Goal: Communication & Community: Answer question/provide support

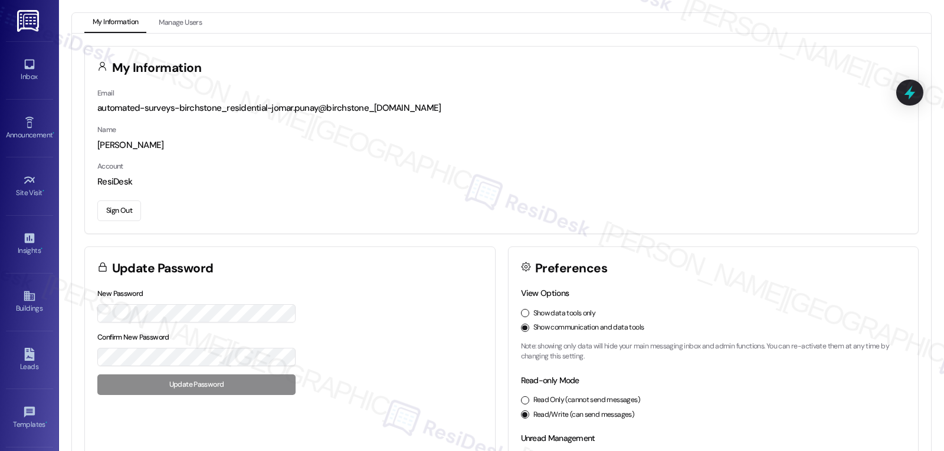
click at [17, 51] on div "Inbox Go to Inbox" at bounding box center [29, 70] width 47 height 58
click at [0, 67] on div "Inbox Go to Inbox Announcement • Send A Text Announcement Site Visit • Go to Si…" at bounding box center [29, 225] width 59 height 451
click at [11, 69] on link "Inbox" at bounding box center [29, 70] width 47 height 32
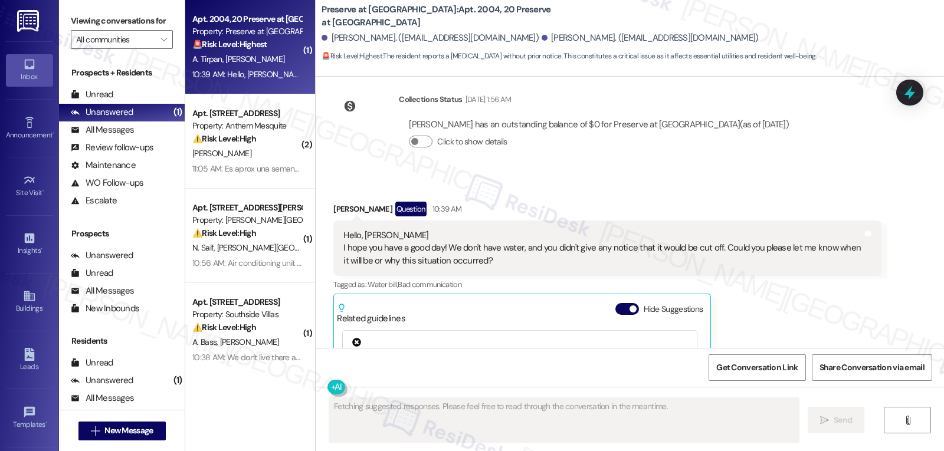
scroll to position [15819, 0]
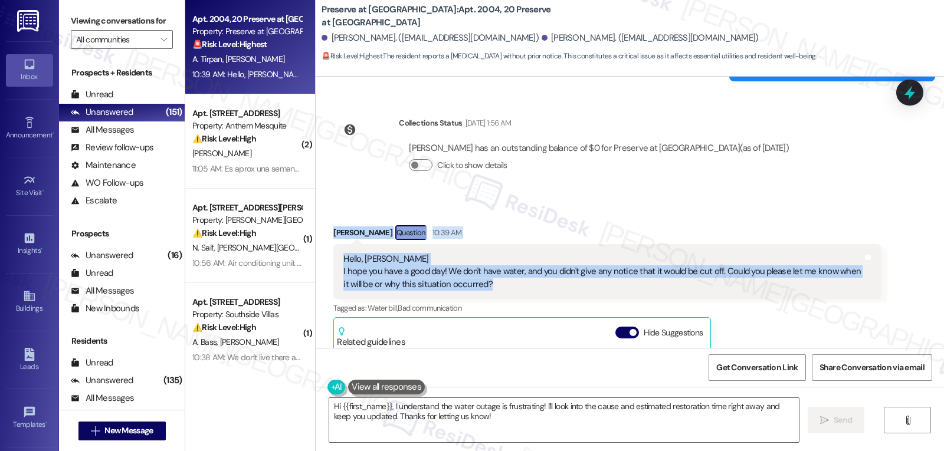
drag, startPoint x: 327, startPoint y: 161, endPoint x: 609, endPoint y: 213, distance: 286.2
click at [609, 225] on div "Akide Tirpan Question 10:39 AM Hello, [PERSON_NAME] I hope you have a good day!…" at bounding box center [606, 378] width 547 height 307
copy div "Akide Tirpan Question 10:39 AM Hello, [PERSON_NAME] I hope you have a good day!…"
click at [511, 434] on textarea "Hi {{first_name}}, I understand the water outage is frustrating! I'll look into…" at bounding box center [564, 420] width 470 height 44
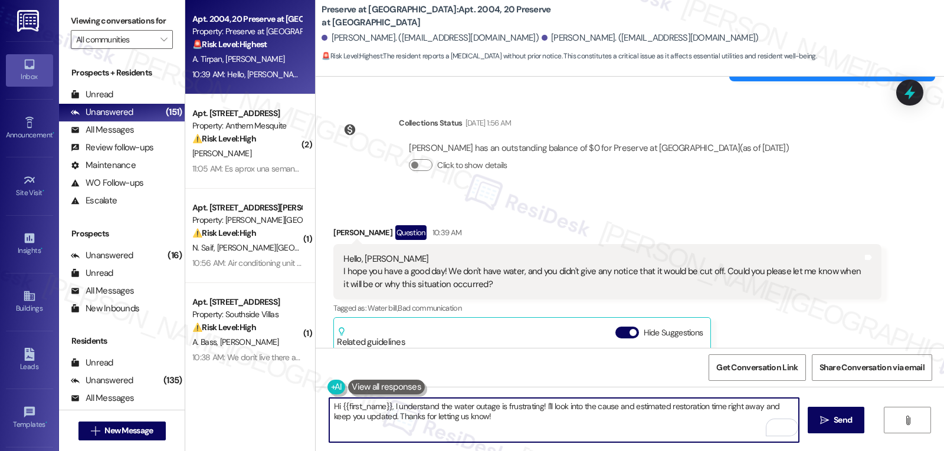
drag, startPoint x: 395, startPoint y: 408, endPoint x: 429, endPoint y: 404, distance: 33.8
click at [429, 404] on textarea "Hi {{first_name}}, I understand the water outage is frustrating! I'll look into…" at bounding box center [564, 420] width 470 height 44
drag, startPoint x: 509, startPoint y: 411, endPoint x: 567, endPoint y: 435, distance: 63.2
click at [566, 435] on textarea "Hi {{first_name}}, I'm so sorry about the water outage is frustrating! I'll loo…" at bounding box center [564, 420] width 470 height 44
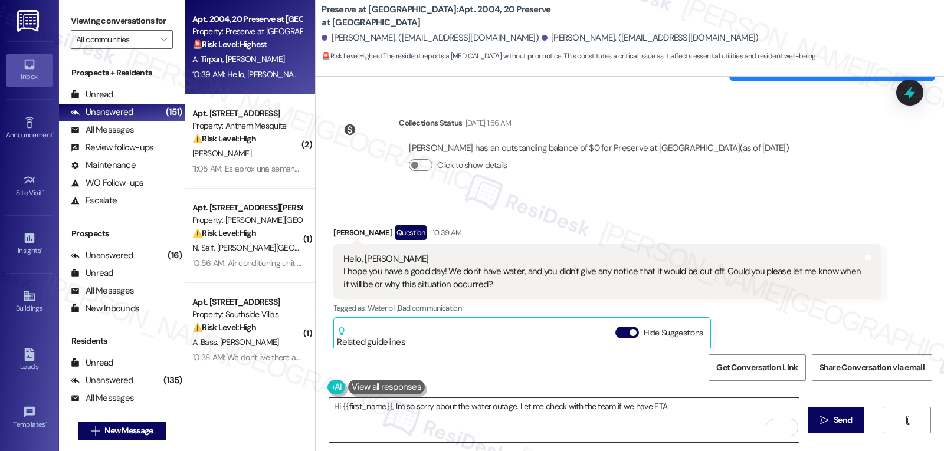
click at [664, 408] on textarea "Hi {{first_name}}, I'm so sorry about the water outage. Let me check with the t…" at bounding box center [564, 420] width 470 height 44
click at [463, 422] on textarea "Hi {{first_name}}, I'm so sorry about the water outage. Let me check with the t…" at bounding box center [564, 420] width 470 height 44
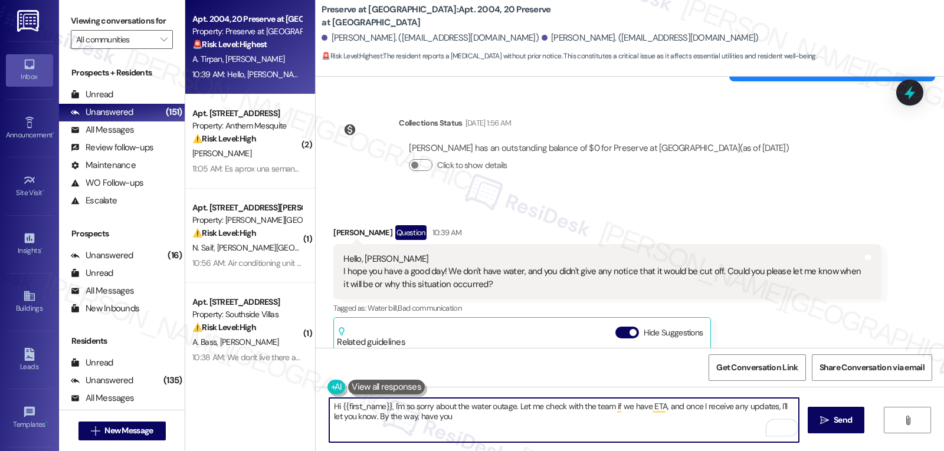
click at [475, 428] on textarea "Hi {{first_name}}, I'm so sorry about the water outage. Let me check with the t…" at bounding box center [564, 420] width 470 height 44
click at [517, 425] on textarea "Hi {{first_name}}, I'm so sorry about the water outage. Let me check with the t…" at bounding box center [564, 420] width 470 height 44
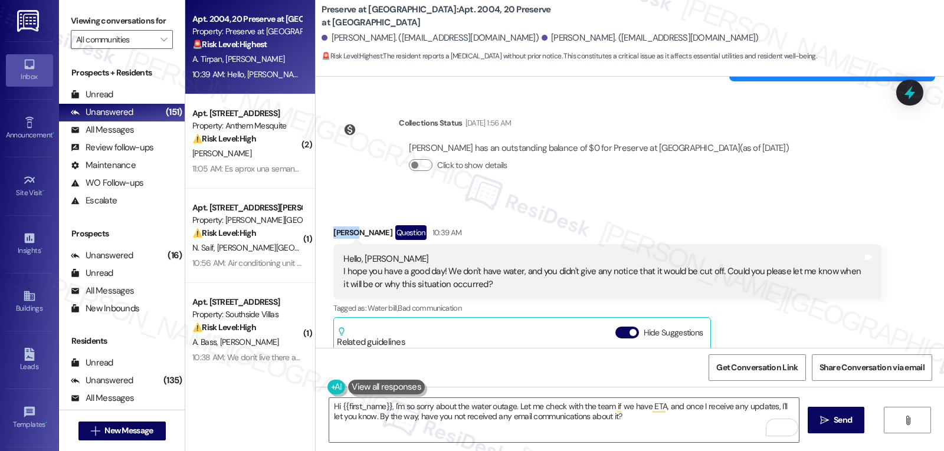
drag, startPoint x: 346, startPoint y: 158, endPoint x: 319, endPoint y: 155, distance: 27.3
click at [324, 217] on div "Received via SMS Akide Tirpan Question 10:39 AM Hello, Sarah I hope you have a …" at bounding box center [606, 379] width 565 height 325
copy div "Akide"
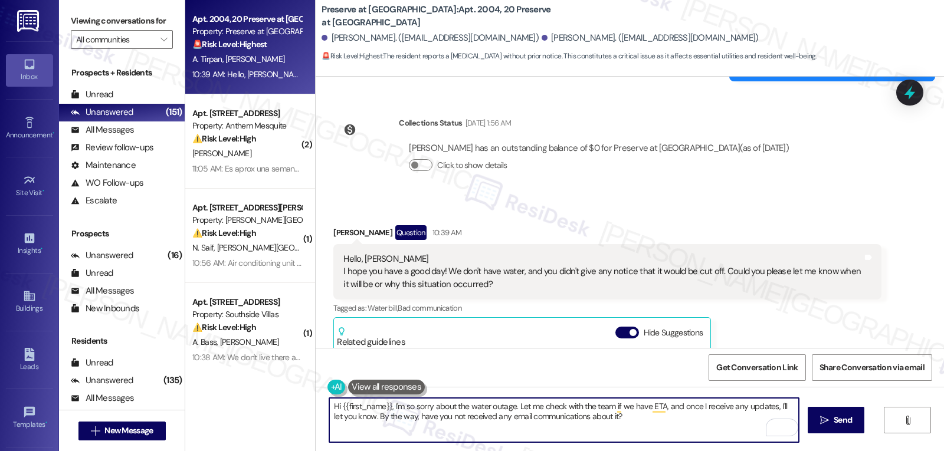
drag, startPoint x: 336, startPoint y: 406, endPoint x: 384, endPoint y: 406, distance: 48.4
click at [384, 406] on textarea "Hi {{first_name}}, I'm so sorry about the water outage. Let me check with the t…" at bounding box center [564, 420] width 470 height 44
paste textarea "Akide"
click at [678, 412] on textarea "Hi Akide, I'm so sorry about the water outage. Let me check with the team if we…" at bounding box center [564, 420] width 470 height 44
click at [627, 422] on textarea "Hi Akide, I'm so sorry about the water outage. Let me check with the team if we…" at bounding box center [564, 420] width 470 height 44
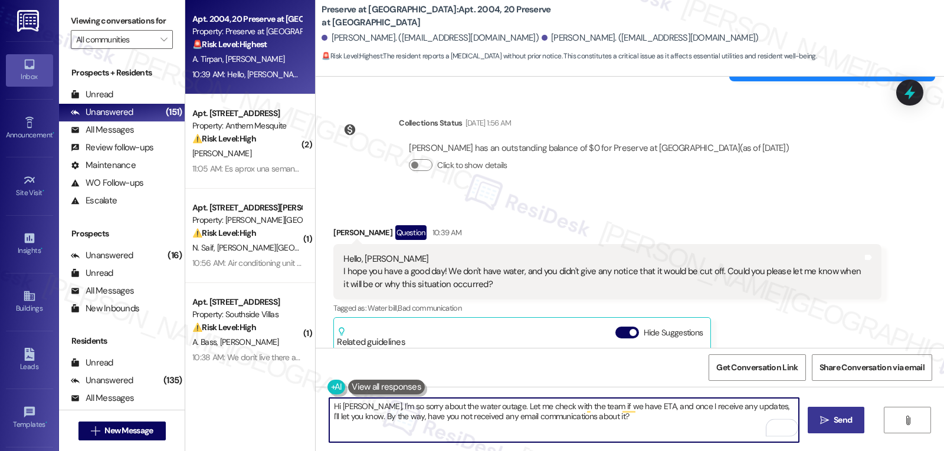
type textarea "Hi Akide, I'm so sorry about the water outage. Let me check with the team if we…"
click at [850, 426] on span "Send" at bounding box center [842, 420] width 23 height 12
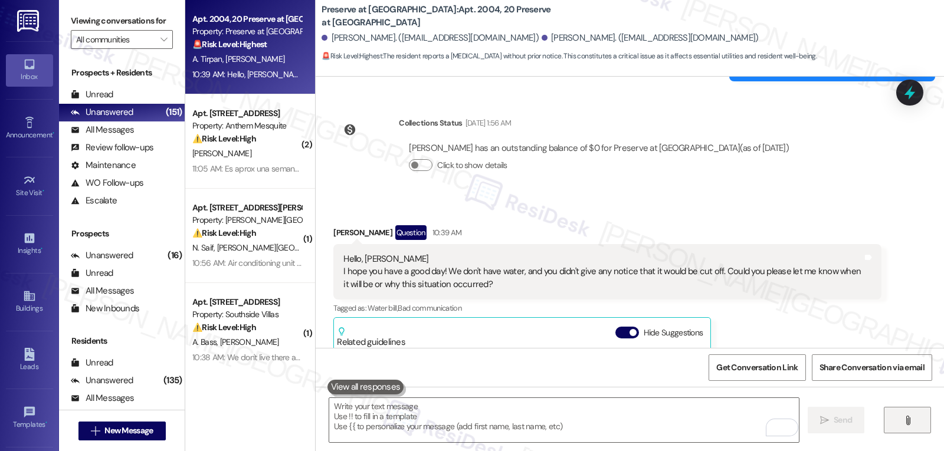
scroll to position [15937, 0]
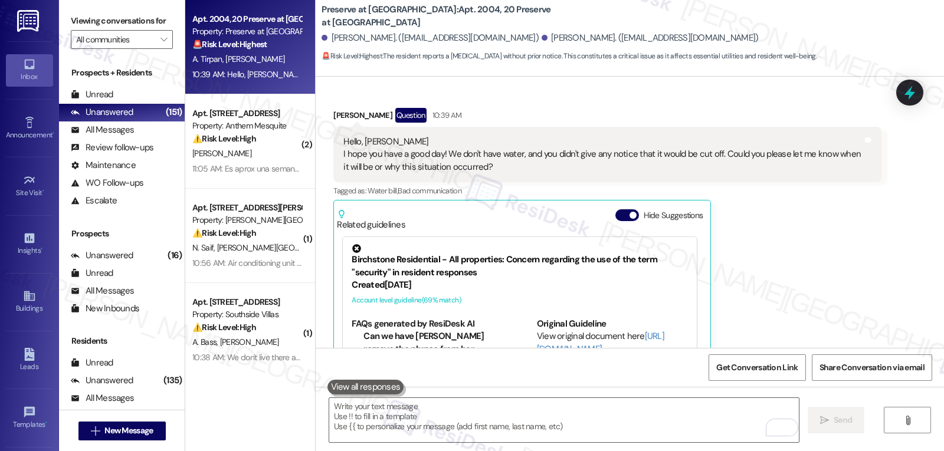
drag, startPoint x: 793, startPoint y: 173, endPoint x: 800, endPoint y: 173, distance: 6.5
click at [800, 173] on div "Akide Tirpan Question 10:39 AM Hello, Sarah I hope you have a good day! We don'…" at bounding box center [606, 261] width 547 height 307
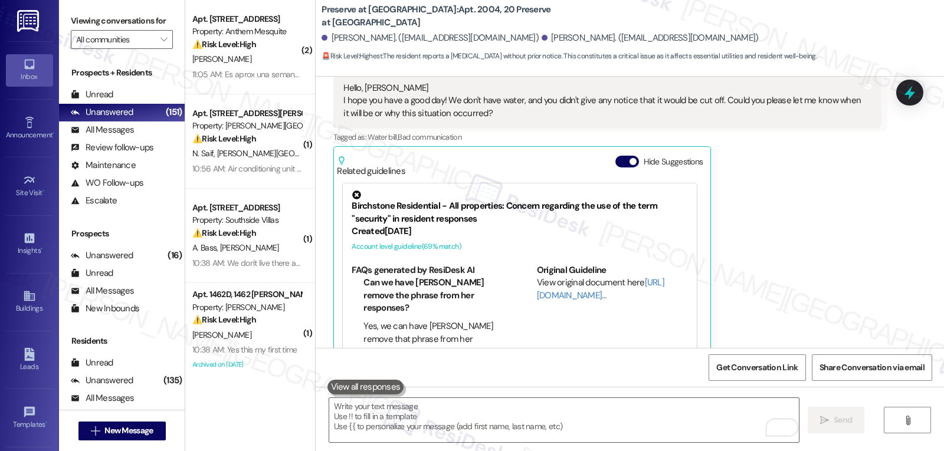
scroll to position [16032, 0]
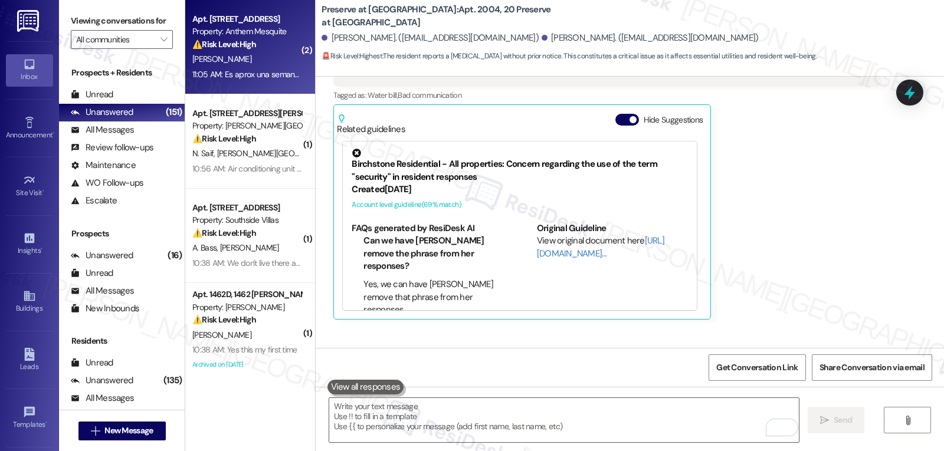
click at [254, 85] on div "Apt. 107, 2115 Anthem Mesquite Property: Anthem Mesquite ⚠️ Risk Level: High Th…" at bounding box center [250, 47] width 130 height 94
type textarea "Fetching suggested responses. Please feel free to read through the conversation…"
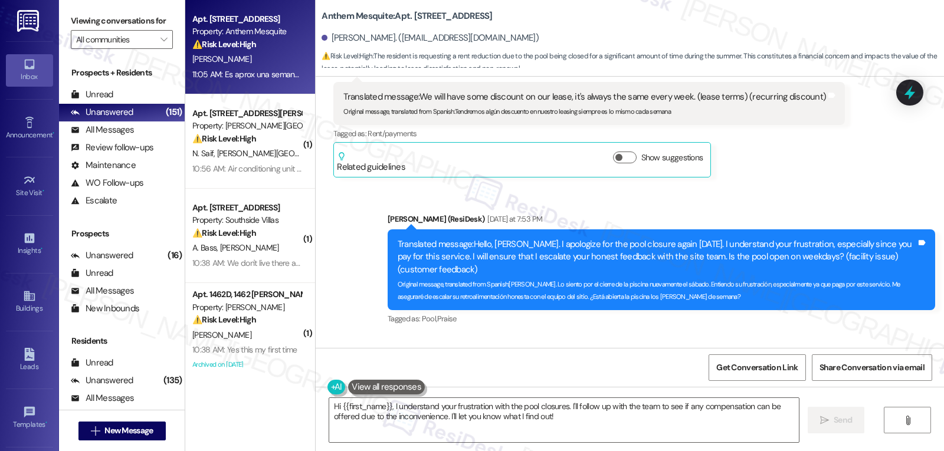
scroll to position [4563, 0]
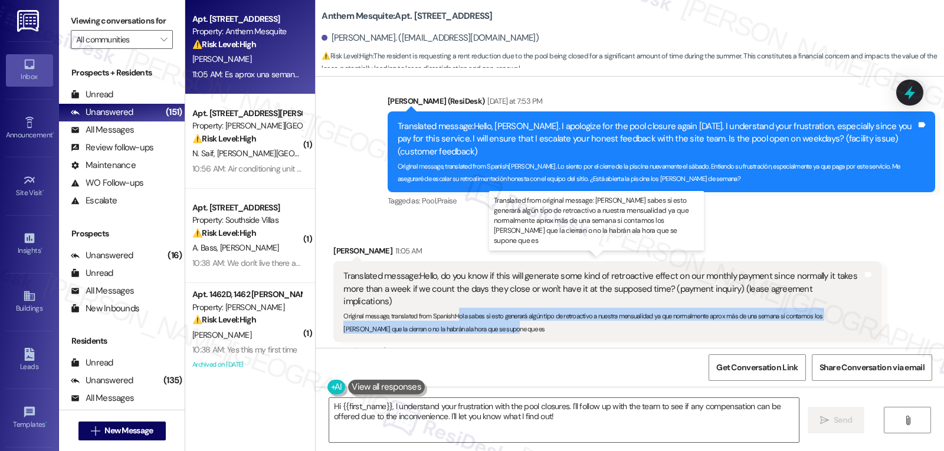
drag, startPoint x: 451, startPoint y: 292, endPoint x: 485, endPoint y: 303, distance: 35.8
click at [485, 308] on div "Original message, translated from Spanish : Hola sabes si esto generará algún t…" at bounding box center [602, 320] width 519 height 25
click at [486, 308] on div "Original message, translated from Spanish : Hola sabes si esto generará algún t…" at bounding box center [602, 320] width 519 height 25
drag, startPoint x: 448, startPoint y: 293, endPoint x: 490, endPoint y: 306, distance: 43.3
click at [490, 308] on div "Original message, translated from Spanish : Hola sabes si esto generará algún t…" at bounding box center [602, 320] width 519 height 25
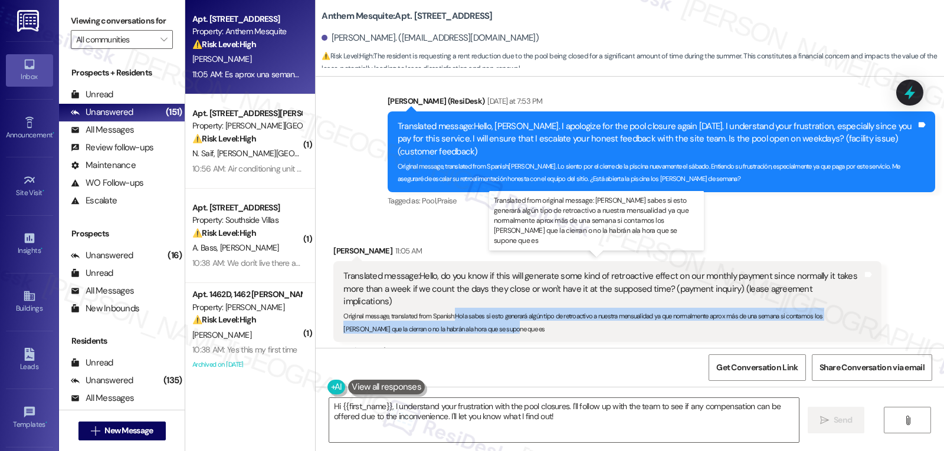
copy sub "Hola sabes si esto generará algún tipo de retroactivo a nuestra mensualidad ya …"
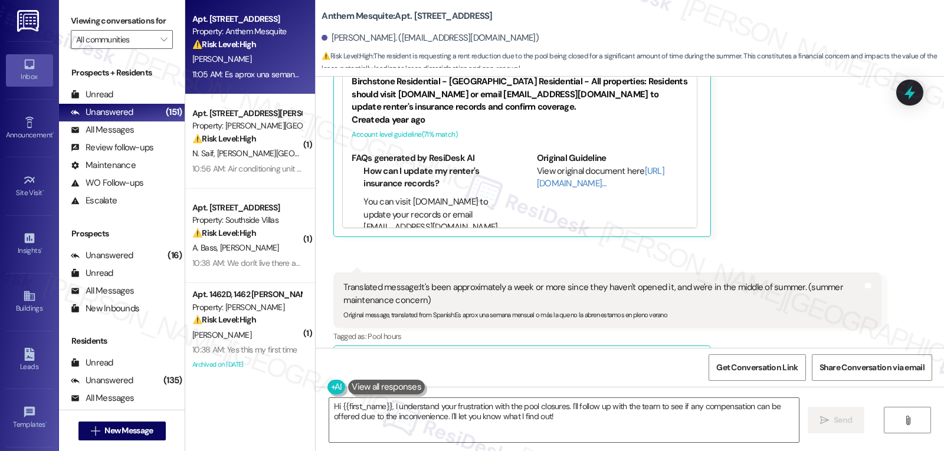
scroll to position [4917, 0]
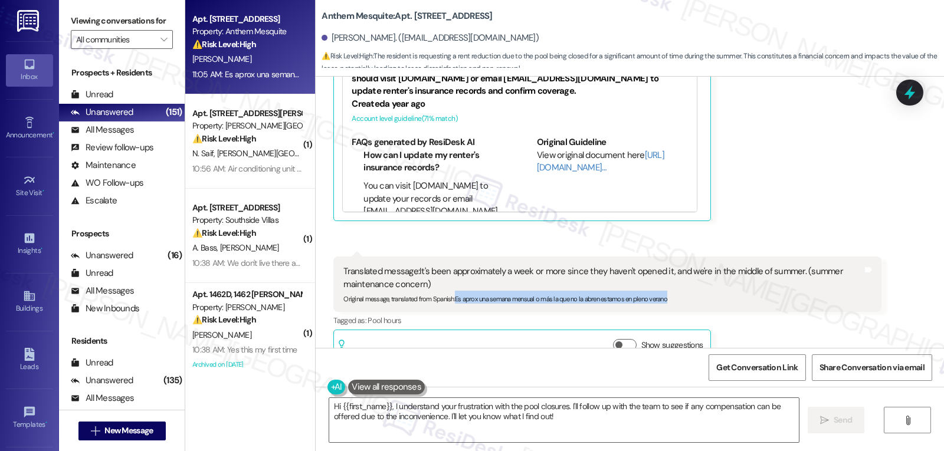
drag, startPoint x: 447, startPoint y: 274, endPoint x: 794, endPoint y: 286, distance: 347.1
click at [794, 286] on div "Translated message: It's been approximately a week or more since they haven't o…" at bounding box center [606, 284] width 547 height 55
copy sub "Es aprox una semana mensual o más la que no la abren estamos en pleno verano"
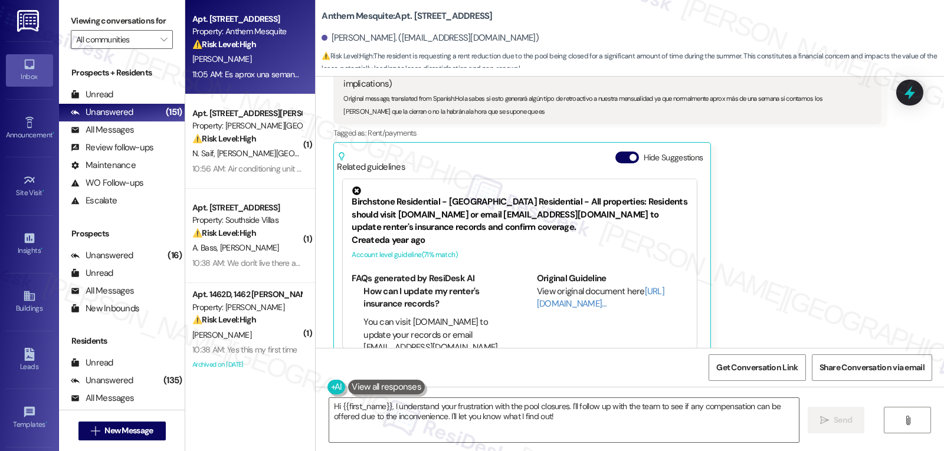
scroll to position [4917, 0]
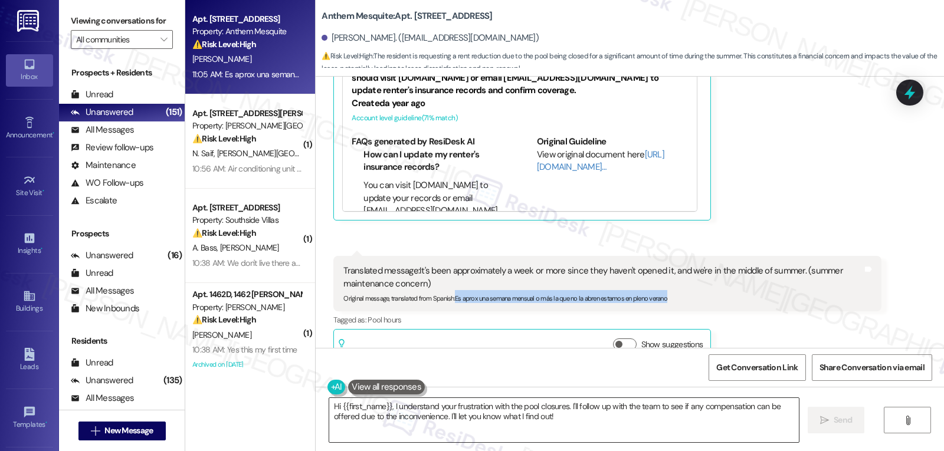
click at [618, 435] on textarea "Hi {{first_name}}, I understand your frustration with the pool closures. I'll f…" at bounding box center [564, 420] width 470 height 44
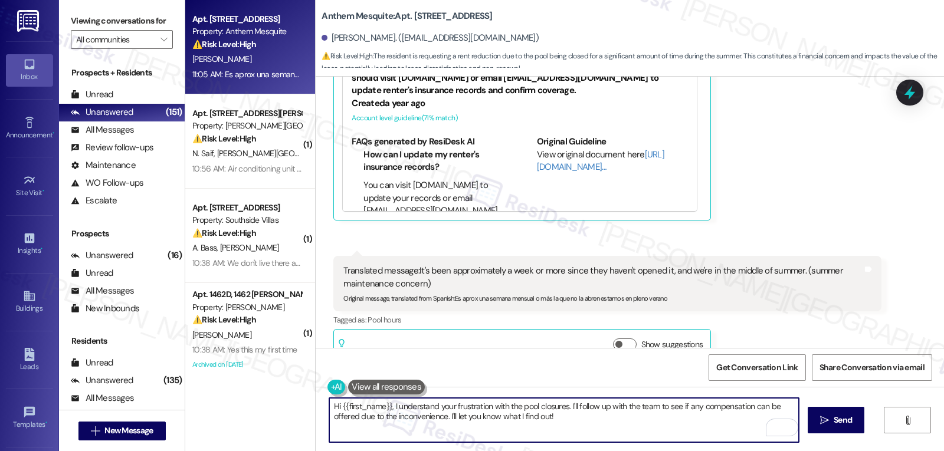
drag, startPoint x: 563, startPoint y: 404, endPoint x: 661, endPoint y: 457, distance: 111.4
click at [661, 451] on html "Inbox Go to Inbox Announcement • Send A Text Announcement Site Visit • Go to Si…" at bounding box center [472, 225] width 944 height 451
click at [610, 437] on textarea "Hi {{first_name}}, I understand your frustration with the pool closures. I'll f…" at bounding box center [564, 420] width 470 height 44
drag, startPoint x: 566, startPoint y: 405, endPoint x: 666, endPoint y: 479, distance: 124.5
click at [666, 451] on html "Inbox Go to Inbox Announcement • Send A Text Announcement Site Visit • Go to Si…" at bounding box center [472, 225] width 944 height 451
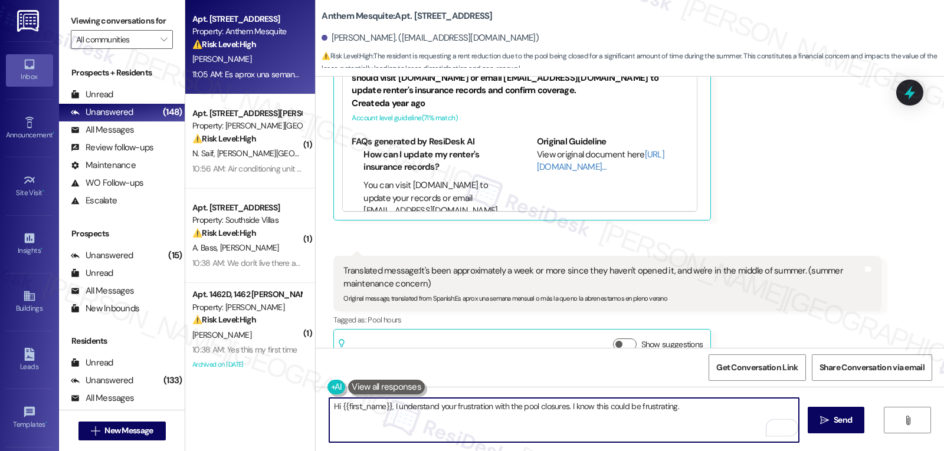
type textarea "Hi {{first_name}}, I understand your frustration with the pool closures. I know…"
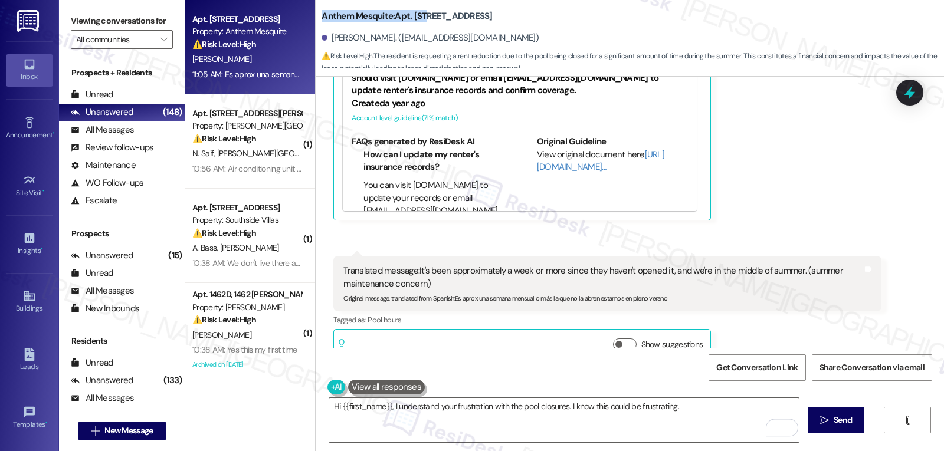
drag, startPoint x: 314, startPoint y: 11, endPoint x: 417, endPoint y: 14, distance: 103.3
click at [417, 14] on b "Anthem Mesquite: Apt. 107, 2115 Anthem Mesquite" at bounding box center [407, 16] width 170 height 12
copy b "Anthem Mesquite: Apt. 107"
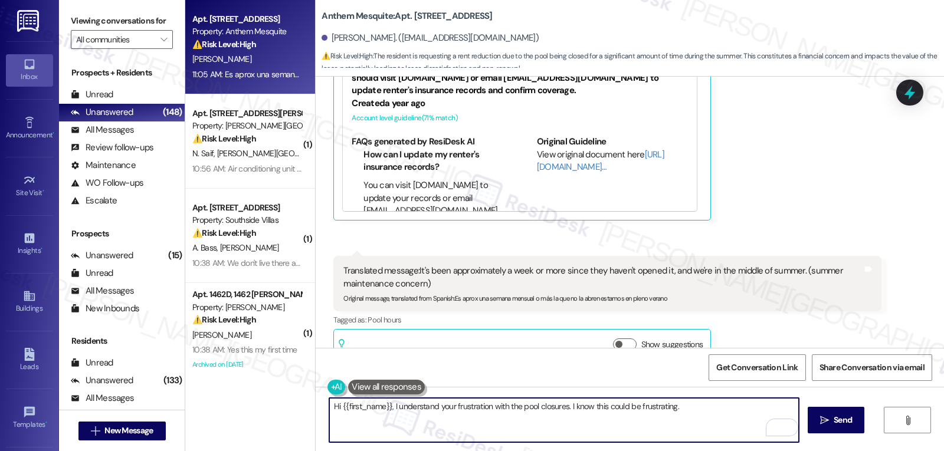
click at [546, 411] on textarea "Hi {{first_name}}, I understand your frustration with the pool closures. I know…" at bounding box center [564, 420] width 470 height 44
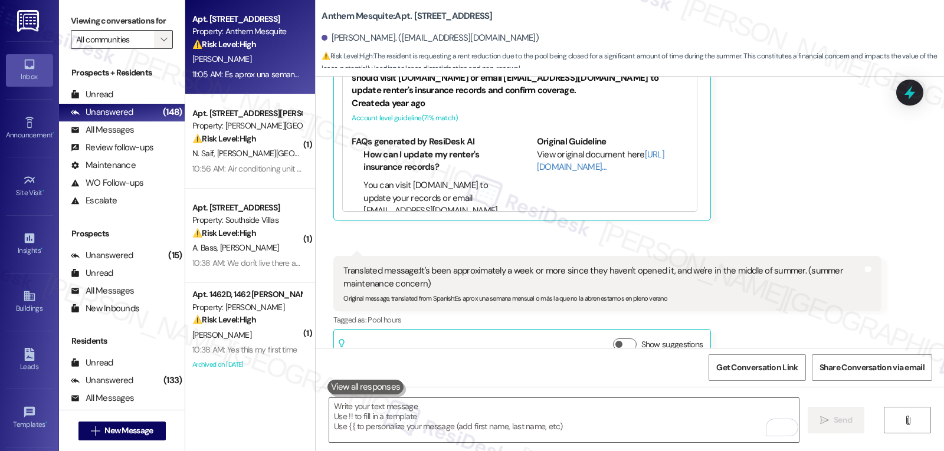
click at [159, 48] on span "" at bounding box center [163, 39] width 11 height 19
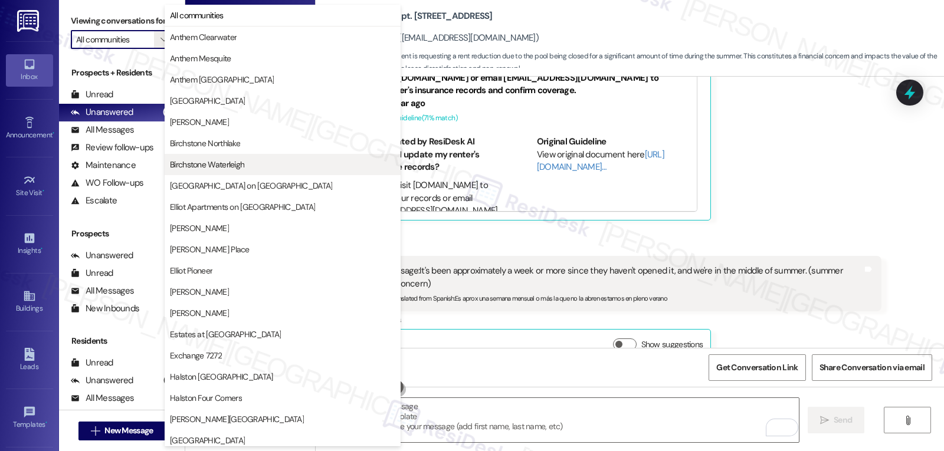
scroll to position [408, 0]
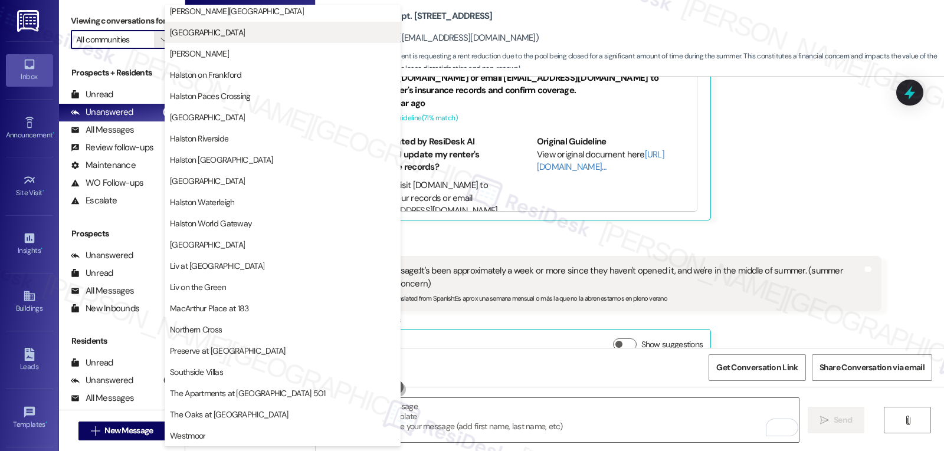
click at [248, 38] on span "Halston Lakeside" at bounding box center [282, 33] width 225 height 12
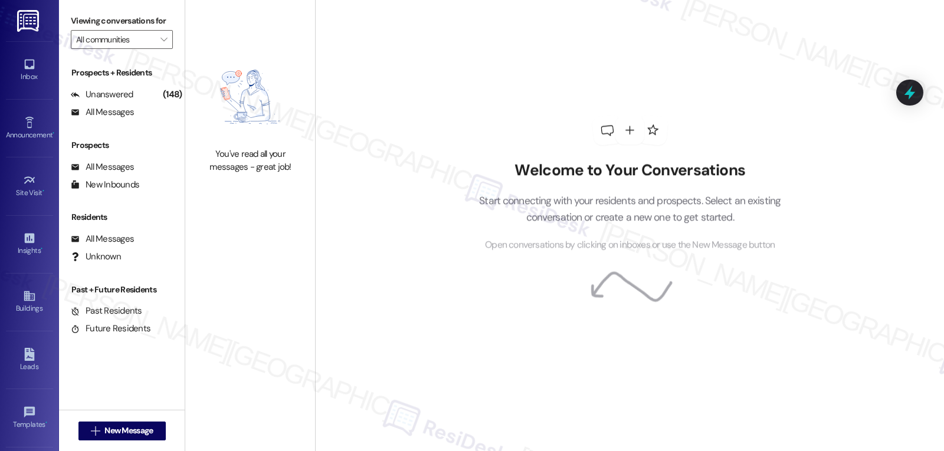
type input "Halston Lakeside"
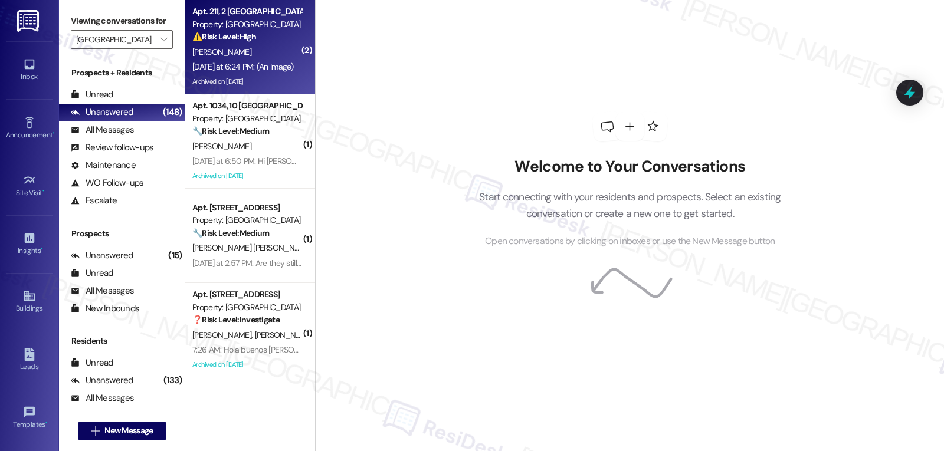
click at [224, 50] on div "S. Wahome" at bounding box center [246, 52] width 111 height 15
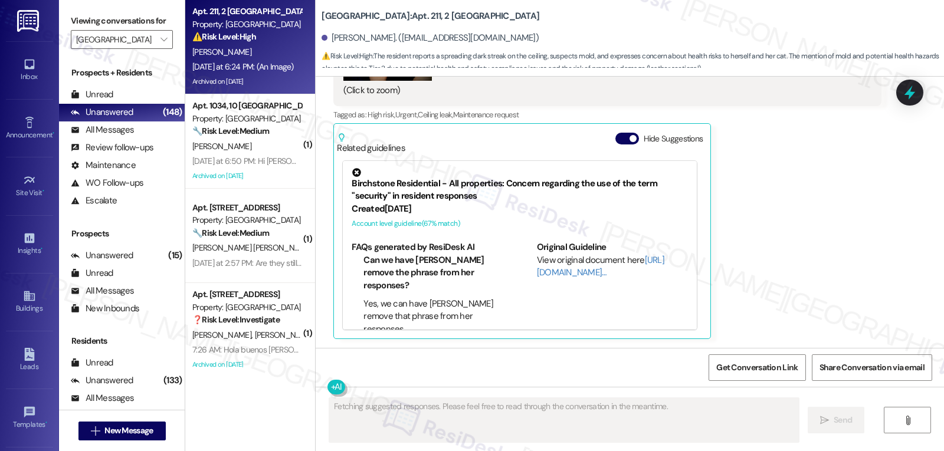
scroll to position [34664, 0]
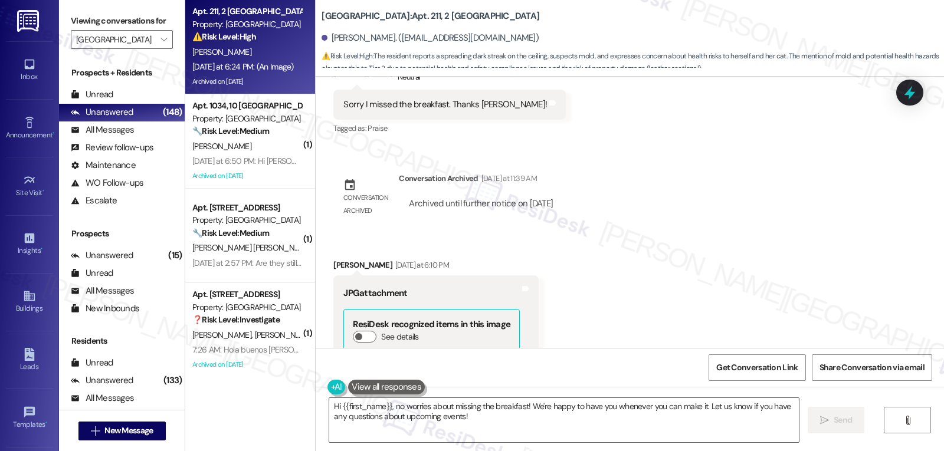
click at [386, 388] on button "Zoom image" at bounding box center [387, 447] width 88 height 118
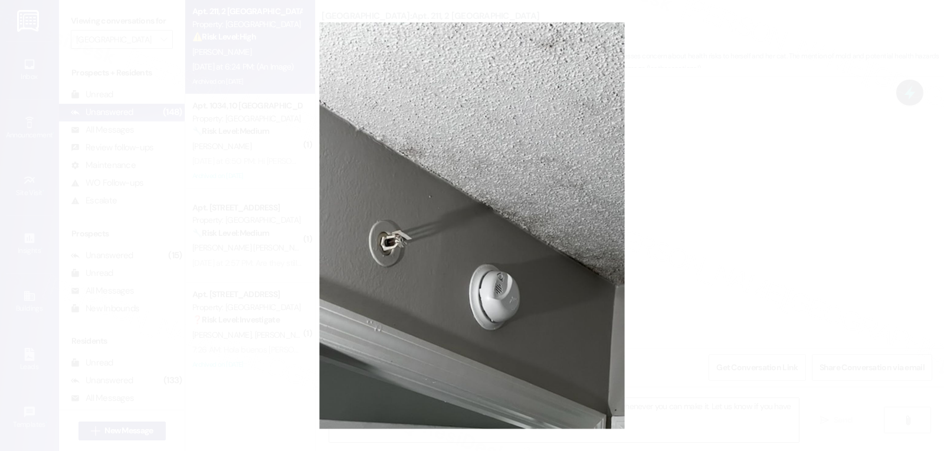
click at [679, 270] on button "Unzoom image" at bounding box center [472, 225] width 944 height 451
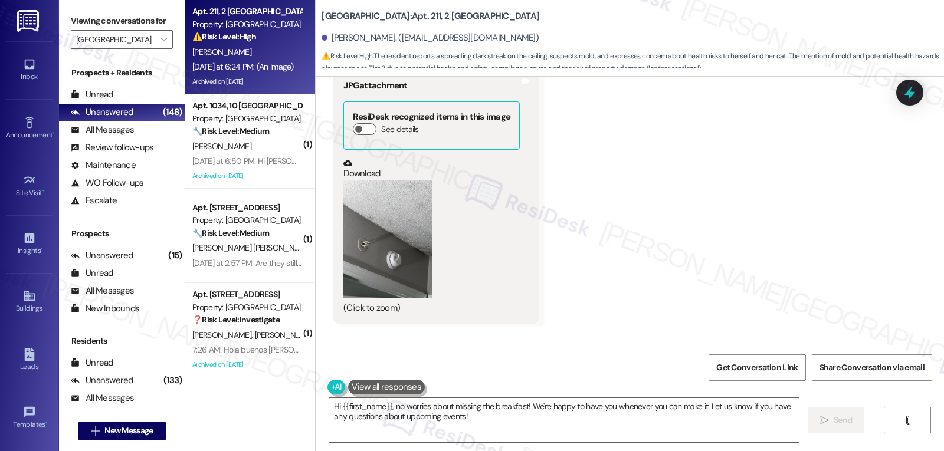
scroll to position [34900, 0]
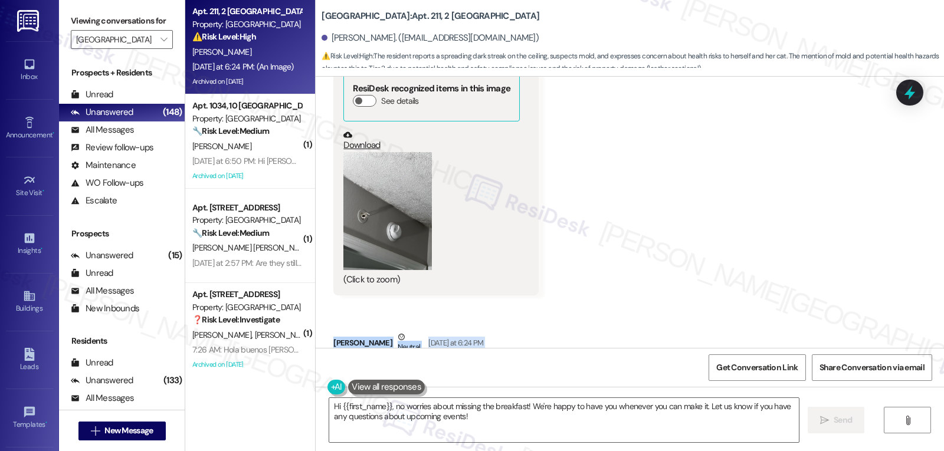
drag, startPoint x: 321, startPoint y: 137, endPoint x: 789, endPoint y: 215, distance: 474.8
copy div "Susan Wahome Neutral Yesterday at 6:24 PM Hey Sarah, that one dark streak on my…"
drag, startPoint x: 389, startPoint y: 405, endPoint x: 908, endPoint y: 479, distance: 524.4
click at [908, 451] on html "Inbox Go to Inbox Announcement • Send A Text Announcement Site Visit • Go to Si…" at bounding box center [472, 225] width 944 height 451
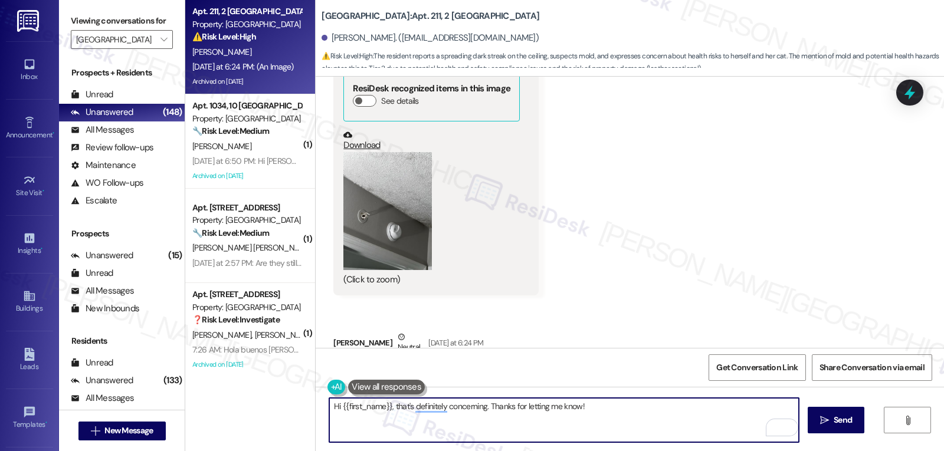
click at [643, 414] on textarea "Hi {{first_name}}, that's definitely concerning. Thanks for letting me know!" at bounding box center [564, 420] width 470 height 44
paste textarea "When did you first notice the dark streak, and has there been any recent water …"
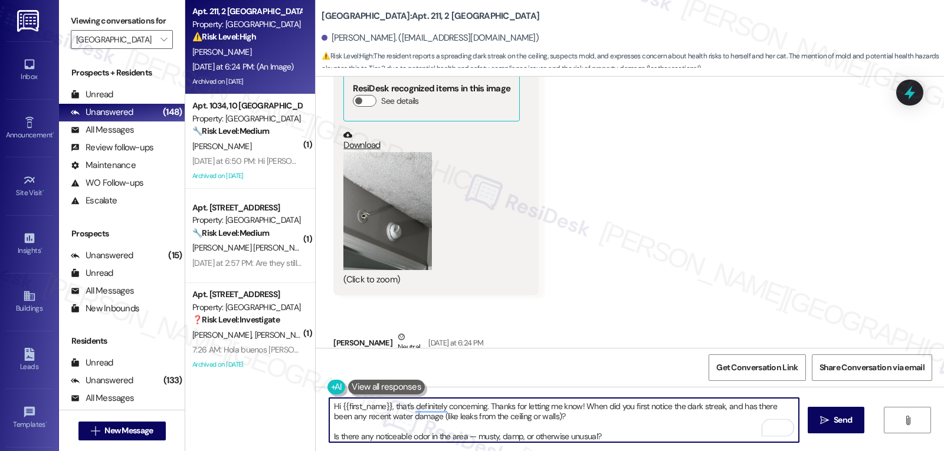
click at [567, 416] on textarea "Hi {{first_name}}, that's definitely concerning. Thanks for letting me know! Wh…" at bounding box center [564, 420] width 470 height 44
click at [673, 419] on textarea "Hi {{first_name}}, that's definitely concerning. Thanks for letting me know! Wh…" at bounding box center [564, 420] width 470 height 44
click at [509, 442] on textarea "Hi {{first_name}}, that's definitely concerning. Thanks for letting me know! Wh…" at bounding box center [564, 420] width 470 height 44
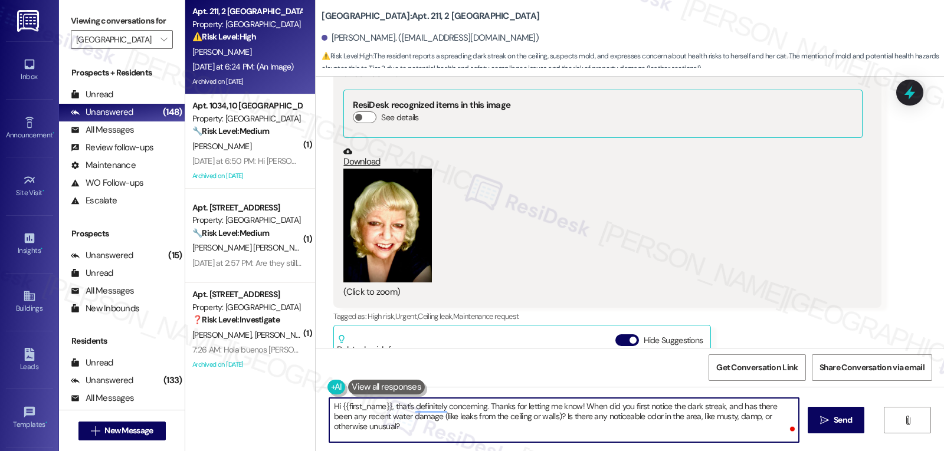
scroll to position [360, 0]
type textarea "Hi {{first_name}}, that's definitely concerning. Thanks for letting me know! Wh…"
click at [837, 424] on span "Send" at bounding box center [843, 420] width 18 height 12
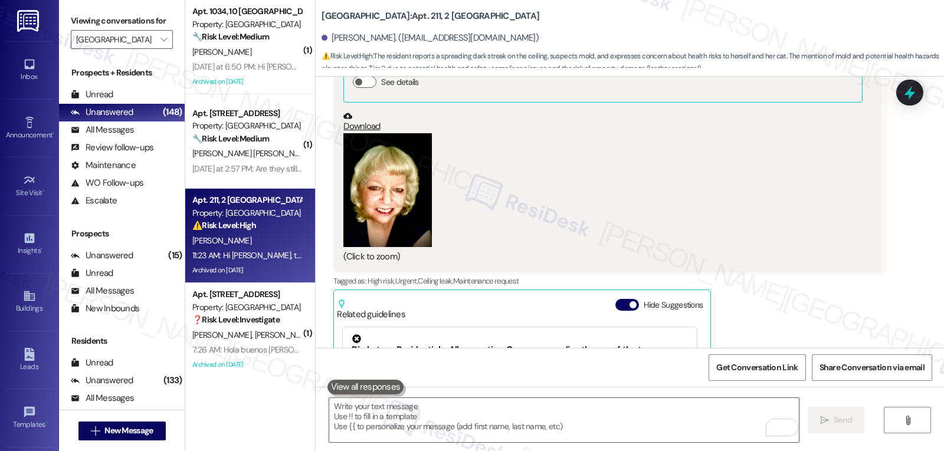
scroll to position [35349, 0]
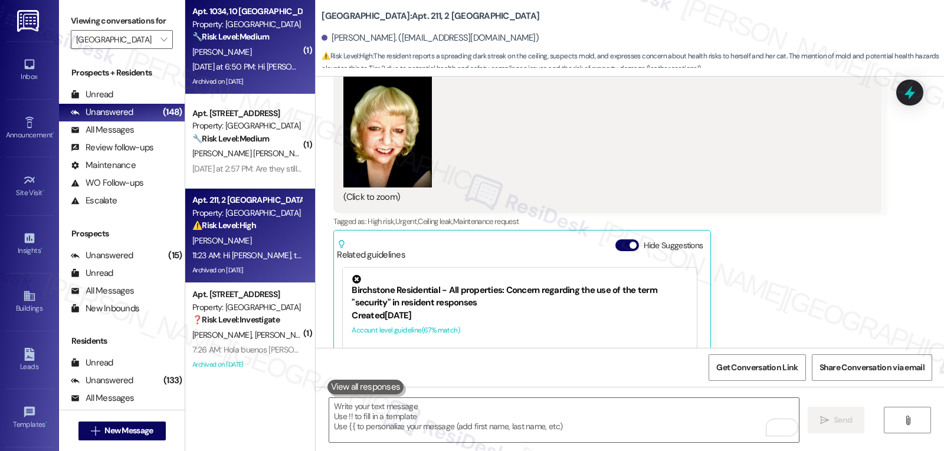
click at [235, 45] on div "J. Mcgraw" at bounding box center [246, 52] width 111 height 15
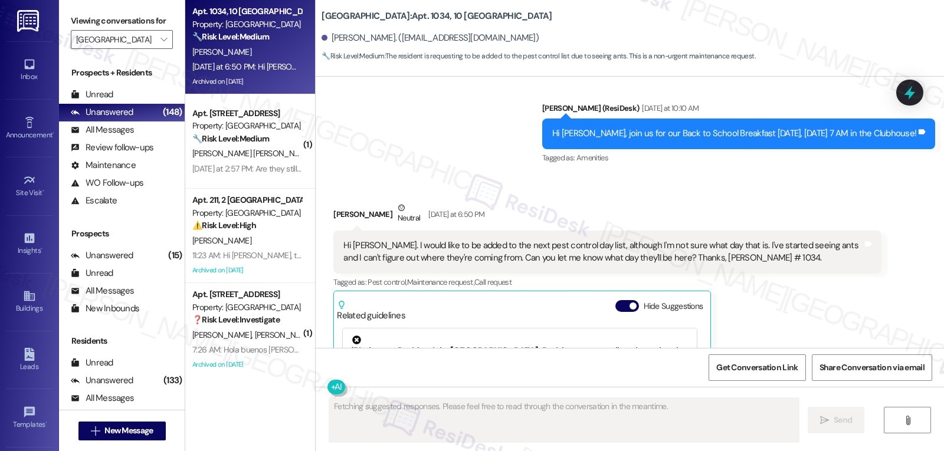
scroll to position [8050, 0]
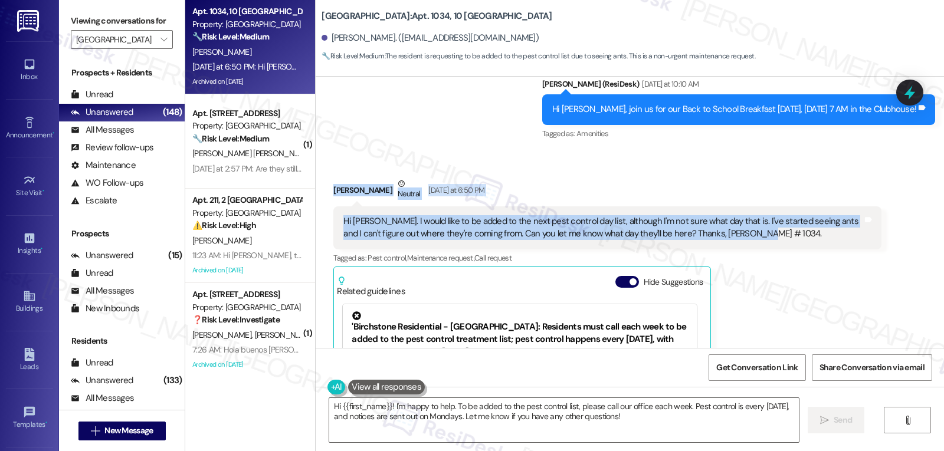
drag, startPoint x: 323, startPoint y: 164, endPoint x: 808, endPoint y: 208, distance: 486.9
click at [808, 208] on div "Received via SMS Janice Mcgraw Neutral Yesterday at 6:50 PM Hi Sarah. I would l…" at bounding box center [606, 330] width 565 height 323
copy div "Janice Mcgraw Neutral Yesterday at 6:50 PM Hi Sarah. I would like to be added t…"
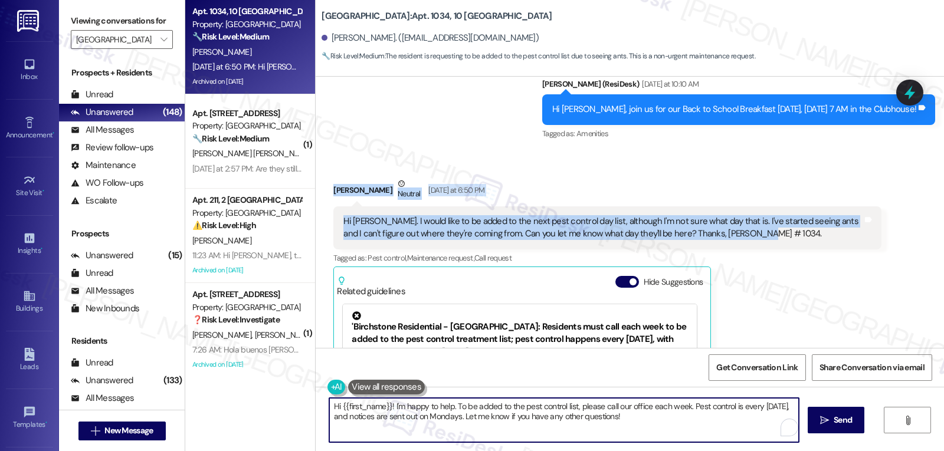
click at [701, 423] on textarea "Hi {{first_name}}! I'm happy to help. To be added to the pest control list, ple…" at bounding box center [564, 420] width 470 height 44
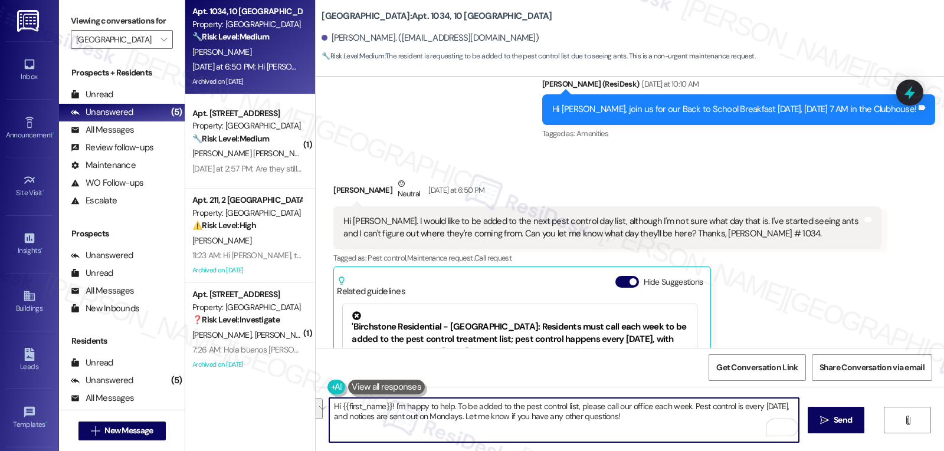
click at [712, 428] on textarea "Hi {{first_name}}! I'm happy to help. To be added to the pest control list, ple…" at bounding box center [564, 420] width 470 height 44
click at [389, 405] on textarea "Hi {{first_name}}! I'm happy to help. To be added to the pest control list, ple…" at bounding box center [564, 420] width 470 height 44
click at [394, 408] on textarea "Hi {{first_name}}! I'm happy to help. To be added to the pest control list, ple…" at bounding box center [564, 420] width 470 height 44
drag, startPoint x: 458, startPoint y: 405, endPoint x: 696, endPoint y: 404, distance: 237.7
click at [693, 403] on textarea "Hi {{first_name}}! I'd be happy to help. To be added to the pest control list, …" at bounding box center [564, 420] width 470 height 44
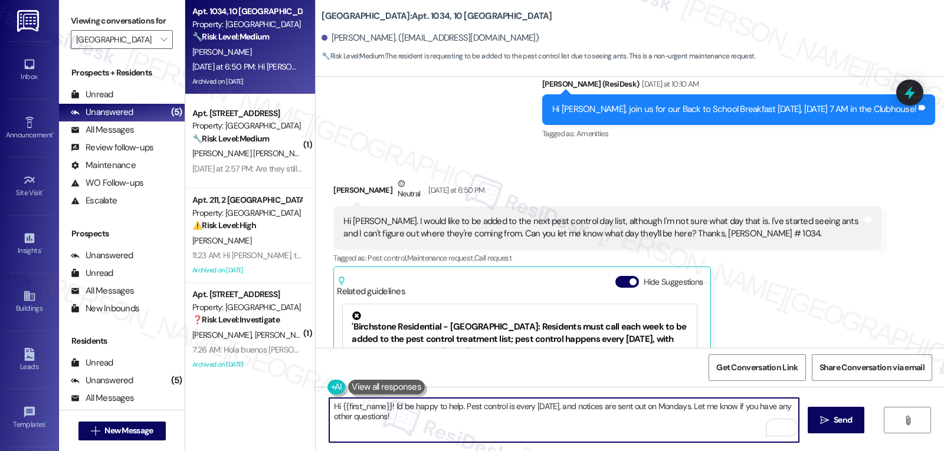
drag, startPoint x: 710, startPoint y: 405, endPoint x: 768, endPoint y: 458, distance: 78.1
click at [768, 451] on html "Inbox Go to Inbox Announcement • Send A Text Announcement Site Visit • Go to Si…" at bounding box center [472, 225] width 944 height 451
click at [387, 405] on textarea "Hi {{first_name}}! I'd be happy to help. Pest control is every Wednesday, and n…" at bounding box center [564, 420] width 470 height 44
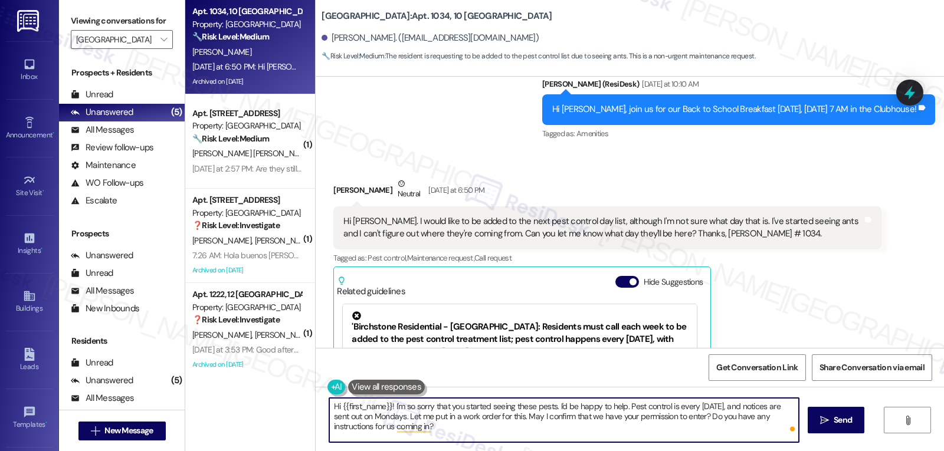
drag, startPoint x: 518, startPoint y: 417, endPoint x: 943, endPoint y: 479, distance: 429.8
click at [943, 451] on html "Inbox Go to Inbox Announcement • Send A Text Announcement Site Visit • Go to Si…" at bounding box center [472, 225] width 944 height 451
type textarea "Hi {{first_name}}! I'm so sorry that you started seeing these pests. I'd be hap…"
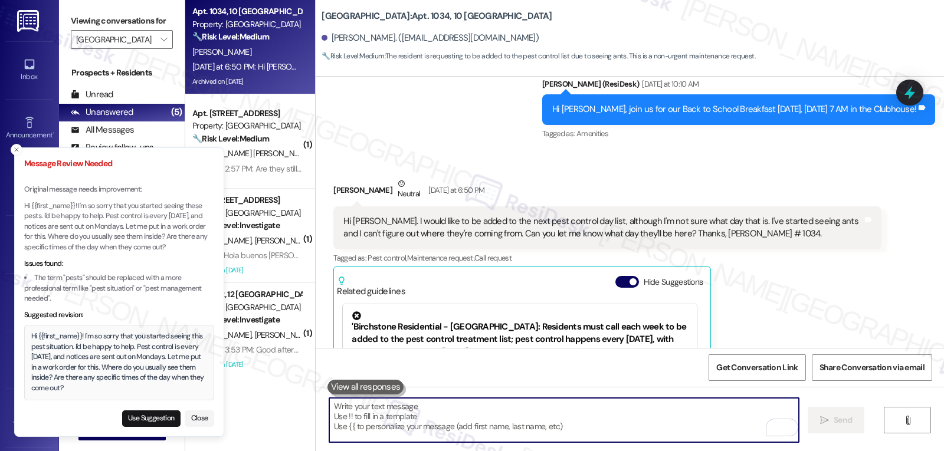
click at [165, 409] on div "Use Suggestion Close" at bounding box center [119, 416] width 190 height 21
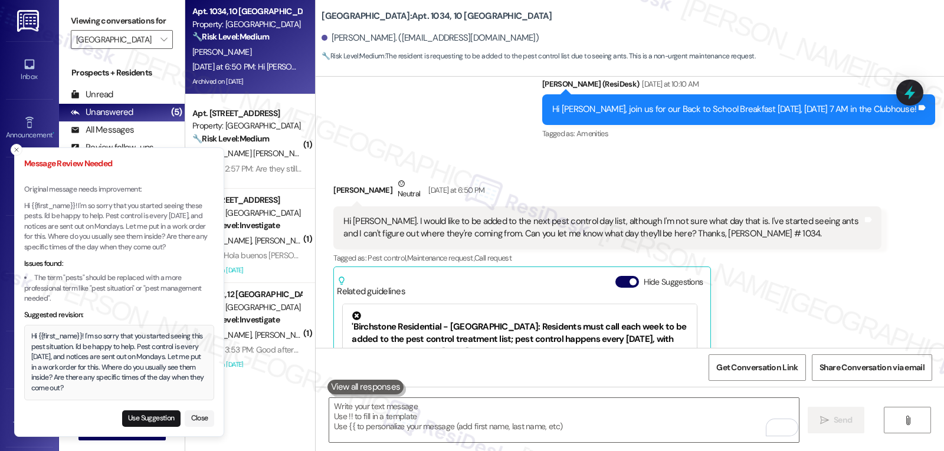
click at [155, 419] on button "Use Suggestion" at bounding box center [151, 419] width 58 height 17
type textarea "Hi {{first_name}}! I'm so sorry that you started seeing this pest situation. I'…"
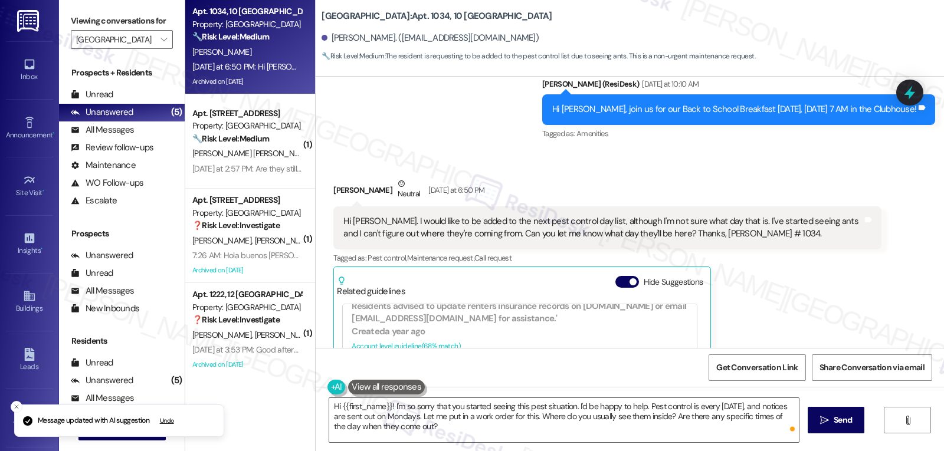
scroll to position [590, 0]
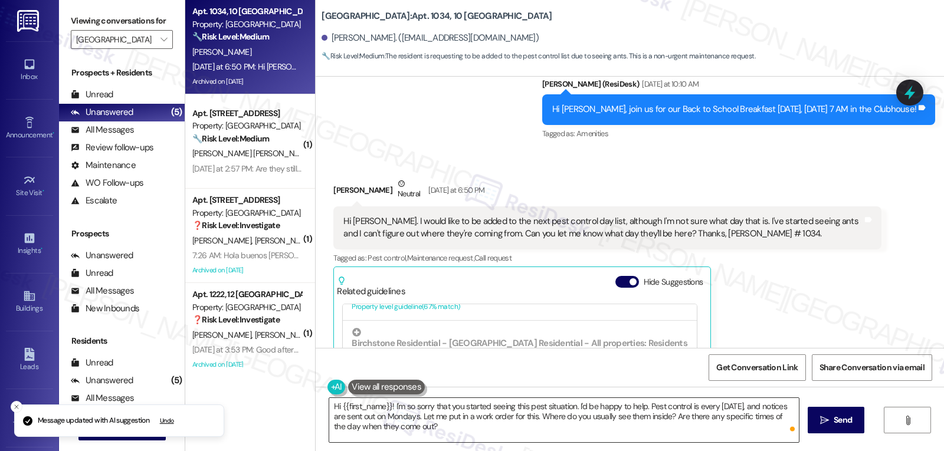
click at [628, 441] on textarea "Hi {{first_name}}! I'm so sorry that you started seeing this pest situation. I'…" at bounding box center [564, 420] width 470 height 44
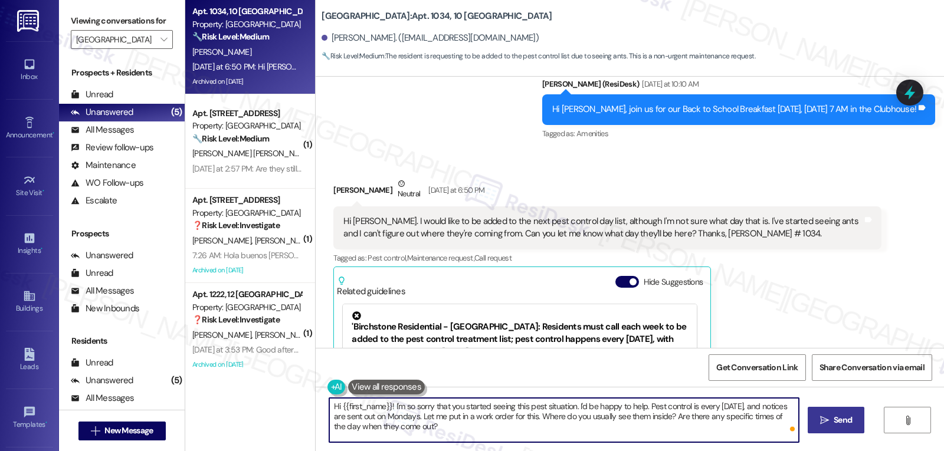
click at [821, 426] on span " Send" at bounding box center [836, 420] width 37 height 12
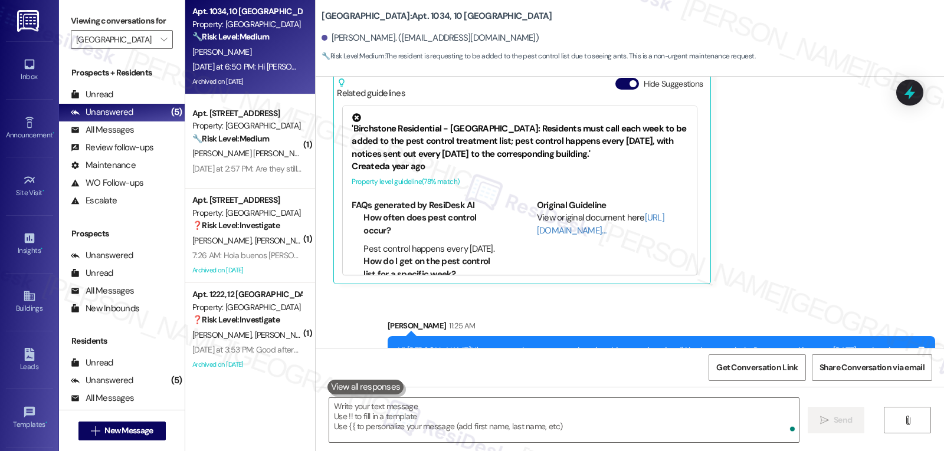
scroll to position [8276, 0]
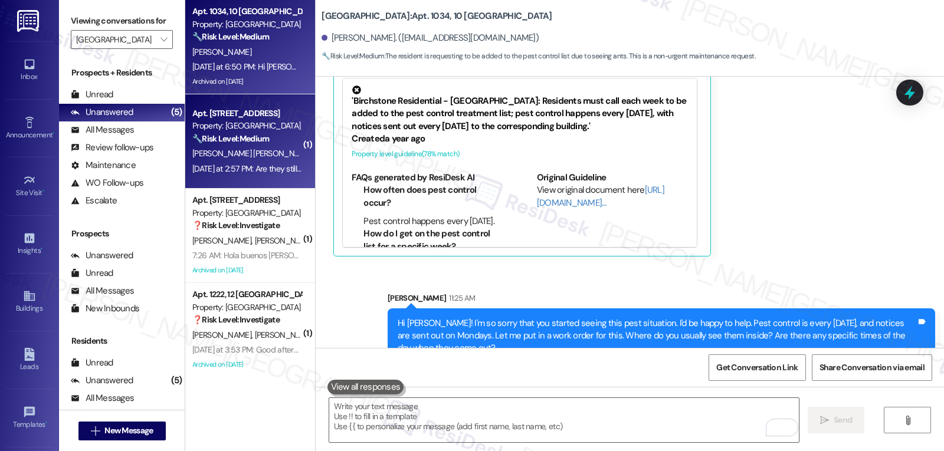
click at [212, 118] on div "Apt. 615, 6 Halston Lakeside" at bounding box center [246, 113] width 109 height 12
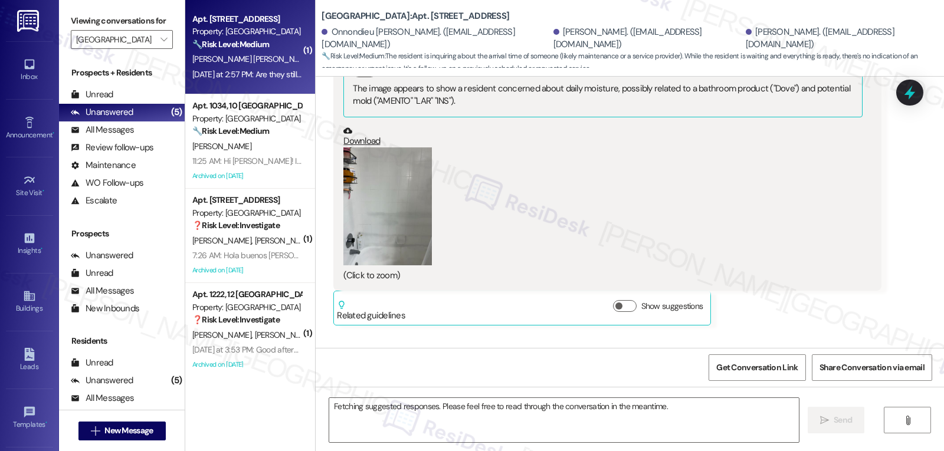
scroll to position [6634, 0]
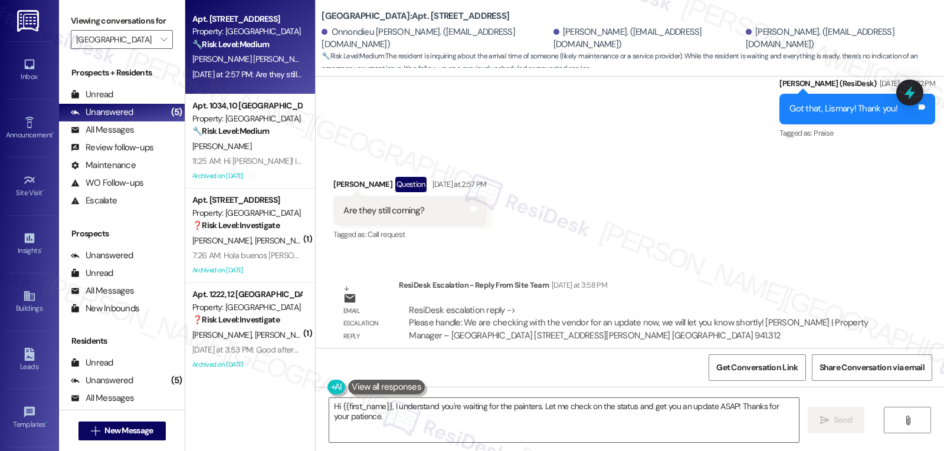
click at [336, 177] on div "Lismary Ruano Question Yesterday at 2:57 PM" at bounding box center [409, 186] width 153 height 19
copy div "Lismary"
click at [459, 426] on textarea "Hi {{first_name}}, I understand you're waiting for the painters. Let me check o…" at bounding box center [564, 420] width 470 height 44
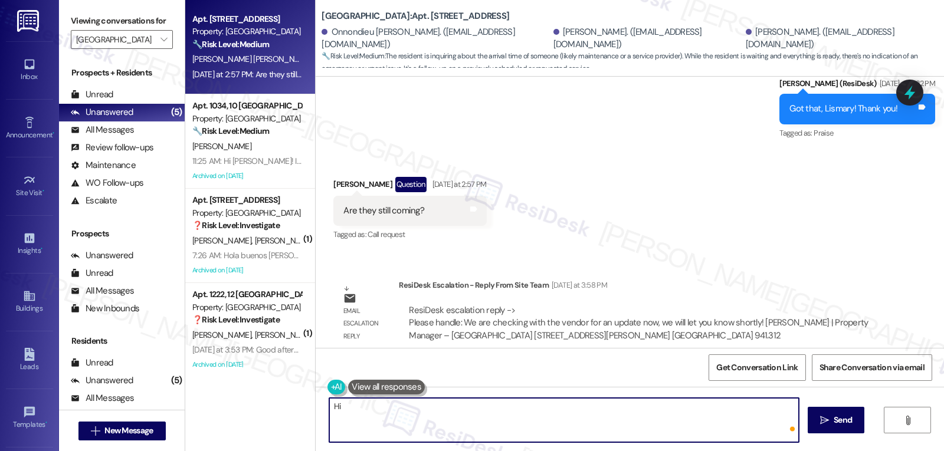
paste textarea "Lismary"
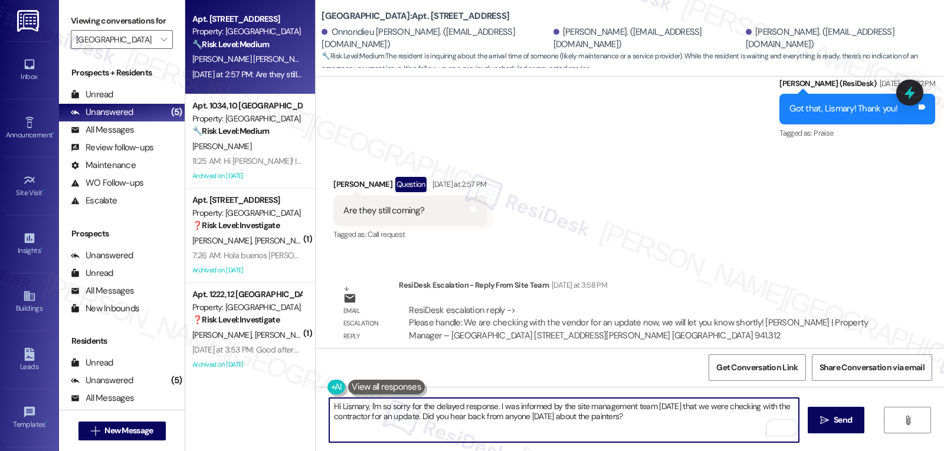
click at [614, 419] on textarea "Hi Lismary, I'm so sorry for the delayed response. I was informed by the site m…" at bounding box center [564, 420] width 470 height 44
click at [613, 418] on textarea "Hi Lismary, I'm so sorry for the delayed response. I was informed by the site m…" at bounding box center [564, 420] width 470 height 44
type textarea "Hi Lismary, I'm so sorry for the delayed response. I was informed by the site m…"
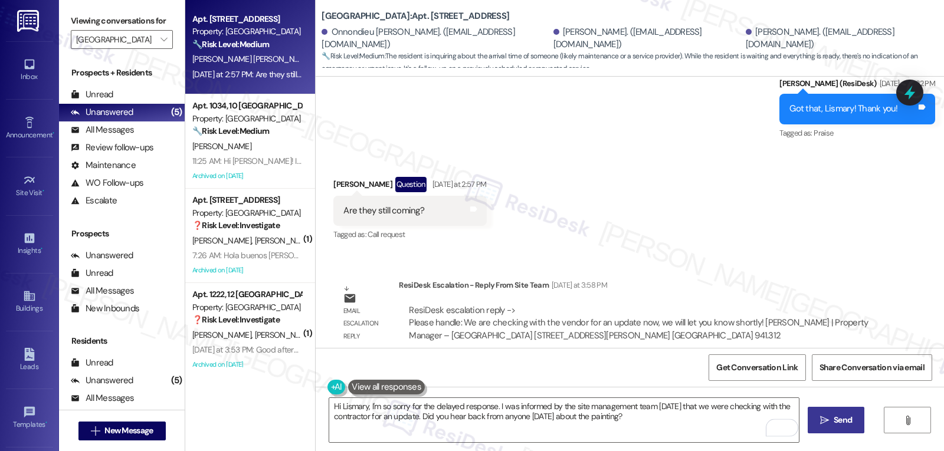
click at [820, 425] on icon "" at bounding box center [824, 420] width 9 height 9
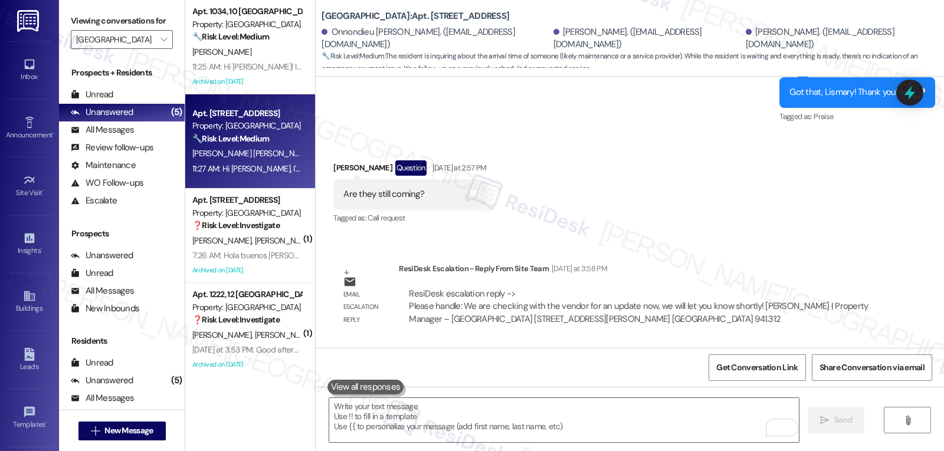
scroll to position [6728, 0]
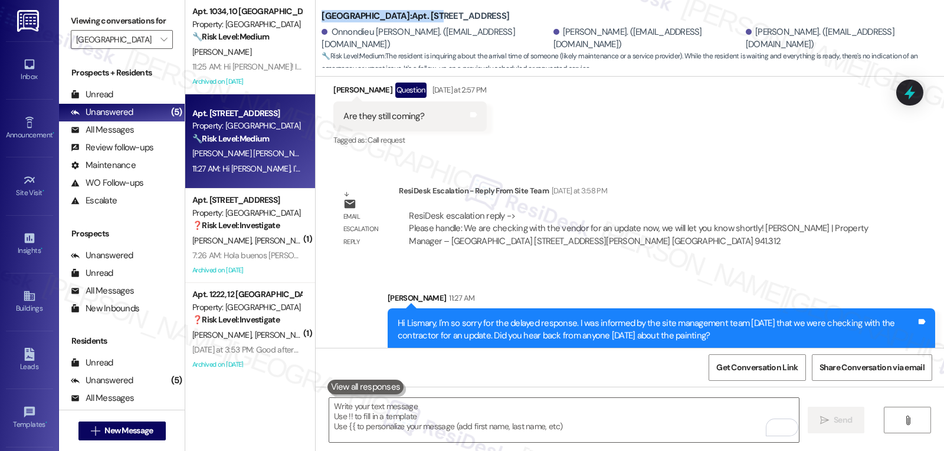
drag, startPoint x: 313, startPoint y: 21, endPoint x: 415, endPoint y: 15, distance: 102.3
click at [415, 15] on div "Halston Lakeside: Apt. 615, 6 Halston Lakeside Onnondieu Philistin. (philistino…" at bounding box center [630, 35] width 628 height 65
copy b "Halston Lakeside: Apt. 615"
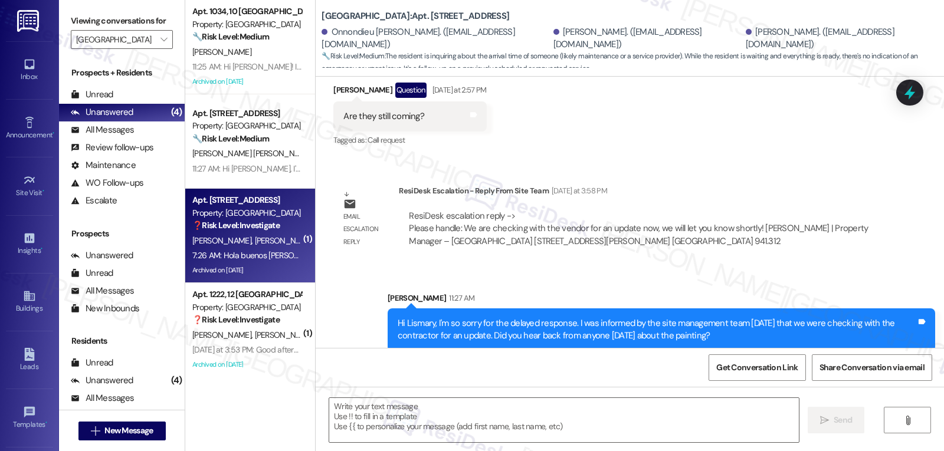
type textarea "Fetching suggested responses. Please feel free to read through the conversation…"
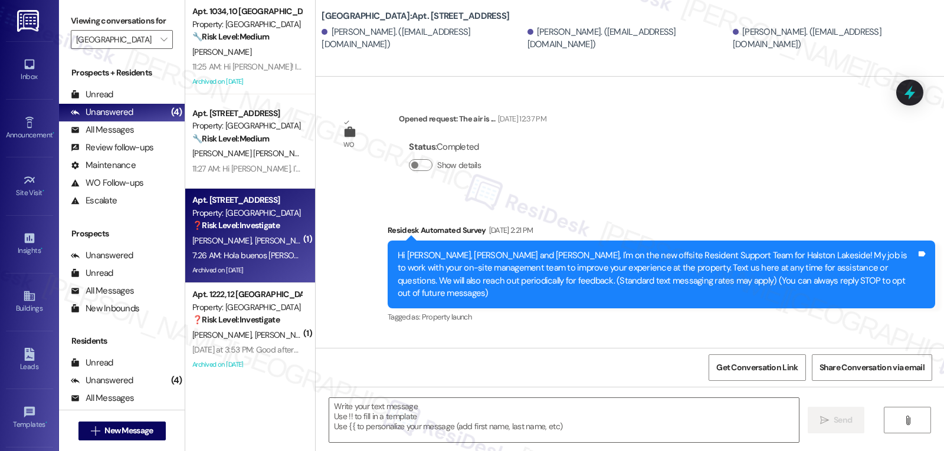
type textarea "Fetching suggested responses. Please feel free to read through the conversation…"
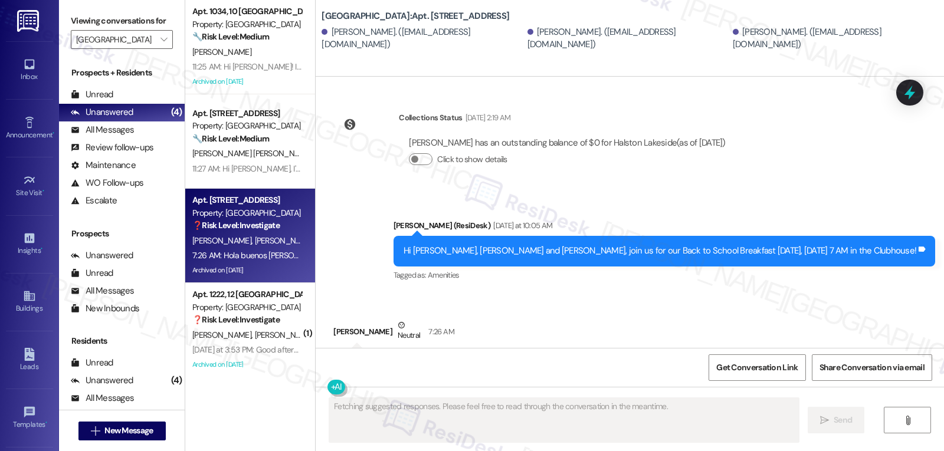
scroll to position [14530, 0]
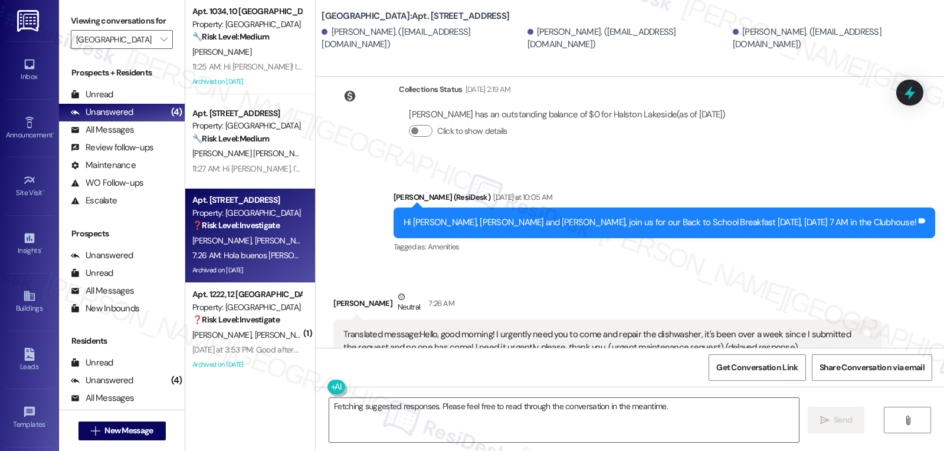
drag, startPoint x: 450, startPoint y: 196, endPoint x: 558, endPoint y: 210, distance: 109.5
click at [558, 354] on div "Original message, translated from Spanish : Hola buenos días! Necesito con urge…" at bounding box center [602, 366] width 519 height 25
click at [915, 86] on icon at bounding box center [910, 93] width 20 height 20
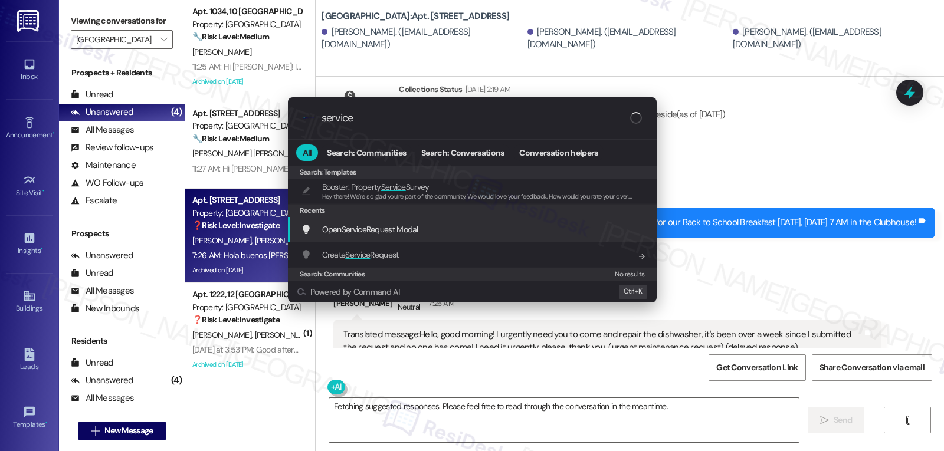
type input "service"
click at [414, 232] on span "Open Service Request Modal" at bounding box center [370, 229] width 96 height 11
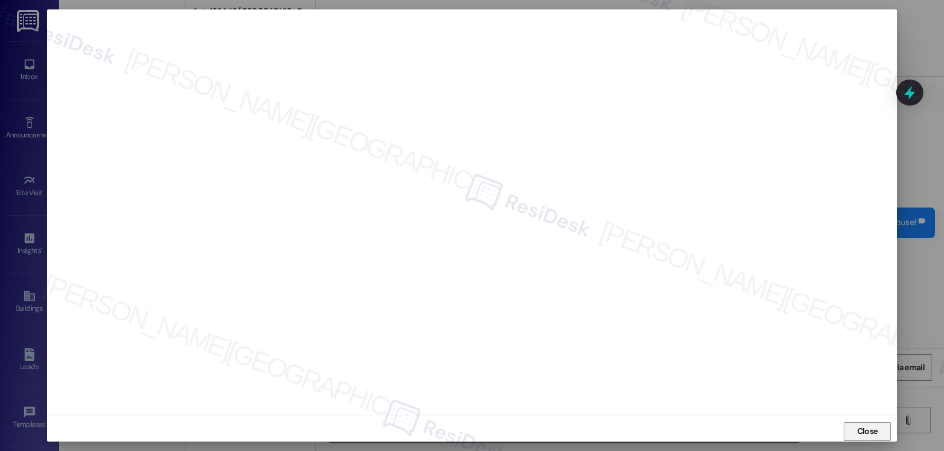
click at [866, 437] on span "Close" at bounding box center [867, 431] width 21 height 12
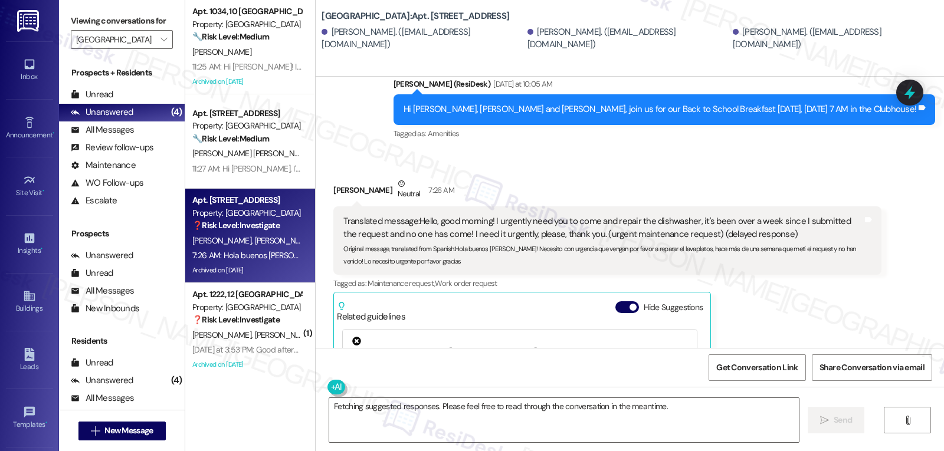
scroll to position [14648, 0]
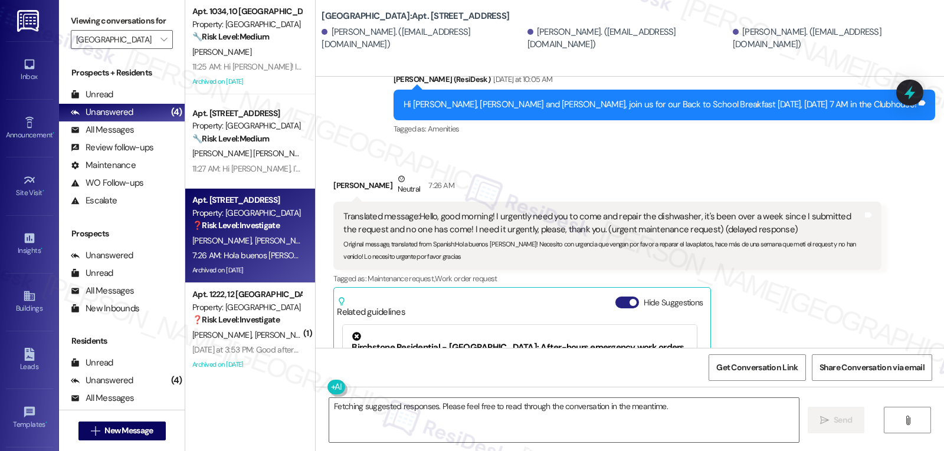
click at [619, 297] on button "Hide Suggestions" at bounding box center [627, 303] width 24 height 12
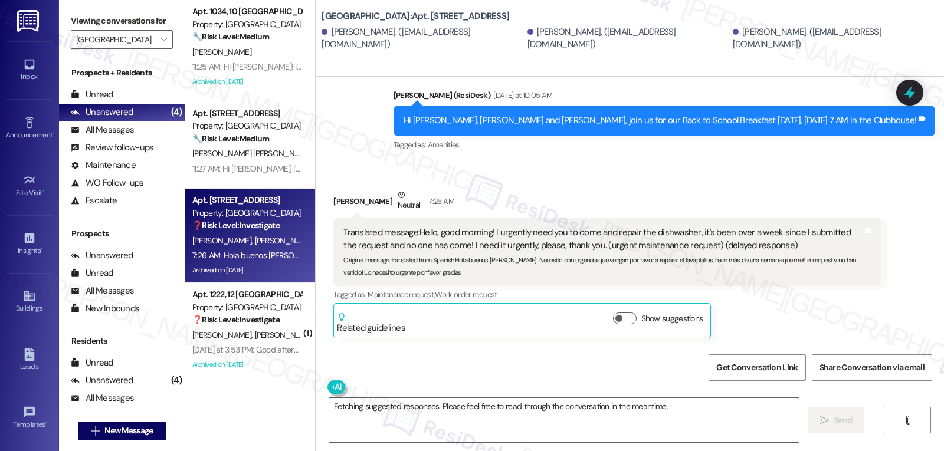
scroll to position [14467, 0]
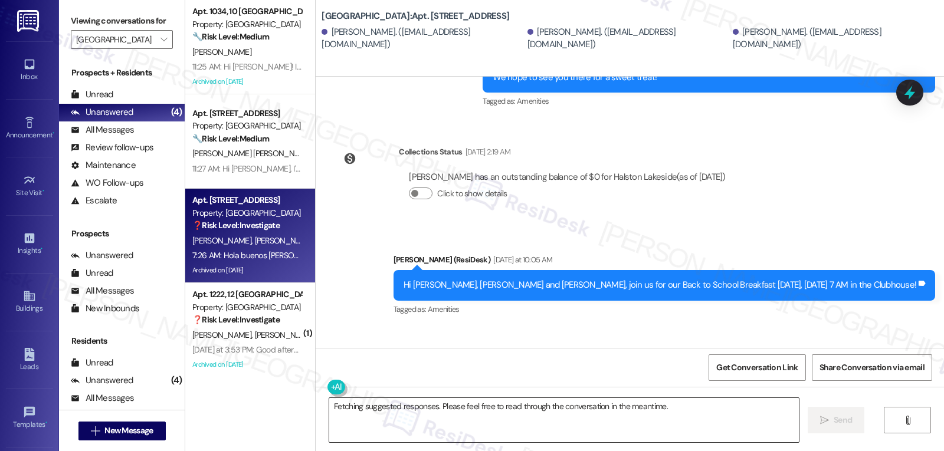
click at [465, 413] on textarea "Fetching suggested responses. Please feel free to read through the conversation…" at bounding box center [564, 420] width 470 height 44
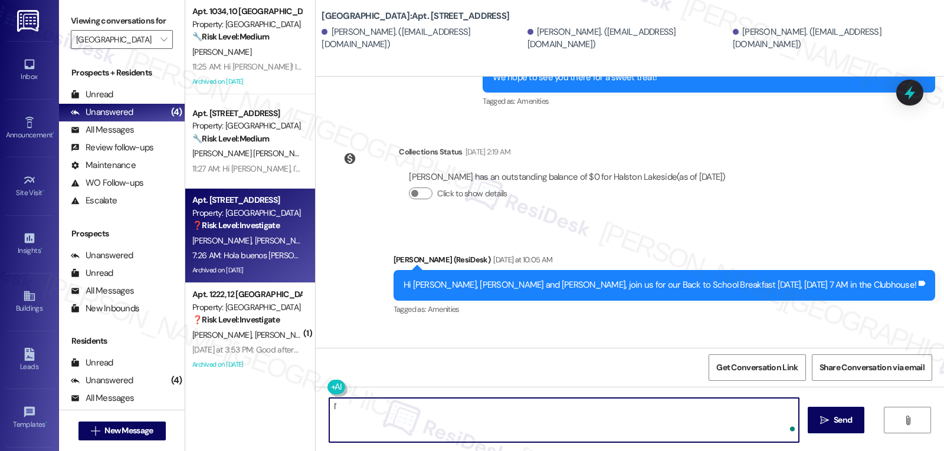
type textarea "I"
type textarea "Thank oy"
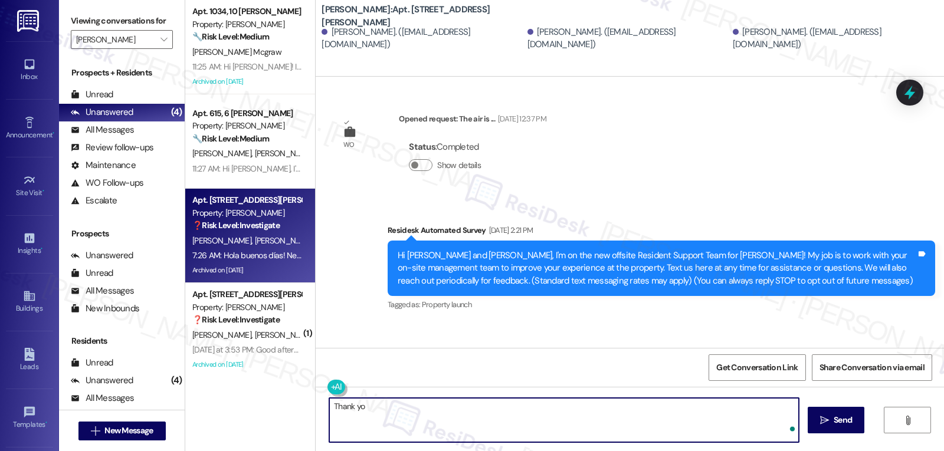
scroll to position [14467, 0]
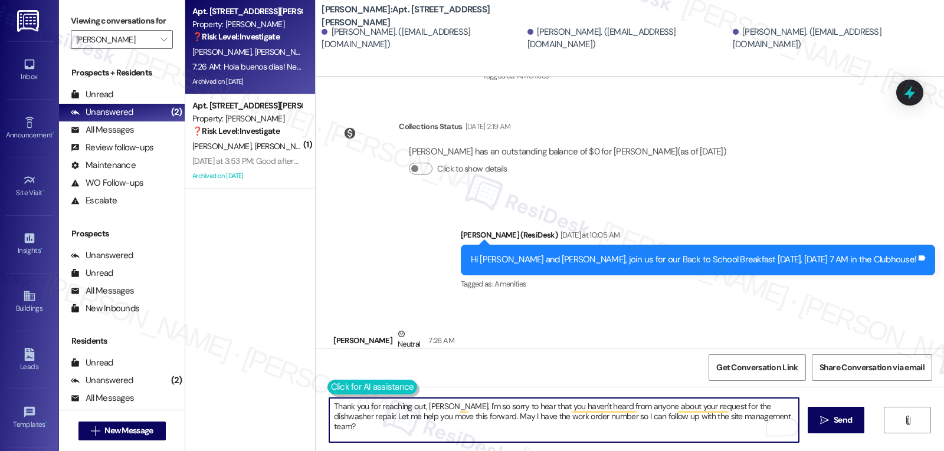
click at [327, 386] on button at bounding box center [372, 387] width 90 height 15
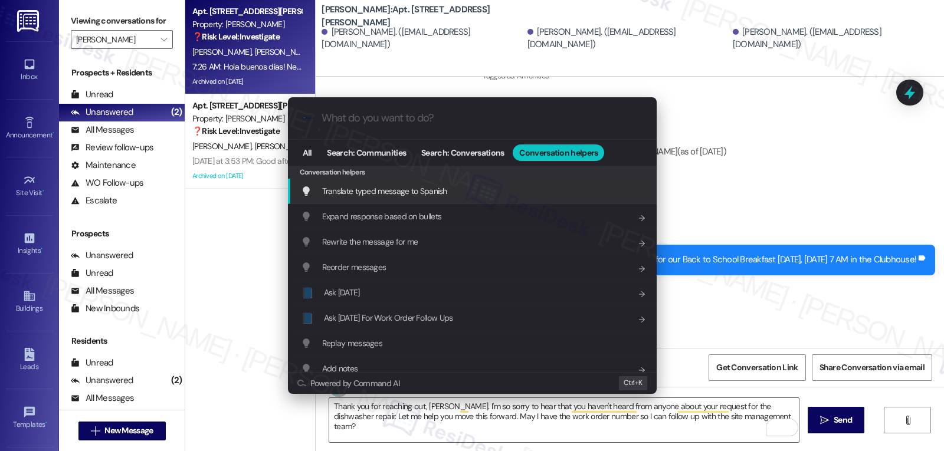
click at [445, 191] on span "Translate typed message to Spanish" at bounding box center [384, 191] width 125 height 11
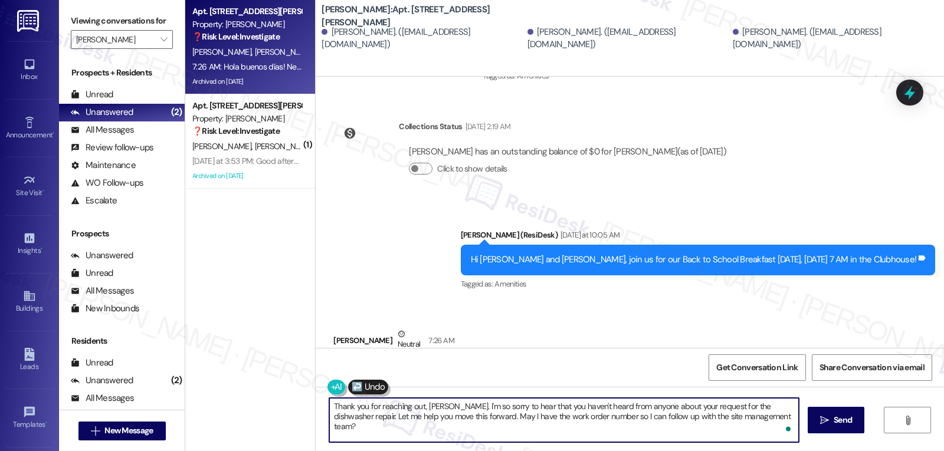
scroll to position [13, 0]
drag, startPoint x: 422, startPoint y: 418, endPoint x: 845, endPoint y: 479, distance: 428.0
click at [845, 451] on html "Inbox Go to Inbox Announcement • Send A Text Announcement Site Visit • Go to Si…" at bounding box center [472, 225] width 944 height 451
type textarea "Gracias por contactar, Carla. Lamento mucho saber que no has tenido noticias de…"
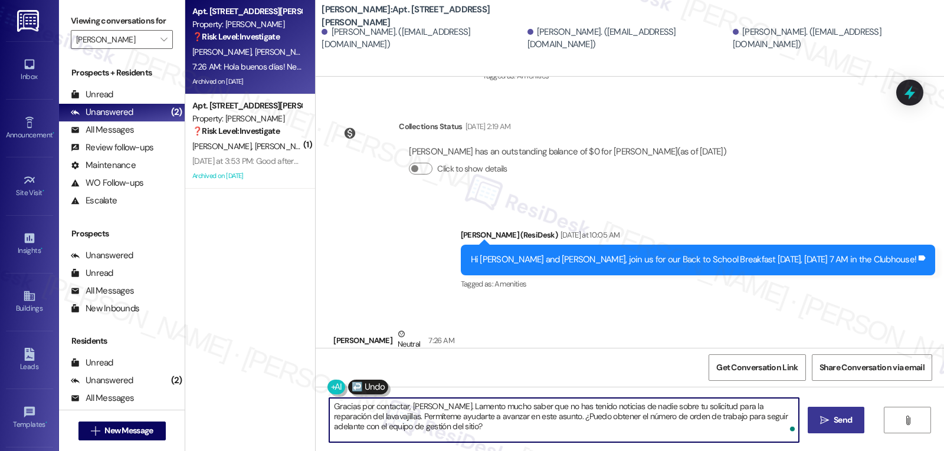
click at [827, 429] on button " Send" at bounding box center [836, 420] width 57 height 27
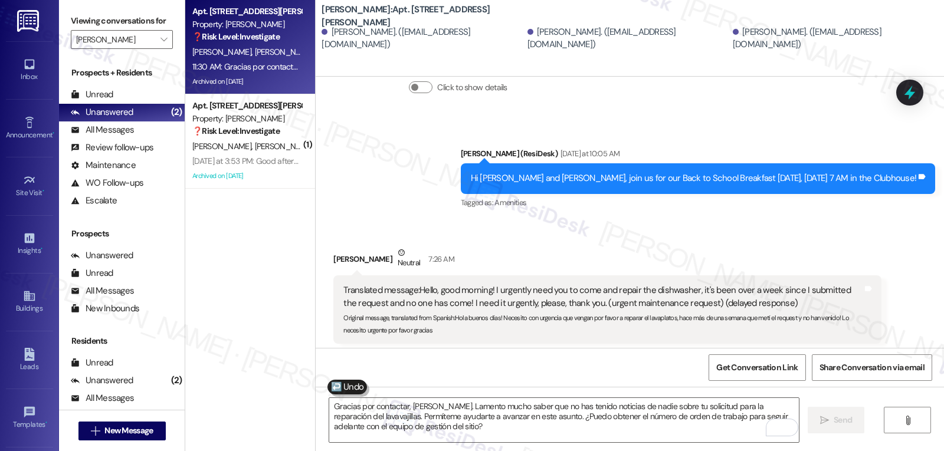
scroll to position [14575, 0]
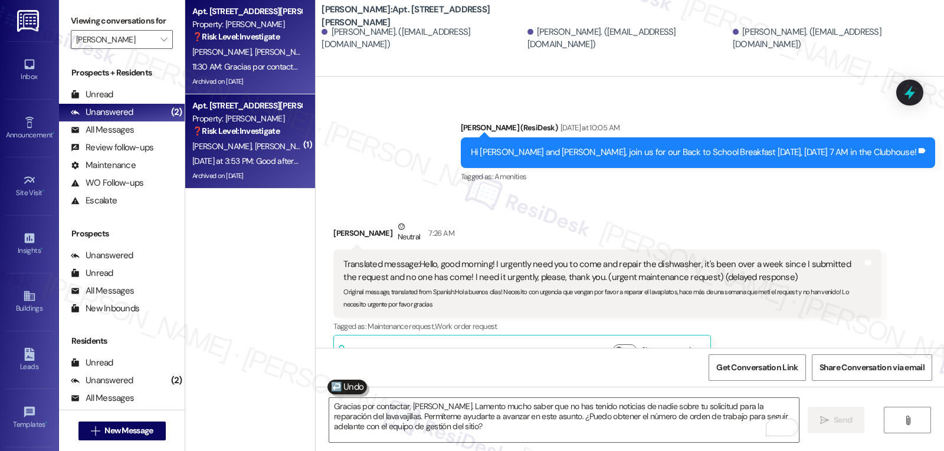
click at [224, 130] on strong "❓ Risk Level: Investigate" at bounding box center [235, 131] width 87 height 11
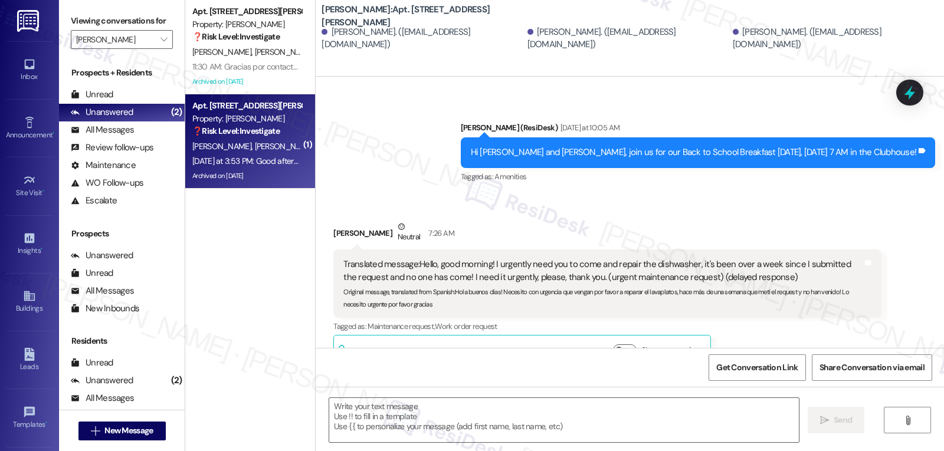
type textarea "Fetching suggested responses. Please feel free to read through the conversation…"
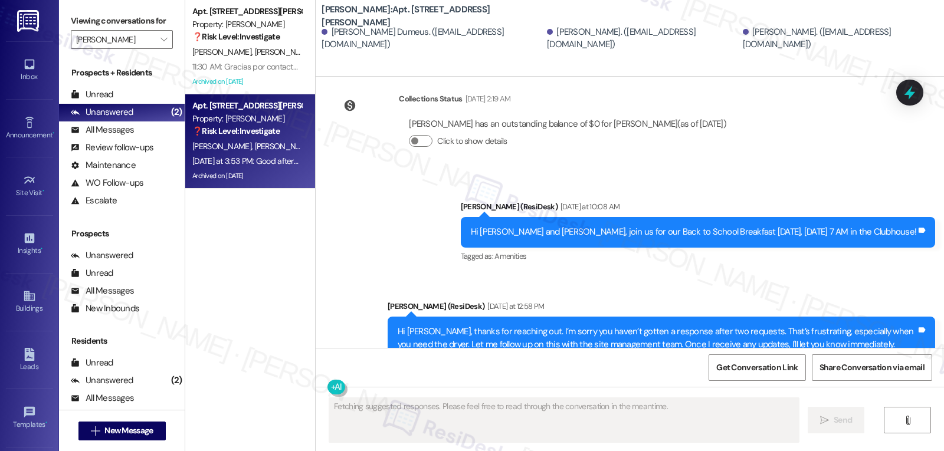
scroll to position [8539, 0]
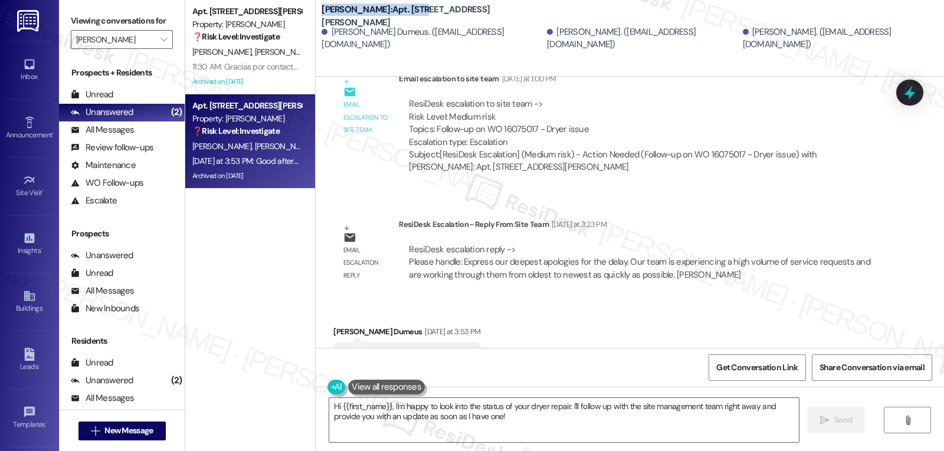
drag, startPoint x: 314, startPoint y: 15, endPoint x: 416, endPoint y: 13, distance: 102.1
click at [416, 13] on div "Halston Lakeside: Apt. 1222, 12 Halston Lakeside Johnson Dumeus. (dumeusjohnson…" at bounding box center [630, 26] width 628 height 47
copy b "Halston Lakeside: Apt. 1222"
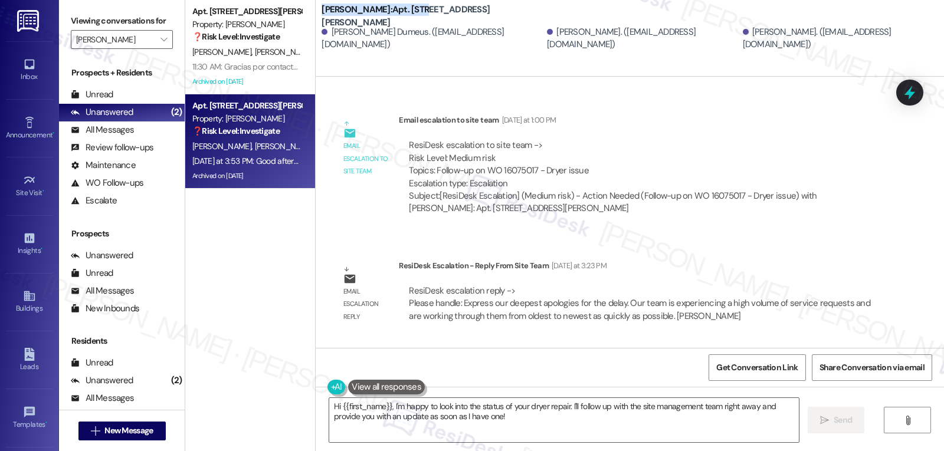
scroll to position [8540, 0]
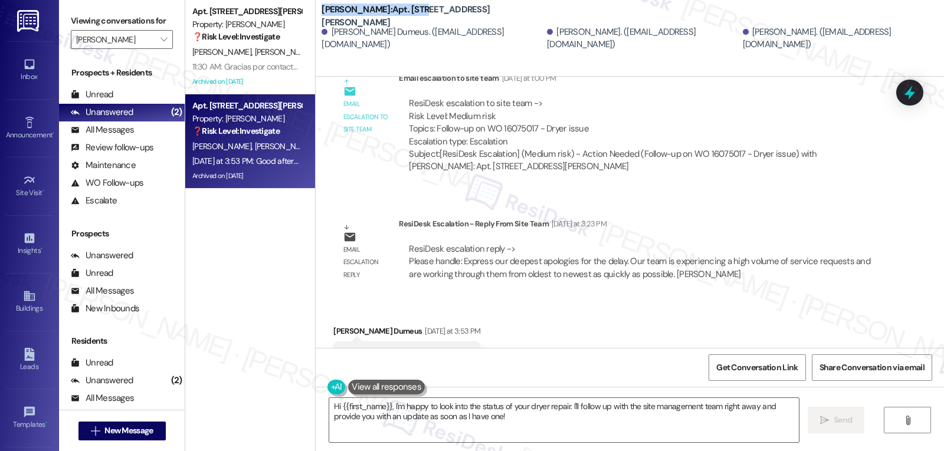
drag, startPoint x: 388, startPoint y: 405, endPoint x: 852, endPoint y: 479, distance: 470.7
click at [852, 451] on html "Inbox Go to Inbox Announcement • Send A Text Announcement Site Visit • Go to Si…" at bounding box center [472, 225] width 944 height 451
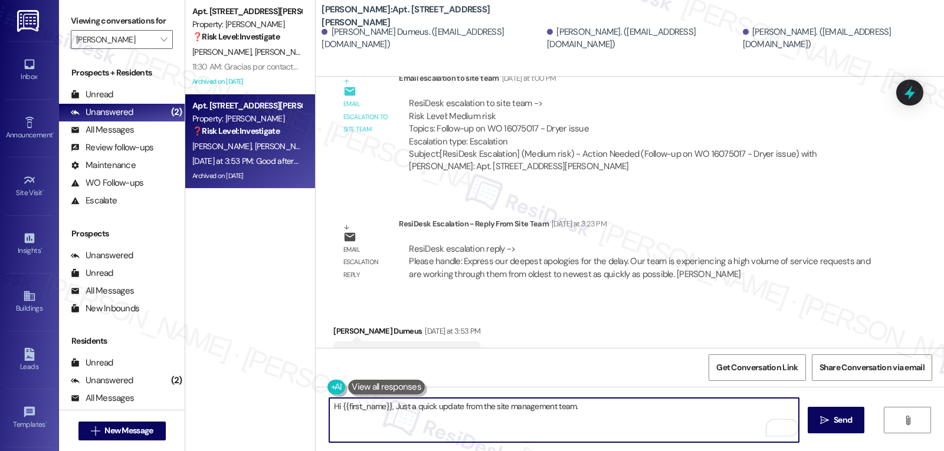
paste textarea "I’m so sorry for the delay. We’ve had a high volume of service requests lately,…"
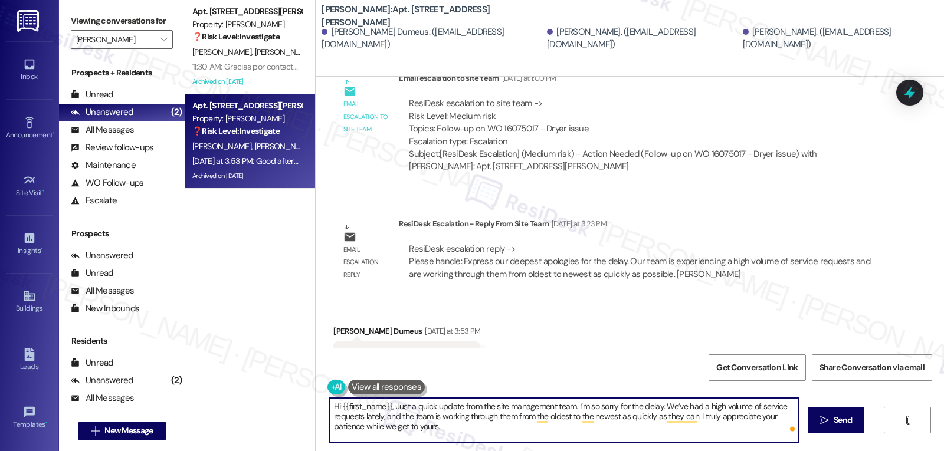
click at [570, 405] on textarea "Hi {{first_name}}, Just a quick update from the site management team. I’m so so…" at bounding box center [564, 420] width 470 height 44
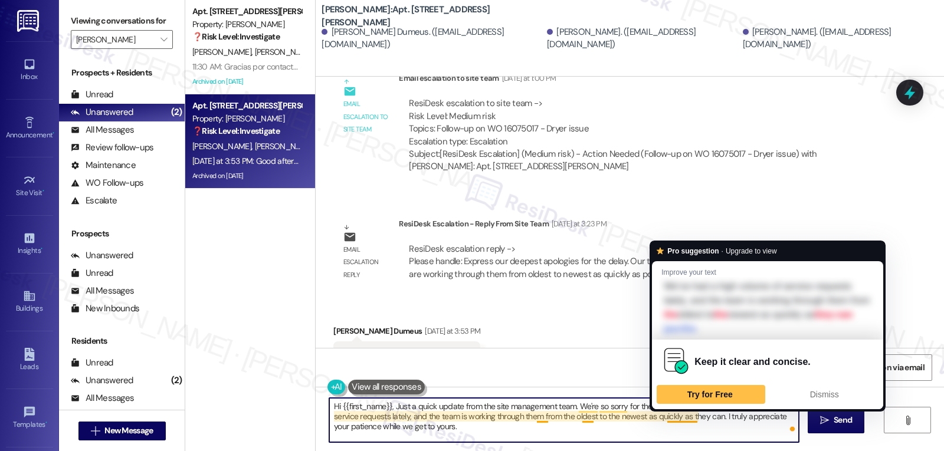
click at [635, 435] on textarea "Hi {{first_name}}, Just a quick update from the site management team. We're so …" at bounding box center [564, 420] width 470 height 44
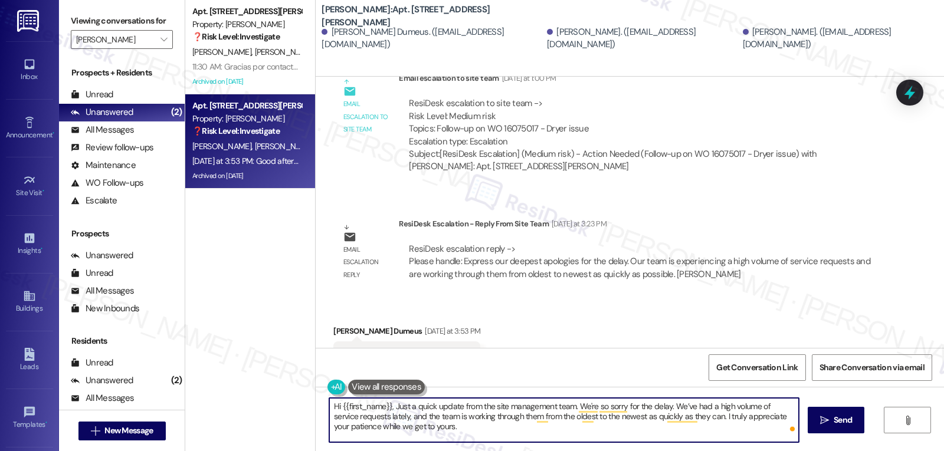
click at [658, 420] on textarea "Hi {{first_name}}, Just a quick update from the site management team. We're so …" at bounding box center [564, 420] width 470 height 44
click at [660, 420] on textarea "Hi {{first_name}}, Just a quick update from the site management team. We're so …" at bounding box center [564, 420] width 470 height 44
click at [667, 434] on textarea "Hi {{first_name}}, Just a quick update from the site management team. We're so …" at bounding box center [564, 420] width 470 height 44
click at [686, 417] on textarea "Hi {{first_name}}, Just a quick update from the site management team. We're so …" at bounding box center [564, 420] width 470 height 44
click at [616, 441] on textarea "Hi {{first_name}}, Just a quick update from the site management team. We're so …" at bounding box center [564, 420] width 470 height 44
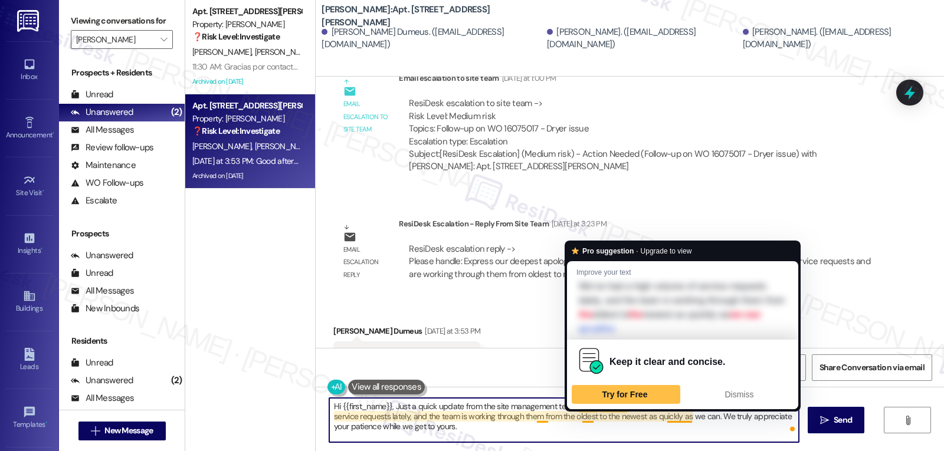
click at [572, 428] on textarea "Hi {{first_name}}, Just a quick update from the site management team. We're so …" at bounding box center [564, 420] width 470 height 44
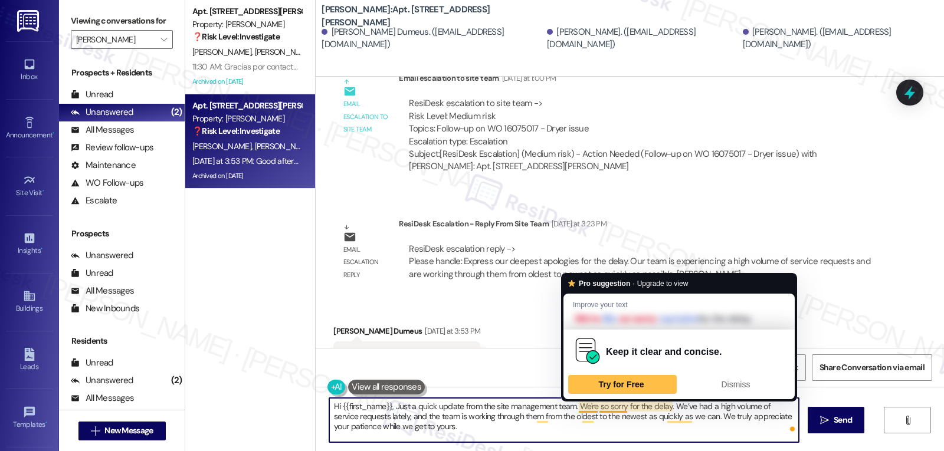
drag, startPoint x: 572, startPoint y: 406, endPoint x: 634, endPoint y: 441, distance: 71.3
click at [631, 440] on textarea "Hi {{first_name}}, Just a quick update from the site management team. We're so …" at bounding box center [564, 420] width 470 height 44
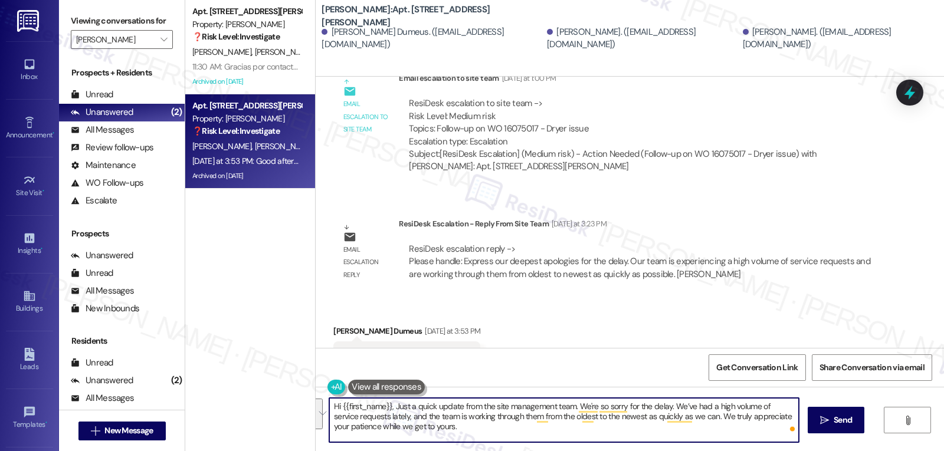
paste textarea "I’m truly sorry for the wait. I know how frustrating it can be to go without so…"
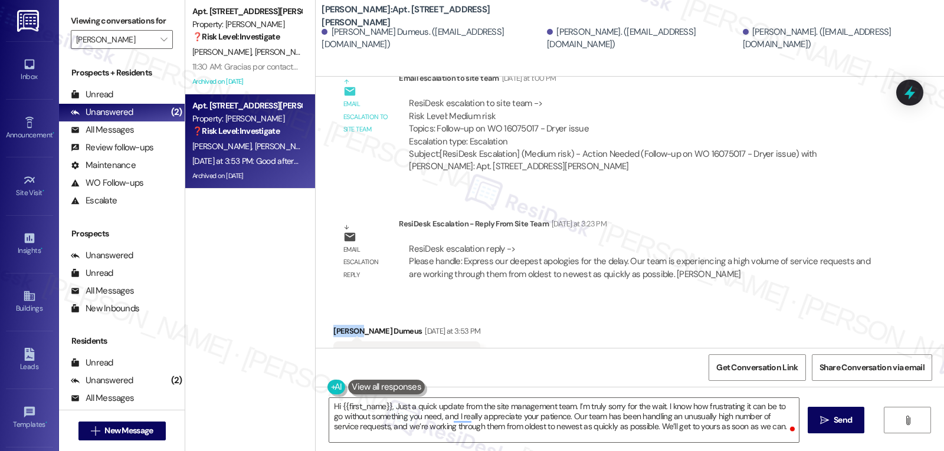
drag, startPoint x: 352, startPoint y: 270, endPoint x: 313, endPoint y: 270, distance: 39.5
click at [316, 299] on div "Received via SMS Johnson Dumeus Yesterday at 3:53 PM Good afternoon Thanks for …" at bounding box center [630, 355] width 628 height 112
copy div "Johnson"
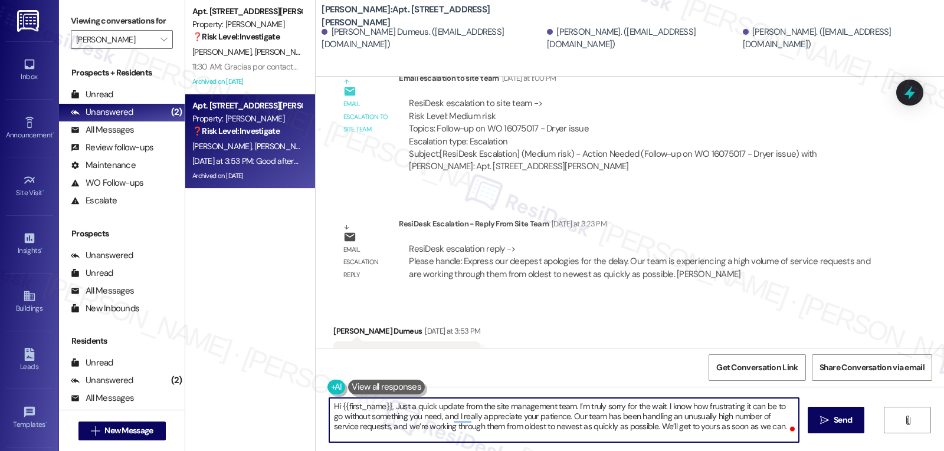
click at [336, 405] on textarea "Hi {{first_name}}, Just a quick update from the site management team. I’m truly…" at bounding box center [564, 420] width 470 height 44
paste textarea "Johnson"
type textarea "Hi Johnson, Just a quick update from the site management team. I’m truly sorry …"
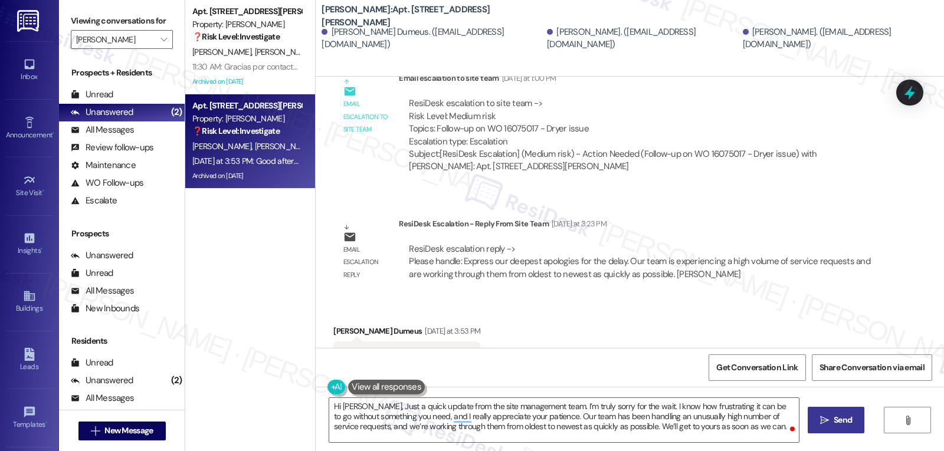
click at [816, 432] on button " Send" at bounding box center [836, 420] width 57 height 27
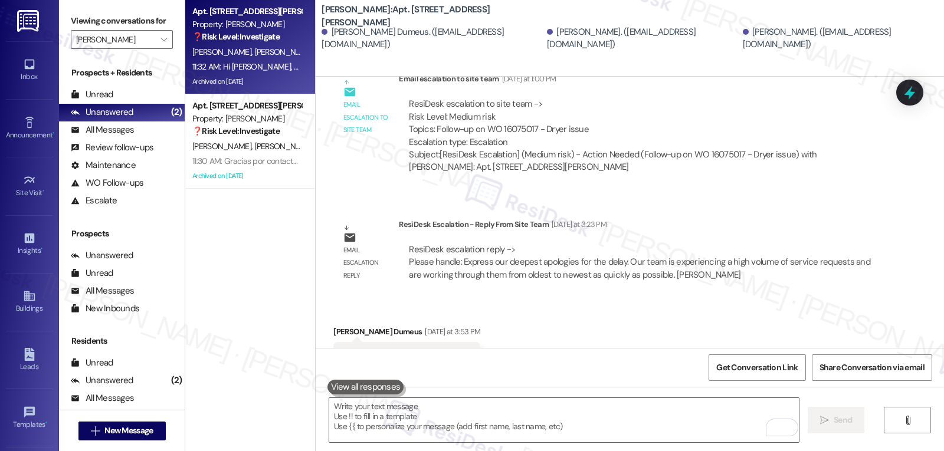
scroll to position [8647, 0]
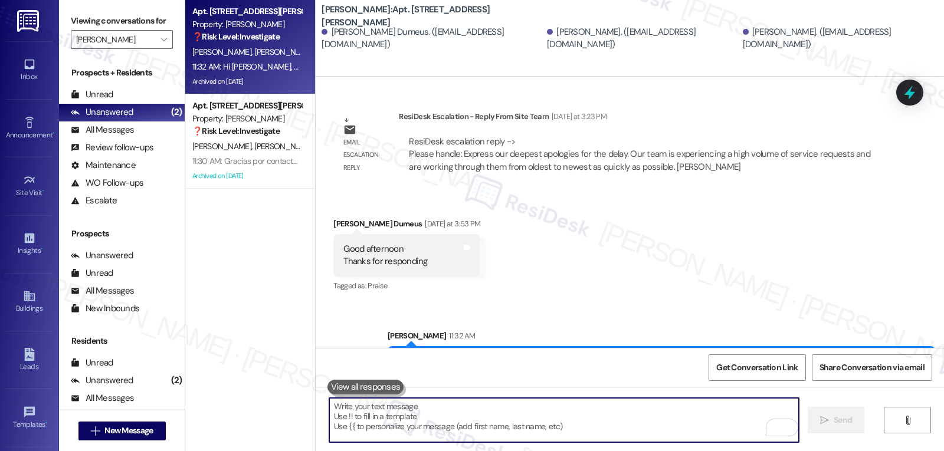
click at [522, 424] on textarea "To enrich screen reader interactions, please activate Accessibility in Grammarl…" at bounding box center [564, 420] width 470 height 44
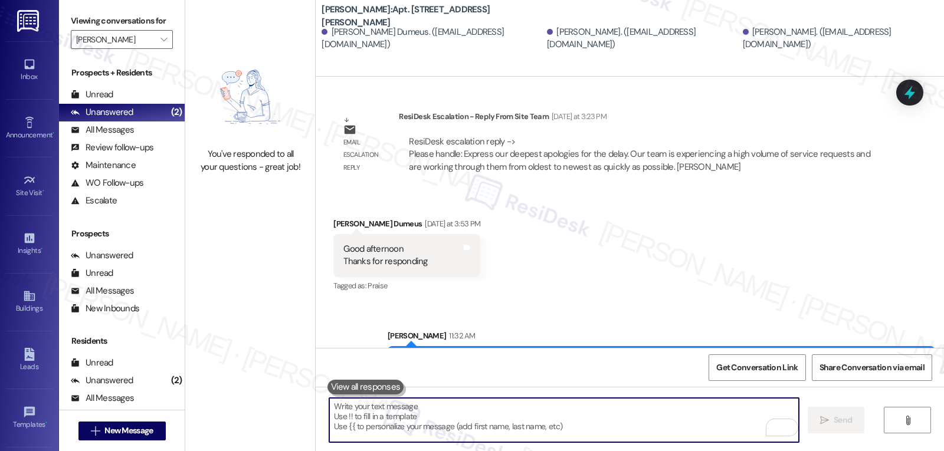
click at [589, 408] on textarea "To enrich screen reader interactions, please activate Accessibility in Grammarl…" at bounding box center [564, 420] width 470 height 44
click at [564, 414] on textarea "To enrich screen reader interactions, please activate Accessibility in Grammarl…" at bounding box center [564, 420] width 470 height 44
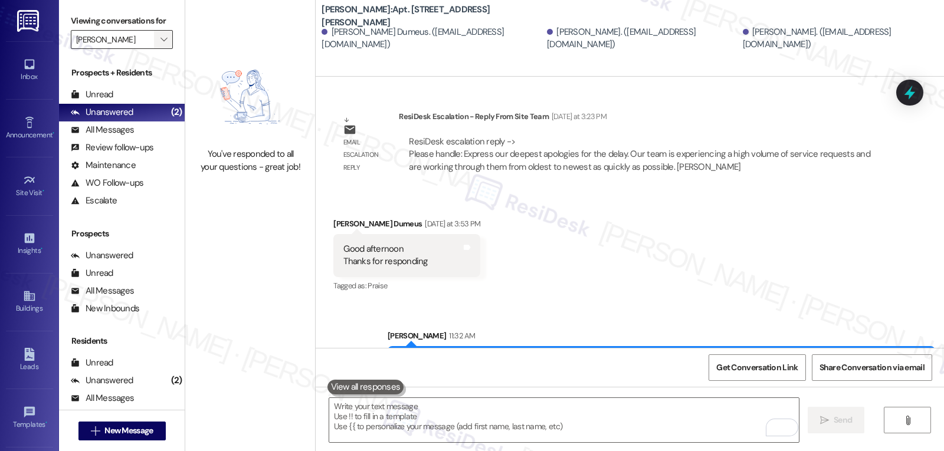
click at [159, 49] on span "" at bounding box center [163, 39] width 11 height 19
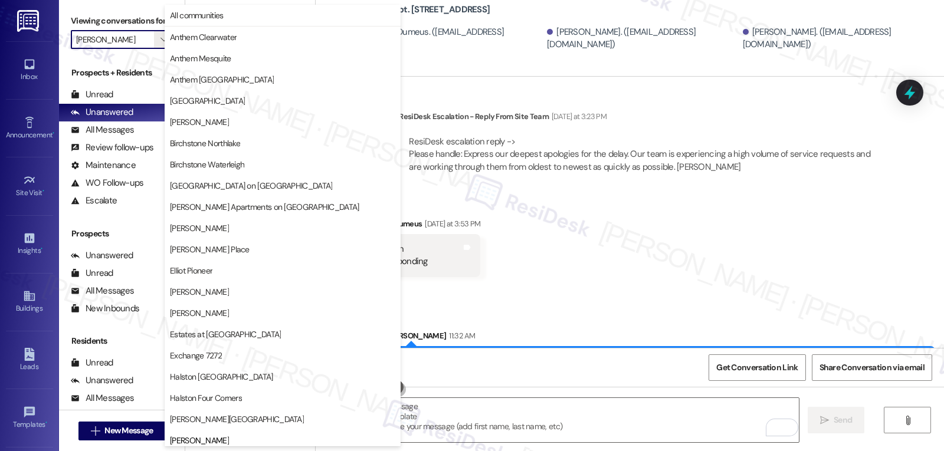
scroll to position [404, 0]
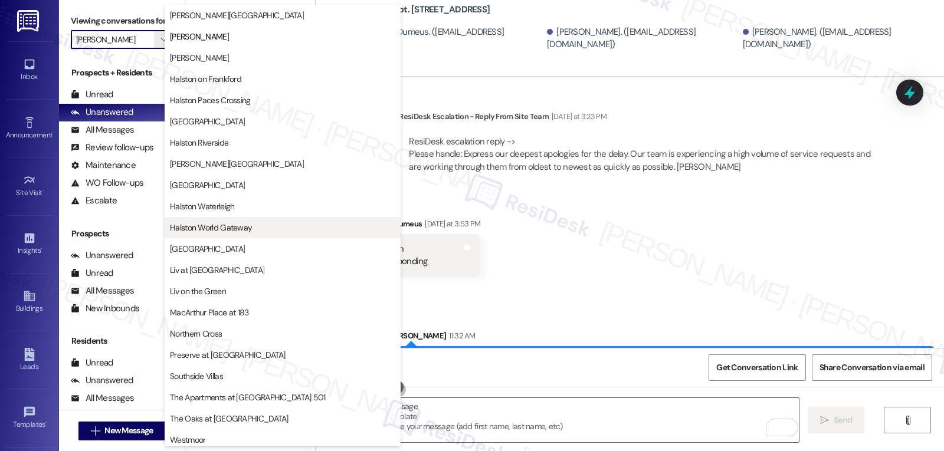
click at [255, 237] on button "Halston World Gateway" at bounding box center [283, 227] width 236 height 21
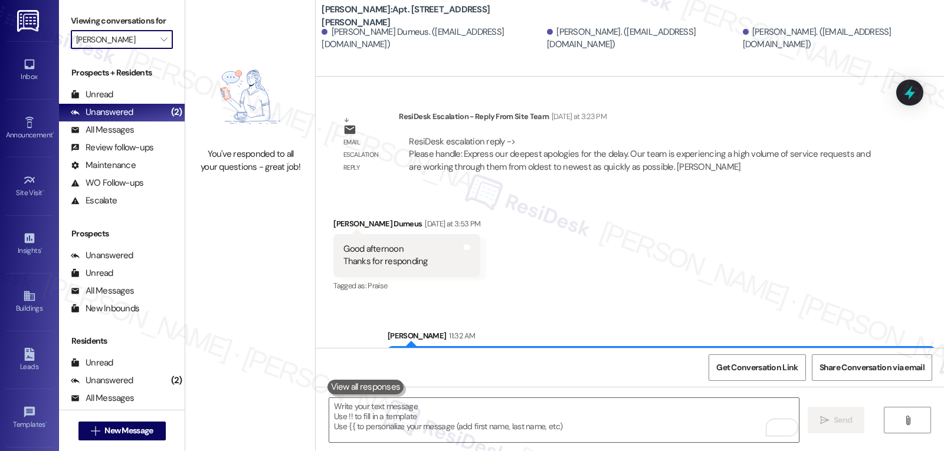
type input "Halston World Gateway"
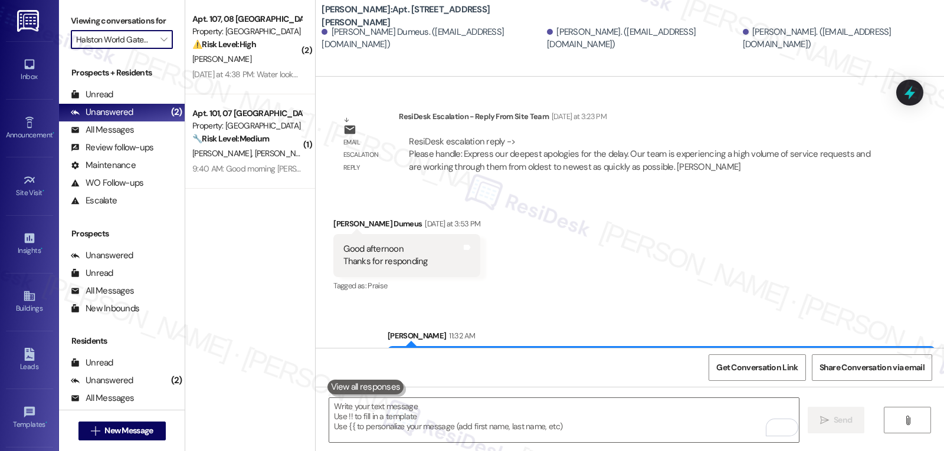
drag, startPoint x: 240, startPoint y: 88, endPoint x: 538, endPoint y: 137, distance: 302.4
click at [240, 88] on div "Apt. 107, 08 Halston World Gateway Property: Halston World Gateway ⚠️ Risk Leve…" at bounding box center [250, 47] width 130 height 94
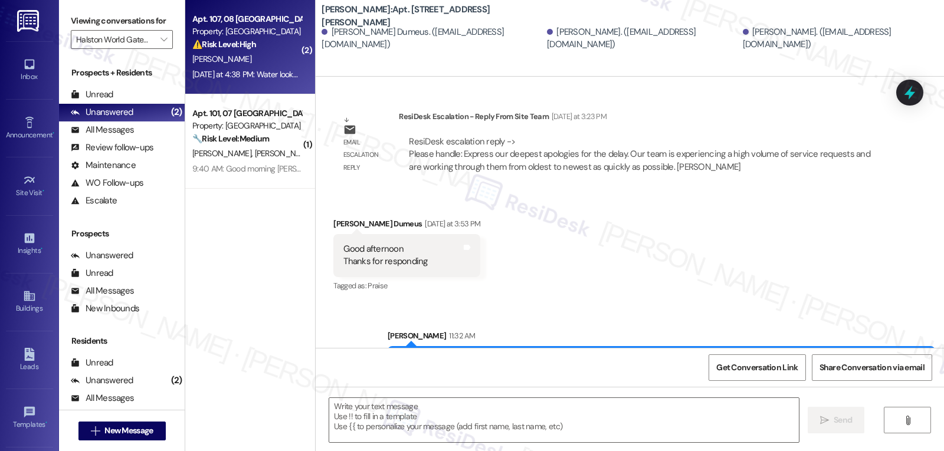
type textarea "Fetching suggested responses. Please feel free to read through the conversation…"
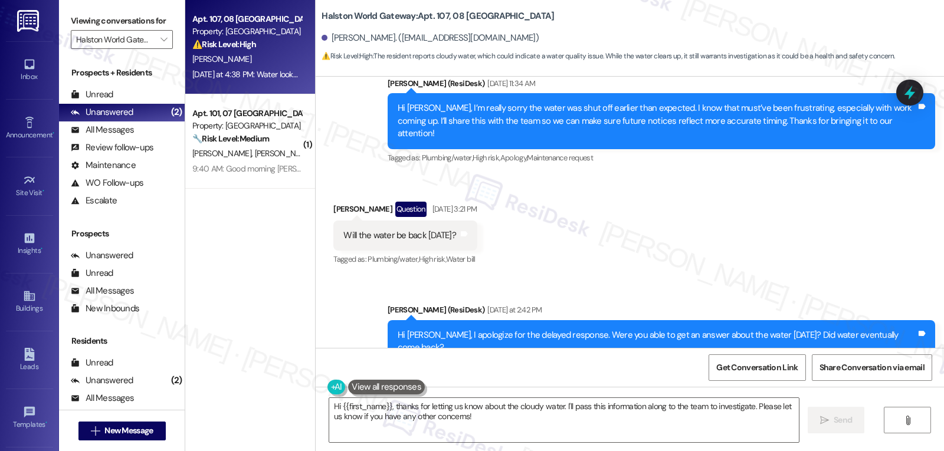
scroll to position [17879, 0]
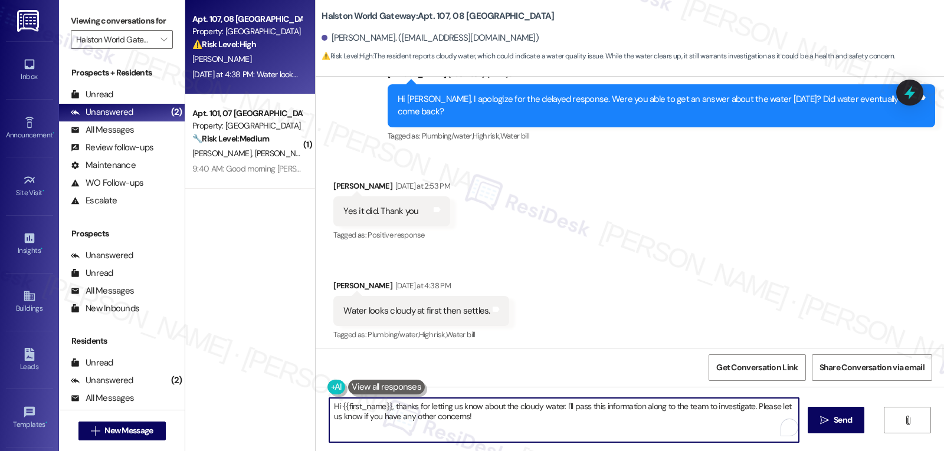
drag, startPoint x: 506, startPoint y: 427, endPoint x: 218, endPoint y: 391, distance: 290.1
click at [219, 392] on div "Apt. 107, 08 Halston World Gateway Property: Halston World Gateway ⚠️ Risk Leve…" at bounding box center [564, 225] width 759 height 451
click at [742, 427] on textarea "Good to know that. Yeah, the cloudy water looked like it was due to the trapped…" at bounding box center [564, 420] width 470 height 44
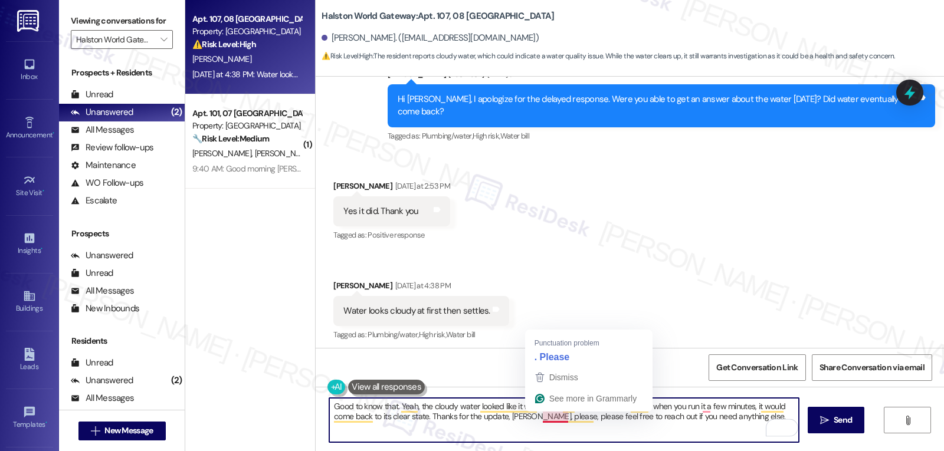
click at [549, 418] on textarea "Good to know that. Yeah, the cloudy water looked like it was due to the trapped…" at bounding box center [564, 420] width 470 height 44
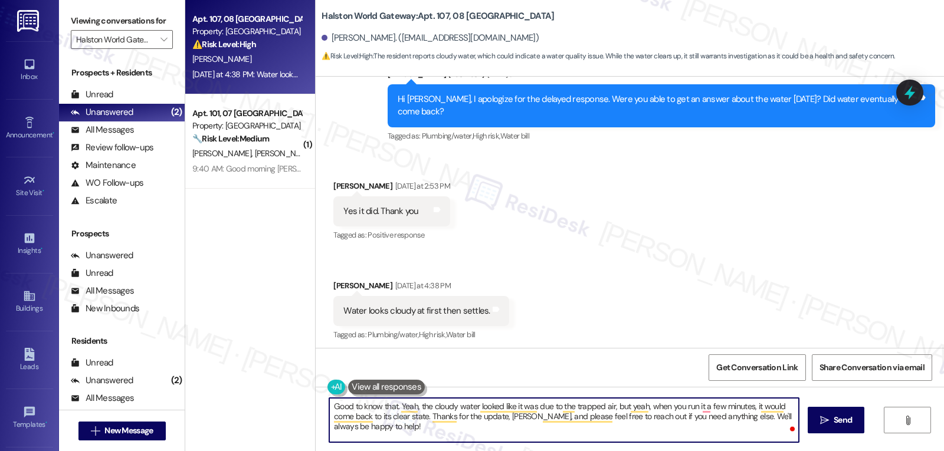
type textarea "Good to know that. Yeah, the cloudy water looked like it was due to the trapped…"
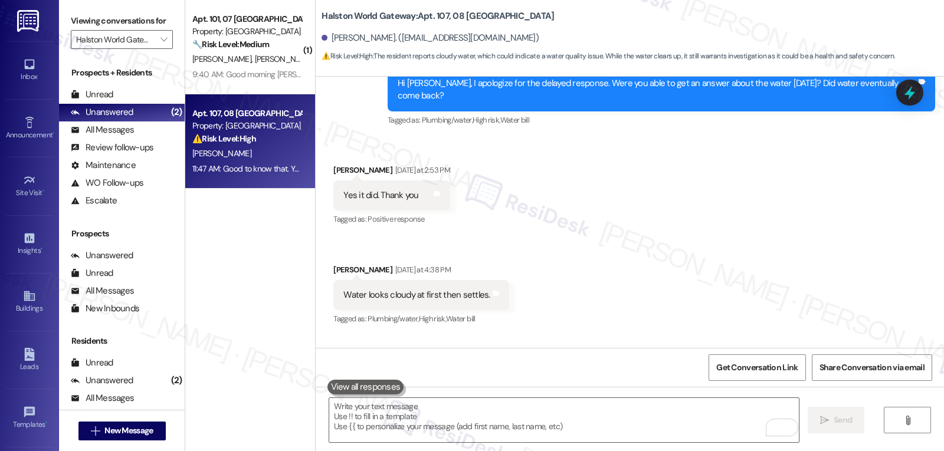
scroll to position [17986, 0]
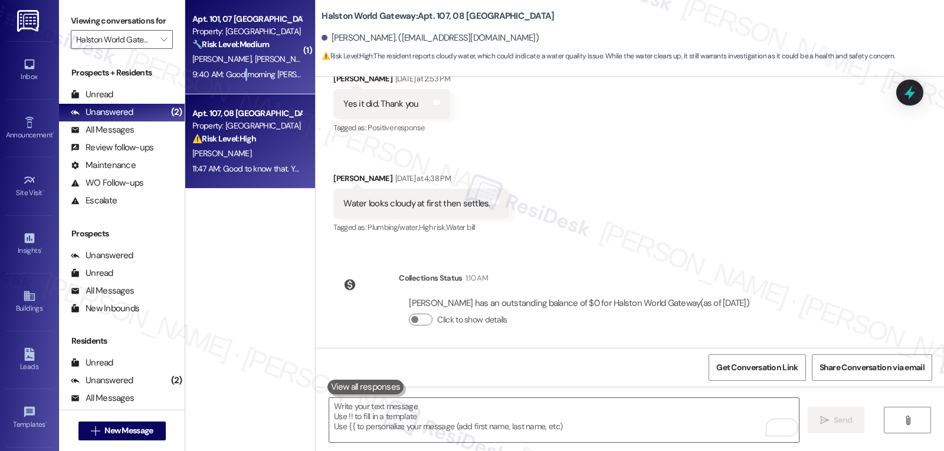
click at [236, 69] on div "9:40 AM: Good morning Sarah, I will be in the office with the check at 5:30pm. …" at bounding box center [345, 74] width 306 height 11
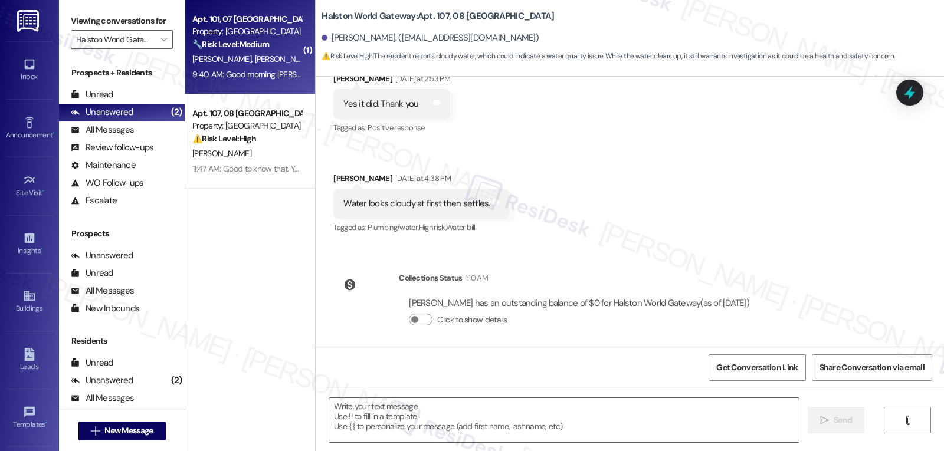
type textarea "Fetching suggested responses. Please feel free to read through the conversation…"
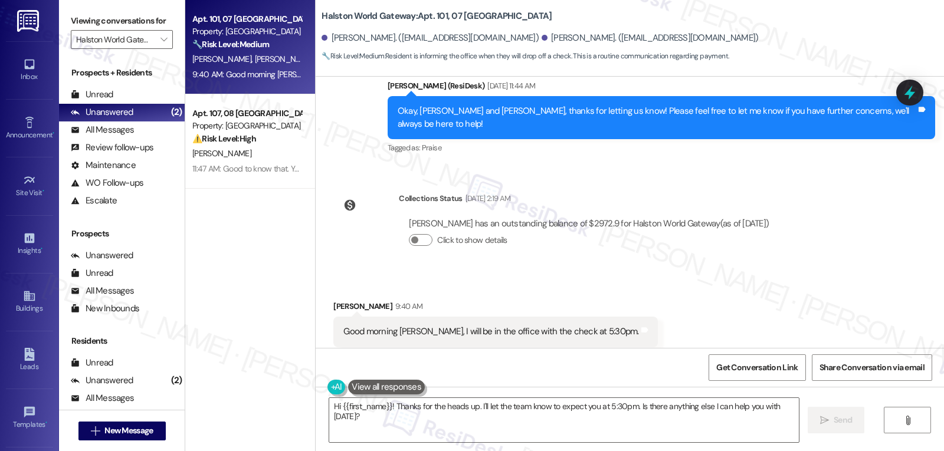
scroll to position [2576, 0]
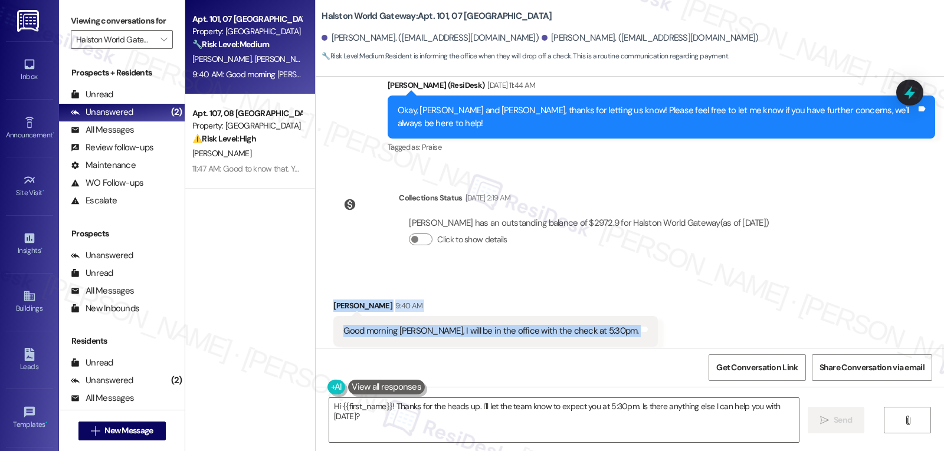
drag, startPoint x: 323, startPoint y: 283, endPoint x: 606, endPoint y: 302, distance: 284.4
click at [606, 302] on div "Received via SMS Juan Hernandez 9:40 AM Good morning Sarah, I will be in the of…" at bounding box center [495, 332] width 342 height 82
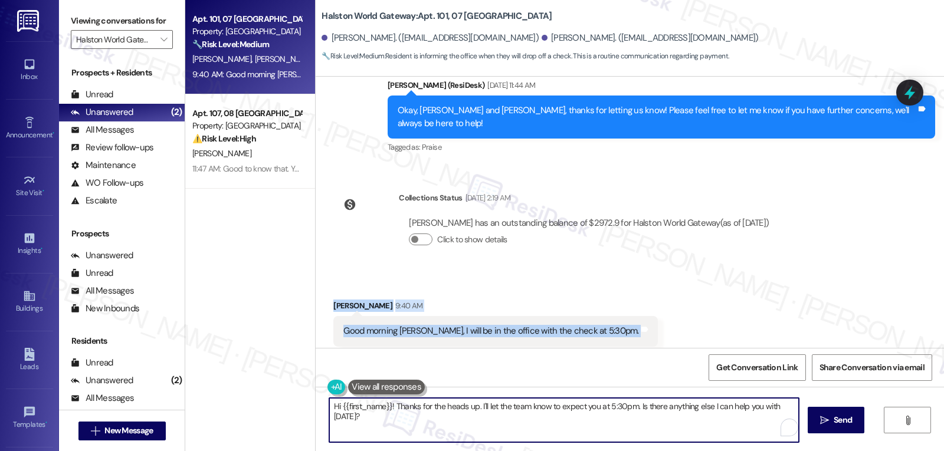
click at [661, 421] on textarea "Hi {{first_name}}! Thanks for the heads up. I'll let the team know to expect yo…" at bounding box center [564, 420] width 470 height 44
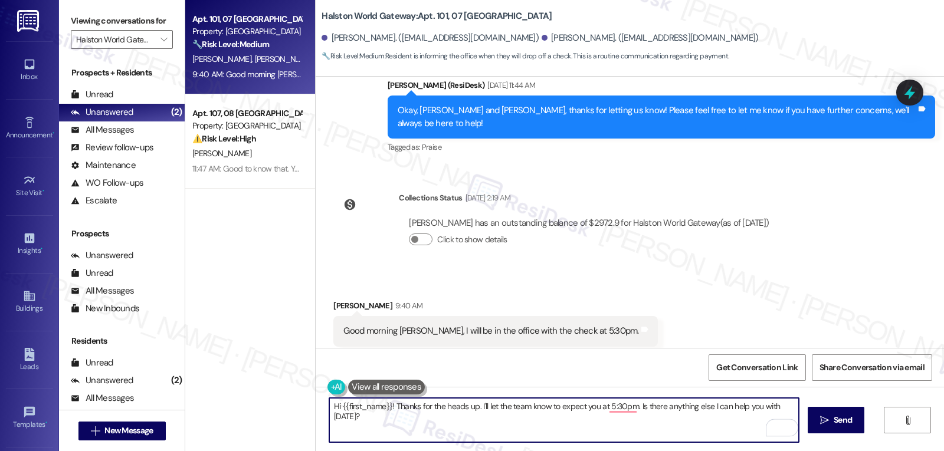
drag, startPoint x: 629, startPoint y: 406, endPoint x: 813, endPoint y: 479, distance: 197.3
click at [813, 451] on html "Inbox Go to Inbox Announcement • Send A Text Announcement Site Visit • Go to Si…" at bounding box center [472, 225] width 944 height 451
type textarea "Hi {{first_name}}! Thanks for the heads up. I'll let the team know to expect yo…"
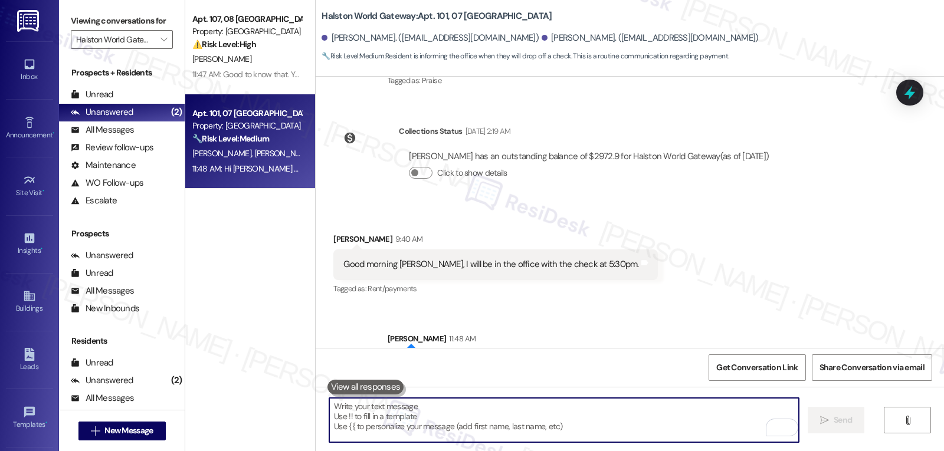
scroll to position [2671, 0]
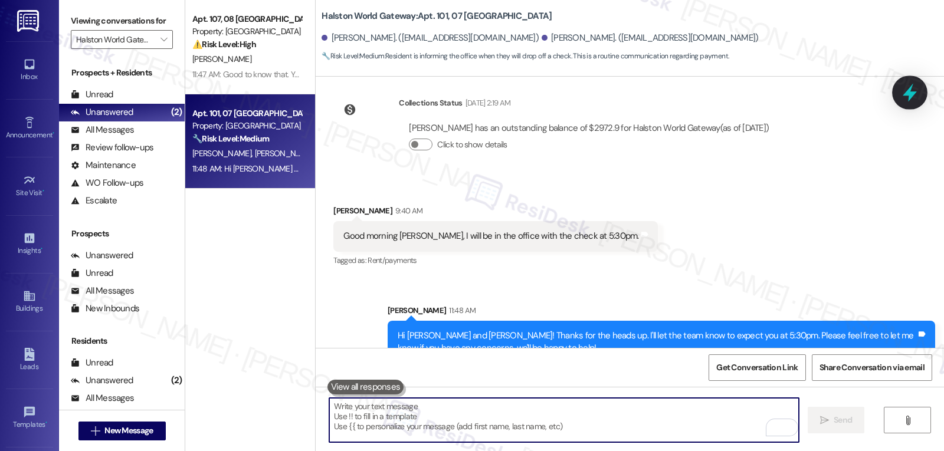
click at [910, 101] on icon at bounding box center [910, 93] width 20 height 20
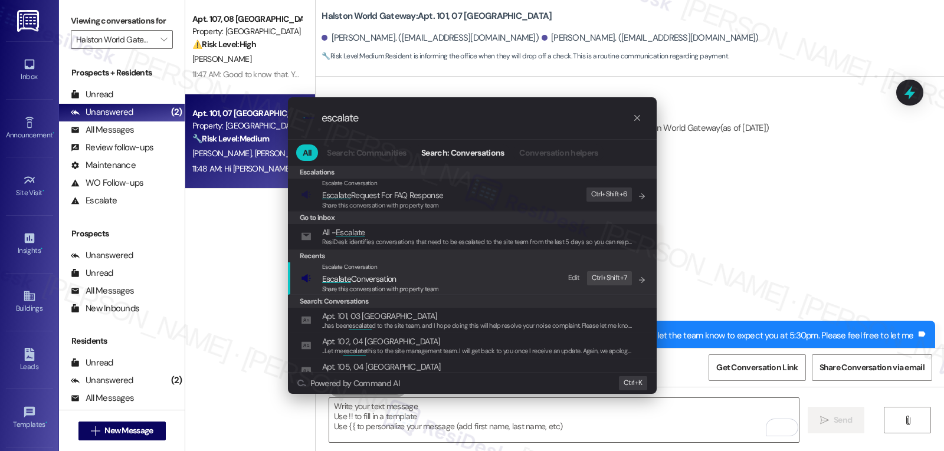
type input "escalate"
click at [401, 286] on span "Share this conversation with property team" at bounding box center [380, 289] width 117 height 8
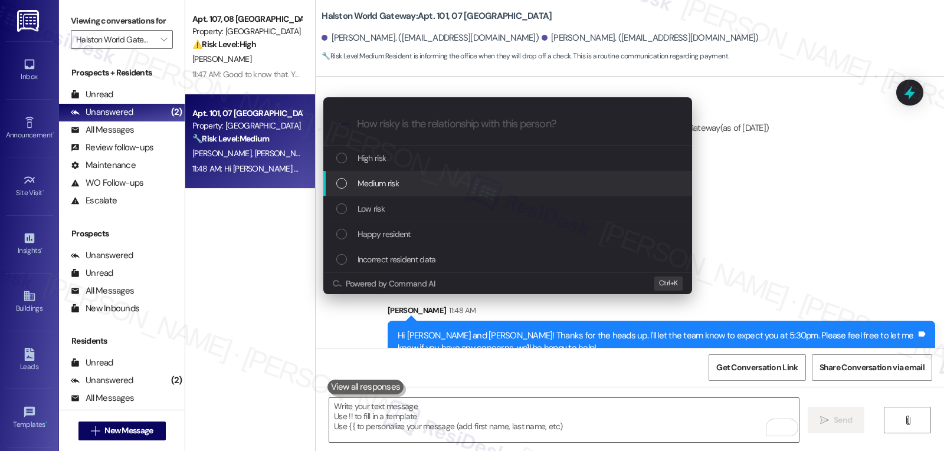
click at [398, 187] on span "Medium risk" at bounding box center [378, 183] width 41 height 13
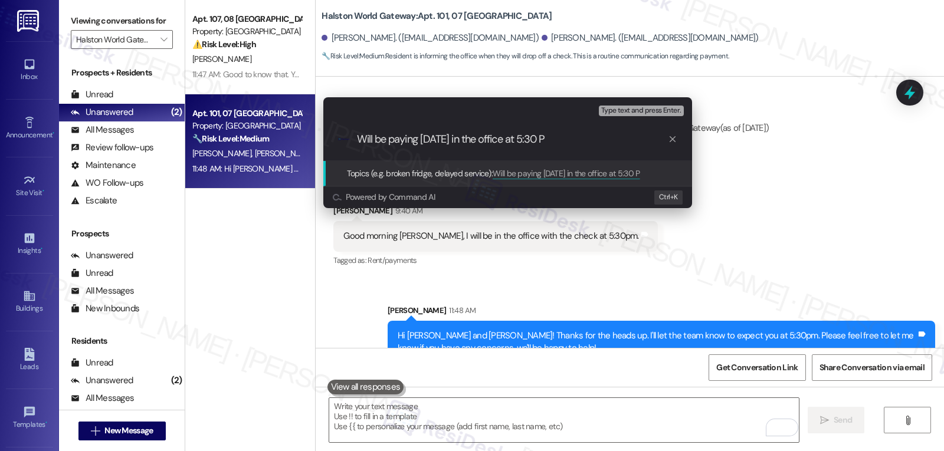
type input "Will be paying today in the office at 5:30 PM"
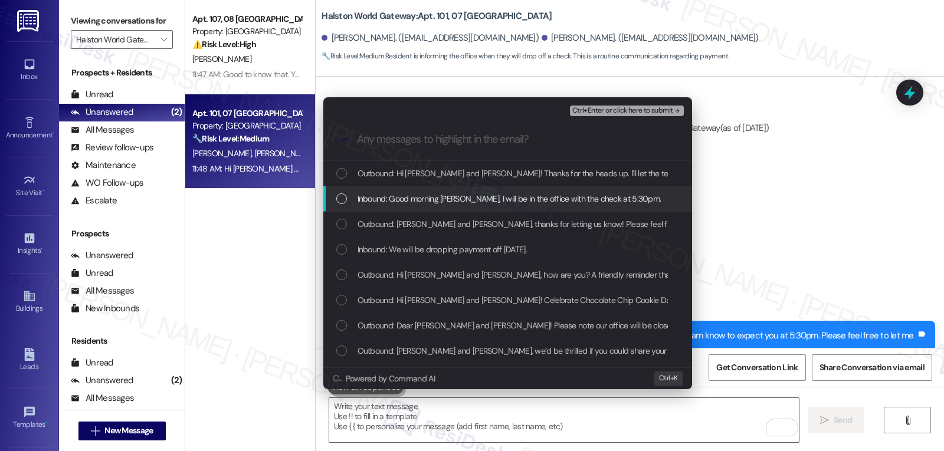
click at [467, 199] on span "Inbound: Good morning Sarah, I will be in the office with the check at 5:30pm." at bounding box center [510, 198] width 304 height 13
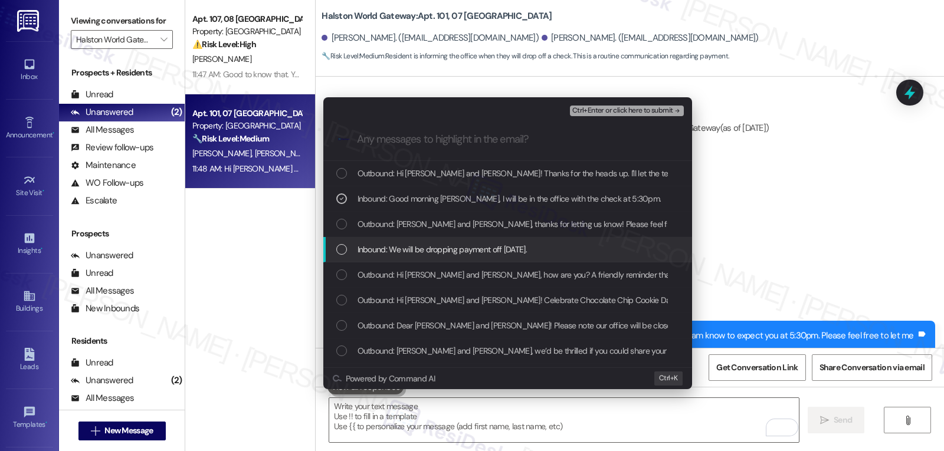
click at [444, 250] on span "Inbound: We will be dropping payment off today." at bounding box center [442, 249] width 169 height 13
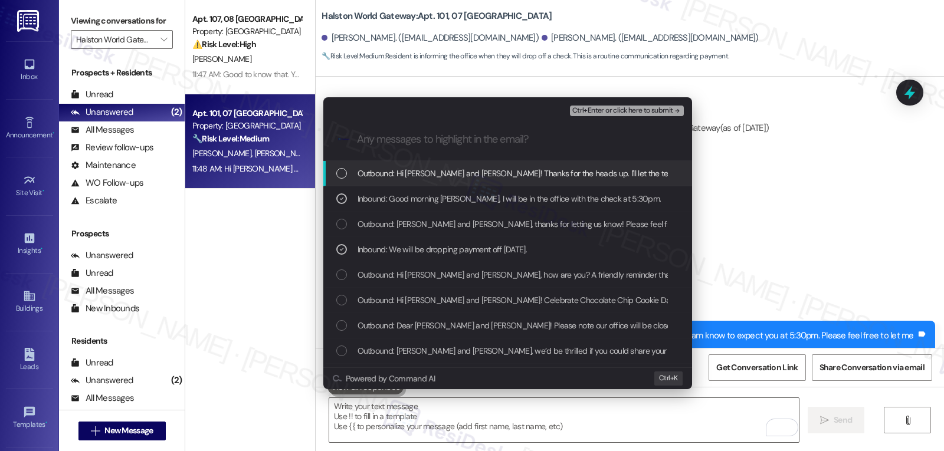
click at [650, 109] on span "Ctrl+Enter or click here to submit" at bounding box center [622, 111] width 101 height 8
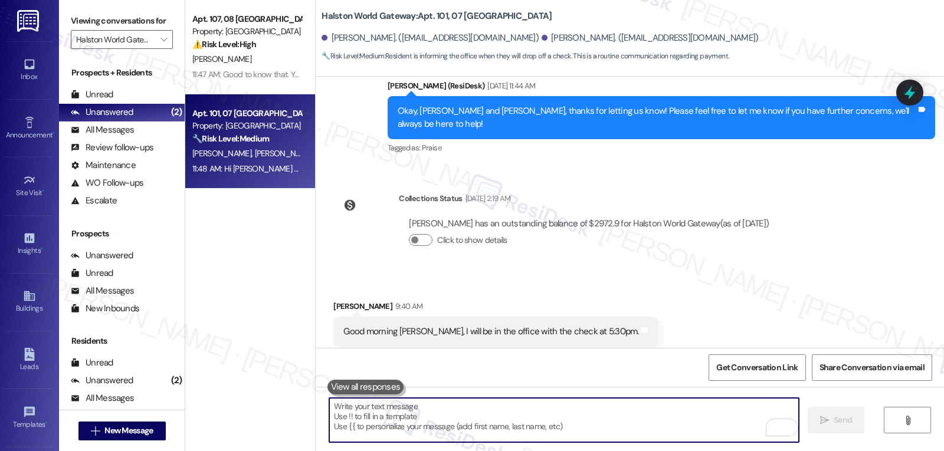
scroll to position [2688, 0]
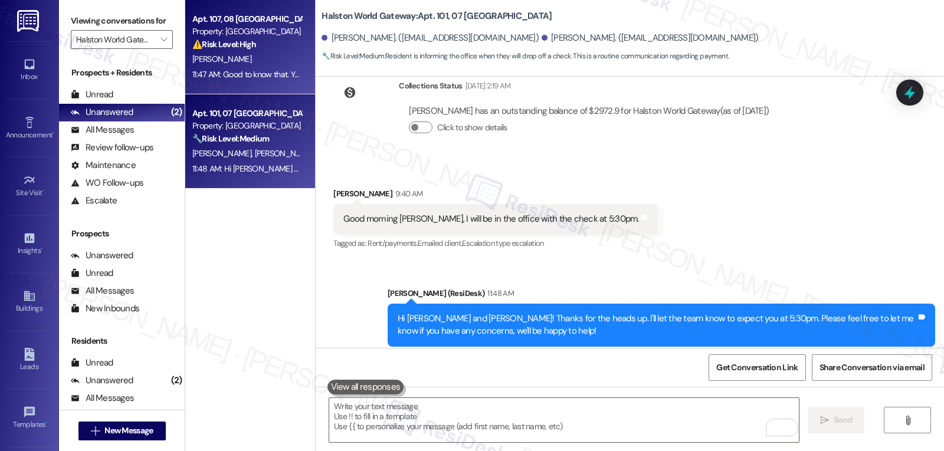
click at [229, 37] on div "Property: Halston World Gateway" at bounding box center [246, 31] width 109 height 12
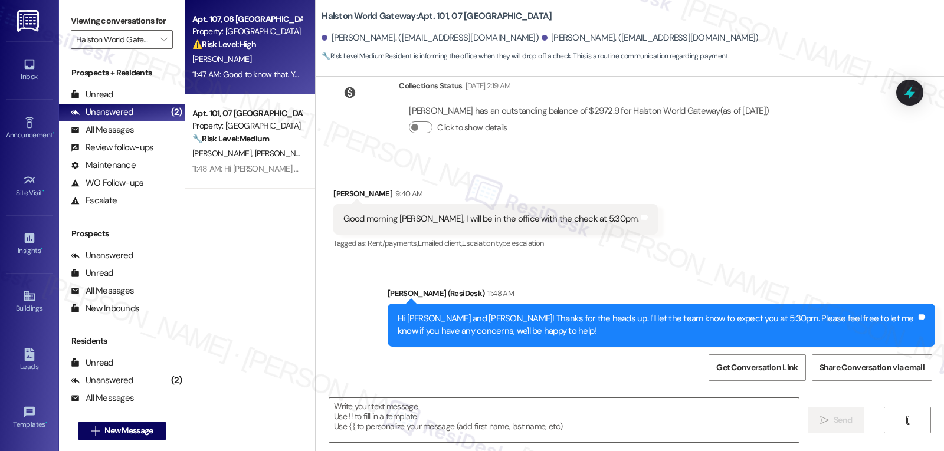
type textarea "Fetching suggested responses. Please feel free to read through the conversation…"
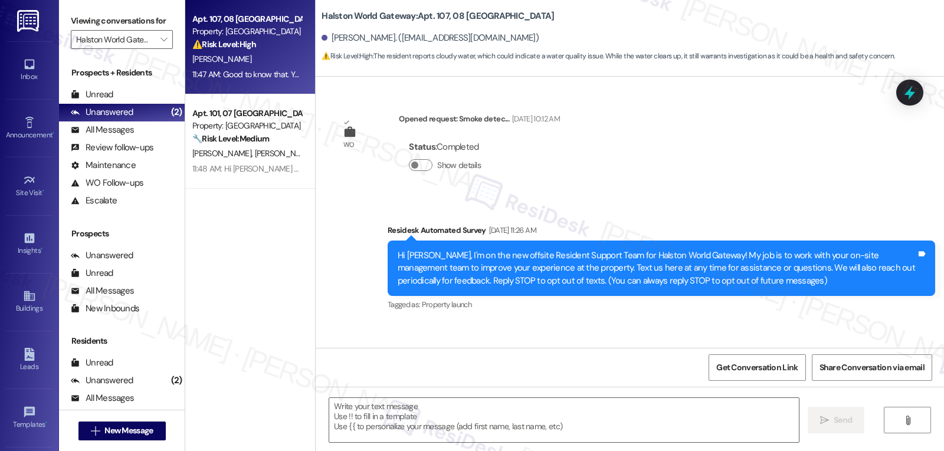
type textarea "Fetching suggested responses. Please feel free to read through the conversation…"
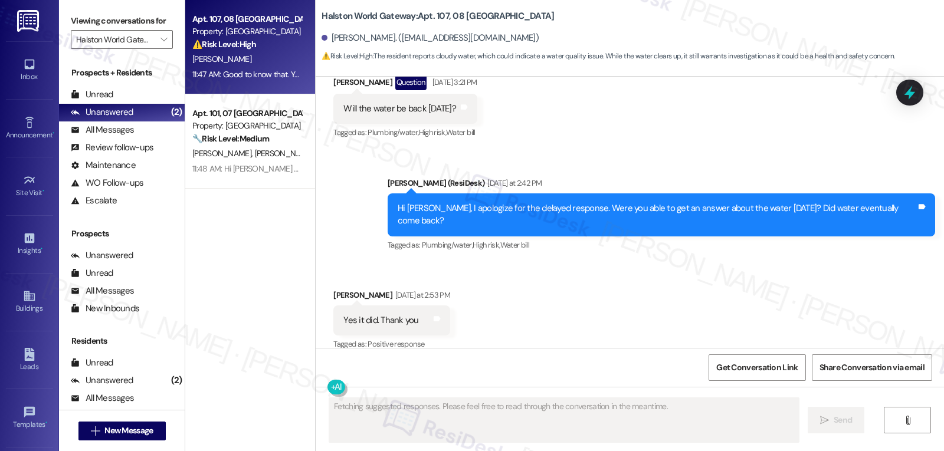
scroll to position [18003, 0]
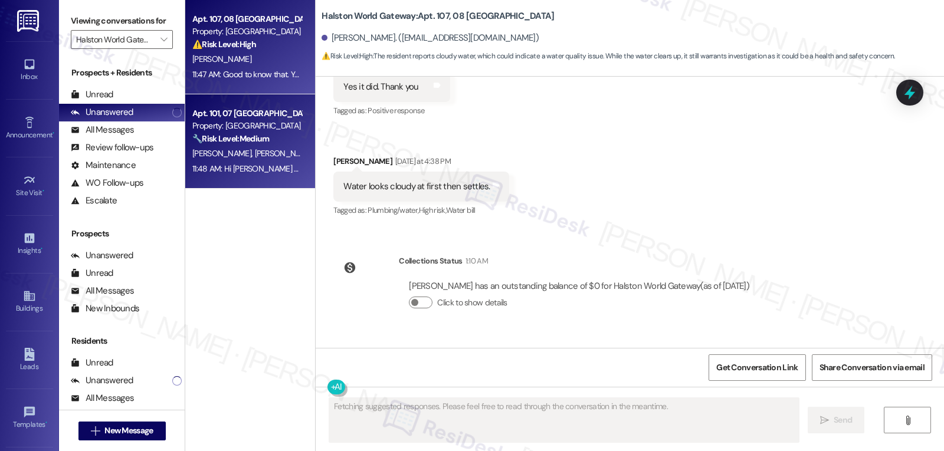
click at [223, 155] on span "G. Hernandez" at bounding box center [223, 153] width 63 height 11
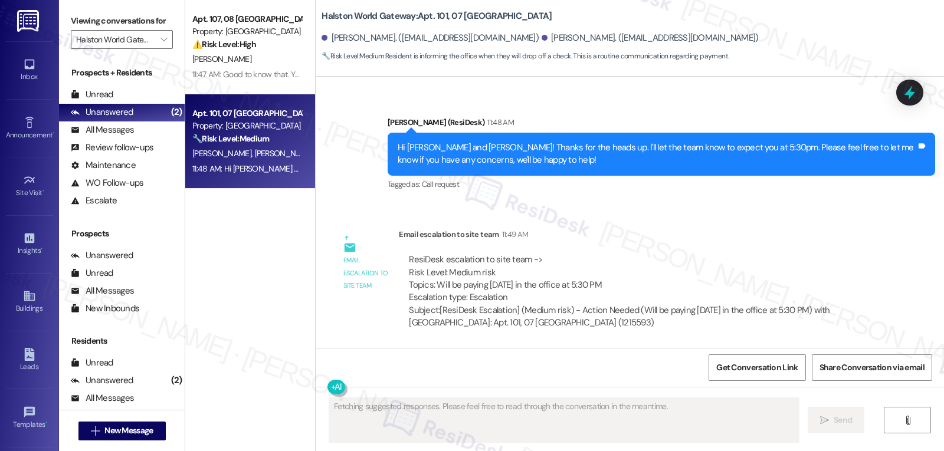
scroll to position [2834, 0]
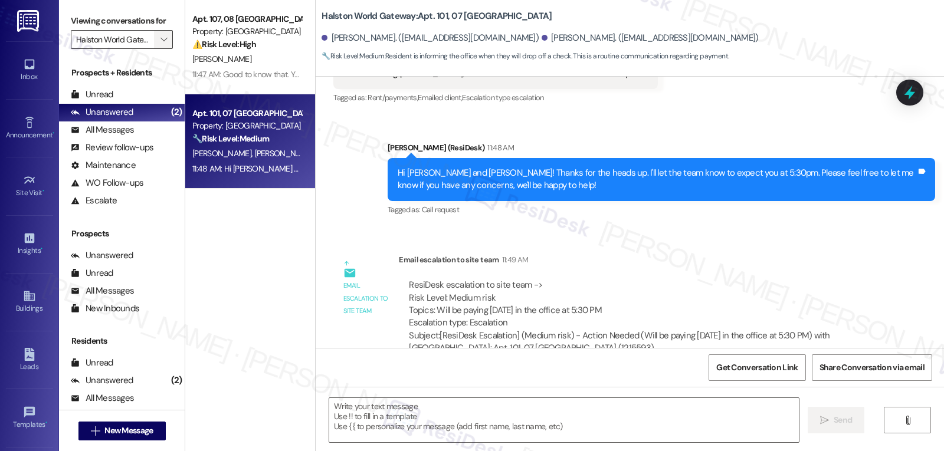
click at [160, 44] on icon "" at bounding box center [163, 39] width 6 height 9
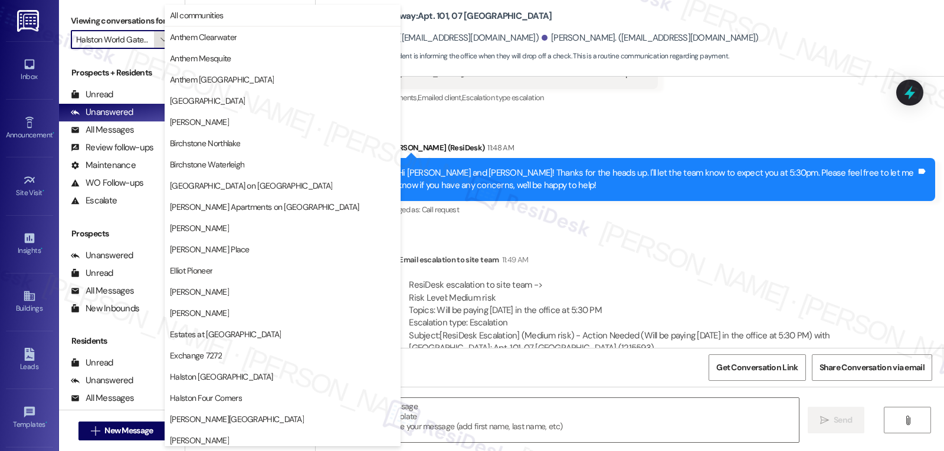
scroll to position [408, 0]
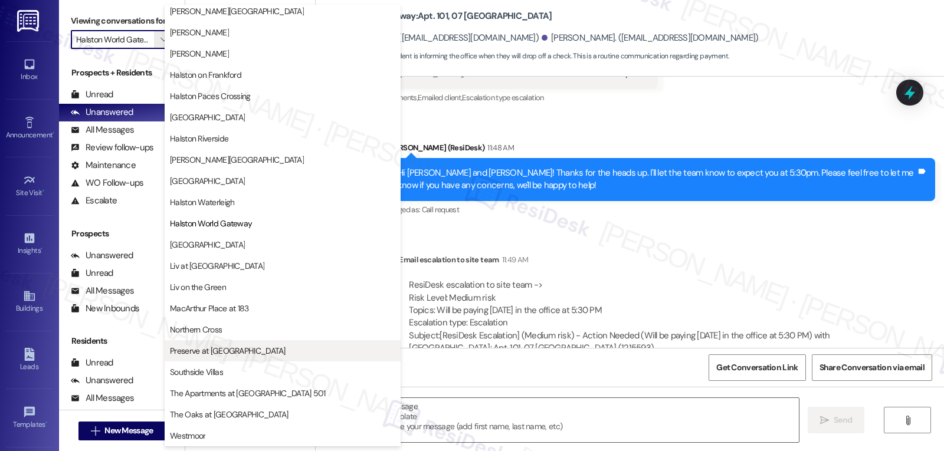
click at [229, 350] on span "Preserve at Preston" at bounding box center [228, 351] width 116 height 12
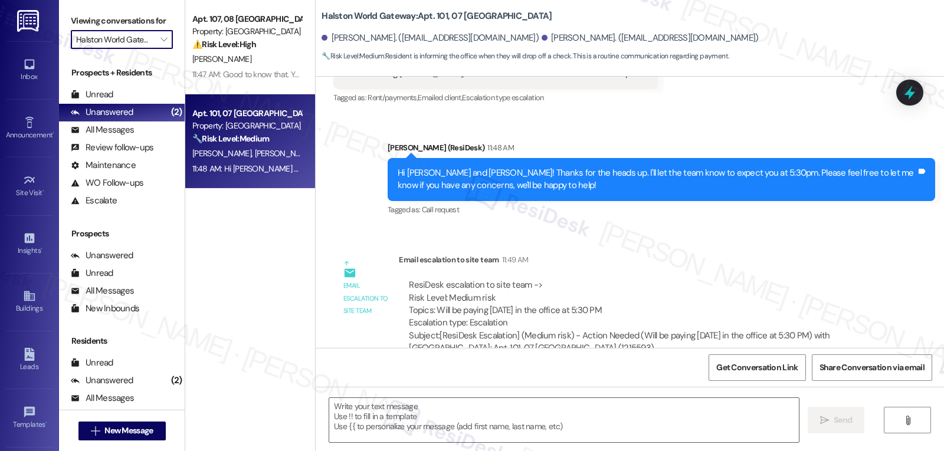
type input "Preserve at Preston"
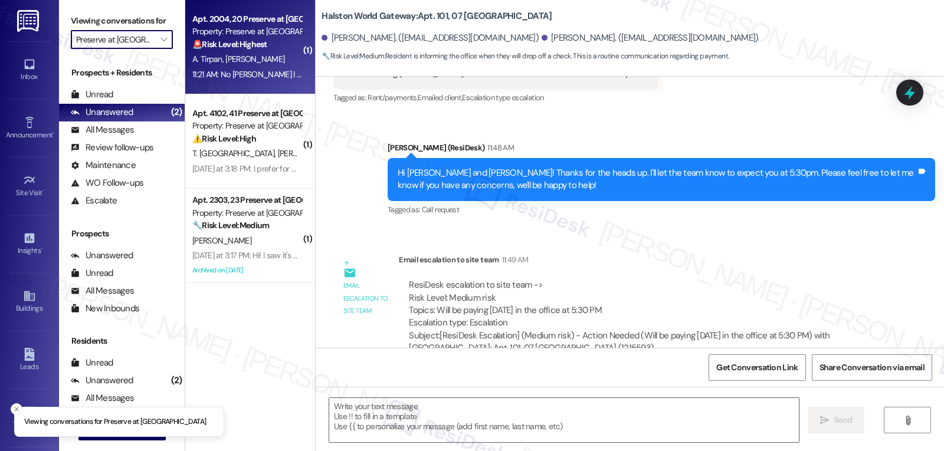
click at [265, 64] on div "A. Tirpan I. Keklik" at bounding box center [246, 59] width 111 height 15
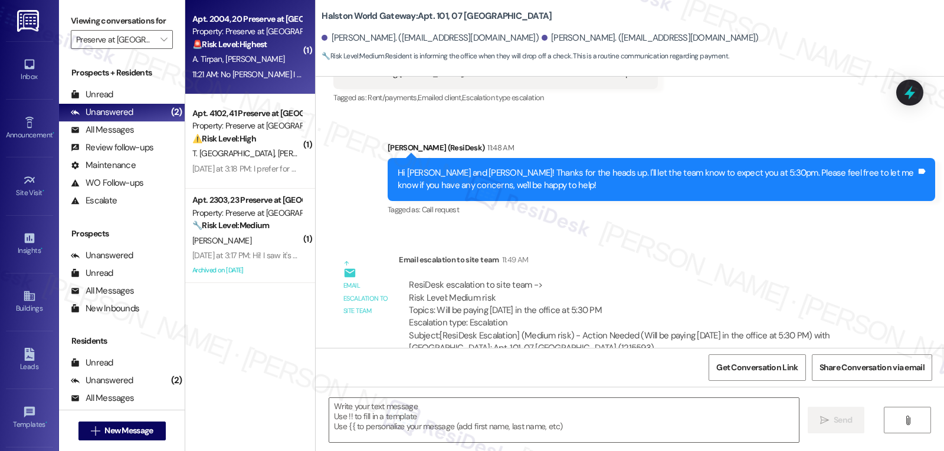
type textarea "Fetching suggested responses. Please feel free to read through the conversation…"
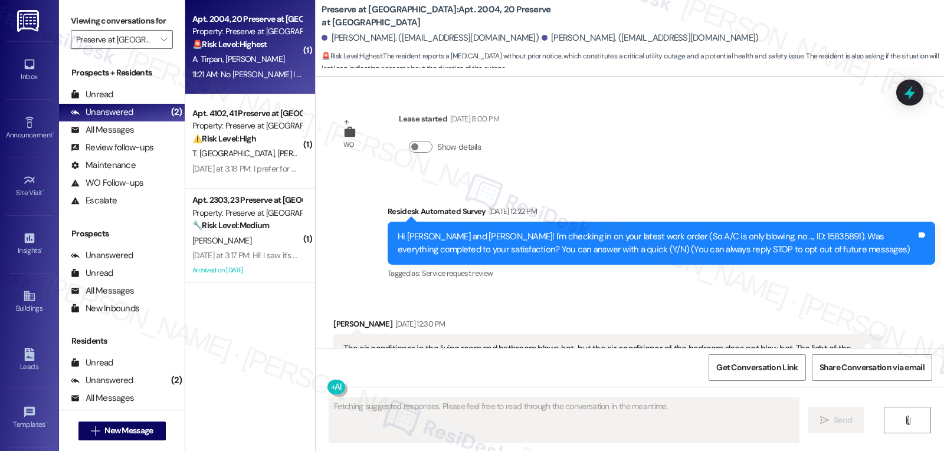
scroll to position [15980, 0]
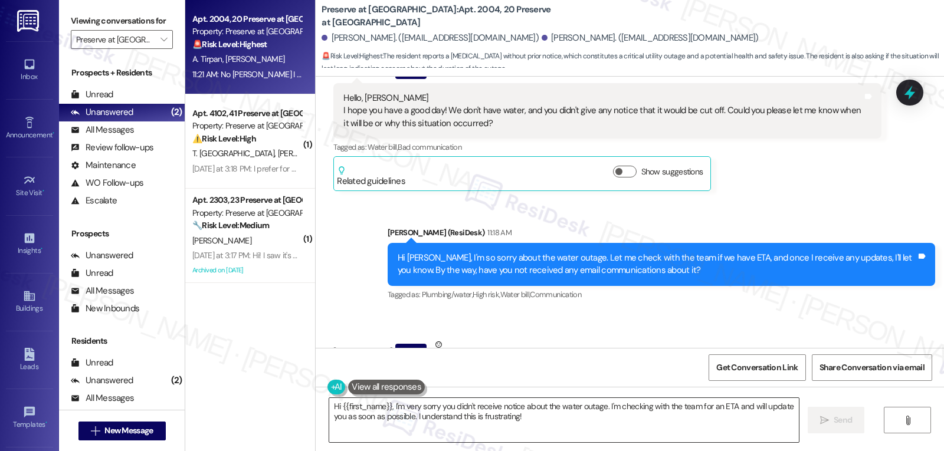
click at [329, 405] on textarea "Hi {{first_name}}, I'm very sorry you didn't receive notice about the water out…" at bounding box center [564, 420] width 470 height 44
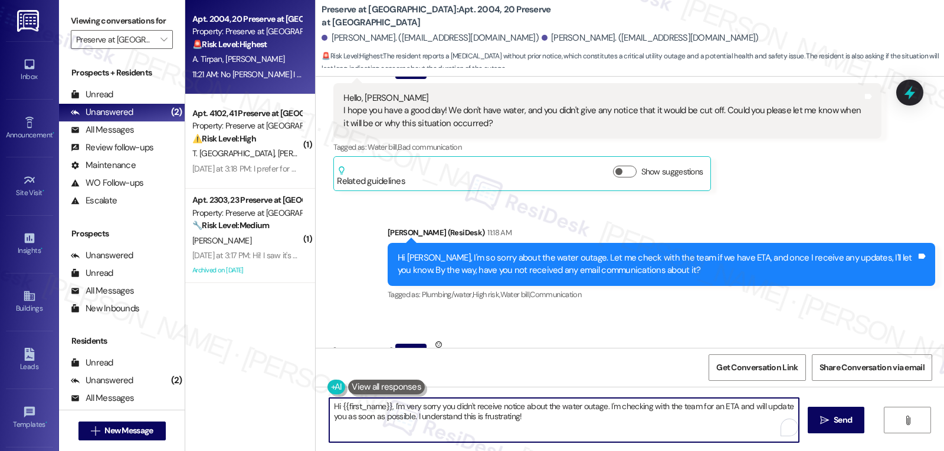
click at [329, 405] on textarea "Hi {{first_name}}, I'm very sorry you didn't receive notice about the water out…" at bounding box center [564, 420] width 470 height 44
type textarea "Got that, Akide{{first_name}}, I'm very sorry you didn't receive notice about t…"
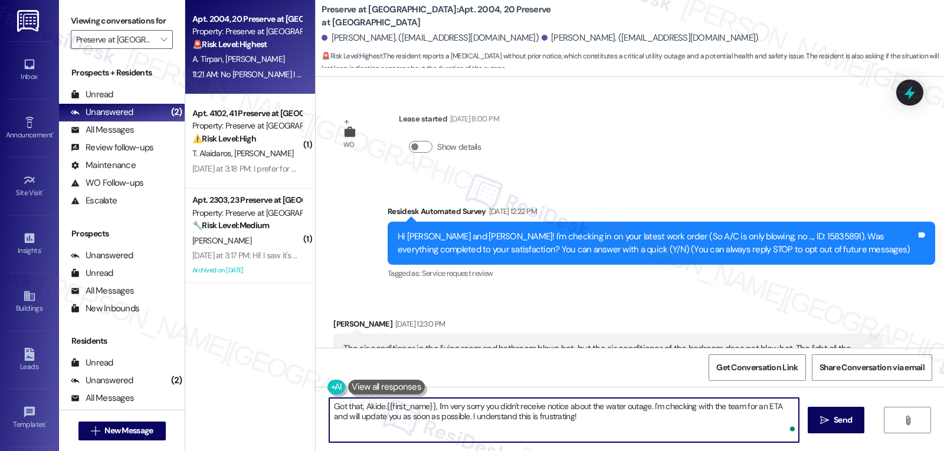
scroll to position [15980, 0]
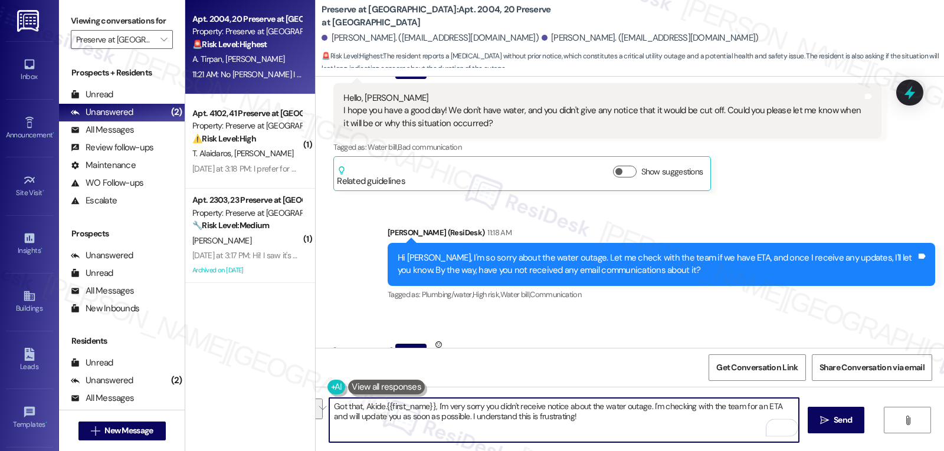
click at [397, 398] on div "Got that, Akide.{{first_name}}, I'm very sorry you didn't receive notice about …" at bounding box center [564, 420] width 471 height 45
drag, startPoint x: 379, startPoint y: 405, endPoint x: 442, endPoint y: 396, distance: 64.4
click at [442, 396] on div "Got that, Akide.{{first_name}}, I'm very sorry you didn't receive notice about …" at bounding box center [630, 431] width 628 height 88
click at [527, 425] on textarea "Got that, Akide. I'm very sorry you didn't receive notice about the water outag…" at bounding box center [564, 420] width 470 height 44
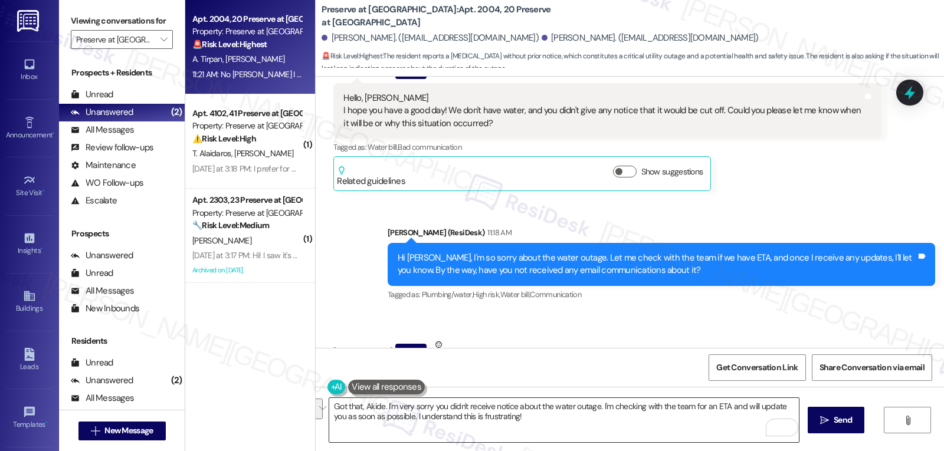
click at [540, 422] on textarea "Got that, Akide. I'm very sorry you didn't receive notice about the water outag…" at bounding box center [564, 420] width 470 height 44
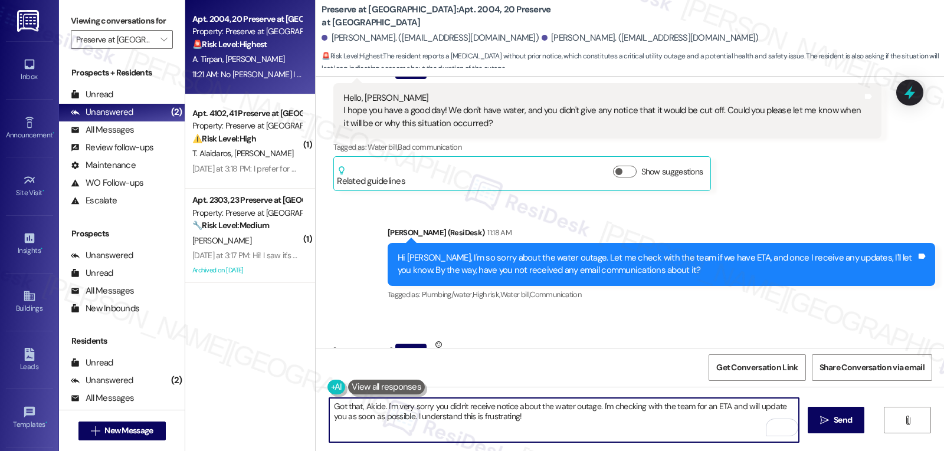
paste textarea "it, Akide — I’m so sorry there was no notice about the water outage. I’m checki…"
click at [372, 404] on textarea "Got it, Akide — I’m so sorry there was no notice about the water outage. I’m ch…" at bounding box center [564, 420] width 470 height 44
click at [727, 425] on textarea "Got it, Akide. I’m so sorry there was no notice about the water outage. I’m che…" at bounding box center [564, 420] width 470 height 44
type textarea "Got it, Akide. I’m so sorry there was no notice about the water outage. I’m che…"
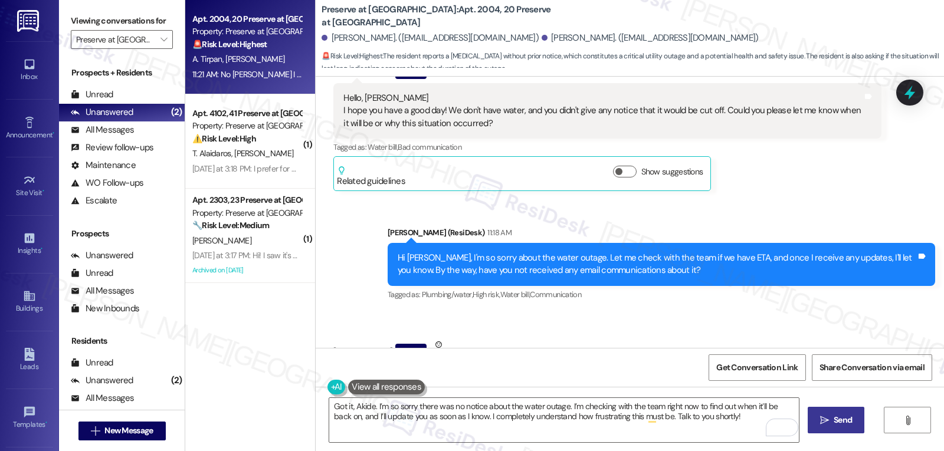
click at [827, 428] on button " Send" at bounding box center [836, 420] width 57 height 27
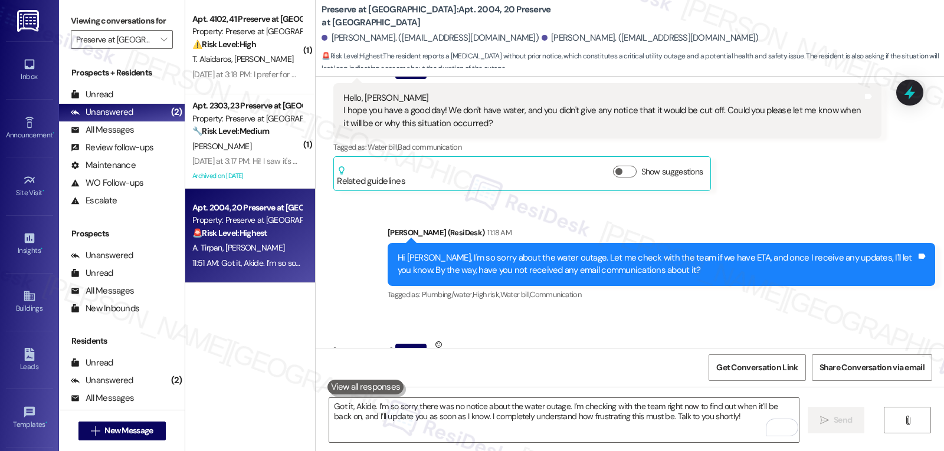
scroll to position [16076, 0]
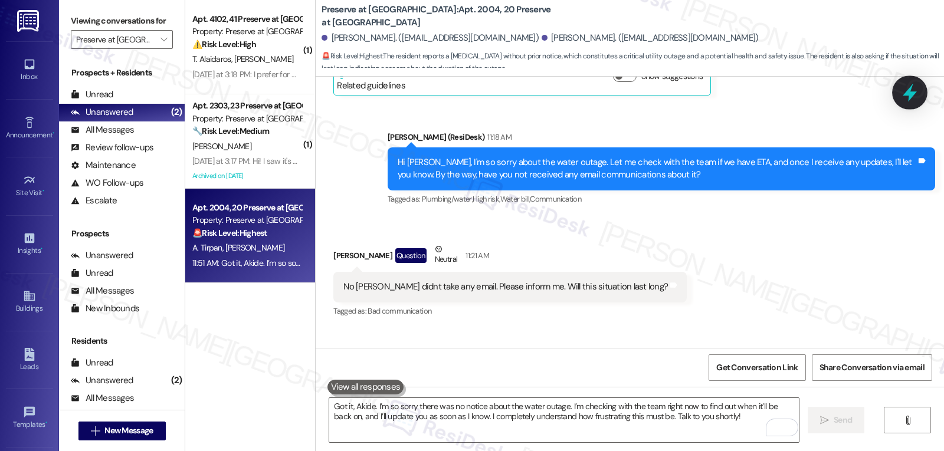
click at [917, 94] on icon at bounding box center [910, 93] width 20 height 20
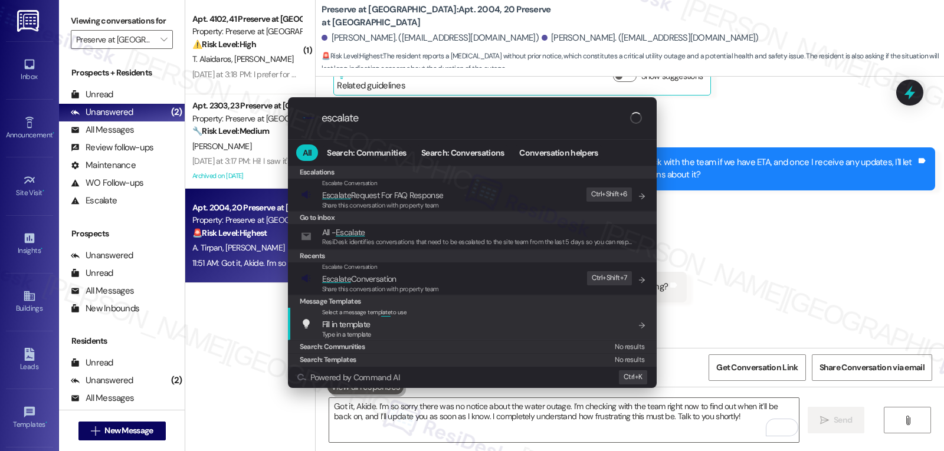
type input "escalate"
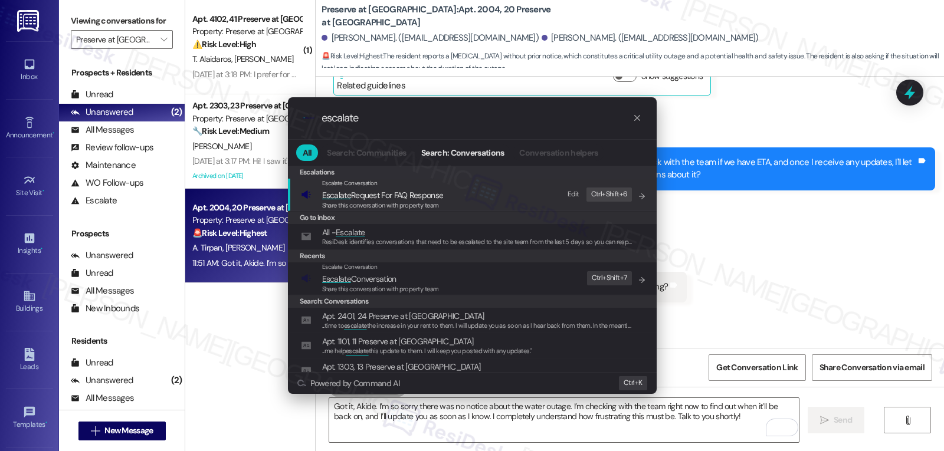
click at [383, 286] on span "Share this conversation with property team" at bounding box center [380, 289] width 117 height 8
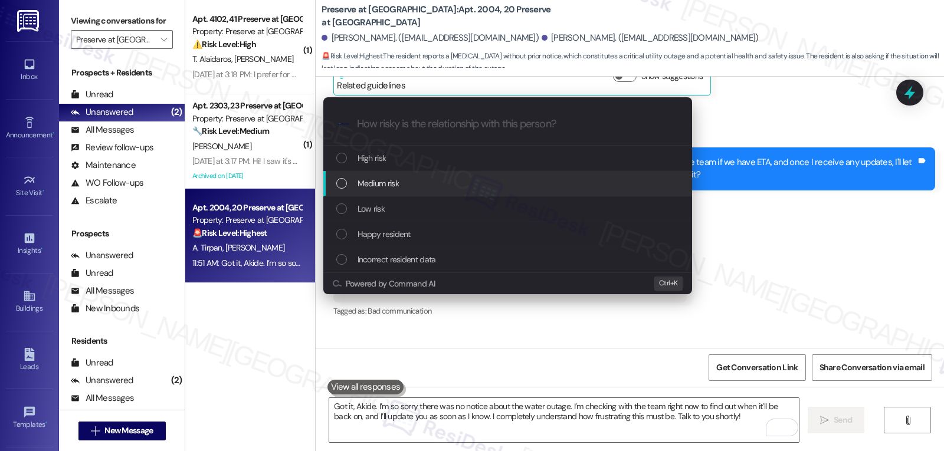
click at [416, 185] on div "Medium risk" at bounding box center [508, 183] width 345 height 13
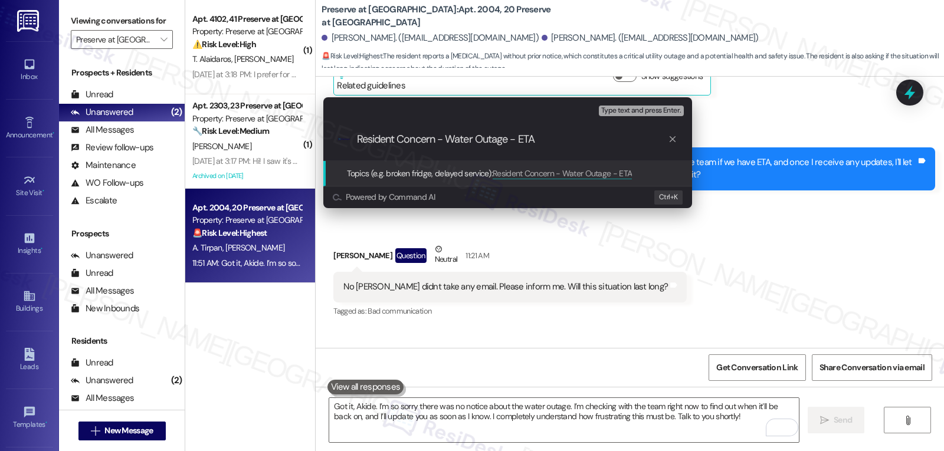
type input "Resident Concern - Water Outage - ETA"
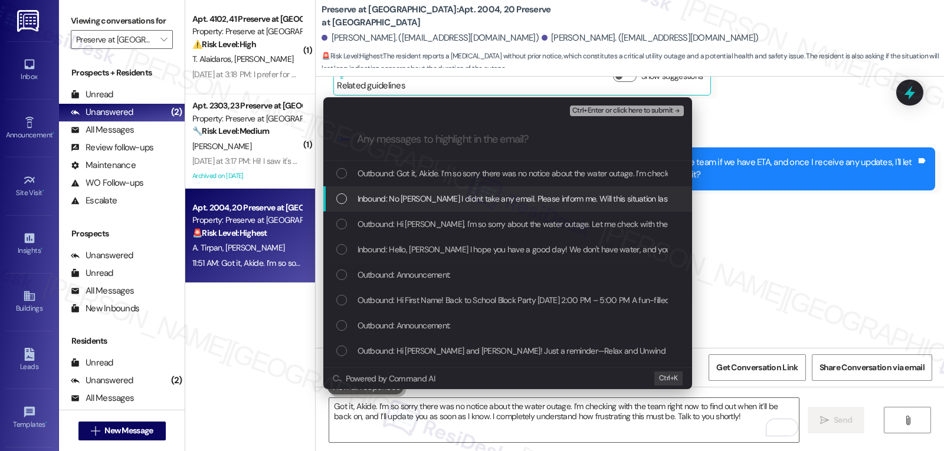
click at [378, 202] on span "Inbound: No sarah I didnt take any email. Please inform me. Will this situation…" at bounding box center [524, 198] width 332 height 13
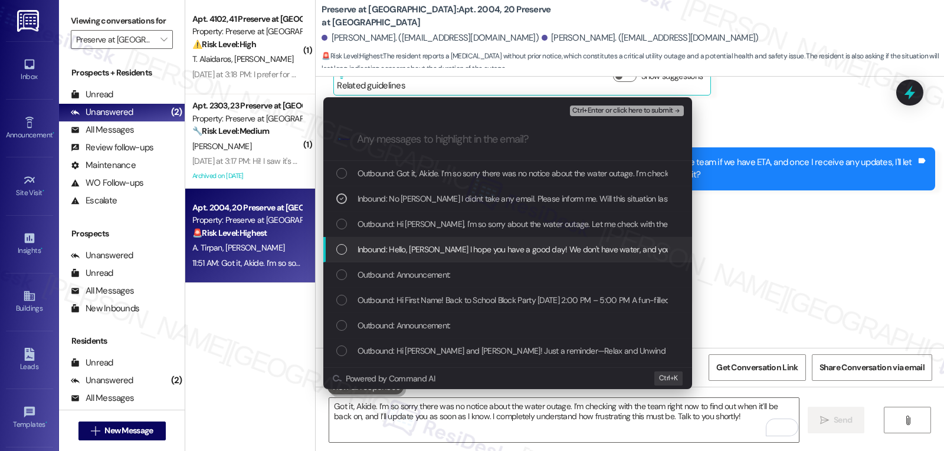
click at [365, 249] on span "Inbound: Hello, Sarah I hope you have a good day! We don't have water, and you …" at bounding box center [723, 249] width 730 height 13
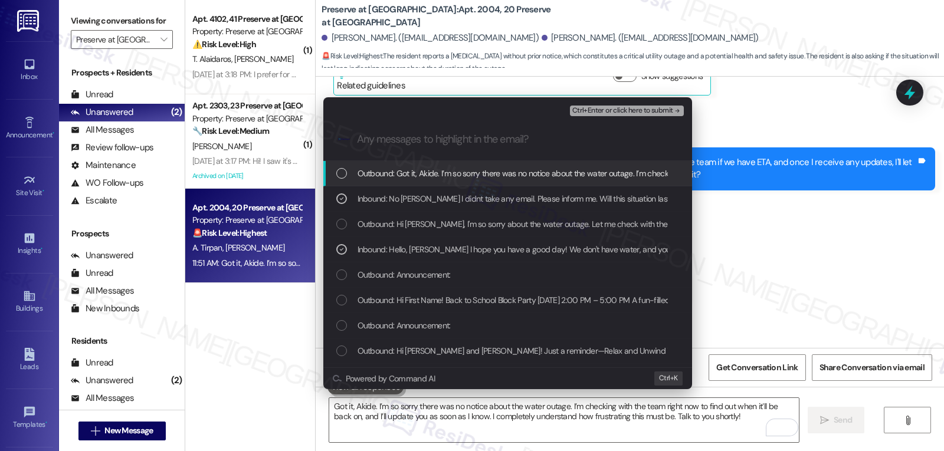
click at [645, 113] on span "Ctrl+Enter or click here to submit" at bounding box center [622, 111] width 101 height 8
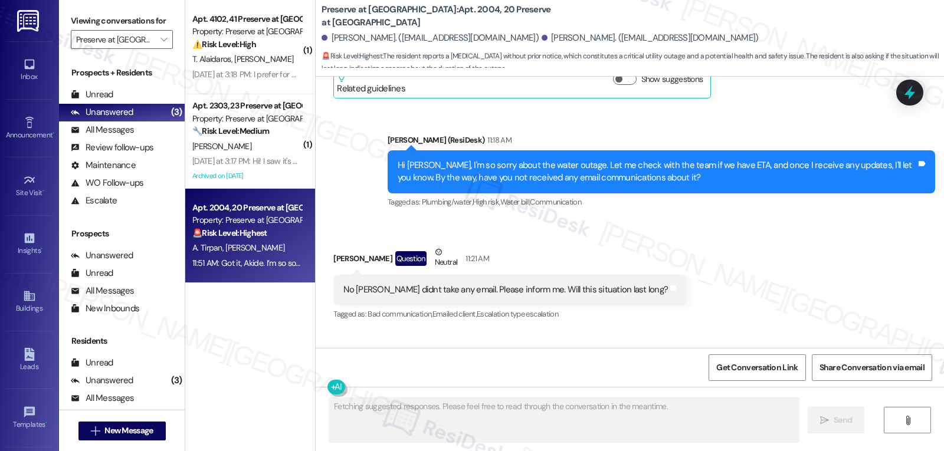
scroll to position [16094, 0]
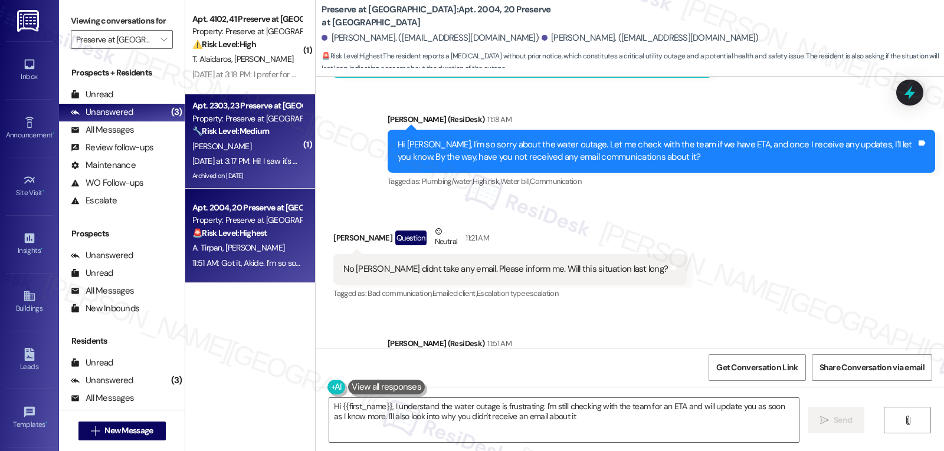
type textarea "Hi {{first_name}}, I understand the water outage is frustrating. I'm still chec…"
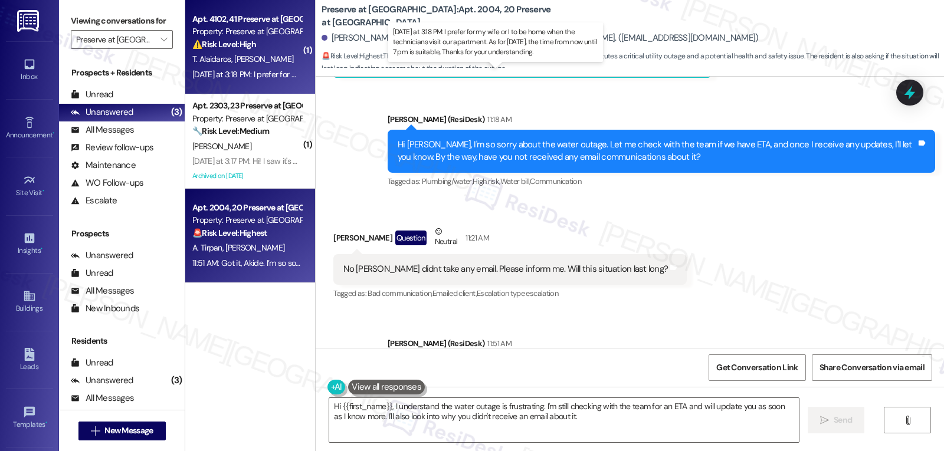
click at [240, 70] on div "Yesterday at 3:18 PM: I prefer for my wife or I to be home when the technicians…" at bounding box center [499, 74] width 614 height 11
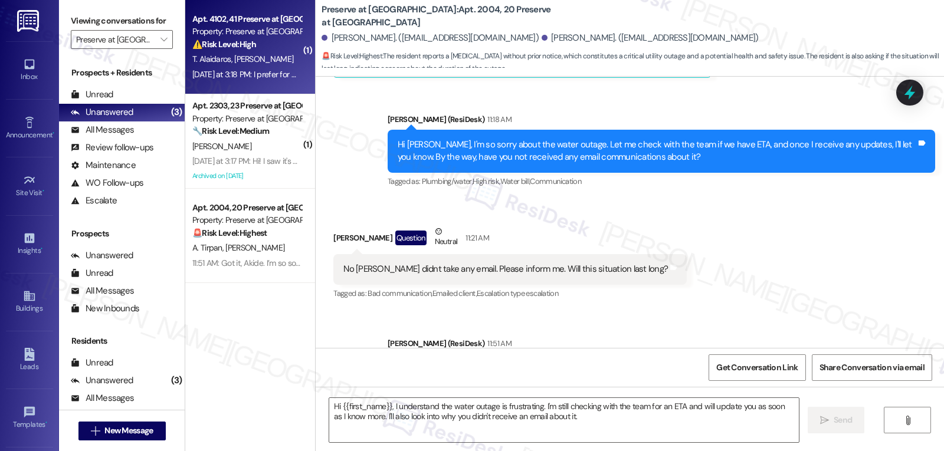
type textarea "Fetching suggested responses. Please feel free to read through the conversation…"
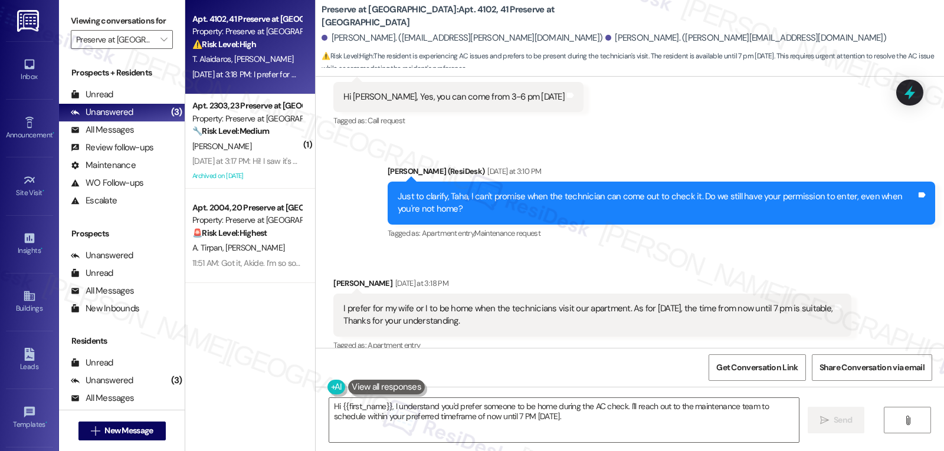
scroll to position [13630, 0]
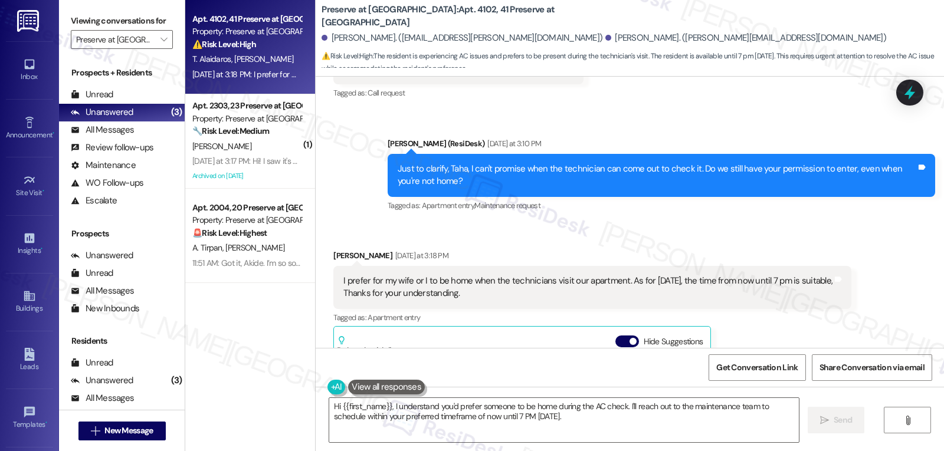
click at [333, 250] on div "Taha Alaidaros Yesterday at 3:18 PM" at bounding box center [592, 258] width 518 height 17
copy div "Taha"
click at [402, 425] on textarea "Hi {{first_name}}, I understand you'd prefer someone to be home during the AC c…" at bounding box center [564, 420] width 470 height 44
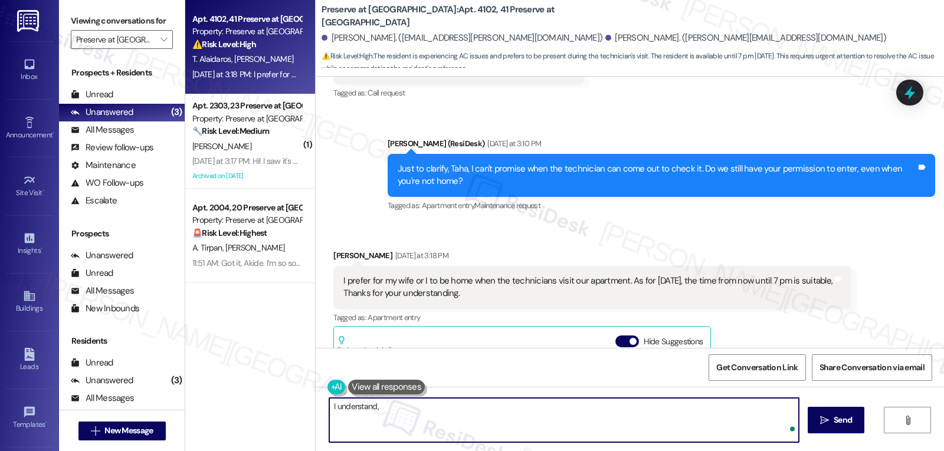
paste textarea "Taha"
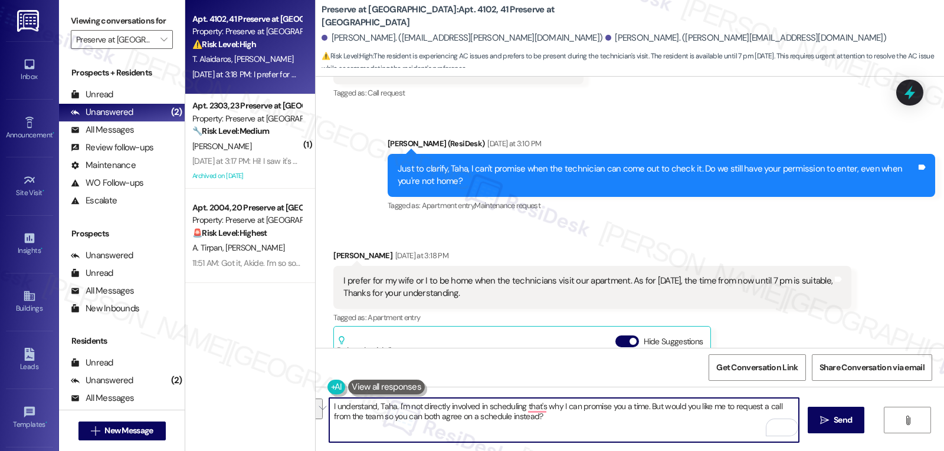
click at [557, 422] on textarea "I understand, Taha. I'm not directly involved in scheduling that's why I can pr…" at bounding box center [564, 420] width 470 height 44
paste textarea "’m not the one who handles the scheduling, so I can’t promise you a specific ti…"
click at [673, 406] on textarea "I understand, Taha. I’m not the one who handles the scheduling, so I can’t prom…" at bounding box center [564, 420] width 470 height 44
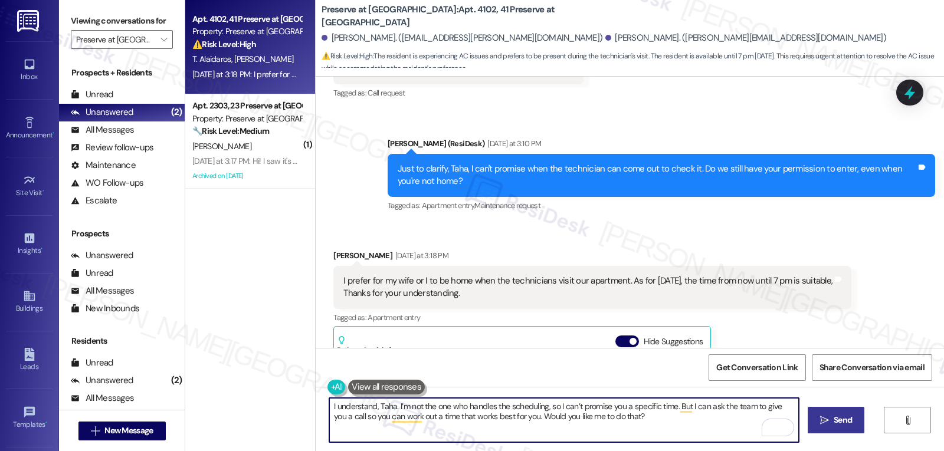
type textarea "I understand, Taha. I’m not the one who handles the scheduling, so I can’t prom…"
click at [824, 425] on span " Send" at bounding box center [836, 420] width 37 height 12
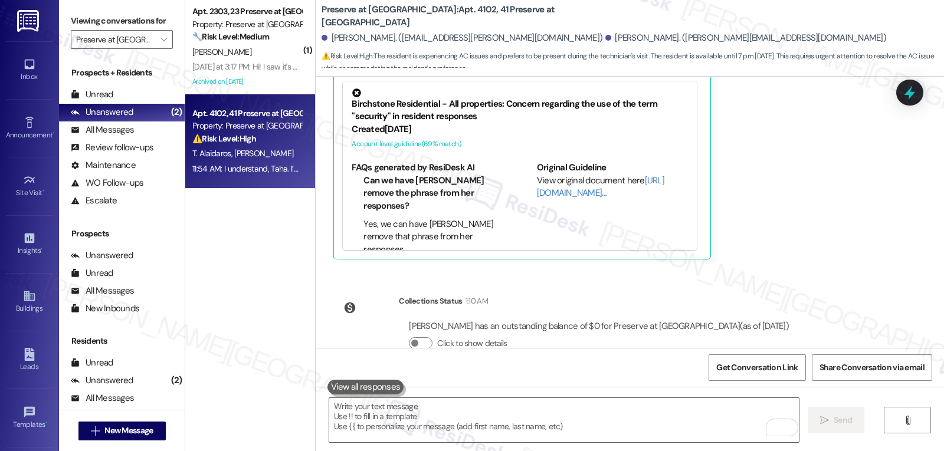
scroll to position [13961, 0]
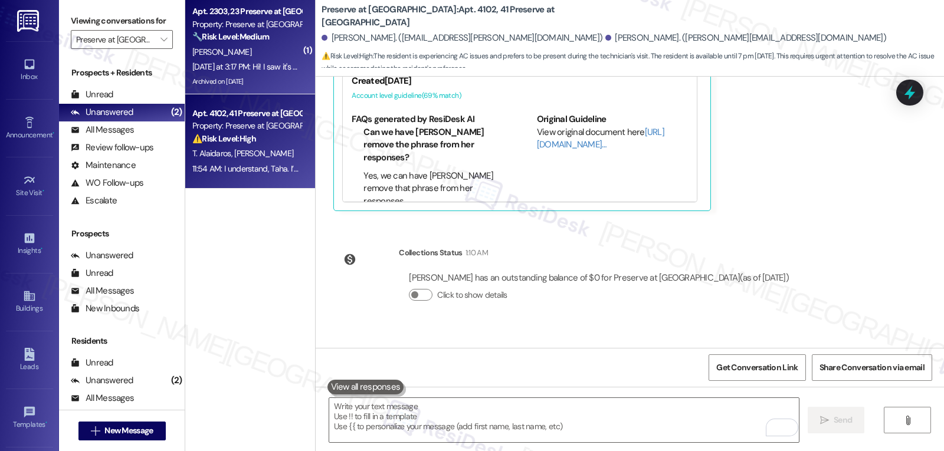
click at [270, 46] on div "H. Pemberton" at bounding box center [246, 52] width 111 height 15
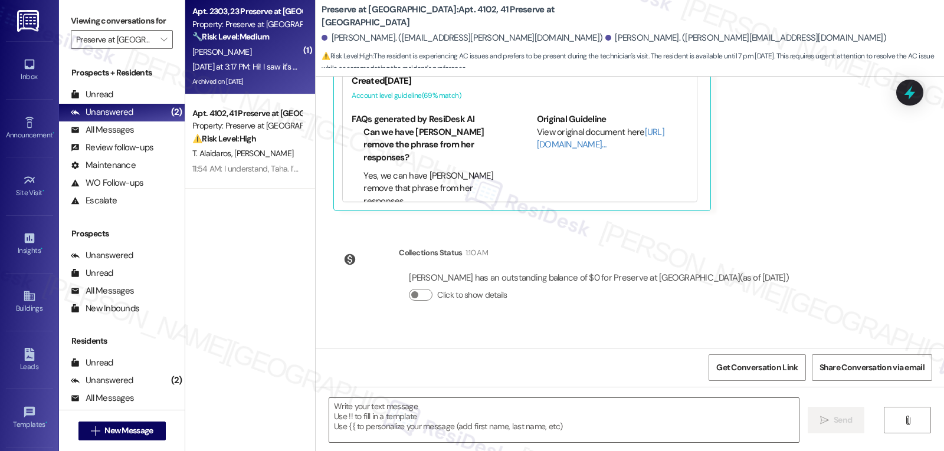
type textarea "Fetching suggested responses. Please feel free to read through the conversation…"
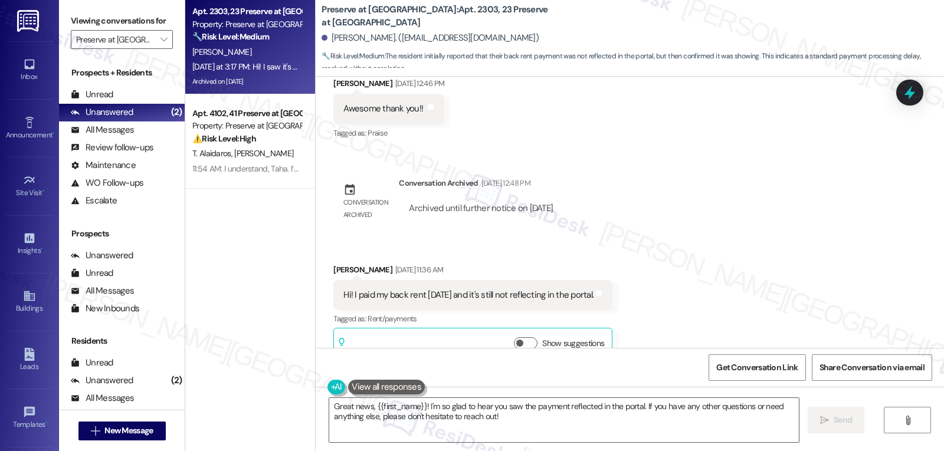
scroll to position [5009, 0]
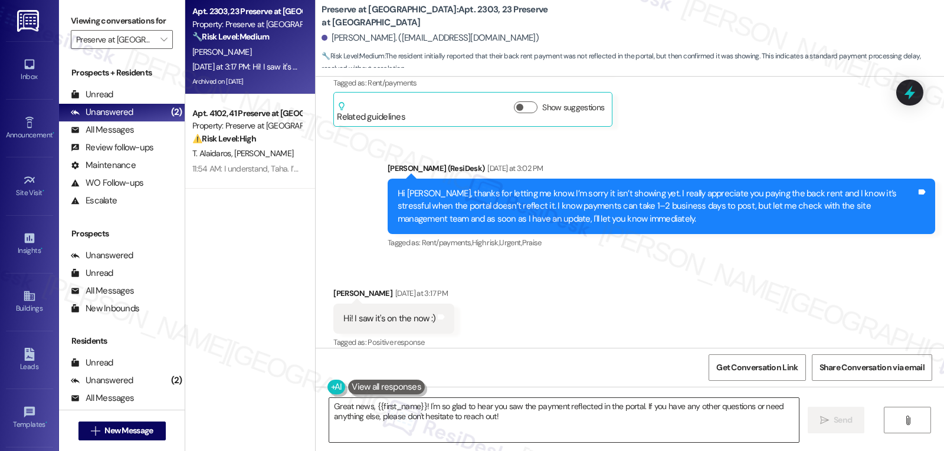
click at [513, 424] on textarea "Great news, {{first_name}}! I'm so glad to hear you saw the payment reflected i…" at bounding box center [564, 420] width 470 height 44
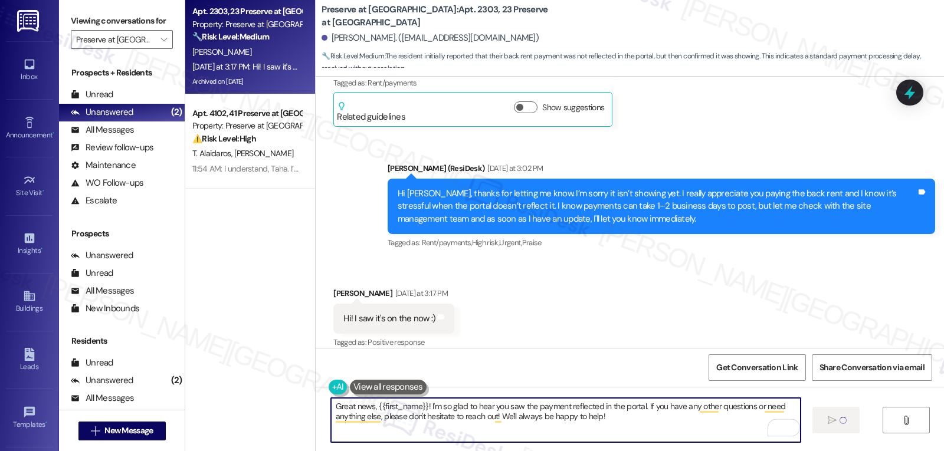
type textarea "Great news, {{first_name}}! I'm so glad to hear you saw the payment reflected i…"
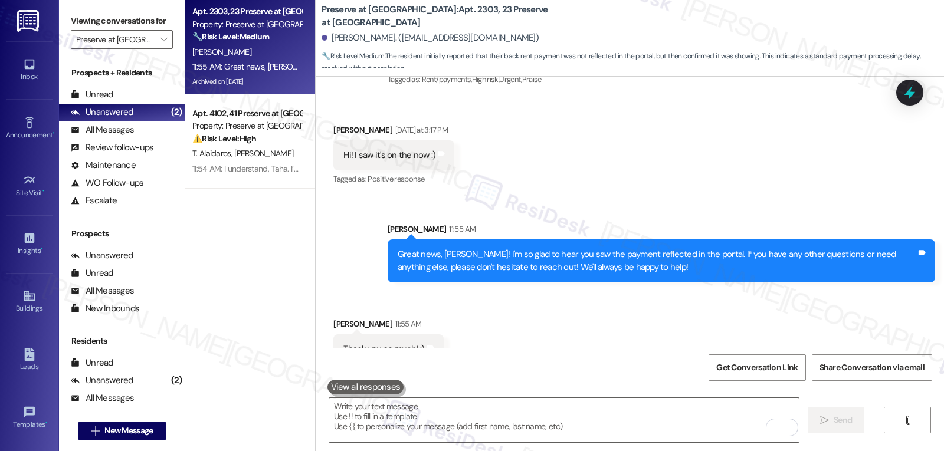
scroll to position [5186, 0]
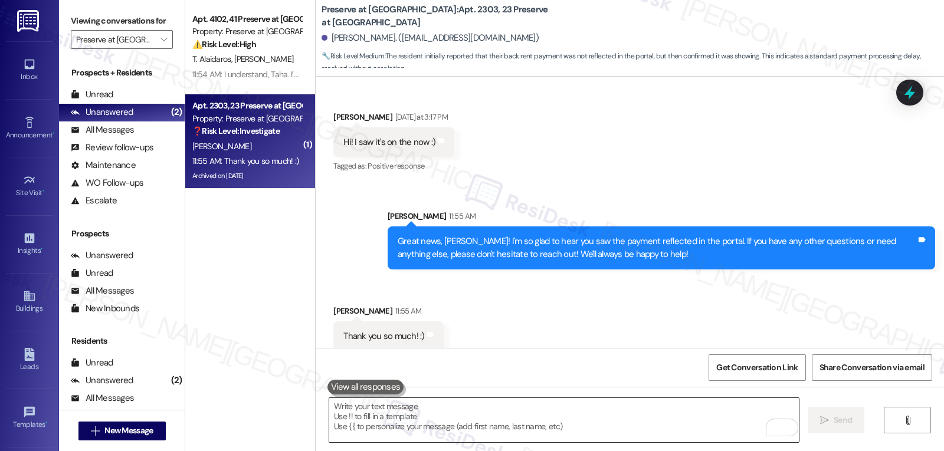
drag, startPoint x: 460, startPoint y: 426, endPoint x: 466, endPoint y: 421, distance: 8.4
click at [460, 426] on textarea "To enrich screen reader interactions, please activate Accessibility in Grammarl…" at bounding box center [564, 420] width 470 height 44
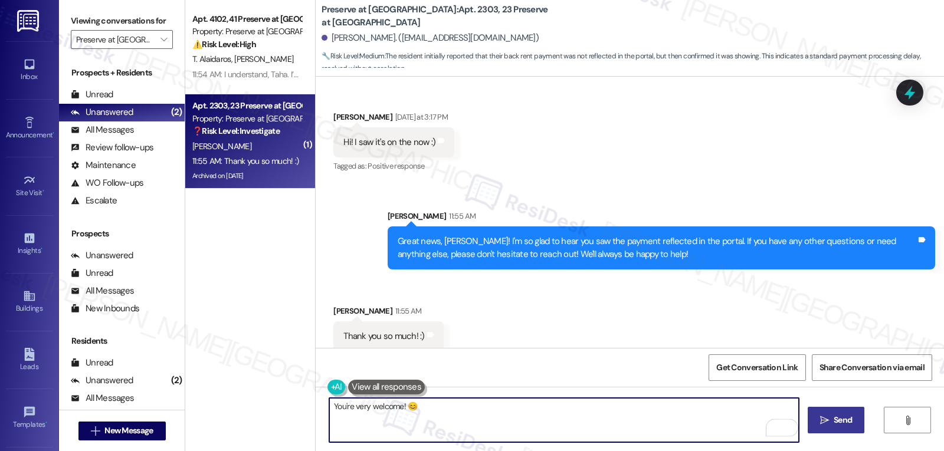
type textarea "You're very welcome! 😊"
click at [837, 419] on span "Send" at bounding box center [843, 420] width 18 height 12
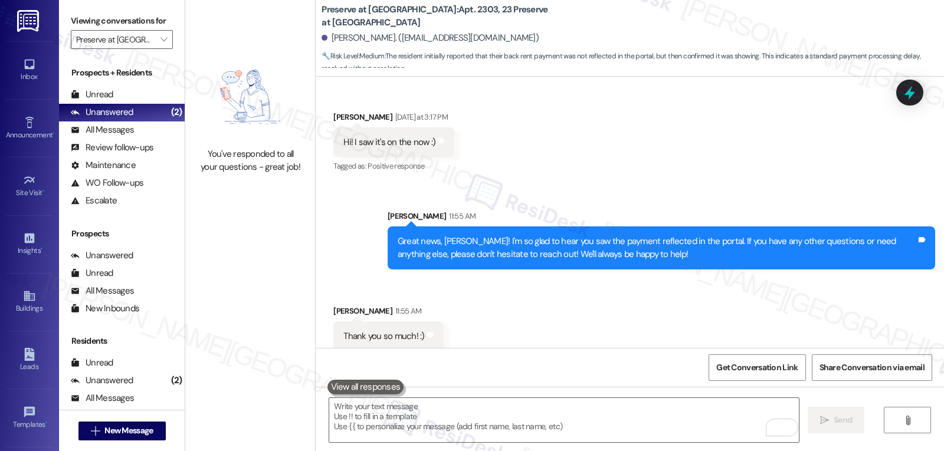
click at [503, 294] on div "Received via SMS Heather Pemberton 11:55 AM Thank you so much! :) Tags and notes" at bounding box center [630, 319] width 628 height 82
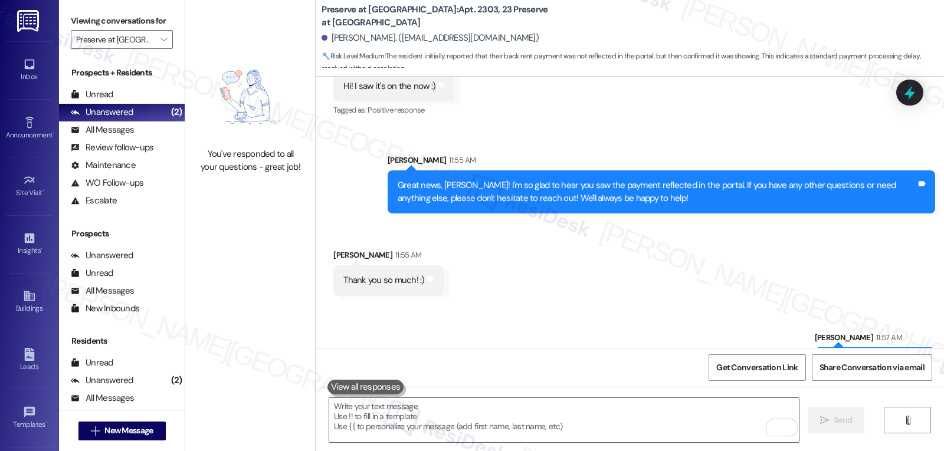
scroll to position [5268, 0]
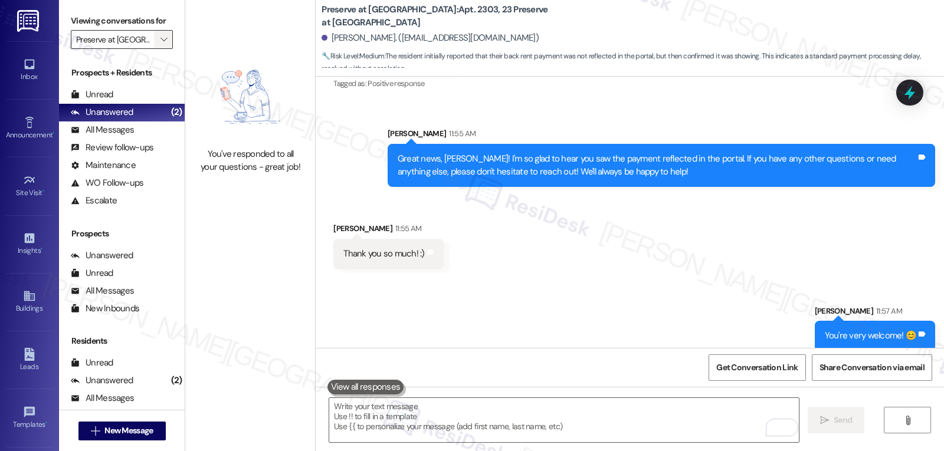
click at [158, 49] on span "" at bounding box center [163, 39] width 11 height 19
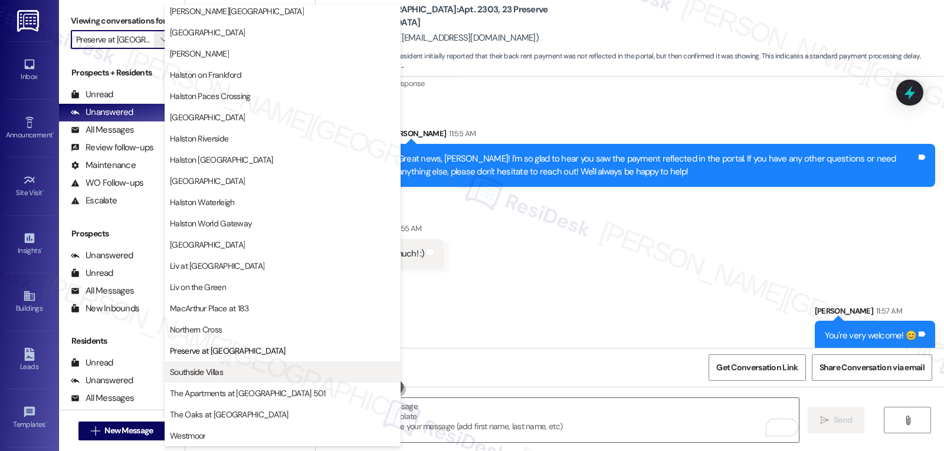
scroll to position [290, 0]
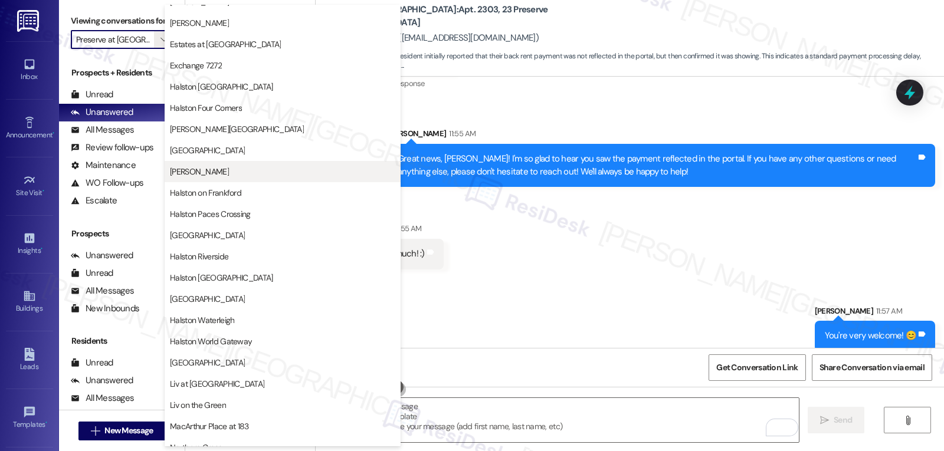
click at [238, 178] on button "[PERSON_NAME]" at bounding box center [283, 171] width 236 height 21
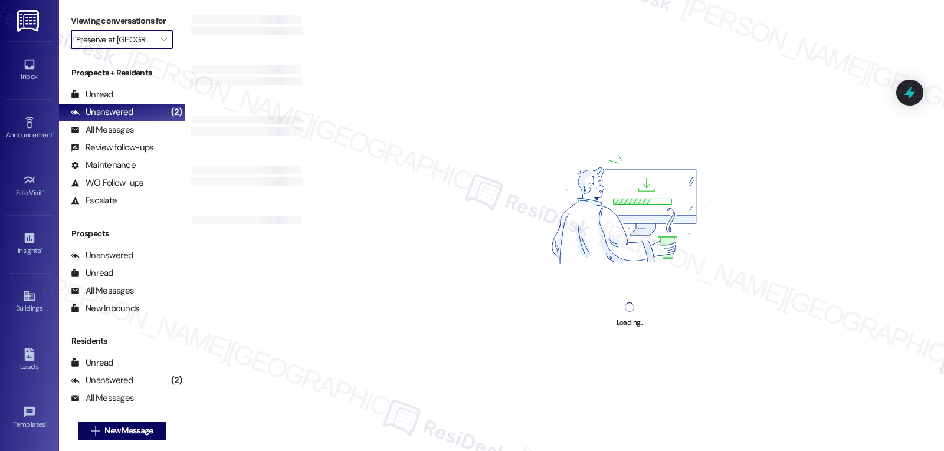
type input "[PERSON_NAME]"
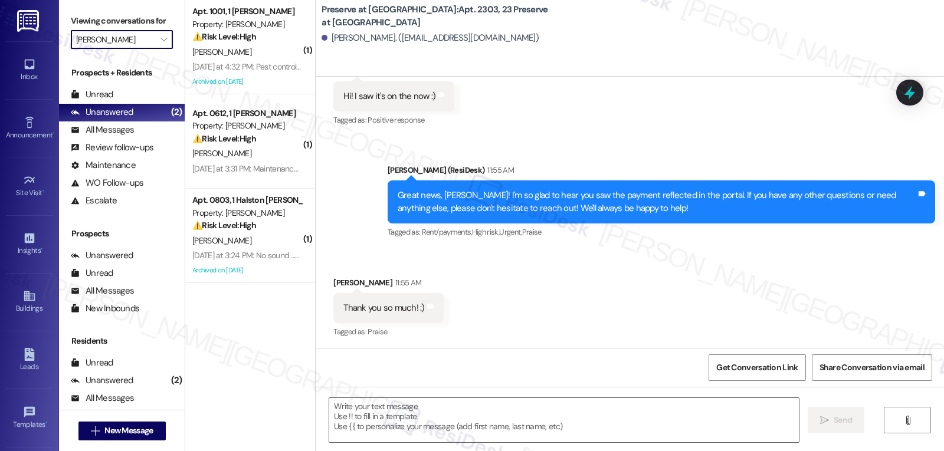
scroll to position [5220, 0]
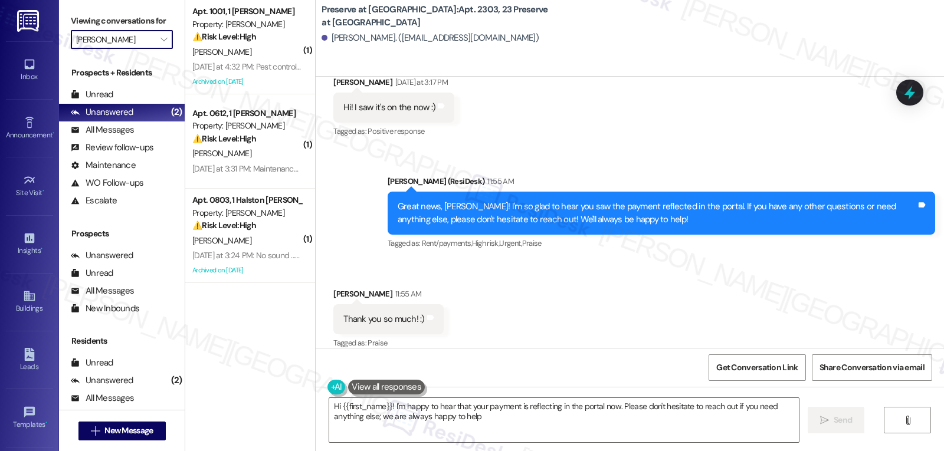
type textarea "Hi {{first_name}}! I'm happy to hear that your payment is reflecting in the por…"
click at [524, 425] on textarea "Hi {{first_name}}! I'm happy to hear that your payment is reflecting in the por…" at bounding box center [564, 420] width 470 height 44
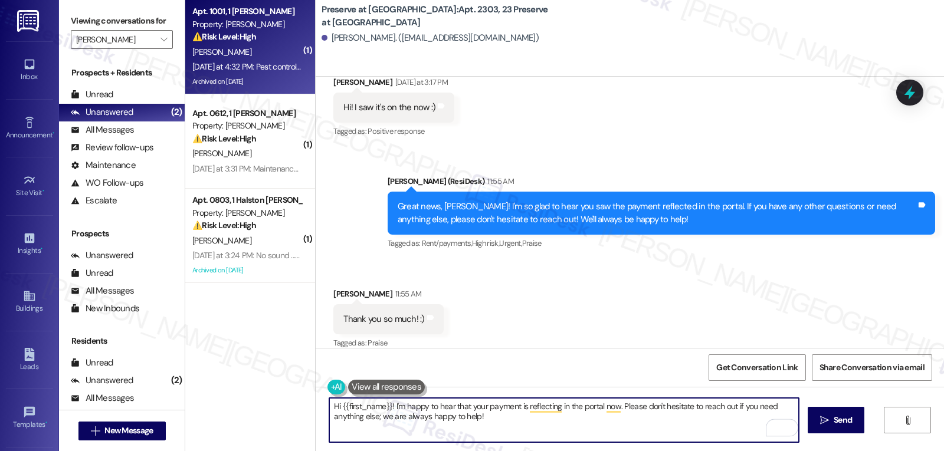
click at [238, 54] on div "C. Watson" at bounding box center [246, 52] width 111 height 15
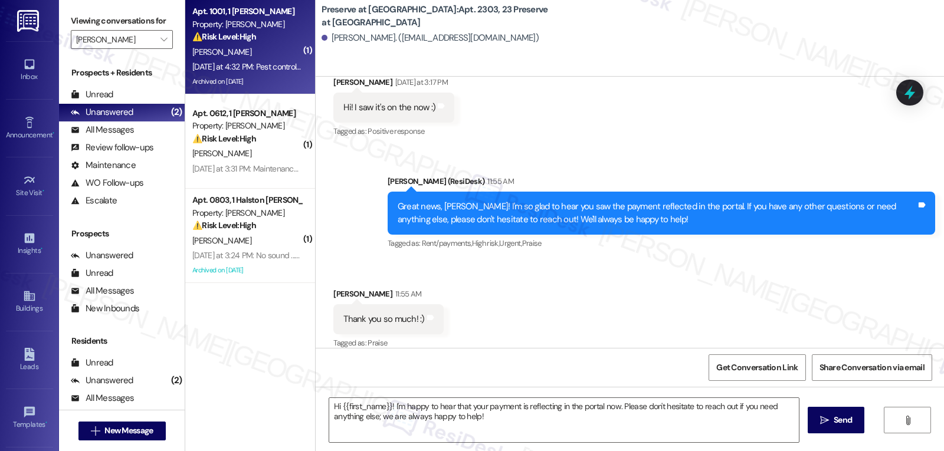
type textarea "Fetching suggested responses. Please feel free to read through the conversation…"
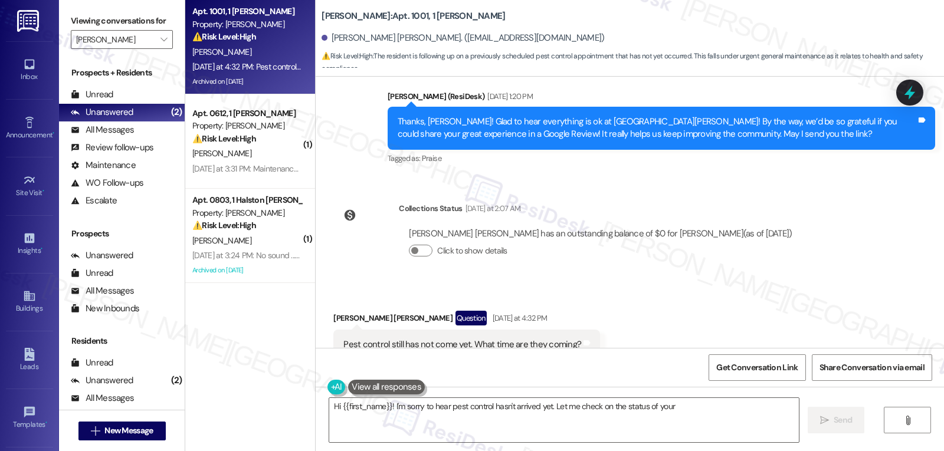
scroll to position [9591, 0]
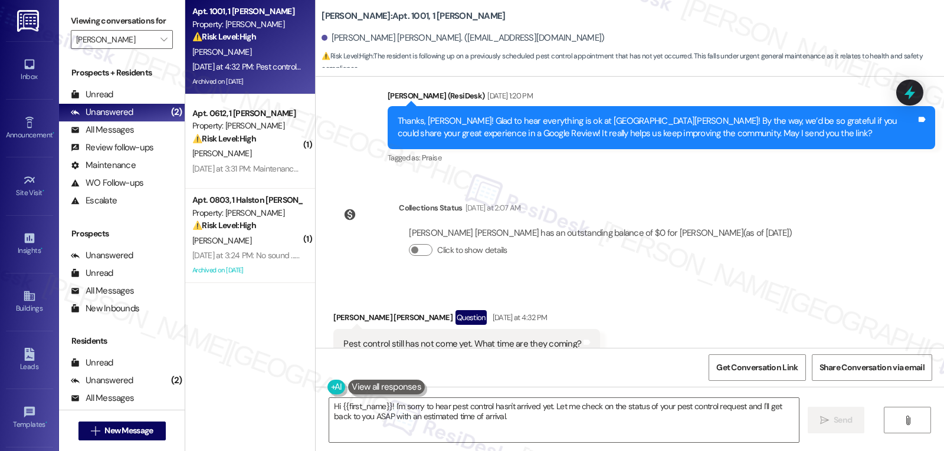
click at [336, 310] on div "Camara Watson Question Yesterday at 4:32 PM" at bounding box center [466, 319] width 267 height 19
copy div "Camara"
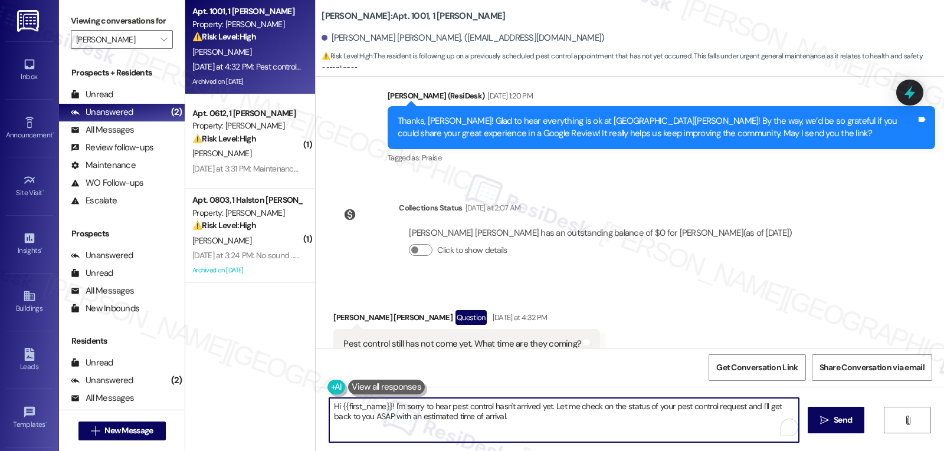
drag, startPoint x: 541, startPoint y: 428, endPoint x: 181, endPoint y: 349, distance: 368.9
click at [201, 360] on div "Apt. 1001, 1 Halston McDonough Property: Halston McDonough ⚠️ Risk Level: High …" at bounding box center [564, 225] width 759 height 451
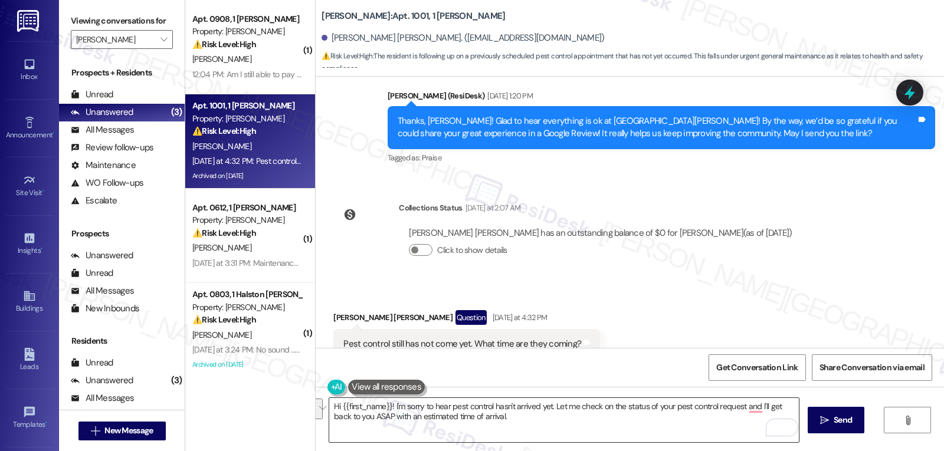
click at [521, 424] on textarea "Hi {{first_name}}! I'm sorry to hear pest control hasn't arrived yet. Let me ch…" at bounding box center [564, 420] width 470 height 44
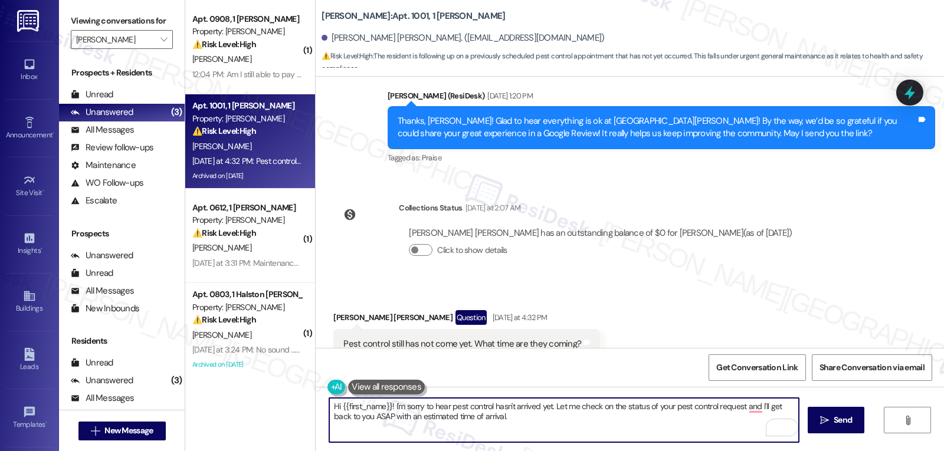
drag, startPoint x: 521, startPoint y: 424, endPoint x: 270, endPoint y: 374, distance: 256.2
click at [276, 378] on div "( 1 ) Apt. 0908, 1 Halston McDonough Property: Halston McDonough ⚠️ Risk Level:…" at bounding box center [564, 225] width 759 height 451
click at [675, 414] on textarea "Hi Camara, I understand you're asking about pest control from yesterday. Did th…" at bounding box center [564, 420] width 470 height 44
type textarea "Hi Camara, I understand you're asking about pest control from yesterday. Did th…"
click at [857, 424] on button " Send" at bounding box center [836, 420] width 57 height 27
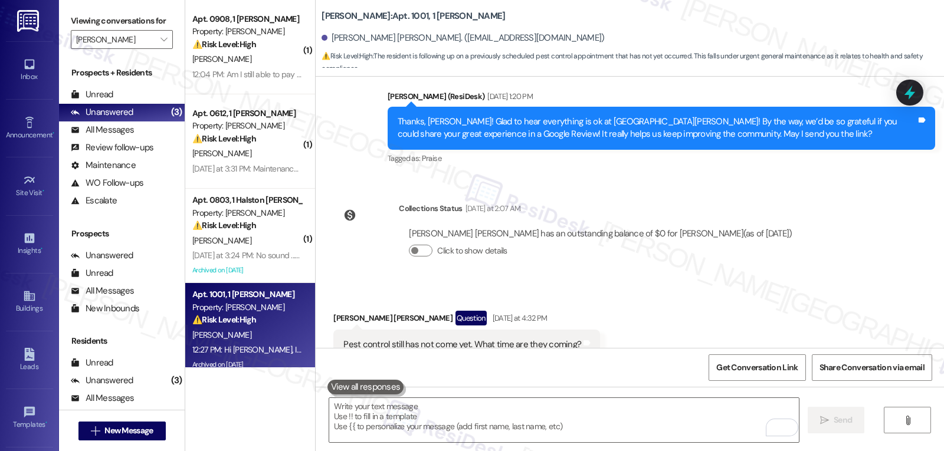
scroll to position [9674, 0]
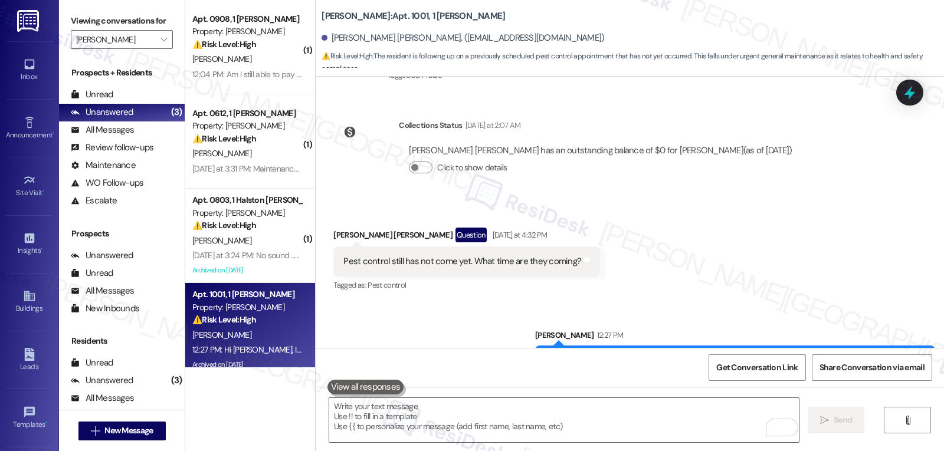
drag, startPoint x: 242, startPoint y: 29, endPoint x: 432, endPoint y: 61, distance: 193.1
click at [242, 29] on div "Property: Halston McDonough" at bounding box center [246, 31] width 109 height 12
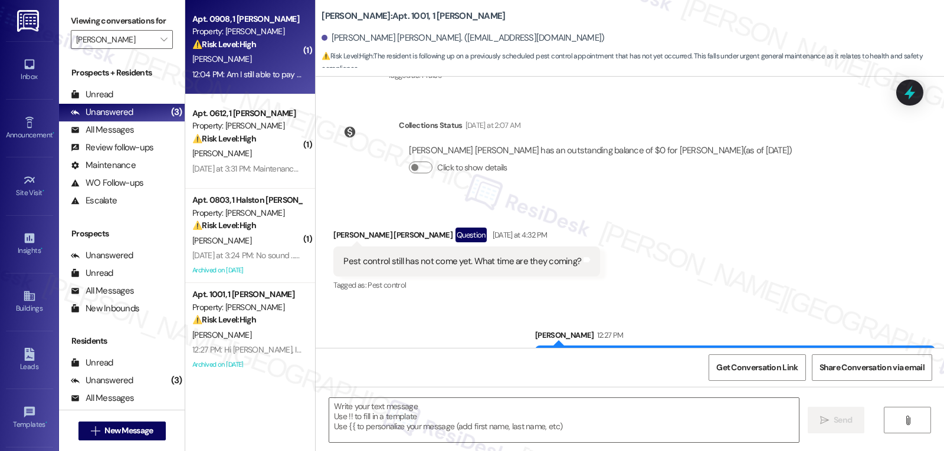
type textarea "Fetching suggested responses. Please feel free to read through the conversation…"
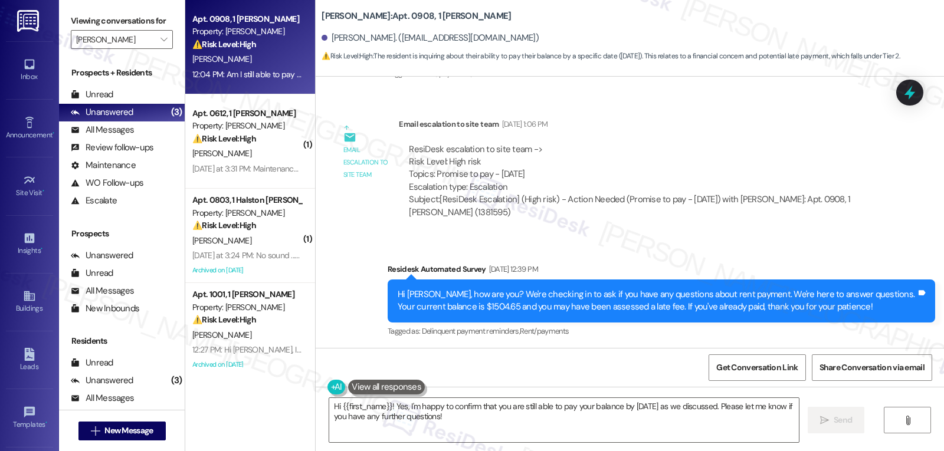
scroll to position [1074, 0]
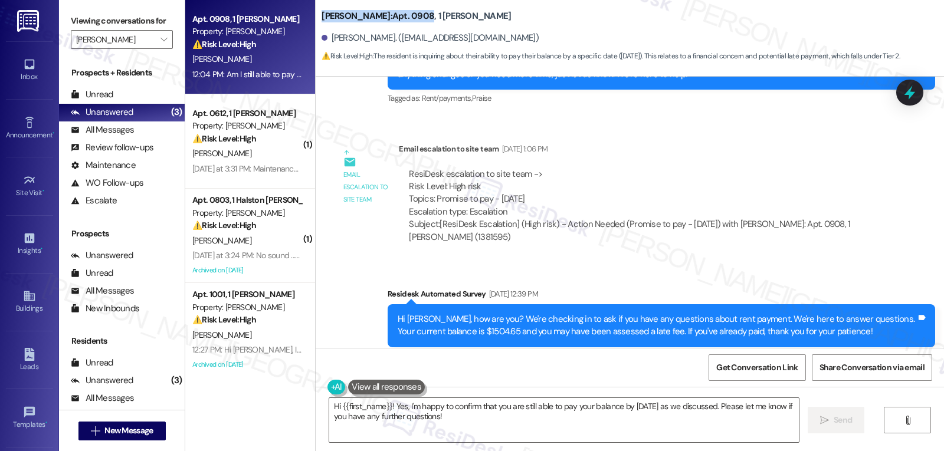
drag, startPoint x: 313, startPoint y: 18, endPoint x: 434, endPoint y: 12, distance: 120.5
click at [434, 12] on b "Halston McDonough: Apt. 0908, 1 Halston McDonough" at bounding box center [416, 16] width 189 height 12
copy b "Halston McDonough: Apt. 0908"
click at [489, 416] on textarea "Hi {{first_name}}! Yes, I'm happy to confirm that you are still able to pay you…" at bounding box center [564, 420] width 470 height 44
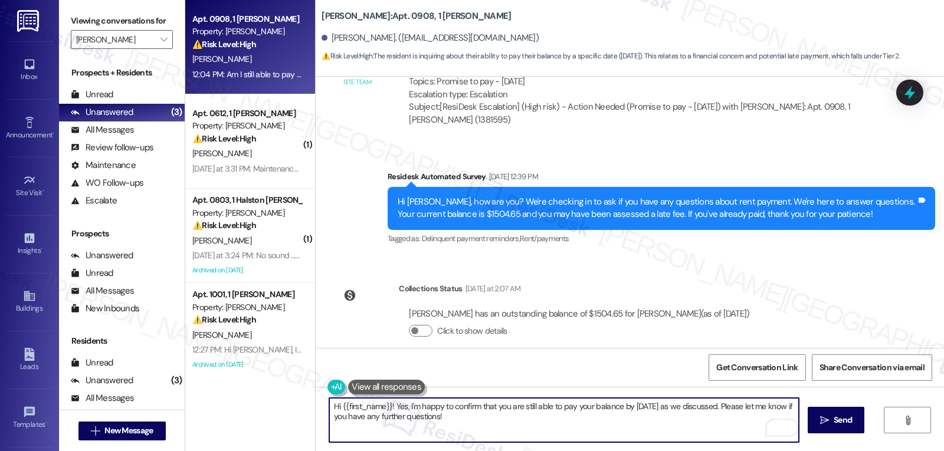
scroll to position [1310, 0]
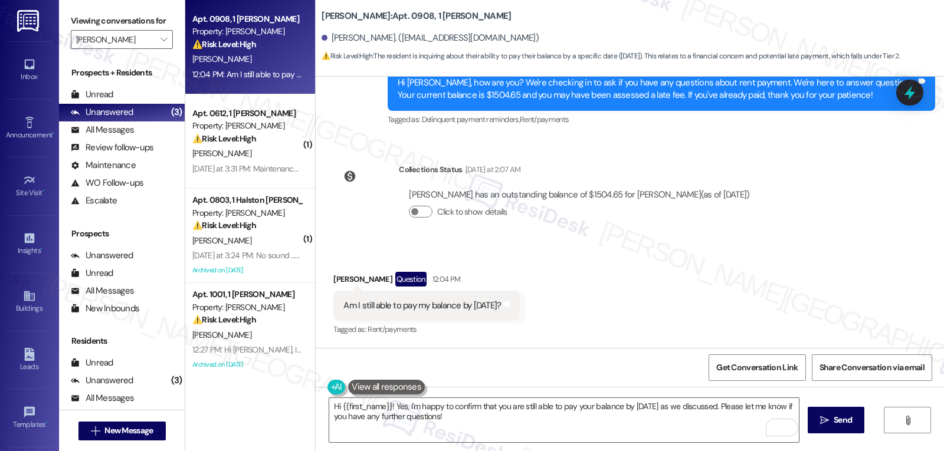
click at [337, 278] on div "Dezmere Reid Question 12:04 PM" at bounding box center [426, 281] width 186 height 19
copy div "Dezmere"
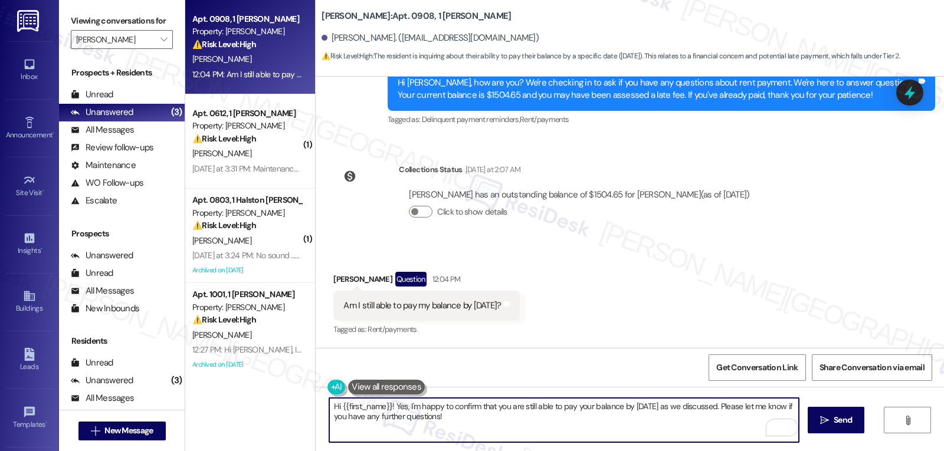
click at [469, 426] on textarea "Hi {{first_name}}! Yes, I'm happy to confirm that you are still able to pay you…" at bounding box center [564, 420] width 470 height 44
paste textarea "Dezmere"
type textarea "Hi , Dezmere"
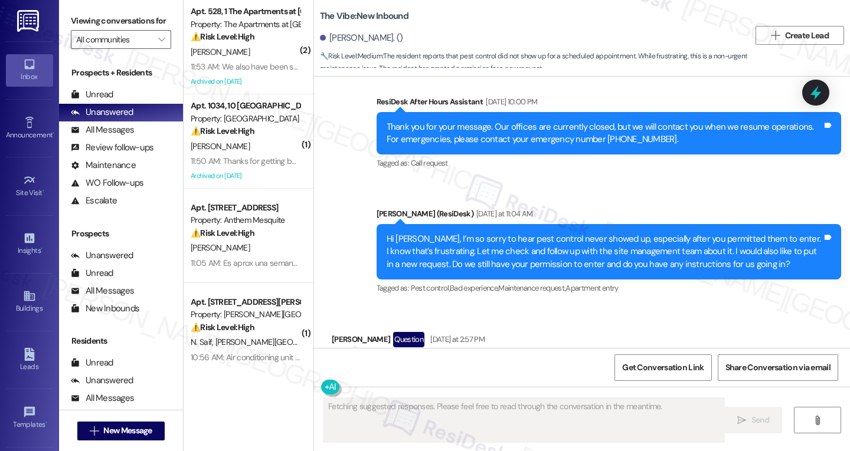
scroll to position [11868, 0]
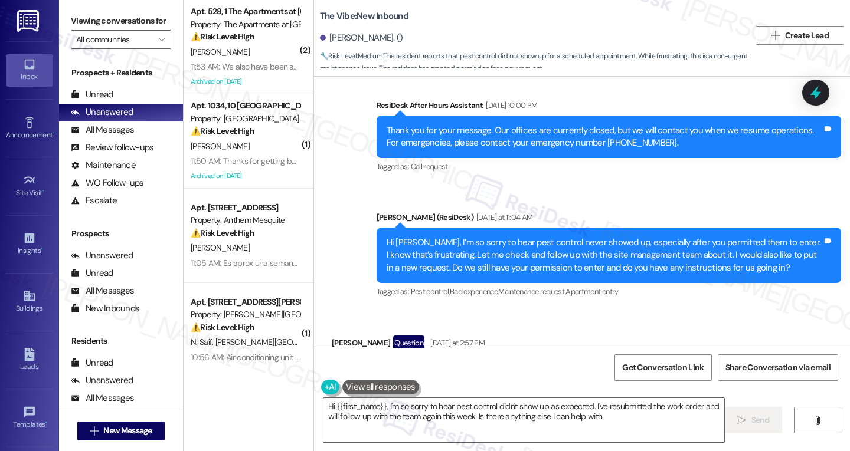
type textarea "Hi {{first_name}}, I'm so sorry to hear pest control didn't show up as expected…"
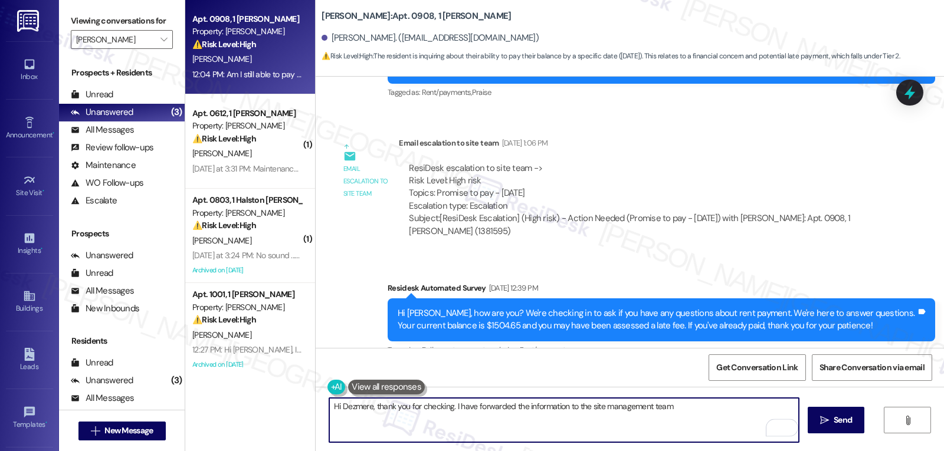
scroll to position [1074, 0]
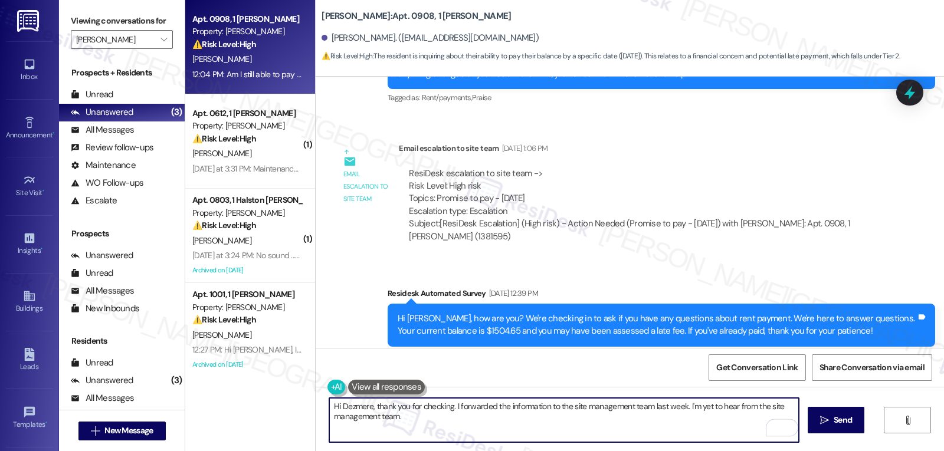
click at [447, 427] on textarea "Hi Dezmere, thank you for checking. I forwarded the information to the site man…" at bounding box center [564, 420] width 470 height 44
type textarea "Hi Dezmere, thank you for checking. I forwarded the information to the site man…"
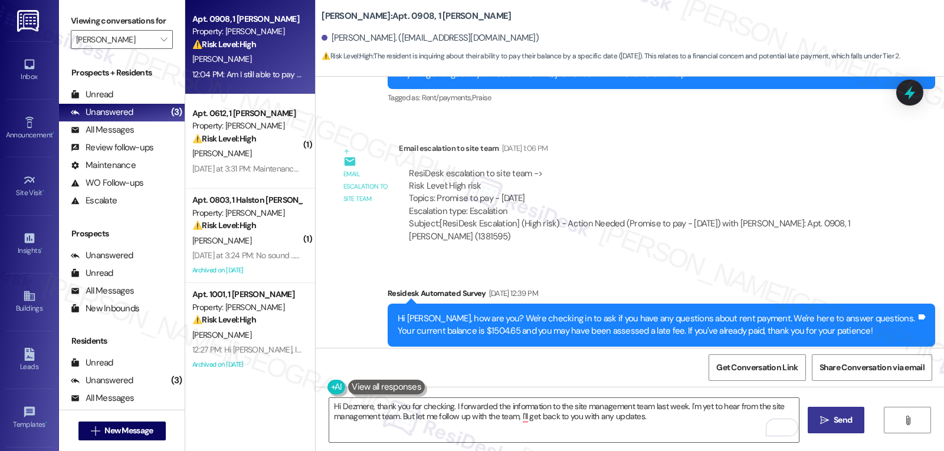
click at [845, 428] on button " Send" at bounding box center [836, 420] width 57 height 27
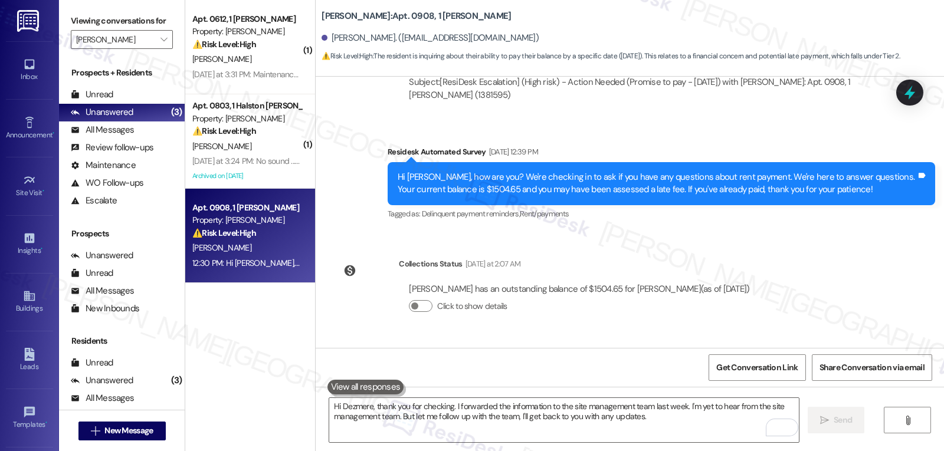
scroll to position [1192, 0]
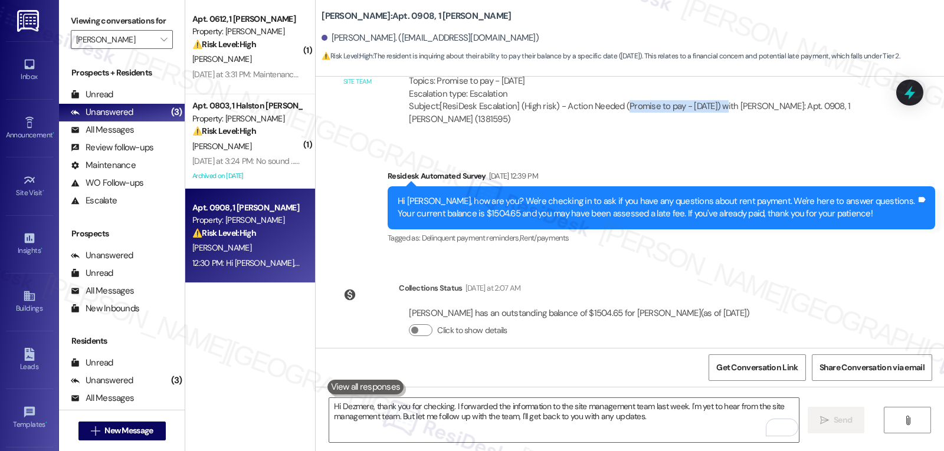
drag, startPoint x: 616, startPoint y: 106, endPoint x: 706, endPoint y: 109, distance: 89.7
click at [706, 109] on div "Subject: [ResiDesk Escalation] (High risk) - Action Needed (Promise to pay - Fr…" at bounding box center [640, 112] width 462 height 25
copy div "Promise to pay - Fri, 8/15"
click at [914, 96] on icon at bounding box center [910, 93] width 20 height 20
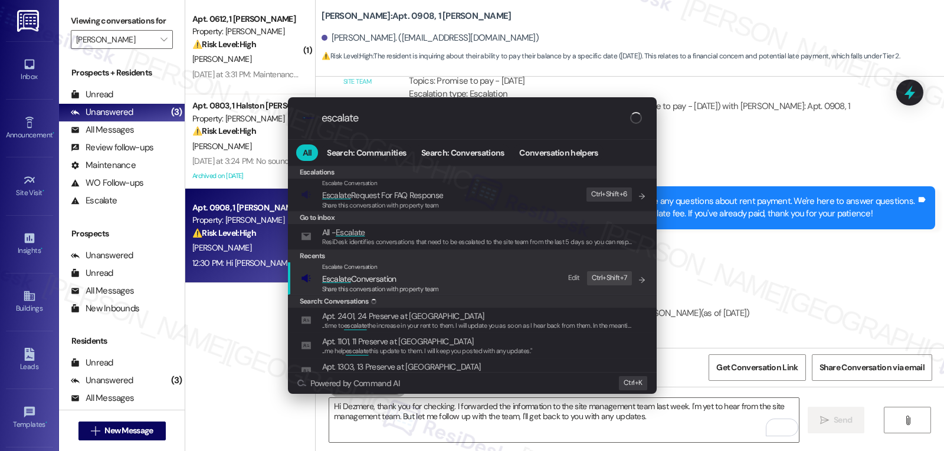
type input "escalate"
click at [368, 276] on span "Escalate Conversation" at bounding box center [359, 279] width 74 height 11
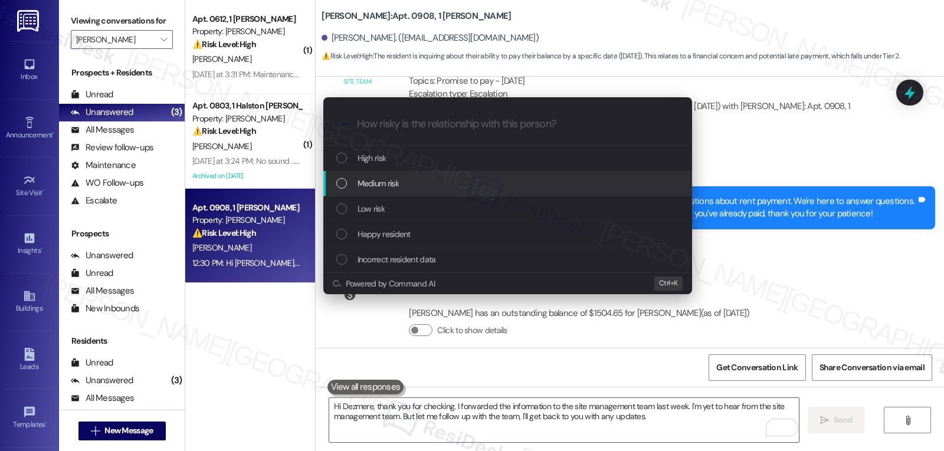
click at [408, 188] on div "Medium risk" at bounding box center [508, 183] width 345 height 13
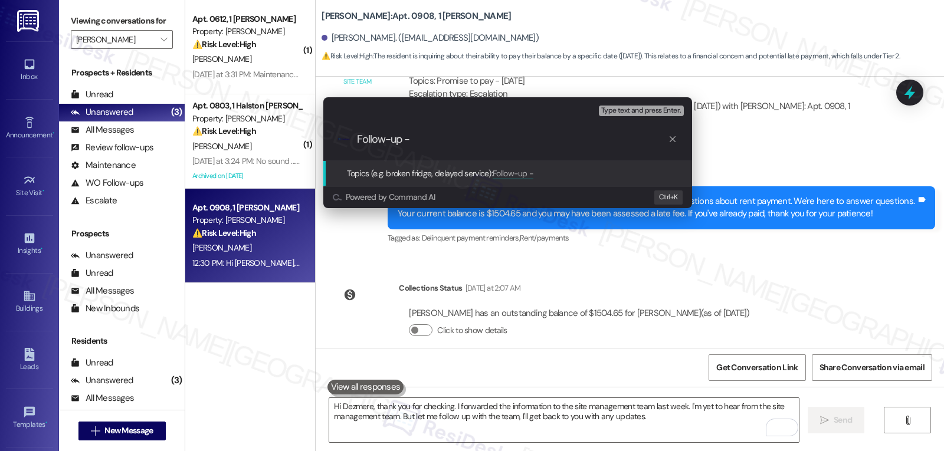
paste input "Promise to pay - Fri, 8/15"
type input "Follow-up - Promise to pay - Fri, 8/15"
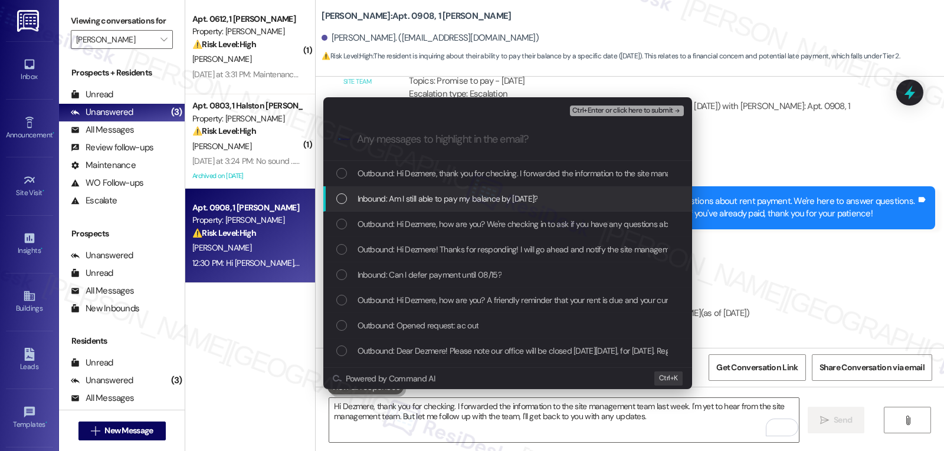
click at [397, 209] on div "Inbound: Am I still able to pay my balance by August 15th?" at bounding box center [507, 198] width 369 height 25
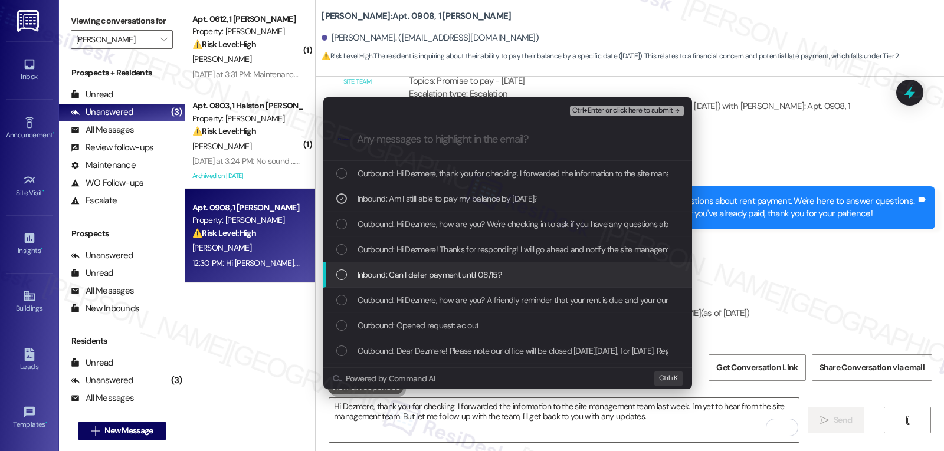
click at [346, 277] on div "List of options" at bounding box center [341, 275] width 11 height 11
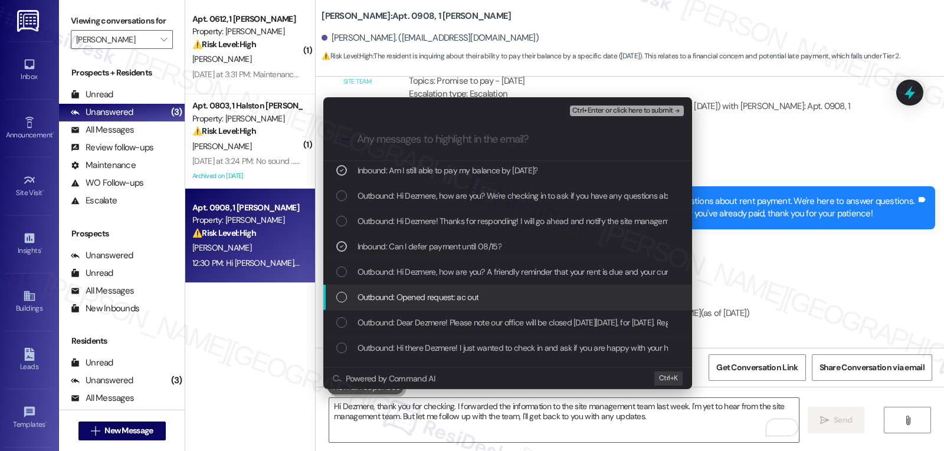
scroll to position [0, 0]
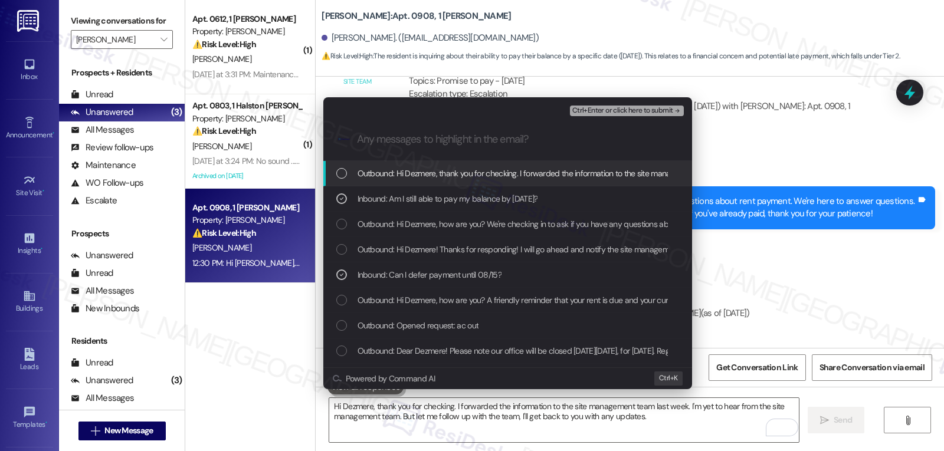
click at [629, 113] on span "Ctrl+Enter or click here to submit" at bounding box center [622, 111] width 101 height 8
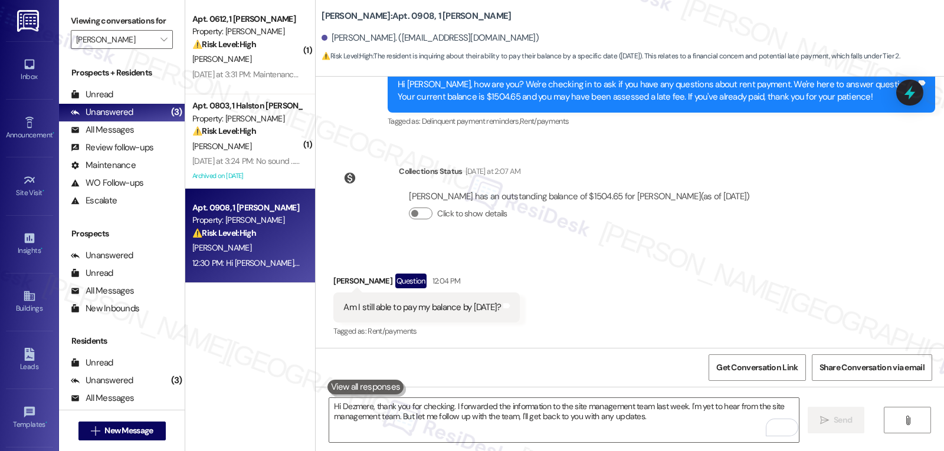
scroll to position [1310, 0]
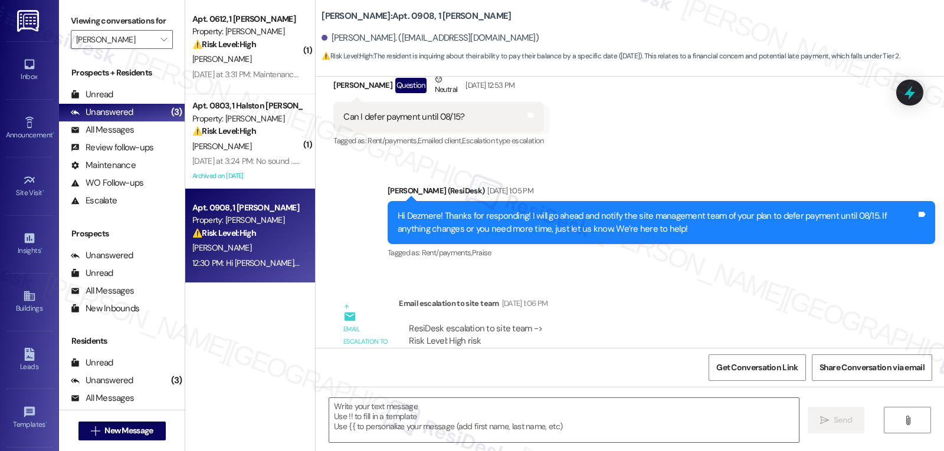
type textarea "Fetching suggested responses. Please feel free to read through the conversation…"
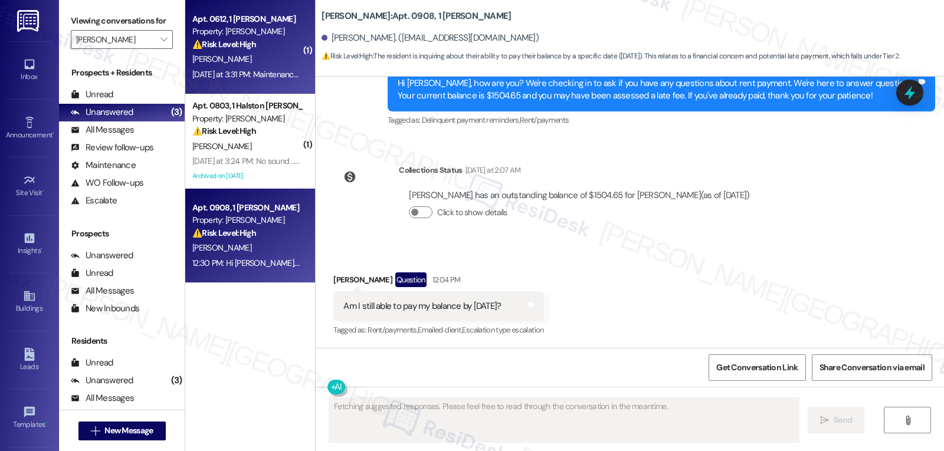
click at [235, 55] on div "V. Bibbs" at bounding box center [246, 59] width 111 height 15
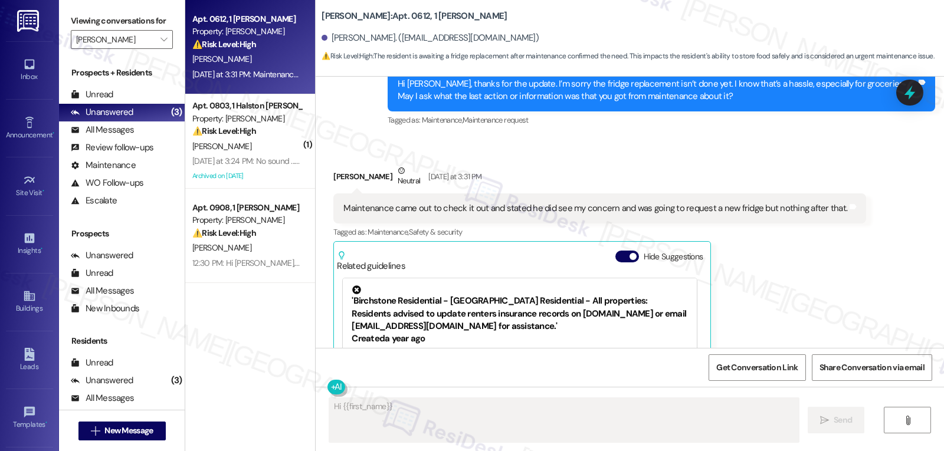
scroll to position [556, 0]
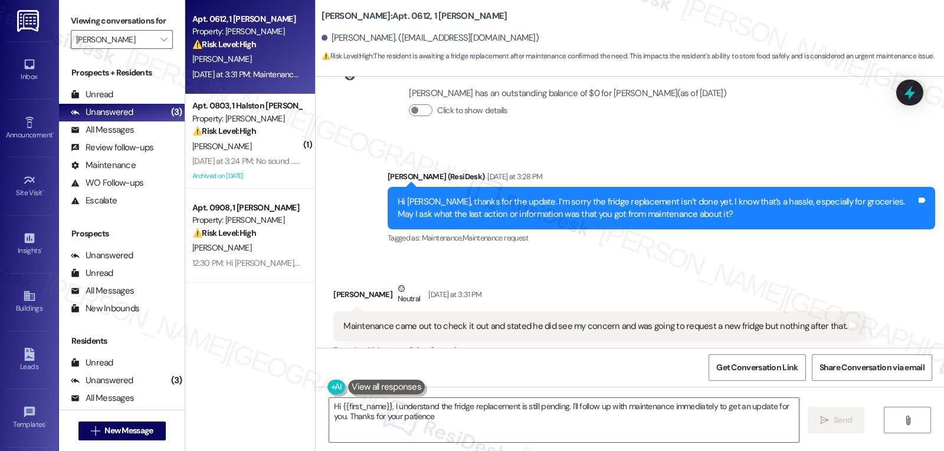
type textarea "Hi {{first_name}}, I understand the fridge replacement is still pending. I'll f…"
click at [916, 90] on icon at bounding box center [910, 93] width 20 height 20
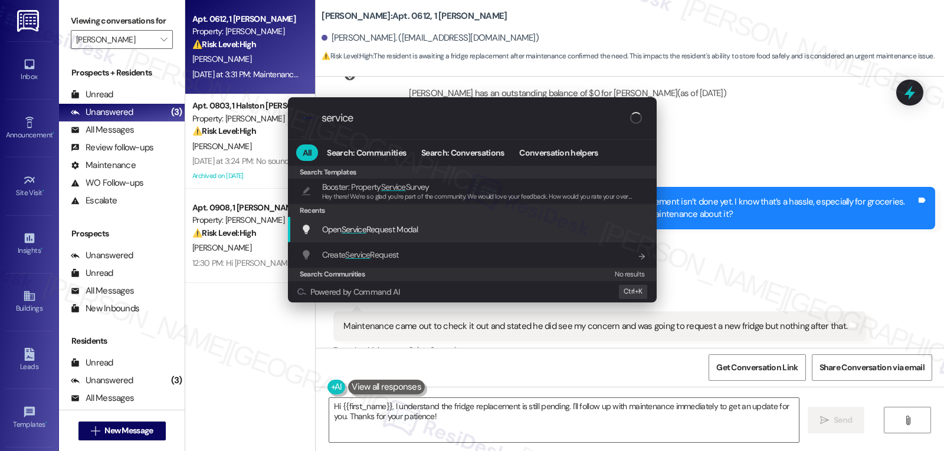
click at [385, 224] on span "Open Service Request Modal" at bounding box center [370, 229] width 96 height 11
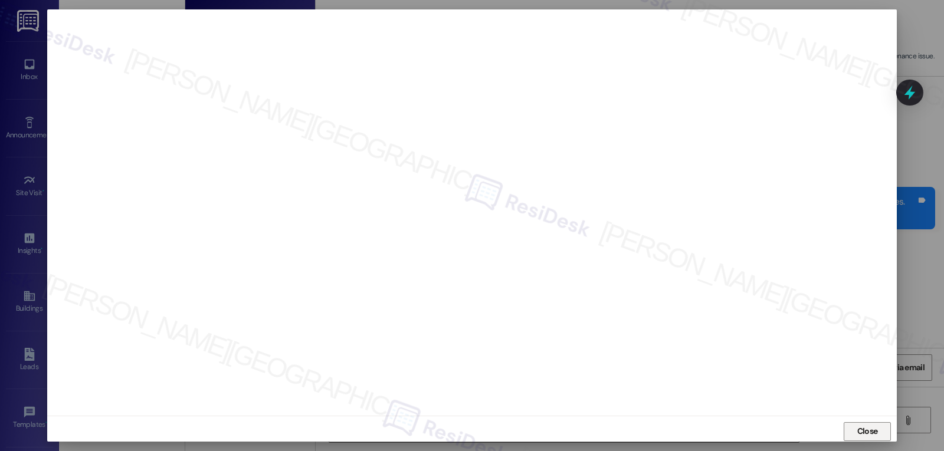
click at [880, 436] on button "Close" at bounding box center [867, 431] width 47 height 19
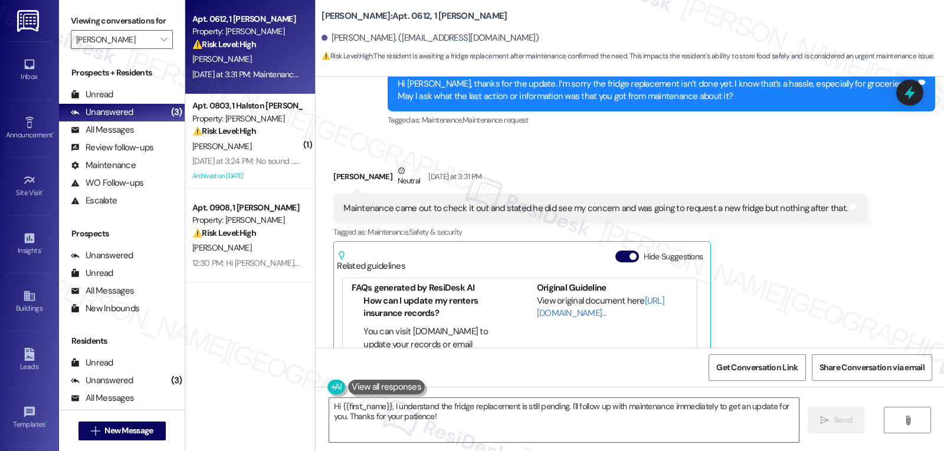
scroll to position [236, 0]
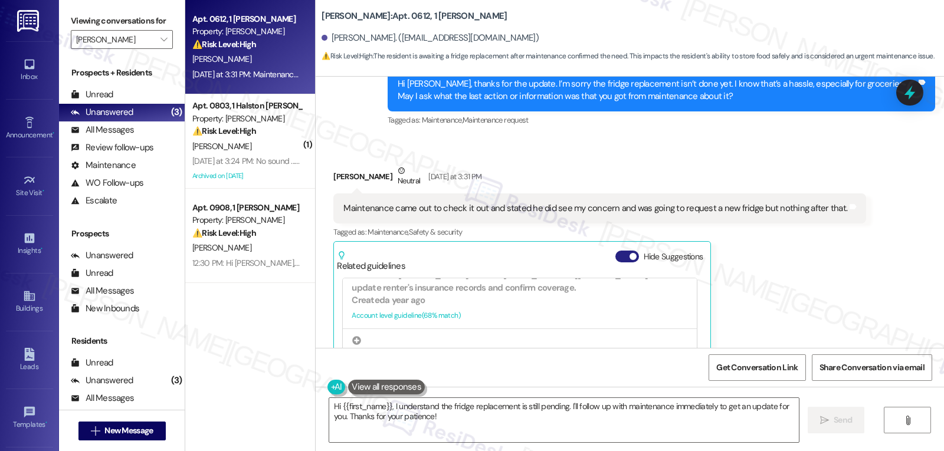
click at [615, 257] on button "Hide Suggestions" at bounding box center [627, 257] width 24 height 12
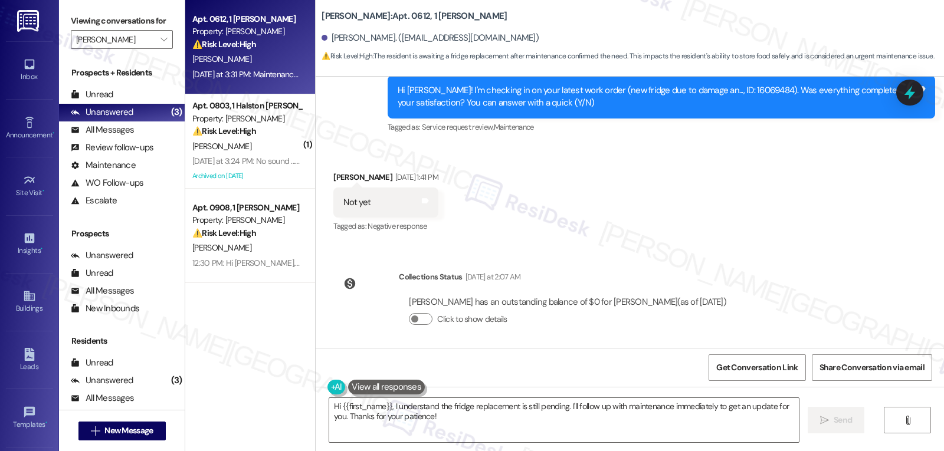
scroll to position [375, 0]
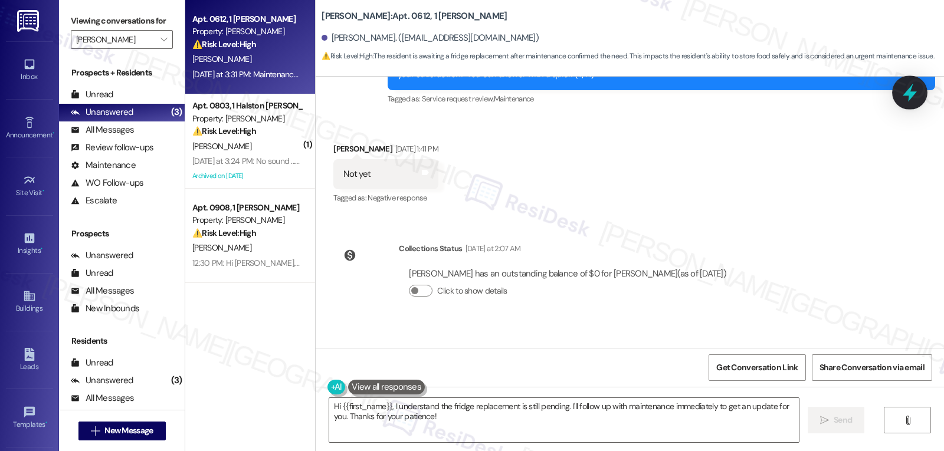
click at [910, 91] on icon at bounding box center [910, 93] width 14 height 18
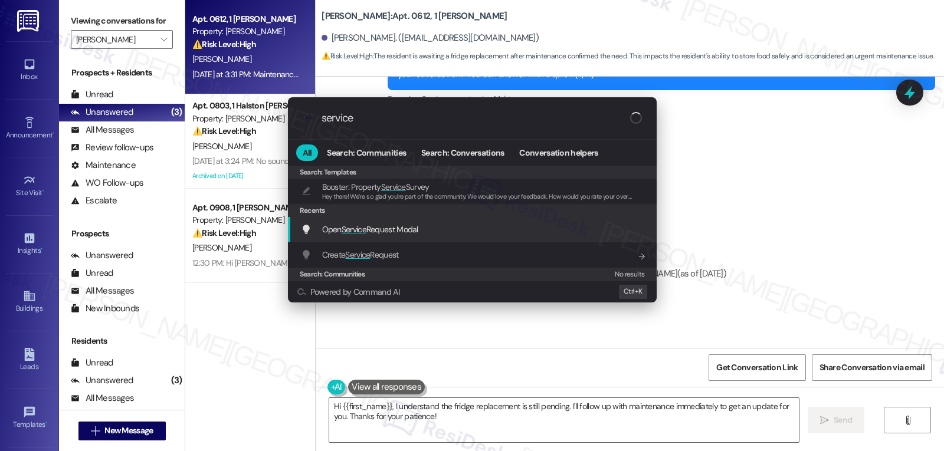
click at [402, 224] on span "Open Service Request Modal" at bounding box center [370, 229] width 96 height 11
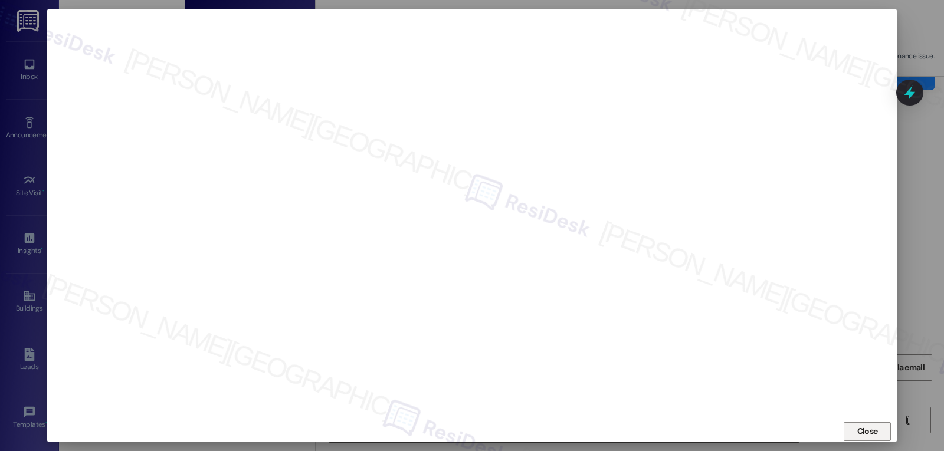
click at [867, 431] on span "Close" at bounding box center [867, 431] width 21 height 12
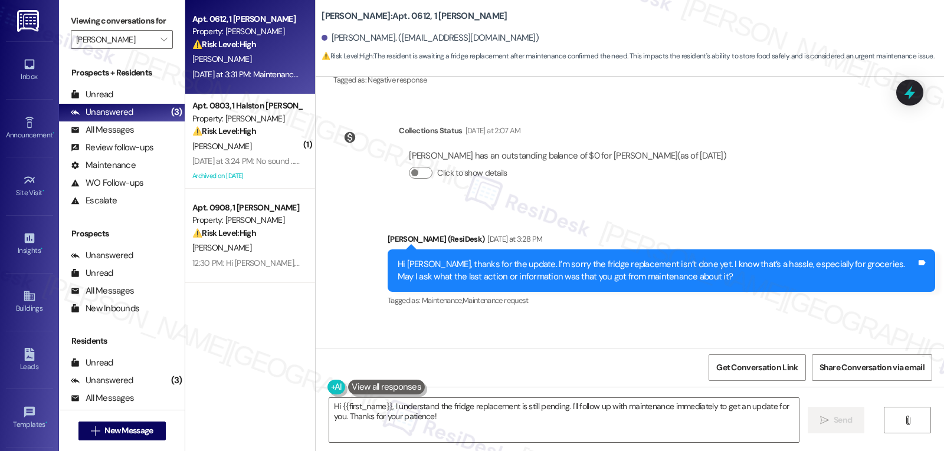
scroll to position [611, 0]
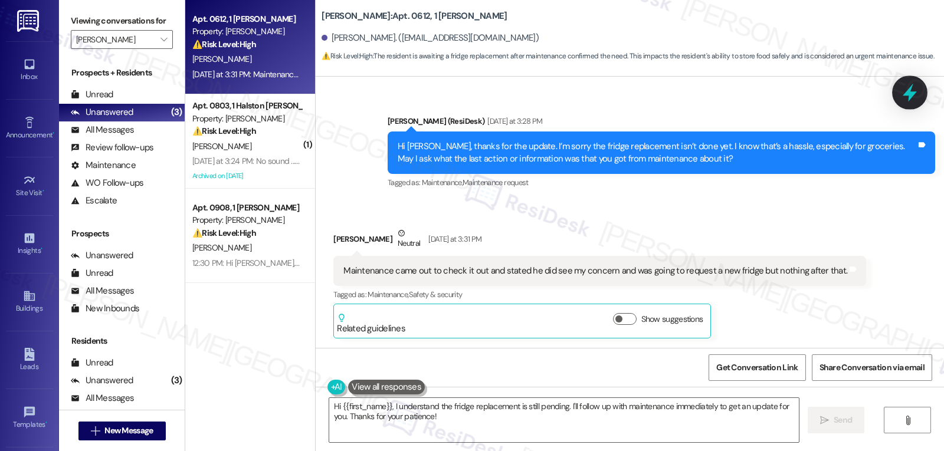
click at [906, 103] on div at bounding box center [909, 93] width 35 height 34
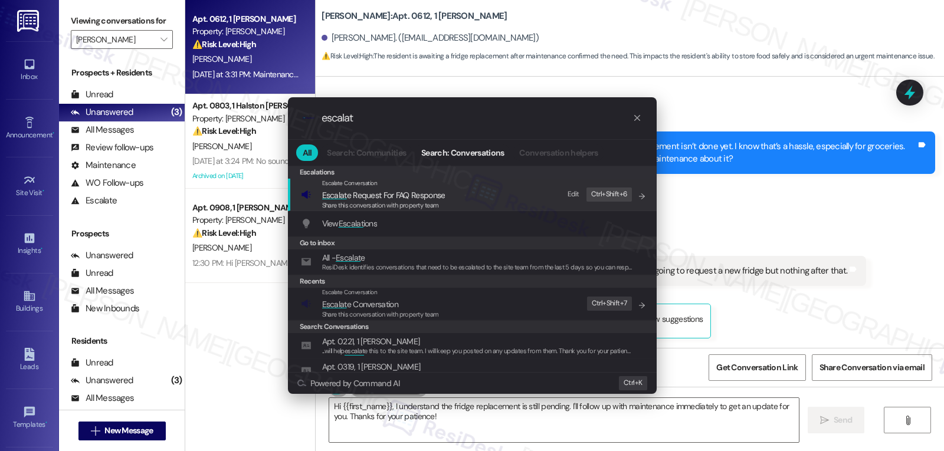
type input "escalat"
click at [779, 330] on div ".cls-1{fill:#0a055f;}.cls-2{fill:#0cc4c4;} resideskLogoBlueOrange escalat All S…" at bounding box center [472, 225] width 944 height 451
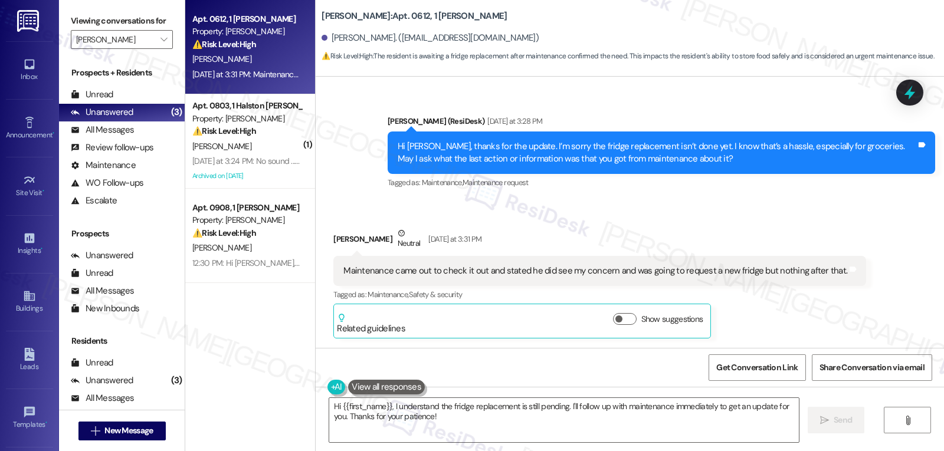
click at [324, 238] on div "Received via SMS Victoria Bibbs Neutral Yesterday at 3:31 PM Maintenance came o…" at bounding box center [599, 282] width 550 height 129
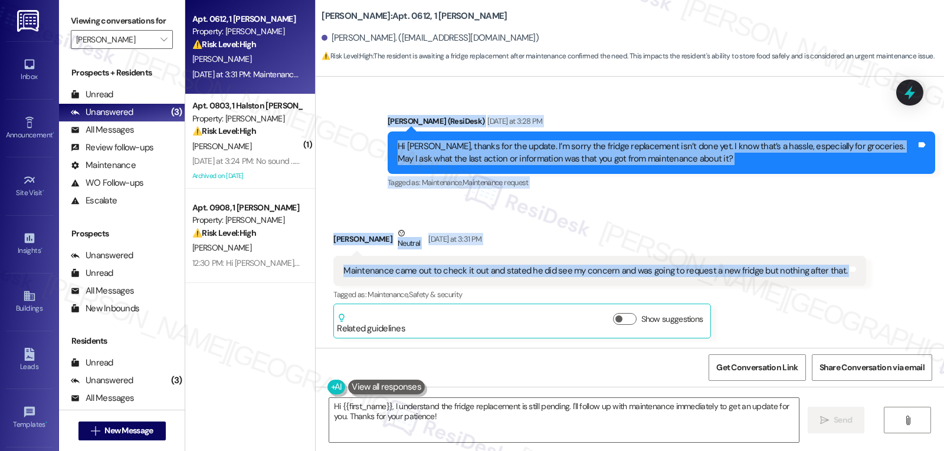
drag, startPoint x: 379, startPoint y: 122, endPoint x: 894, endPoint y: 273, distance: 537.1
click at [894, 273] on div "Lease started Jul 17, 2025 at 8:00 PM Survey, sent via SMS Residesk Automated S…" at bounding box center [630, 212] width 628 height 271
copy div "Sarah (ResiDesk) Yesterday at 3:28 PM Hi Victoria, thanks for the update. I’m s…"
click at [478, 420] on textarea "Hi {{first_name}}, I understand the fridge replacement is still pending. I'll f…" at bounding box center [564, 420] width 470 height 44
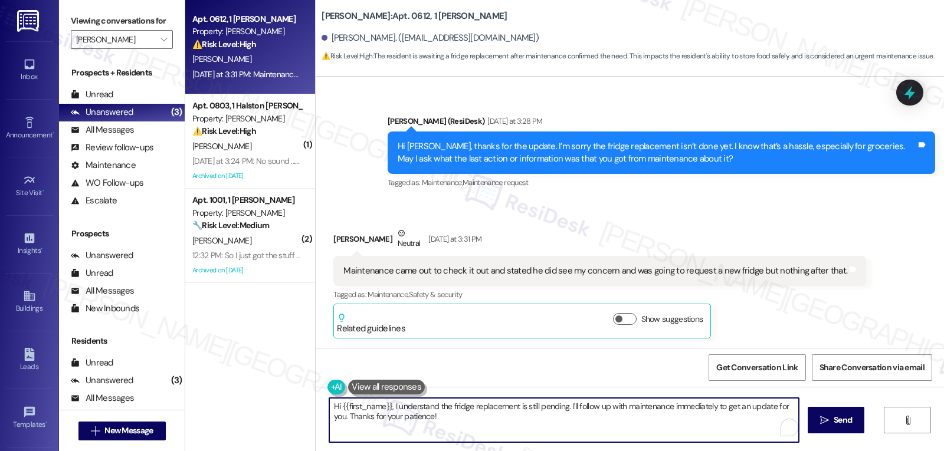
paste textarea "Thanks for letting me know, Victoria. I’m sorry you haven’t heard anything sinc…"
click at [599, 407] on textarea "Thanks for letting me know, Victoria. I’m sorry you haven’t heard anything sinc…" at bounding box center [564, 420] width 470 height 44
click at [588, 418] on textarea "Thanks for letting me know, Victoria. I’m sorry you haven’t heard anything sinc…" at bounding box center [564, 420] width 470 height 44
click at [587, 416] on textarea "Thanks for letting me know, Victoria. I’m sorry you haven’t heard anything sinc…" at bounding box center [564, 420] width 470 height 44
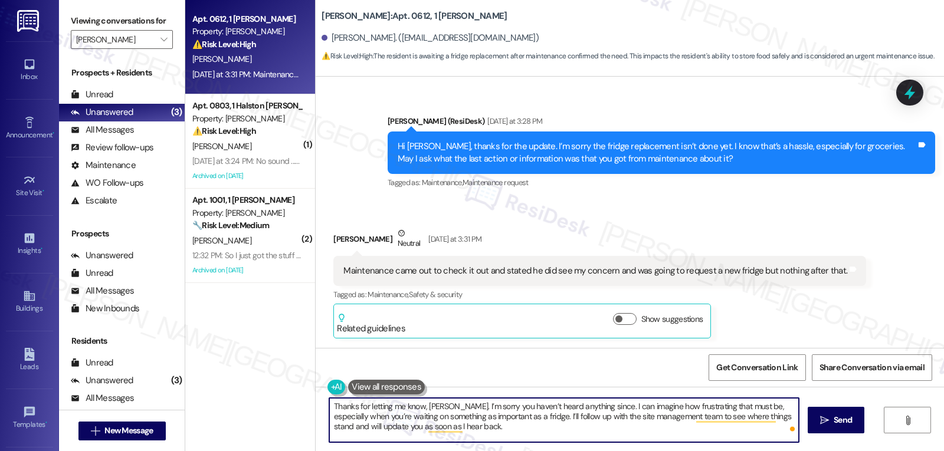
click at [541, 427] on textarea "Thanks for letting me know, Victoria. I’m sorry you haven’t heard anything sinc…" at bounding box center [564, 420] width 470 height 44
type textarea "Thanks for letting me know, Victoria. I’m sorry you haven’t heard anything sinc…"
click at [841, 418] on span "Send" at bounding box center [843, 420] width 18 height 12
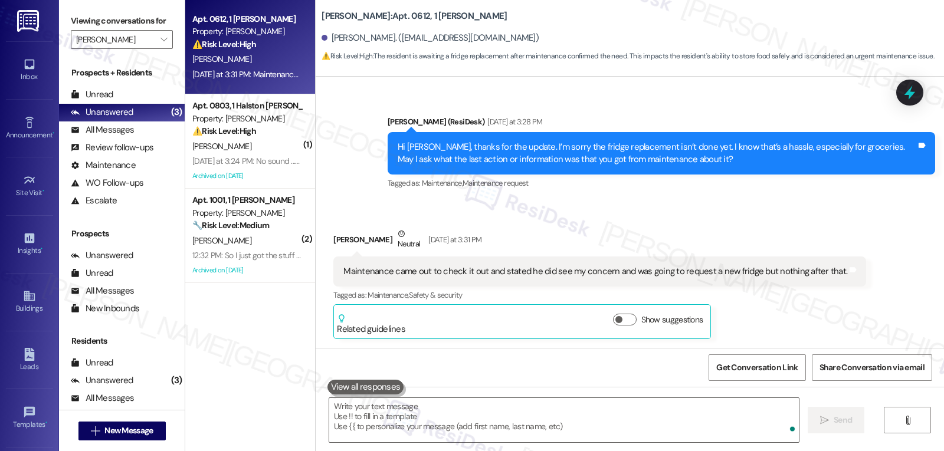
scroll to position [719, 0]
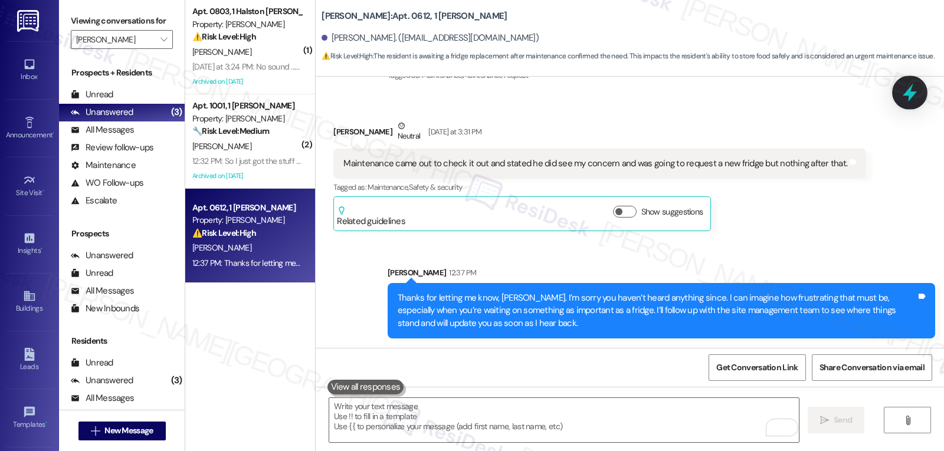
click at [909, 88] on icon at bounding box center [910, 93] width 20 height 20
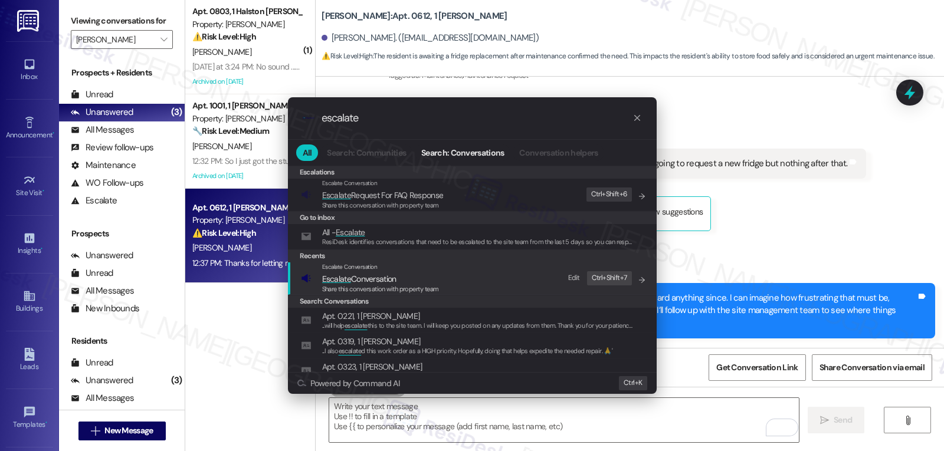
type input "escalate"
click at [431, 277] on span "Escalate Conversation" at bounding box center [380, 279] width 117 height 13
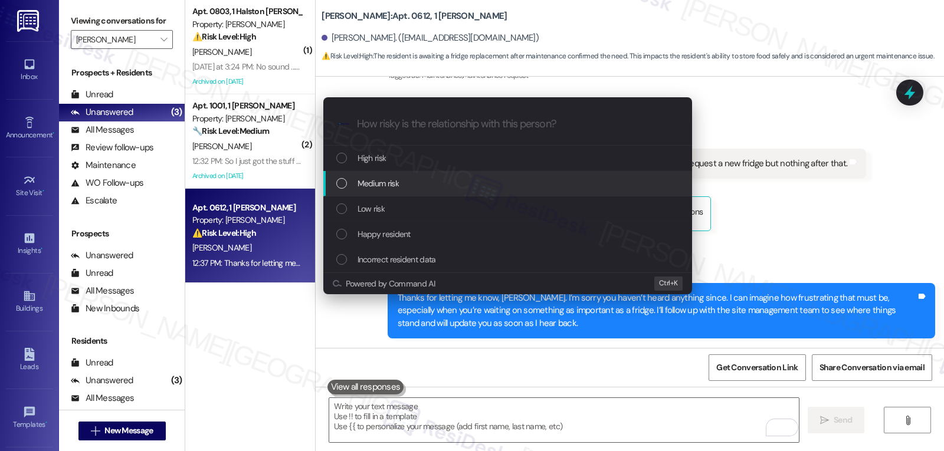
click at [408, 180] on div "Medium risk" at bounding box center [508, 183] width 345 height 13
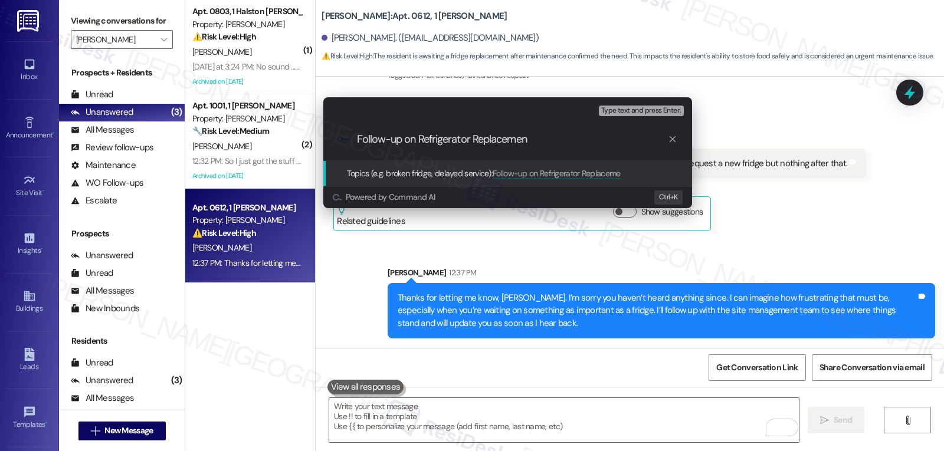
type input "Follow-up on Refrigerator Replacement"
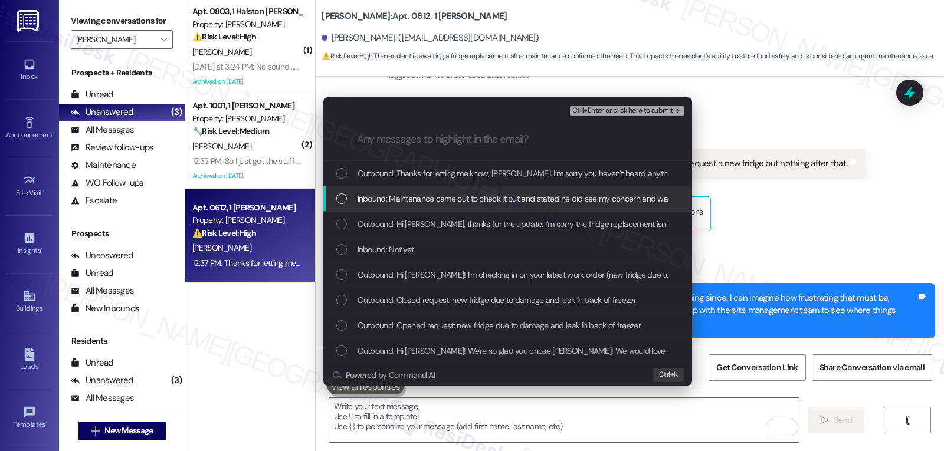
click at [466, 201] on span "Inbound: Maintenance came out to check it out and stated he did see my concern …" at bounding box center [604, 198] width 493 height 13
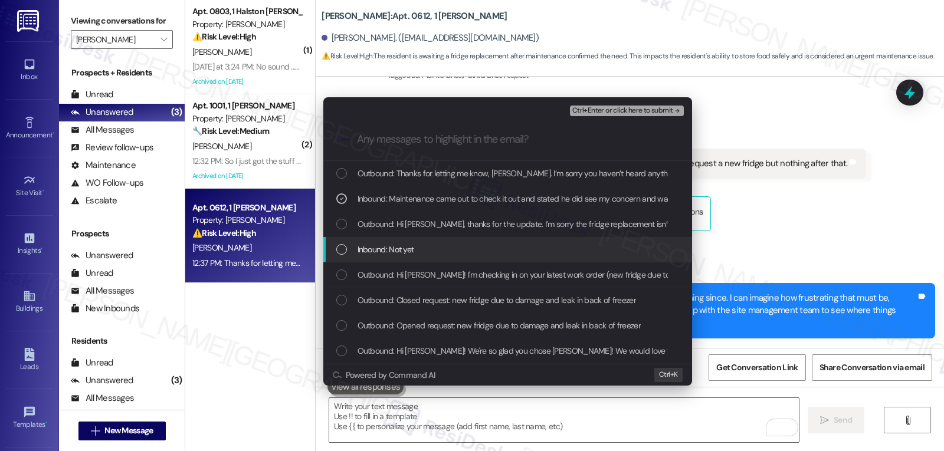
click at [466, 241] on div "Inbound: Not yet" at bounding box center [507, 249] width 369 height 25
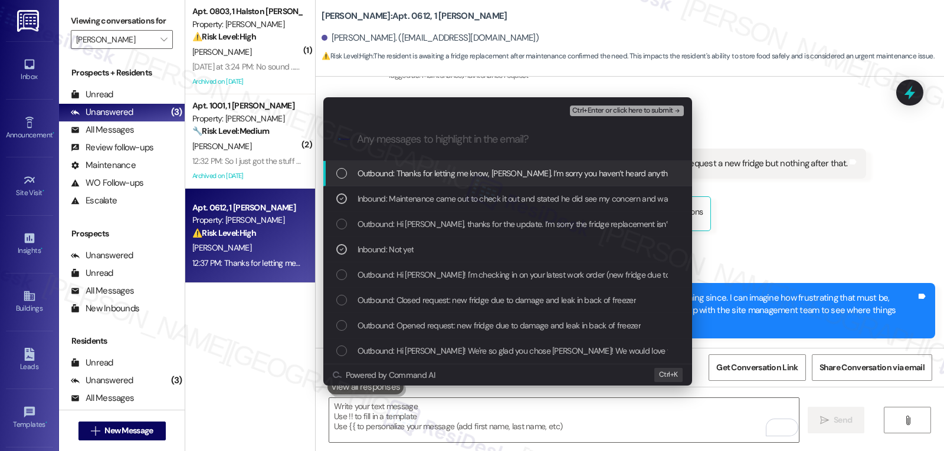
click at [636, 110] on span "Ctrl+Enter or click here to submit" at bounding box center [622, 111] width 101 height 8
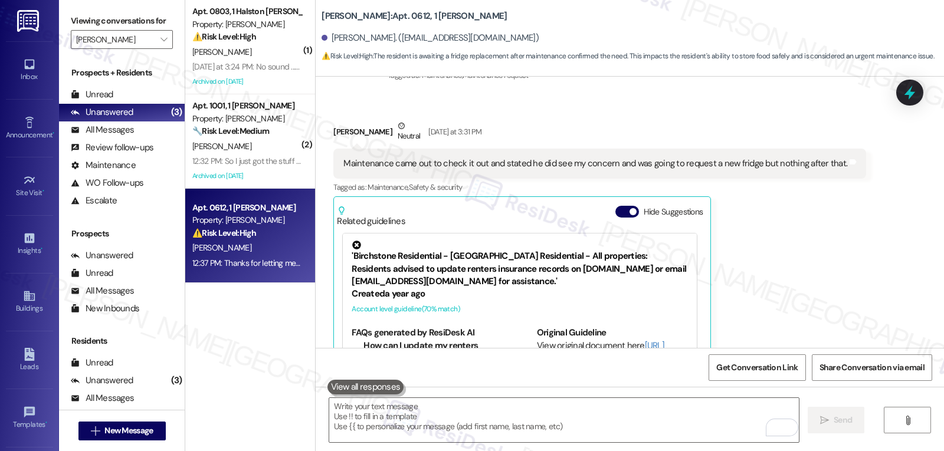
scroll to position [791, 0]
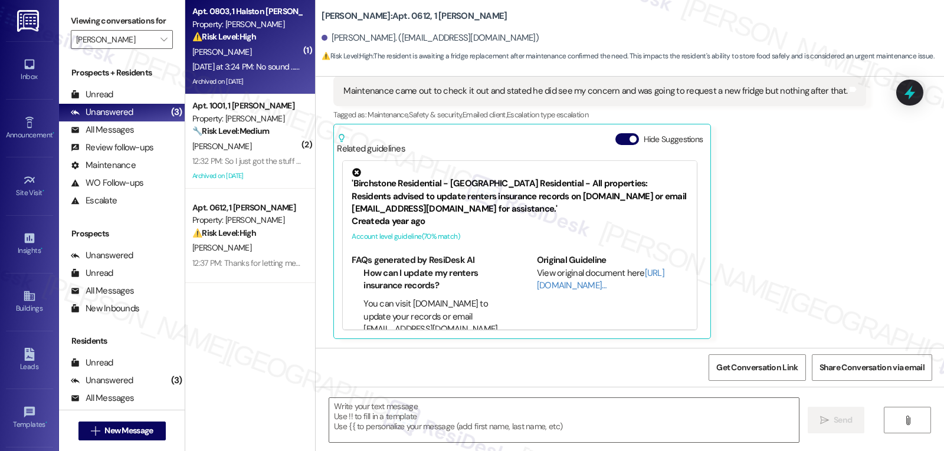
type textarea "Fetching suggested responses. Please feel free to read through the conversation…"
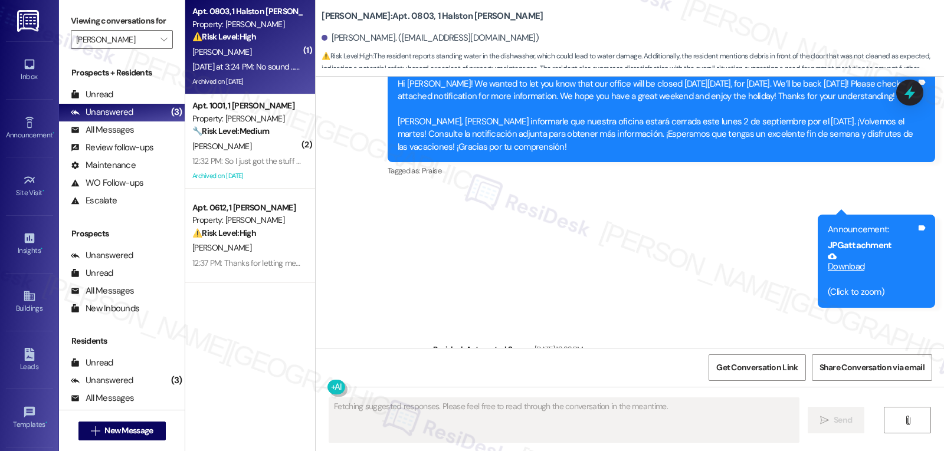
scroll to position [6007, 0]
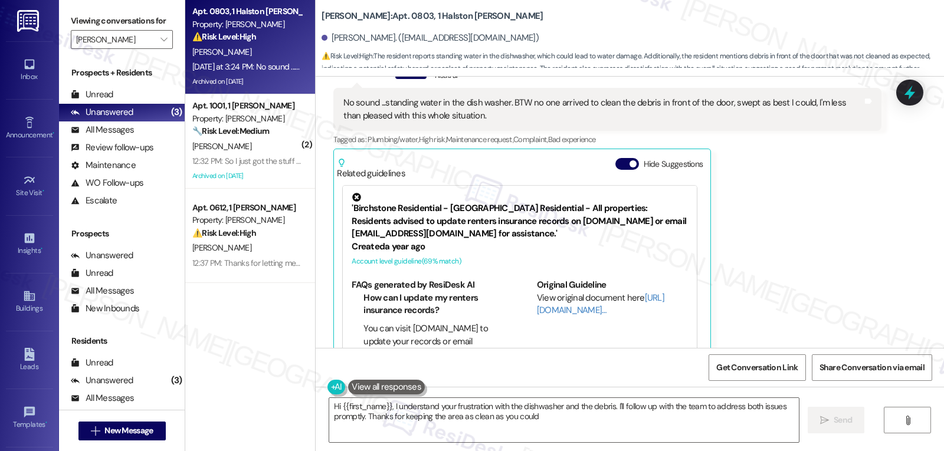
type textarea "Hi {{first_name}}, I understand your frustration with the dishwasher and the de…"
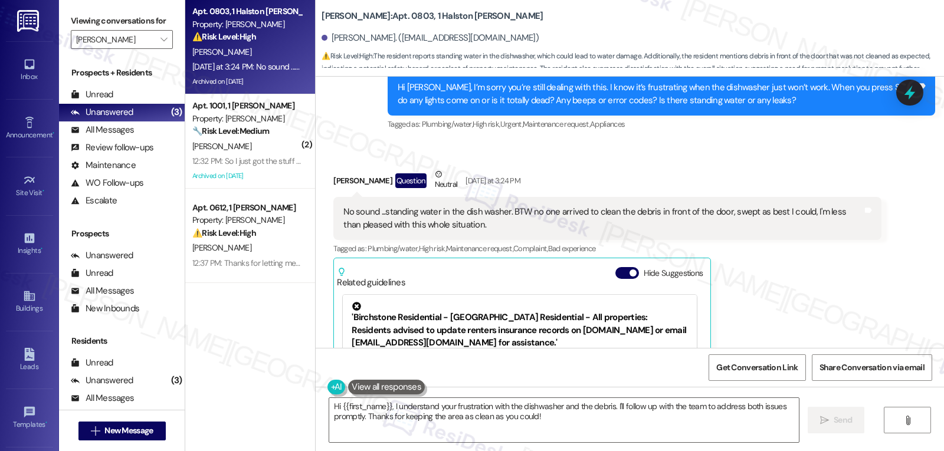
scroll to position [5771, 0]
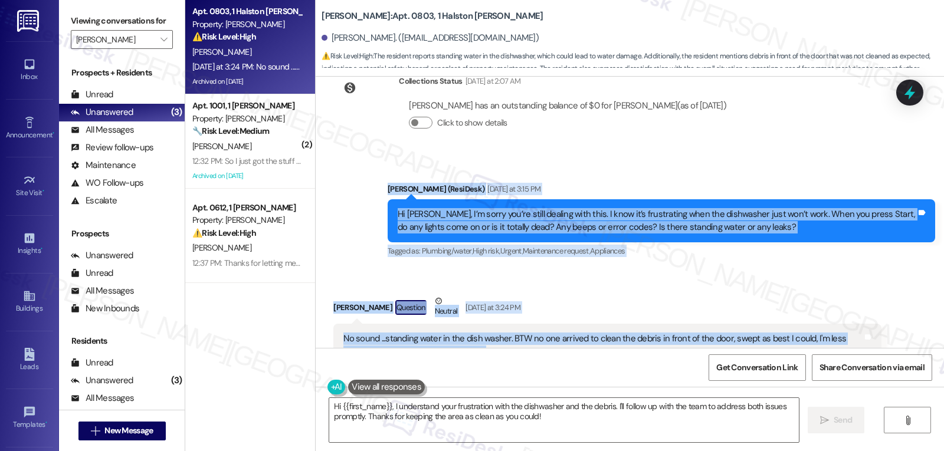
drag, startPoint x: 378, startPoint y: 163, endPoint x: 616, endPoint y: 335, distance: 294.1
click at [616, 335] on div "Announcement, sent via SMS Sarah (ResiDesk) Aug 09, 2024 at 11:39 AM Great news…" at bounding box center [630, 212] width 628 height 271
copy div "Sarah (ResiDesk) Yesterday at 3:15 PM Hi Jonathan, I’m sorry you’re still deali…"
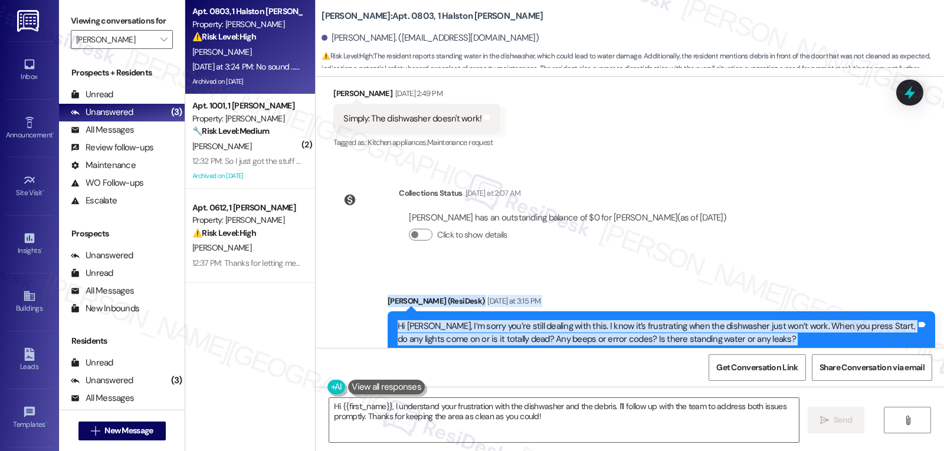
scroll to position [5417, 0]
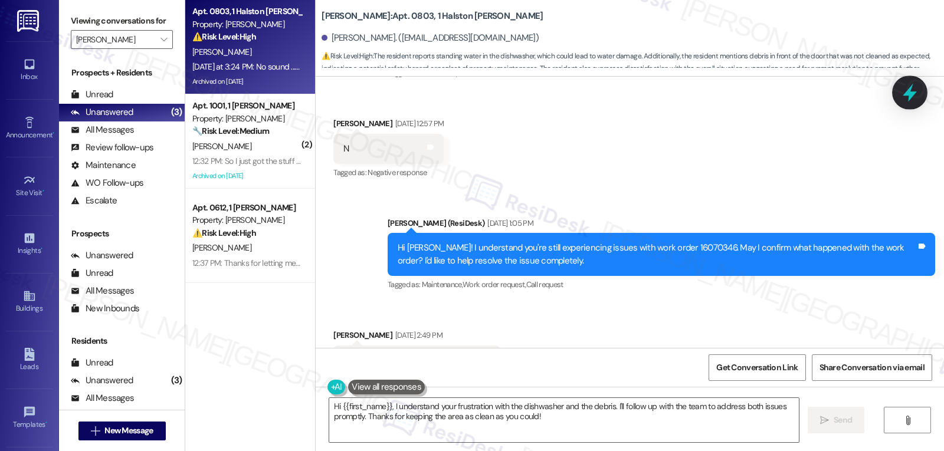
click at [916, 90] on icon at bounding box center [910, 93] width 20 height 20
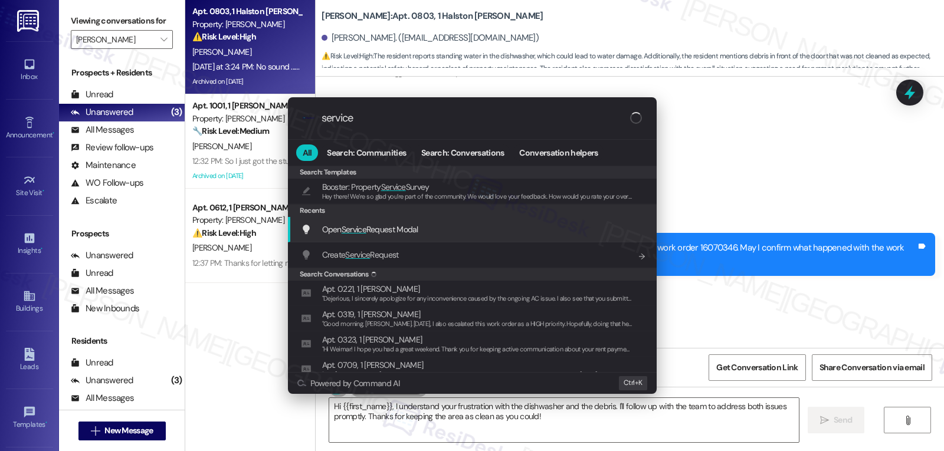
type input "service"
click at [402, 231] on span "Open Service Request Modal" at bounding box center [370, 229] width 96 height 11
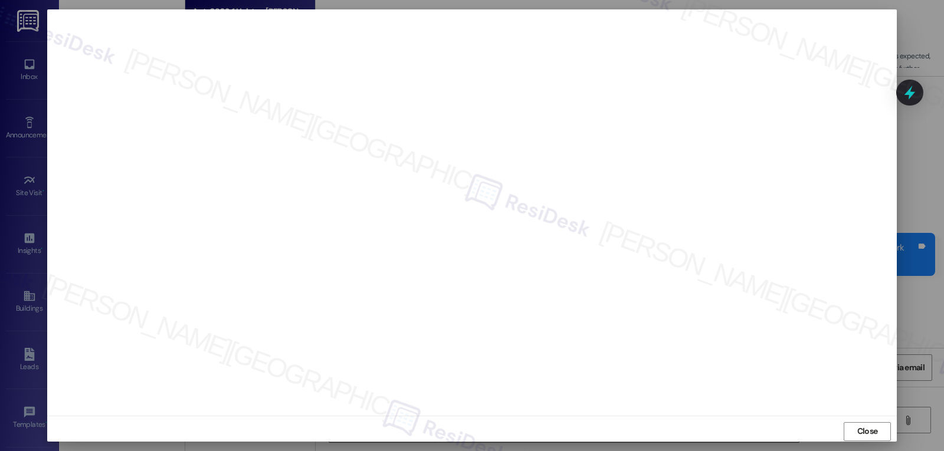
click at [875, 434] on span "Close" at bounding box center [867, 431] width 25 height 12
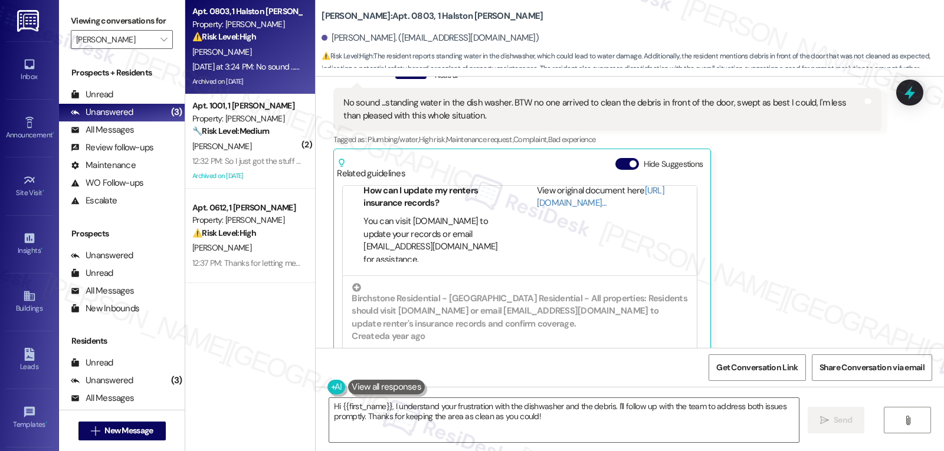
scroll to position [194, 0]
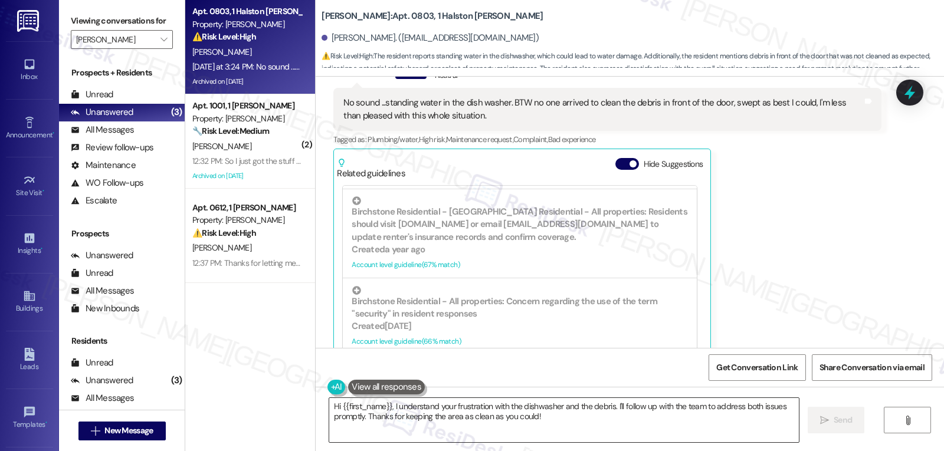
drag, startPoint x: 581, startPoint y: 421, endPoint x: 590, endPoint y: 418, distance: 9.9
click at [581, 421] on textarea "Hi {{first_name}}, I understand your frustration with the dishwasher and the de…" at bounding box center [564, 420] width 470 height 44
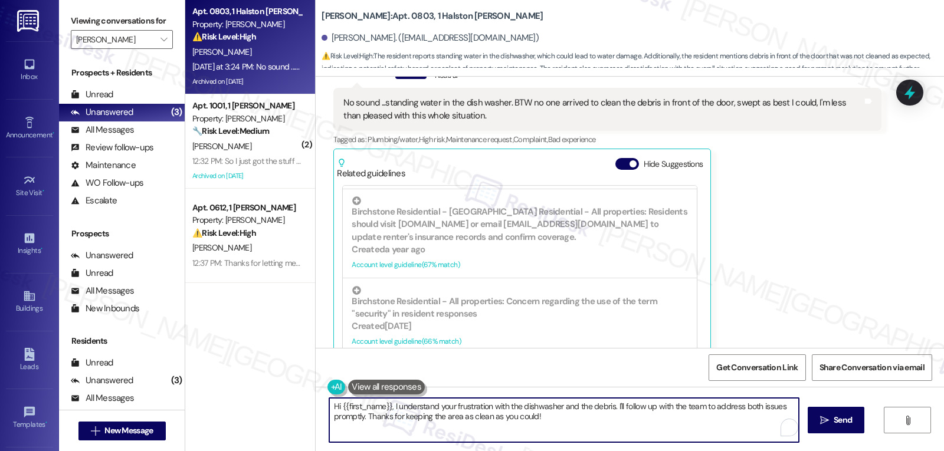
paste textarea "I’m really sorry, Jonathan — I can understand why you’re less than pleased, esp…"
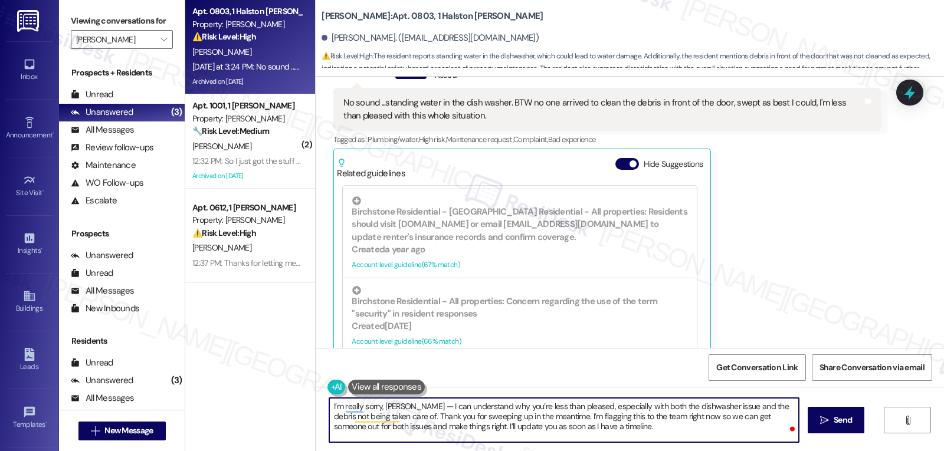
scroll to position [0, 0]
click at [419, 408] on textarea "I’m really sorry, Jonathan — I can understand why you’re less than pleased, esp…" at bounding box center [564, 420] width 470 height 44
click at [638, 428] on textarea "I’m really sorry, Jonathan. I can understand why you’re less than pleased, espe…" at bounding box center [564, 420] width 470 height 44
click at [622, 415] on textarea "I’m really sorry, Jonathan. I can understand why you’re less than pleased, espe…" at bounding box center [564, 420] width 470 height 44
click at [395, 418] on textarea "I’m really sorry, Jonathan. I can understand why you’re less than pleased, espe…" at bounding box center [564, 420] width 470 height 44
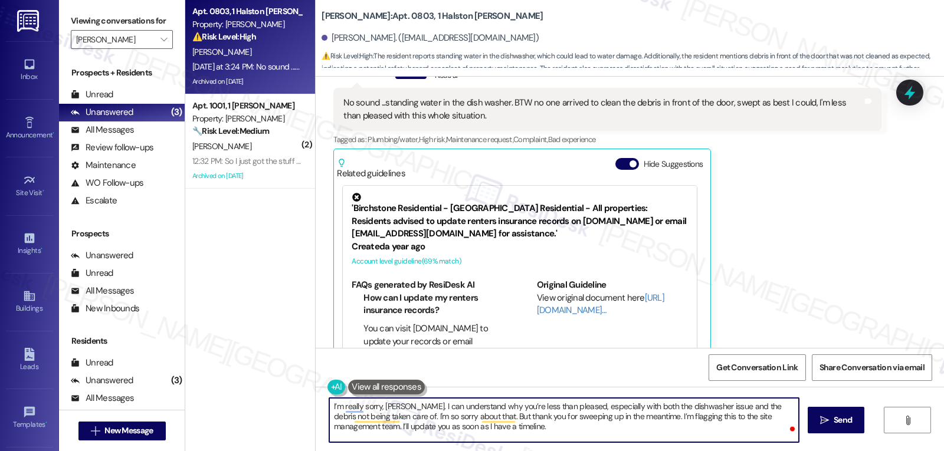
click at [520, 421] on textarea "I’m really sorry, Jonathan. I can understand why you’re less than pleased, espe…" at bounding box center [564, 420] width 470 height 44
click at [507, 427] on textarea "I’m really sorry, Jonathan. I can understand why you’re less than pleased, espe…" at bounding box center [564, 420] width 470 height 44
drag, startPoint x: 457, startPoint y: 427, endPoint x: 805, endPoint y: 434, distance: 348.1
click at [800, 429] on div "I’m really sorry, Jonathan. I can understand why you’re less than pleased, espe…" at bounding box center [630, 431] width 628 height 88
type textarea "I’m really sorry, Jonathan. I can understand why you’re less than pleased, espe…"
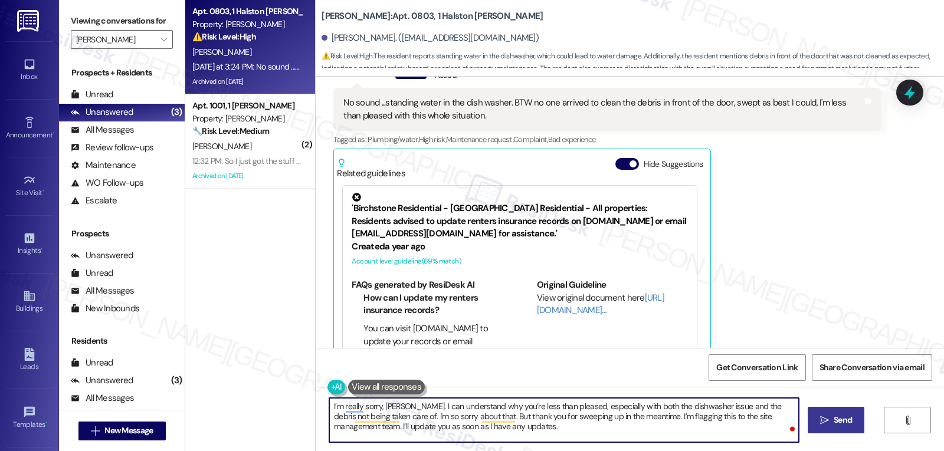
click at [841, 427] on span "Send" at bounding box center [843, 420] width 18 height 12
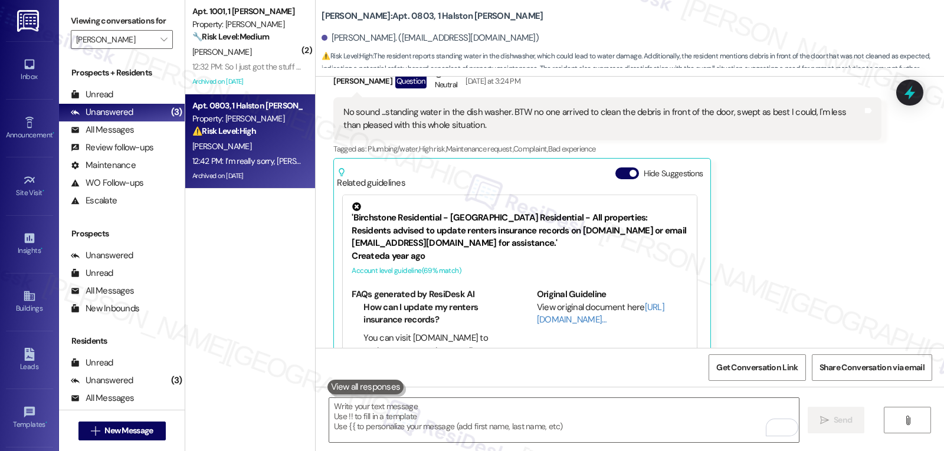
scroll to position [5879, 0]
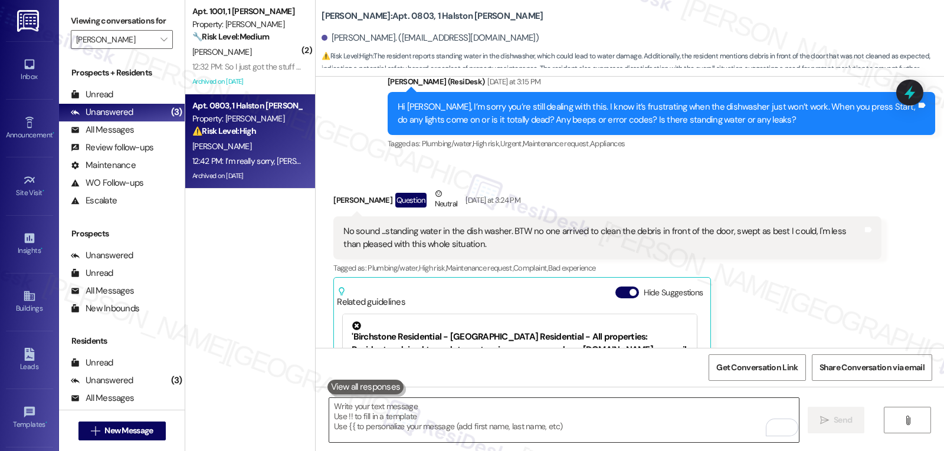
click at [562, 427] on textarea "To enrich screen reader interactions, please activate Accessibility in Grammarl…" at bounding box center [564, 420] width 470 height 44
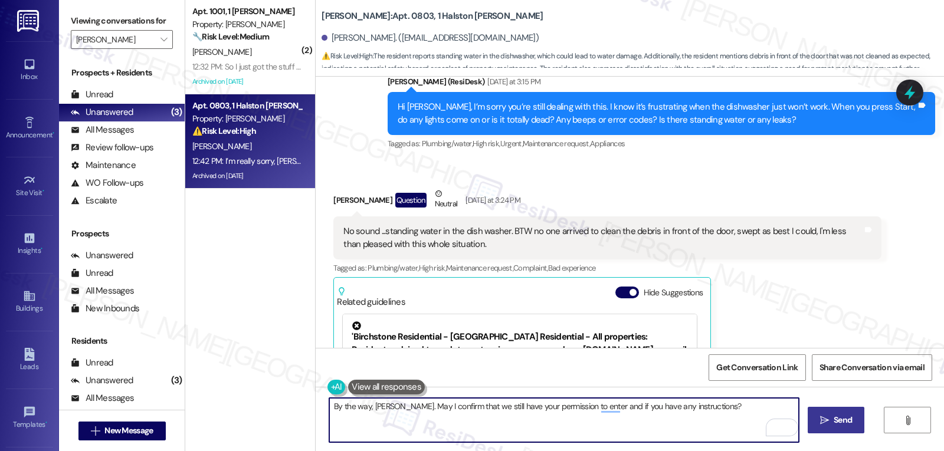
click at [700, 406] on textarea "By the way, Jonathan. May I confirm that we still have your permission to enter…" at bounding box center [564, 420] width 470 height 44
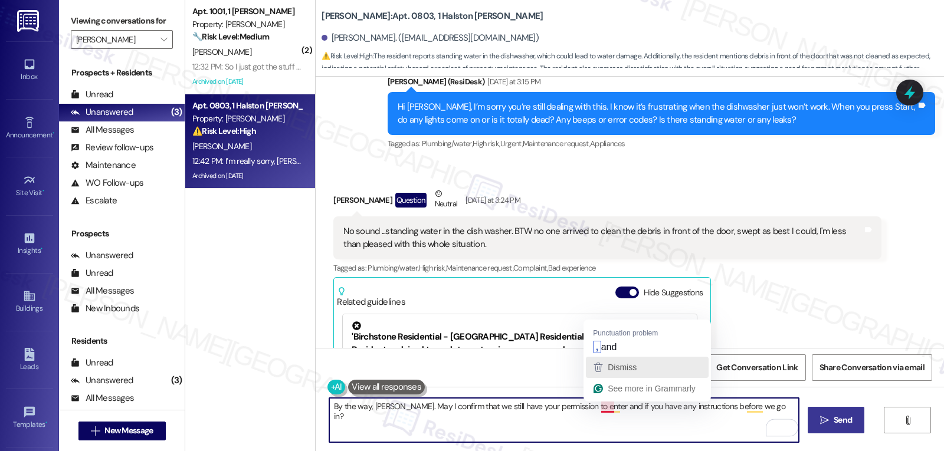
click at [608, 358] on button "Dismiss" at bounding box center [647, 367] width 123 height 21
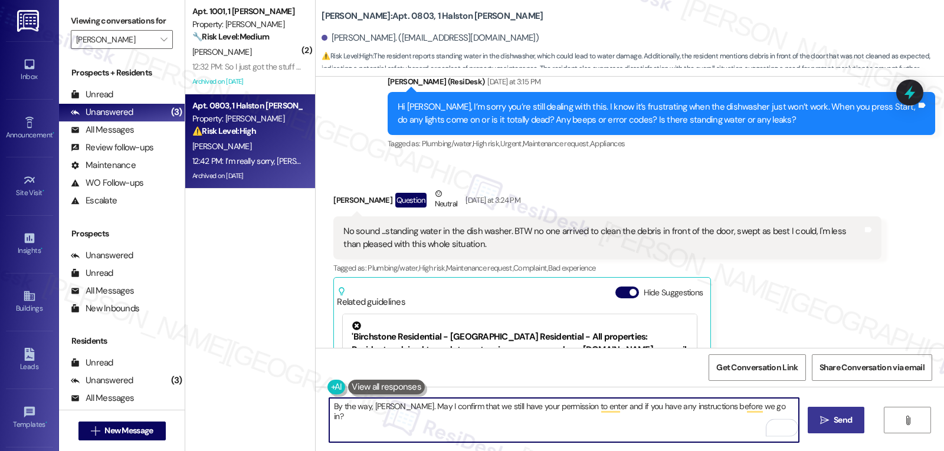
click at [652, 437] on textarea "By the way, Jonathan. May I confirm that we still have your permission to enter…" at bounding box center [564, 420] width 470 height 44
click at [770, 406] on textarea "By the way, Jonathan. May I confirm that we still have your permission to enter…" at bounding box center [564, 420] width 470 height 44
type textarea "By the way, Jonathan. May I confirm that we still have your permission to enter…"
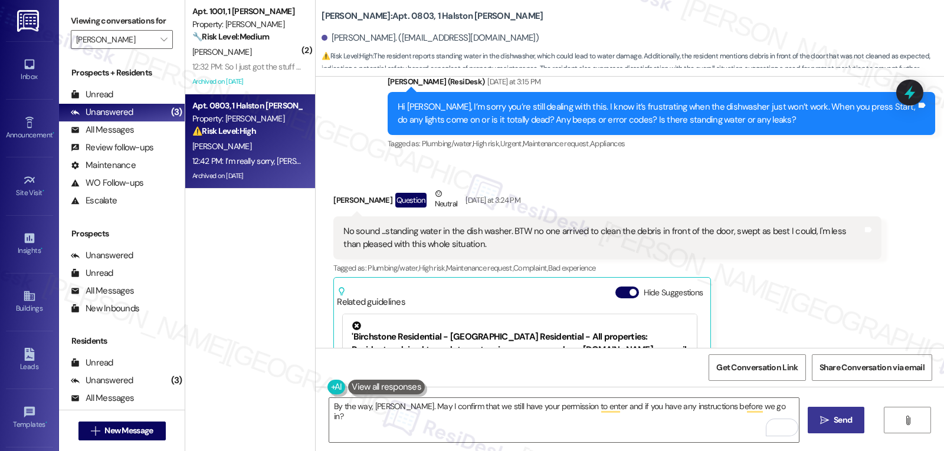
click at [838, 418] on span "Send" at bounding box center [843, 420] width 18 height 12
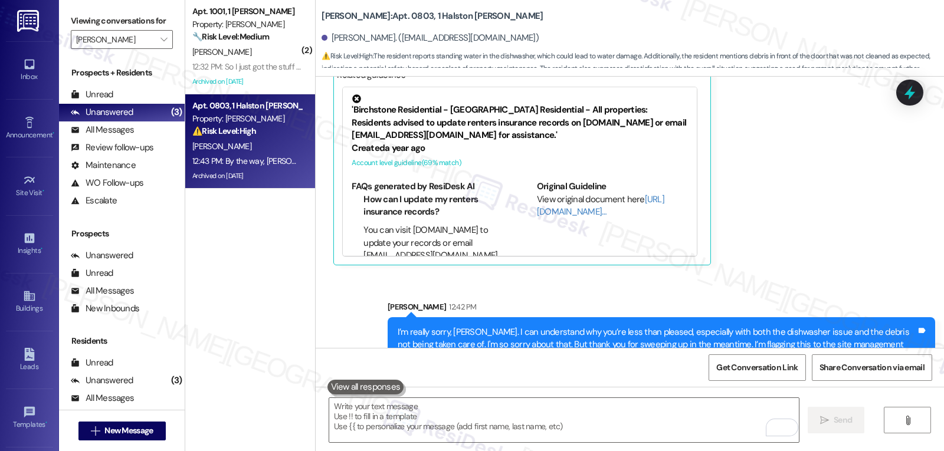
scroll to position [6197, 0]
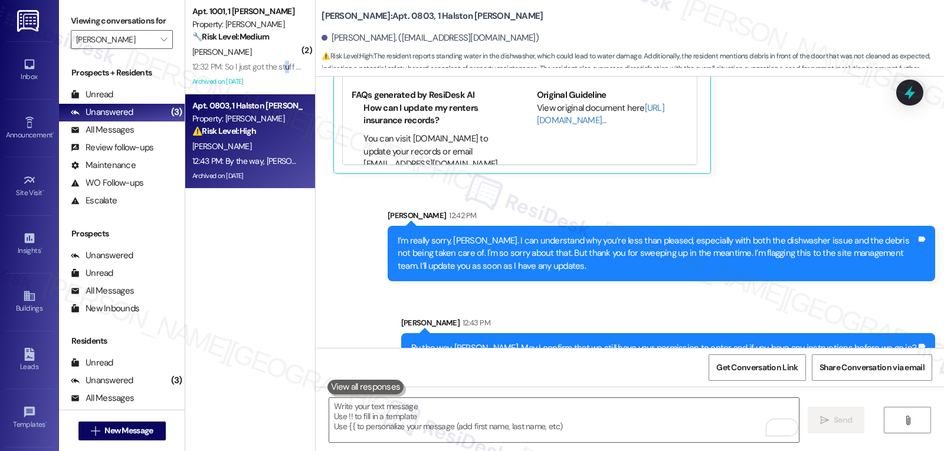
click at [279, 67] on div "12:32 PM: So I just got the stuff and did it myself 12:32 PM: So I just got the…" at bounding box center [272, 66] width 161 height 11
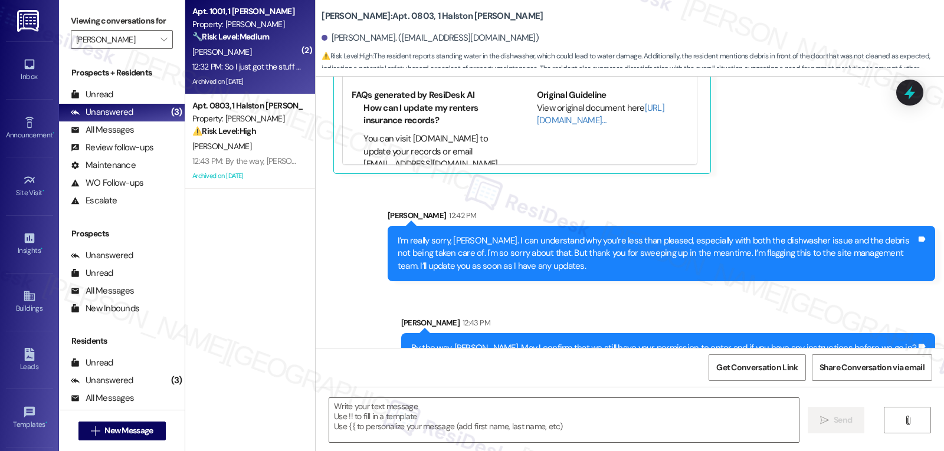
type textarea "Fetching suggested responses. Please feel free to read through the conversation…"
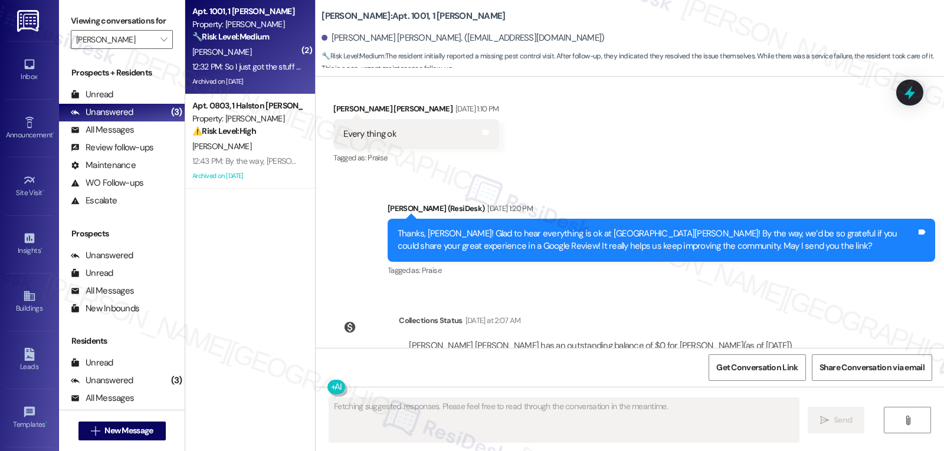
scroll to position [9873, 0]
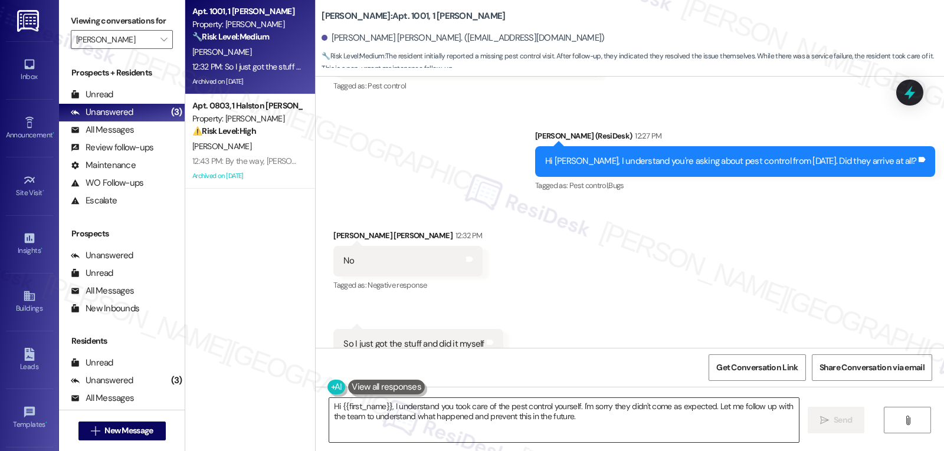
click at [594, 427] on textarea "Hi {{first_name}}, I understand you took care of the pest control yourself. I'm…" at bounding box center [564, 420] width 470 height 44
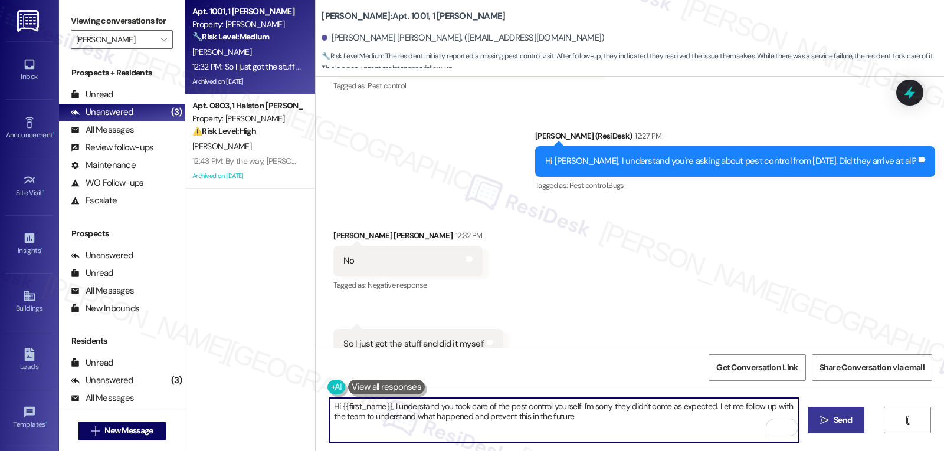
drag, startPoint x: 466, startPoint y: 419, endPoint x: 854, endPoint y: 429, distance: 388.3
click at [821, 425] on div "Hi {{first_name}}, I understand you took care of the pest control yourself. I'm…" at bounding box center [630, 431] width 628 height 88
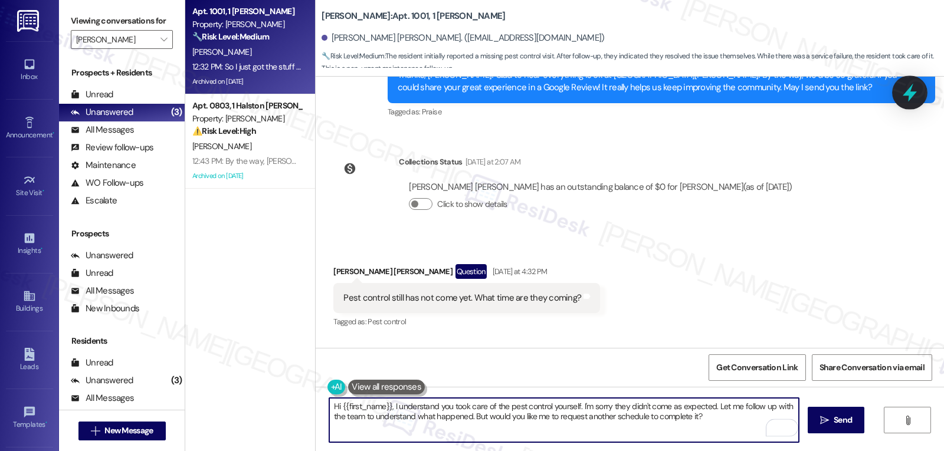
type textarea "Hi {{first_name}}, I understand you took care of the pest control yourself. I'm…"
click at [907, 97] on icon at bounding box center [910, 93] width 20 height 20
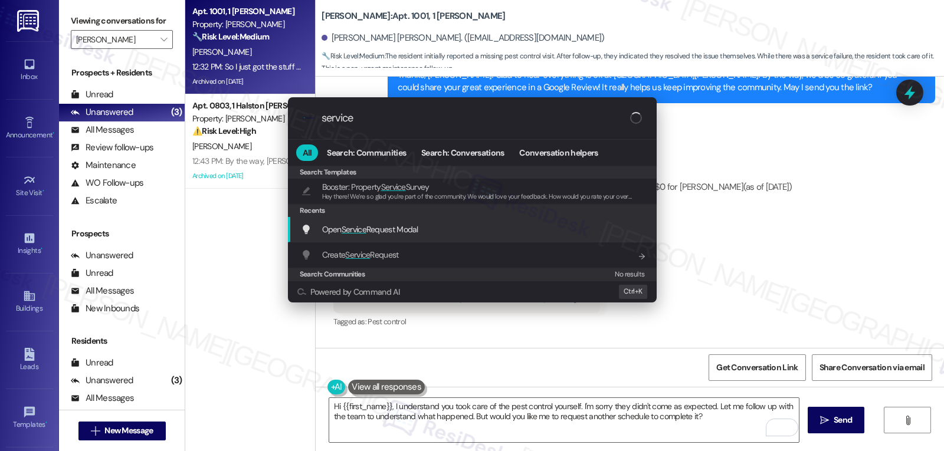
type input "service"
click at [437, 229] on div "Open Service Request Modal Add shortcut" at bounding box center [473, 229] width 345 height 13
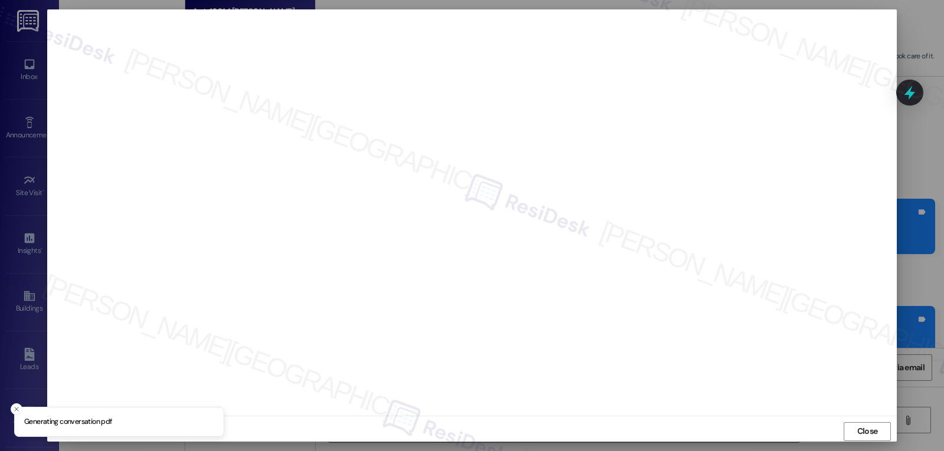
scroll to position [9637, 0]
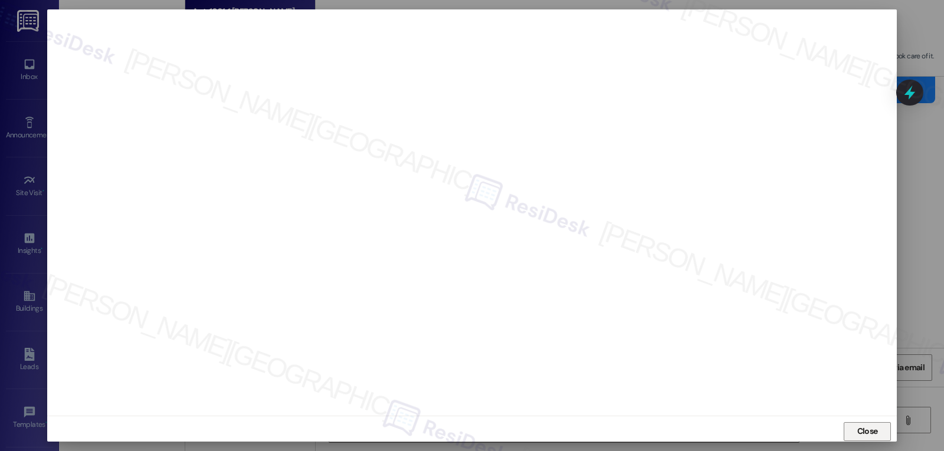
click at [873, 437] on span "Close" at bounding box center [867, 431] width 21 height 12
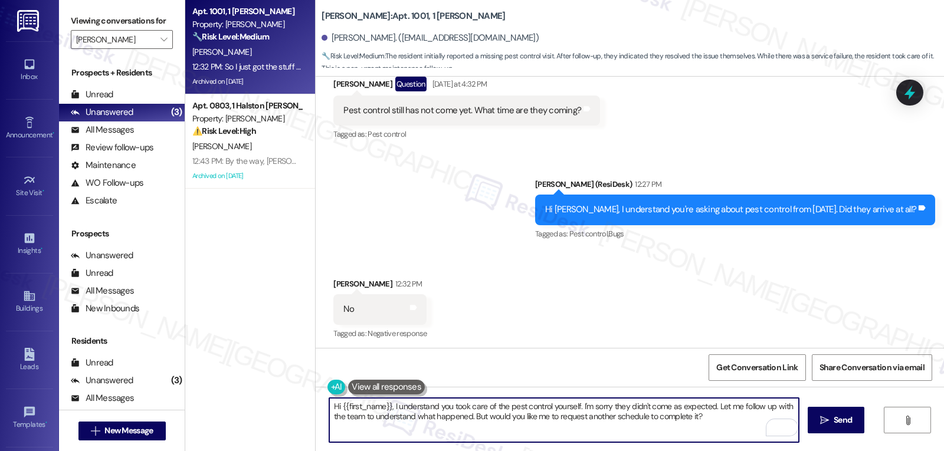
scroll to position [9874, 0]
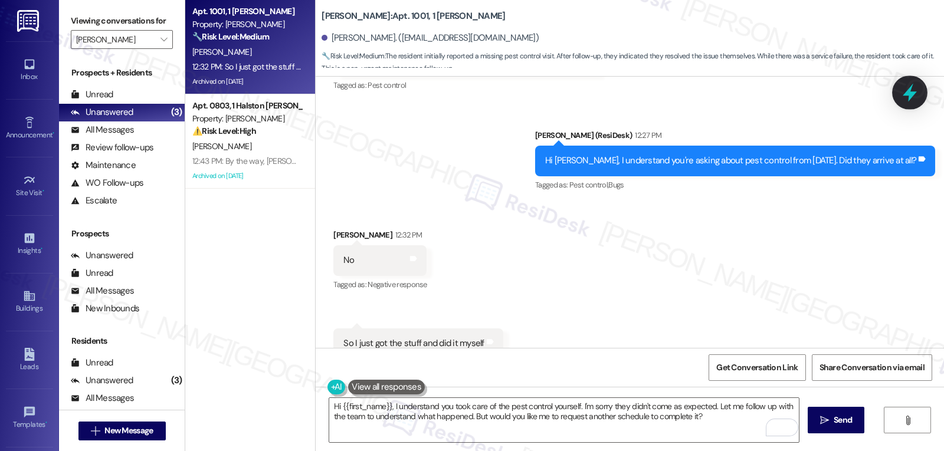
click at [913, 91] on icon at bounding box center [910, 93] width 20 height 20
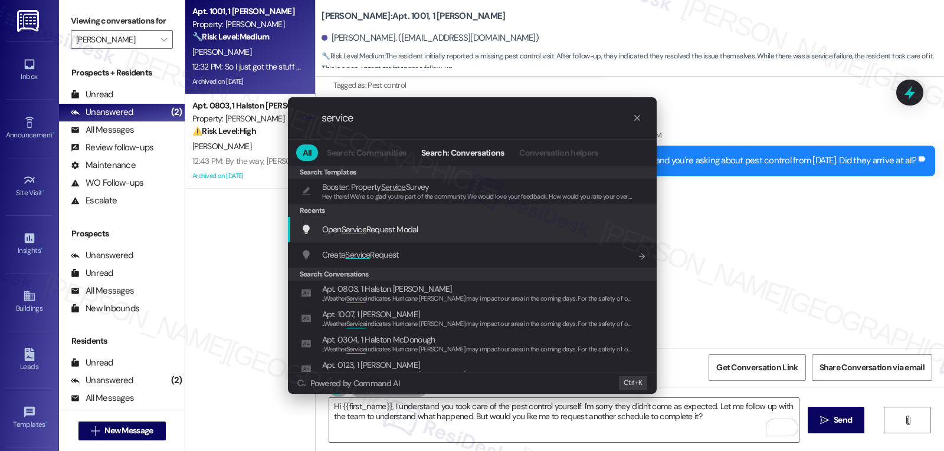
type input "service"
click at [376, 227] on span "Open Service Request Modal" at bounding box center [370, 229] width 96 height 11
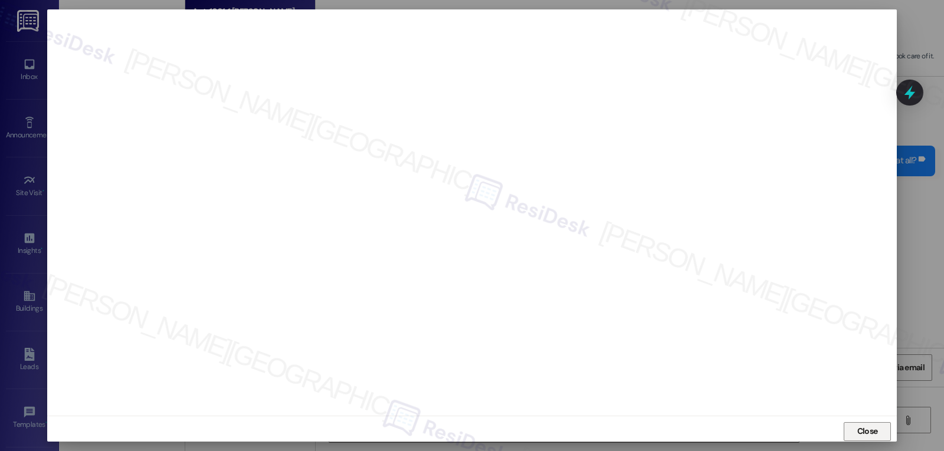
click at [883, 435] on button "Close" at bounding box center [867, 431] width 47 height 19
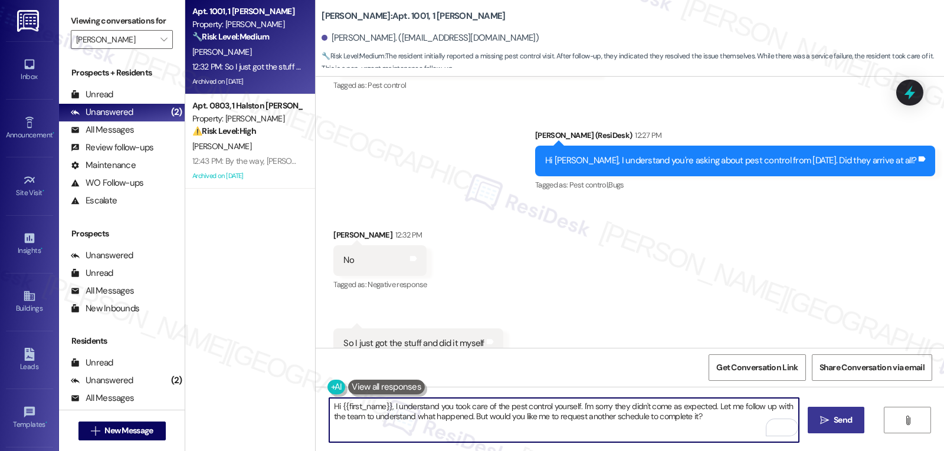
click at [834, 422] on span "Send" at bounding box center [843, 420] width 18 height 12
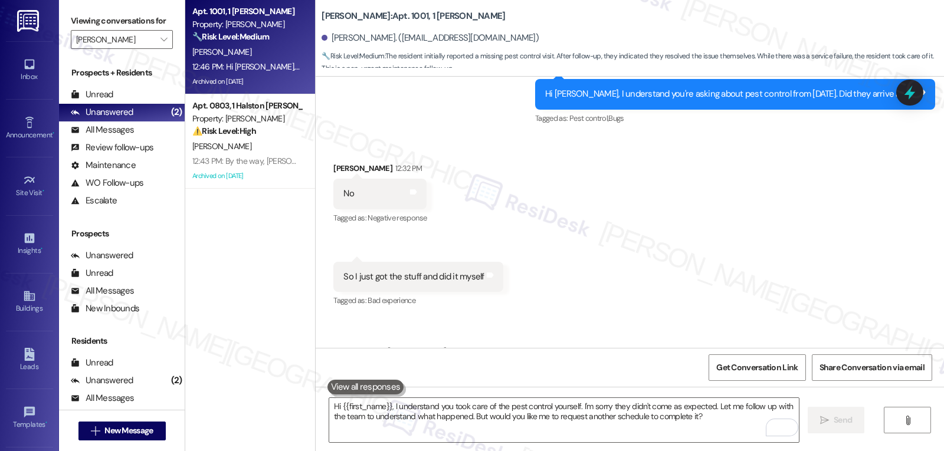
scroll to position [9968, 0]
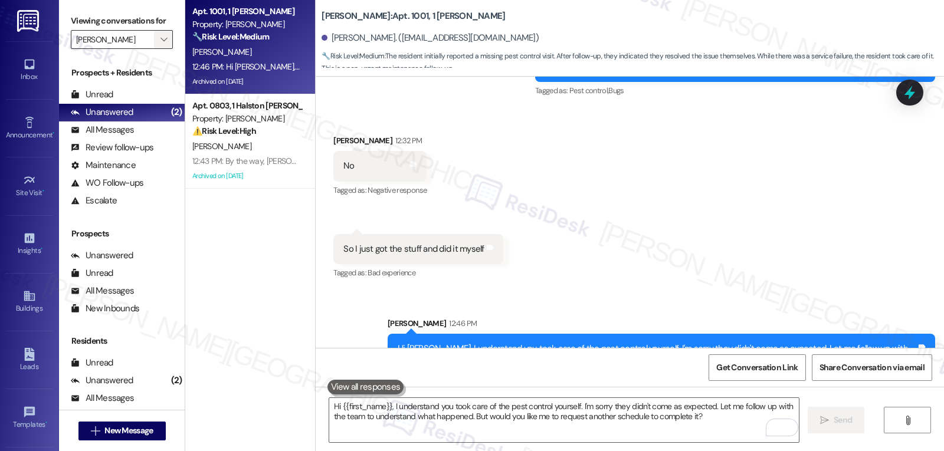
click at [154, 49] on button "" at bounding box center [163, 39] width 19 height 19
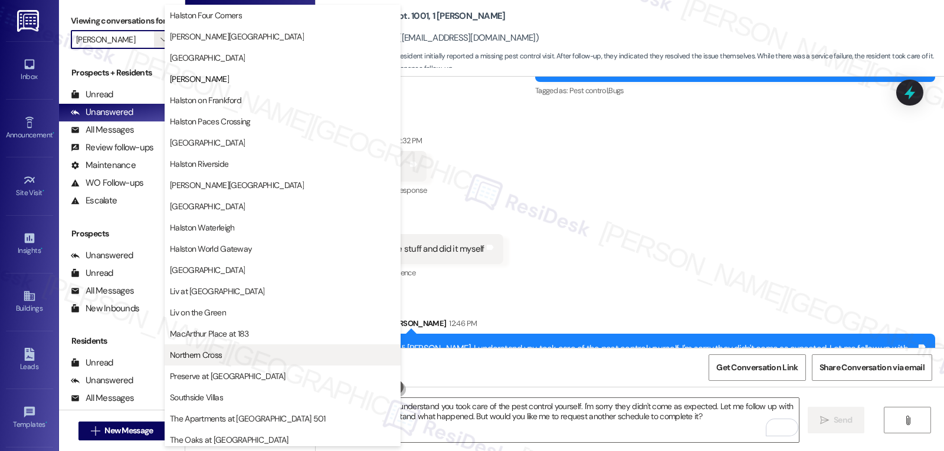
scroll to position [408, 0]
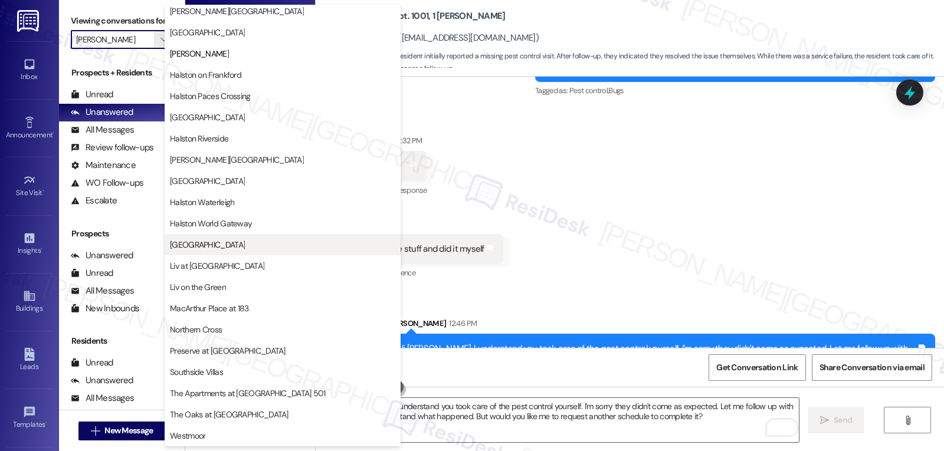
click at [212, 245] on span "[GEOGRAPHIC_DATA]" at bounding box center [282, 245] width 225 height 12
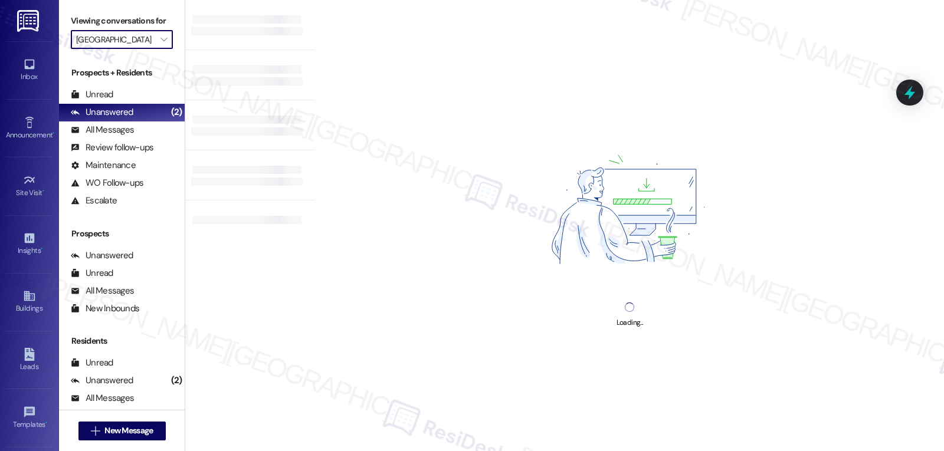
type input "[GEOGRAPHIC_DATA]"
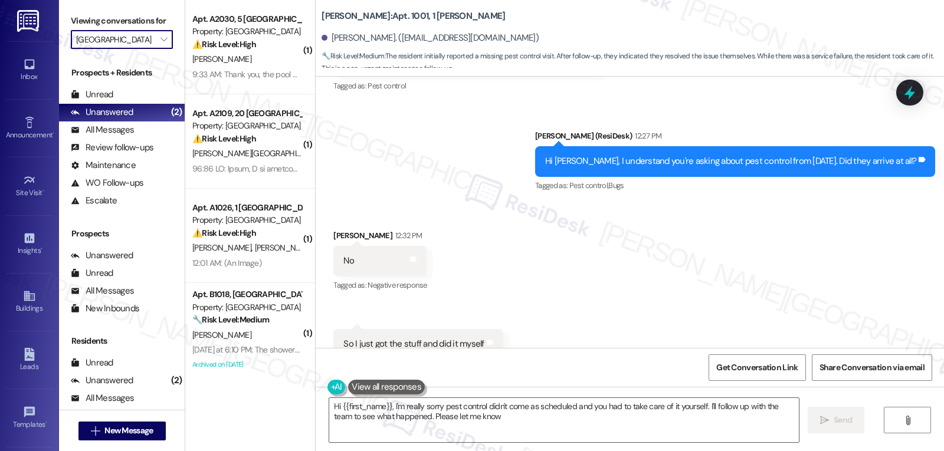
scroll to position [9986, 0]
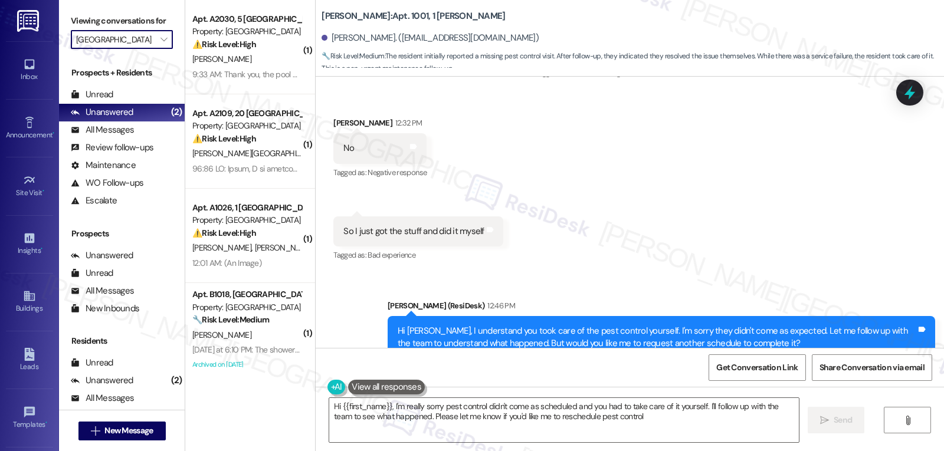
type textarea "Hi {{first_name}}, I'm really sorry pest control didn't come as scheduled and y…"
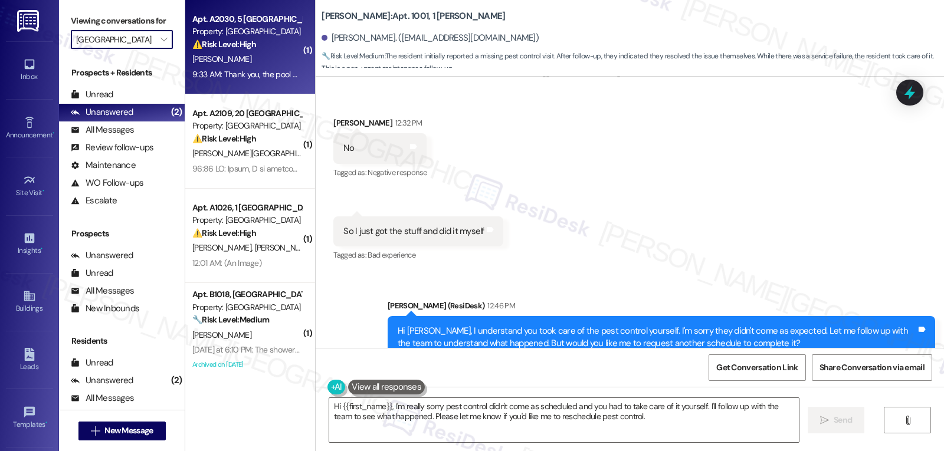
click at [241, 83] on div "Apt. A2030, 5 Lexington Property: [GEOGRAPHIC_DATA] ⚠️ Risk Level: High The res…" at bounding box center [250, 47] width 130 height 94
type textarea "Fetching suggested responses. Please feel free to read through the conversation…"
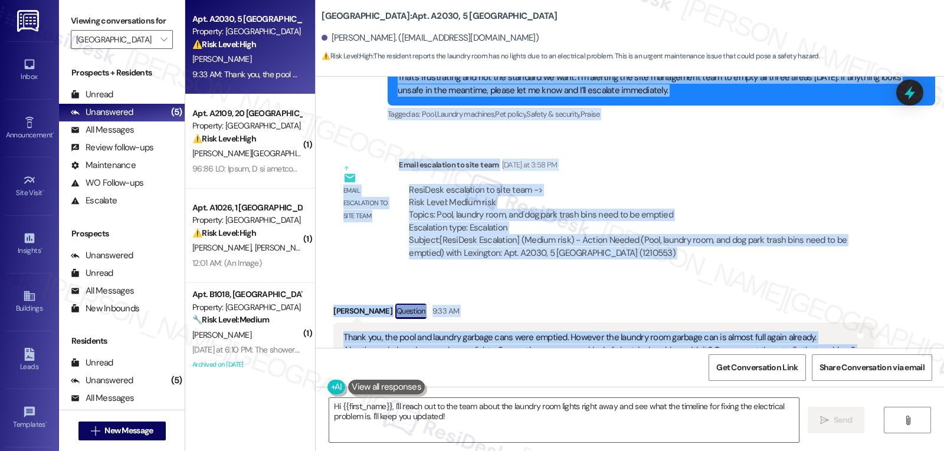
scroll to position [27210, 0]
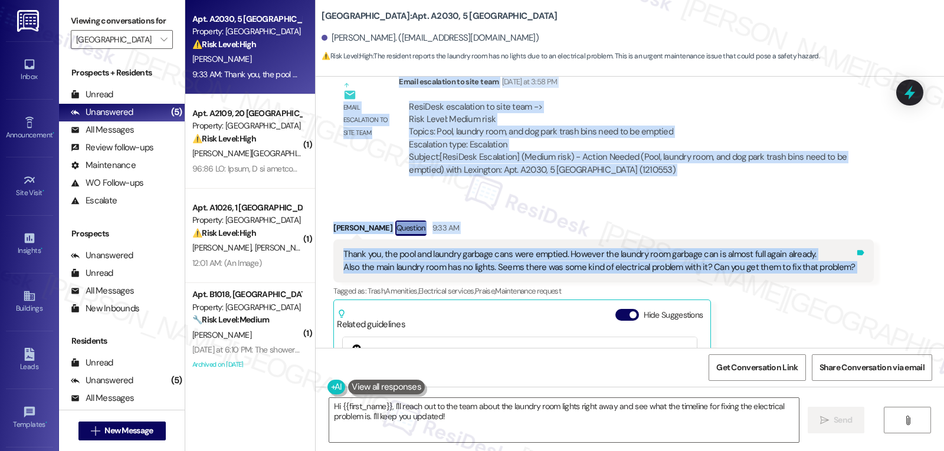
drag, startPoint x: 376, startPoint y: 118, endPoint x: 845, endPoint y: 91, distance: 469.8
click at [845, 91] on div "Survey, sent via SMS Residesk Automated Survey [DATE] 11:23 AM Hi [PERSON_NAME]…" at bounding box center [630, 212] width 628 height 271
copy div "[PERSON_NAME] (ResiDesk) [DATE] 12:49 PM Hi [PERSON_NAME], I understand your fr…"
click at [460, 418] on textarea "Hi {{first_name}}, I'll reach out to the team about the laundry room lights rig…" at bounding box center [564, 420] width 470 height 44
paste textarea "Thanks for the update, [PERSON_NAME]. I’m glad the bins were emptied, but I’m s…"
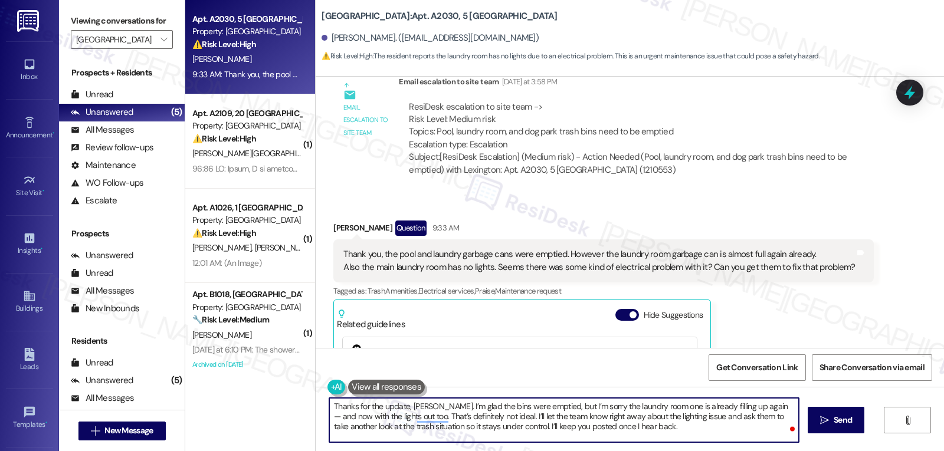
click at [741, 405] on textarea "Thanks for the update, [PERSON_NAME]. I’m glad the bins were emptied, but I’m s…" at bounding box center [564, 420] width 470 height 44
drag, startPoint x: 545, startPoint y: 419, endPoint x: 582, endPoint y: 416, distance: 36.7
click at [582, 416] on textarea "Thanks for the update, [PERSON_NAME]. I’m glad the bins were emptied, but I’m s…" at bounding box center [564, 420] width 470 height 44
click at [640, 435] on textarea "Thanks for the update, [PERSON_NAME]. I’m glad the bins were emptied, but I’m s…" at bounding box center [564, 420] width 470 height 44
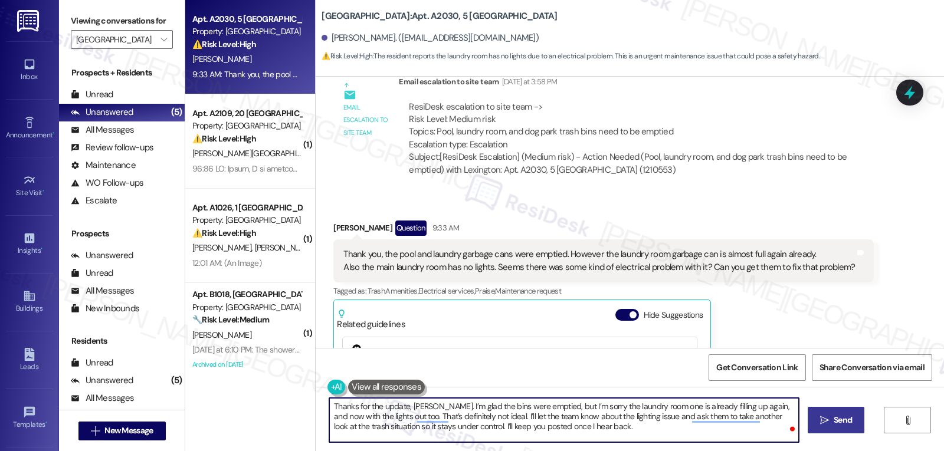
type textarea "Thanks for the update, [PERSON_NAME]. I’m glad the bins were emptied, but I’m s…"
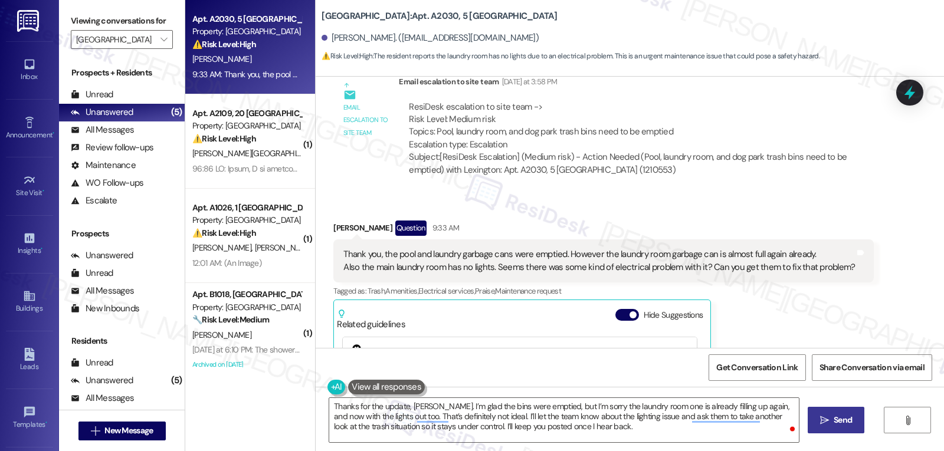
click at [849, 428] on button " Send" at bounding box center [836, 420] width 57 height 27
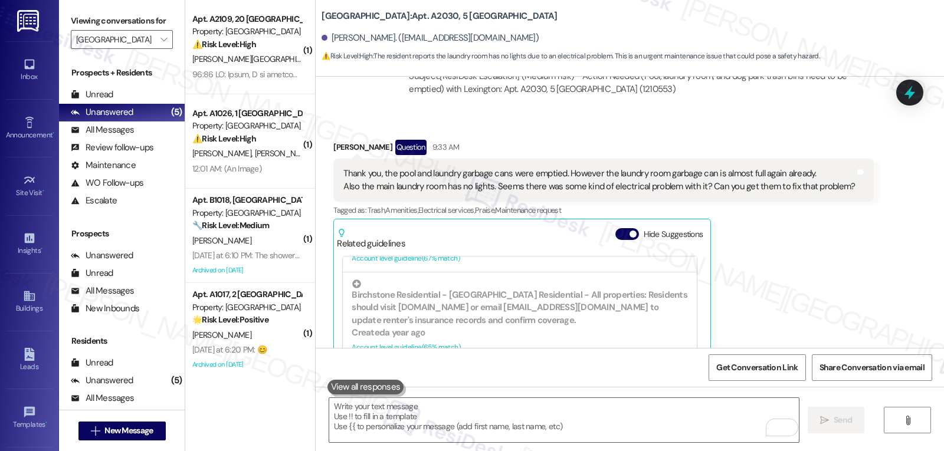
scroll to position [27317, 0]
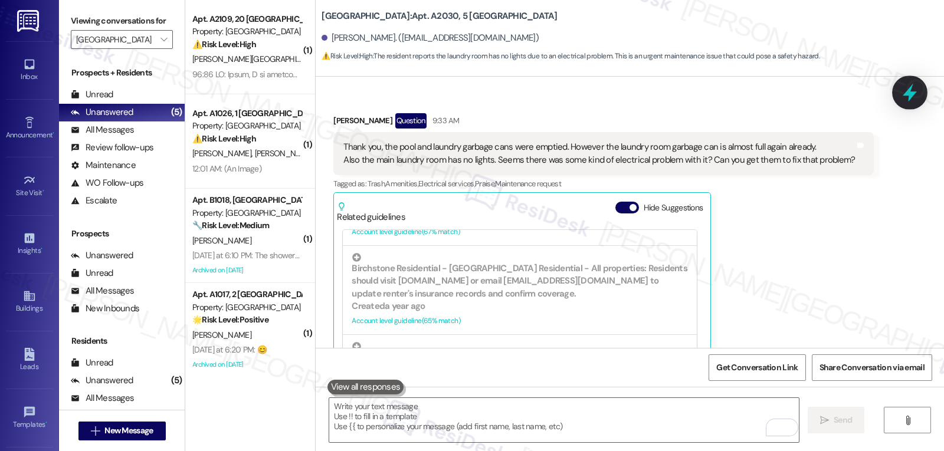
click at [913, 97] on icon at bounding box center [910, 93] width 20 height 20
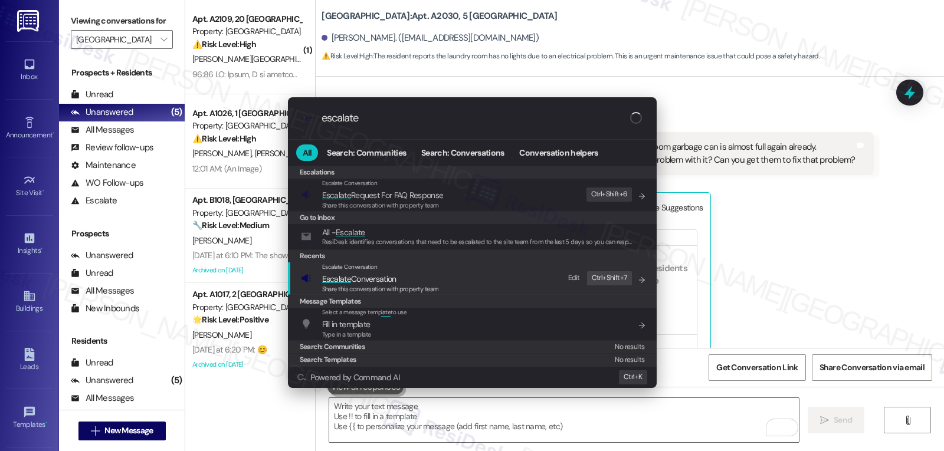
type input "escalate"
click at [409, 281] on span "Escalate Conversation" at bounding box center [380, 279] width 117 height 13
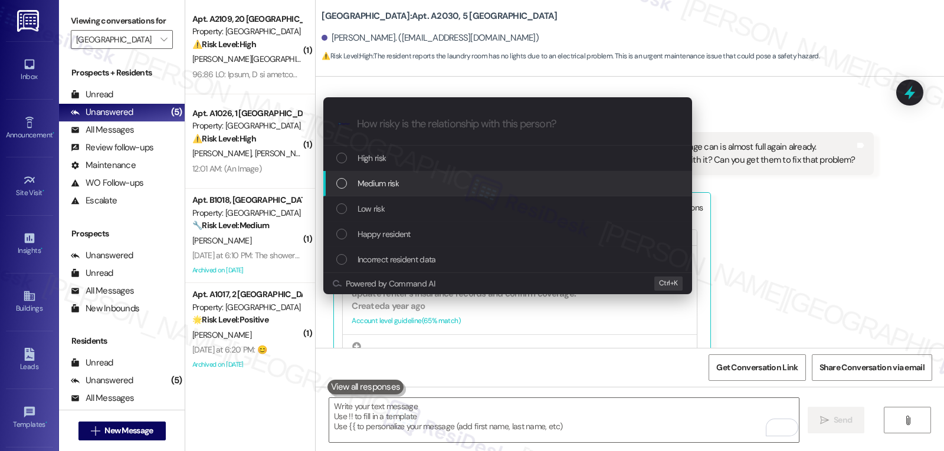
click at [399, 182] on span "Medium risk" at bounding box center [378, 183] width 41 height 13
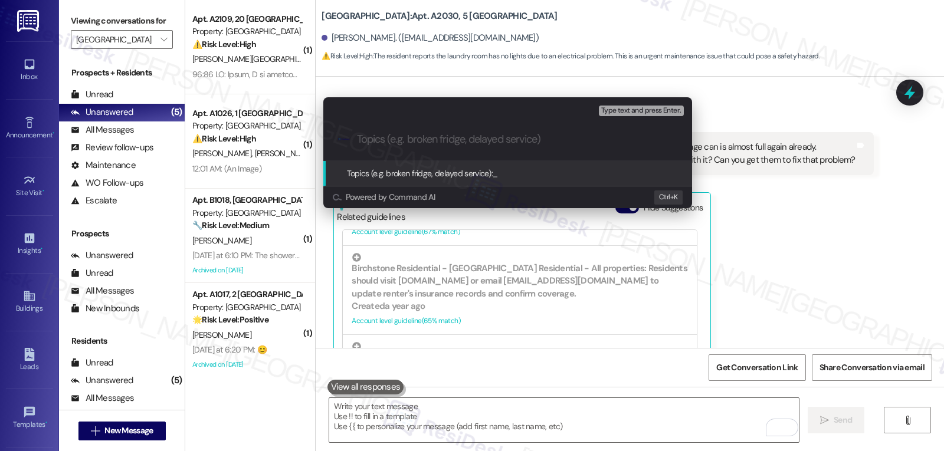
drag, startPoint x: 855, startPoint y: 195, endPoint x: 870, endPoint y: 151, distance: 46.6
click at [855, 195] on div "Escalate Conversation Medium risk Topics (e.g. broken fridge, delayed service) …" at bounding box center [472, 225] width 944 height 451
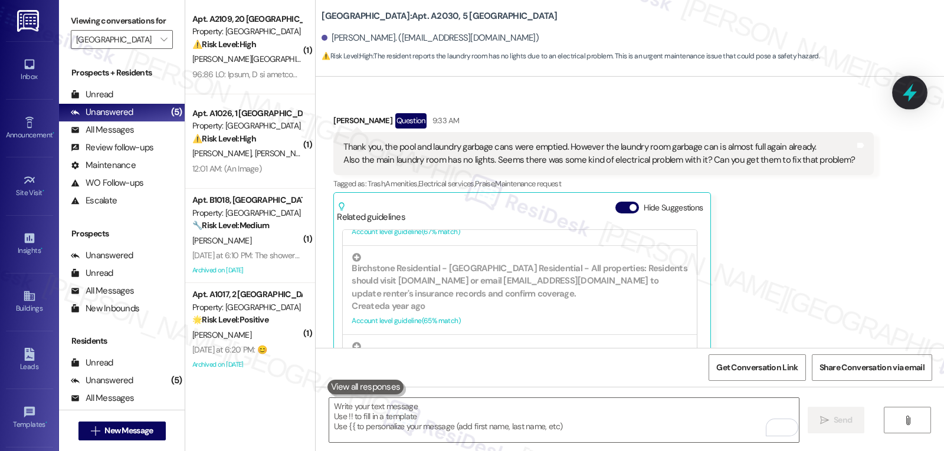
click at [913, 94] on icon at bounding box center [910, 93] width 14 height 18
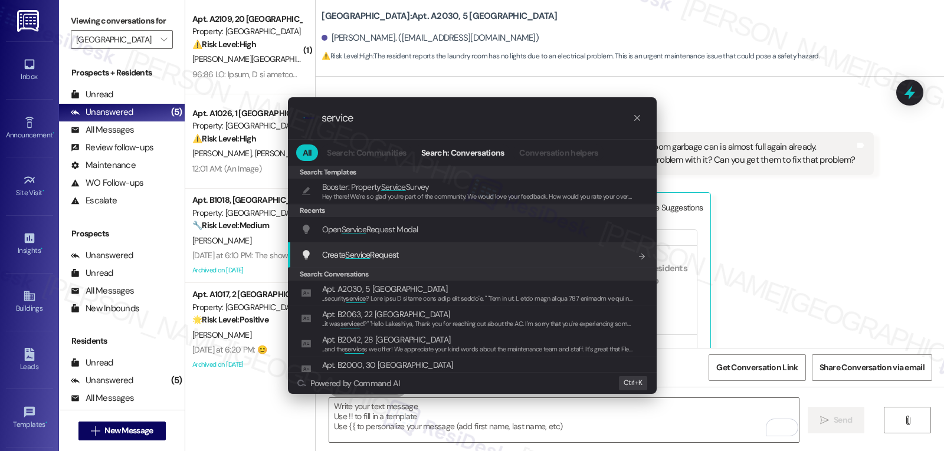
type input "service"
click at [396, 254] on span "Create Service Request" at bounding box center [360, 255] width 77 height 11
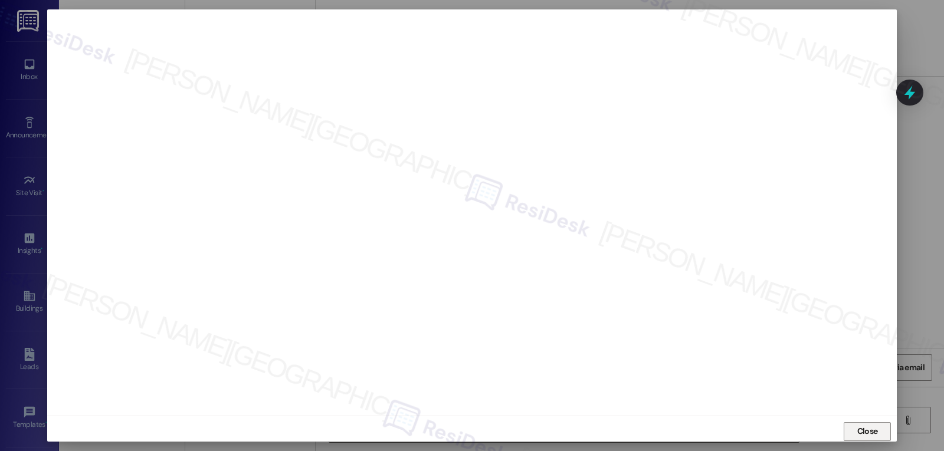
click at [868, 432] on span "Close" at bounding box center [867, 431] width 21 height 12
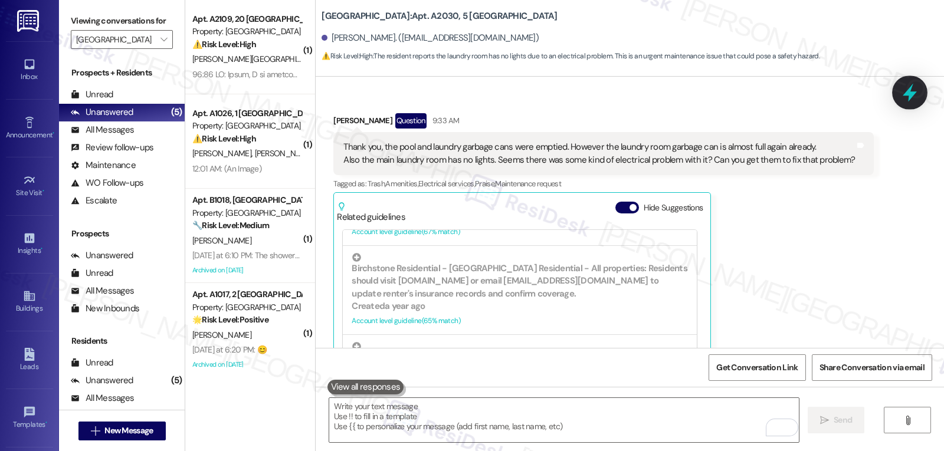
click at [914, 94] on icon at bounding box center [910, 93] width 20 height 20
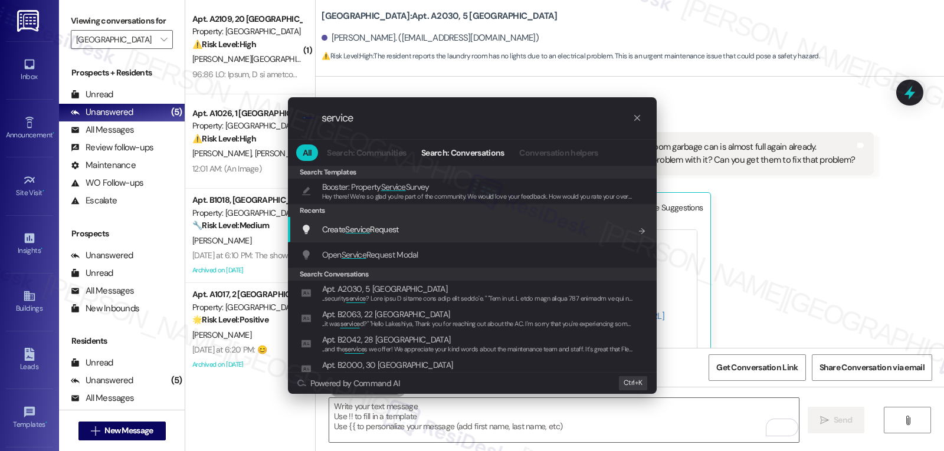
type input "service"
click at [399, 234] on span "Create Service Request" at bounding box center [360, 229] width 77 height 11
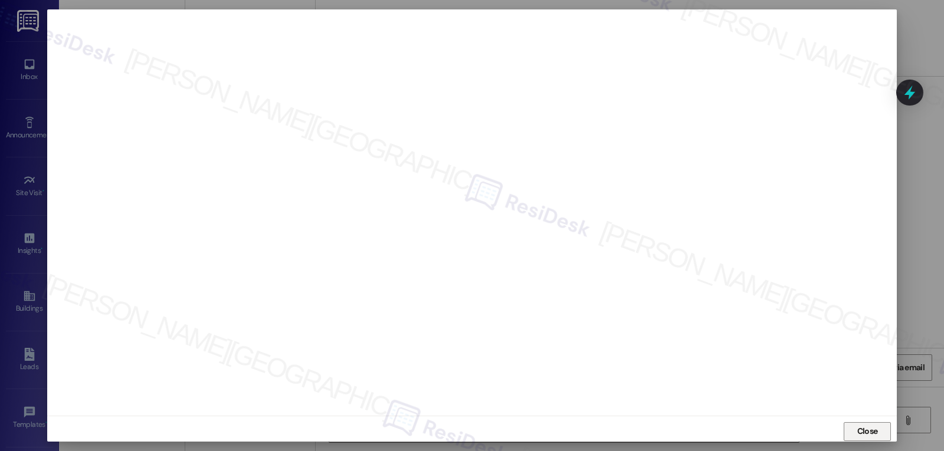
click at [865, 430] on span "Close" at bounding box center [867, 431] width 21 height 12
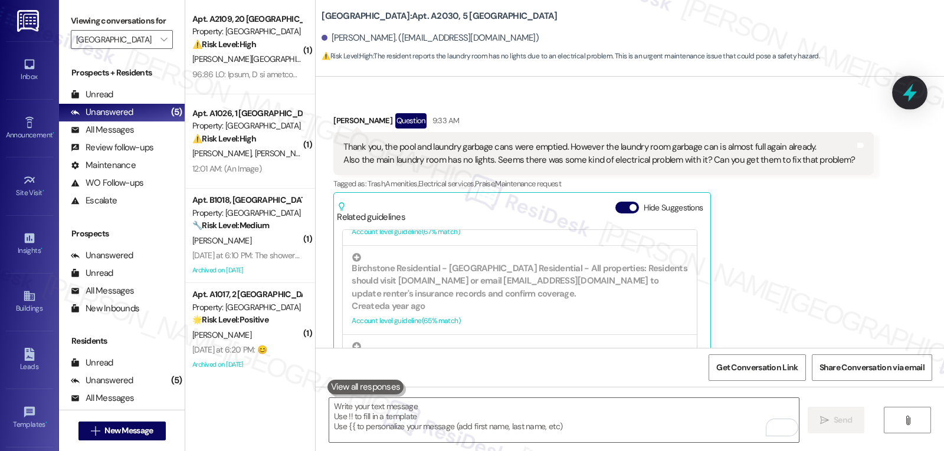
click at [909, 97] on icon at bounding box center [910, 93] width 20 height 20
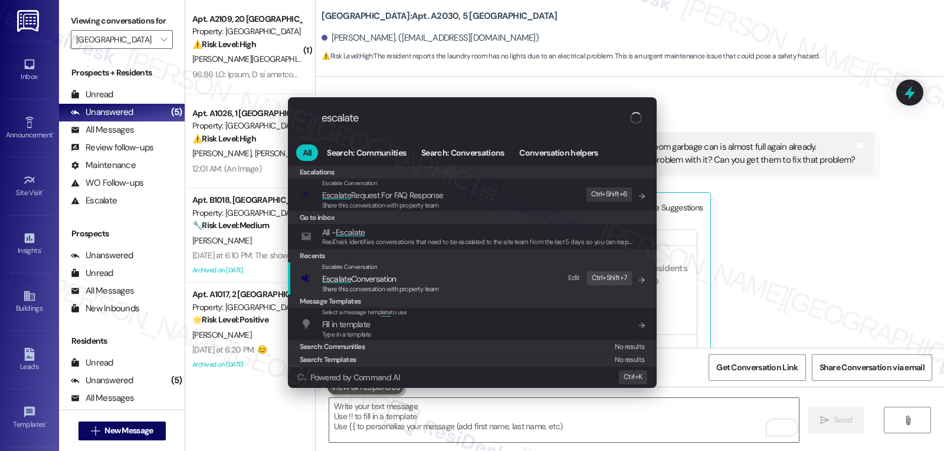
type input "escalate"
click at [351, 279] on span "Escalate Conversation" at bounding box center [359, 279] width 74 height 11
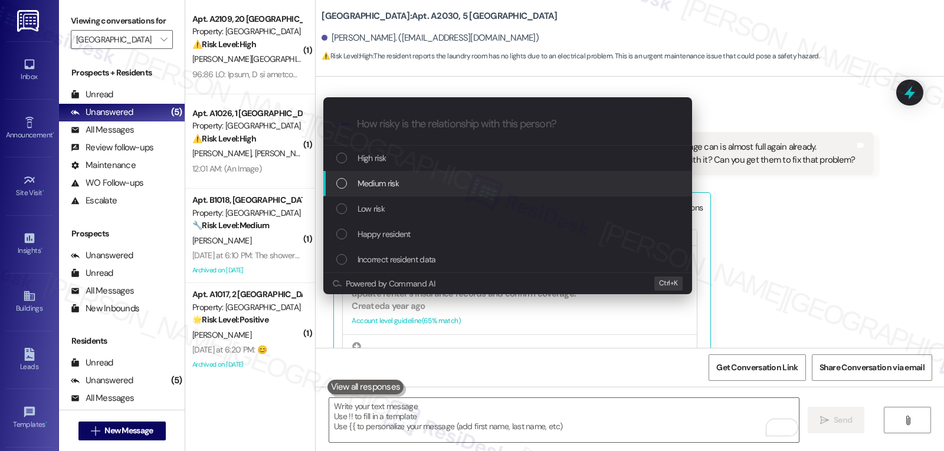
click at [390, 179] on span "Medium risk" at bounding box center [378, 183] width 41 height 13
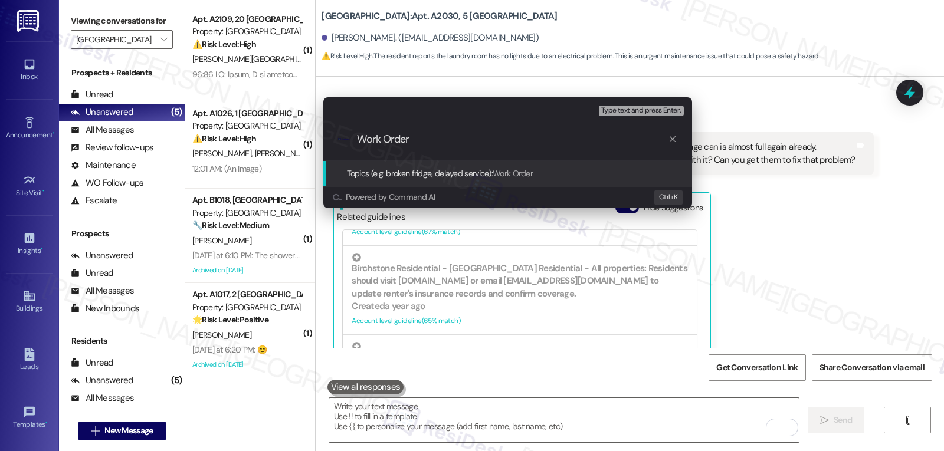
paste input "16087387"
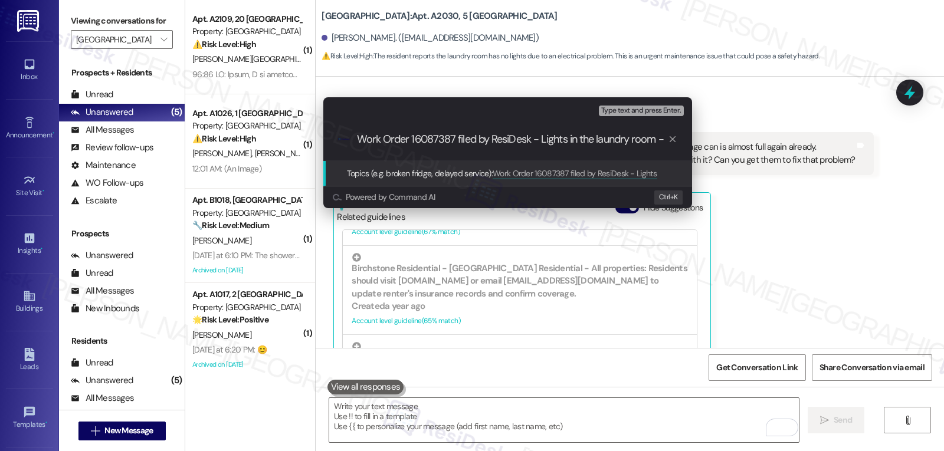
scroll to position [0, 0]
type input "Work Order 16087387 filed by ResiDesk - Lights in the laundry room"
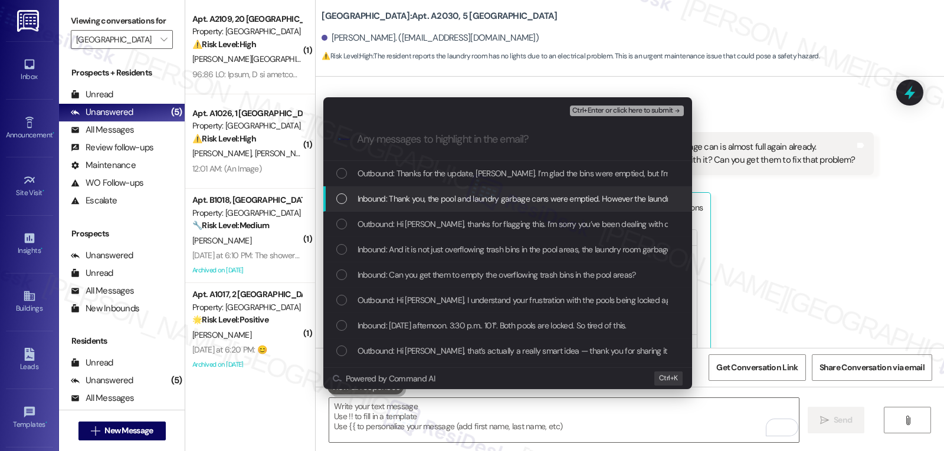
click at [386, 190] on div "Inbound: Thank you, the pool and laundry garbage cans were emptied. However the…" at bounding box center [507, 198] width 369 height 25
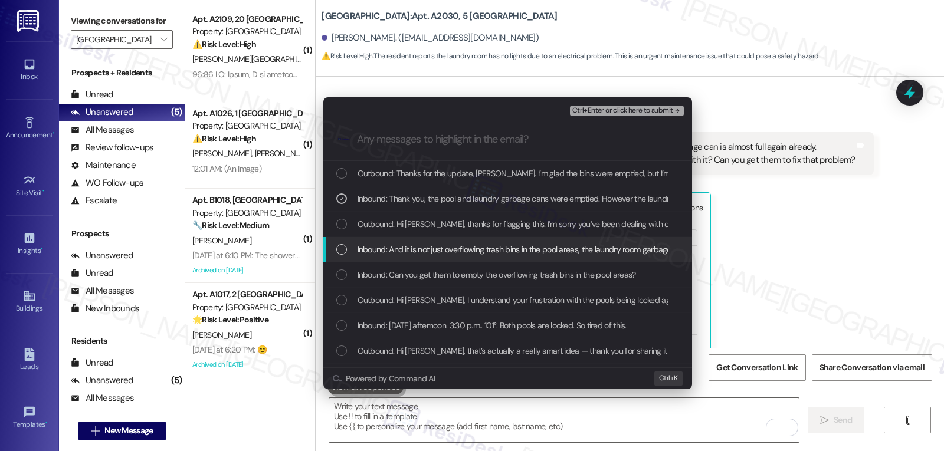
click at [390, 252] on span "Inbound: And it is not just overflowing trash bins in the pool areas, the laund…" at bounding box center [693, 249] width 671 height 13
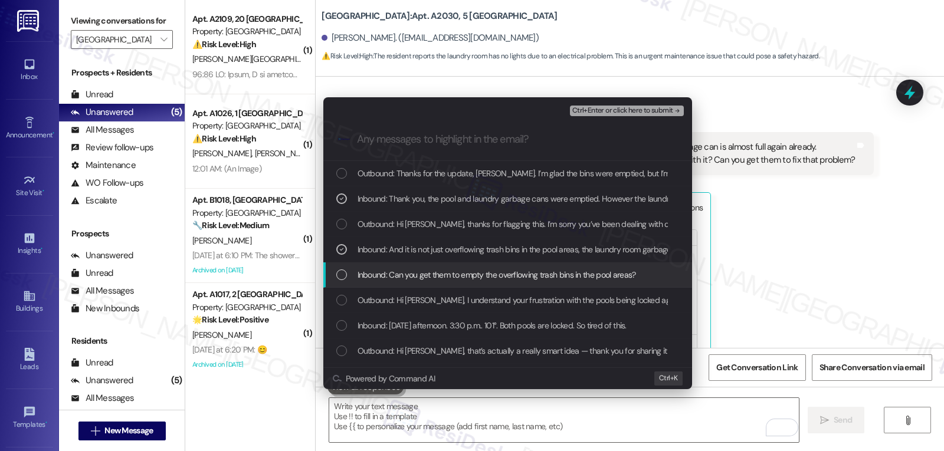
click at [379, 277] on span "Inbound: Can you get them to empty the overflowing trash bins in the pool areas?" at bounding box center [497, 274] width 278 height 13
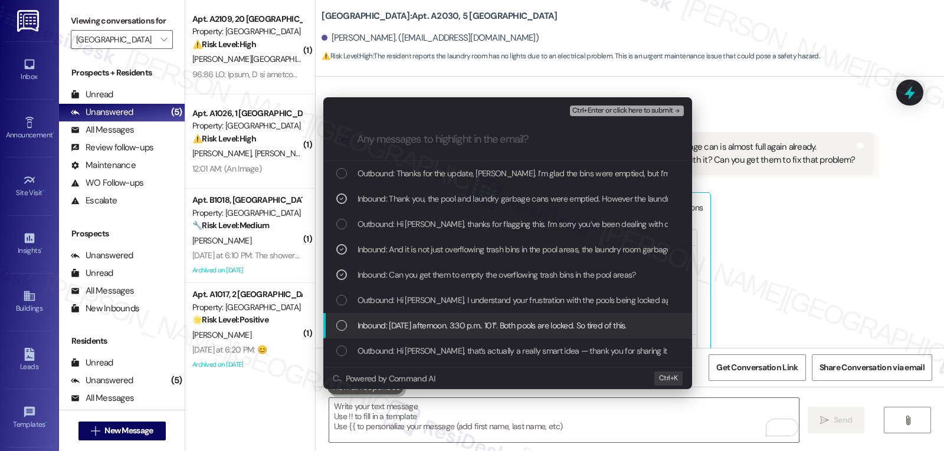
click at [389, 322] on span "Inbound: Thursday afternoon. 3:30 p.m.. 101°. Both pools are locked. So tired o…" at bounding box center [492, 325] width 269 height 13
click at [339, 325] on icon "List of options" at bounding box center [341, 326] width 8 height 8
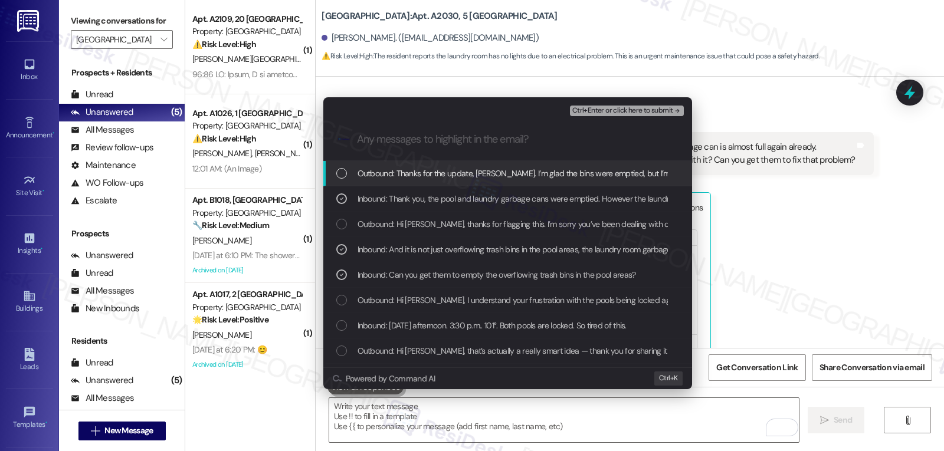
click at [647, 108] on span "Ctrl+Enter or click here to submit" at bounding box center [622, 111] width 101 height 8
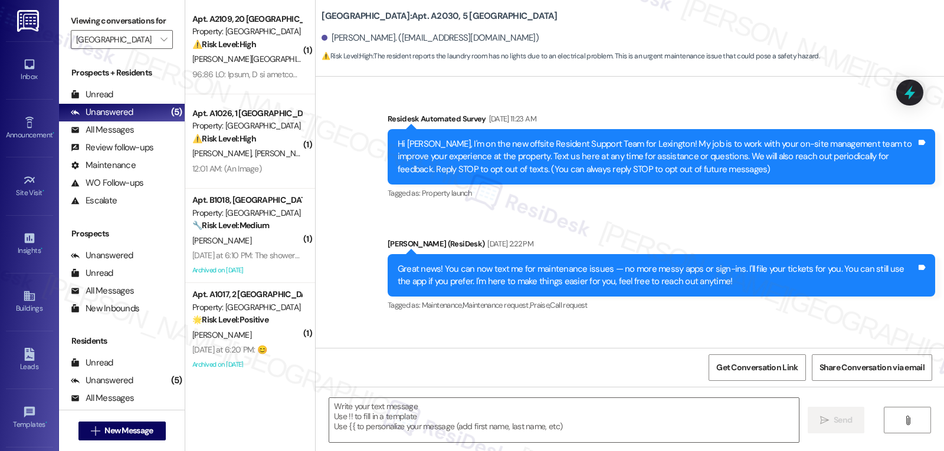
scroll to position [27209, 0]
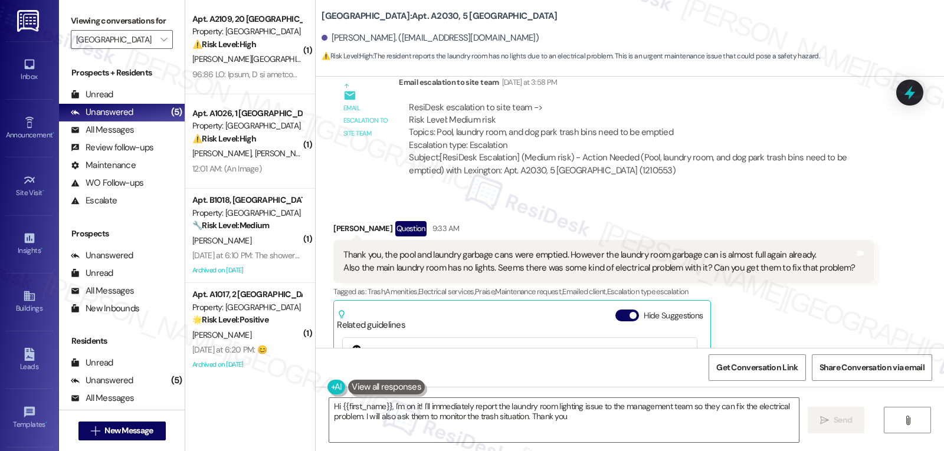
type textarea "Hi {{first_name}}, I'm on it! I'll immediately report the laundry room lighting…"
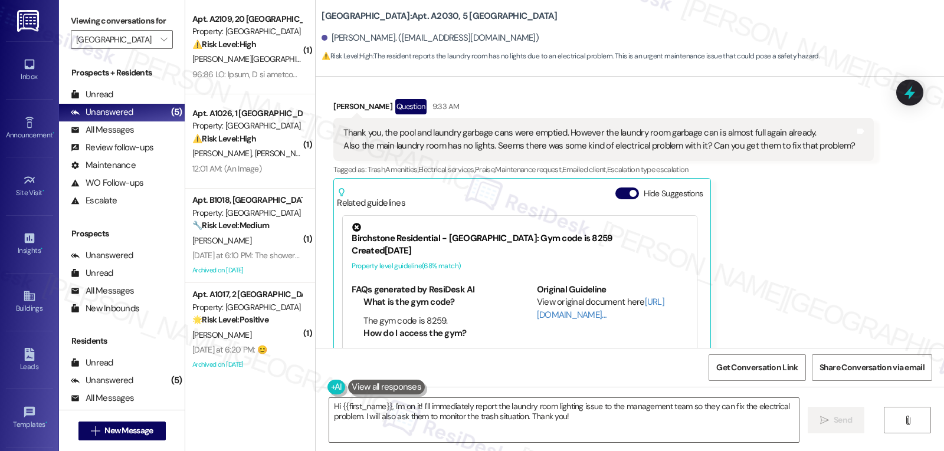
scroll to position [27334, 0]
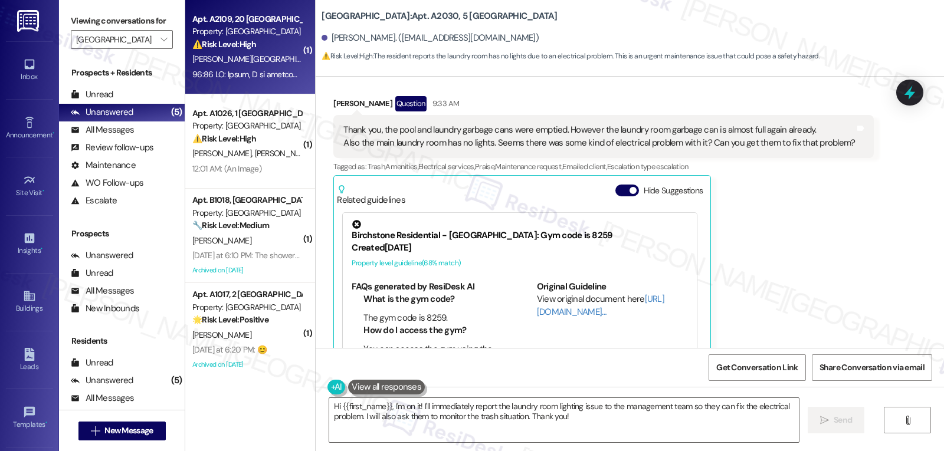
click at [272, 53] on div "T. Kuykendall" at bounding box center [246, 59] width 111 height 15
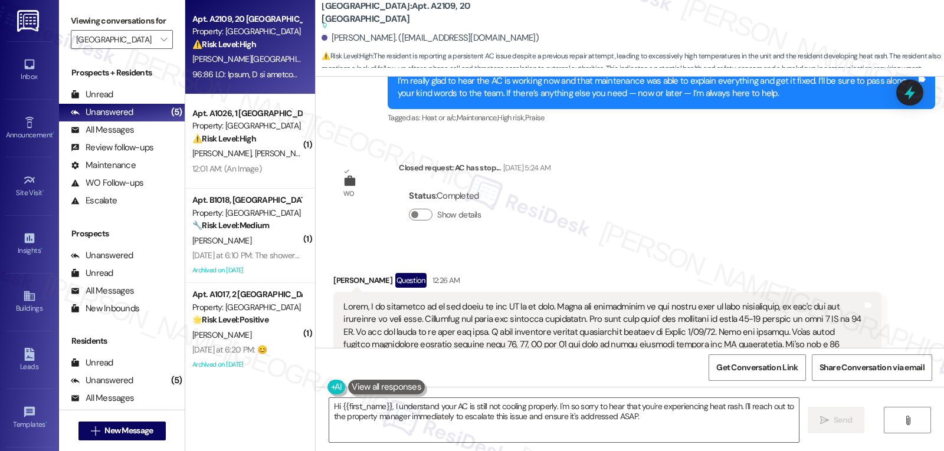
scroll to position [5460, 0]
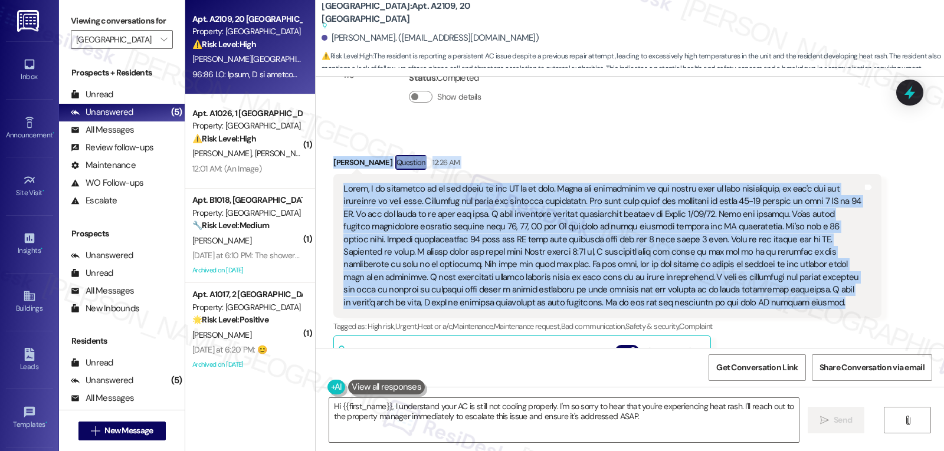
drag, startPoint x: 327, startPoint y: 166, endPoint x: 765, endPoint y: 307, distance: 460.4
click at [765, 307] on div "Received via SMS Tomacina Kuykendall Question 12:26 AM Tags and notes Tagged as…" at bounding box center [606, 435] width 565 height 578
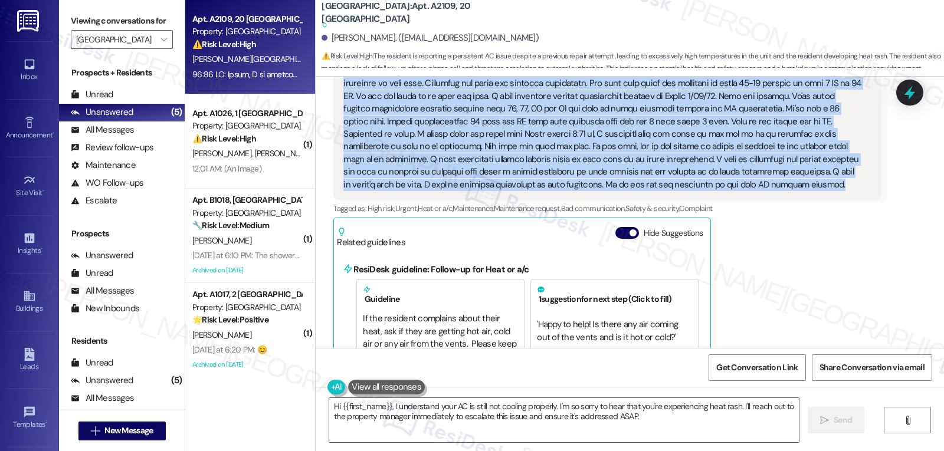
copy div "Tomacina Kuykendall Question 12:26 AM Hello, I am following up on the issue of …"
click at [510, 414] on textarea "Hi {{first_name}}, I understand your AC is still not cooling properly. I'm so s…" at bounding box center [564, 420] width 470 height 44
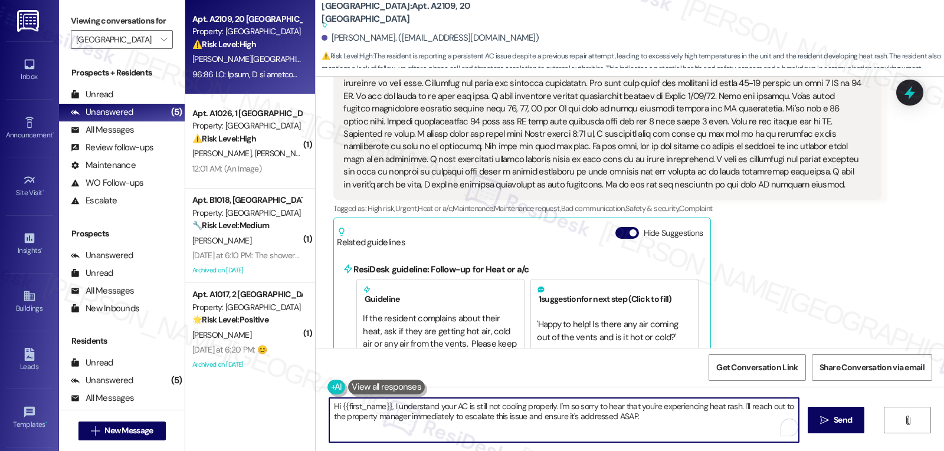
paste textarea "Tomacina — I’m so sorry you’re still dealing with these extreme temperatures in…"
click at [369, 411] on textarea "Hi Tomacina — I’m so sorry you’re still dealing with these extreme temperatures…" at bounding box center [564, 420] width 470 height 44
click at [381, 429] on textarea "Hi Tomacina, I’m so sorry you’re still dealing with these extreme temperatures …" at bounding box center [564, 420] width 470 height 44
click at [588, 436] on textarea "Hi Tomacina, I’m so sorry you’re still dealing with these extreme temperatures …" at bounding box center [564, 420] width 470 height 44
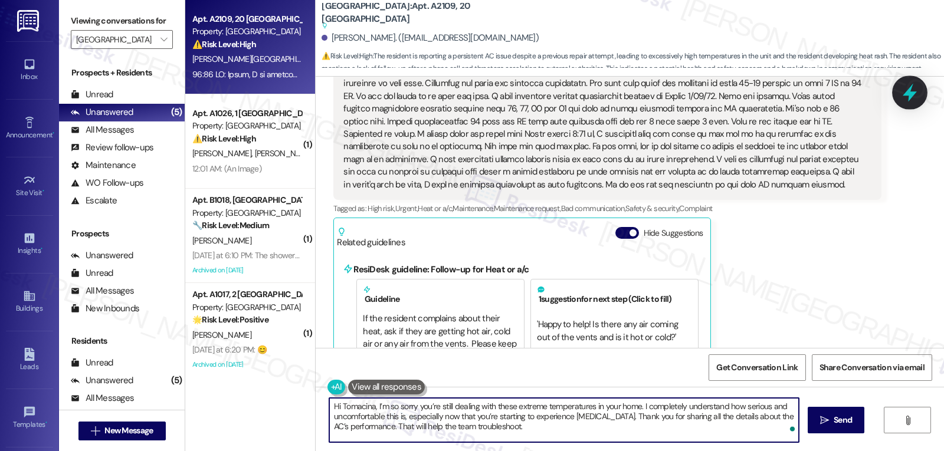
type textarea "Hi Tomacina, I’m so sorry you’re still dealing with these extreme temperatures …"
click at [911, 88] on icon at bounding box center [910, 93] width 14 height 18
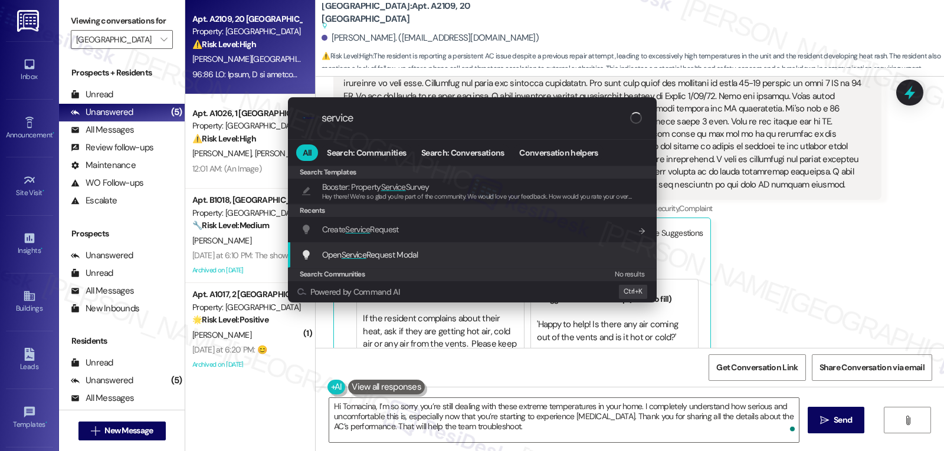
type input "service"
click at [391, 260] on span "Open Service Request Modal" at bounding box center [370, 255] width 96 height 11
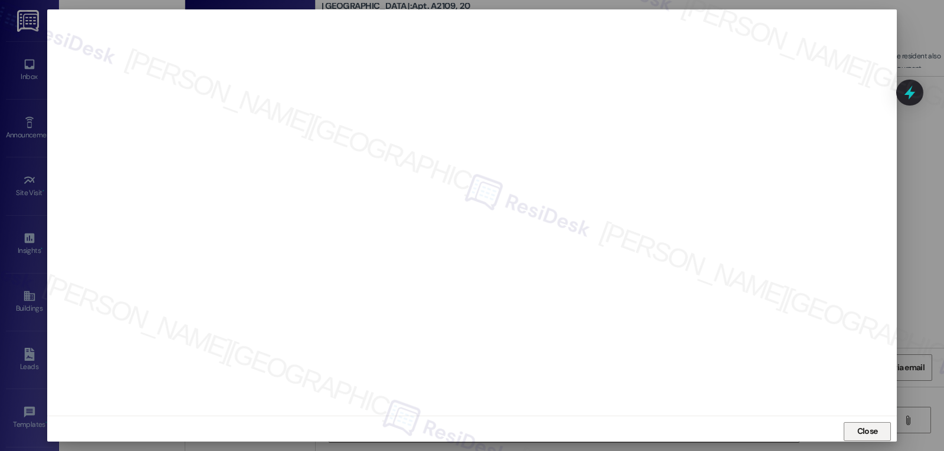
click at [860, 436] on span "Close" at bounding box center [867, 431] width 21 height 12
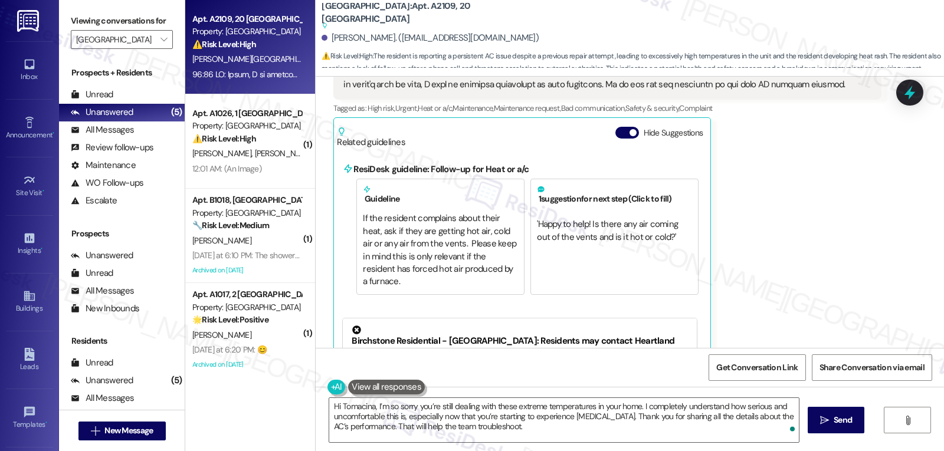
scroll to position [5814, 0]
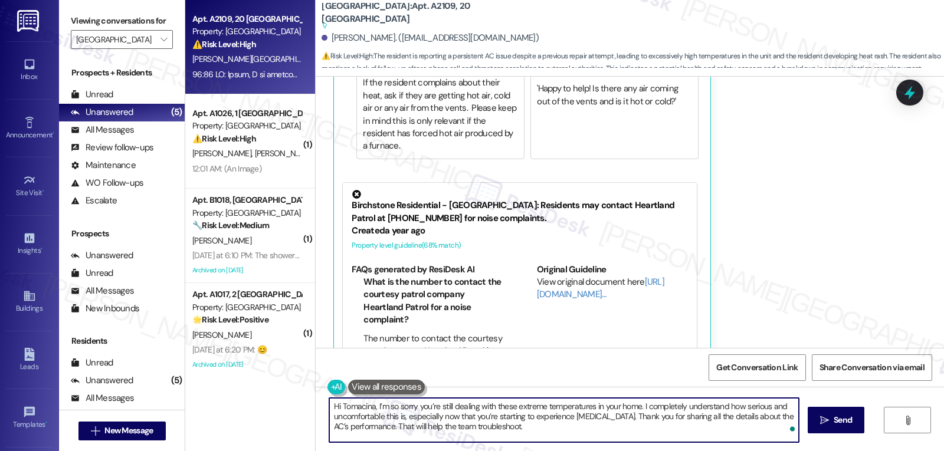
click at [733, 435] on textarea "Hi Tomacina, I’m so sorry you’re still dealing with these extreme temperatures …" at bounding box center [564, 420] width 470 height 44
click at [817, 429] on button " Send" at bounding box center [836, 420] width 57 height 27
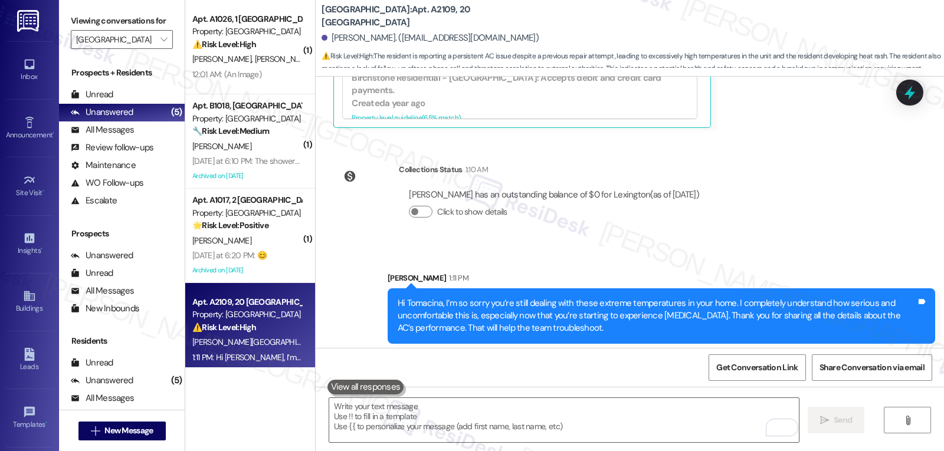
scroll to position [5888, 0]
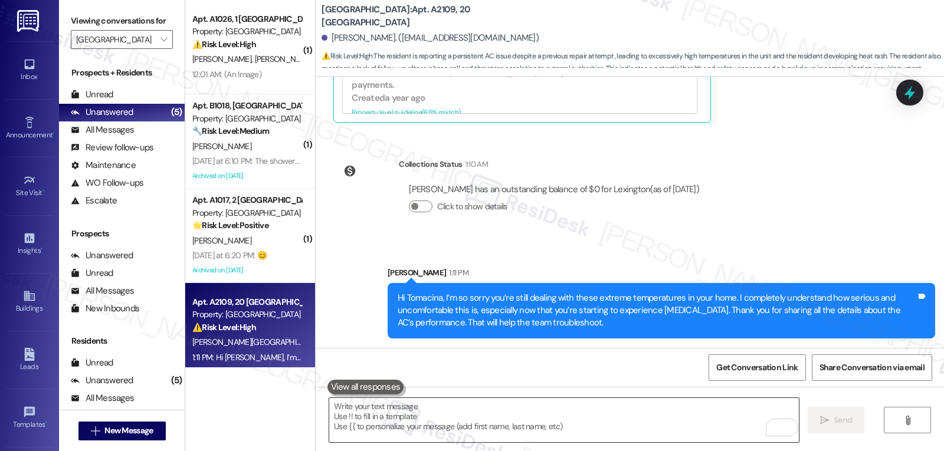
click at [347, 419] on textarea "To enrich screen reader interactions, please activate Accessibility in Grammarl…" at bounding box center [564, 420] width 470 height 44
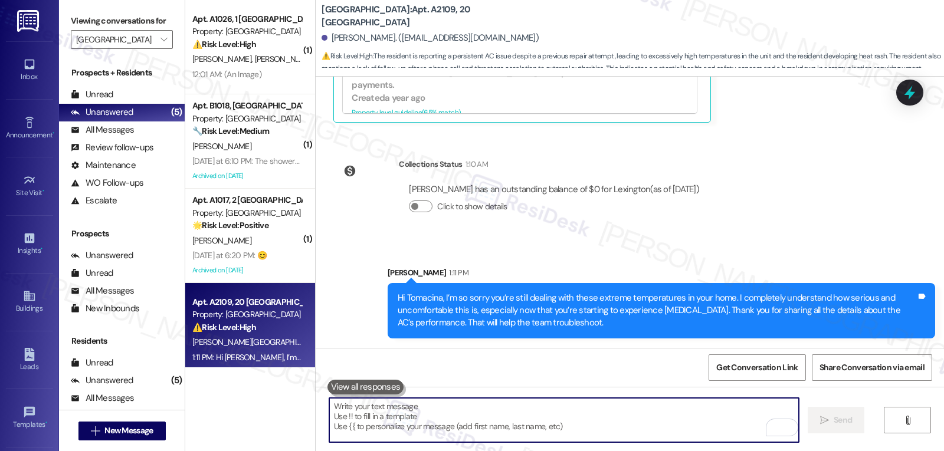
paste textarea "I’ll check in on the work order you submitted online and follow up with the tea…"
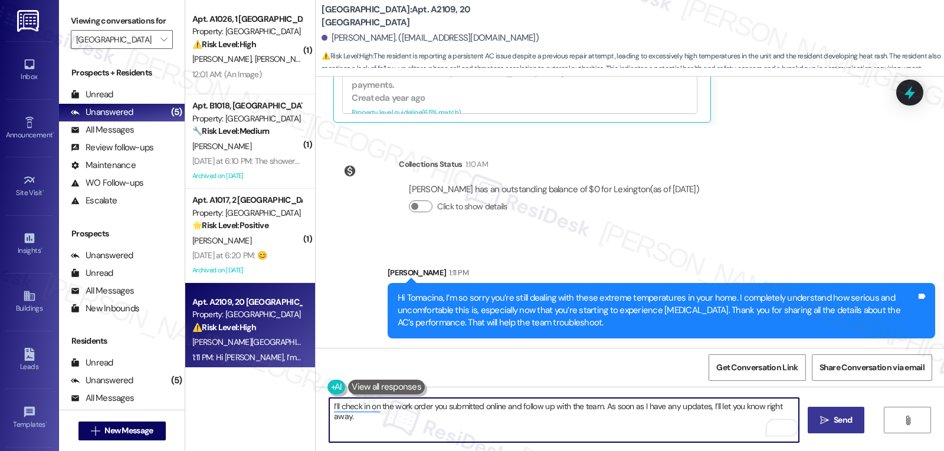
type textarea "I’ll check in on the work order you submitted online and follow up with the tea…"
click at [825, 421] on icon "" at bounding box center [824, 420] width 9 height 9
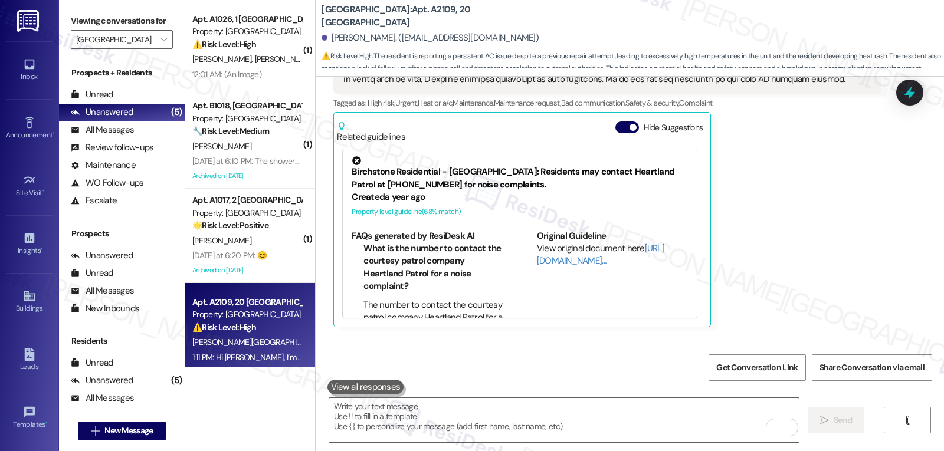
scroll to position [5672, 0]
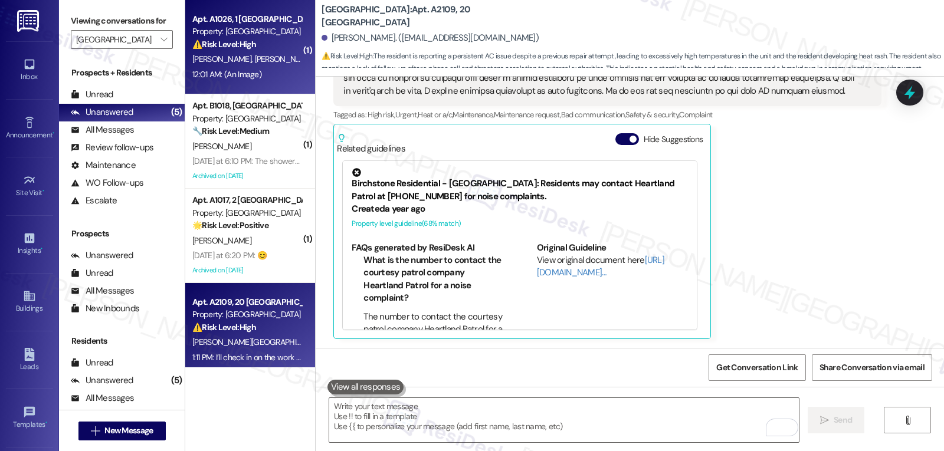
click at [213, 64] on span "J. Garcia" at bounding box center [223, 59] width 63 height 11
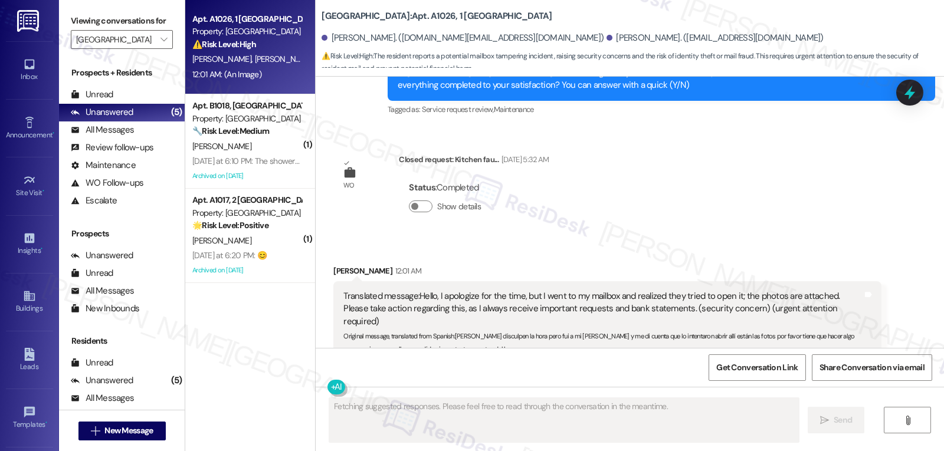
scroll to position [7934, 0]
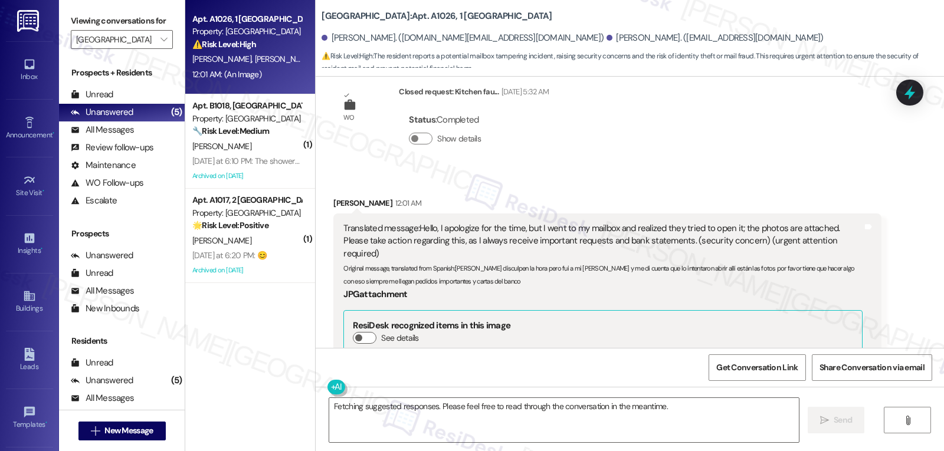
drag, startPoint x: 447, startPoint y: 206, endPoint x: 466, endPoint y: 224, distance: 26.7
click at [466, 224] on div "Translated message: Hello, I apologize for the time, but I went to my mailbox a…" at bounding box center [602, 372] width 521 height 301
copy div "Hola disculpen la hora pero fui a mi buzón y me di cuenta que lo intentaron abr…"
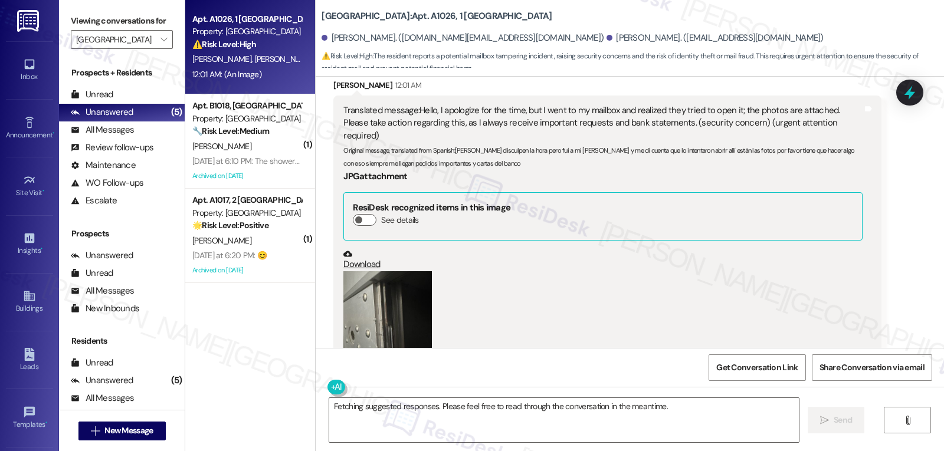
click at [378, 271] on button "Zoom image" at bounding box center [387, 330] width 88 height 118
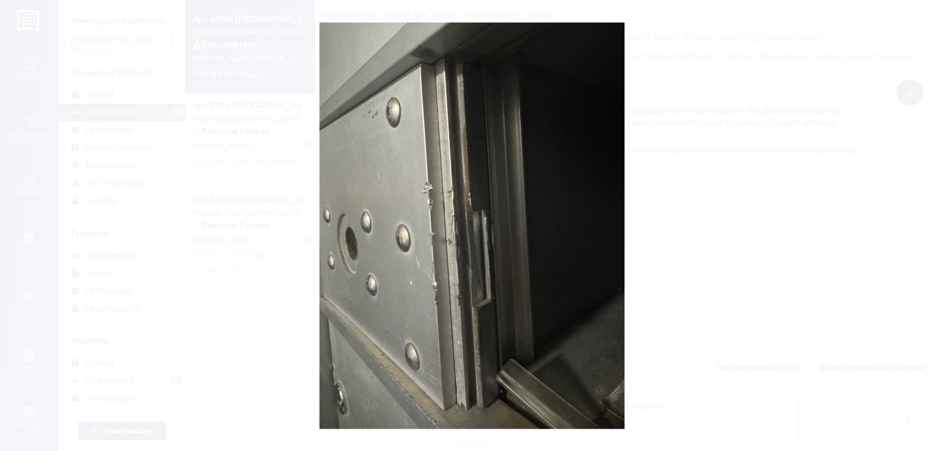
click at [740, 255] on button "Unzoom image" at bounding box center [472, 225] width 944 height 451
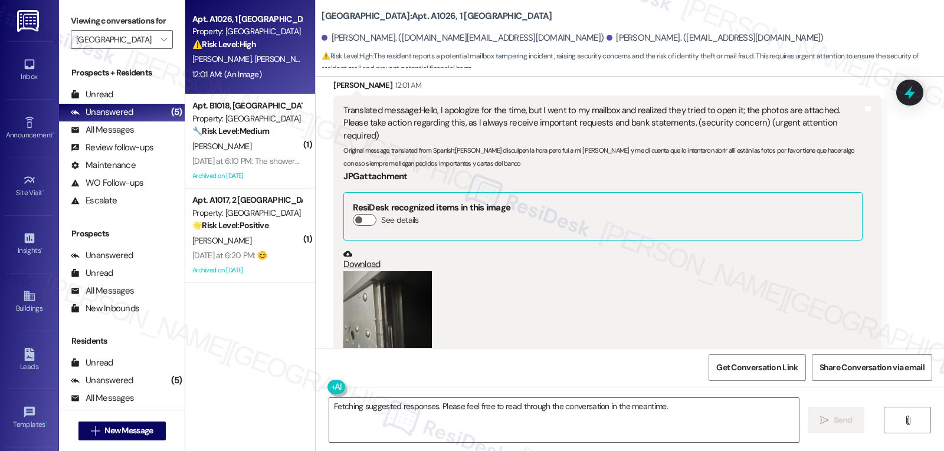
scroll to position [7934, 0]
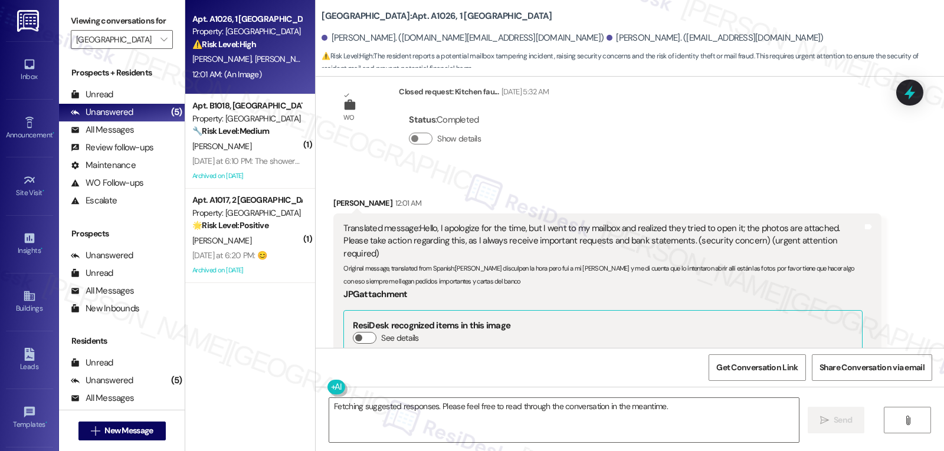
copy div "Hola disculpen la hora pero fui a mi buzón y me di cuenta que lo intentaron abr…"
click at [372, 431] on textarea "Fetching suggested responses. Please feel free to read through the conversation…" at bounding box center [564, 420] width 470 height 44
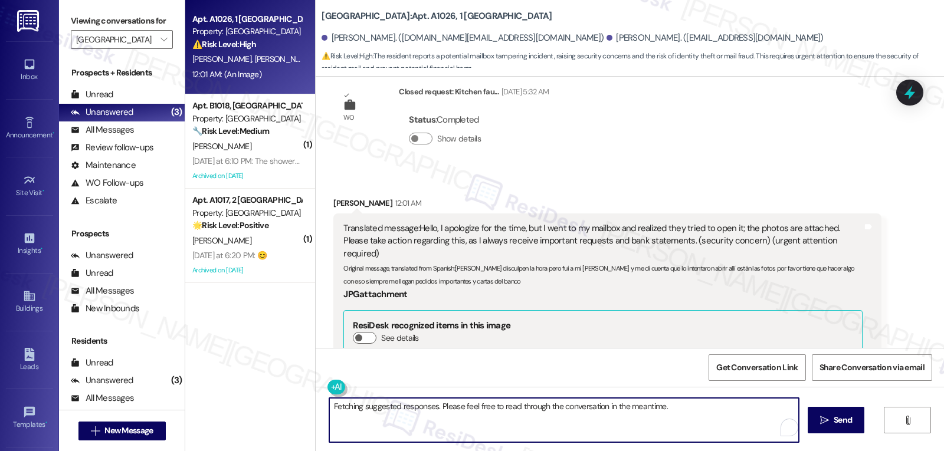
paste textarea "Hi, I’m really sorry to hear someone tried to open your mailbox — that’s defini…"
drag, startPoint x: 333, startPoint y: 406, endPoint x: 392, endPoint y: 412, distance: 59.9
click at [333, 408] on textarea "Hi, I’m really sorry to hear someone tried to open your mailbox — that’s defini…" at bounding box center [564, 420] width 470 height 44
click at [723, 427] on textarea "Hi Jose, I’m really sorry to hear someone tried to open your mailbox — that’s d…" at bounding box center [564, 420] width 470 height 44
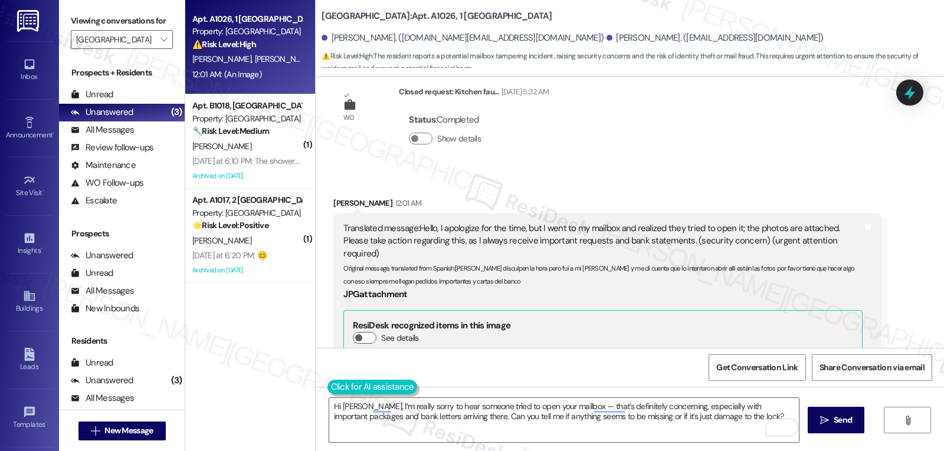
click at [327, 389] on button at bounding box center [372, 387] width 90 height 15
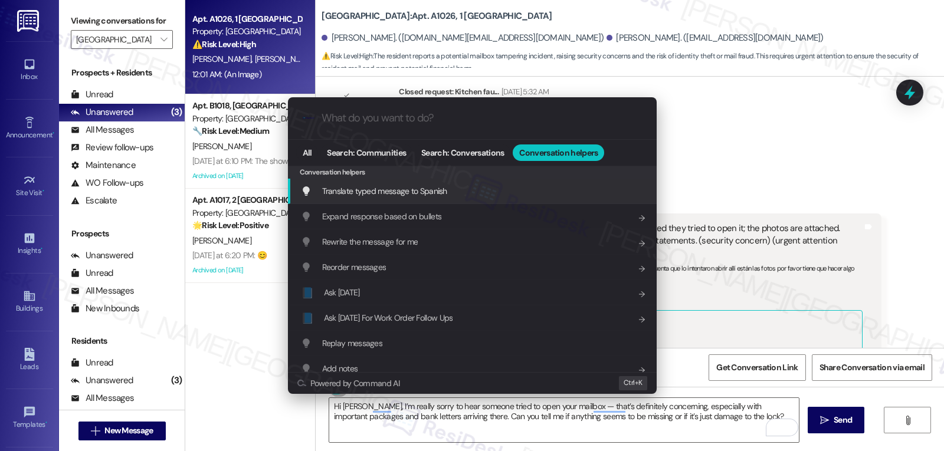
click at [375, 195] on span "Translate typed message to Spanish" at bounding box center [384, 191] width 125 height 11
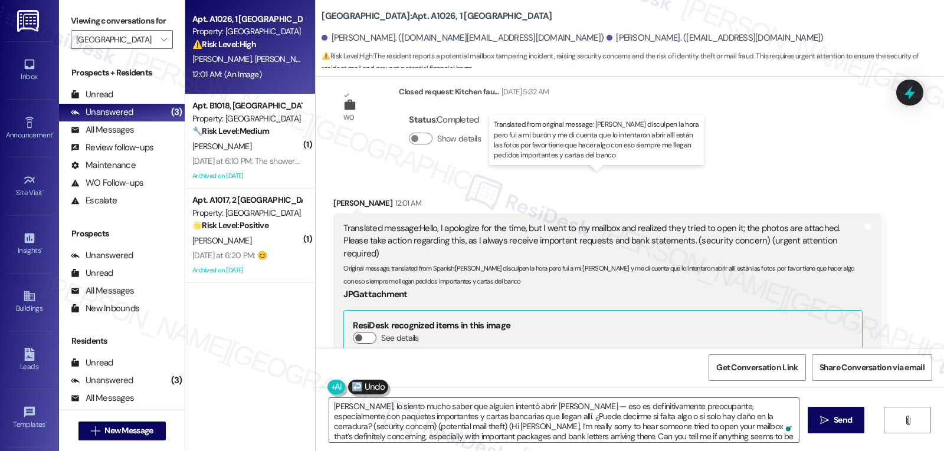
scroll to position [10, 0]
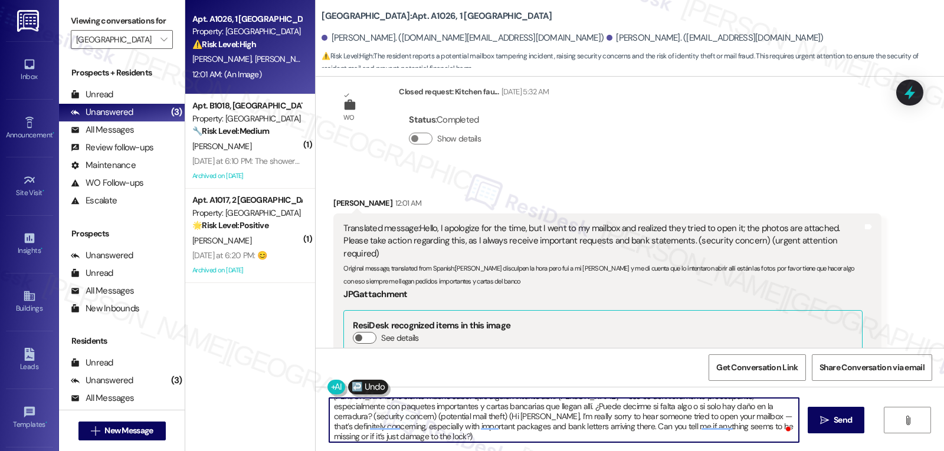
drag, startPoint x: 735, startPoint y: 412, endPoint x: 909, endPoint y: 479, distance: 186.0
click at [909, 451] on html "Inbox Go to Inbox Announcement • Send A Text Announcement Site Visit • Go to Si…" at bounding box center [472, 225] width 944 height 451
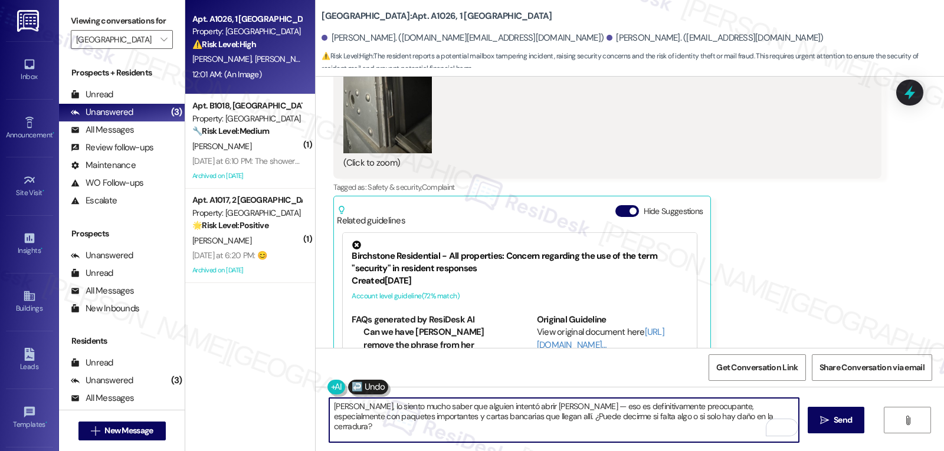
scroll to position [8406, 0]
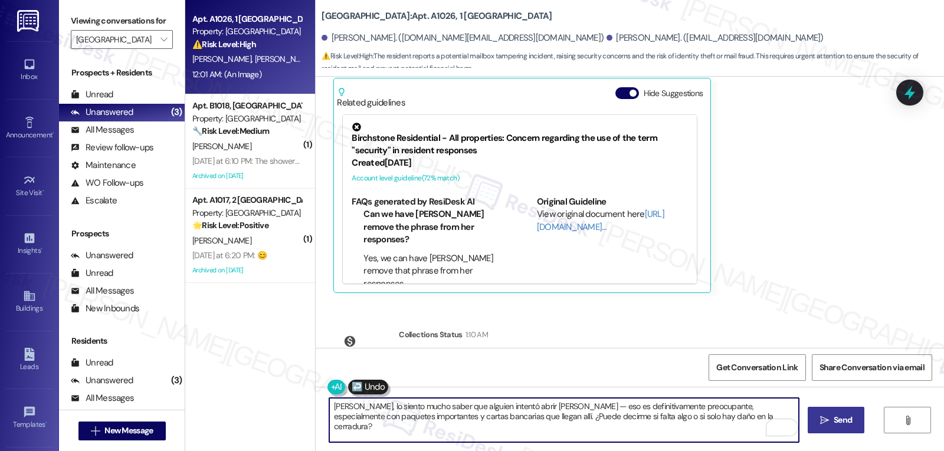
type textarea "Hola José, lo siento mucho saber que alguien intentó abrir su buzón — eso es de…"
click at [840, 425] on span "Send" at bounding box center [843, 420] width 18 height 12
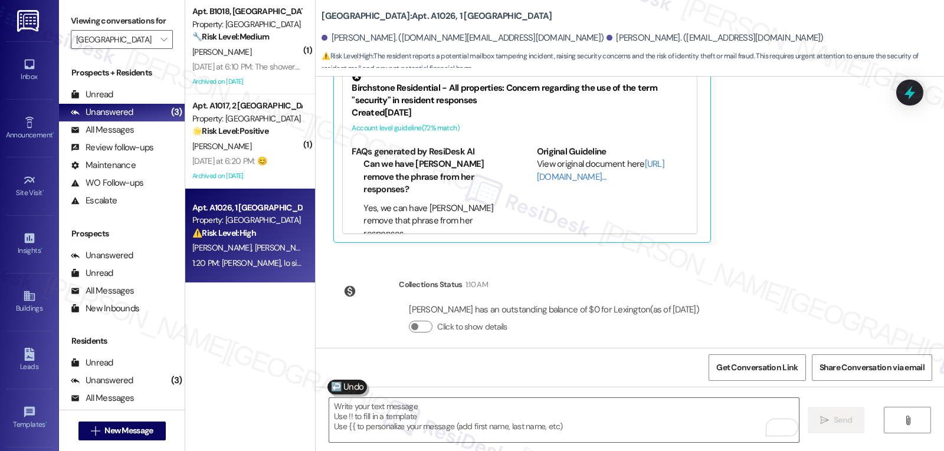
scroll to position [8500, 0]
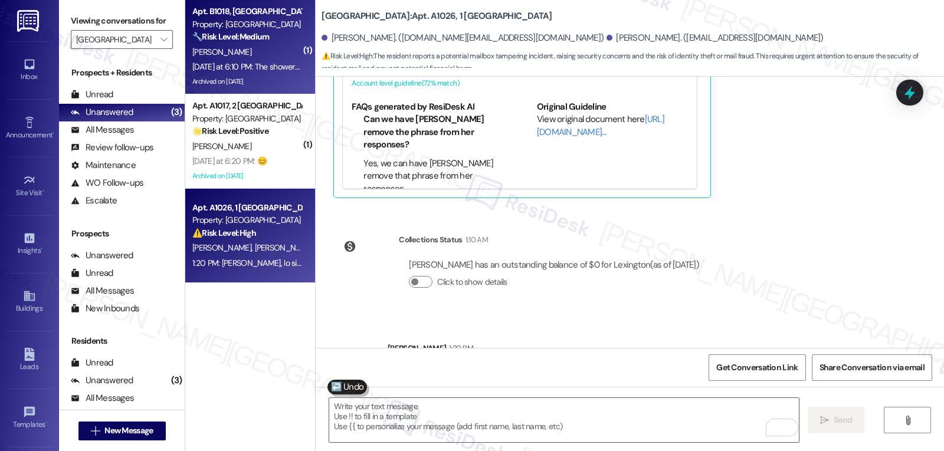
click at [242, 56] on div "C. Crosland" at bounding box center [246, 52] width 111 height 15
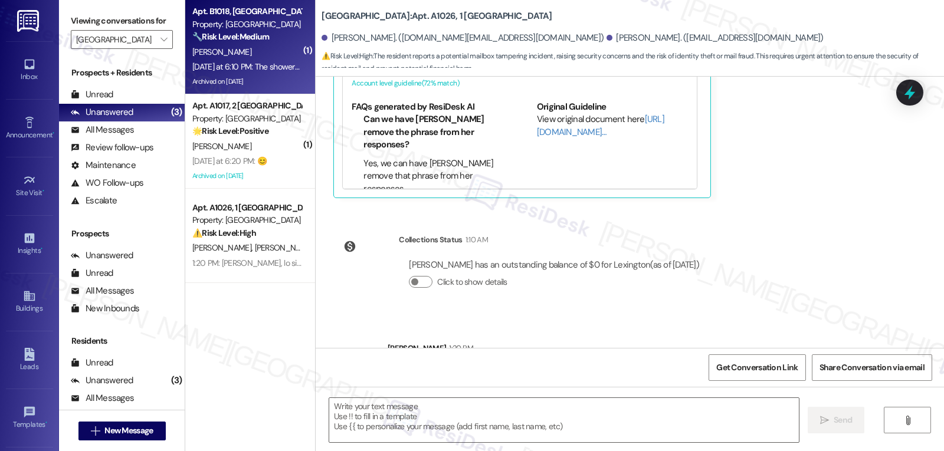
type textarea "Fetching suggested responses. Please feel free to read through the conversation…"
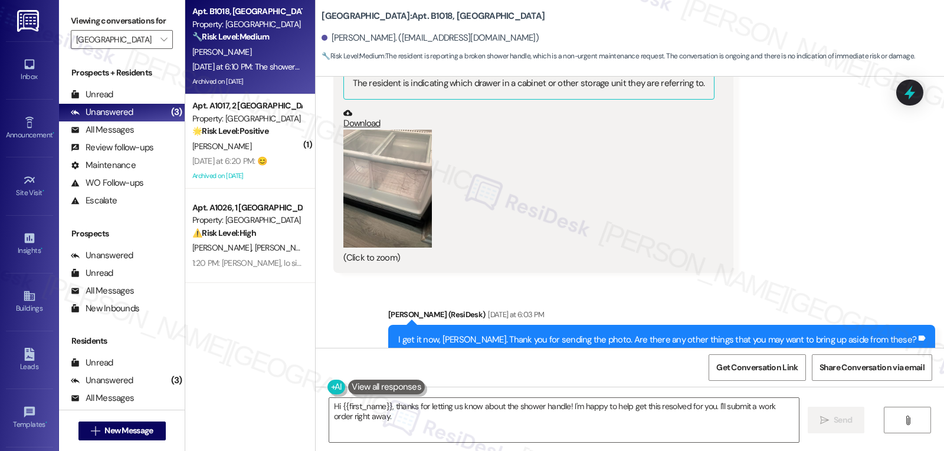
scroll to position [22056, 0]
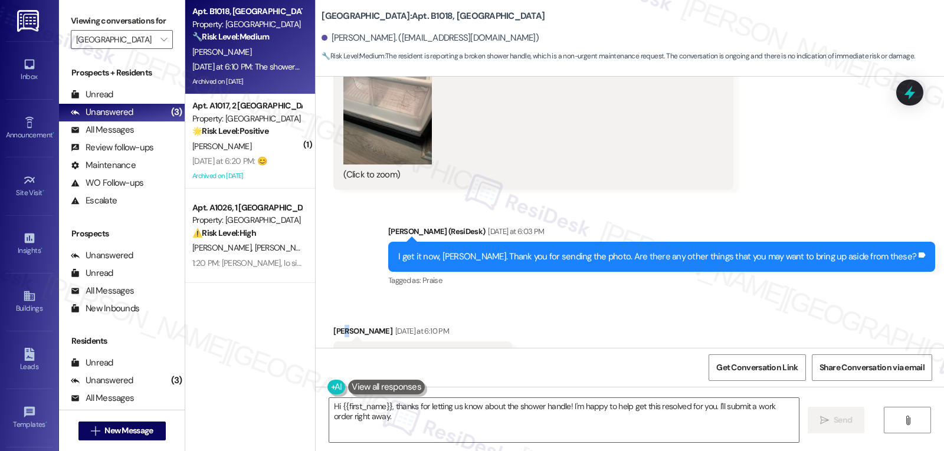
click at [339, 325] on div "Charlene Crosland Yesterday at 6:10 PM" at bounding box center [422, 333] width 178 height 17
drag, startPoint x: 339, startPoint y: 278, endPoint x: 335, endPoint y: 283, distance: 6.3
click at [335, 325] on div "Charlene Crosland Yesterday at 6:10 PM" at bounding box center [422, 333] width 178 height 17
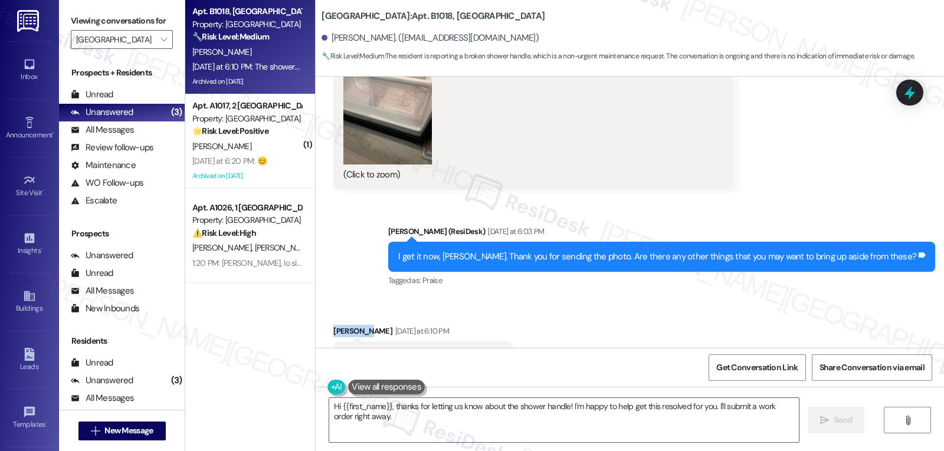
copy div "Charlene"
click at [424, 434] on textarea "Hi {{first_name}}, thanks for letting us know about the shower handle! I'm happ…" at bounding box center [564, 420] width 470 height 44
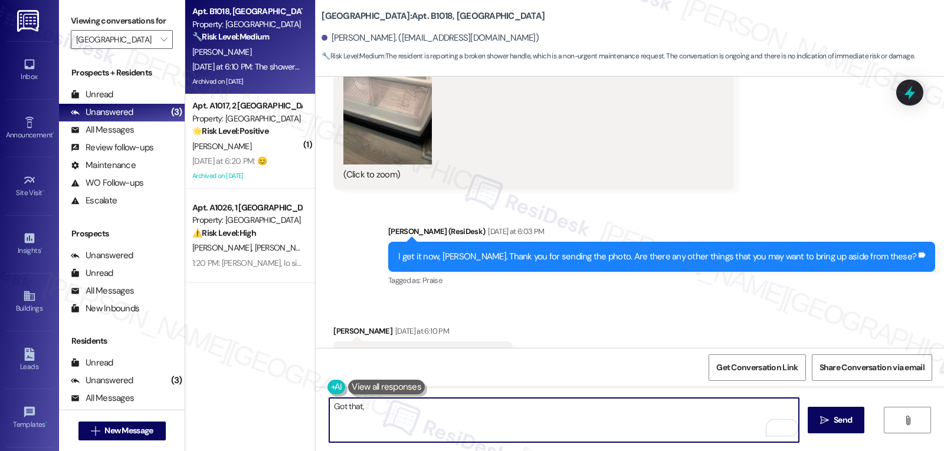
paste textarea "Charlene"
type textarea "Got that, Charlene. May I ask what's happening with the shower handle?"
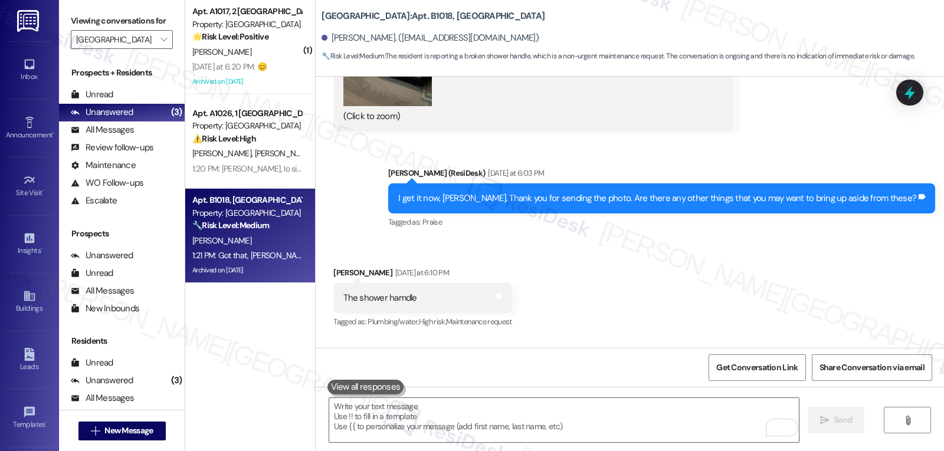
scroll to position [22138, 0]
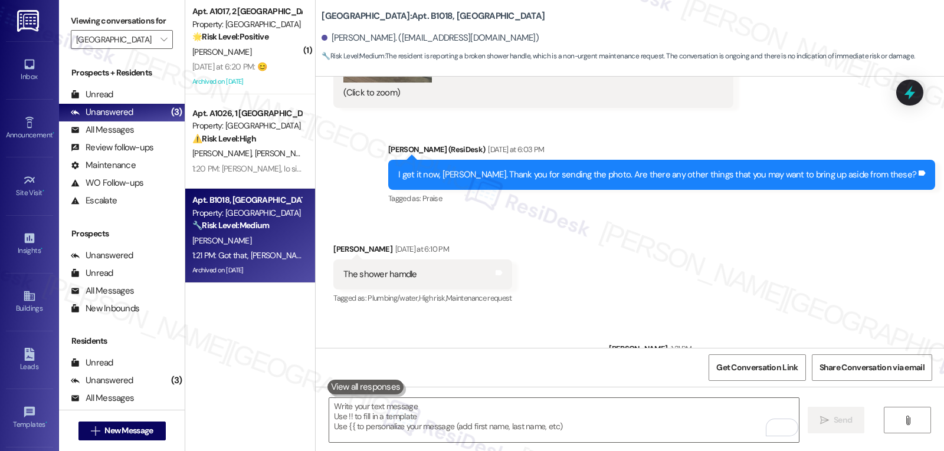
drag, startPoint x: 208, startPoint y: 29, endPoint x: 333, endPoint y: 86, distance: 137.8
click at [208, 29] on div "Property: Lexington" at bounding box center [246, 24] width 109 height 12
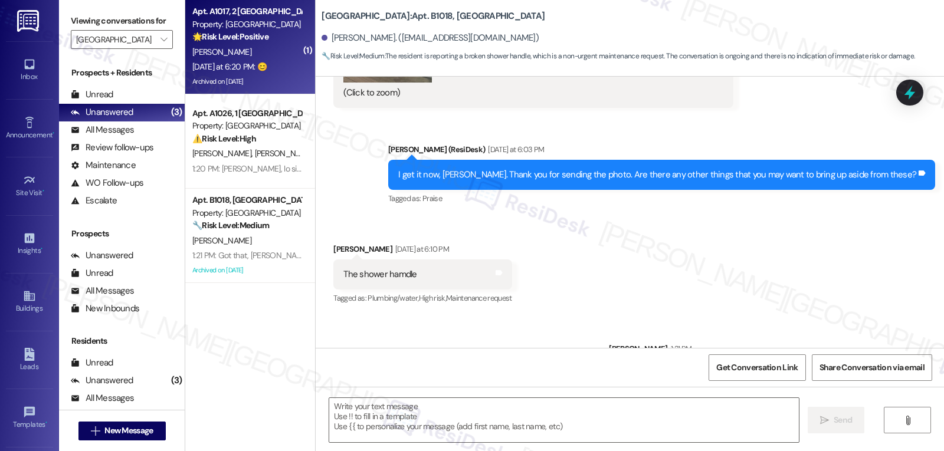
type textarea "Fetching suggested responses. Please feel free to read through the conversation…"
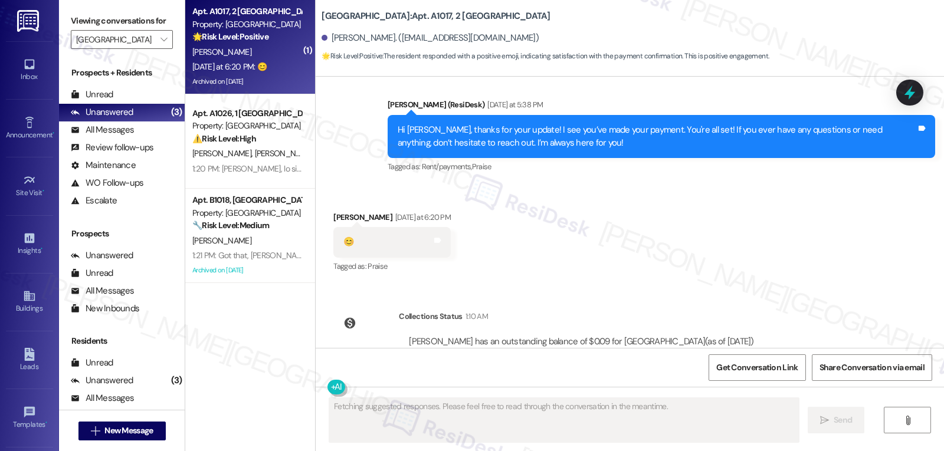
scroll to position [9187, 0]
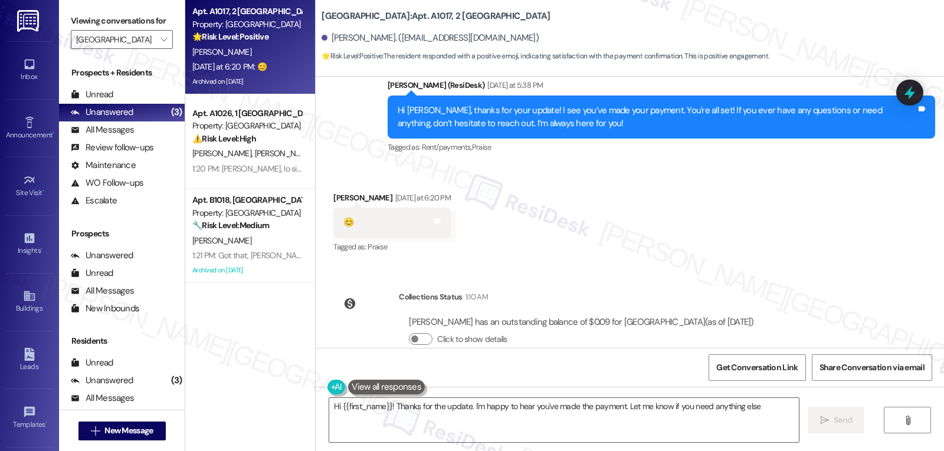
type textarea "Hi {{first_name}}! Thanks for the update. I'm happy to hear you've made the pay…"
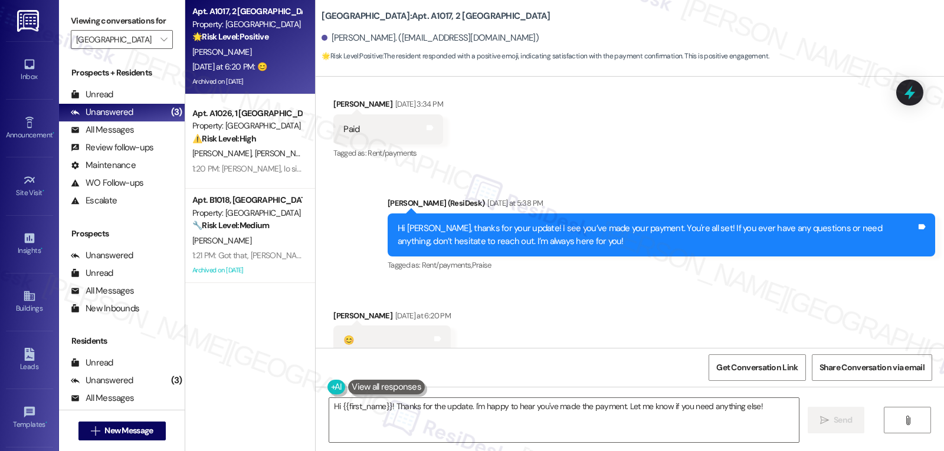
click at [905, 96] on icon at bounding box center [909, 92] width 15 height 15
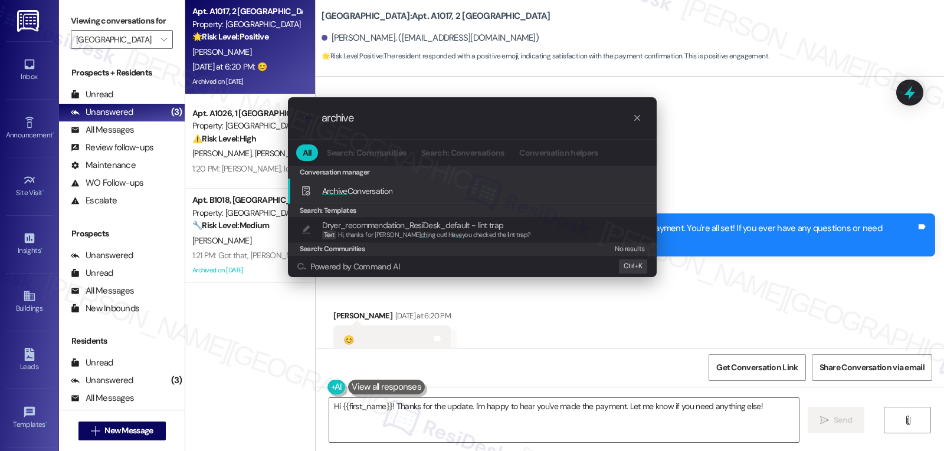
type input "archive"
click at [429, 192] on div "Archive Conversation Add shortcut" at bounding box center [473, 191] width 345 height 13
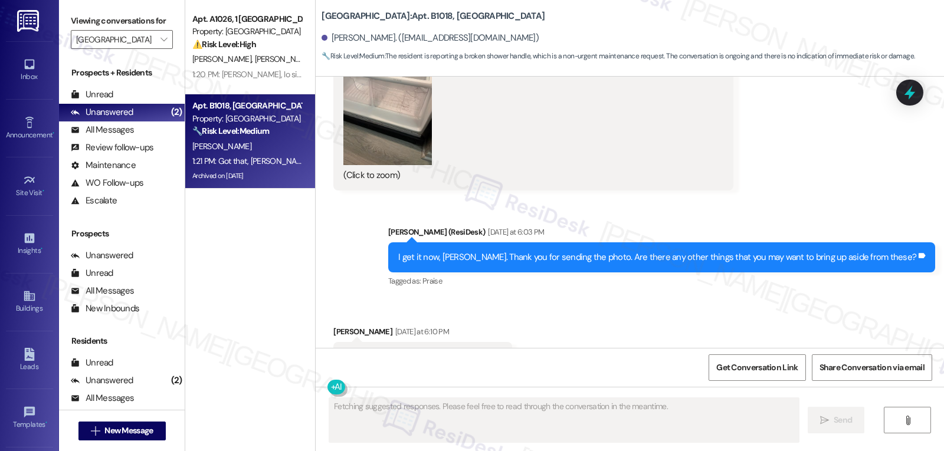
scroll to position [22156, 0]
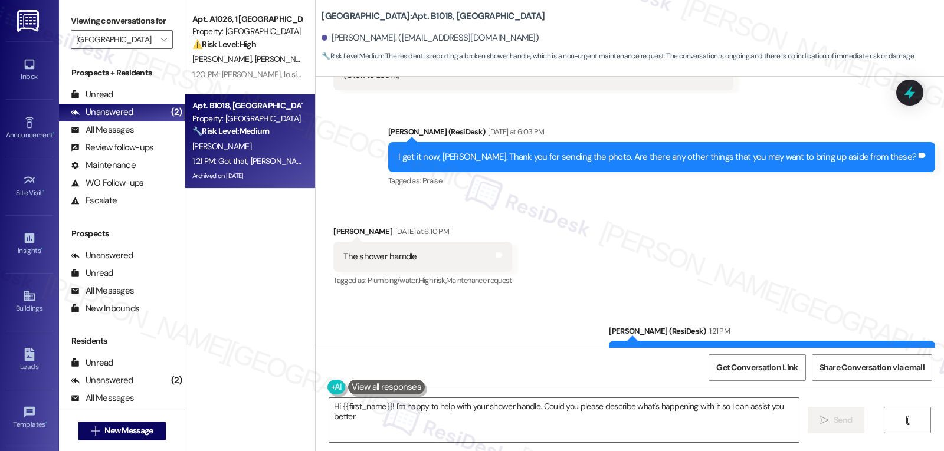
type textarea "Hi {{first_name}}! I'm happy to help with your shower handle. Could you please …"
click at [160, 44] on icon "" at bounding box center [163, 39] width 6 height 9
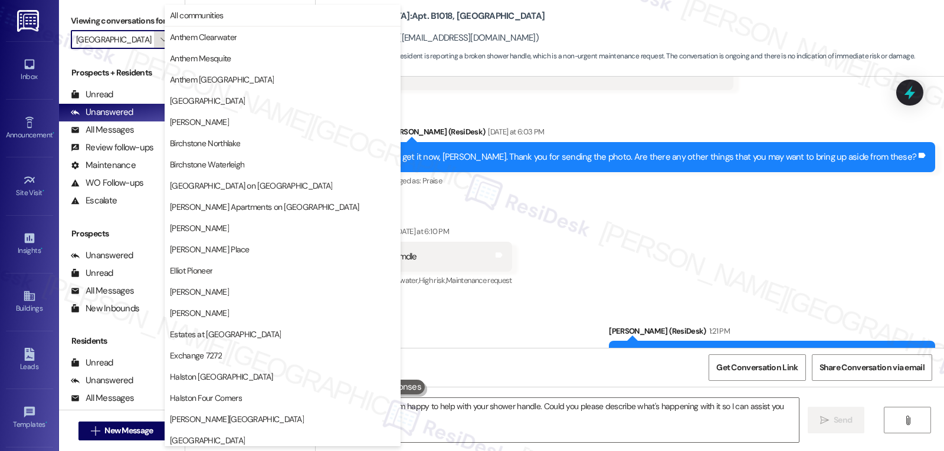
scroll to position [408, 0]
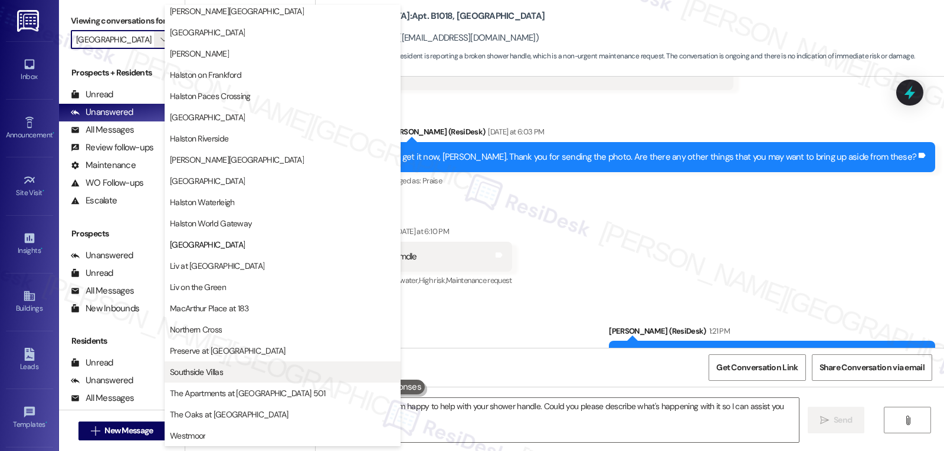
click at [253, 368] on span "Southside Villas" at bounding box center [282, 372] width 225 height 12
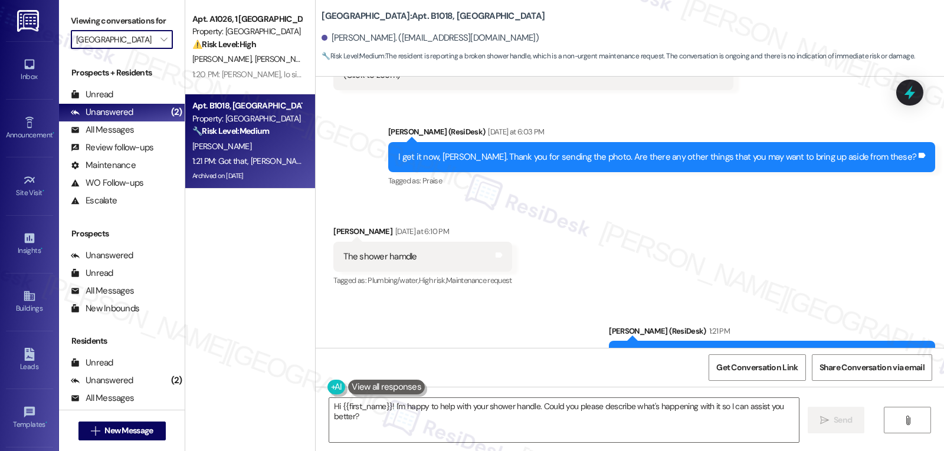
type input "Southside Villas"
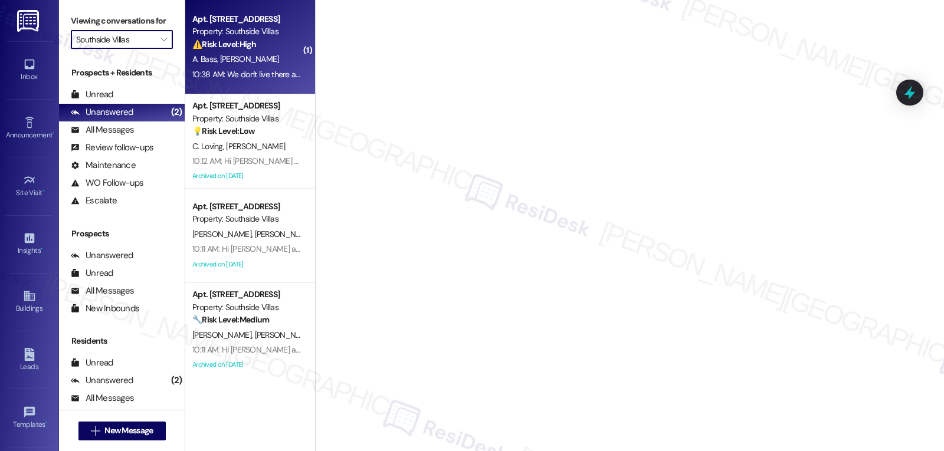
click at [247, 65] on div "A. Bass R. Bass" at bounding box center [246, 59] width 111 height 15
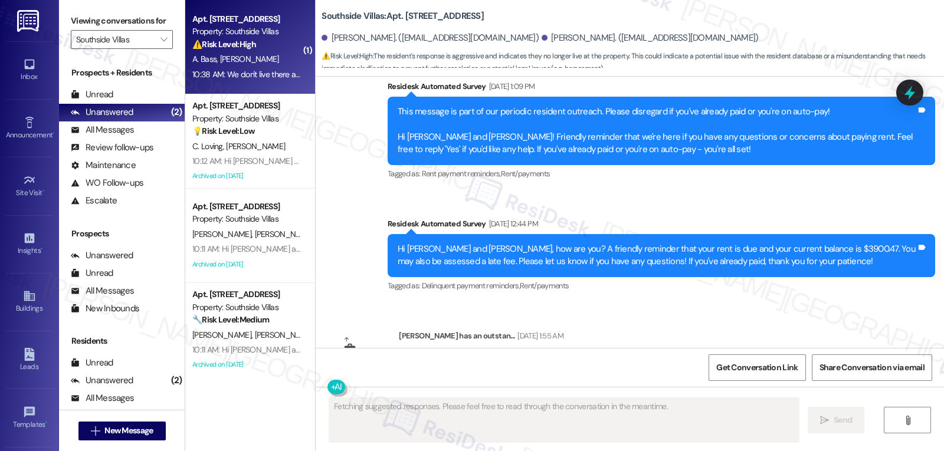
scroll to position [13766, 0]
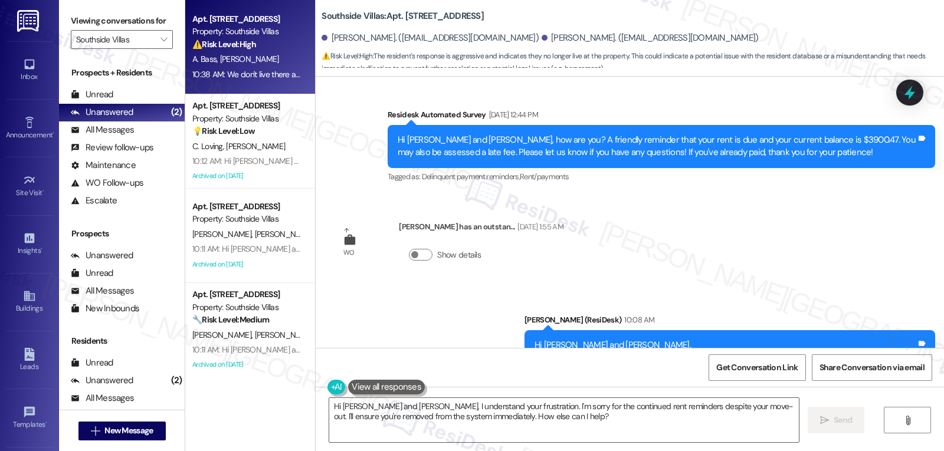
drag, startPoint x: 323, startPoint y: 281, endPoint x: 558, endPoint y: 325, distance: 238.9
copy div "**********"
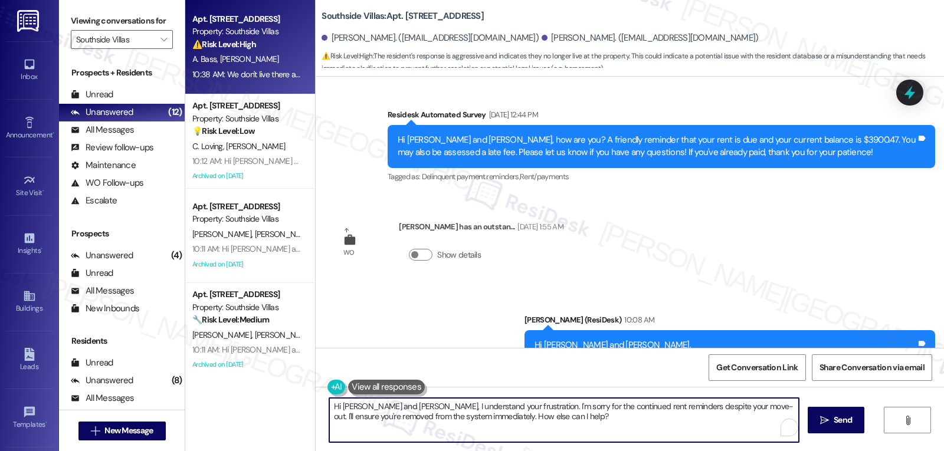
drag, startPoint x: 555, startPoint y: 417, endPoint x: 172, endPoint y: 384, distance: 384.3
click at [185, 388] on div "**********" at bounding box center [564, 225] width 759 height 451
type textarea "Thanks for letting me know, Richa"
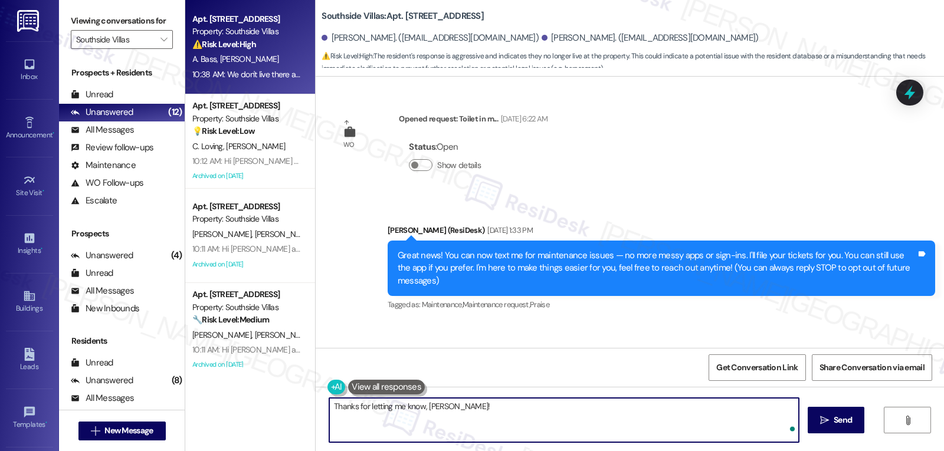
type textarea "Thanks for letting me know, [PERSON_NAME]!"
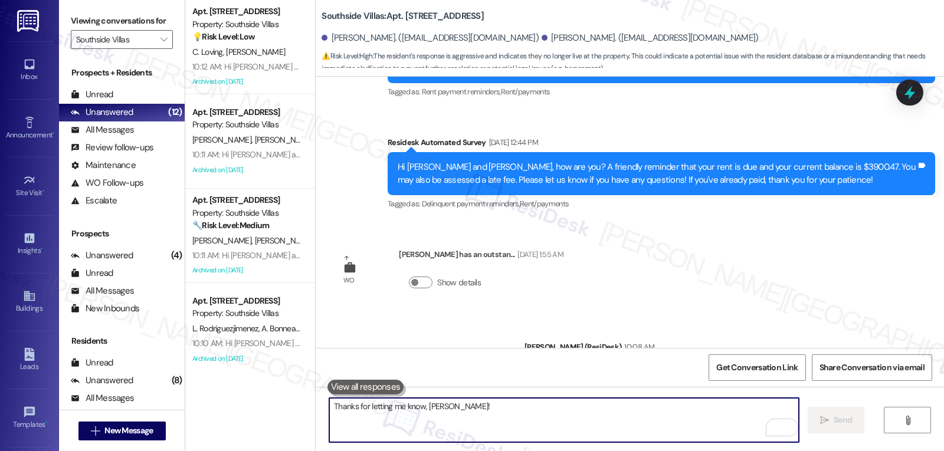
scroll to position [13848, 0]
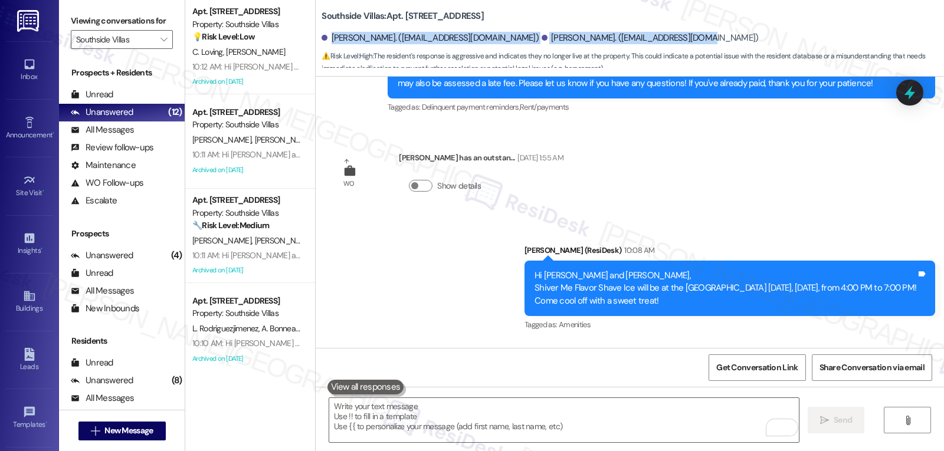
drag, startPoint x: 324, startPoint y: 40, endPoint x: 690, endPoint y: 25, distance: 366.1
click at [684, 24] on div "Southside Villas: Apt. 704, 1 Southside Villas [PERSON_NAME]. ([EMAIL_ADDRESS][…" at bounding box center [633, 35] width 622 height 65
copy div "[PERSON_NAME]. ([EMAIL_ADDRESS][DOMAIN_NAME]) [PERSON_NAME]. ([EMAIL_ADDRESS][D…"
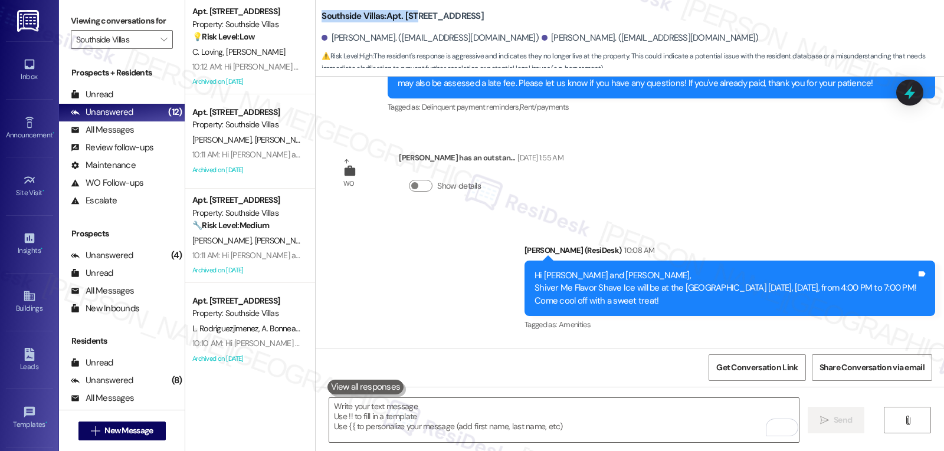
drag, startPoint x: 313, startPoint y: 16, endPoint x: 412, endPoint y: 22, distance: 99.9
click at [412, 22] on div "Southside Villas: Apt. 704, 1 Southside Villas [PERSON_NAME]. ([EMAIL_ADDRESS][…" at bounding box center [630, 35] width 628 height 65
copy b "Southside Villas: Apt. 704"
click at [910, 97] on icon at bounding box center [910, 93] width 14 height 18
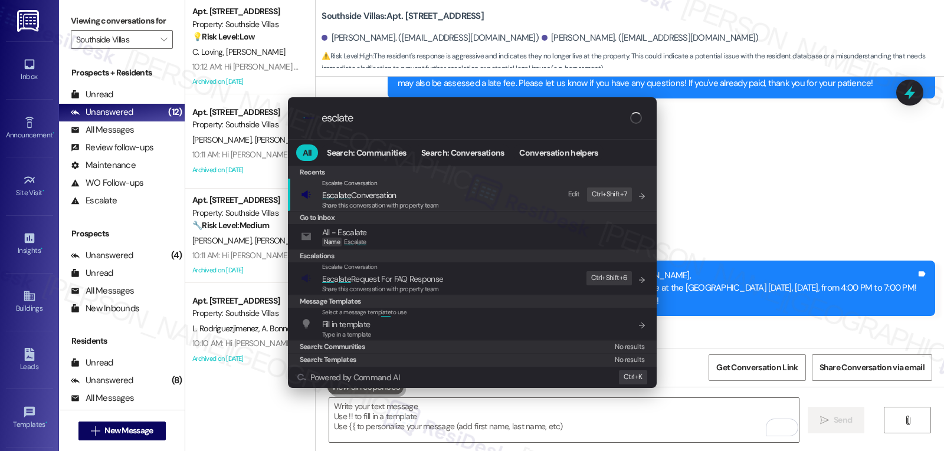
type input "esclate"
click at [431, 196] on span "Esc a late Conversation" at bounding box center [380, 195] width 117 height 13
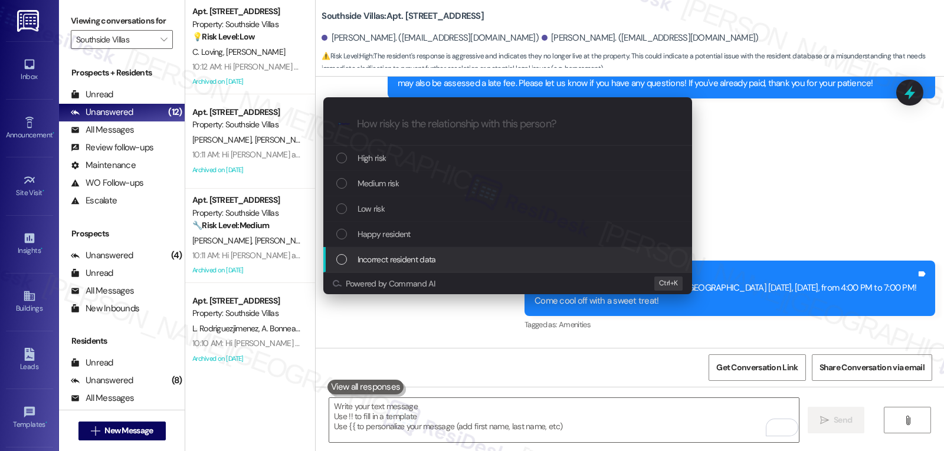
click at [410, 260] on span "Incorrect resident data" at bounding box center [397, 259] width 78 height 13
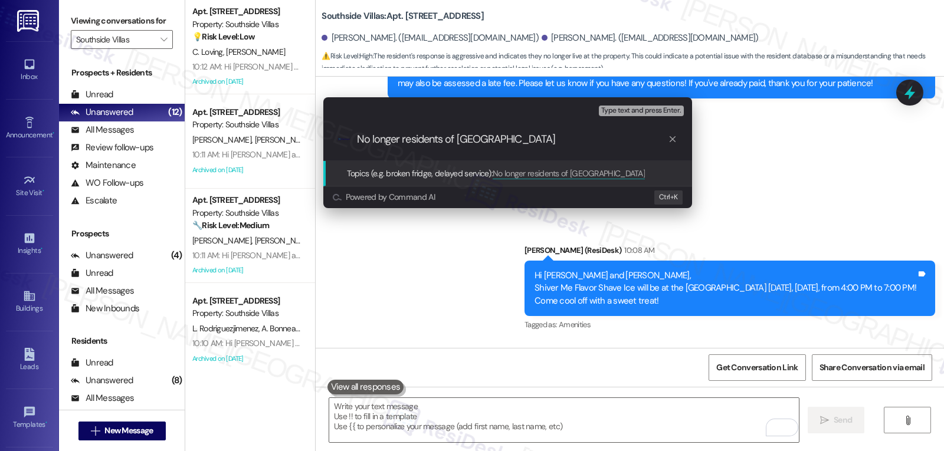
type input "No longer residents of Southside Villas"
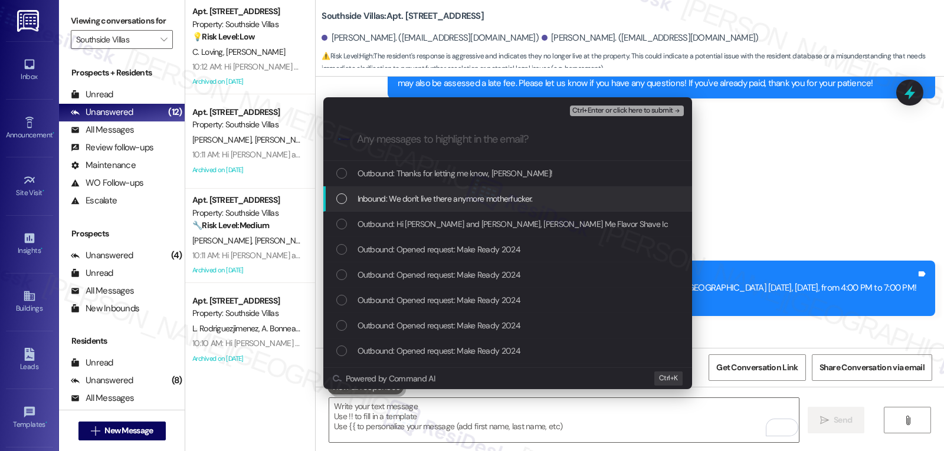
click at [410, 201] on span "Inbound: We don't live there anymore motherfucker." at bounding box center [445, 198] width 175 height 13
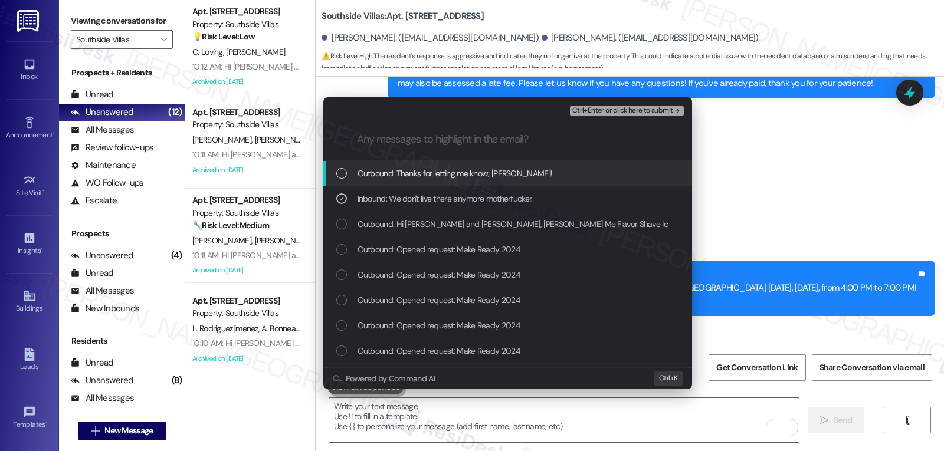
click at [641, 109] on span "Ctrl+Enter or click here to submit" at bounding box center [622, 111] width 101 height 8
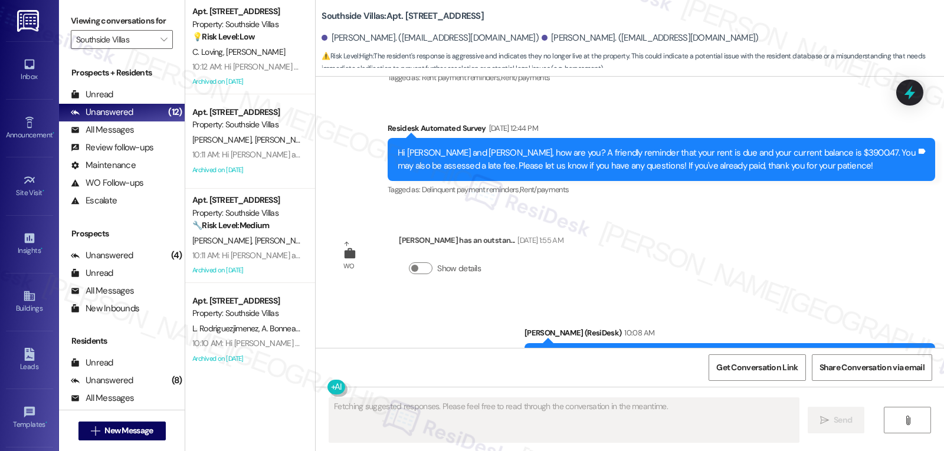
scroll to position [13865, 0]
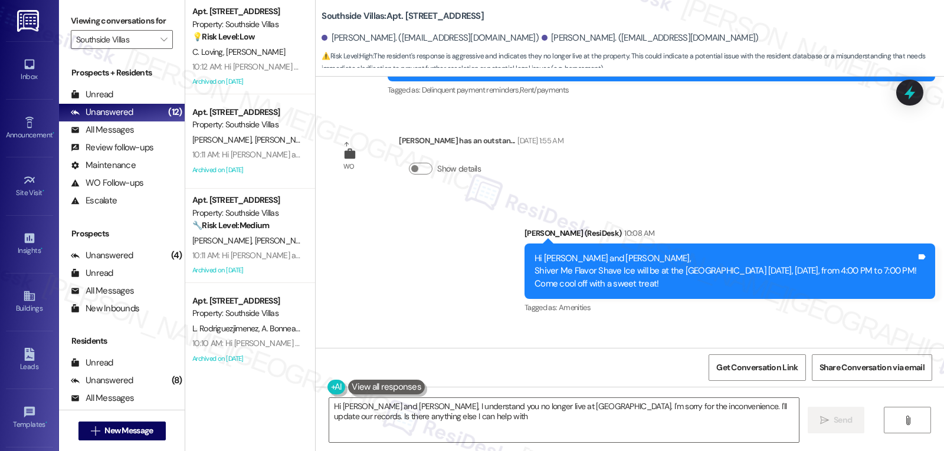
type textarea "Hi Richard and Ashley, I understand you no longer live at Southside Villas. I'm…"
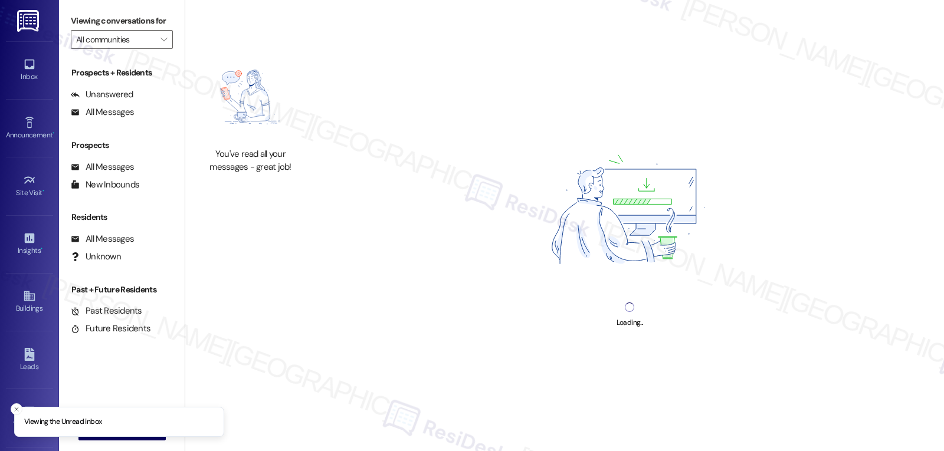
type input "Southside Villas"
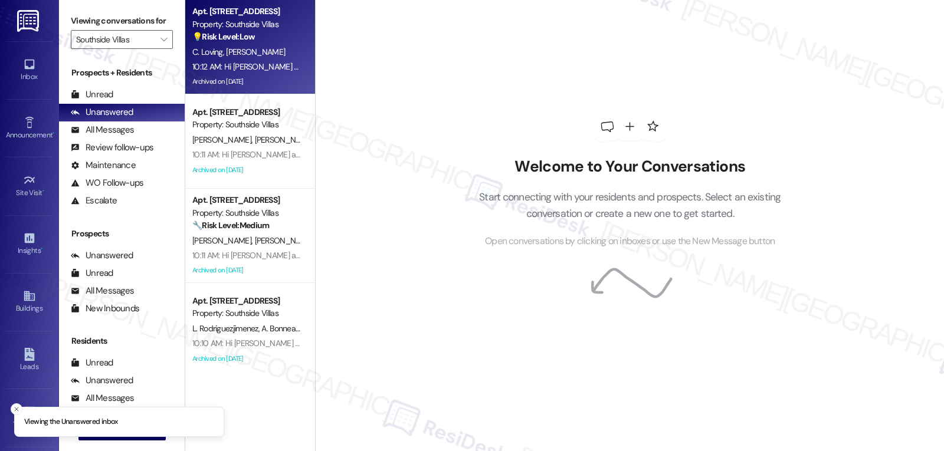
click at [231, 45] on div "C. Loving [PERSON_NAME]" at bounding box center [246, 52] width 111 height 15
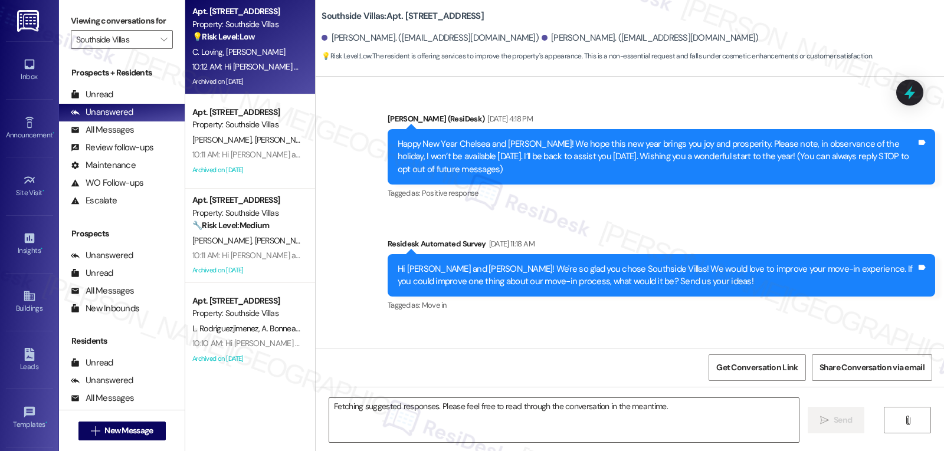
scroll to position [20204, 0]
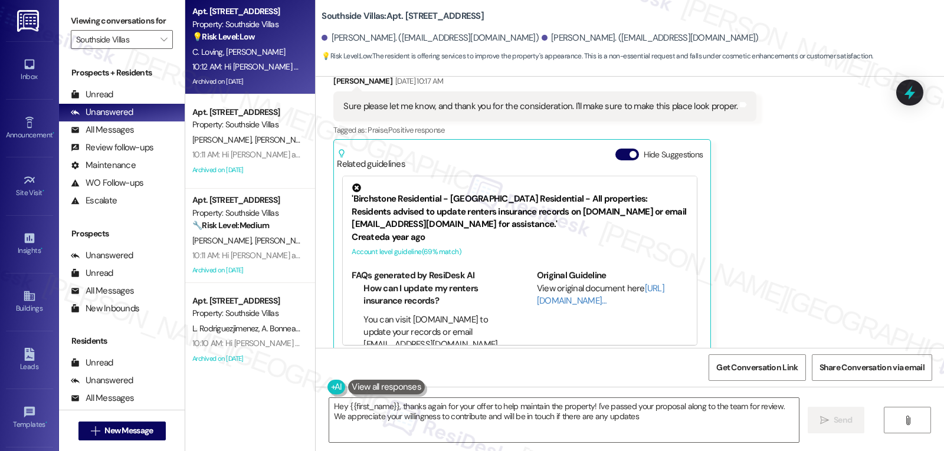
type textarea "Hey {{first_name}}, thanks again for your offer to help maintain the property! …"
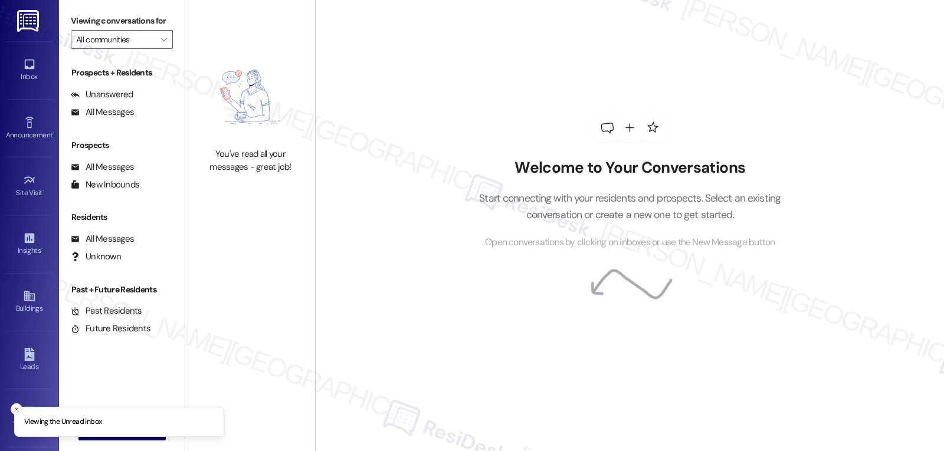
type input "Southside Villas"
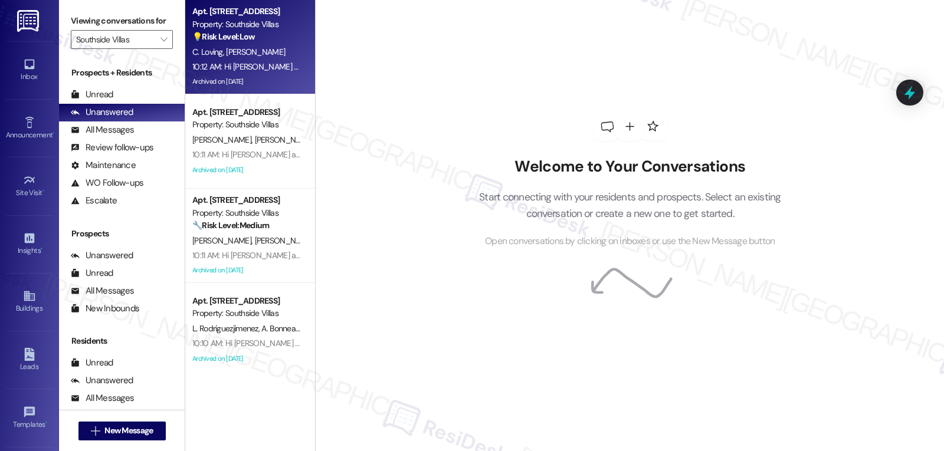
click at [257, 27] on div "Property: Southside Villas" at bounding box center [246, 24] width 109 height 12
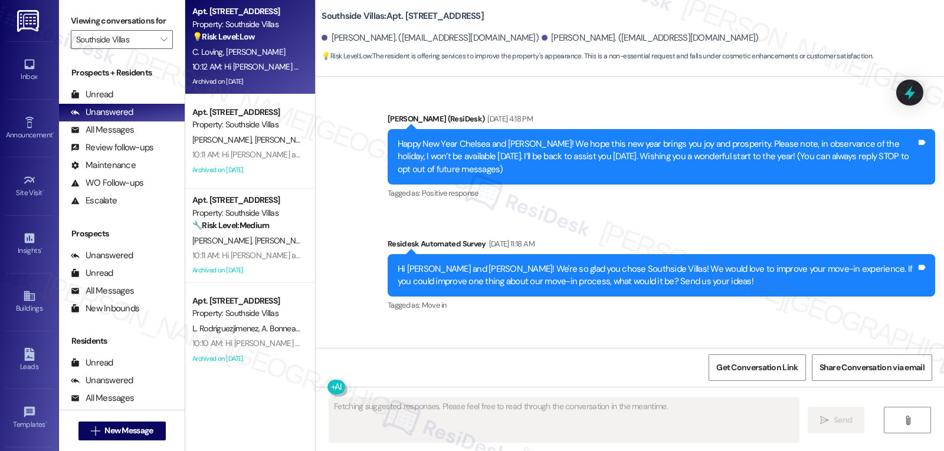
scroll to position [20204, 0]
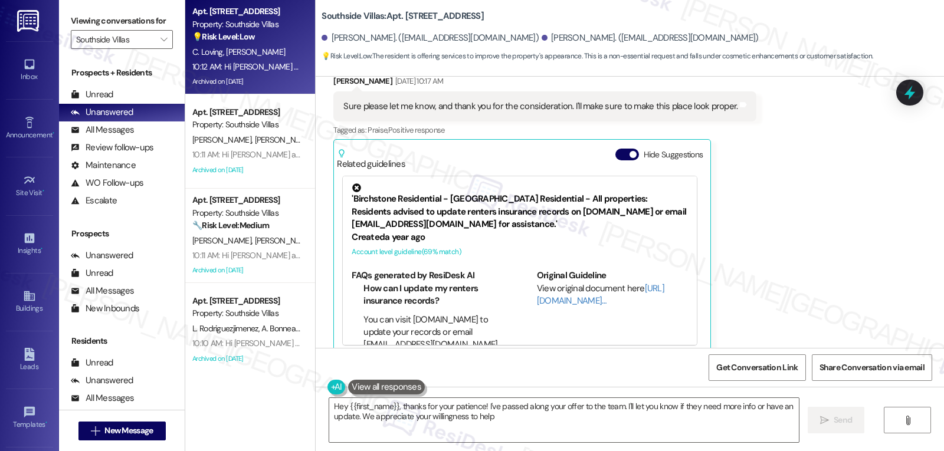
type textarea "Hey {{first_name}}, thanks for your patience! I've passed along your offer to t…"
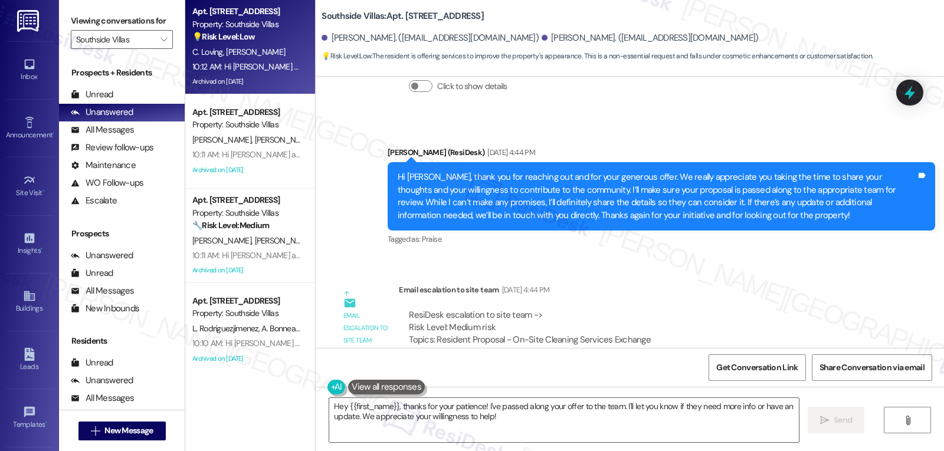
scroll to position [19732, 0]
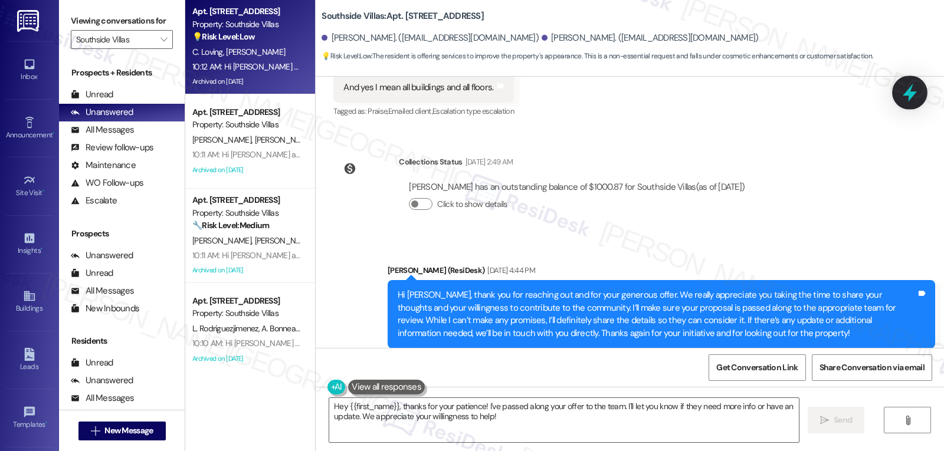
click at [910, 91] on icon at bounding box center [910, 93] width 14 height 18
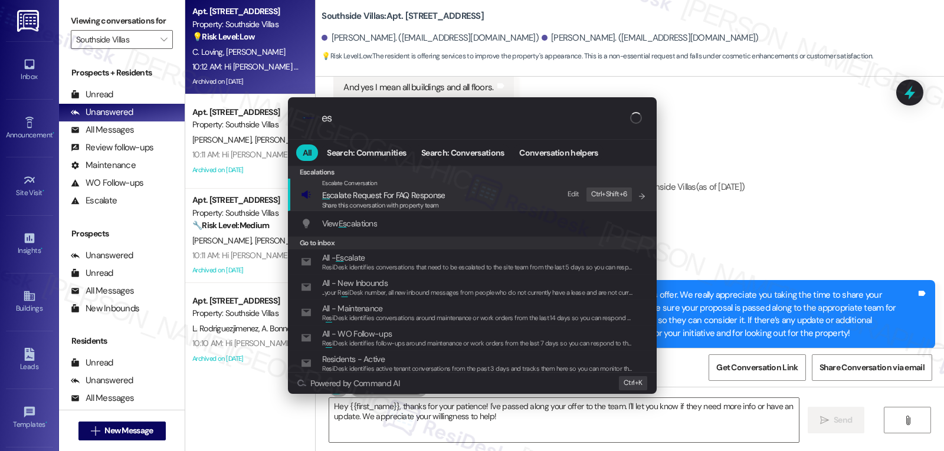
type input "e"
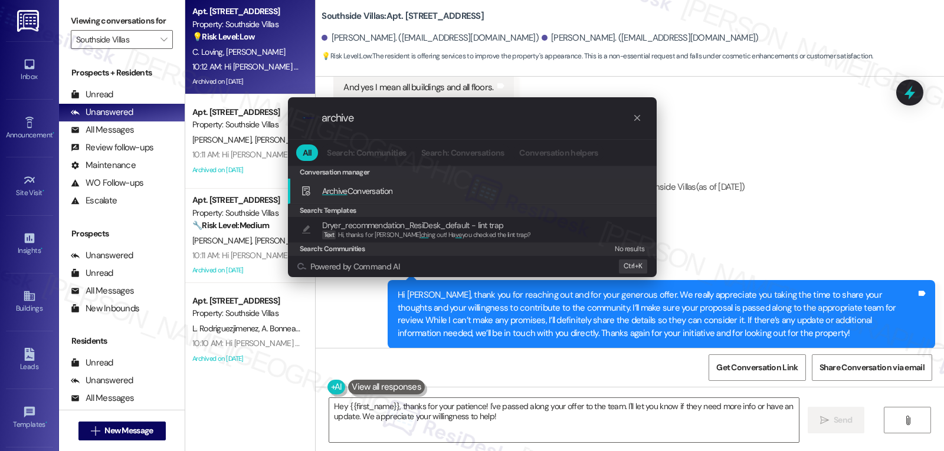
type input "archive"
click at [368, 198] on span "Archive Conversation" at bounding box center [357, 191] width 71 height 13
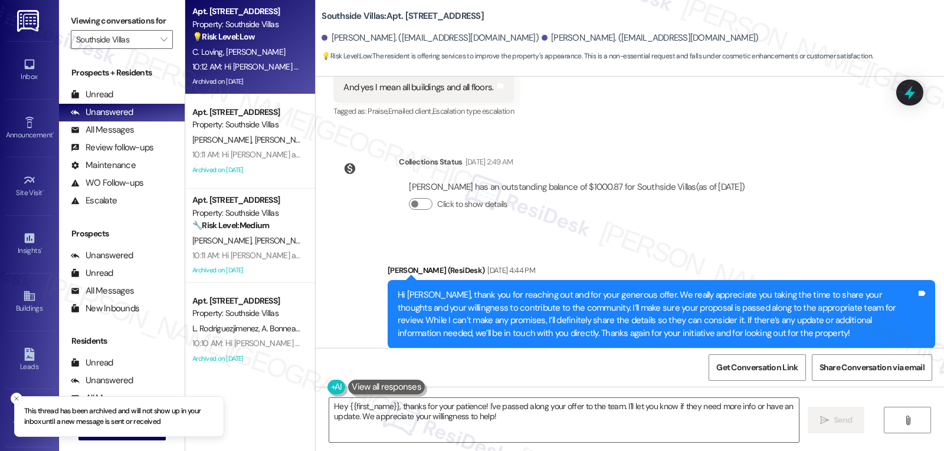
click at [269, 158] on div "10:11 AM: Hi [PERSON_NAME] and [PERSON_NAME], [PERSON_NAME] Me Flavor Shave Ice…" at bounding box center [521, 154] width 659 height 11
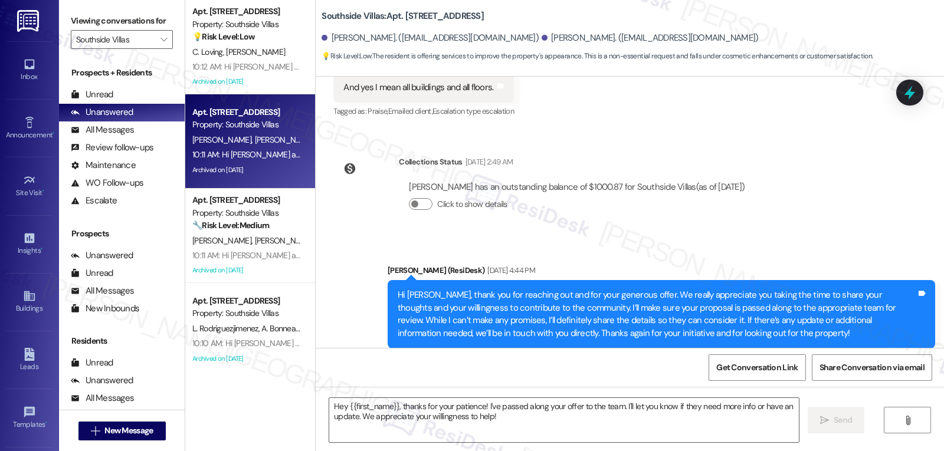
type textarea "Fetching suggested responses. Please feel free to read through the conversation…"
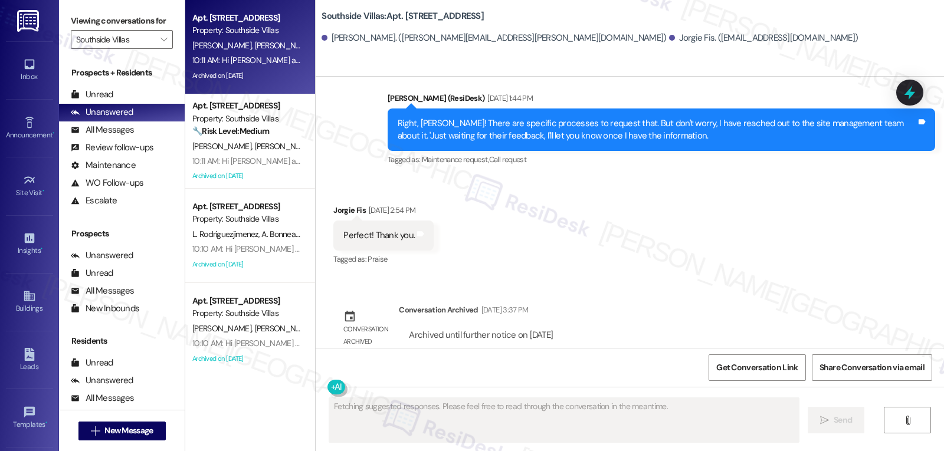
scroll to position [8573, 0]
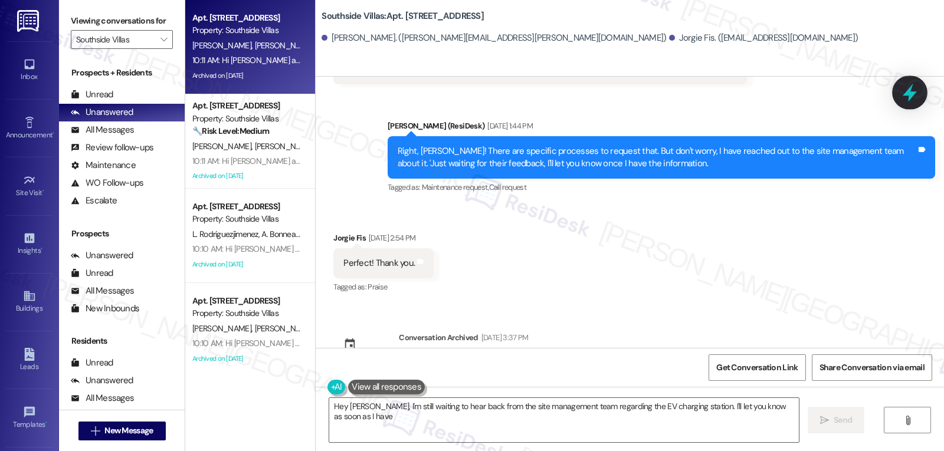
click at [908, 90] on icon at bounding box center [910, 93] width 14 height 18
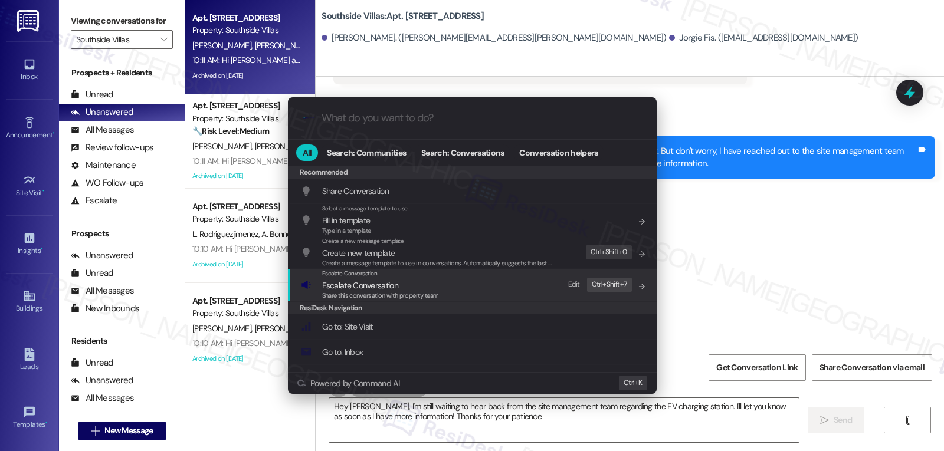
type textarea "Hey [PERSON_NAME], I'm still waiting to hear back from the site management team…"
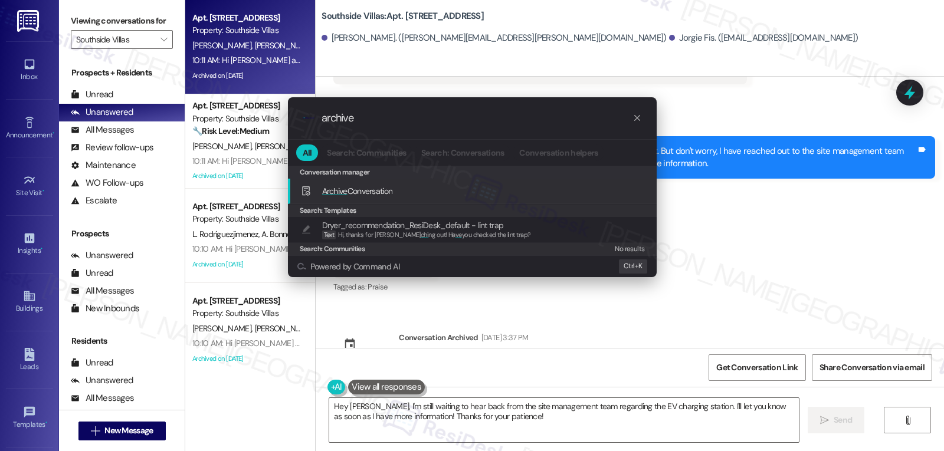
type input "archive"
click at [385, 195] on span "Archive Conversation" at bounding box center [357, 191] width 71 height 11
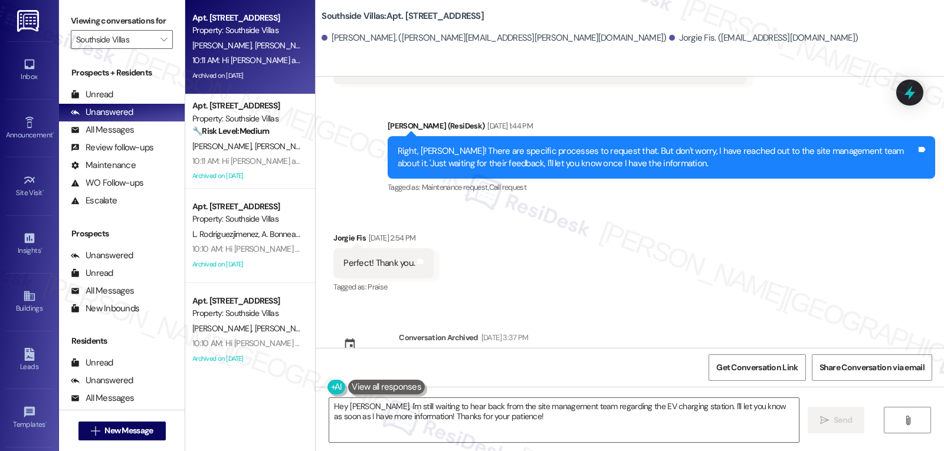
scroll to position [8691, 0]
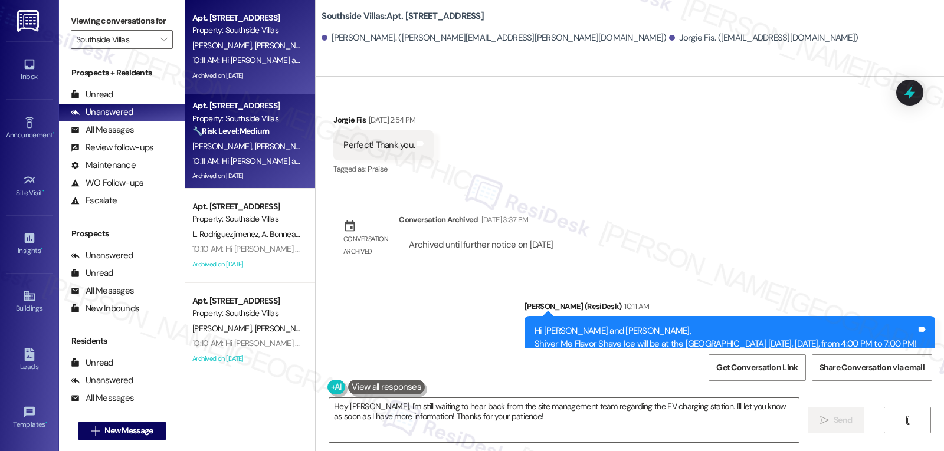
click at [269, 131] on div "🔧 Risk Level: Medium The resident is confirming a payment arrangement. The agen…" at bounding box center [246, 131] width 109 height 12
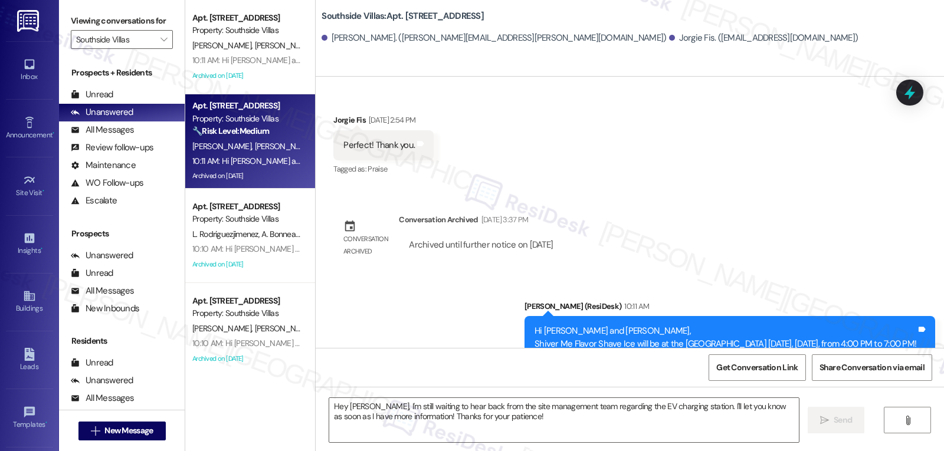
type textarea "Fetching suggested responses. Please feel free to read through the conversation…"
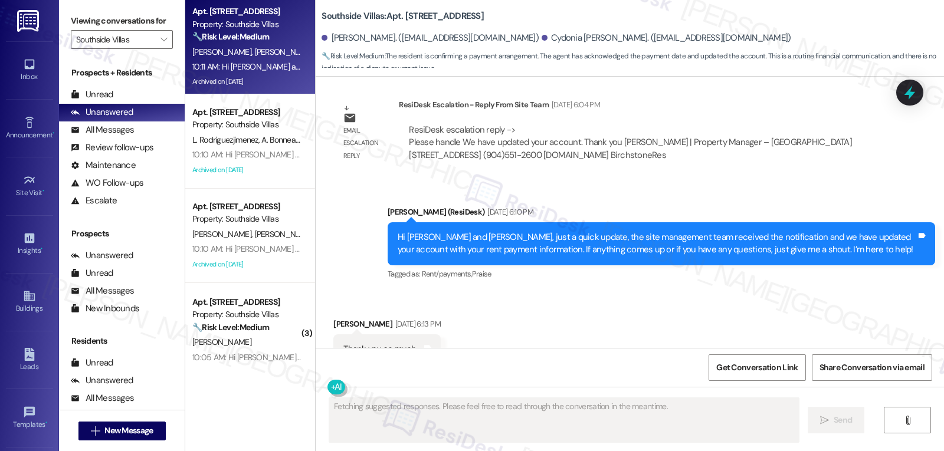
scroll to position [20154, 0]
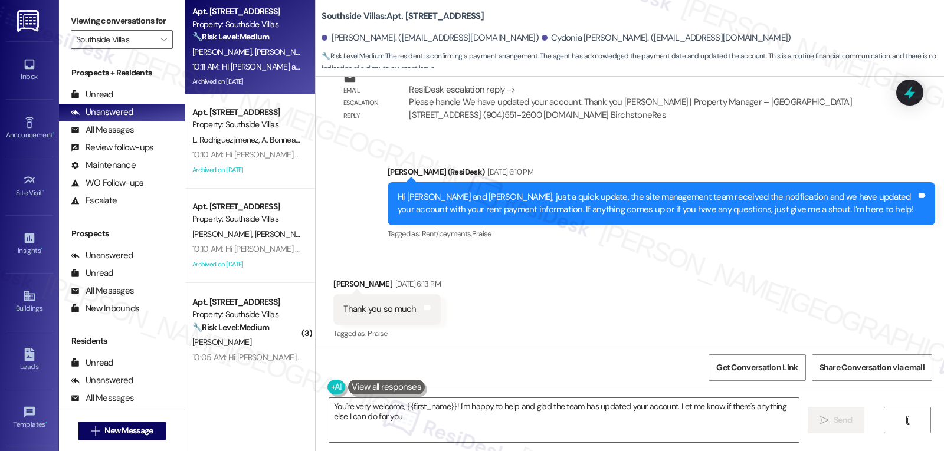
type textarea "You're very welcome, {{first_name}}! I'm happy to help and glad the team has up…"
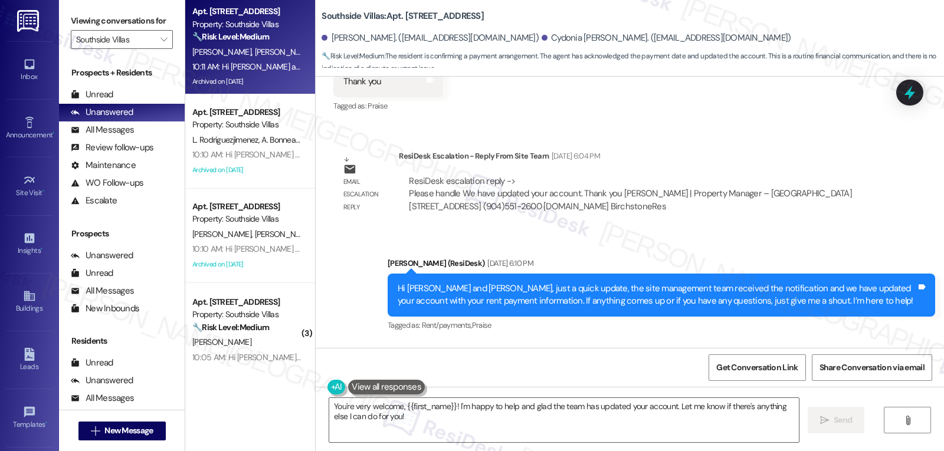
scroll to position [20036, 0]
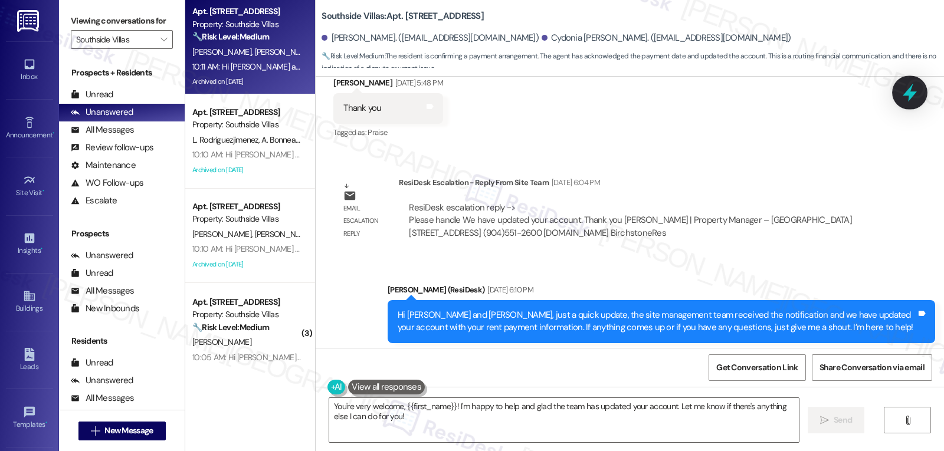
click at [913, 93] on icon at bounding box center [910, 93] width 14 height 18
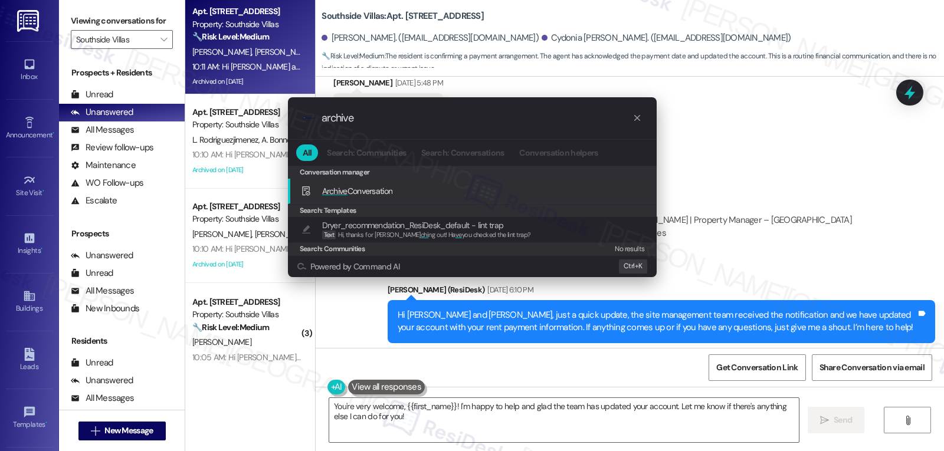
type input "archive"
click at [431, 189] on div "Archive Conversation Add shortcut" at bounding box center [473, 191] width 345 height 13
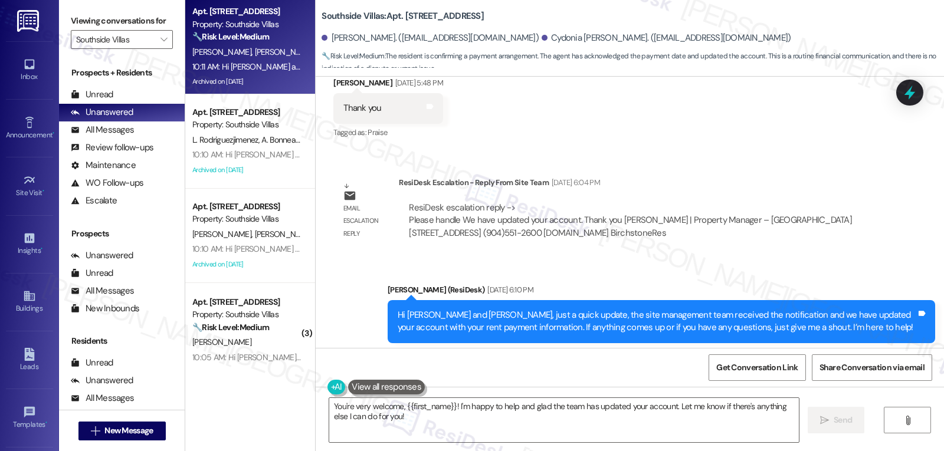
scroll to position [20154, 0]
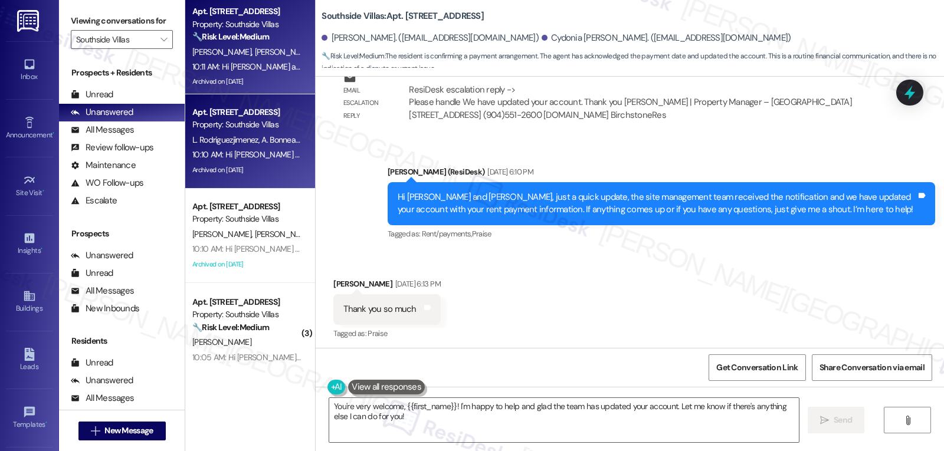
click at [244, 139] on span "L. Rodriguezjimenez" at bounding box center [226, 140] width 69 height 11
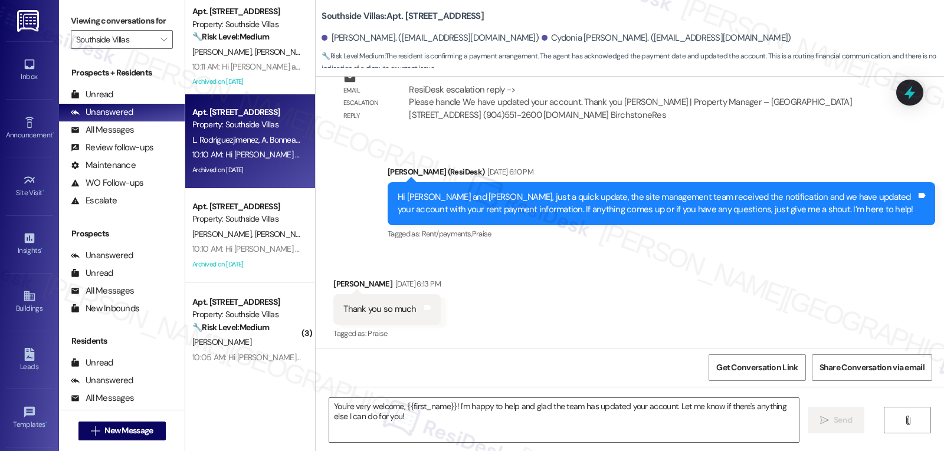
type textarea "Fetching suggested responses. Please feel free to read through the conversation…"
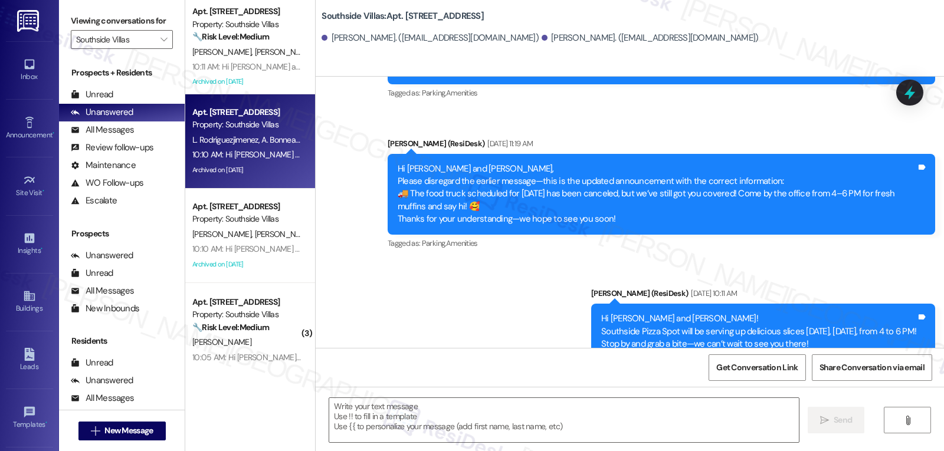
type textarea "Fetching suggested responses. Please feel free to read through the conversation…"
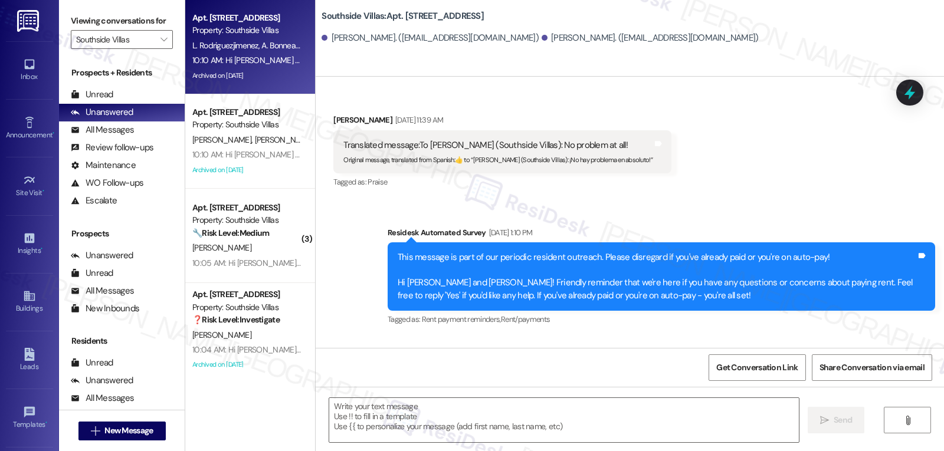
scroll to position [1427, 0]
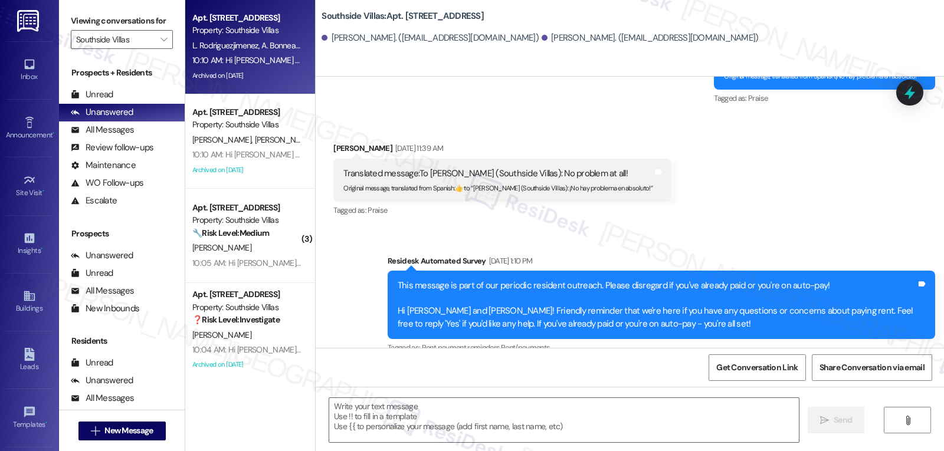
click at [917, 94] on icon at bounding box center [909, 92] width 15 height 15
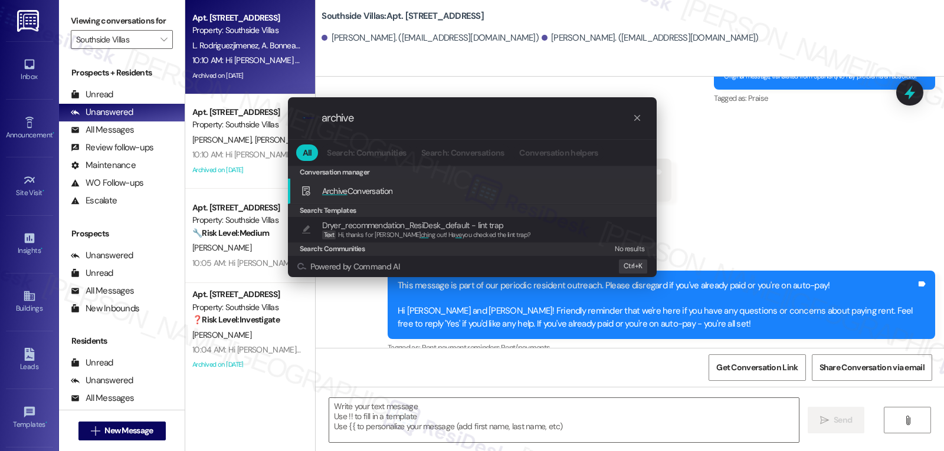
type input "archive"
click at [350, 194] on span "Archive Conversation" at bounding box center [357, 191] width 71 height 11
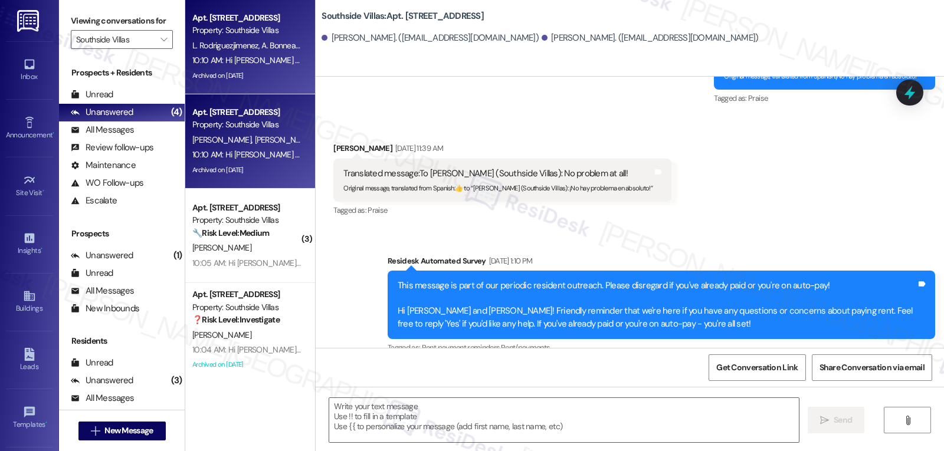
click at [255, 165] on div "Archived on [DATE]" at bounding box center [246, 170] width 111 height 15
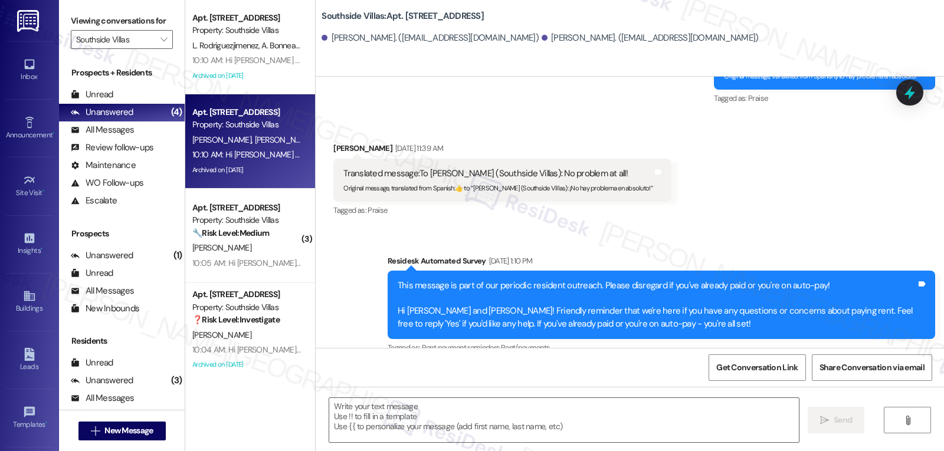
type textarea "Fetching suggested responses. Please feel free to read through the conversation…"
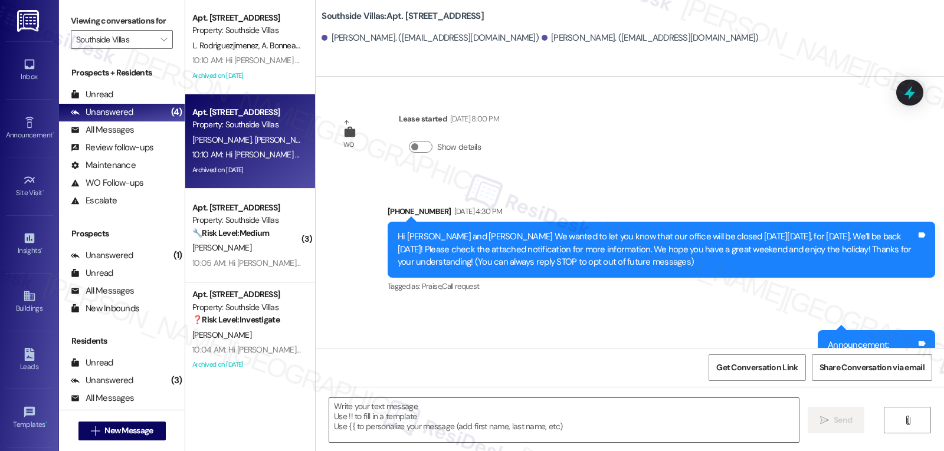
scroll to position [6116, 0]
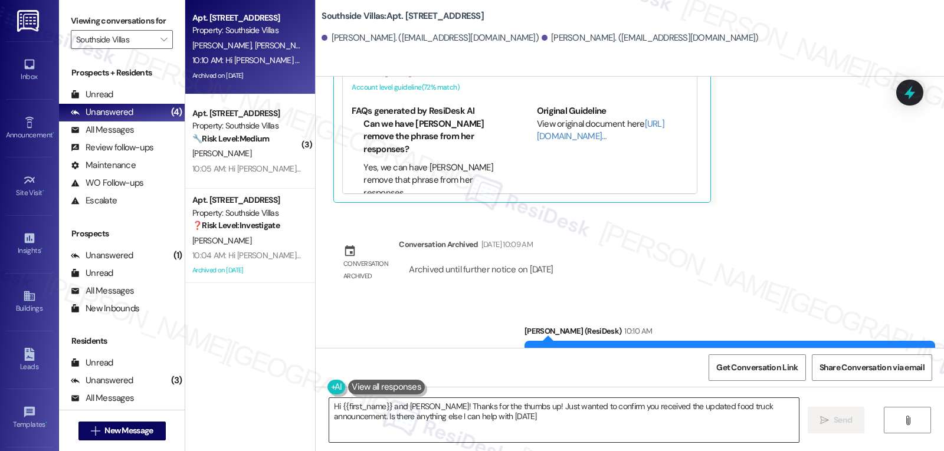
type textarea "Hi {{first_name}} and [PERSON_NAME]! Thanks for the thumbs up! Just wanted to c…"
drag, startPoint x: 913, startPoint y: 83, endPoint x: 838, endPoint y: 258, distance: 190.6
click at [913, 85] on icon at bounding box center [909, 92] width 15 height 15
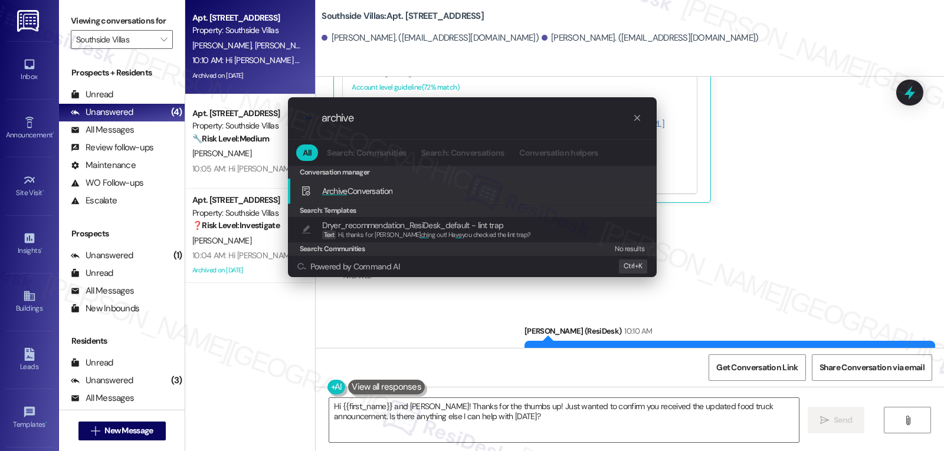
type input "archive"
click at [359, 195] on span "Archive Conversation" at bounding box center [357, 191] width 71 height 11
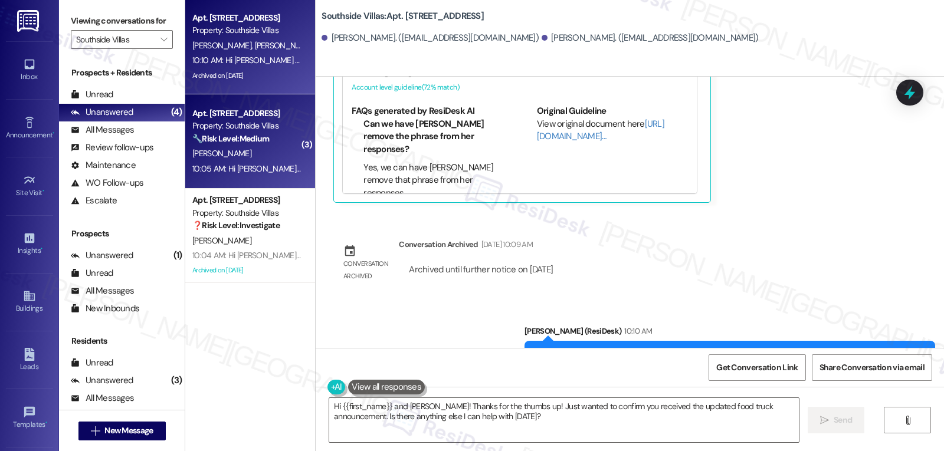
click at [257, 152] on div "[PERSON_NAME]" at bounding box center [246, 153] width 111 height 15
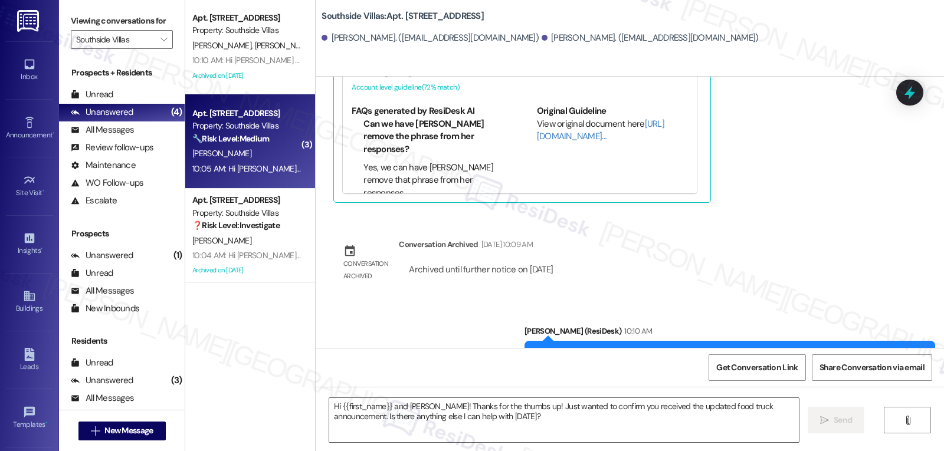
type textarea "Fetching suggested responses. Please feel free to read through the conversation…"
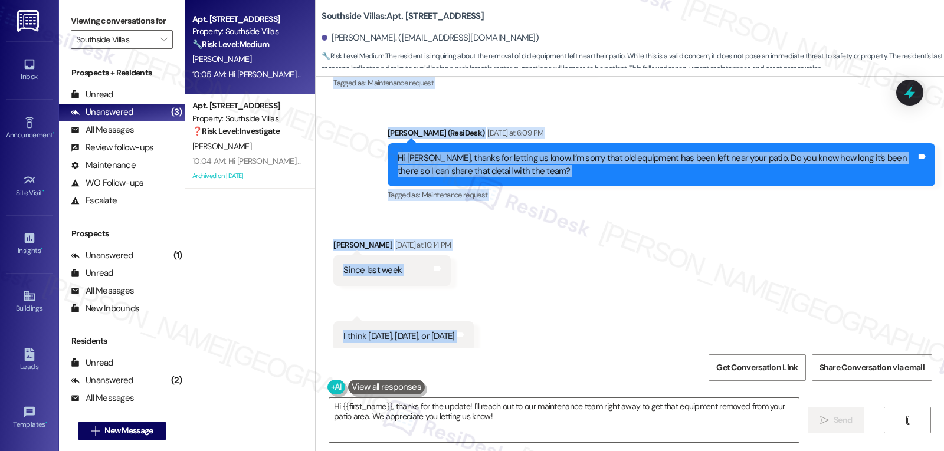
scroll to position [9972, 0]
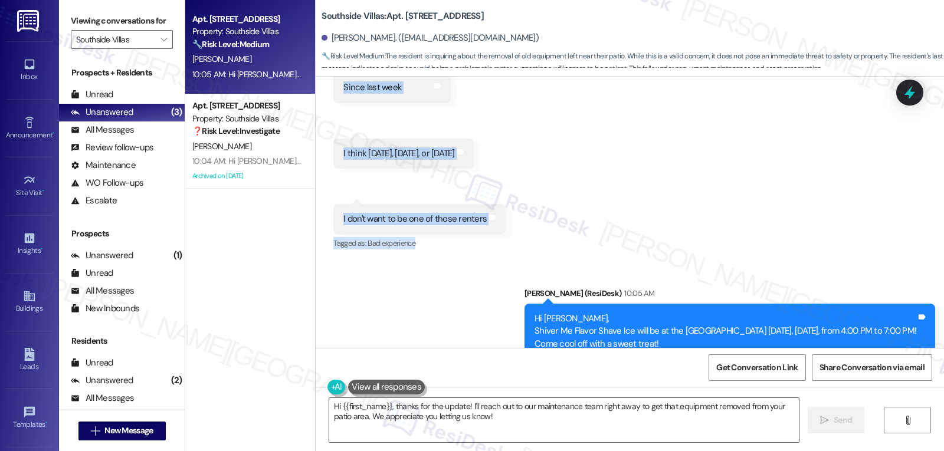
drag, startPoint x: 320, startPoint y: 96, endPoint x: 522, endPoint y: 198, distance: 226.9
click at [522, 198] on div "Lease started [DATE] 8:00 PM Survey, sent via SMS Residesk Automated Survey [DA…" at bounding box center [630, 212] width 628 height 271
copy div "Lore Ipsumd Sitamet Con 11, 2913 ad 7:85 EL Seddo Eius Tempo... Inci utl etdol …"
click at [510, 430] on textarea "Hi {{first_name}}, thanks for the update! I'll reach out to our maintenance tea…" at bounding box center [564, 420] width 470 height 44
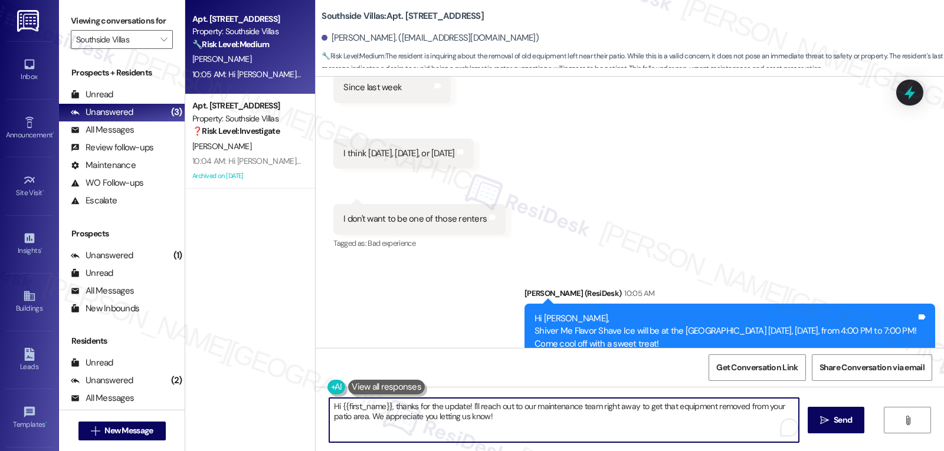
paste textarea "Thanks for sharing that, [PERSON_NAME] — and I completely understand not wantin…"
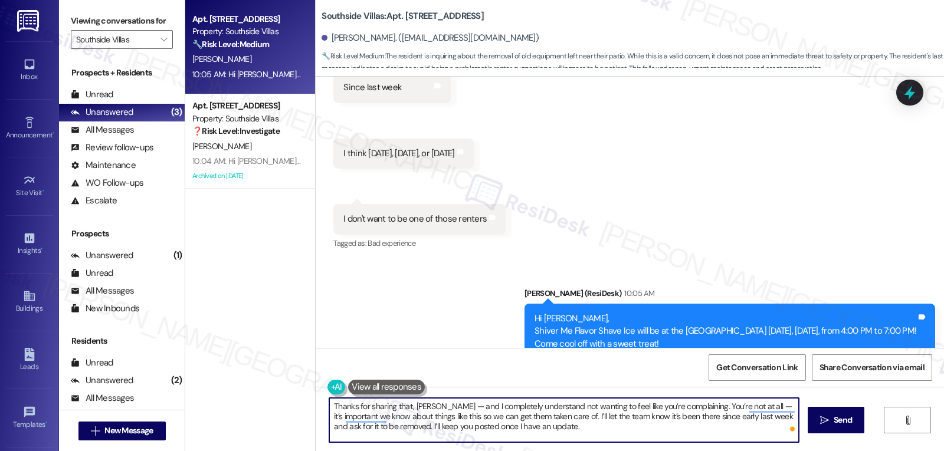
click at [432, 404] on textarea "Thanks for sharing that, [PERSON_NAME] — and I completely understand not wantin…" at bounding box center [564, 420] width 470 height 44
click at [596, 441] on textarea "Thanks for sharing that, [PERSON_NAME]. And I completely understand not wanting…" at bounding box center [564, 420] width 470 height 44
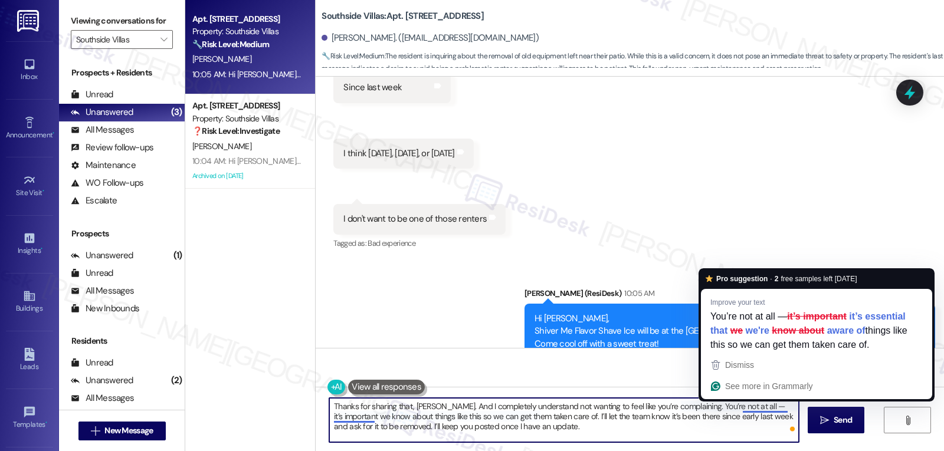
click at [728, 405] on textarea "Thanks for sharing that, [PERSON_NAME]. And I completely understand not wanting…" at bounding box center [564, 420] width 470 height 44
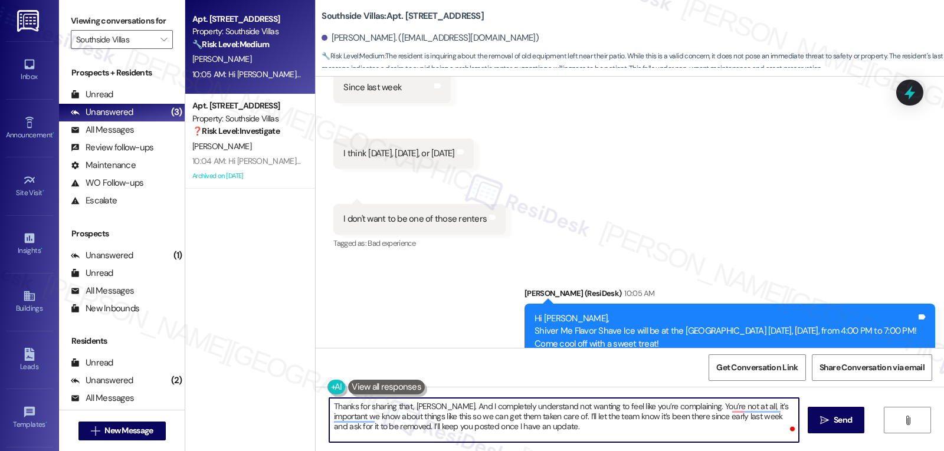
click at [553, 429] on textarea "Thanks for sharing that, [PERSON_NAME]. And I completely understand not wanting…" at bounding box center [564, 420] width 470 height 44
type textarea "Thanks for sharing that, [PERSON_NAME]. And I completely understand not wanting…"
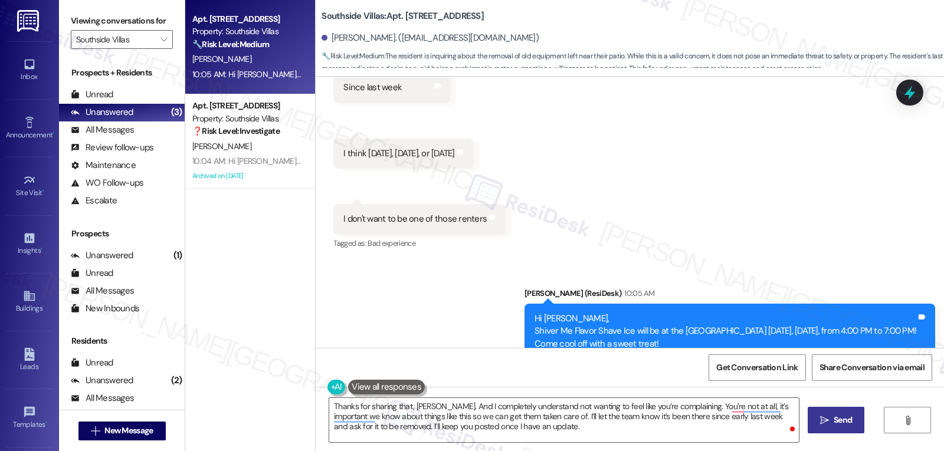
click at [818, 419] on span " Send" at bounding box center [836, 420] width 37 height 12
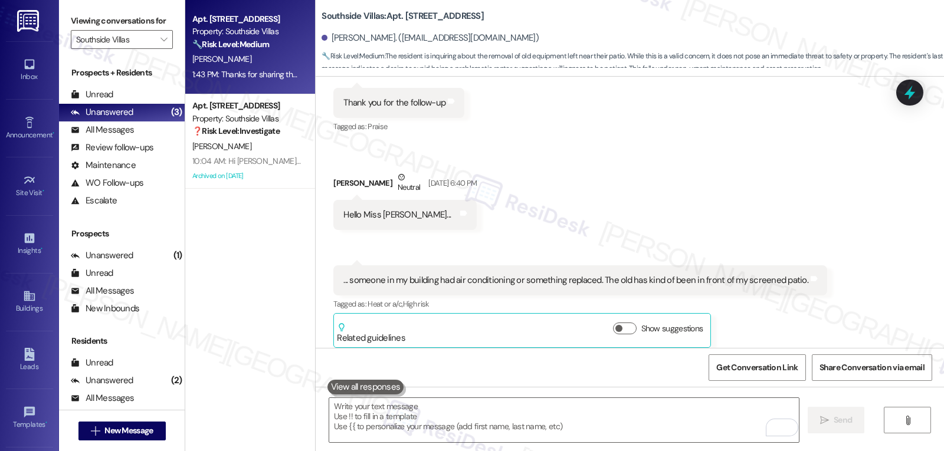
scroll to position [9489, 0]
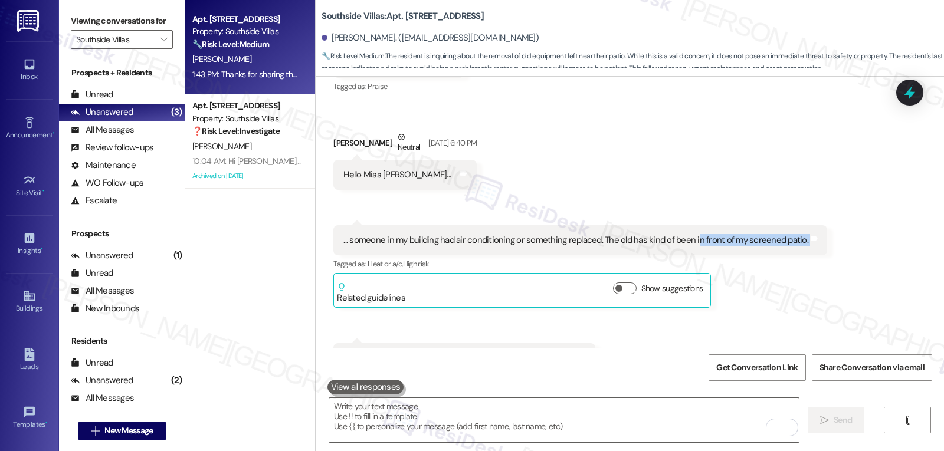
drag, startPoint x: 684, startPoint y: 204, endPoint x: 808, endPoint y: 204, distance: 123.3
click at [808, 225] on div "... someone in my building had air conditioning or something replaced. The old …" at bounding box center [580, 240] width 494 height 30
copy div "n front of my screened patio. Tags and notes"
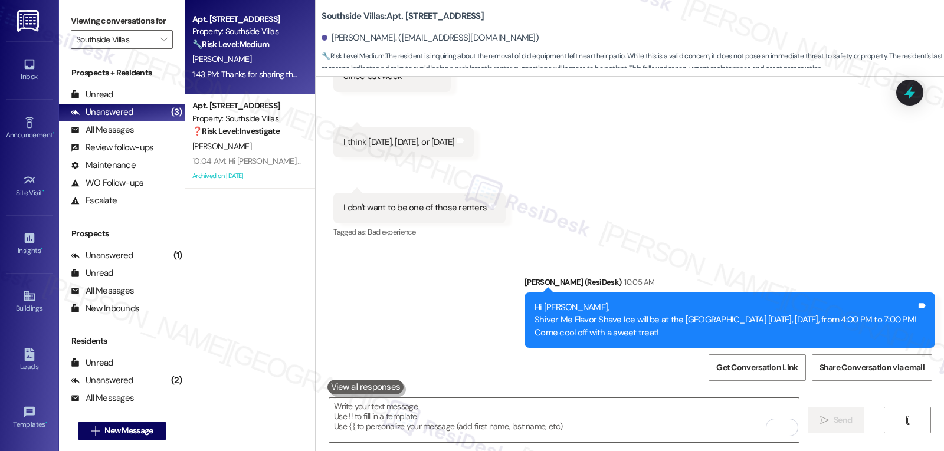
scroll to position [10079, 0]
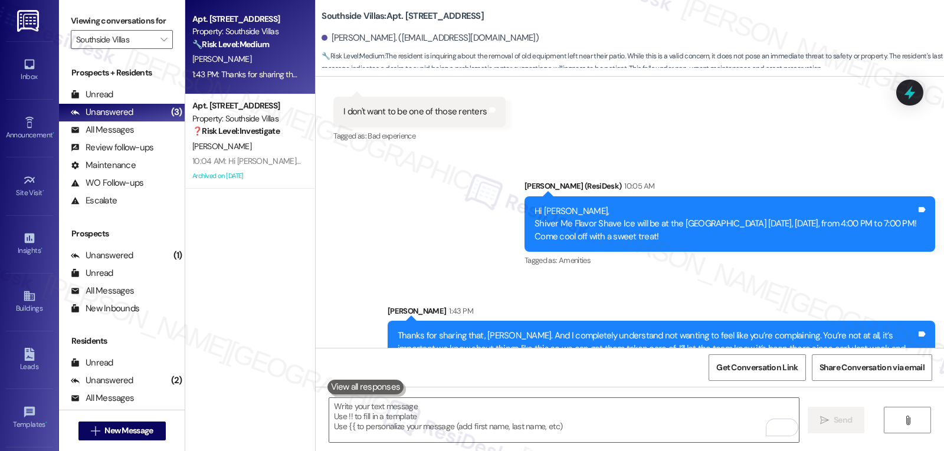
click at [903, 94] on icon at bounding box center [909, 92] width 15 height 15
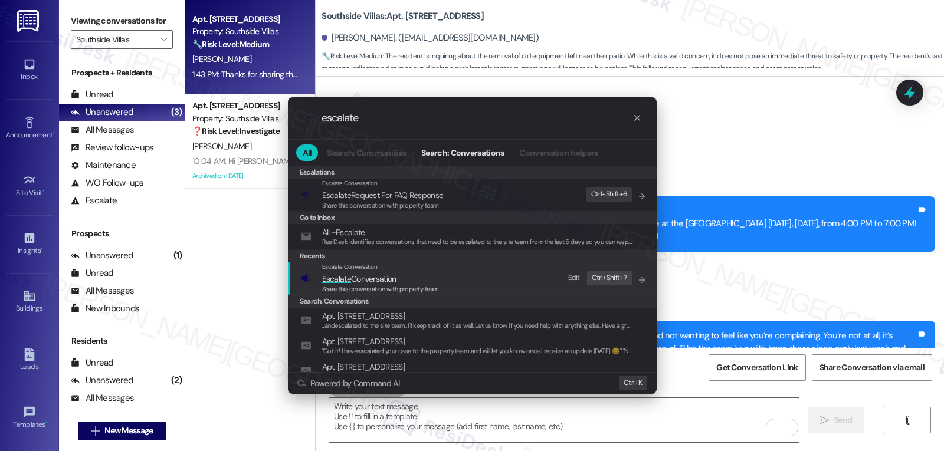
type input "escalate"
click at [350, 294] on div "Share this conversation with property team" at bounding box center [380, 289] width 117 height 11
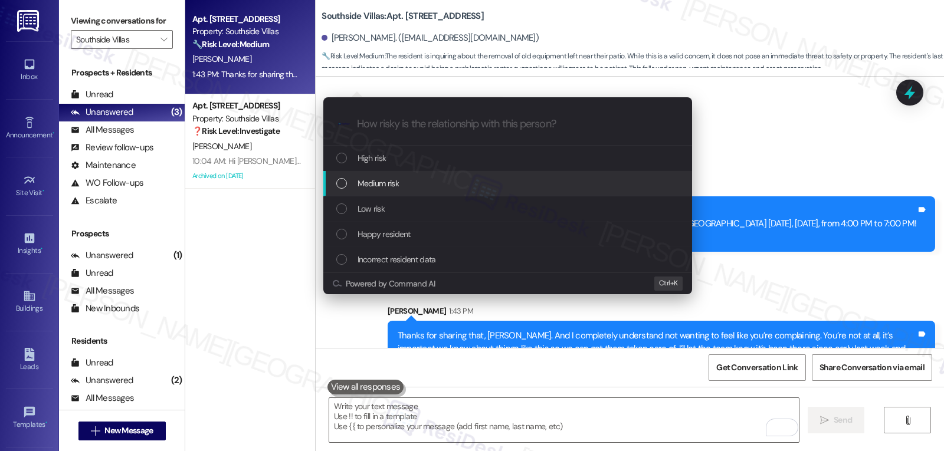
click at [381, 185] on span "Medium risk" at bounding box center [378, 183] width 41 height 13
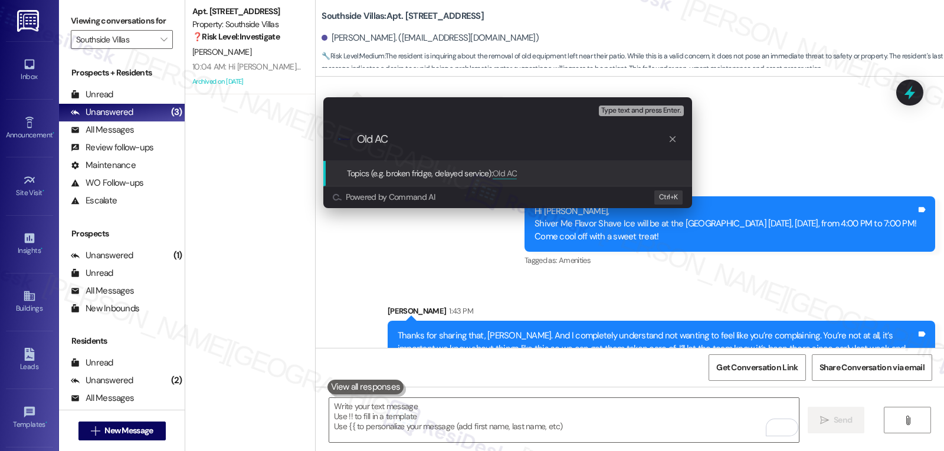
paste input "n front of my screened patio."
click at [390, 142] on input "Old AC n front of my screened patio." at bounding box center [512, 139] width 311 height 12
click at [438, 137] on input "Old AC in front of my screened patio." at bounding box center [512, 139] width 311 height 12
type input "Old neighbor's AC in front of screened patio"
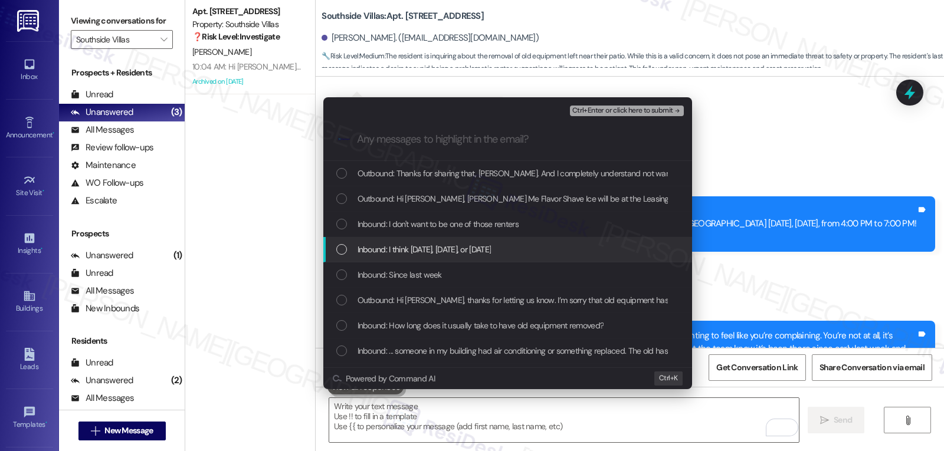
click at [425, 241] on div "Inbound: I think [DATE], [DATE], or [DATE]" at bounding box center [507, 249] width 369 height 25
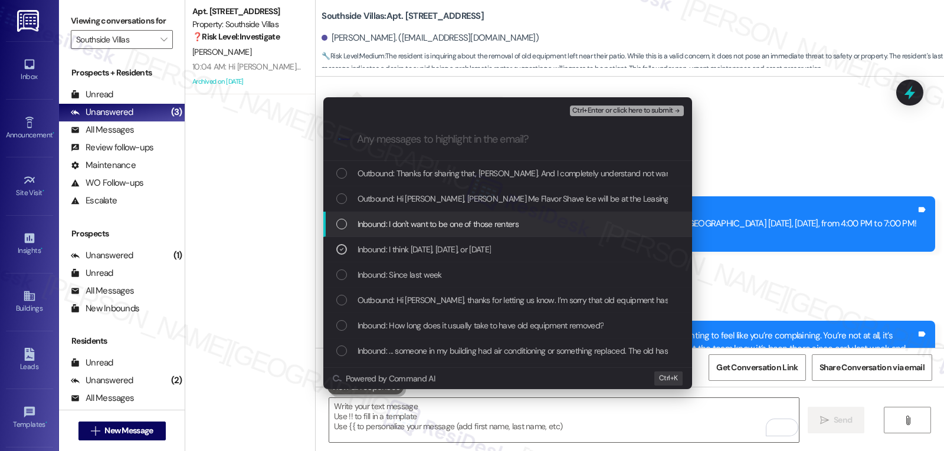
click at [429, 228] on span "Inbound: I don't want to be one of those renters" at bounding box center [438, 224] width 161 height 13
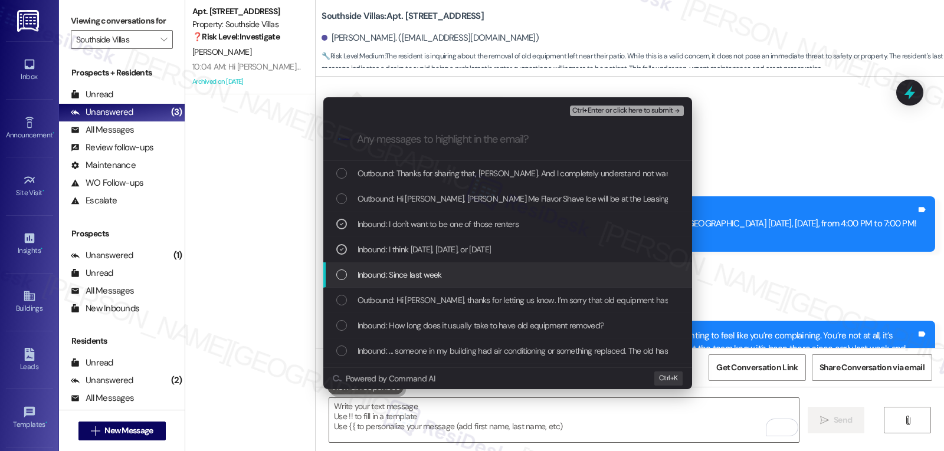
click at [418, 274] on span "Inbound: Since last week" at bounding box center [400, 274] width 84 height 13
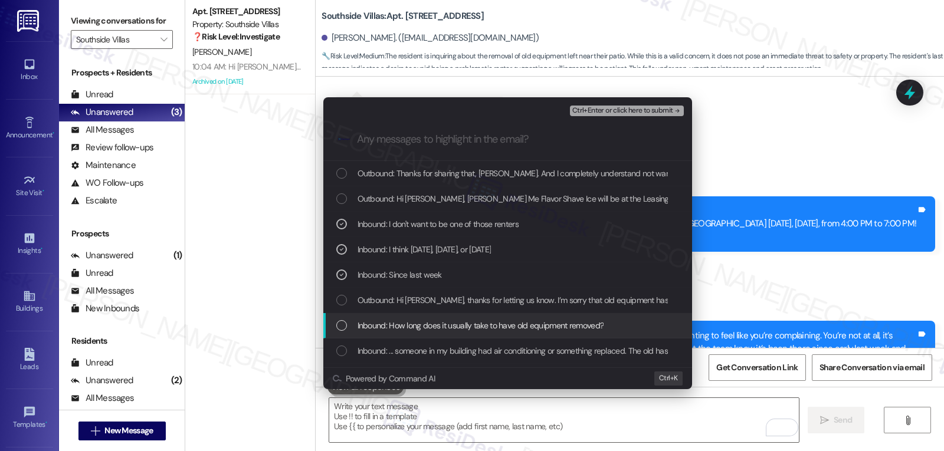
click at [434, 329] on span "Inbound: How long does it usually take to have old equipment removed?" at bounding box center [481, 325] width 247 height 13
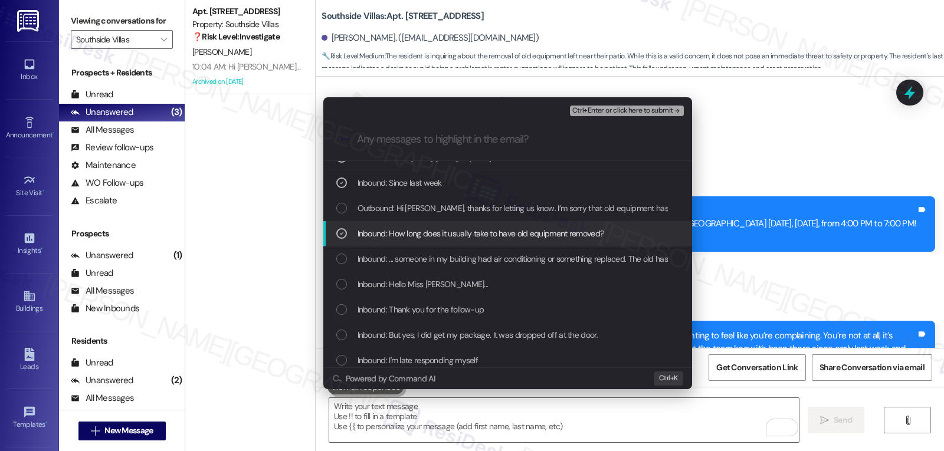
scroll to position [118, 0]
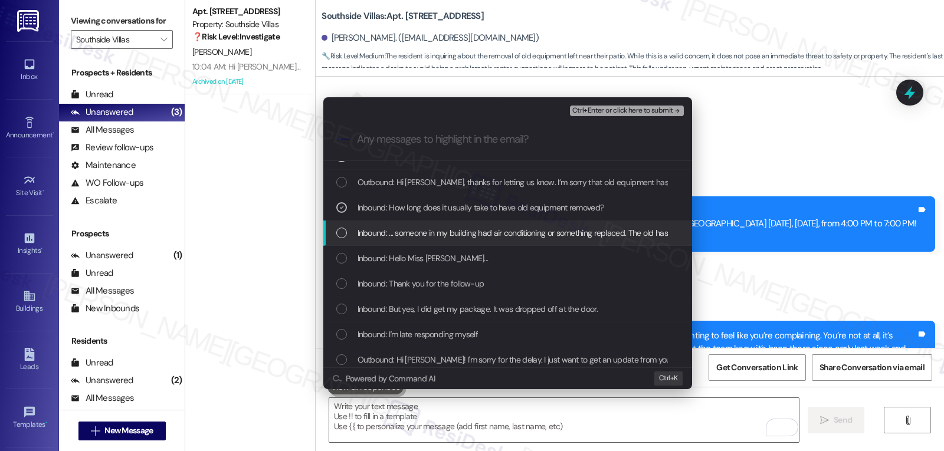
click at [370, 237] on span "Inbound: ... someone in my building had air conditioning or something replaced.…" at bounding box center [587, 233] width 458 height 13
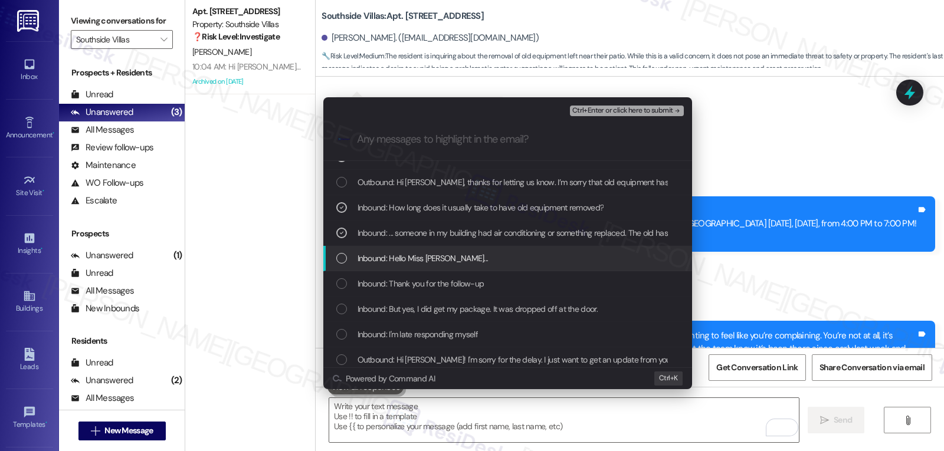
click at [367, 257] on span "Inbound: Hello Miss [PERSON_NAME]..." at bounding box center [423, 258] width 131 height 13
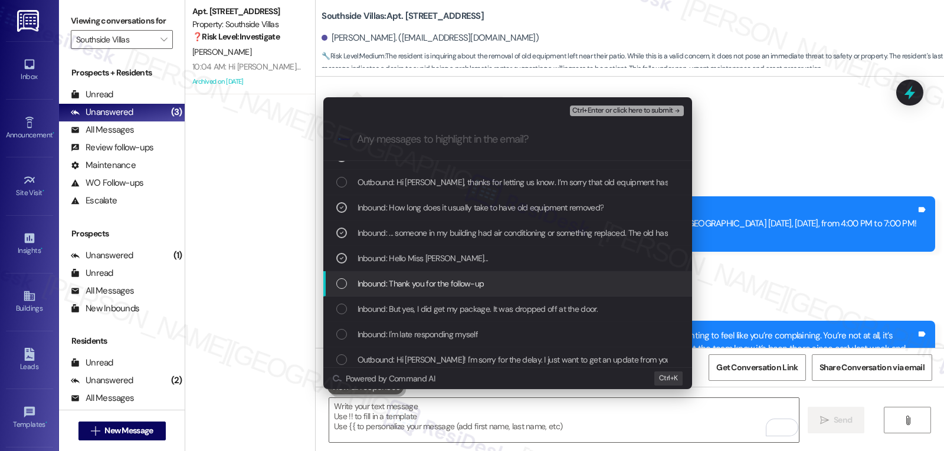
click at [372, 284] on span "Inbound: Thank you for the follow-up" at bounding box center [421, 283] width 127 height 13
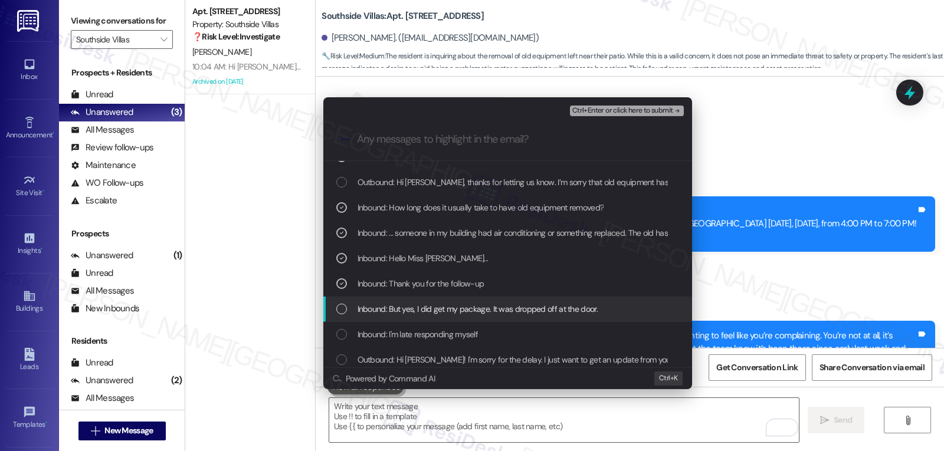
click at [365, 312] on span "Inbound: But yes, I did get my package. It was dropped off at the door." at bounding box center [478, 309] width 240 height 13
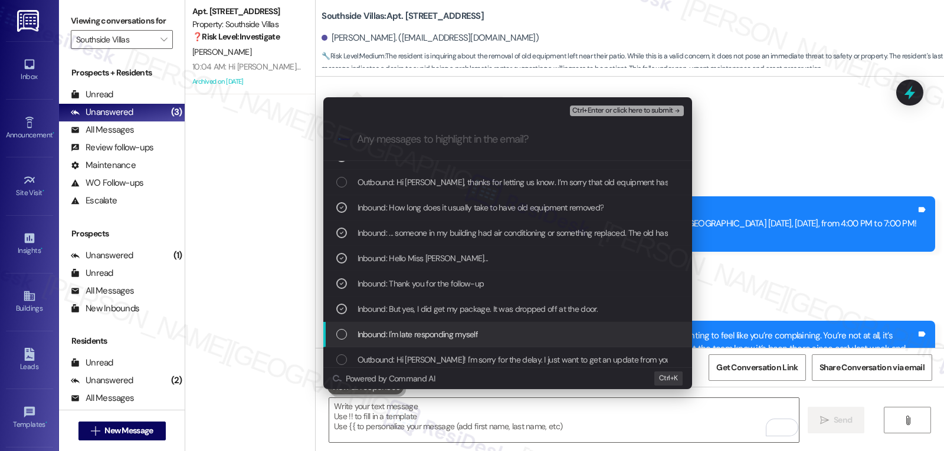
click at [346, 339] on div "List of options" at bounding box center [341, 334] width 11 height 11
click at [342, 338] on icon "List of options" at bounding box center [341, 334] width 8 height 8
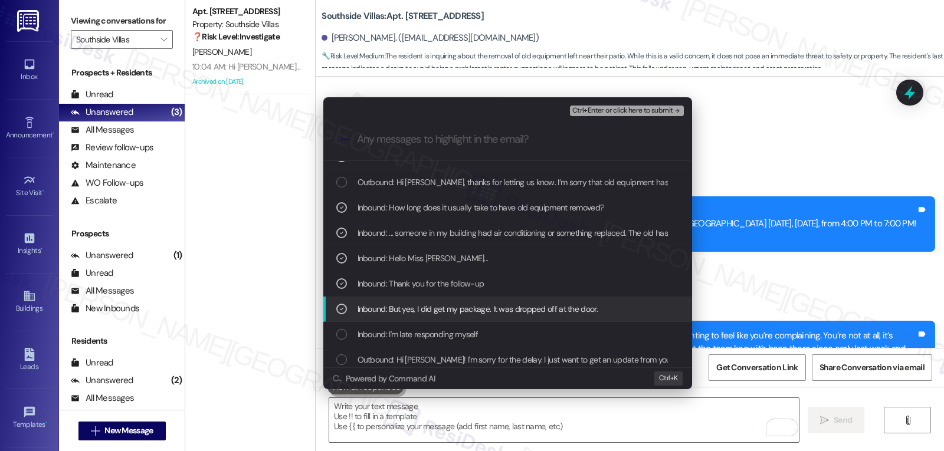
click at [343, 314] on div "List of options" at bounding box center [341, 309] width 11 height 11
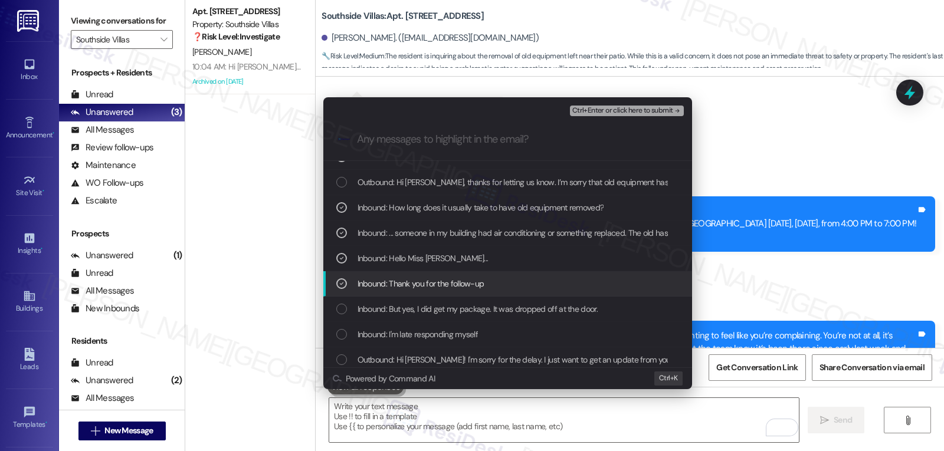
click at [341, 287] on icon "List of options" at bounding box center [341, 284] width 8 height 8
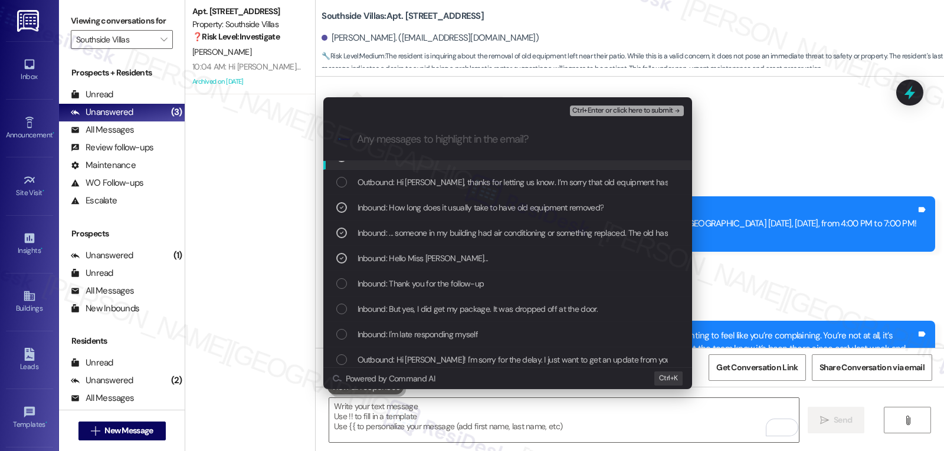
click at [655, 107] on span "Ctrl+Enter or click here to submit" at bounding box center [622, 111] width 101 height 8
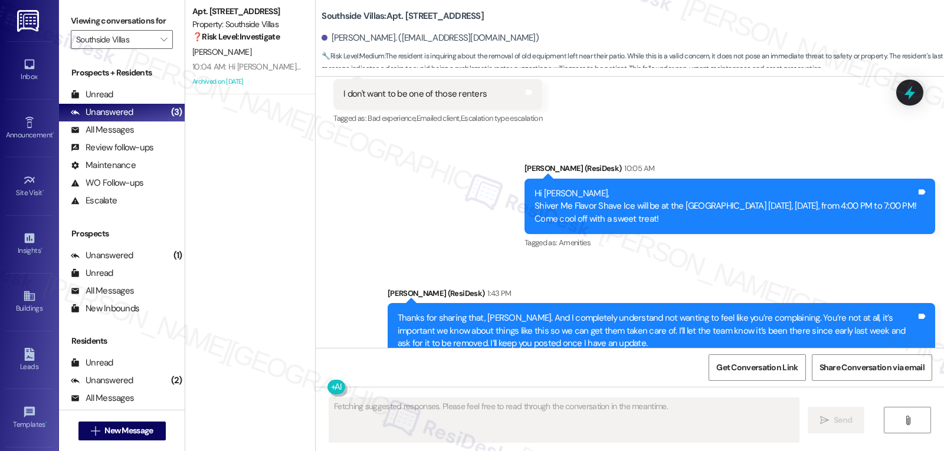
scroll to position [9861, 0]
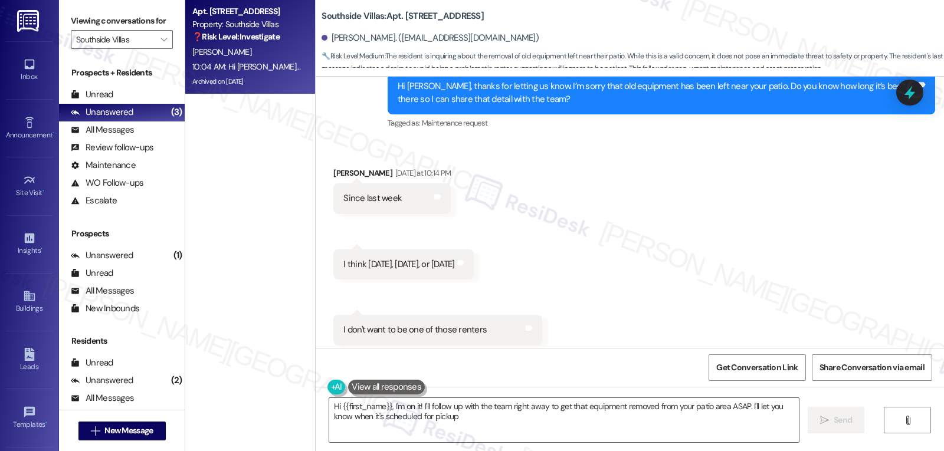
type textarea "Hi {{first_name}}, I'm on it! I'll follow up with the team right away to get th…"
click at [253, 29] on div "Property: Southside Villas" at bounding box center [246, 24] width 109 height 12
type textarea "Fetching suggested responses. Please feel free to read through the conversation…"
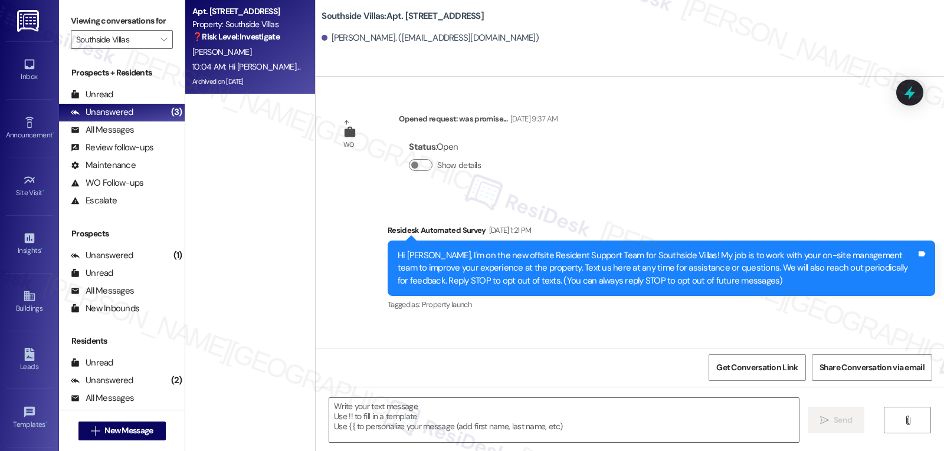
scroll to position [8803, 0]
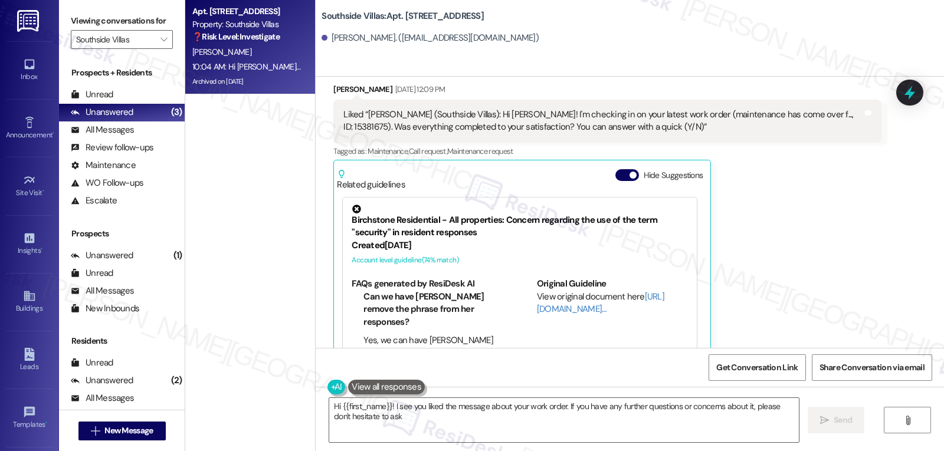
type textarea "Hi {{first_name}}! I see you liked the message about your work order. If you ha…"
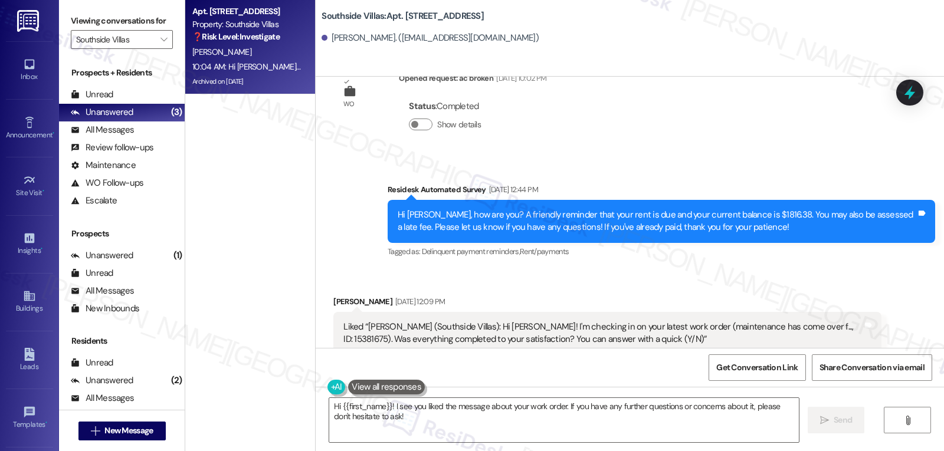
scroll to position [8331, 0]
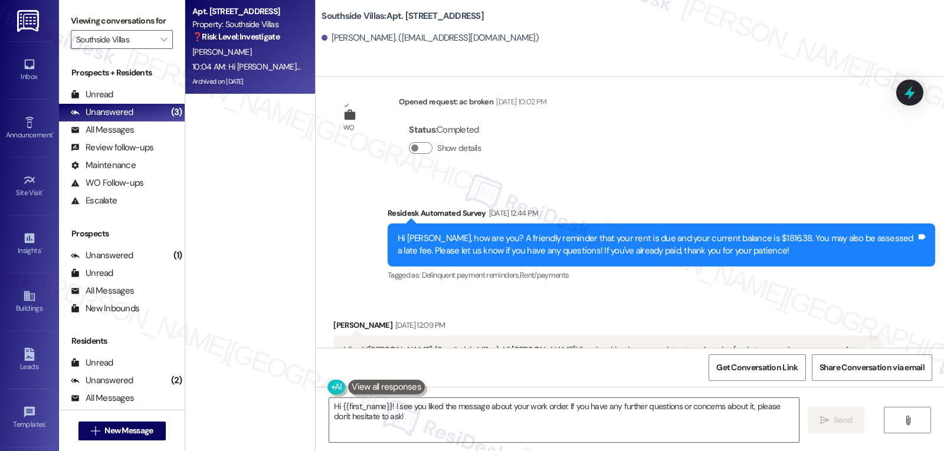
click at [916, 96] on icon at bounding box center [909, 92] width 15 height 15
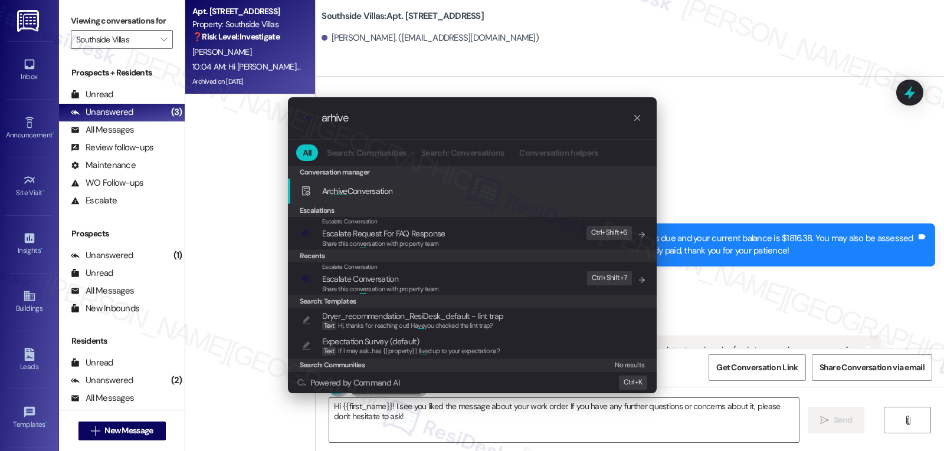
type input "arhive"
click at [349, 189] on span "Arc hive Conversation" at bounding box center [357, 191] width 71 height 11
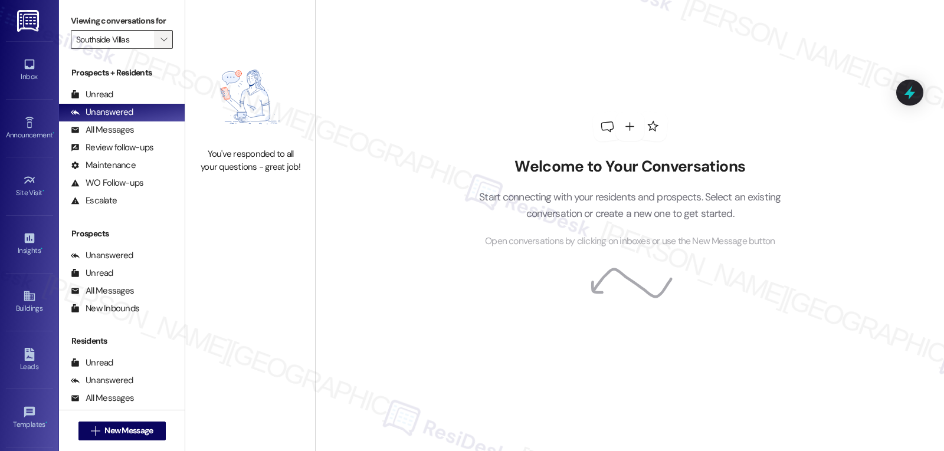
click at [160, 44] on icon "" at bounding box center [163, 39] width 6 height 9
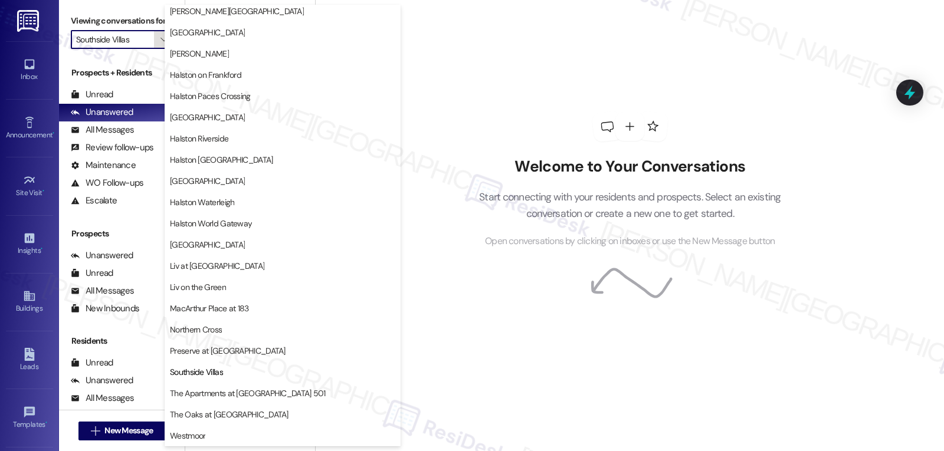
scroll to position [408, 0]
click at [222, 265] on span "Liv at [GEOGRAPHIC_DATA]" at bounding box center [217, 266] width 94 height 12
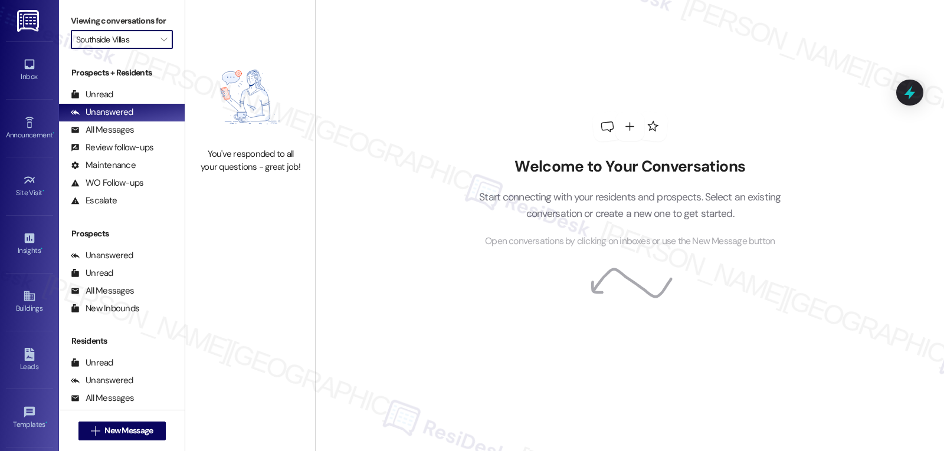
type input "Liv at [GEOGRAPHIC_DATA]"
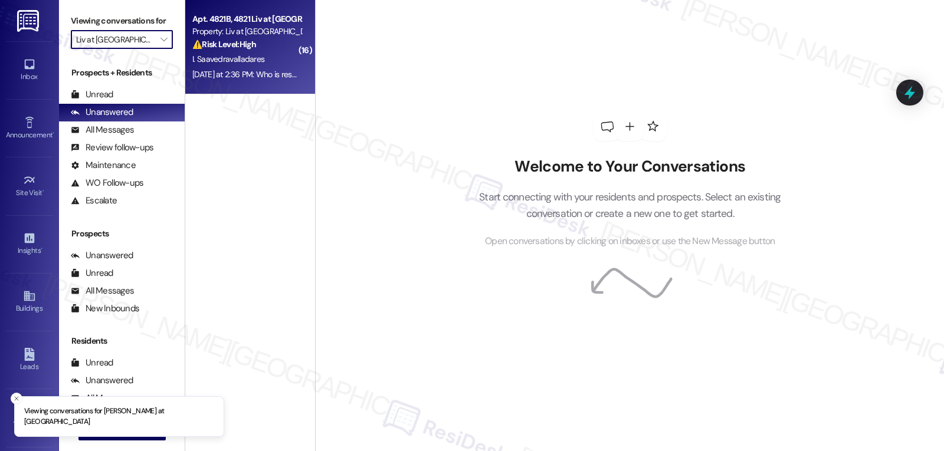
click at [243, 58] on span "I. Saavedravalladares" at bounding box center [228, 59] width 72 height 11
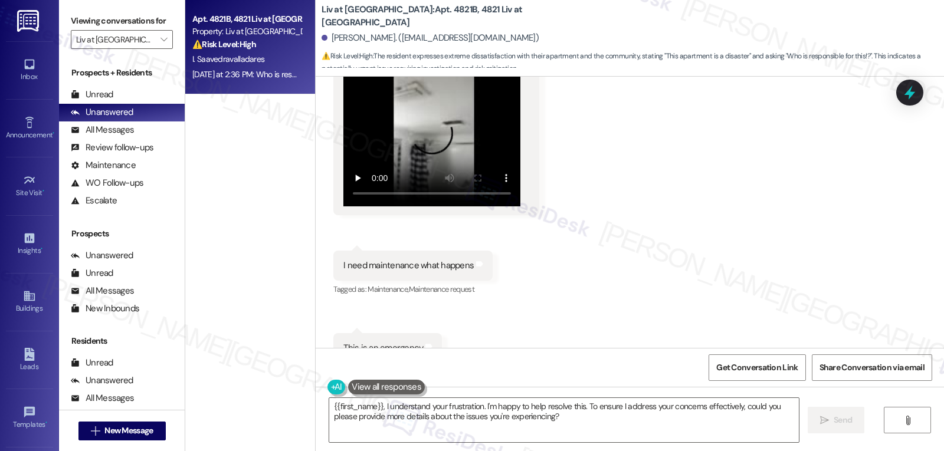
scroll to position [12756, 0]
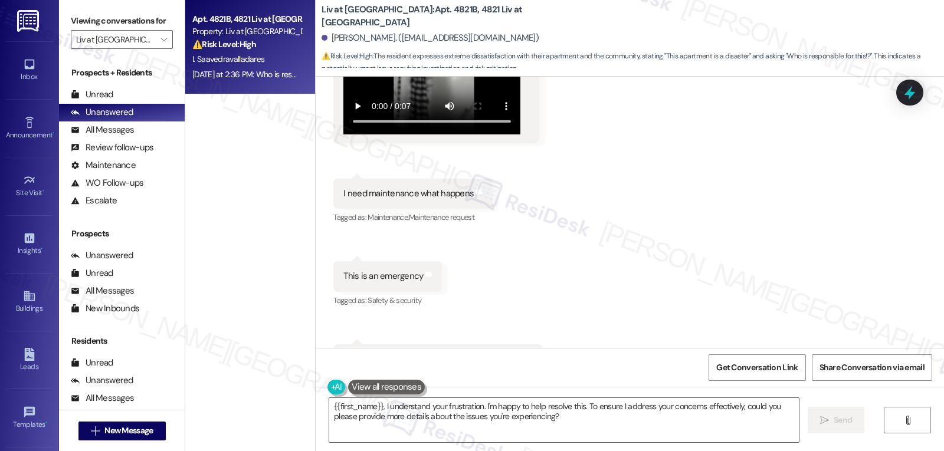
click at [333, 179] on div "I need maintenance what happens Tags and notes" at bounding box center [412, 194] width 159 height 30
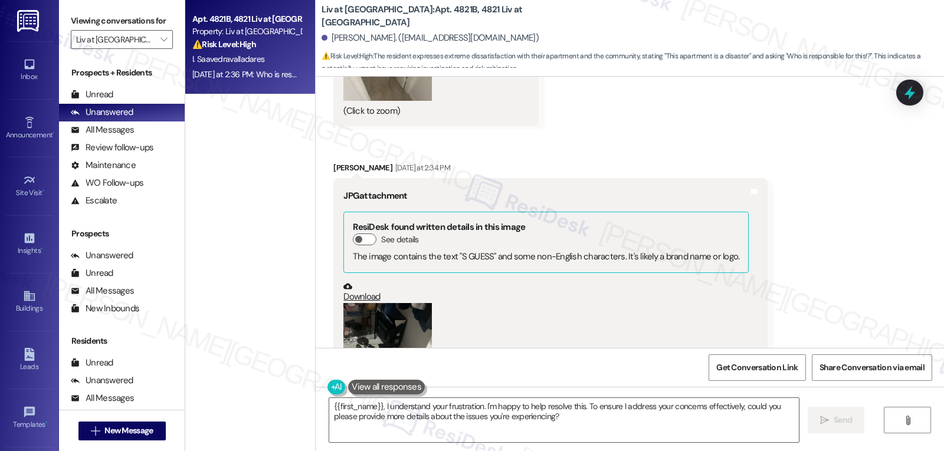
scroll to position [13700, 0]
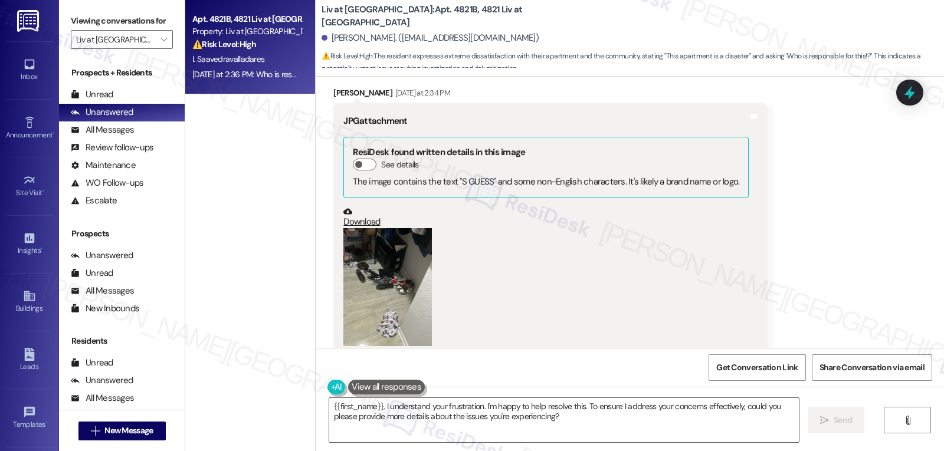
click at [404, 250] on button "Zoom image" at bounding box center [387, 287] width 88 height 118
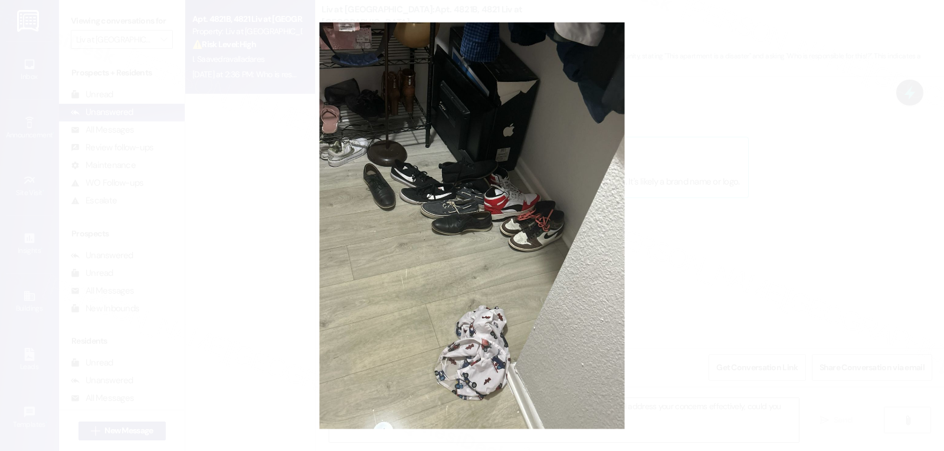
click at [708, 265] on button "Unzoom image" at bounding box center [472, 225] width 944 height 451
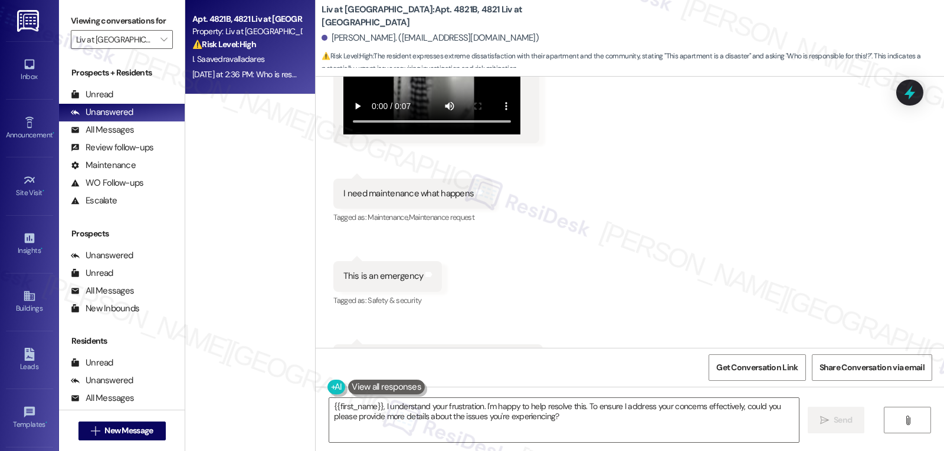
scroll to position [12638, 0]
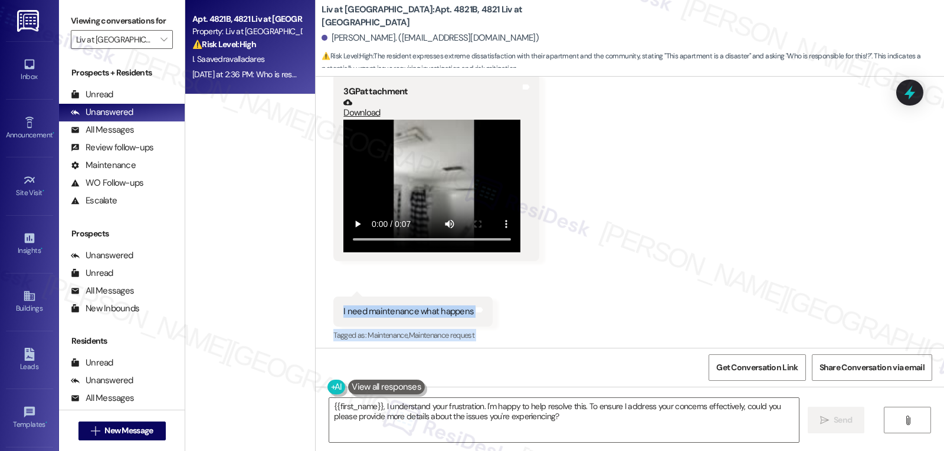
drag, startPoint x: 327, startPoint y: 270, endPoint x: 424, endPoint y: 332, distance: 115.1
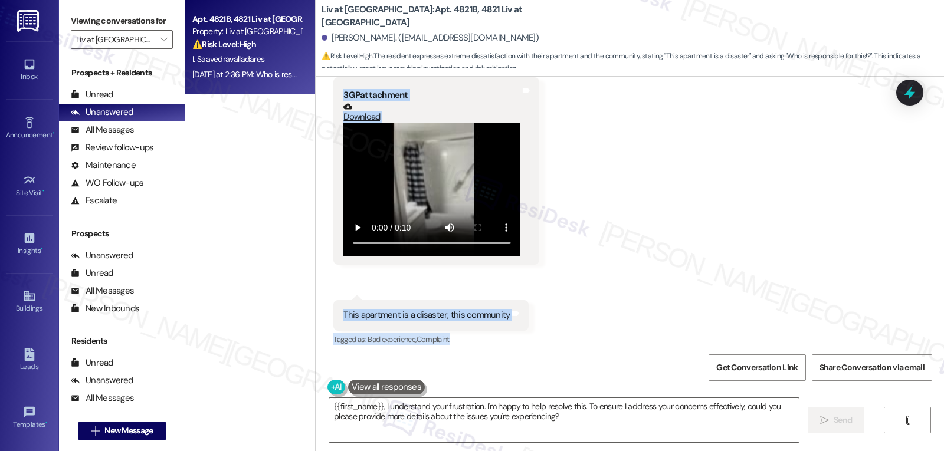
scroll to position [14408, 0]
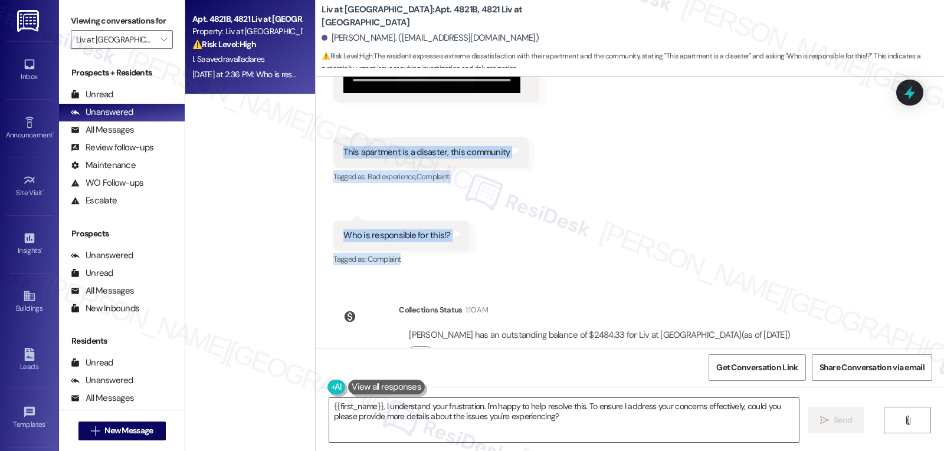
drag, startPoint x: 335, startPoint y: 272, endPoint x: 431, endPoint y: 231, distance: 103.9
copy div "I need maintenance what happens Tags and notes Tagged as: Maintenance , Click t…"
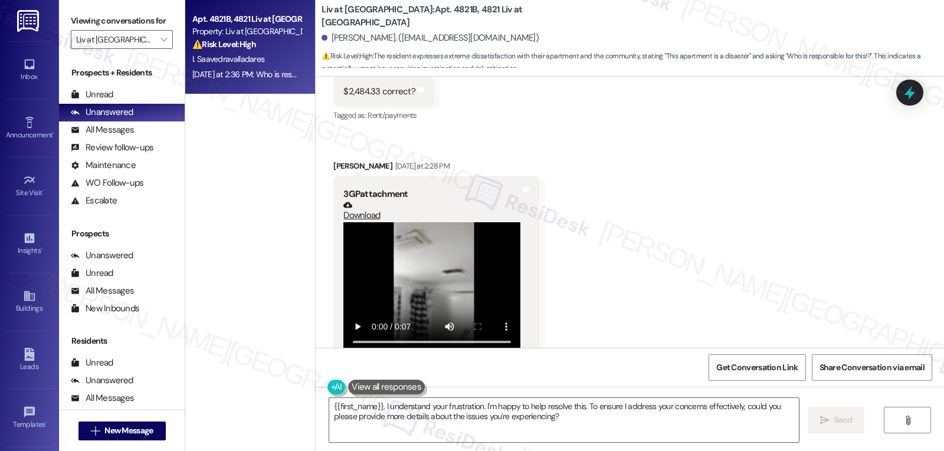
scroll to position [12520, 0]
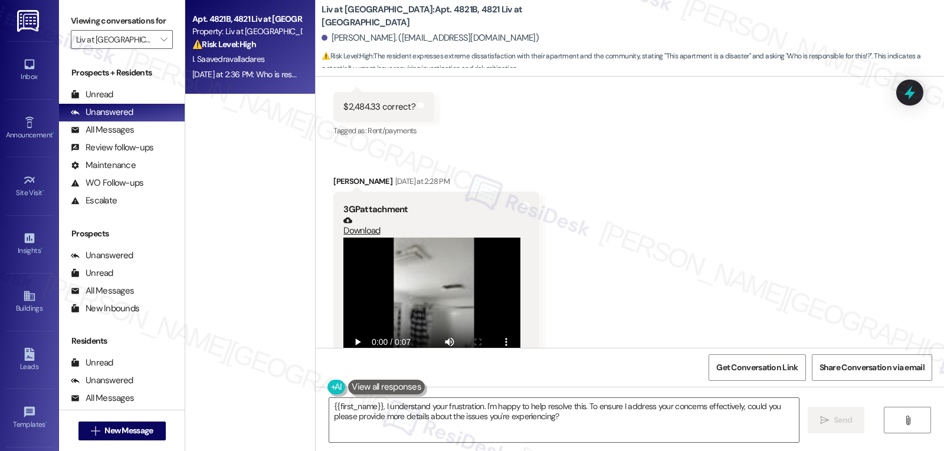
click at [333, 175] on div "Isai Saavedravalladares Yesterday at 2:28 PM" at bounding box center [436, 183] width 206 height 17
copy div "Isai"
click at [493, 437] on textarea "{{first_name}}, I understand your frustration. I'm happy to help resolve this. …" at bounding box center [564, 420] width 470 height 44
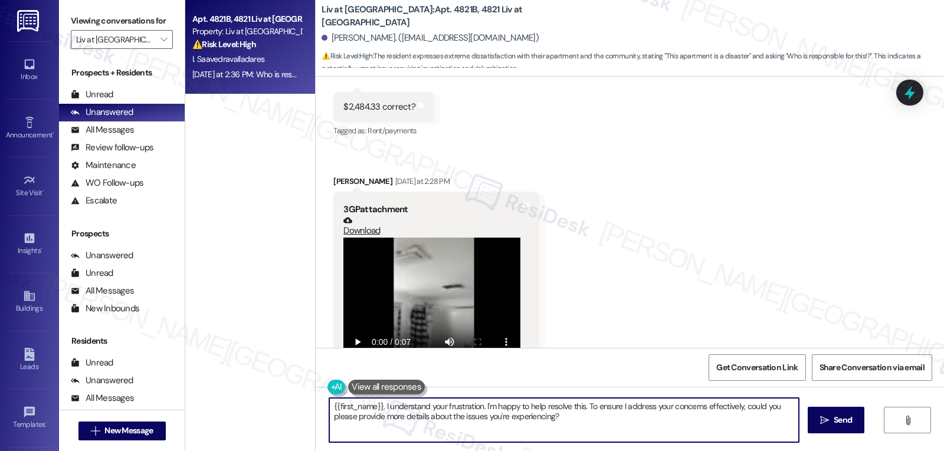
paste textarea "Hi Isai — I’m so sorry to hear about the water damage to your guitars, music eq…"
click at [351, 408] on textarea "Hi Isai — I’m so sorry to hear about the water damage to your guitars, music eq…" at bounding box center [564, 420] width 470 height 44
click at [738, 425] on textarea "Hi Isai, I’m so sorry to hear about the water damage to your guitars, music equ…" at bounding box center [564, 420] width 470 height 44
click at [755, 415] on textarea "Hi Isai, I’m so sorry to hear about the water damage to your guitars, music equ…" at bounding box center [564, 420] width 470 height 44
click at [357, 408] on textarea "Hi Isai, I’m so sorry to hear about the water damage to your guitars, music equ…" at bounding box center [564, 420] width 470 height 44
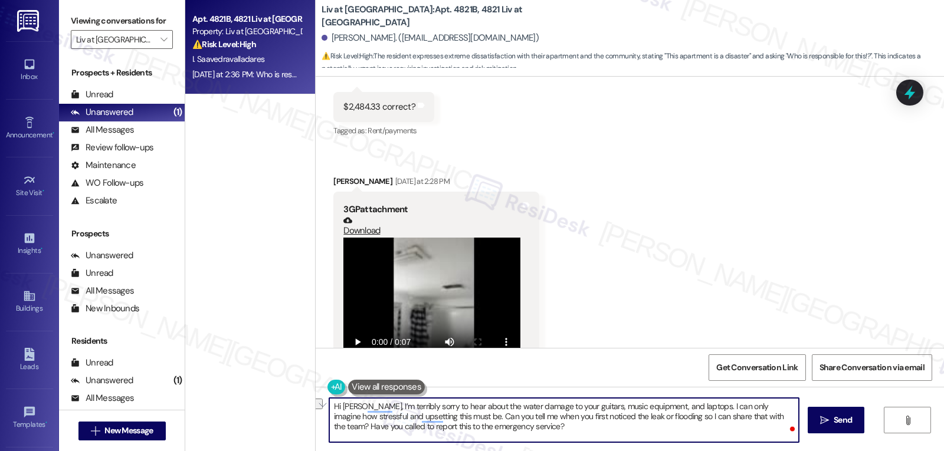
drag, startPoint x: 544, startPoint y: 407, endPoint x: 673, endPoint y: 407, distance: 129.2
click at [673, 407] on textarea "Hi Isai, I’m terribly sorry to hear about the water damage to your guitars, mus…" at bounding box center [564, 420] width 470 height 44
click at [574, 440] on textarea "Hi Isai, I’m terribly sorry to hear about the water damage to your personal bel…" at bounding box center [564, 420] width 470 height 44
type textarea "Hi Isai, I’m terribly sorry to hear about the water damage to your personal bel…"
click at [818, 425] on span " Send" at bounding box center [836, 420] width 37 height 12
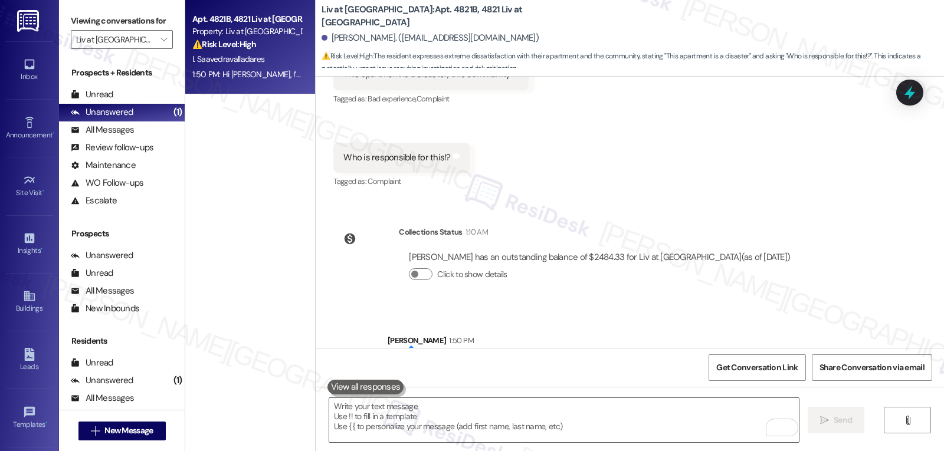
scroll to position [14516, 0]
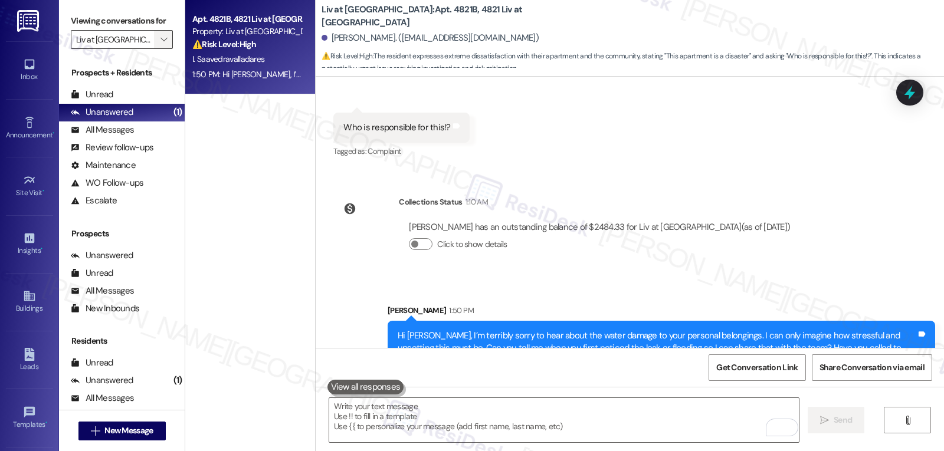
click at [160, 44] on icon "" at bounding box center [163, 39] width 6 height 9
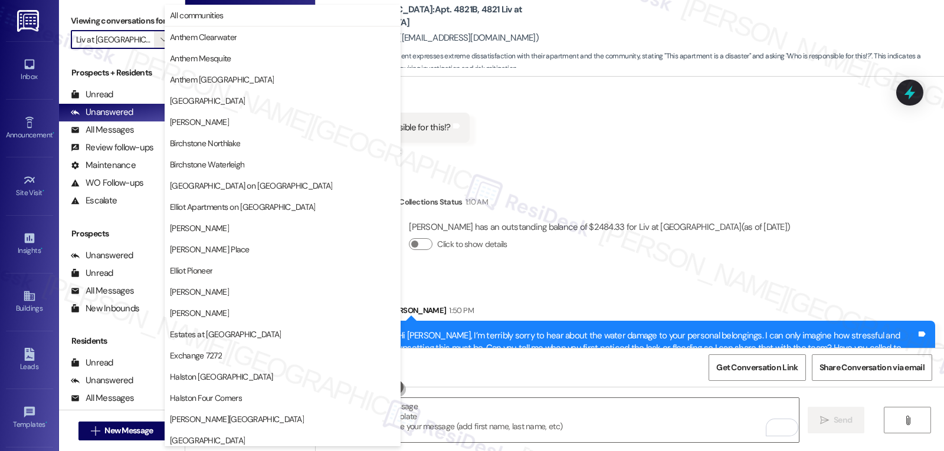
scroll to position [408, 0]
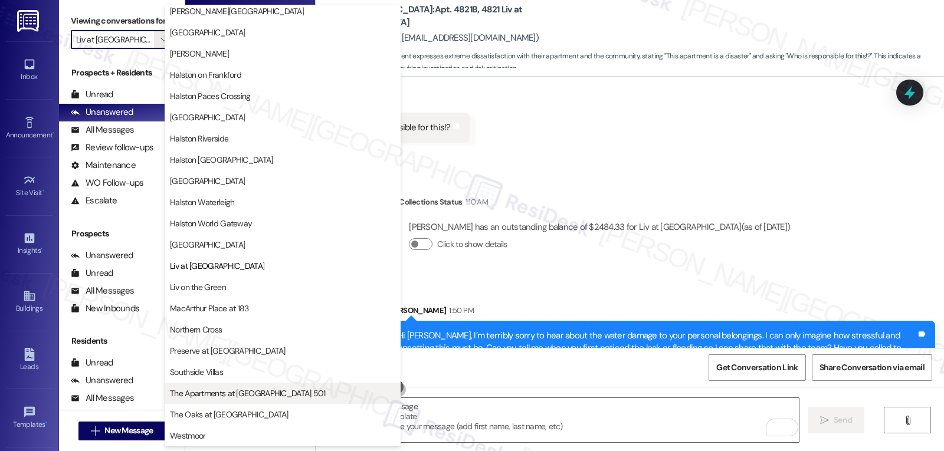
click at [234, 395] on span "The Apartments at [GEOGRAPHIC_DATA] 501" at bounding box center [248, 394] width 156 height 12
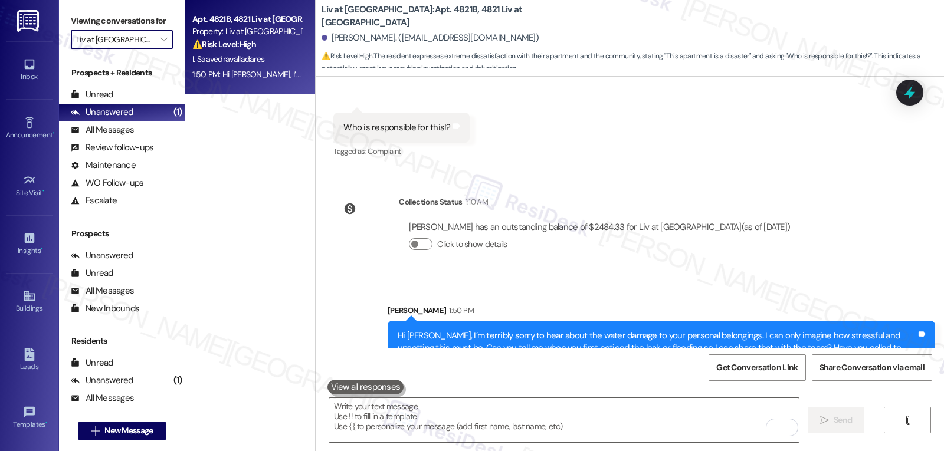
type input "The Apartments at [GEOGRAPHIC_DATA] 501"
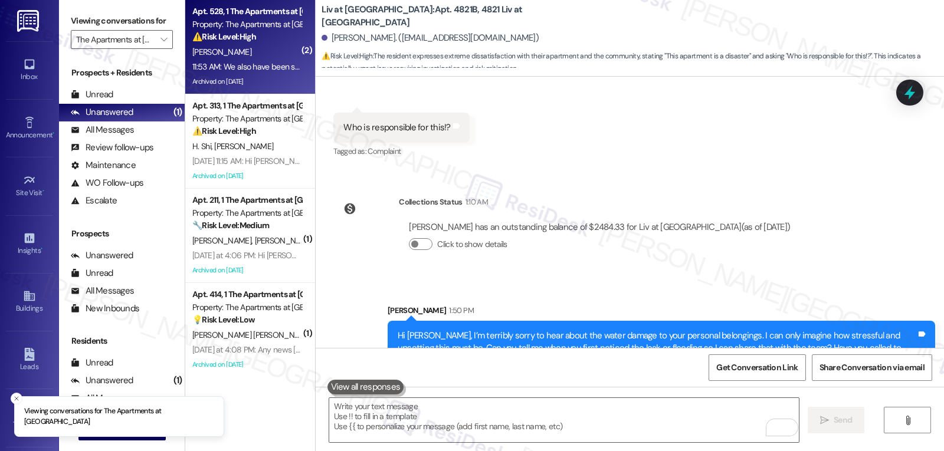
click at [283, 49] on div "[PERSON_NAME]" at bounding box center [246, 52] width 111 height 15
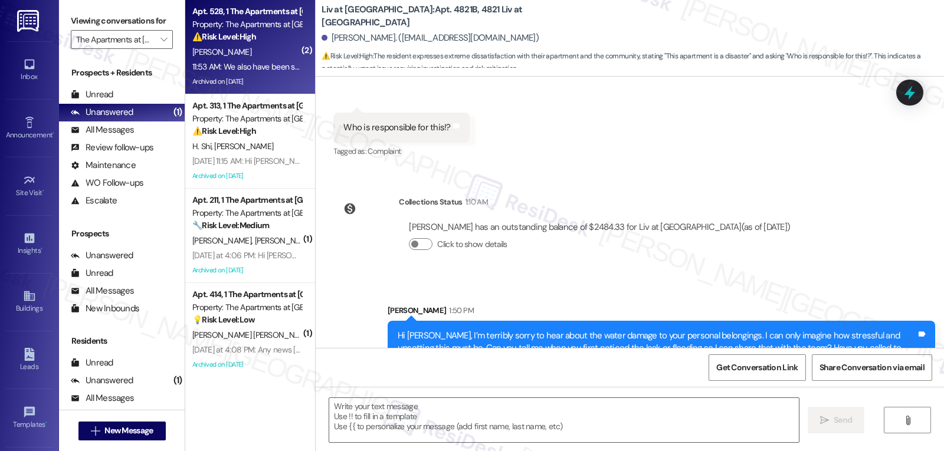
type textarea "Fetching suggested responses. Please feel free to read through the conversation…"
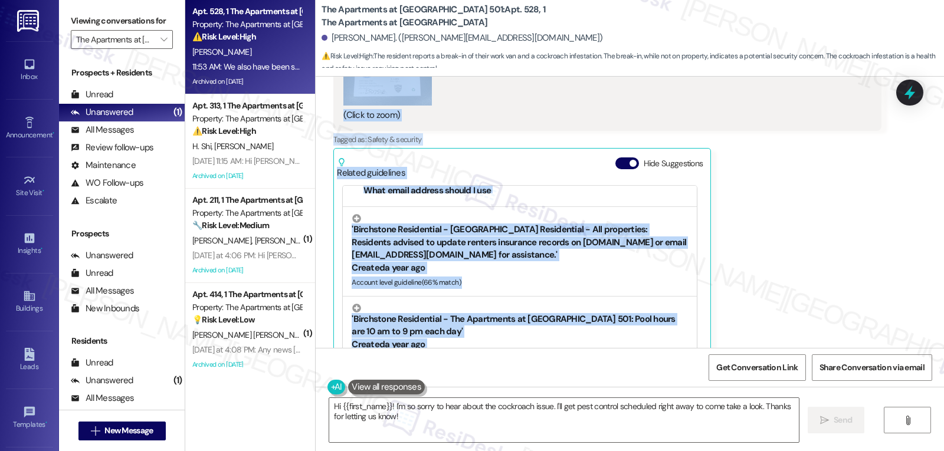
scroll to position [236, 0]
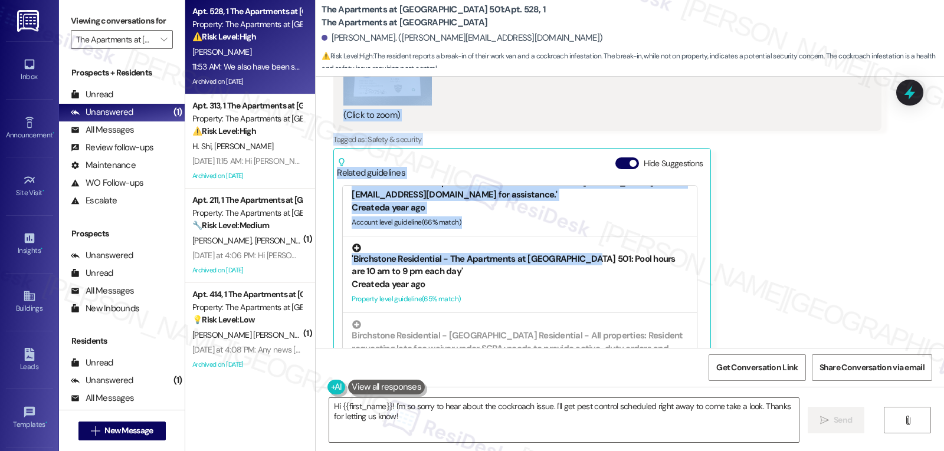
drag, startPoint x: 324, startPoint y: 212, endPoint x: 575, endPoint y: 228, distance: 251.2
click at [575, 231] on div "Received via SMS Paul Anderson 11:52 AM Hello! While on vacation last week my w…" at bounding box center [606, 112] width 565 height 522
click at [615, 158] on button "Hide Suggestions" at bounding box center [627, 164] width 24 height 12
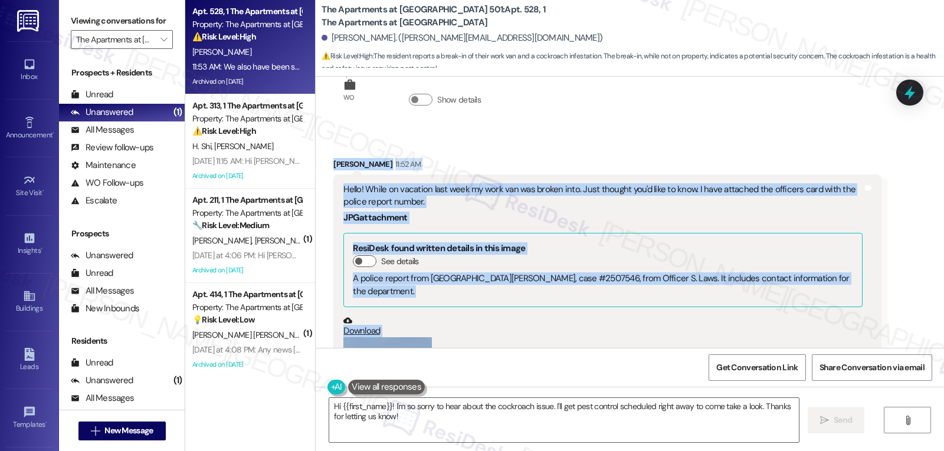
scroll to position [2530, 0]
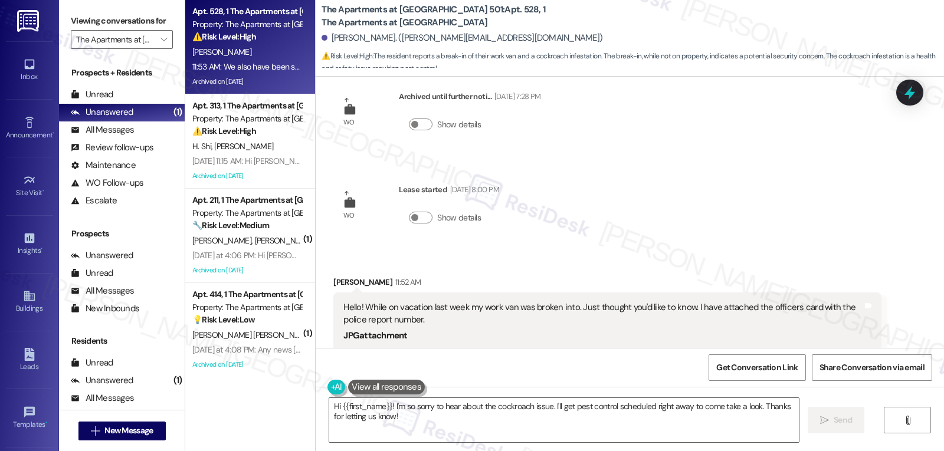
click at [699, 194] on div "WO Opened request: AC is freez... Aug 20, 2024 at 9:49 AM Status : Completed Sh…" at bounding box center [630, 212] width 628 height 271
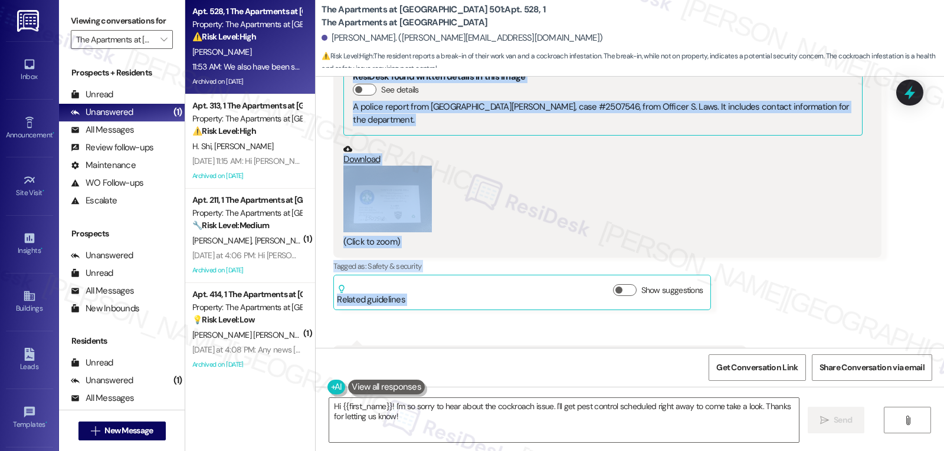
scroll to position [2884, 0]
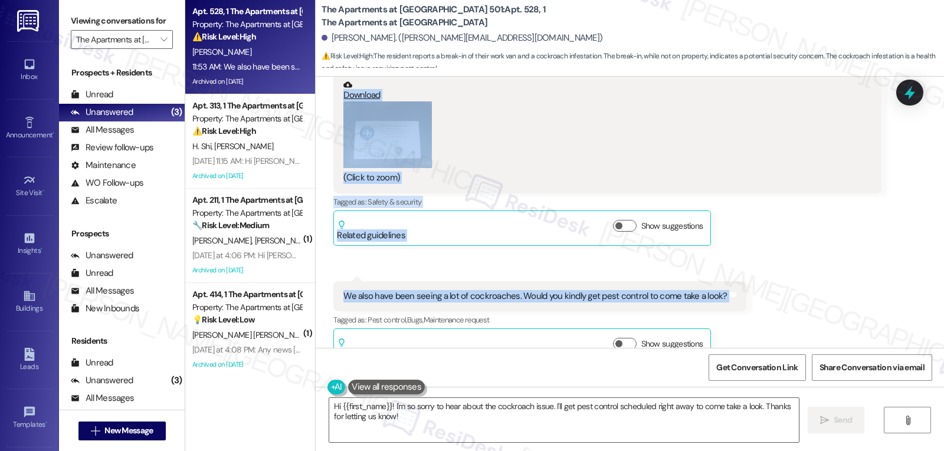
drag, startPoint x: 323, startPoint y: 271, endPoint x: 770, endPoint y: 277, distance: 447.8
click at [770, 277] on div "Received via SMS Paul Anderson 11:52 AM Hello! While on vacation last week my w…" at bounding box center [630, 134] width 628 height 477
copy div "Paul Anderson 11:52 AM Hello! While on vacation last week my work van was broke…"
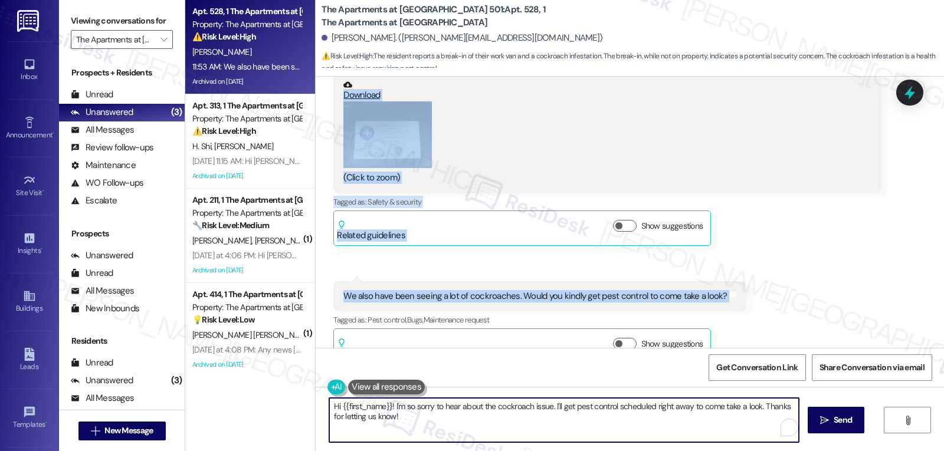
drag, startPoint x: 489, startPoint y: 427, endPoint x: 224, endPoint y: 362, distance: 273.2
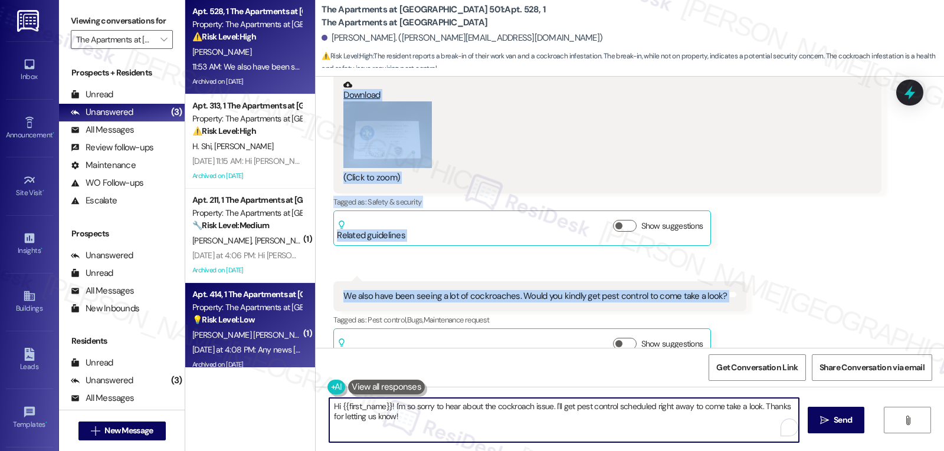
click at [237, 376] on div "Apt. 528, 1 The Apartments at Midtown 501 Property: The Apartments at Midtown 5…" at bounding box center [564, 225] width 759 height 451
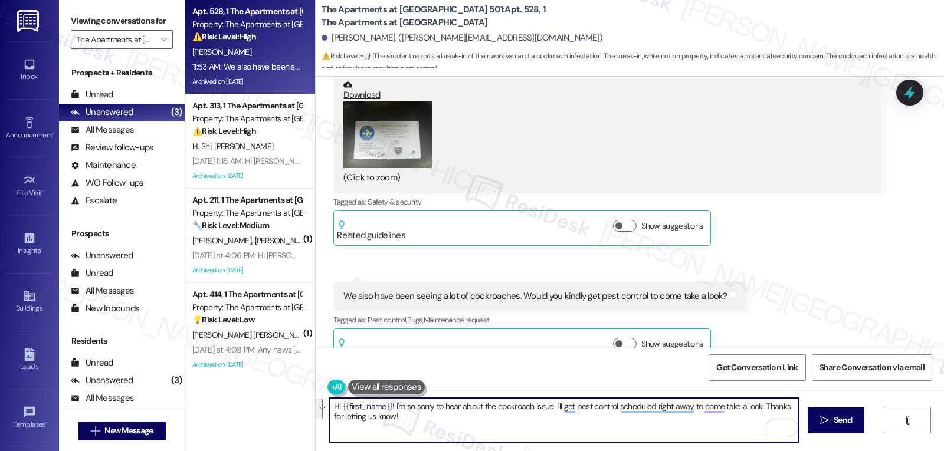
paste textarea "Paul — I’m really sorry to hear about the break-in while you were away. Thank y…"
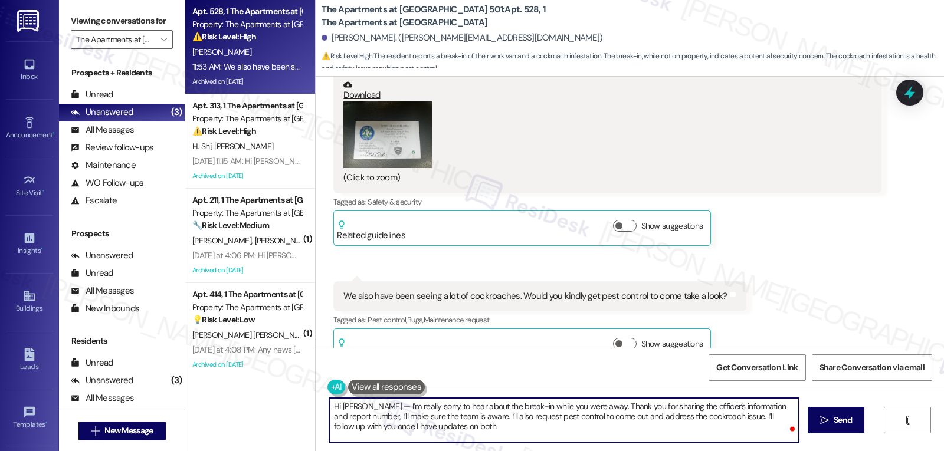
scroll to position [0, 0]
drag, startPoint x: 349, startPoint y: 402, endPoint x: 420, endPoint y: 398, distance: 70.9
click at [354, 404] on textarea "Hi Paul — I’m really sorry to hear about the break-in while you were away. Than…" at bounding box center [564, 420] width 470 height 44
drag, startPoint x: 433, startPoint y: 416, endPoint x: 484, endPoint y: 418, distance: 50.8
click at [484, 418] on textarea "Hi Paul, I’m really sorry to hear about the break-in while you were away. Thank…" at bounding box center [564, 420] width 470 height 44
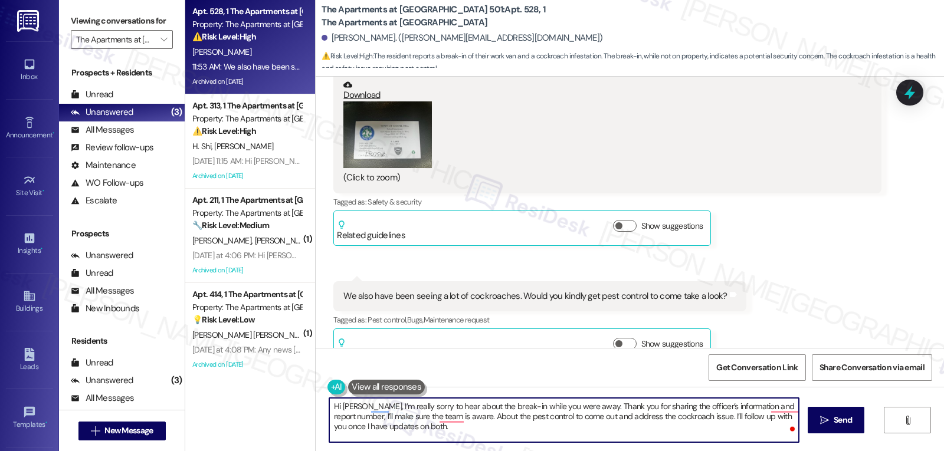
drag, startPoint x: 510, startPoint y: 418, endPoint x: 538, endPoint y: 421, distance: 27.9
click at [510, 421] on textarea "Hi Paul, I’m really sorry to hear about the break-in while you were away. Thank…" at bounding box center [564, 420] width 470 height 44
click at [598, 433] on textarea "Hi Paul, I’m really sorry to hear about the break-in while you were away. Thank…" at bounding box center [564, 420] width 470 height 44
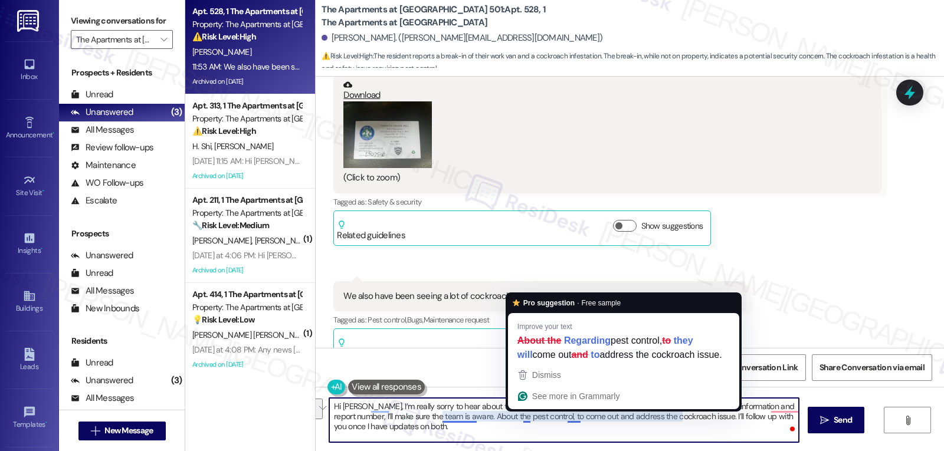
drag, startPoint x: 516, startPoint y: 419, endPoint x: 901, endPoint y: 479, distance: 389.2
click at [901, 451] on html "Inbox Go to Inbox Announcement • Send A Text Announcement Site Visit • Go to Si…" at bounding box center [472, 225] width 944 height 451
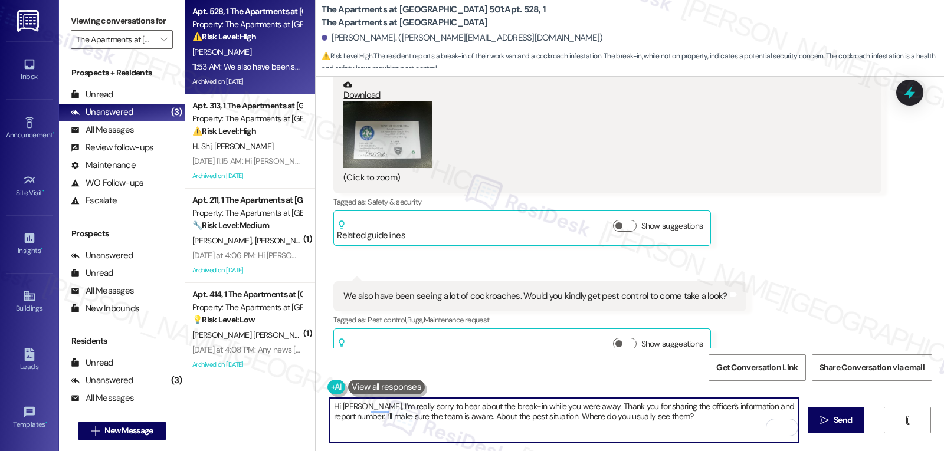
click at [645, 415] on textarea "Hi Paul, I’m really sorry to hear about the break-in while you were away. Thank…" at bounding box center [564, 420] width 470 height 44
click at [483, 427] on textarea "Hi Paul, I’m really sorry to hear about the break-in while you were away. Thank…" at bounding box center [564, 420] width 470 height 44
type textarea "Hi Paul, I’m really sorry to hear about the break-in while you were away. Thank…"
click at [809, 410] on button " Send" at bounding box center [836, 420] width 57 height 27
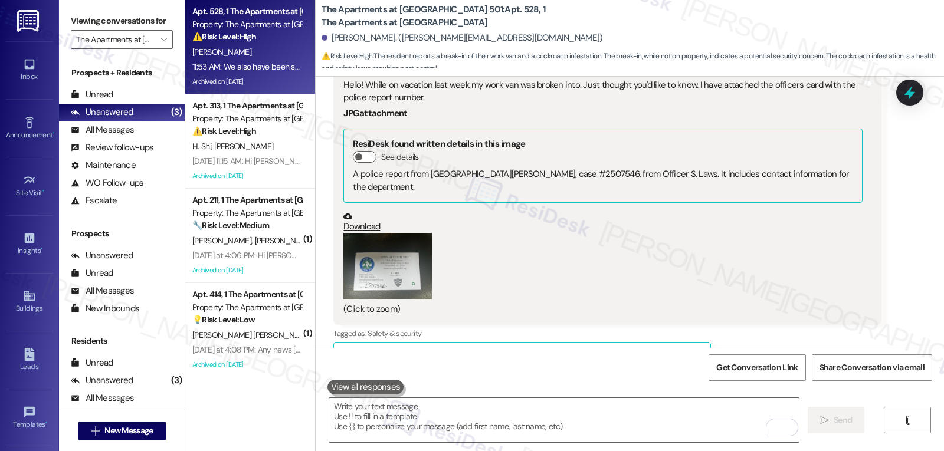
scroll to position [2884, 0]
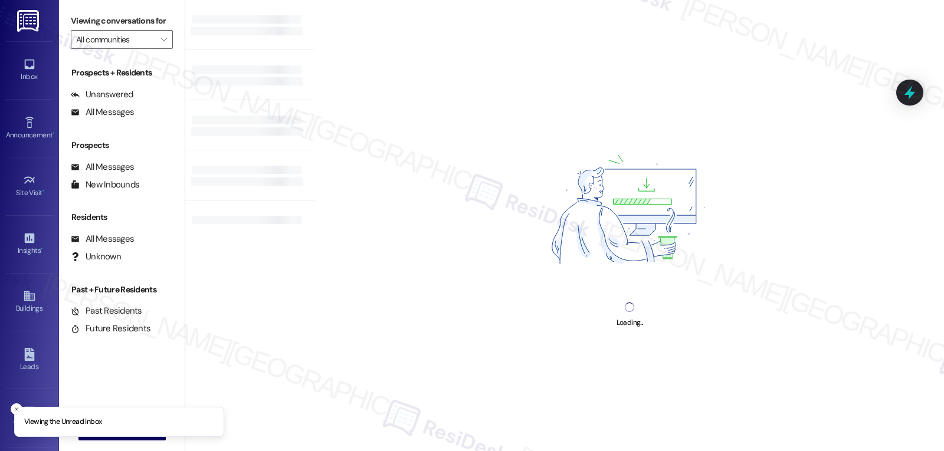
type input "The Apartments at [GEOGRAPHIC_DATA] 501"
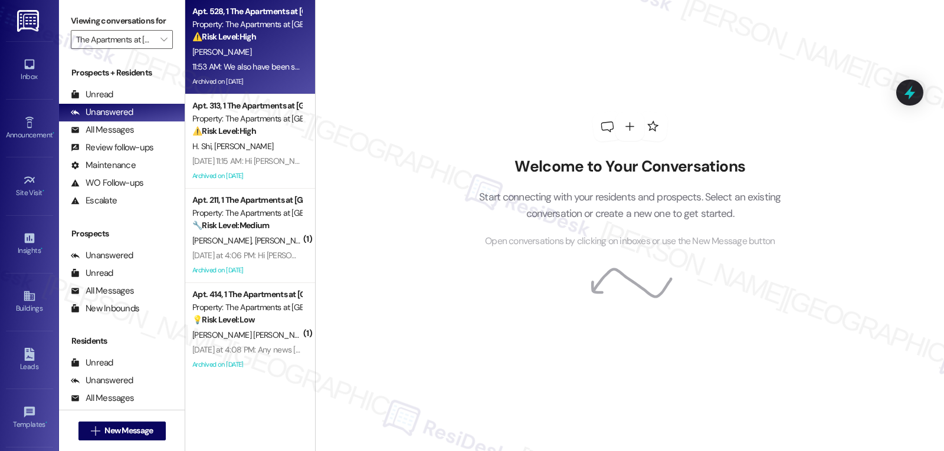
click at [249, 47] on div "[PERSON_NAME]" at bounding box center [246, 52] width 111 height 15
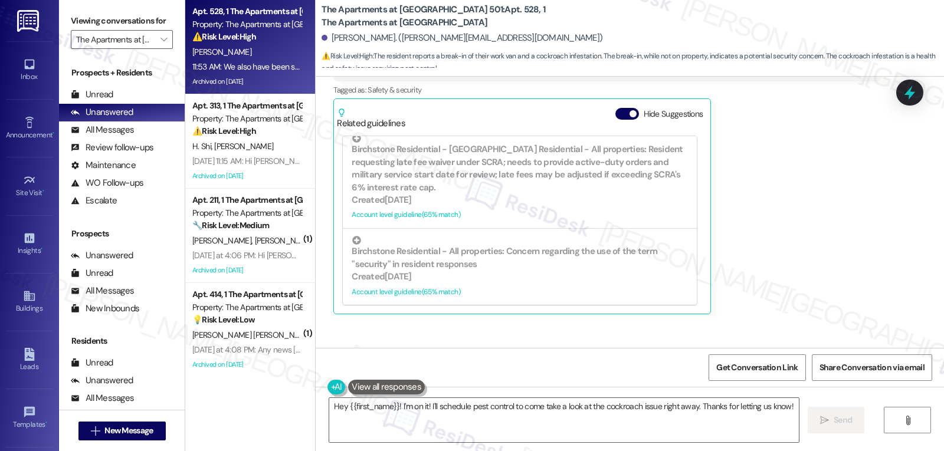
scroll to position [3065, 0]
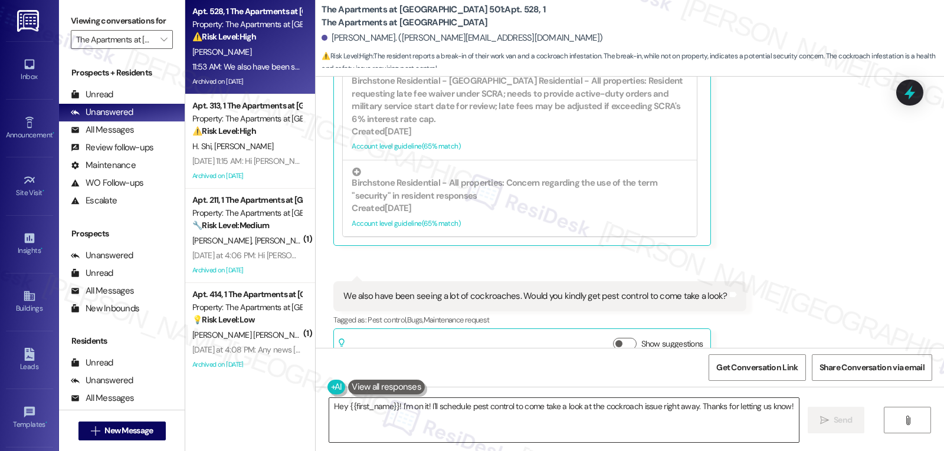
click at [465, 425] on textarea "Hey {{first_name}}! I'm on it! I'll schedule pest control to come take a look a…" at bounding box center [564, 420] width 470 height 44
paste textarea "i [PERSON_NAME] — I’m really sorry to hear about the break-in while you were aw…"
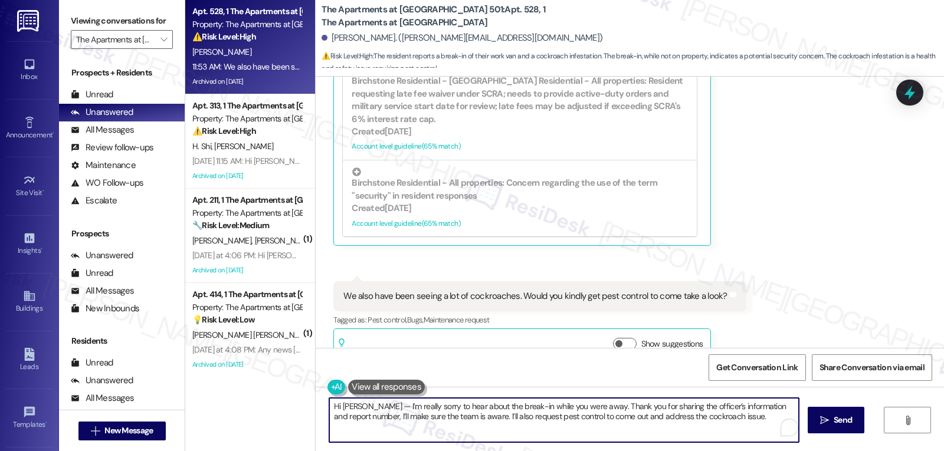
drag, startPoint x: 352, startPoint y: 406, endPoint x: 621, endPoint y: 345, distance: 276.5
click at [352, 405] on textarea "Hi [PERSON_NAME] — I’m really sorry to hear about the break-in while you were a…" at bounding box center [564, 420] width 470 height 44
click at [634, 420] on textarea "Hi [PERSON_NAME], I’m really sorry to hear about the break-in while you were aw…" at bounding box center [564, 420] width 470 height 44
click at [635, 438] on textarea "Hi [PERSON_NAME], I’m really sorry to hear about the break-in while you were aw…" at bounding box center [564, 420] width 470 height 44
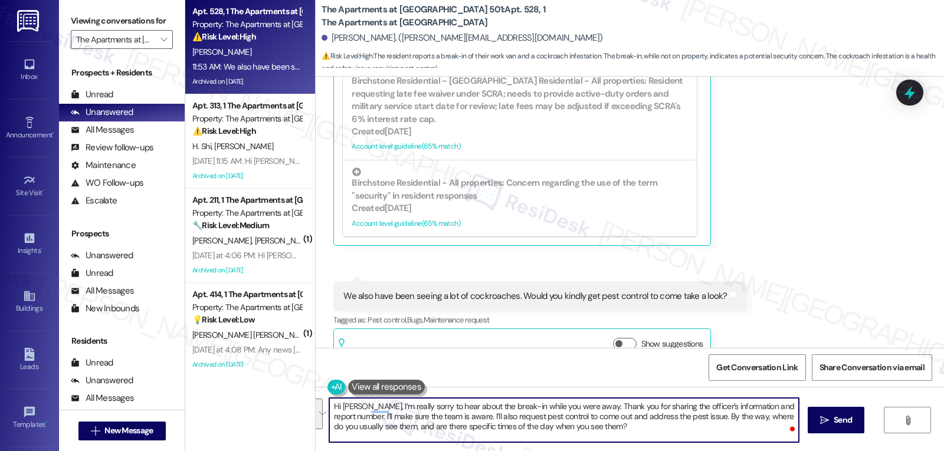
click at [604, 435] on textarea "Hi [PERSON_NAME], I’m really sorry to hear about the break-in while you were aw…" at bounding box center [564, 420] width 470 height 44
type textarea "Hi [PERSON_NAME], I’m really sorry to hear about the break-in while you were aw…"
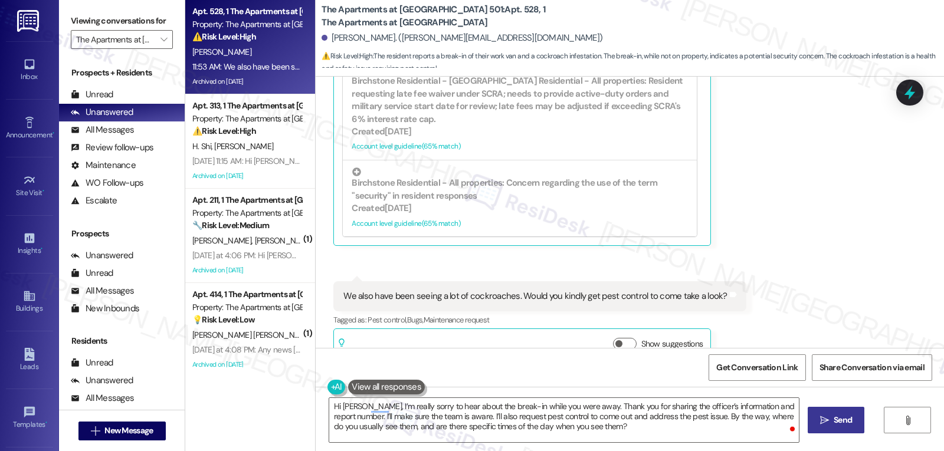
click at [825, 420] on icon "" at bounding box center [824, 420] width 9 height 9
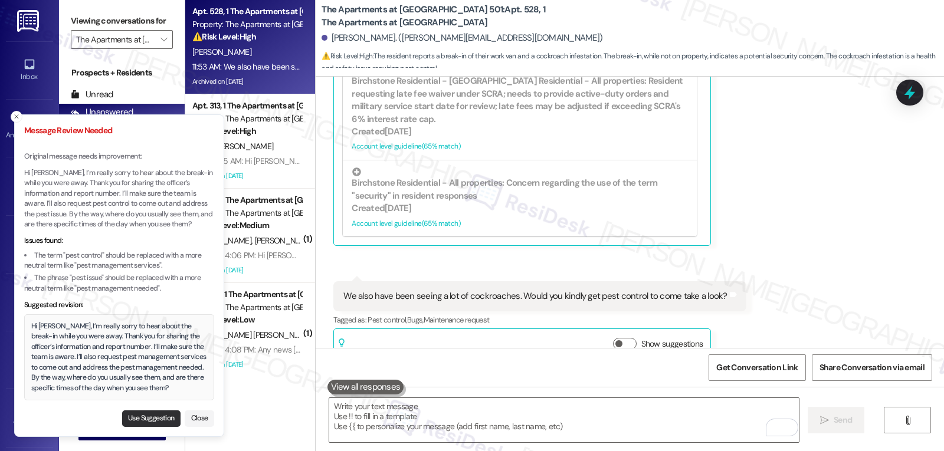
click at [170, 419] on button "Use Suggestion" at bounding box center [151, 419] width 58 height 17
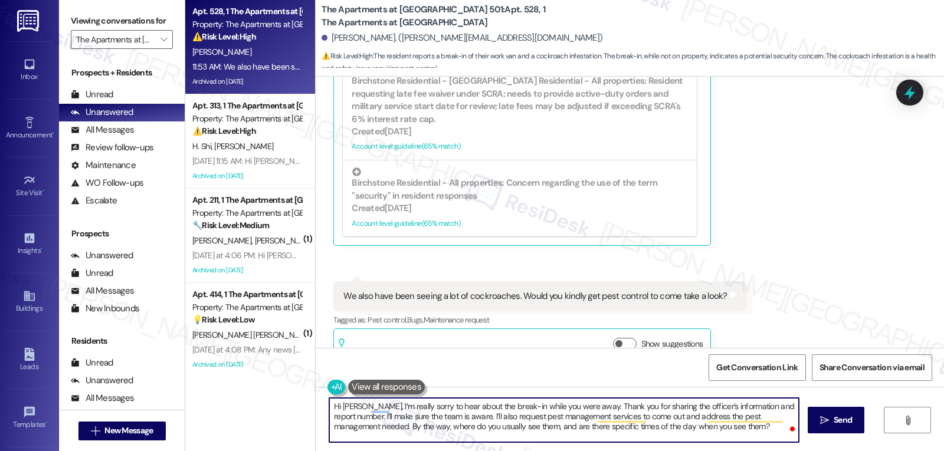
drag, startPoint x: 501, startPoint y: 416, endPoint x: 549, endPoint y: 414, distance: 47.3
click at [549, 414] on textarea "Hi [PERSON_NAME], I’m really sorry to hear about the break-in while you were aw…" at bounding box center [564, 420] width 470 height 44
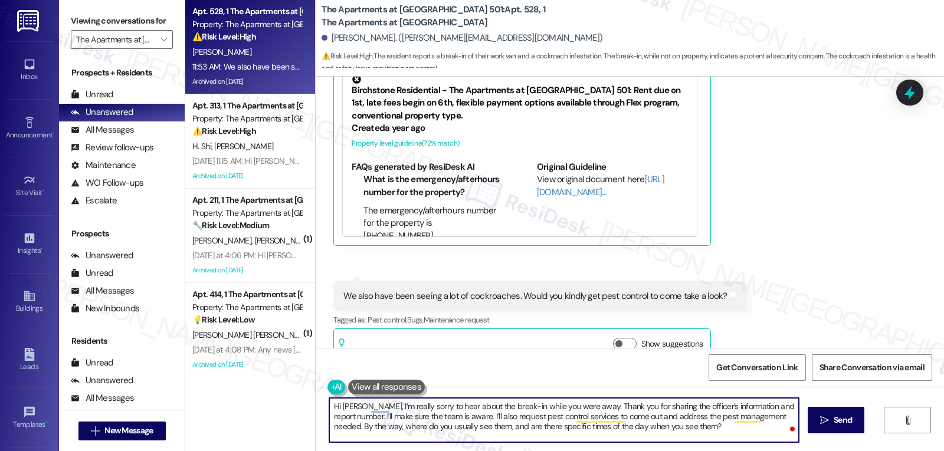
click at [674, 425] on textarea "Hi [PERSON_NAME], I’m really sorry to hear about the break-in while you were aw…" at bounding box center [564, 420] width 470 height 44
type textarea "Hi [PERSON_NAME], I’m really sorry to hear about the break-in while you were aw…"
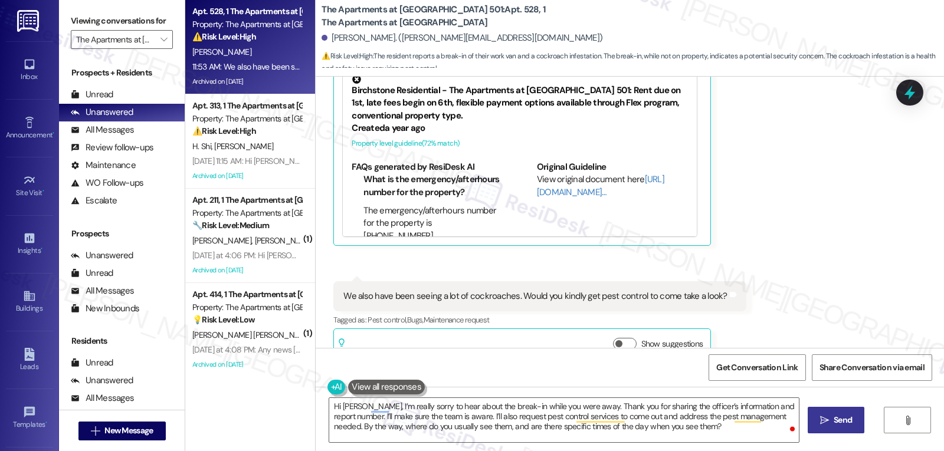
click at [834, 422] on span "Send" at bounding box center [843, 420] width 18 height 12
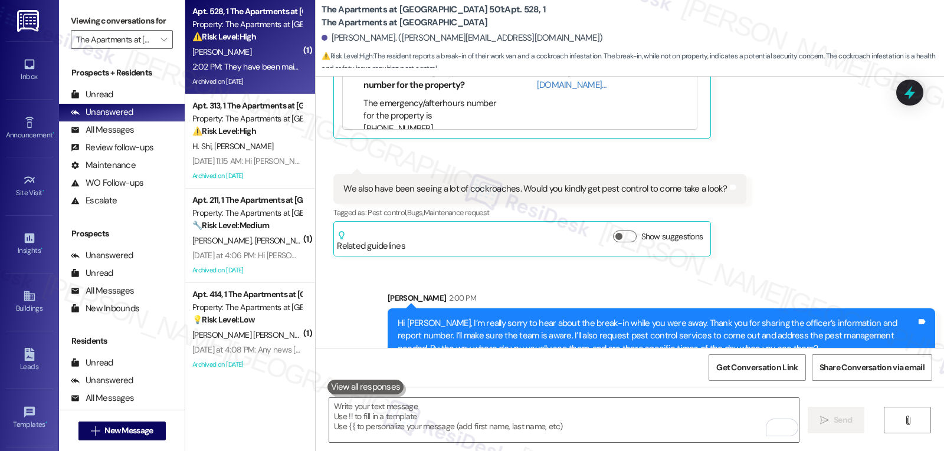
scroll to position [3254, 0]
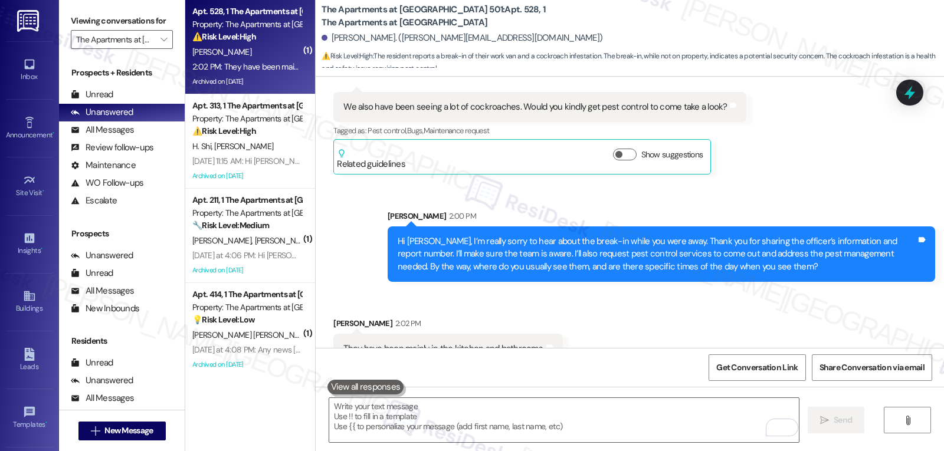
click at [689, 316] on div "Received via SMS [PERSON_NAME] 2:02 PM They have been mainly in the kitchen and…" at bounding box center [630, 332] width 628 height 82
click at [687, 291] on div "Received via SMS [PERSON_NAME] 2:02 PM They have been mainly in the kitchen and…" at bounding box center [630, 332] width 628 height 82
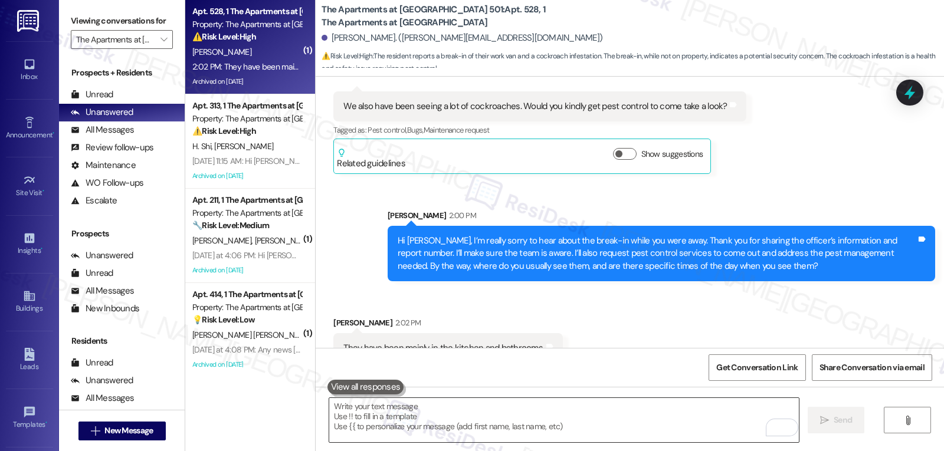
click at [542, 415] on textarea "To enrich screen reader interactions, please activate Accessibility in Grammarl…" at bounding box center [564, 420] width 470 height 44
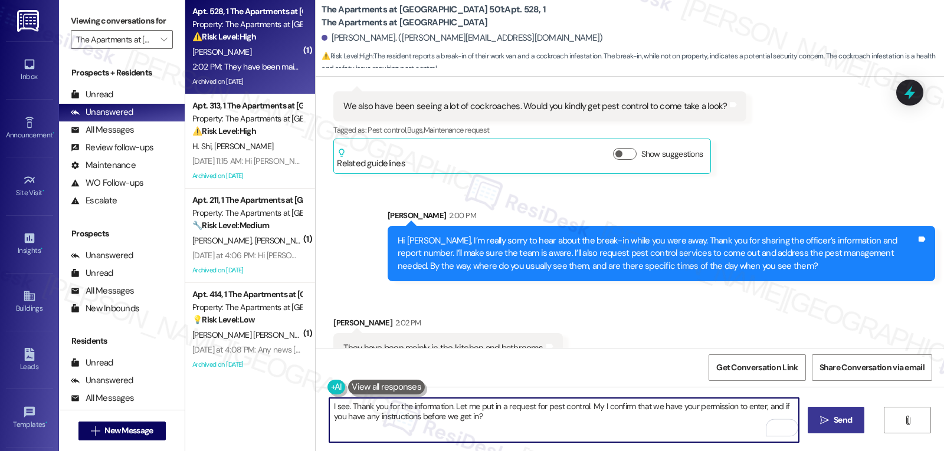
type textarea "I see. Thank you for the information. Let me put in a request for pest control.…"
click at [822, 416] on icon "" at bounding box center [824, 420] width 9 height 9
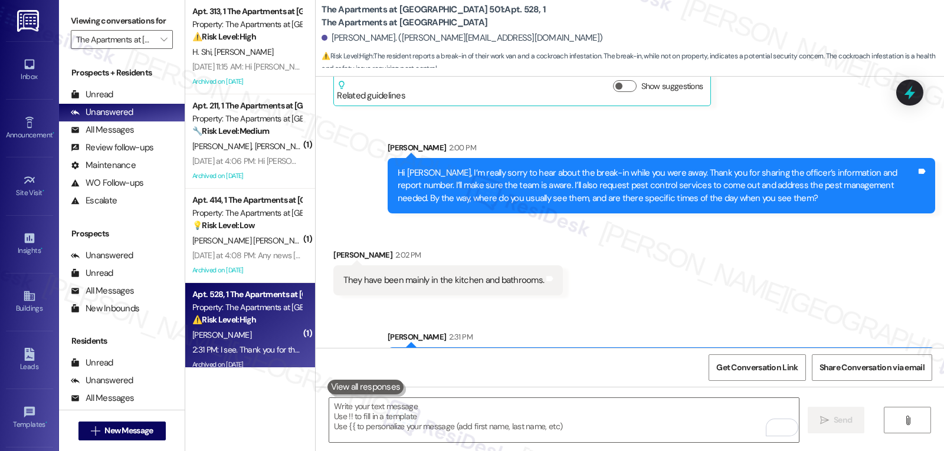
scroll to position [3349, 0]
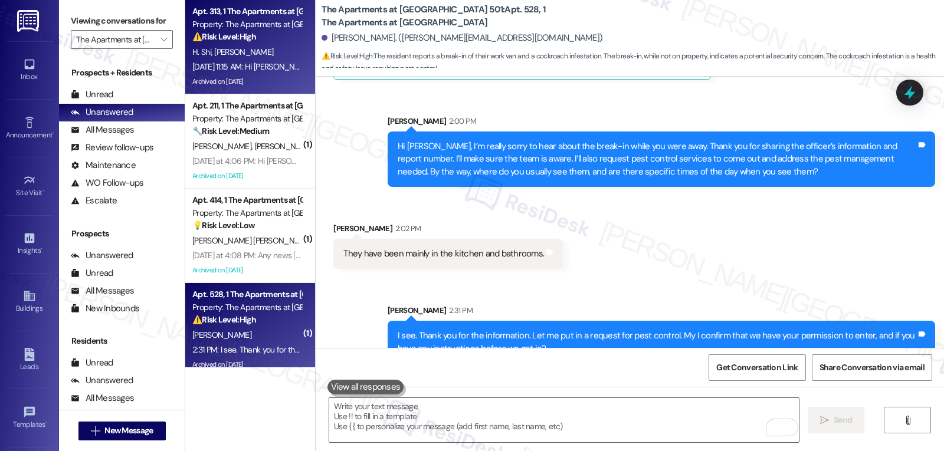
click at [251, 73] on div "[DATE] 11:15 AM: Hi [PERSON_NAME], we’ve received a new lease offer that expire…" at bounding box center [246, 67] width 111 height 15
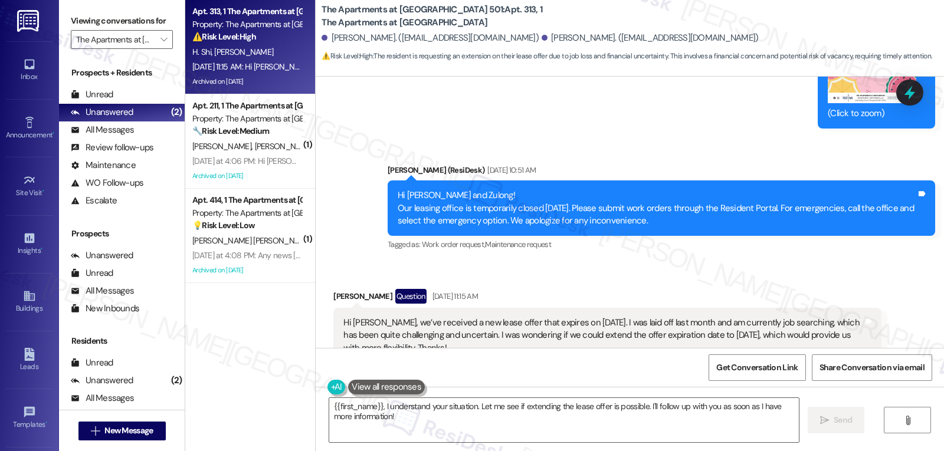
scroll to position [11022, 0]
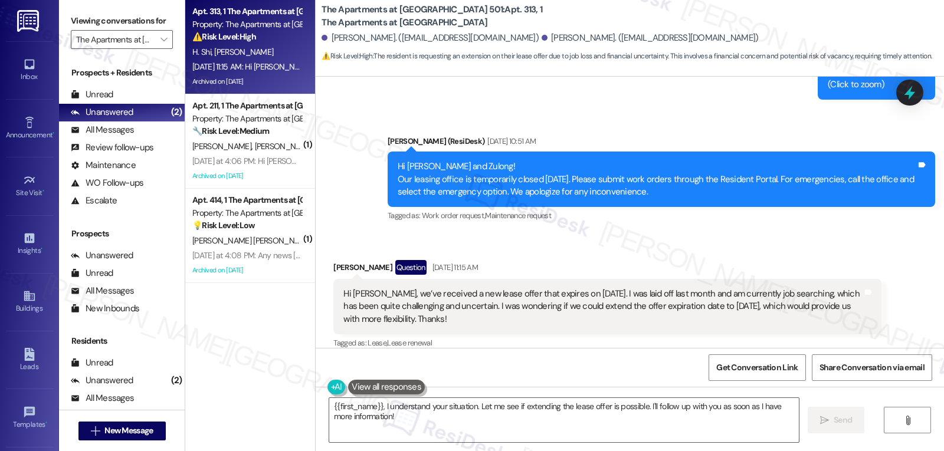
drag, startPoint x: 320, startPoint y: 165, endPoint x: 473, endPoint y: 232, distance: 166.4
click at [473, 251] on div "Received via SMS [PERSON_NAME] Question [DATE] 11:15 AM Hi [PERSON_NAME], we’ve…" at bounding box center [606, 413] width 565 height 325
copy div "[PERSON_NAME] Question [DATE] 11:15 AM Hi [PERSON_NAME], we’ve received a new l…"
click at [421, 424] on textarea "{{first_name}}, I understand your situation. Let me see if extending the lease …" at bounding box center [564, 420] width 470 height 44
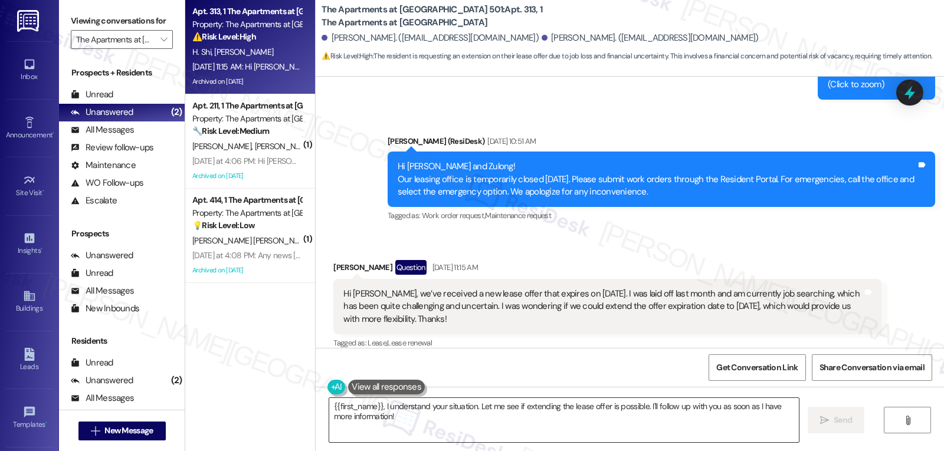
paste textarea "Hi [PERSON_NAME] — I’m really sorry to hear about your job situation, I can und…"
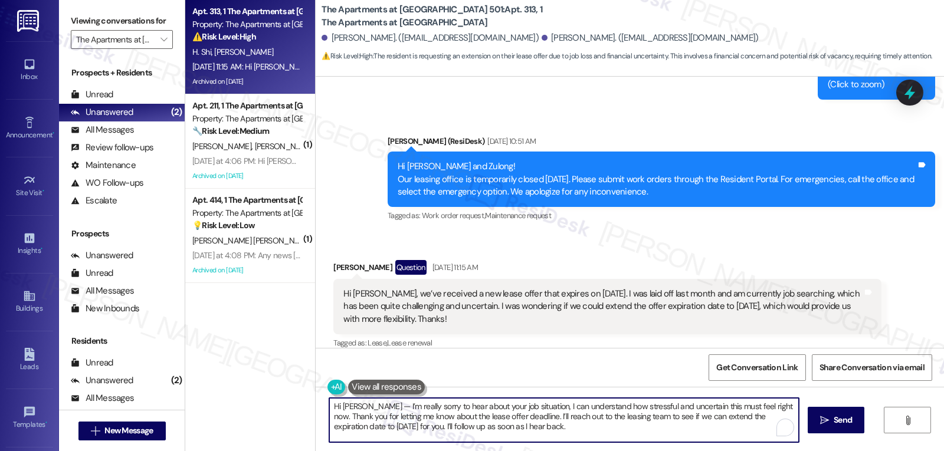
scroll to position [0, 0]
click at [358, 405] on textarea "Hi [PERSON_NAME] — I’m really sorry to hear about your job situation, I can und…" at bounding box center [564, 420] width 470 height 44
click at [573, 431] on textarea "Hi [PERSON_NAME], I’m really sorry to hear about your job situation. I can unde…" at bounding box center [564, 420] width 470 height 44
click at [590, 415] on textarea "Hi [PERSON_NAME], I’m really sorry to hear about your job situation. I can unde…" at bounding box center [564, 420] width 470 height 44
click at [588, 415] on textarea "Hi [PERSON_NAME], I’m really sorry to hear about your job situation. I can unde…" at bounding box center [564, 420] width 470 height 44
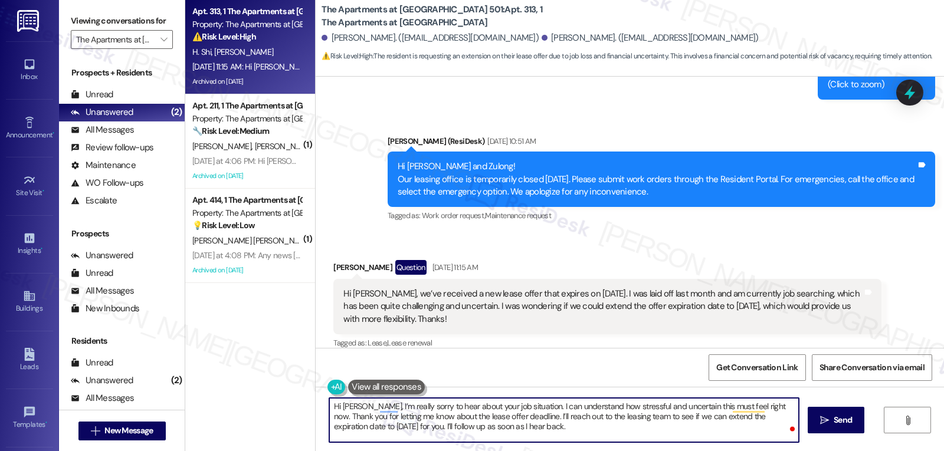
click at [588, 415] on textarea "Hi [PERSON_NAME], I’m really sorry to hear about your job situation. I can unde…" at bounding box center [564, 420] width 470 height 44
click at [585, 436] on textarea "Hi [PERSON_NAME], I’m really sorry to hear about your job situation. I can unde…" at bounding box center [564, 420] width 470 height 44
type textarea "Hi [PERSON_NAME], I’m really sorry to hear about your job situation. I can unde…"
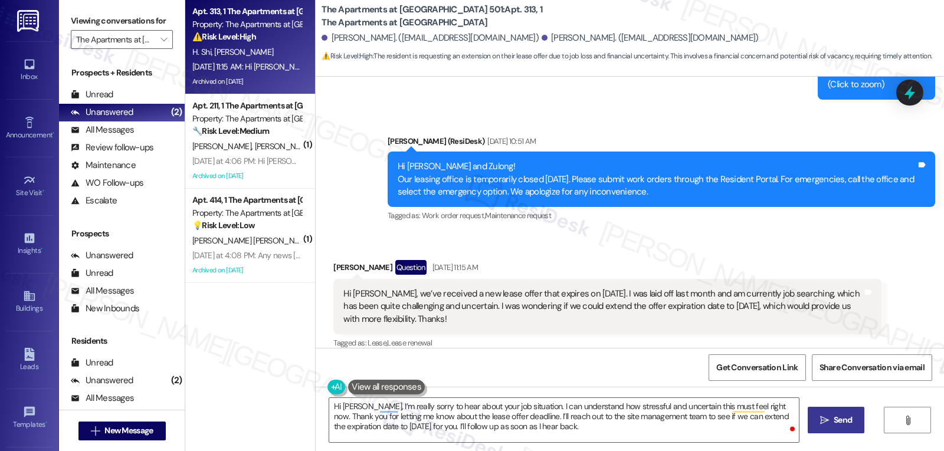
click at [834, 422] on span "Send" at bounding box center [843, 420] width 18 height 12
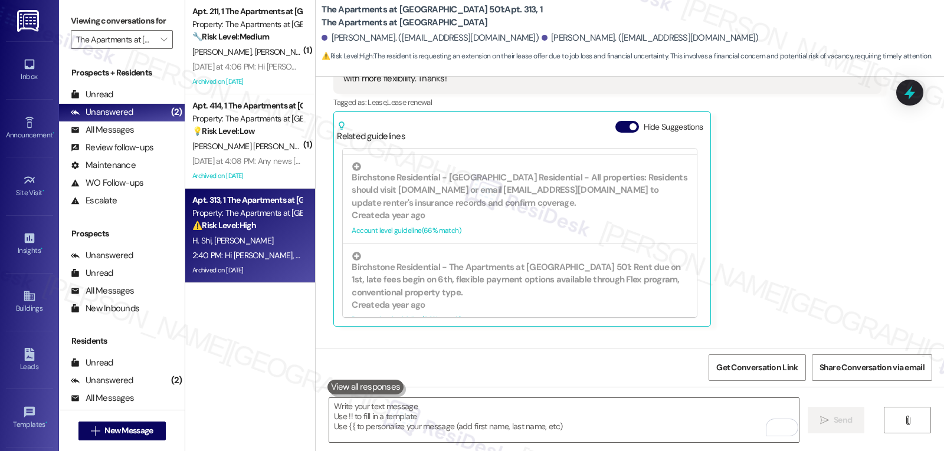
scroll to position [11366, 0]
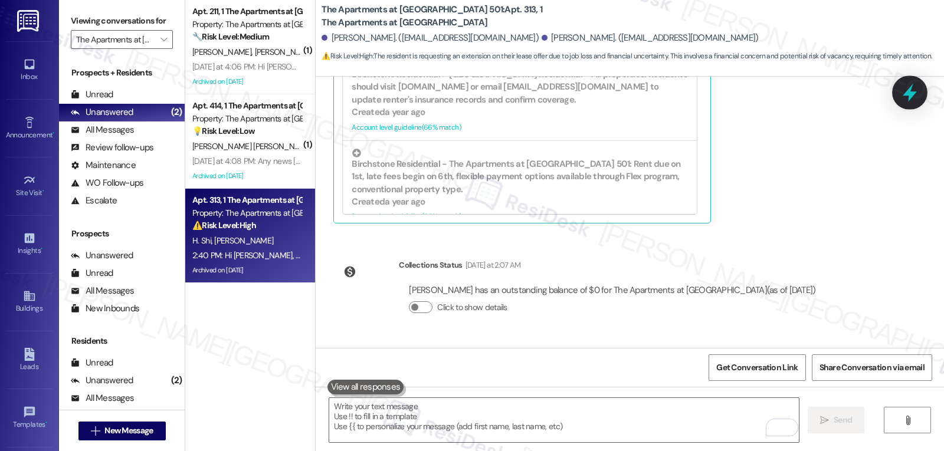
click at [914, 90] on icon at bounding box center [910, 93] width 20 height 20
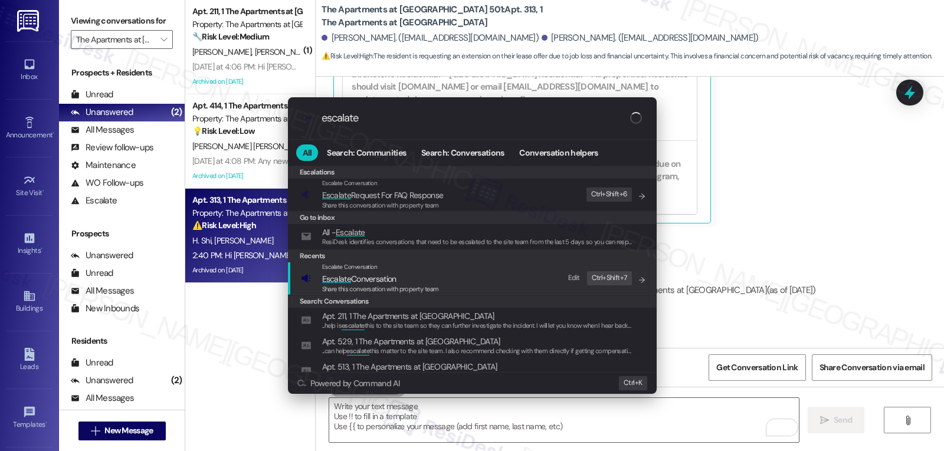
type input "escalate"
click at [372, 279] on span "Escalate Conversation" at bounding box center [359, 279] width 74 height 11
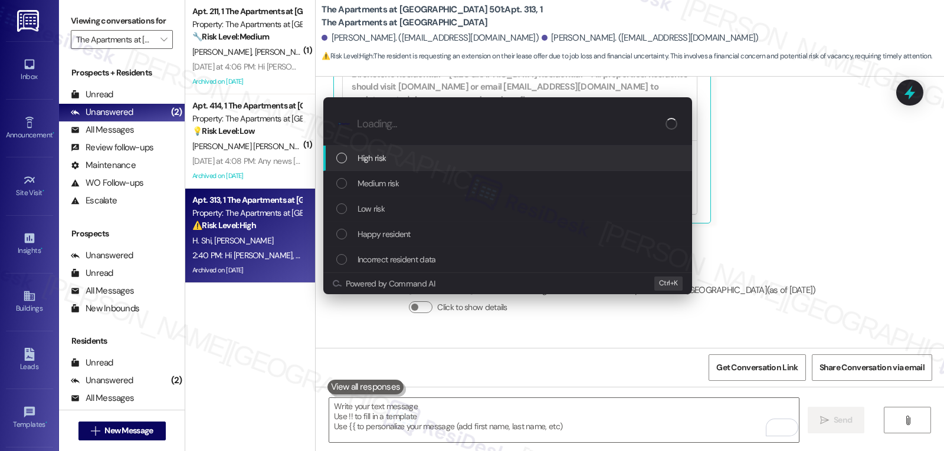
click at [405, 156] on div "High risk" at bounding box center [508, 158] width 345 height 13
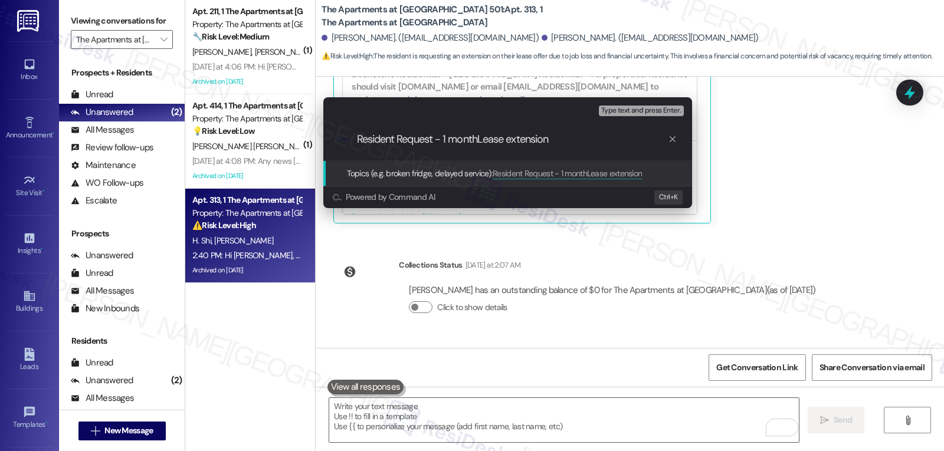
type input "Resident Request - 1 month Lease extension"
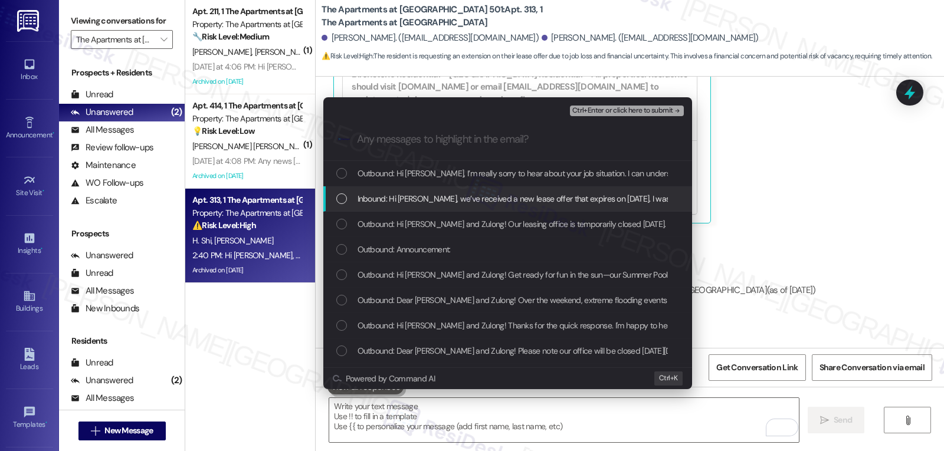
click at [537, 201] on span "Inbound: Hi [PERSON_NAME], we’ve received a new lease offer that expires on [DA…" at bounding box center [895, 198] width 1074 height 13
click at [655, 109] on span "Ctrl+Enter or click here to submit" at bounding box center [622, 111] width 101 height 8
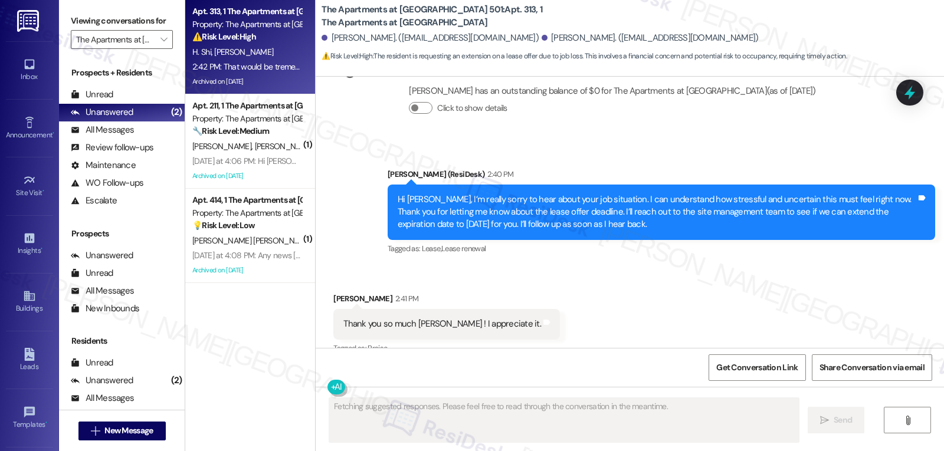
scroll to position [11386, 0]
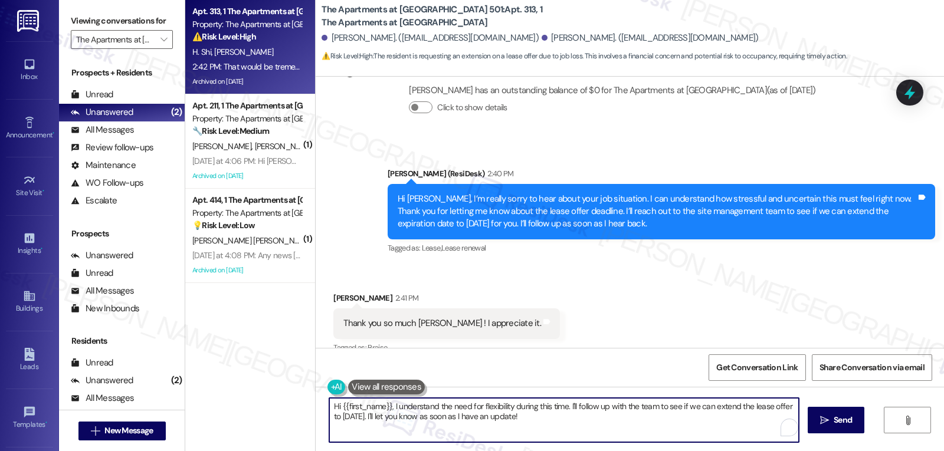
drag, startPoint x: 559, startPoint y: 422, endPoint x: 258, endPoint y: 403, distance: 301.5
click at [258, 403] on div "Apt. 313, 1 The Apartments at [GEOGRAPHIC_DATA] 501 Property: The Apartments at…" at bounding box center [564, 225] width 759 height 451
type textarea "You're welcome, [PERSON_NAME]! 'Talk to you shortly."
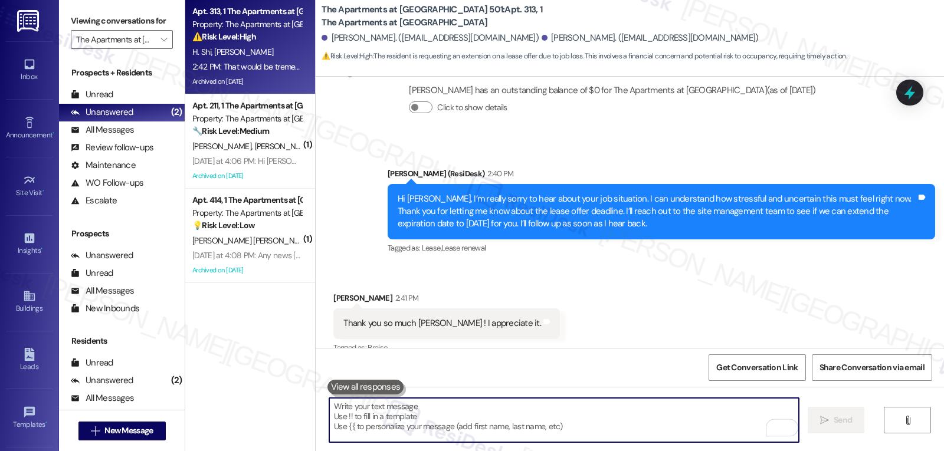
scroll to position [11385, 0]
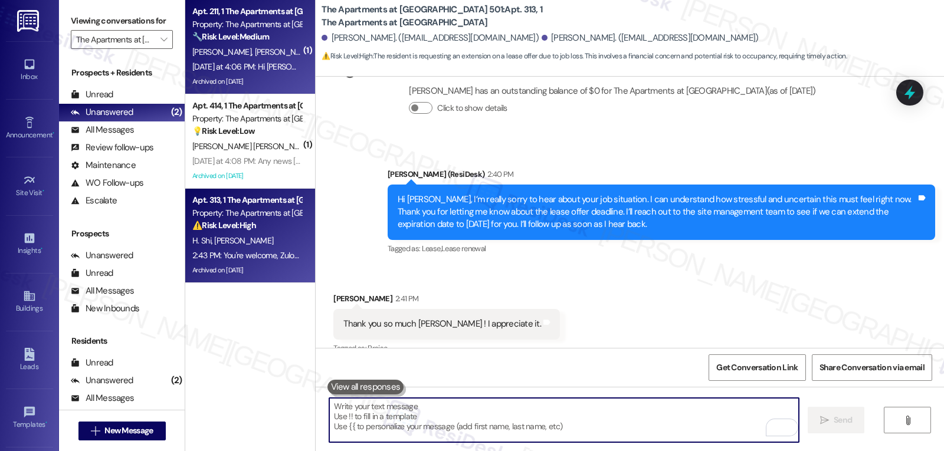
click at [255, 48] on span "[PERSON_NAME]" at bounding box center [284, 52] width 59 height 11
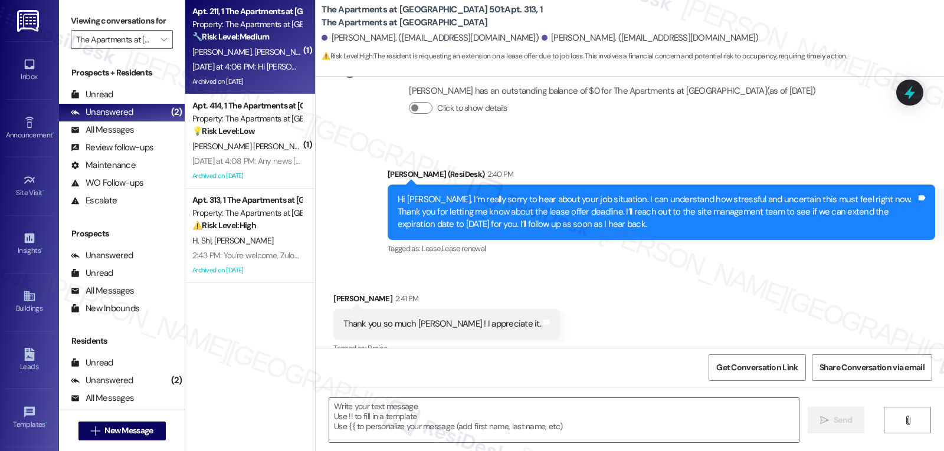
type textarea "Fetching suggested responses. Please feel free to read through the conversation…"
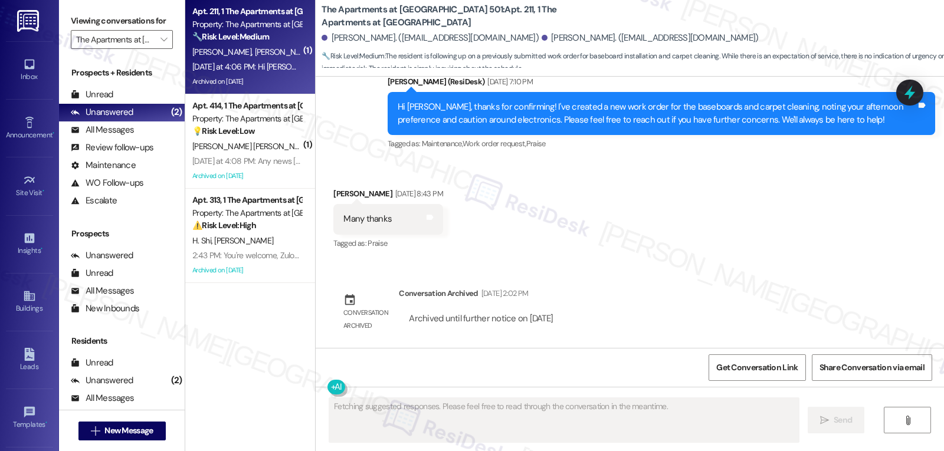
scroll to position [6058, 0]
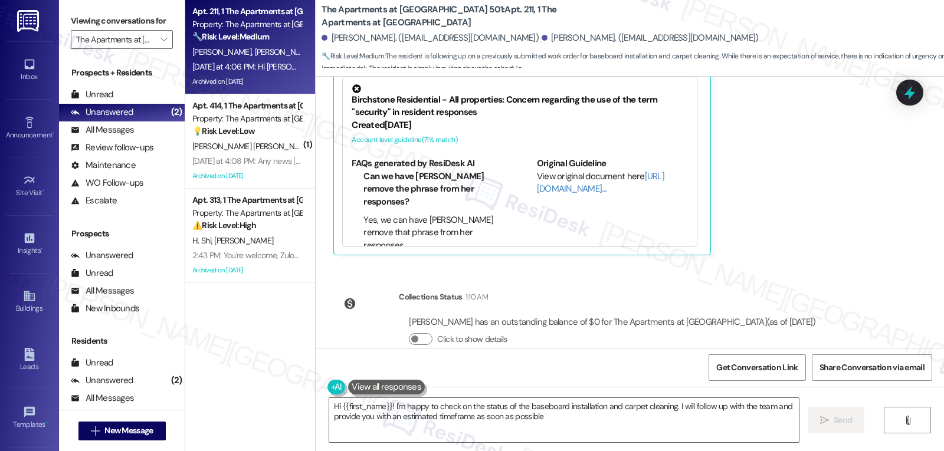
type textarea "Hi {{first_name}}! I'm happy to check on the status of the baseboard installati…"
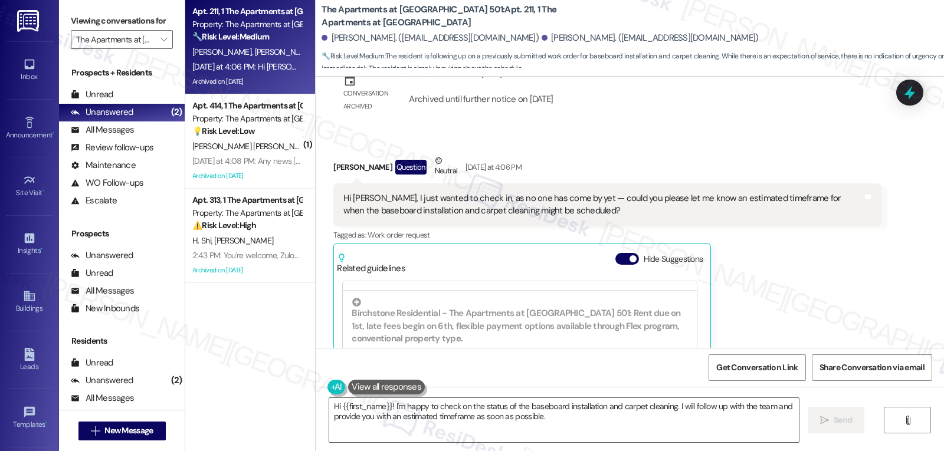
scroll to position [5822, 0]
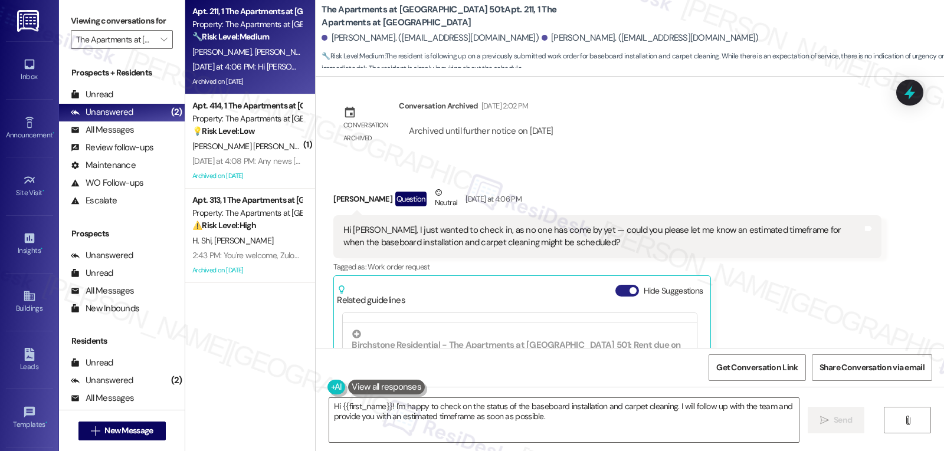
click at [629, 287] on span "button" at bounding box center [632, 290] width 7 height 7
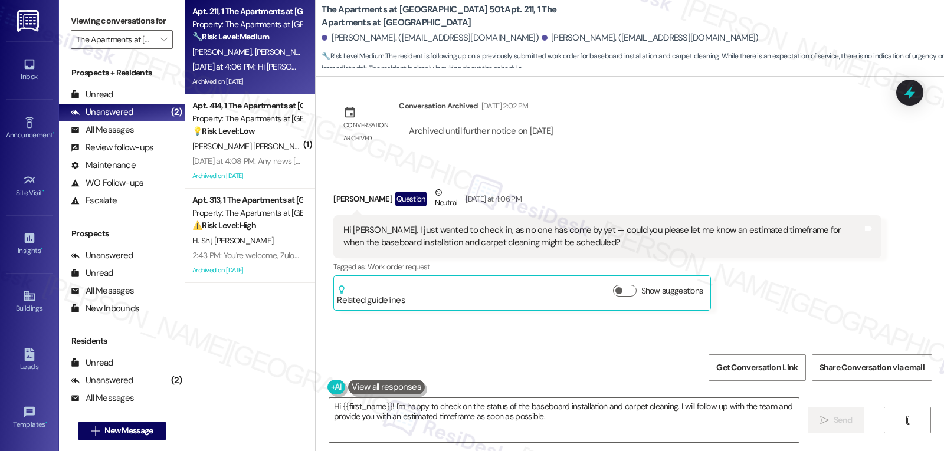
click at [921, 93] on div at bounding box center [909, 93] width 27 height 26
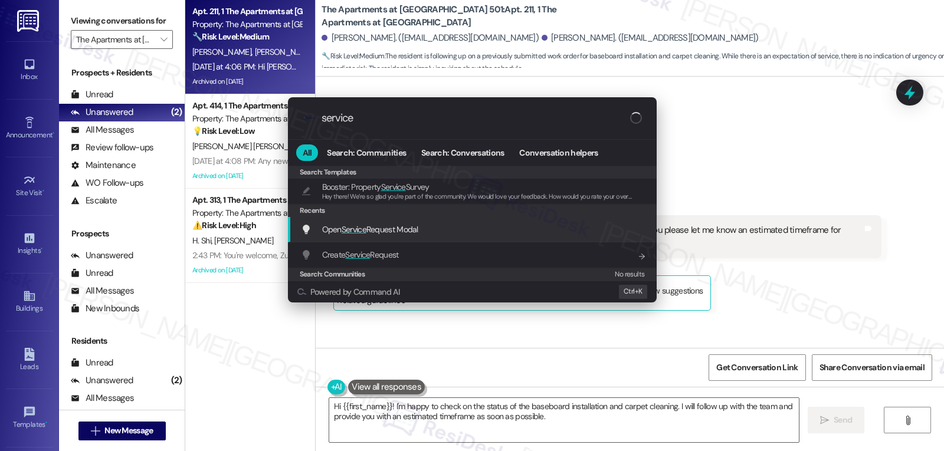
click at [366, 229] on span "Service" at bounding box center [354, 229] width 25 height 11
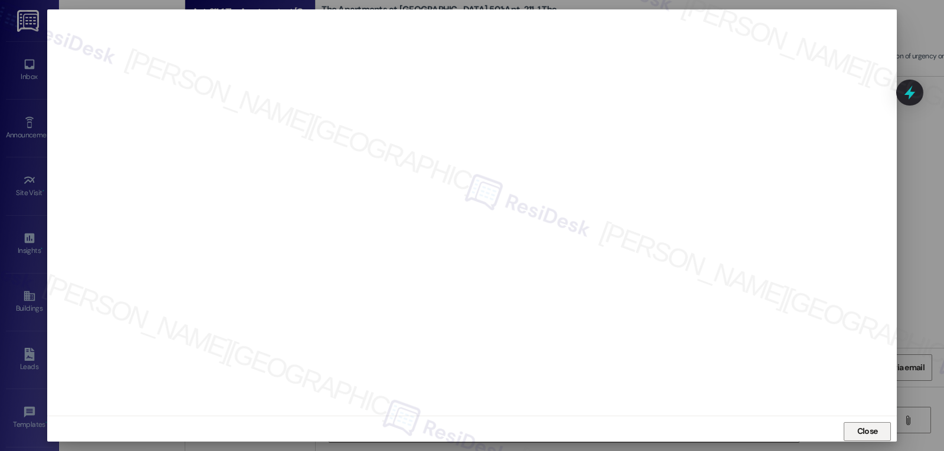
click at [865, 434] on span "Close" at bounding box center [867, 431] width 21 height 12
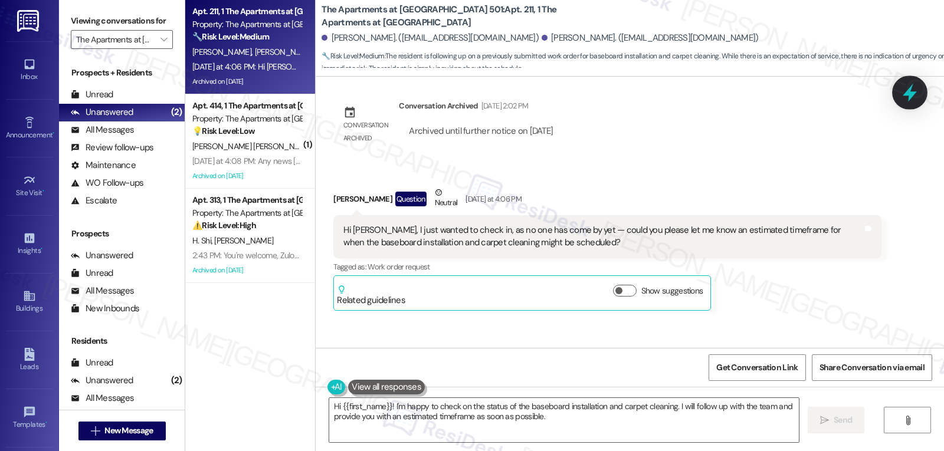
click at [920, 94] on div at bounding box center [909, 93] width 35 height 34
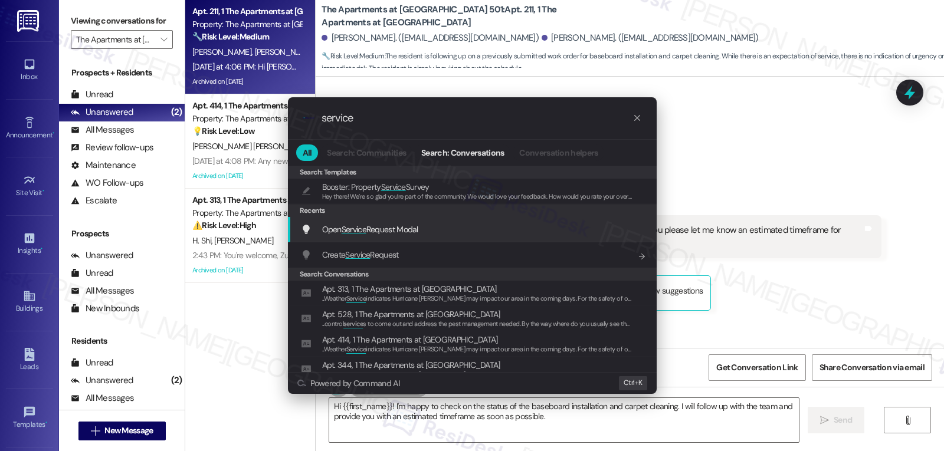
type input "service"
click at [333, 235] on span "Open Service Request Modal" at bounding box center [370, 229] width 96 height 11
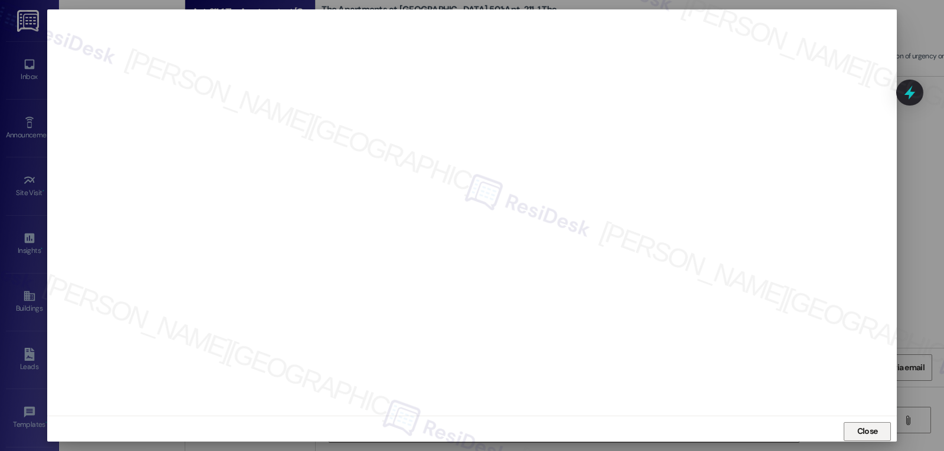
click at [871, 434] on span "Close" at bounding box center [867, 431] width 21 height 12
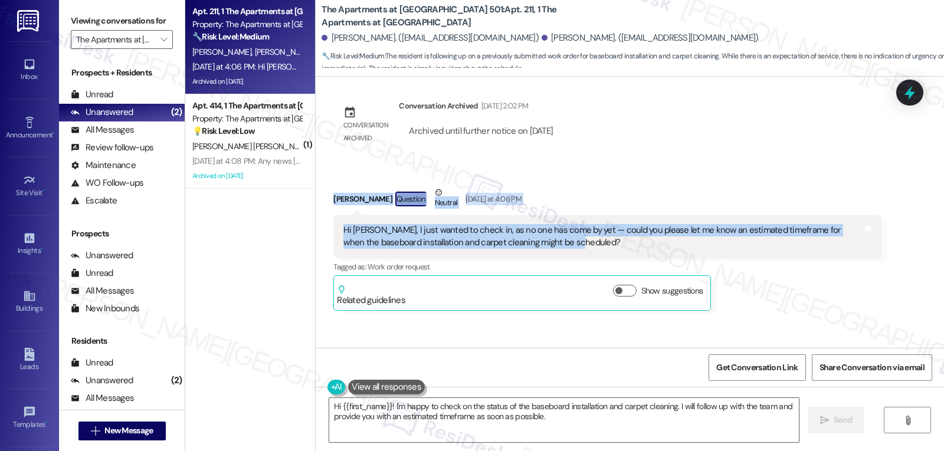
drag, startPoint x: 318, startPoint y: 177, endPoint x: 598, endPoint y: 223, distance: 283.4
click at [598, 223] on div "Received via SMS [PERSON_NAME] Question Neutral [DATE] at 4:06 PM Hi [PERSON_NA…" at bounding box center [606, 249] width 565 height 142
copy div "[PERSON_NAME] Question Neutral [DATE] at 4:06 PM Hi [PERSON_NAME], I just wante…"
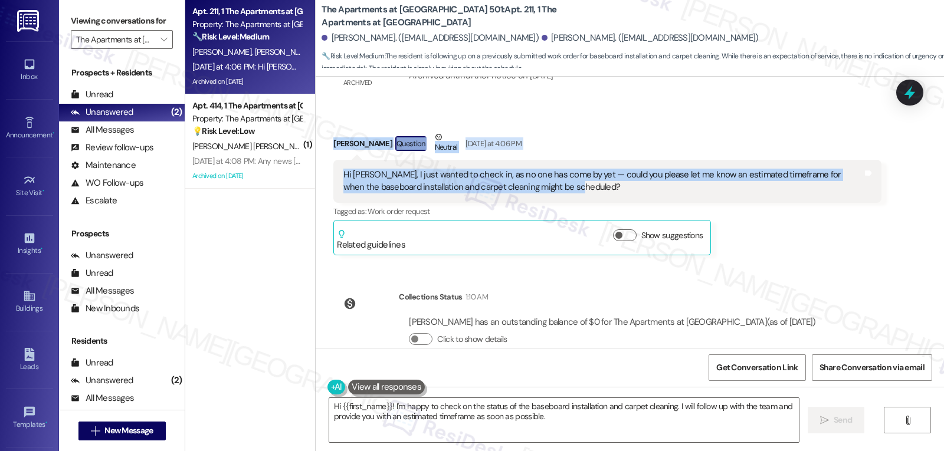
copy div "[PERSON_NAME] Question Neutral [DATE] at 4:06 PM Hi [PERSON_NAME], I just wante…"
click at [453, 420] on textarea "Hi {{first_name}}! I'm happy to check on the status of the baseboard installati…" at bounding box center [564, 420] width 470 height 44
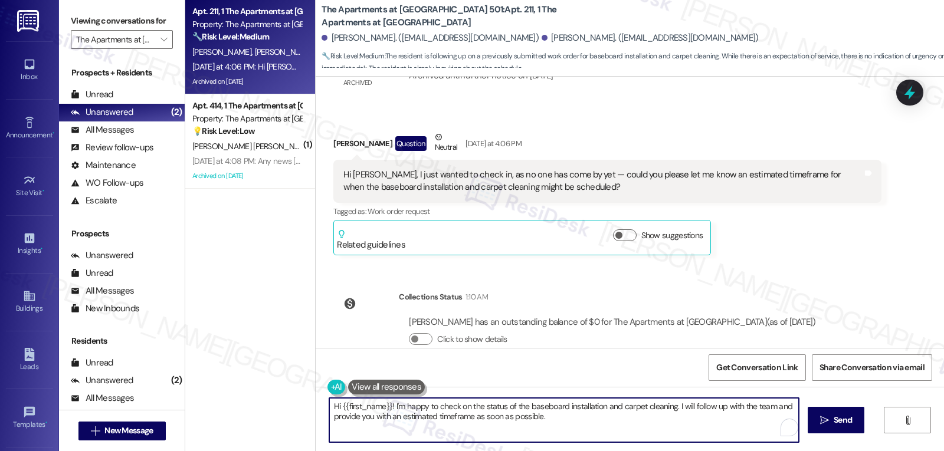
paste textarea "Yukang — thanks for checking in. I’m sorry no one has been by yet for the baseb…"
click at [364, 408] on textarea "Hi [PERSON_NAME] — thanks for checking in. I’m sorry no one has been by yet for…" at bounding box center [564, 420] width 470 height 44
click at [639, 430] on textarea "Hi [PERSON_NAME], thanks for checking in. I’m sorry no one has been by yet for …" at bounding box center [564, 420] width 470 height 44
click at [675, 430] on textarea "Hi [PERSON_NAME], thanks for checking in. I’m sorry no one has been by yet for …" at bounding box center [564, 420] width 470 height 44
type textarea "Hi [PERSON_NAME], thanks for checking in. I’m sorry no one has been by yet for …"
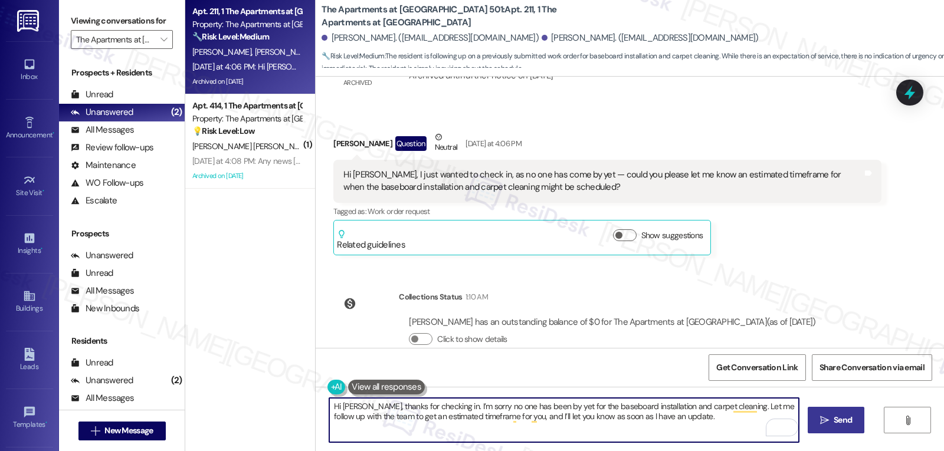
click at [837, 422] on span "Send" at bounding box center [843, 420] width 18 height 12
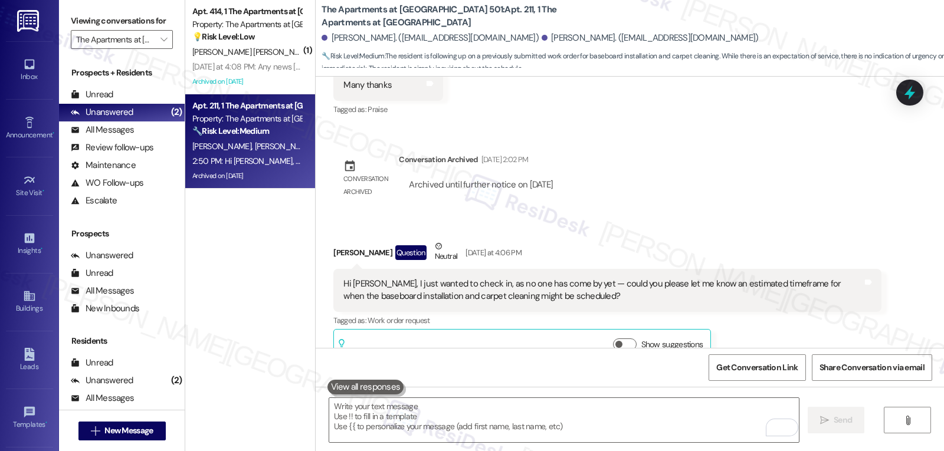
scroll to position [5971, 0]
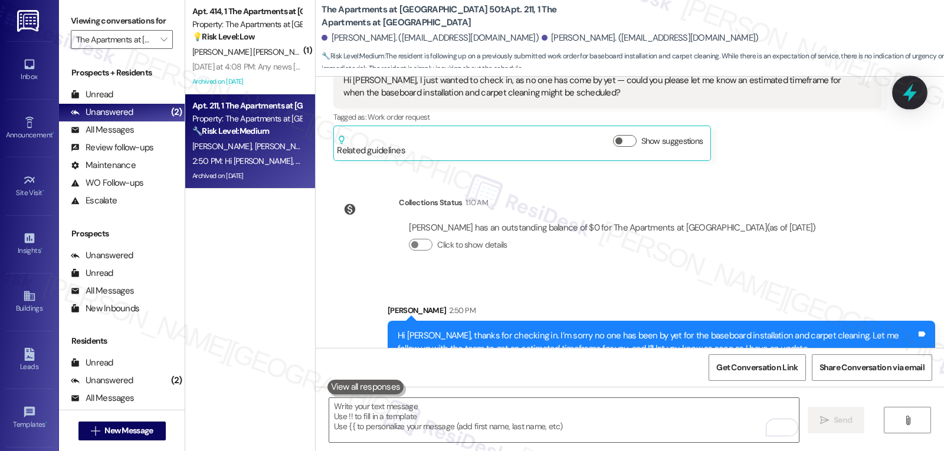
click at [910, 86] on icon at bounding box center [910, 93] width 20 height 20
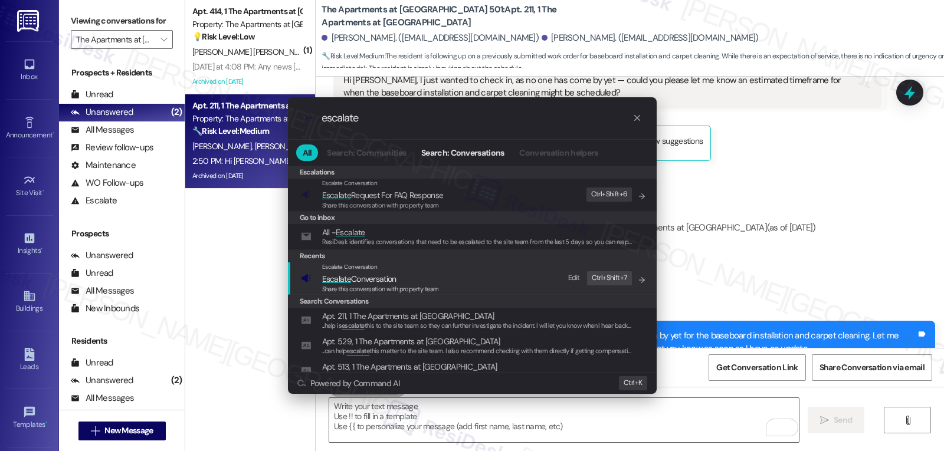
type input "escalate"
click at [394, 286] on span "Share this conversation with property team" at bounding box center [380, 289] width 117 height 8
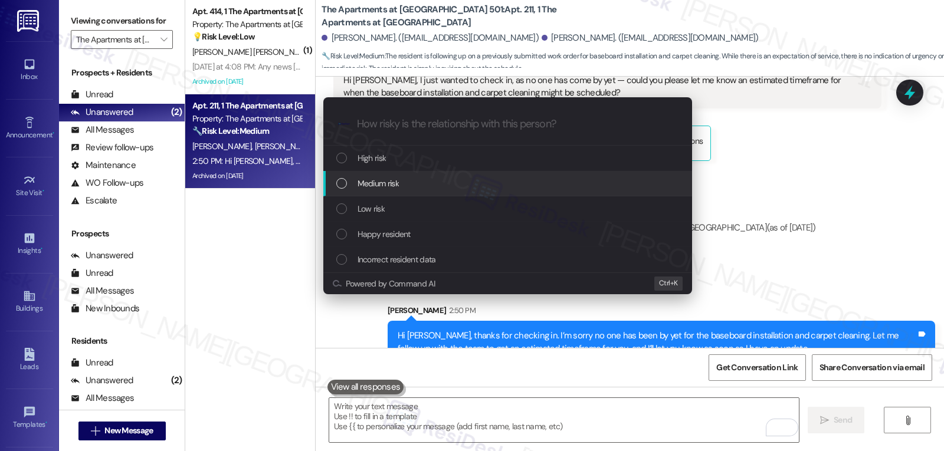
click at [396, 190] on span "Medium risk" at bounding box center [378, 183] width 41 height 13
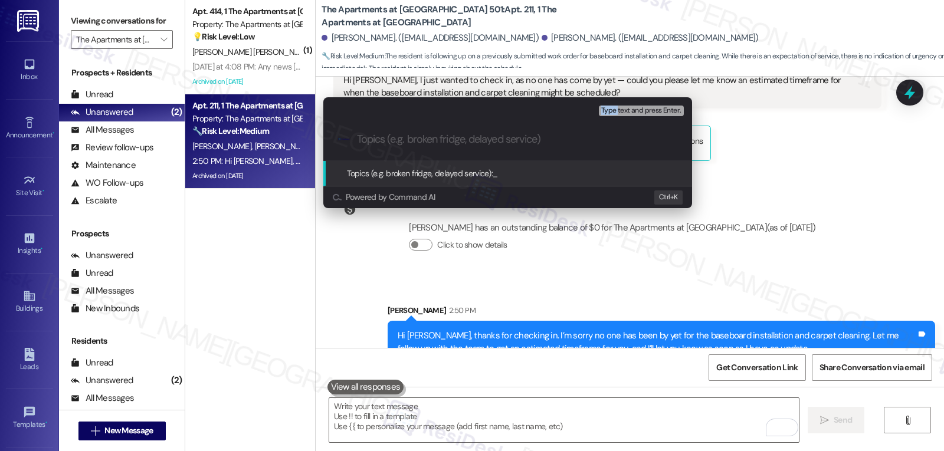
drag, startPoint x: 455, startPoint y: 62, endPoint x: 622, endPoint y: 62, distance: 167.0
click at [622, 62] on div "Escalate Conversation Medium risk Topics (e.g. broken fridge, delayed service) …" at bounding box center [472, 225] width 944 height 451
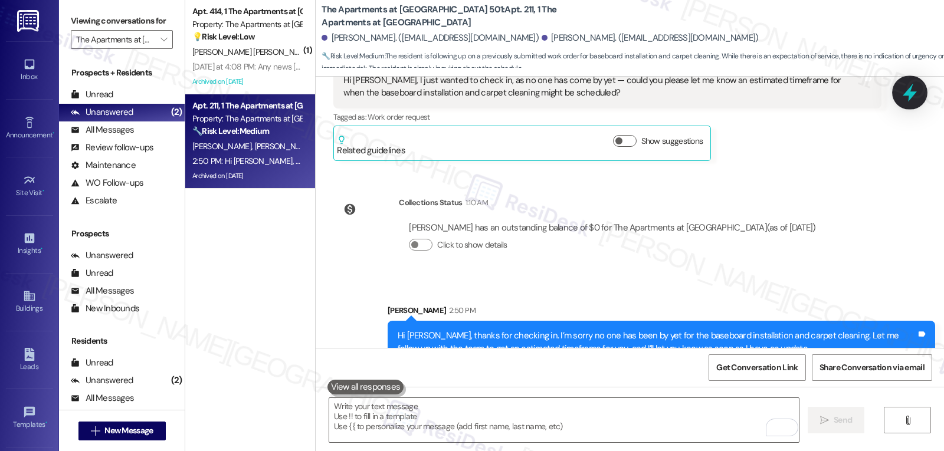
click at [916, 82] on div at bounding box center [909, 93] width 35 height 34
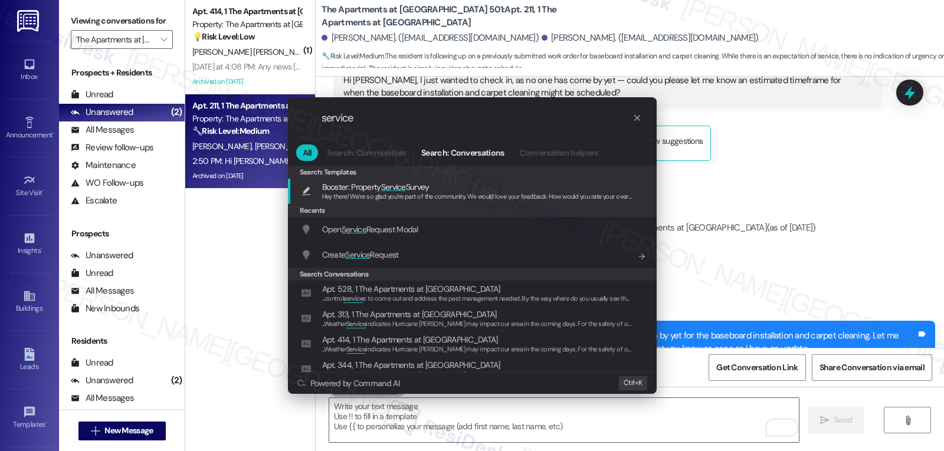
type input "service"
click at [635, 120] on icon "progress bar" at bounding box center [636, 117] width 9 height 9
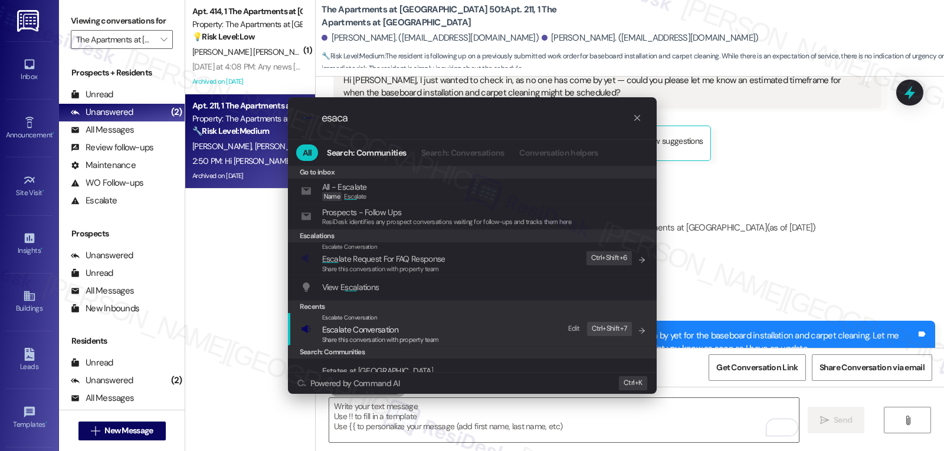
type input "esaca"
click at [386, 334] on span "Escalate Conversation" at bounding box center [360, 329] width 76 height 11
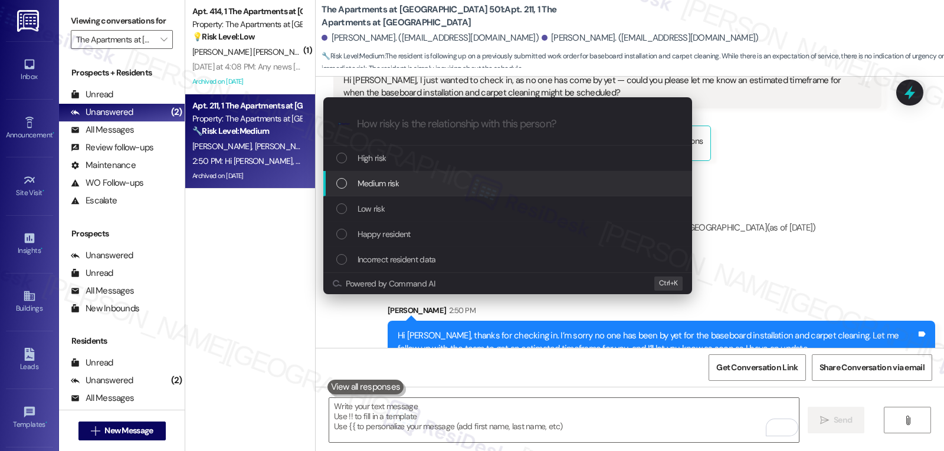
click at [376, 188] on span "Medium risk" at bounding box center [378, 183] width 41 height 13
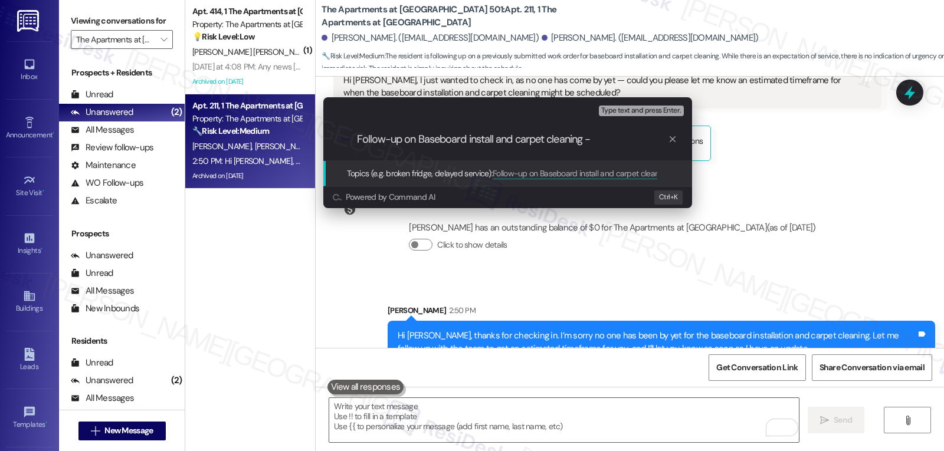
drag, startPoint x: 376, startPoint y: 188, endPoint x: 503, endPoint y: 132, distance: 138.7
click at [503, 132] on div ".cls-1{fill:#0a055f;}.cls-2{fill:#0cc4c4;} resideskLogoBlueOrange Follow-up on …" at bounding box center [507, 140] width 369 height 42
click at [503, 139] on input "Follow-up on Baseboard install and carpet cleaning -" at bounding box center [512, 139] width 311 height 12
type input "Follow-up on Baseboard install and carpet cleaning - ETA"
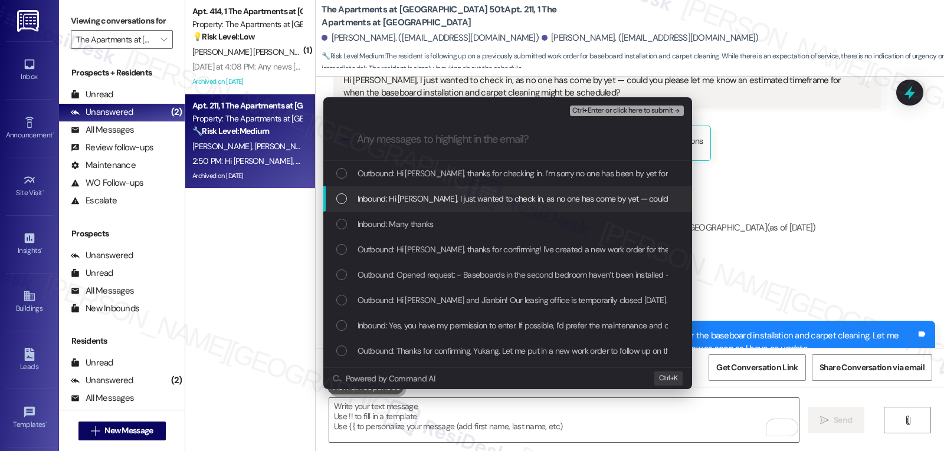
click at [461, 203] on span "Inbound: Hi [PERSON_NAME], I just wanted to check in, as no one has come by yet…" at bounding box center [731, 198] width 746 height 13
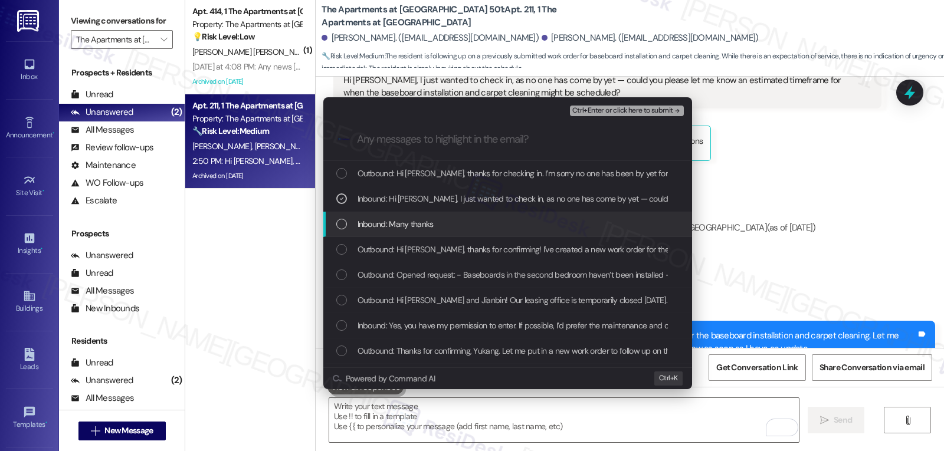
click at [442, 227] on div "Inbound: Many thanks" at bounding box center [508, 224] width 345 height 13
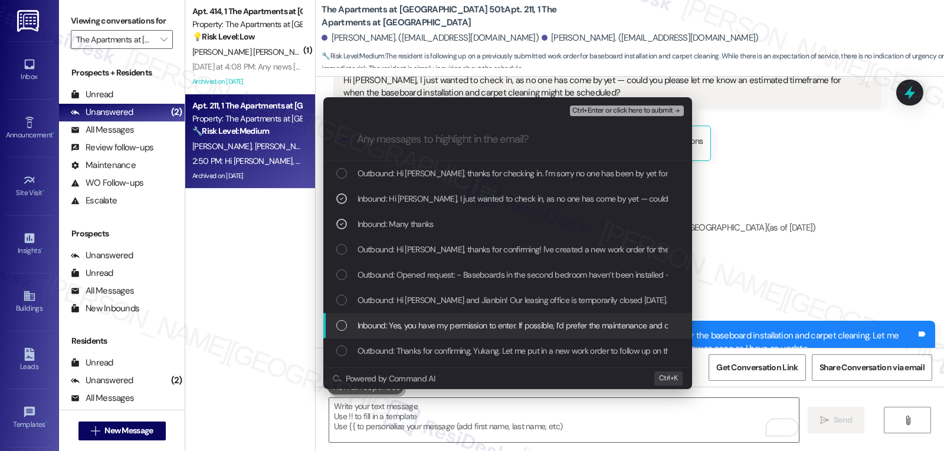
click at [444, 336] on div "Inbound: Yes, you have my permission to enter. If possible, I’d prefer the main…" at bounding box center [507, 325] width 369 height 25
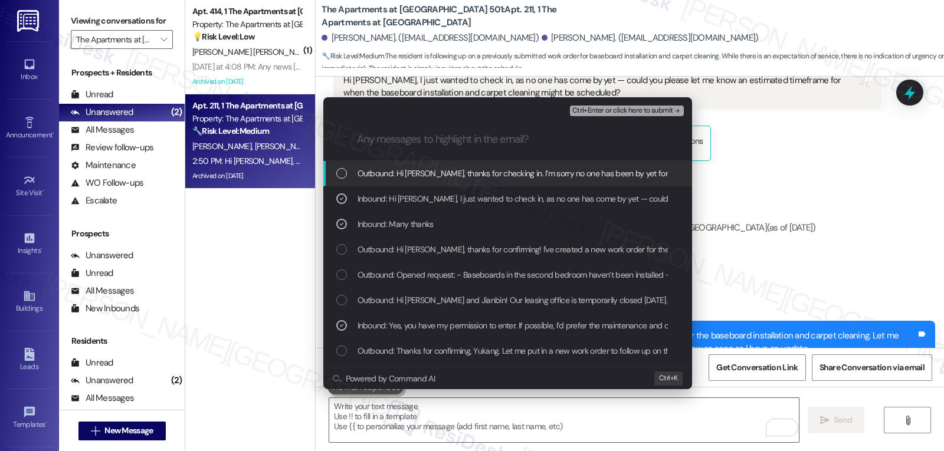
click at [629, 110] on span "Ctrl+Enter or click here to submit" at bounding box center [622, 111] width 101 height 8
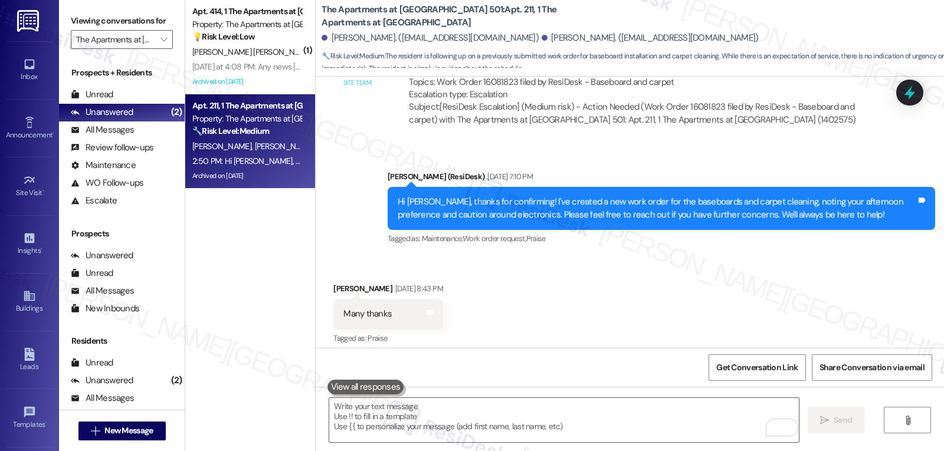
scroll to position [5499, 0]
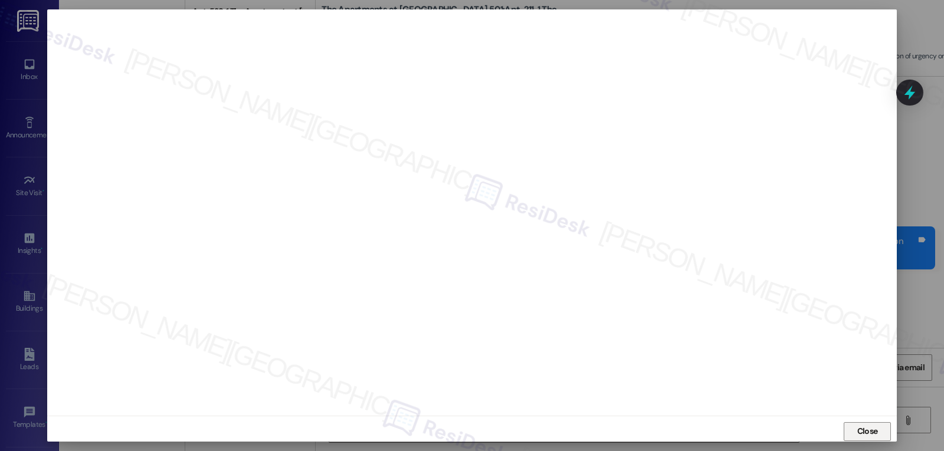
click at [866, 434] on span "Close" at bounding box center [867, 431] width 21 height 12
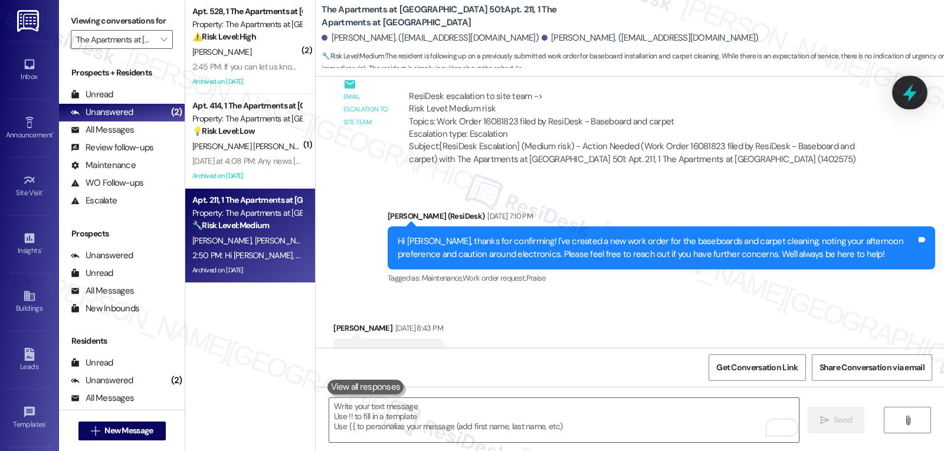
click at [918, 91] on icon at bounding box center [910, 93] width 20 height 20
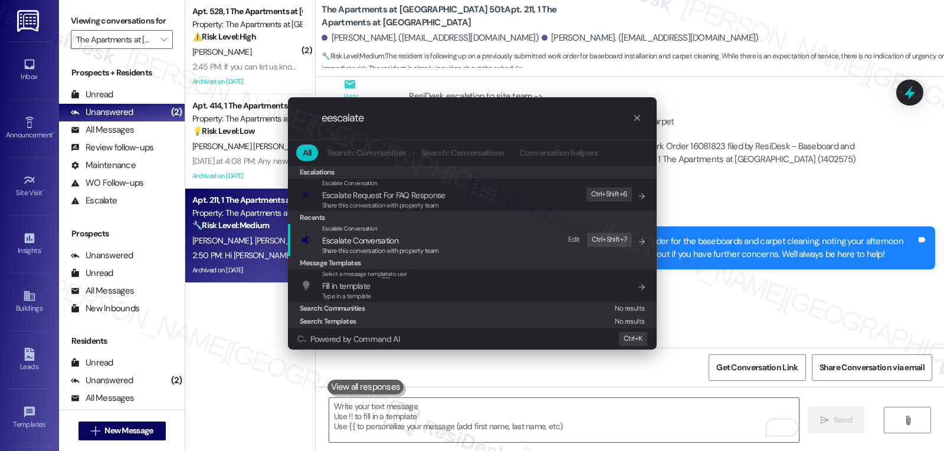
type input "eescalate"
click at [401, 241] on span "Escalate Conversation" at bounding box center [380, 240] width 117 height 13
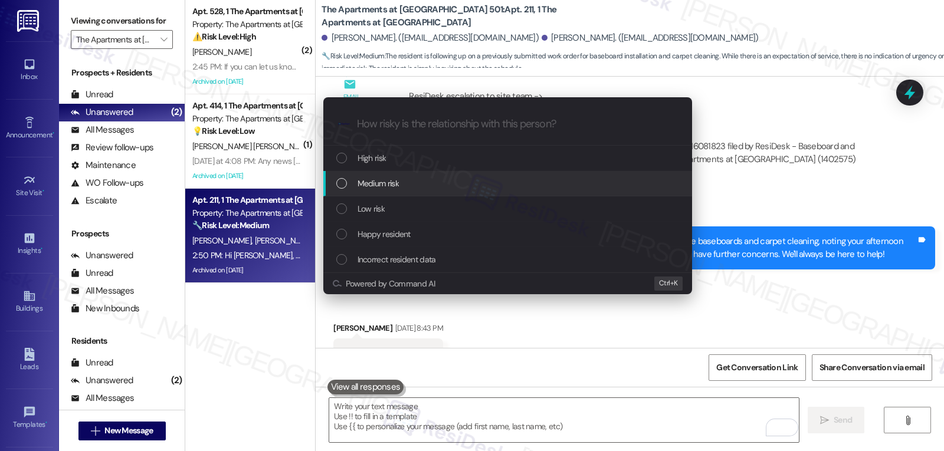
click at [393, 185] on span "Medium risk" at bounding box center [378, 183] width 41 height 13
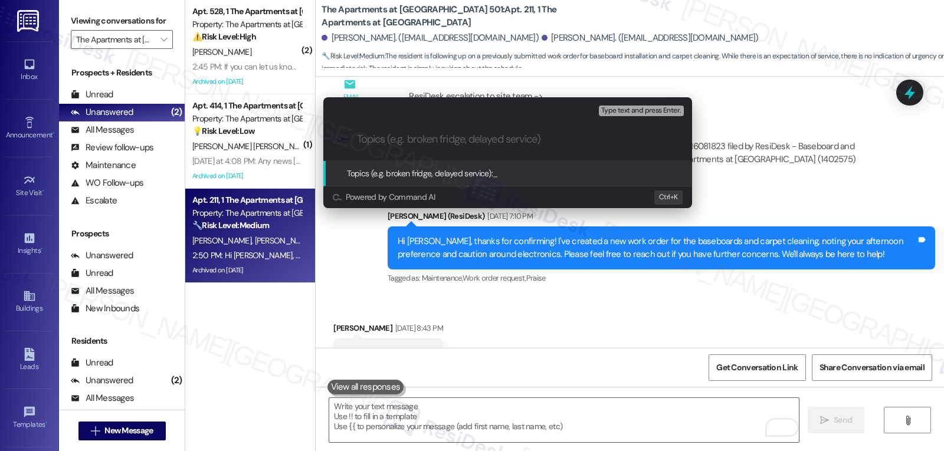
paste input "Follow-up on Baseboard install and carpet cleaning - ETA"
type input "Follow-up on Baseboard install and carpet cleaning - ETA"
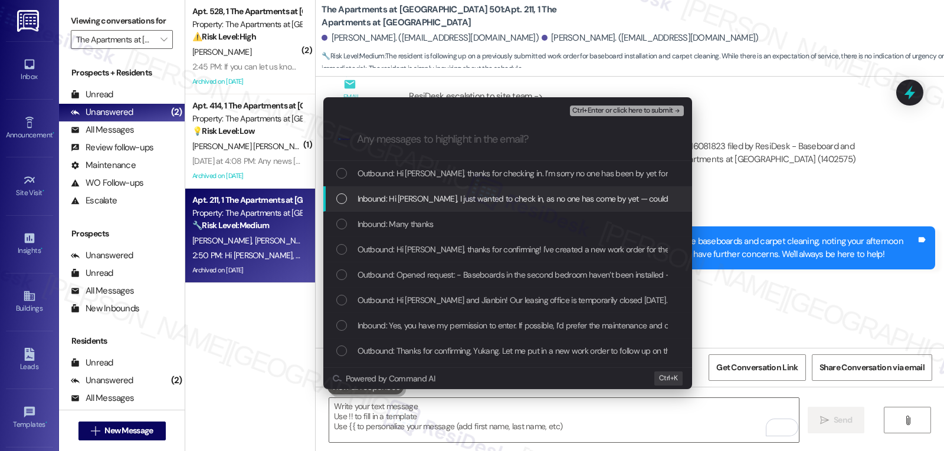
click at [391, 196] on span "Inbound: Hi [PERSON_NAME], I just wanted to check in, as no one has come by yet…" at bounding box center [731, 198] width 746 height 13
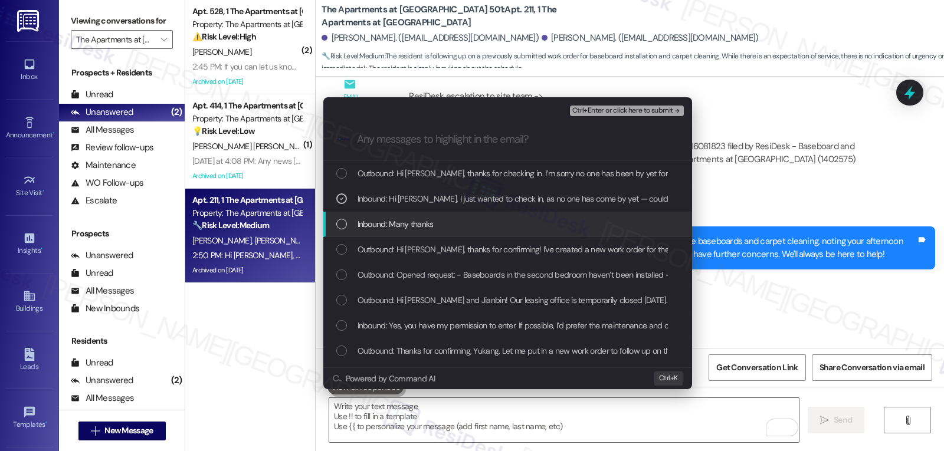
click at [389, 220] on span "Inbound: Many thanks" at bounding box center [396, 224] width 76 height 13
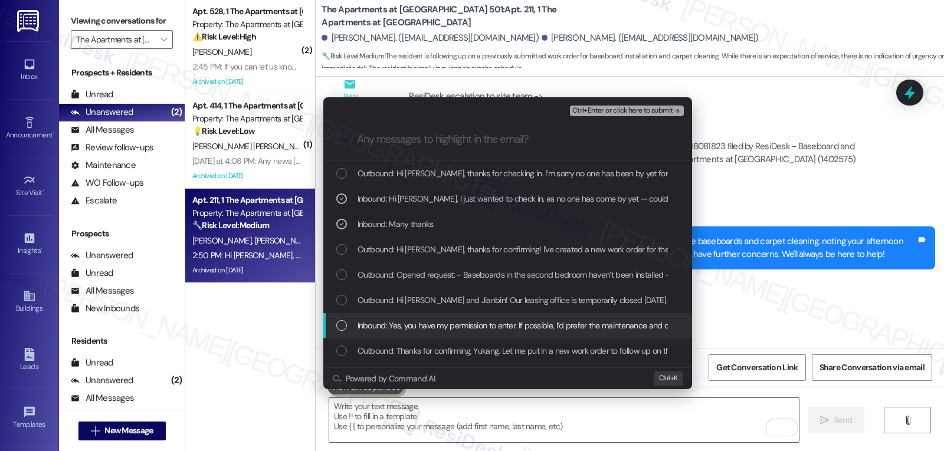
drag, startPoint x: 422, startPoint y: 326, endPoint x: 429, endPoint y: 326, distance: 7.1
click at [424, 326] on span "Inbound: Yes, you have my permission to enter. If possible, I’d prefer the main…" at bounding box center [755, 325] width 794 height 13
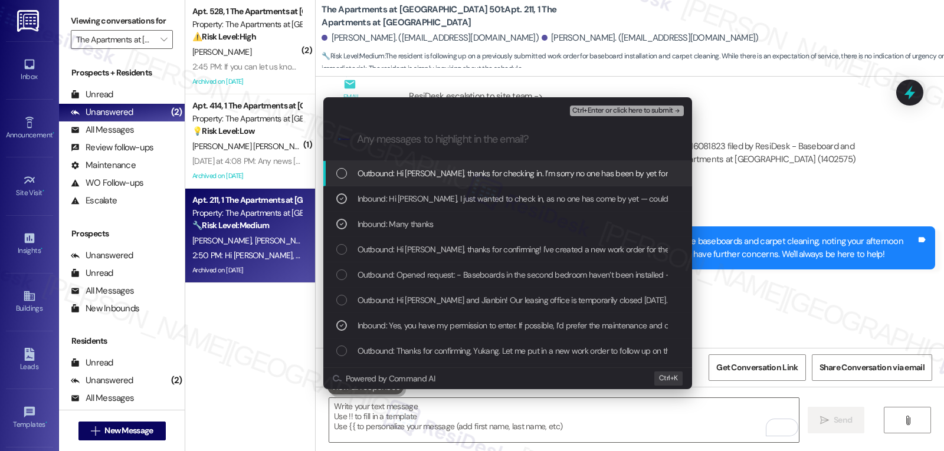
click at [645, 110] on span "Ctrl+Enter or click here to submit" at bounding box center [622, 111] width 101 height 8
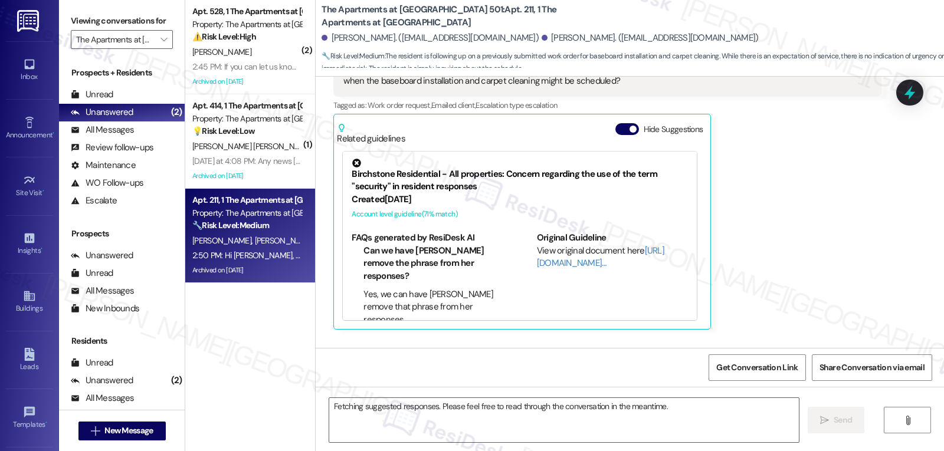
scroll to position [5948, 0]
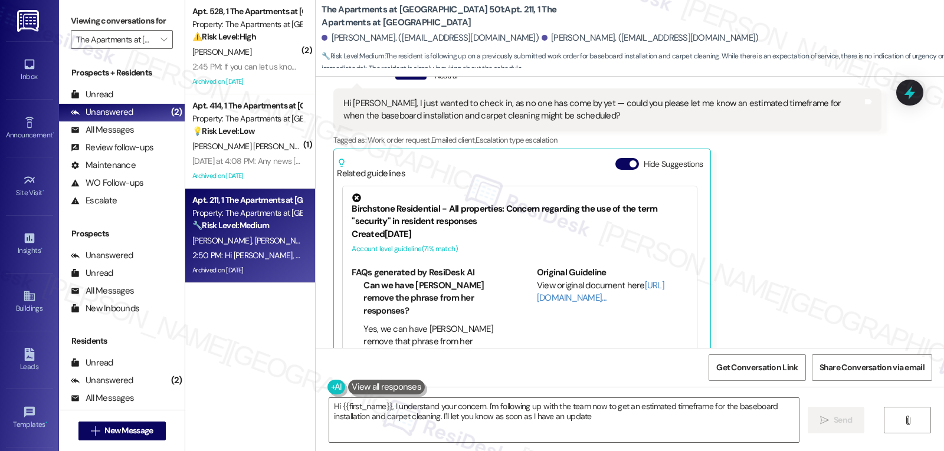
type textarea "Hi {{first_name}}, I understand your concern. I'm following up with the team no…"
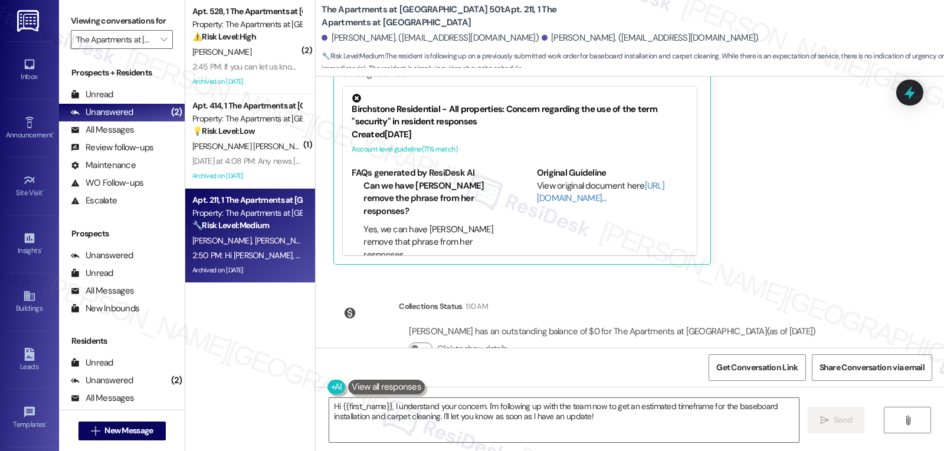
scroll to position [6170, 0]
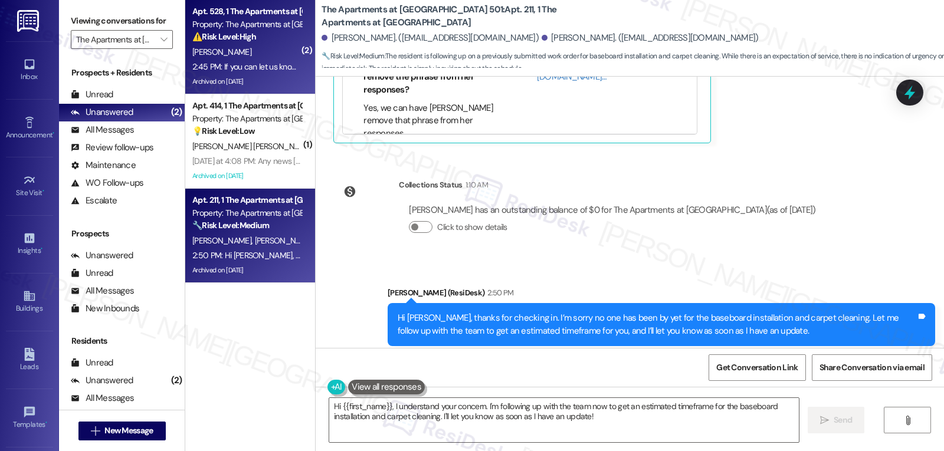
click at [272, 54] on div "[PERSON_NAME]" at bounding box center [246, 52] width 111 height 15
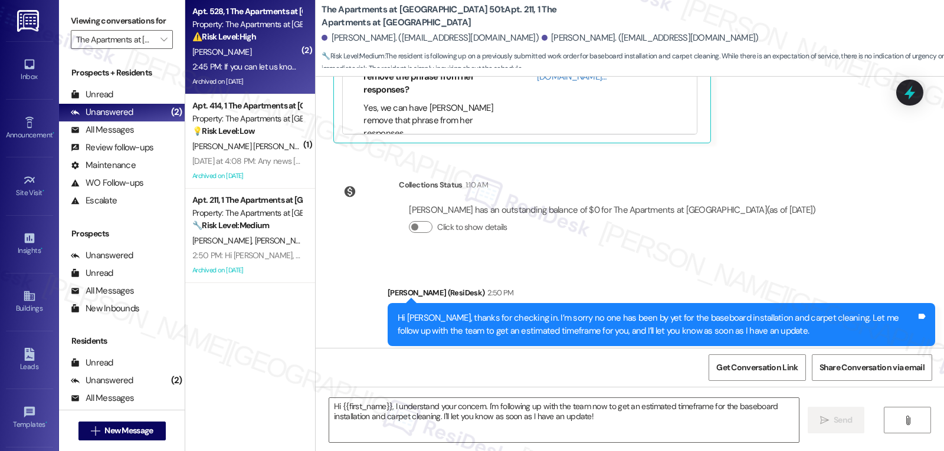
type textarea "Fetching suggested responses. Please feel free to read through the conversation…"
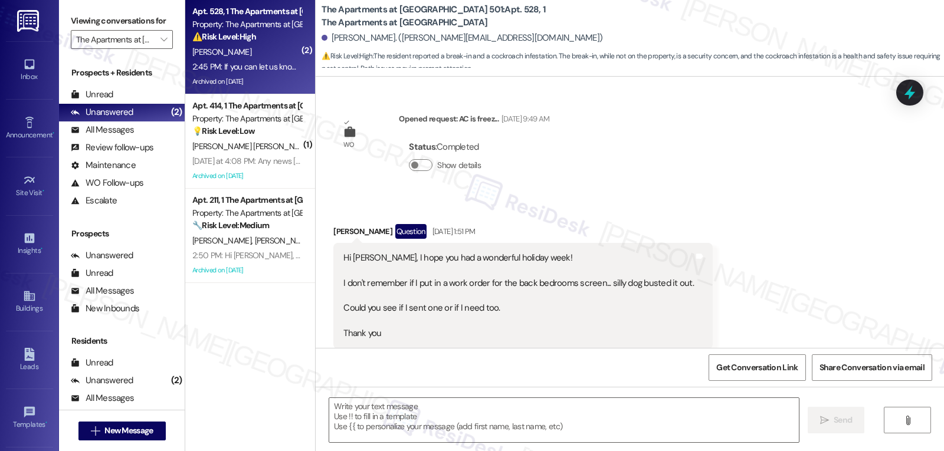
scroll to position [3320, 0]
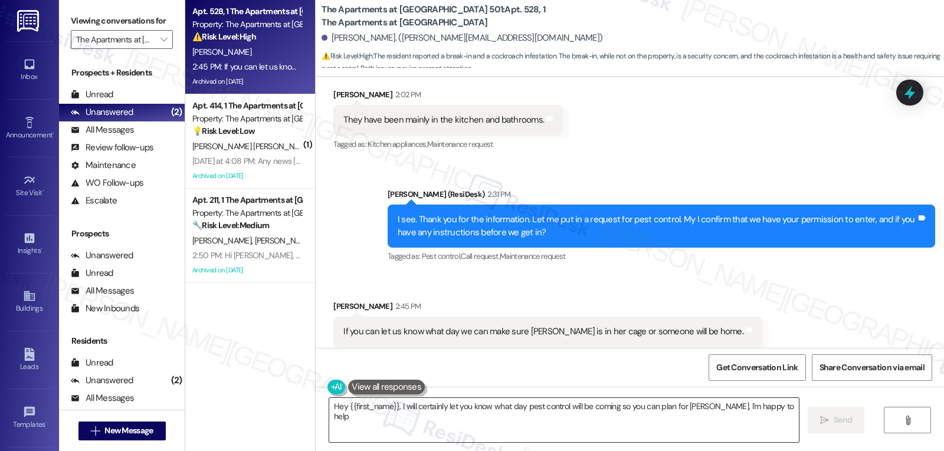
type textarea "Hey {{first_name}}, I will certainly let you know what day pest control will be…"
drag, startPoint x: 308, startPoint y: 4, endPoint x: 438, endPoint y: 8, distance: 129.9
click at [438, 8] on div "The Apartments at Midtown 501: Apt. 528, 1 The Apartments at Midtown 501 Paul A…" at bounding box center [630, 35] width 628 height 65
copy b "The Apartments at [GEOGRAPHIC_DATA] 501"
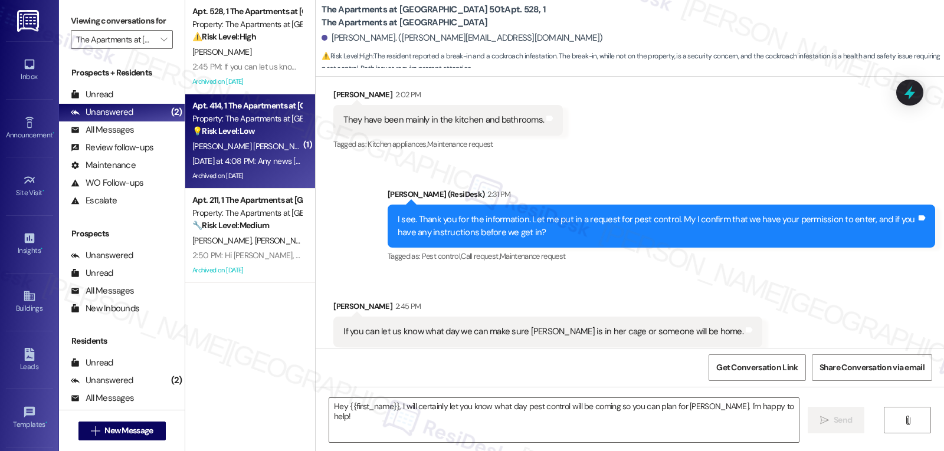
type textarea "Fetching suggested responses. Please feel free to read through the conversation…"
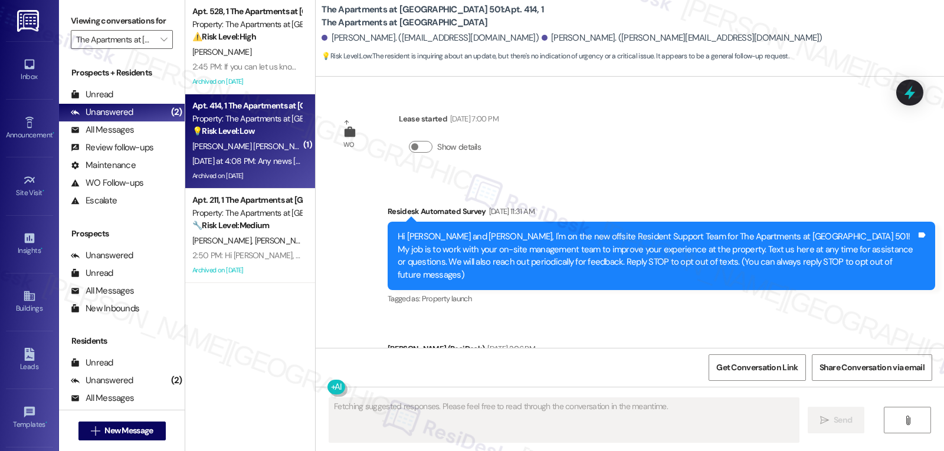
scroll to position [12059, 0]
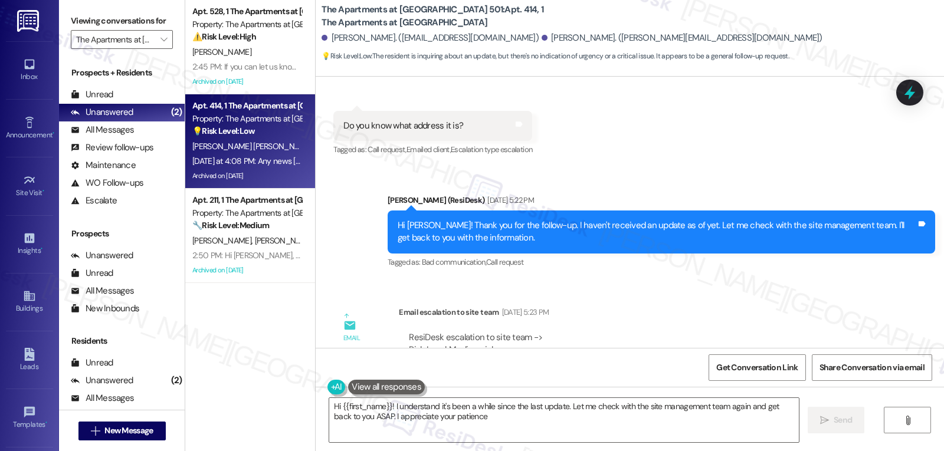
type textarea "Hi {{first_name}}! I understand it's been a while since the last update. Let me…"
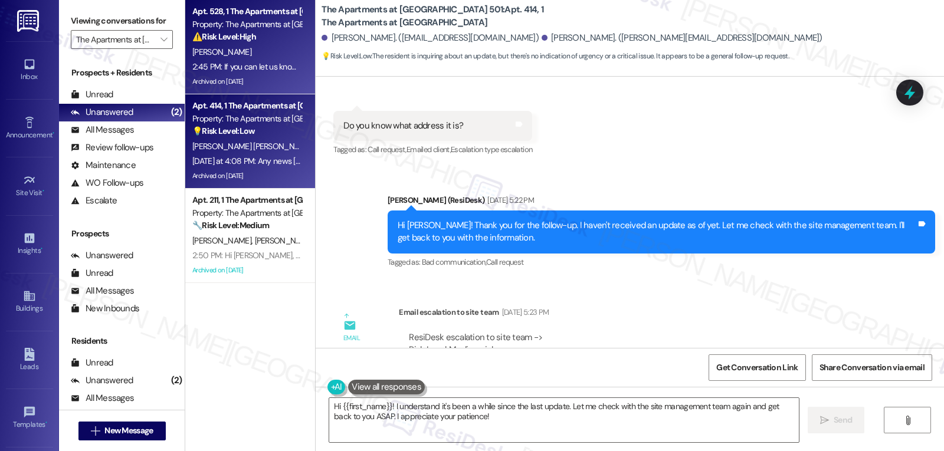
click at [255, 67] on div "2:45 PM: If you can let us know what day we can make sure Lucy is in her cage o…" at bounding box center [392, 66] width 401 height 11
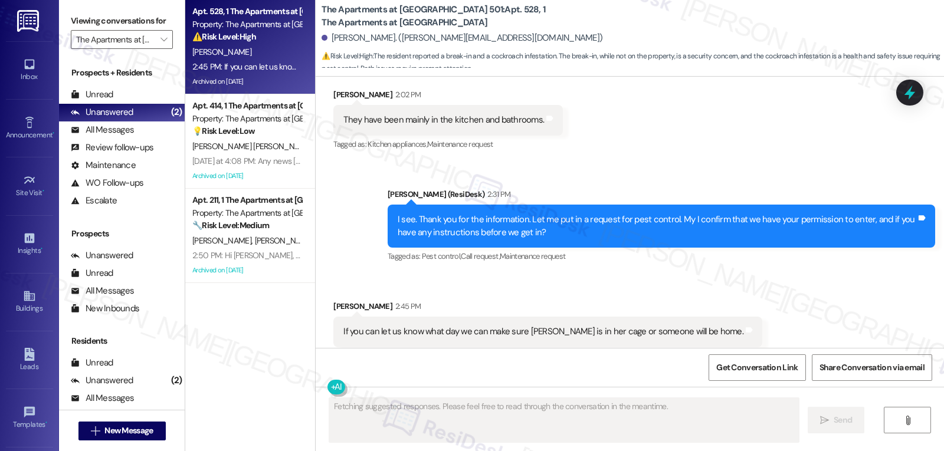
scroll to position [3202, 0]
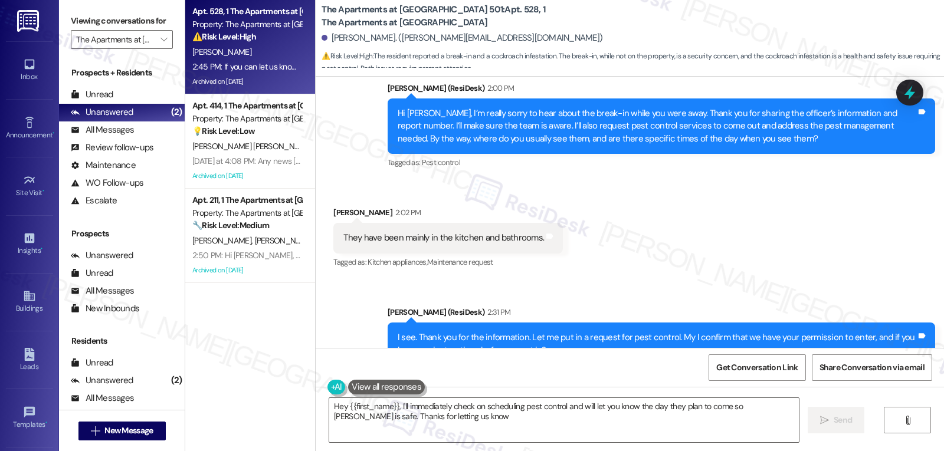
type textarea "Hey {{first_name}}, I'll immediately check on scheduling pest control and will …"
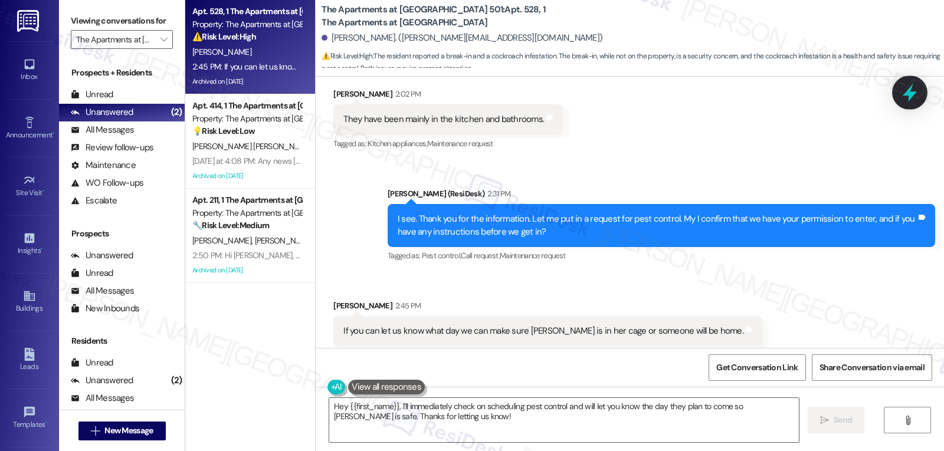
click at [917, 94] on icon at bounding box center [910, 93] width 20 height 20
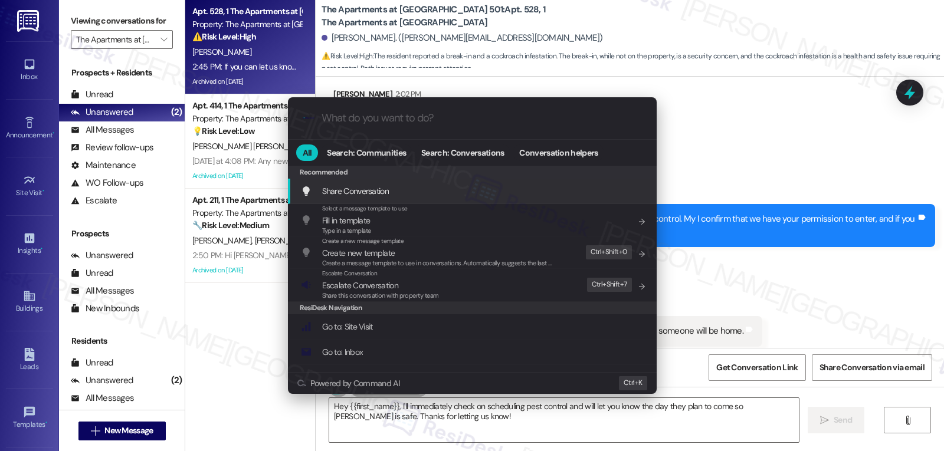
click at [827, 256] on div ".cls-1{fill:#0a055f;}.cls-2{fill:#0cc4c4;} resideskLogoBlueOrange All Search: C…" at bounding box center [472, 225] width 944 height 451
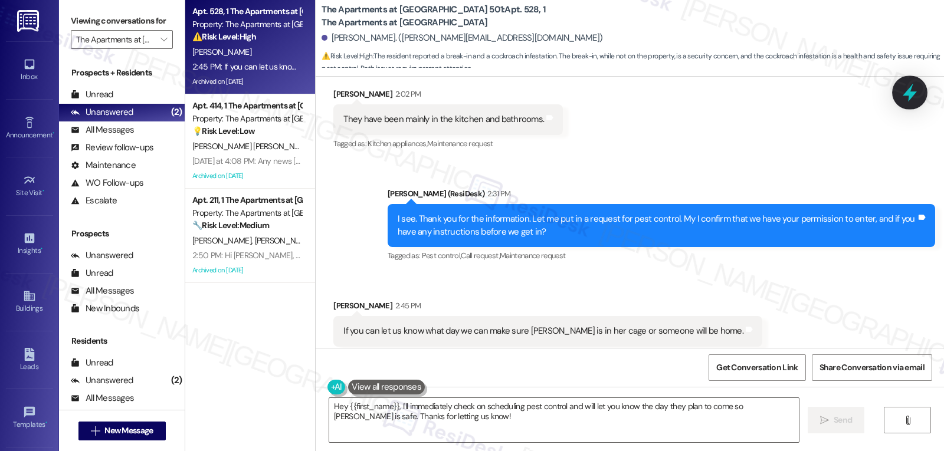
click at [913, 89] on icon at bounding box center [910, 93] width 20 height 20
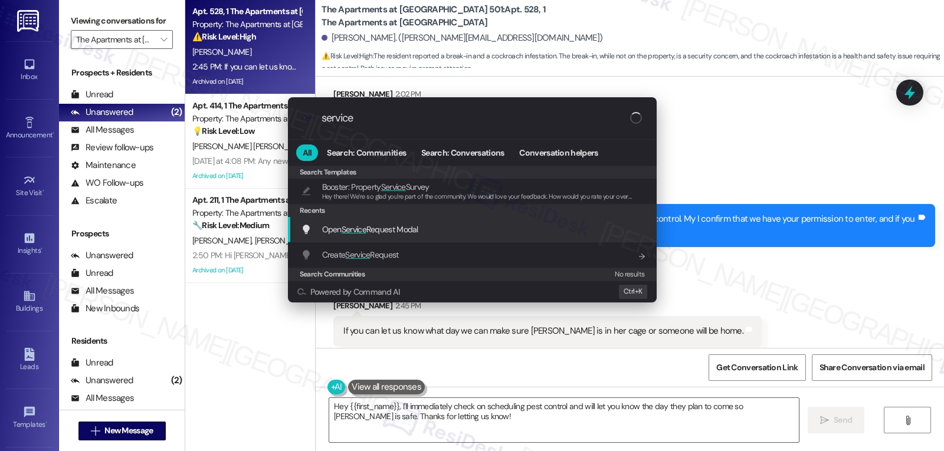
click at [413, 232] on span "Open Service Request Modal" at bounding box center [370, 229] width 96 height 11
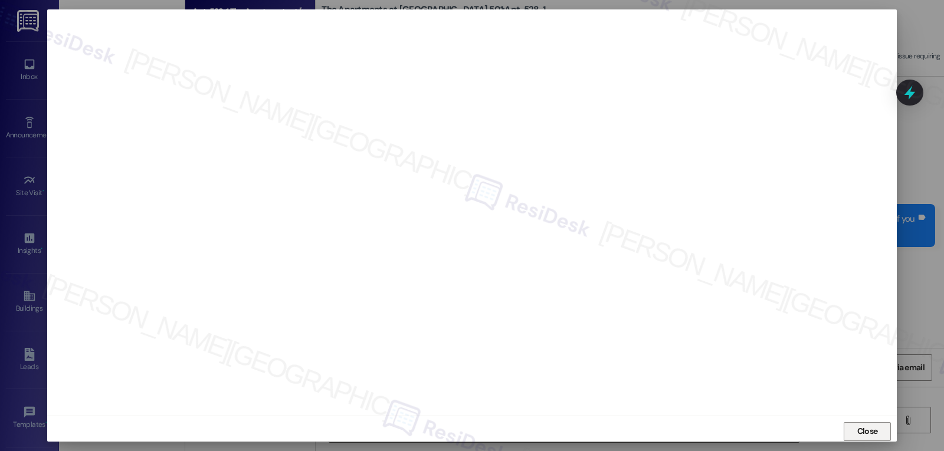
click at [881, 432] on button "Close" at bounding box center [867, 431] width 47 height 19
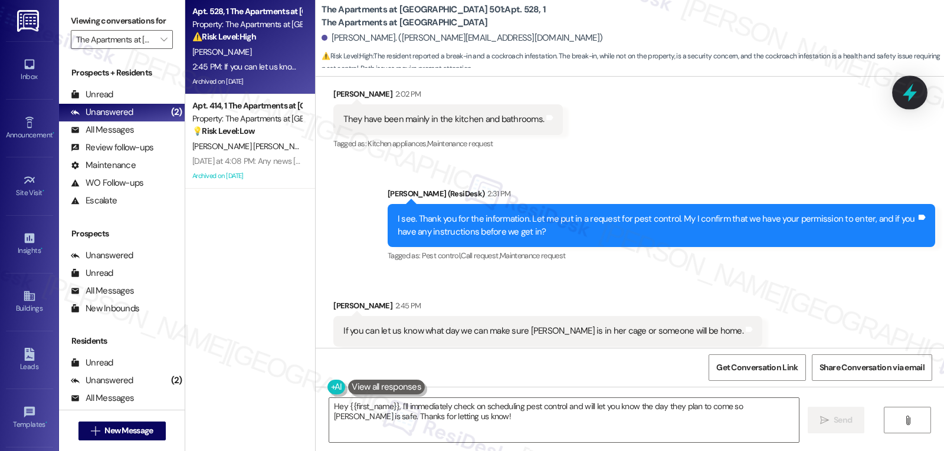
click at [913, 90] on icon at bounding box center [910, 93] width 20 height 20
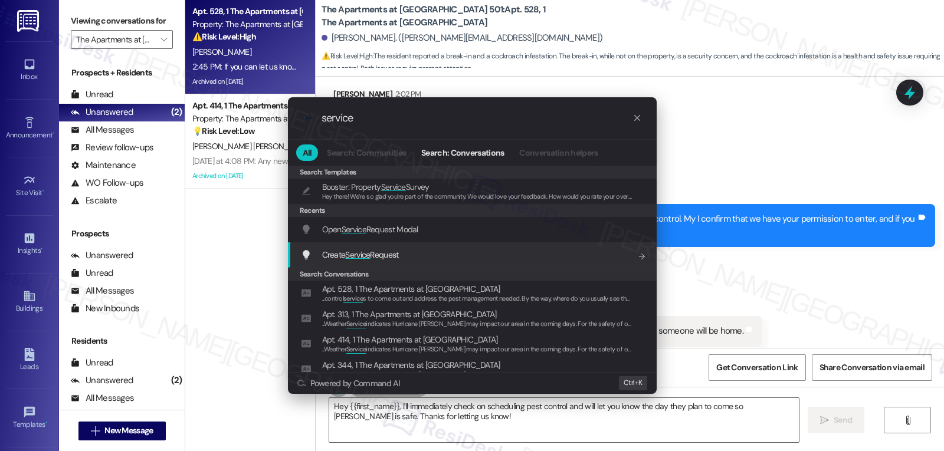
type input "service"
click at [386, 253] on span "Create Service Request" at bounding box center [360, 255] width 77 height 11
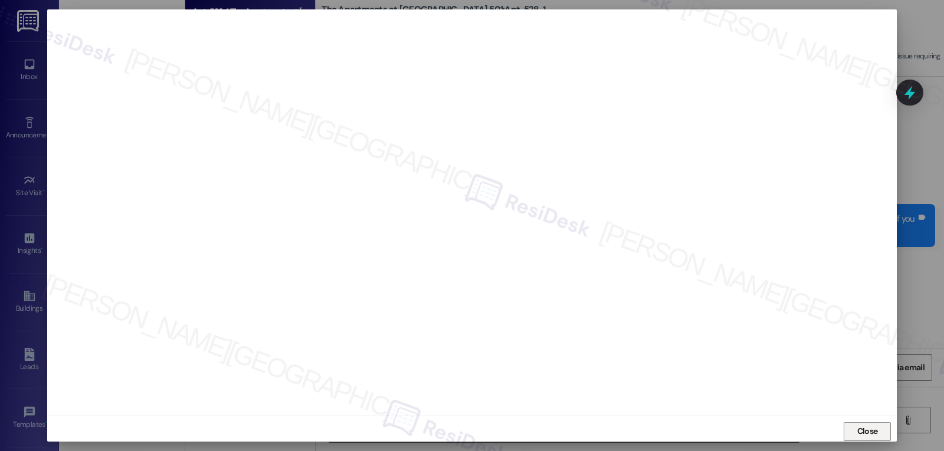
click at [863, 437] on span "Close" at bounding box center [867, 431] width 21 height 12
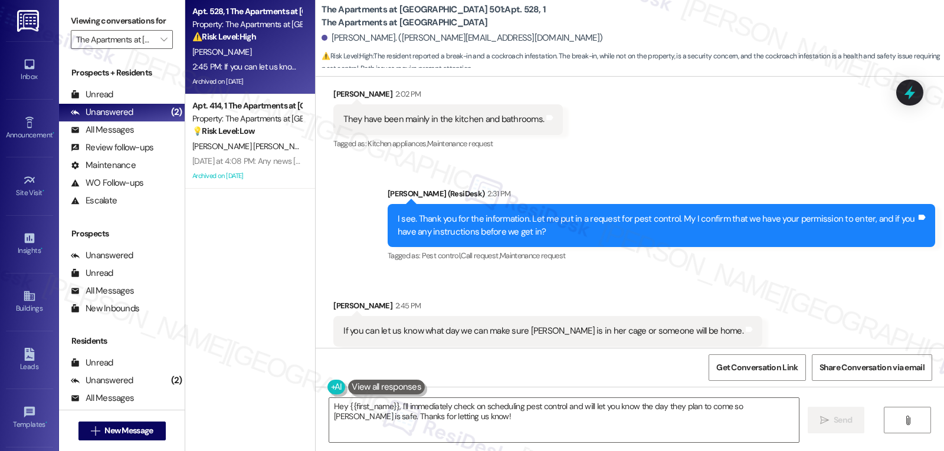
click at [913, 96] on icon at bounding box center [909, 92] width 15 height 15
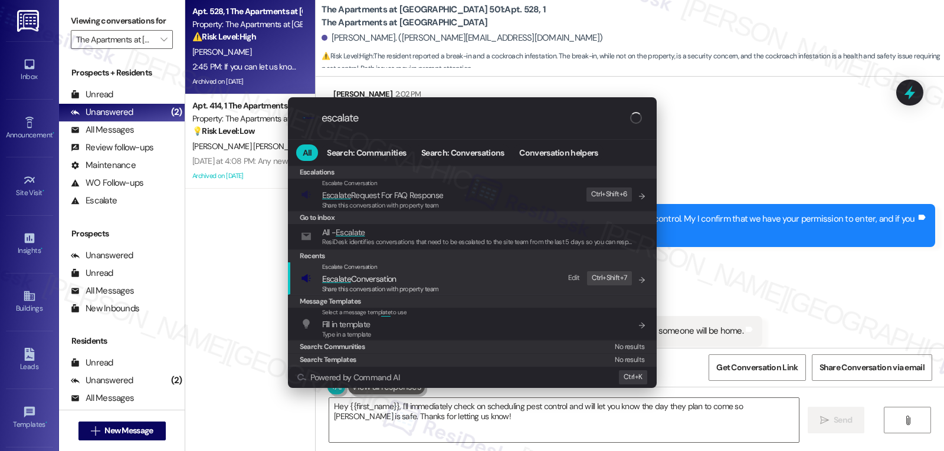
type input "escalate"
click at [425, 275] on span "Escalate Conversation" at bounding box center [380, 279] width 117 height 13
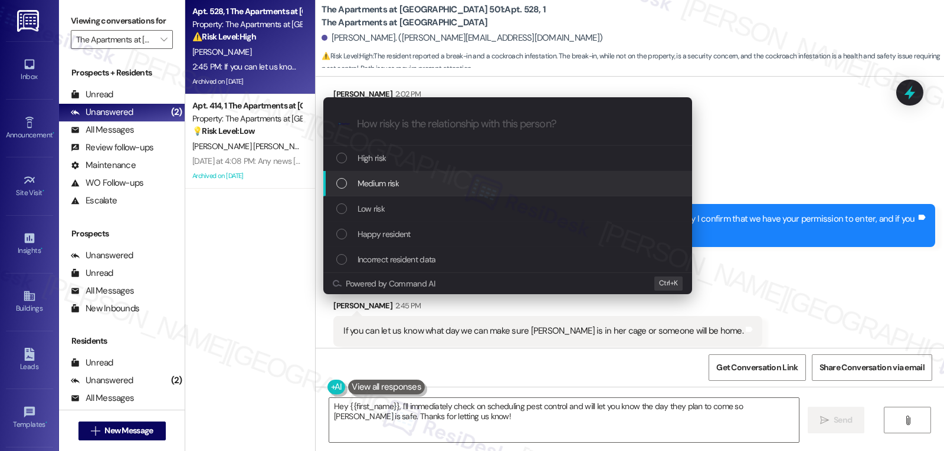
click at [422, 186] on div "Medium risk" at bounding box center [508, 183] width 345 height 13
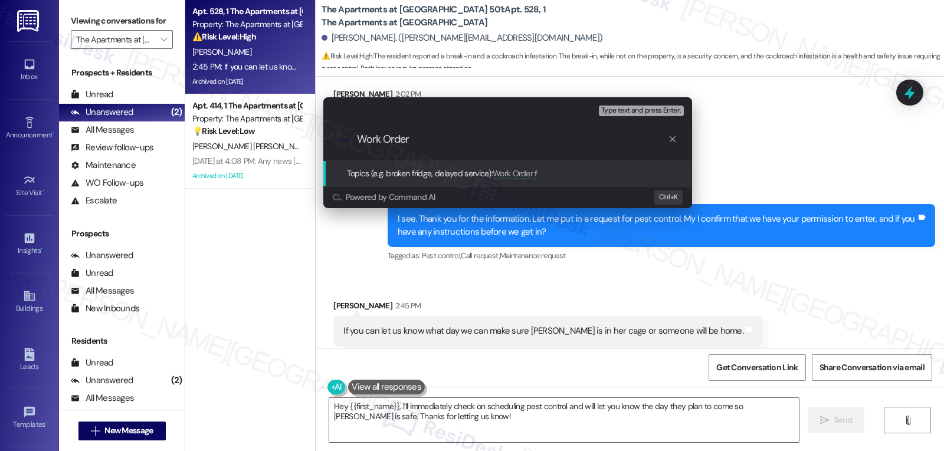
paste input "16087554"
type input "Work Order 16087554 filed by ResiDesk - Pest Control request"
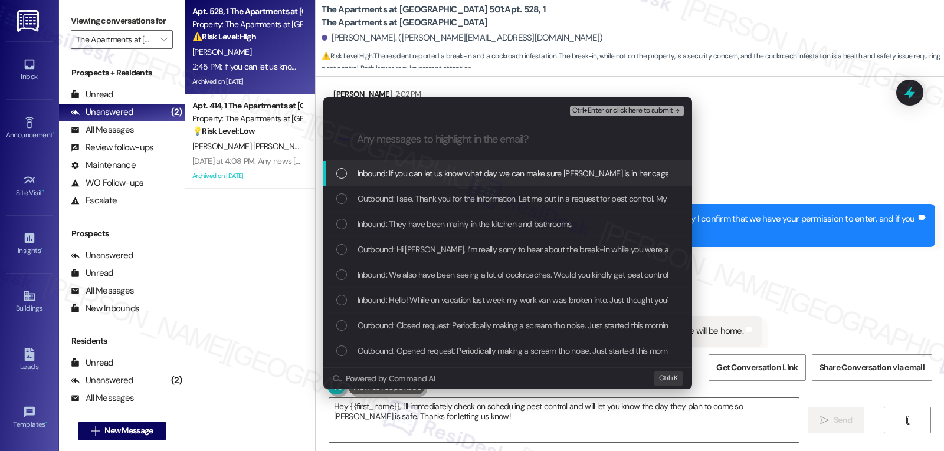
click at [501, 185] on div "Inbound: If you can let us know what day we can make sure Lucy is in her cage o…" at bounding box center [507, 173] width 369 height 25
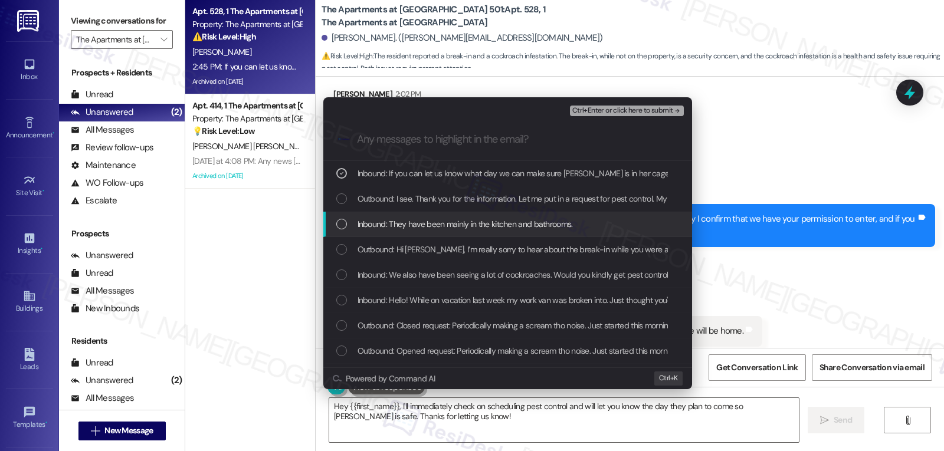
click at [489, 218] on span "Inbound: They have been mainly in the kitchen and bathrooms." at bounding box center [465, 224] width 215 height 13
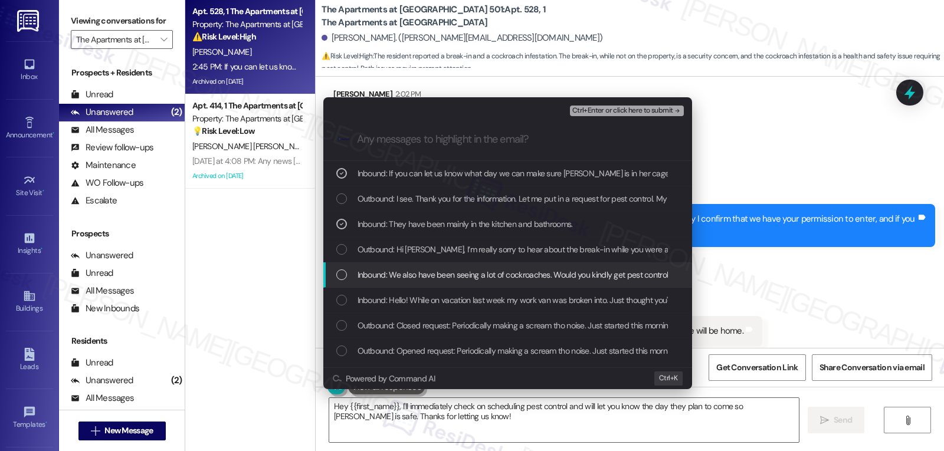
click at [479, 275] on span "Inbound: We also have been seeing a lot of cockroaches. Would you kindly get pe…" at bounding box center [549, 274] width 383 height 13
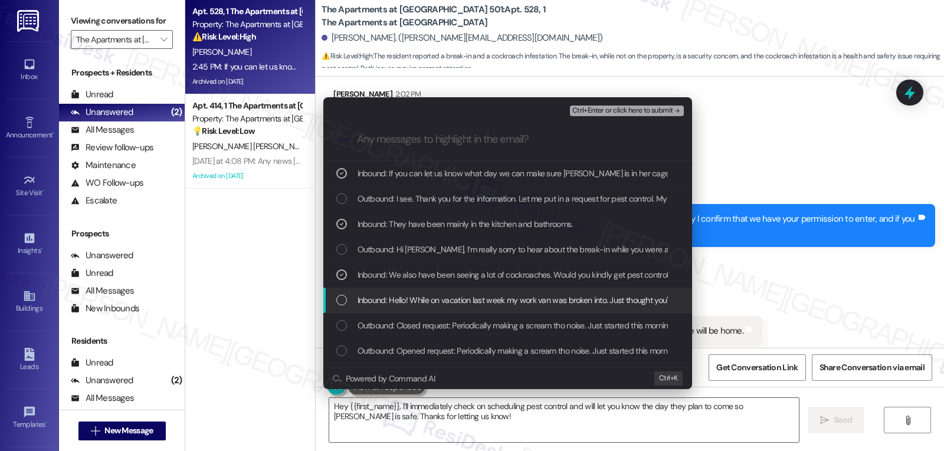
click at [494, 310] on div "Inbound: Hello! While on vacation last week my work van was broken into. Just t…" at bounding box center [507, 300] width 369 height 25
click at [490, 306] on span "Inbound: Hello! While on vacation last week my work van was broken into. Just t…" at bounding box center [646, 300] width 576 height 13
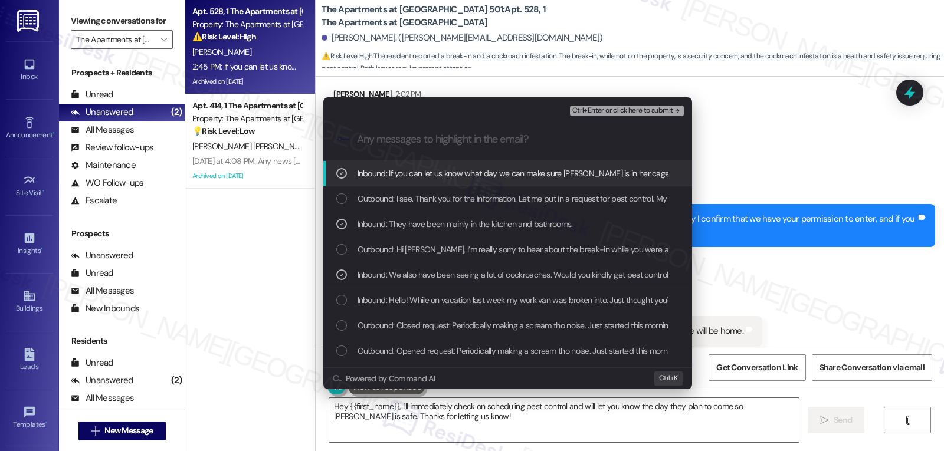
click at [637, 111] on span "Ctrl+Enter or click here to submit" at bounding box center [622, 111] width 101 height 8
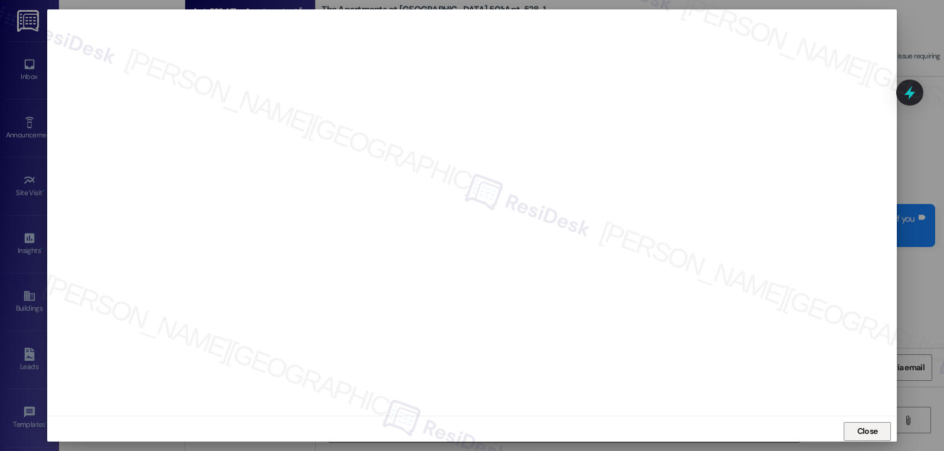
click at [871, 433] on span "Close" at bounding box center [867, 431] width 21 height 12
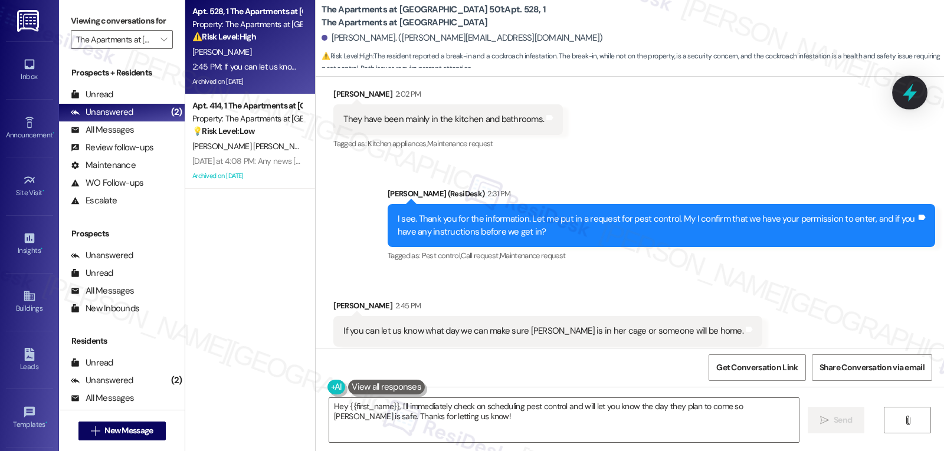
click at [913, 87] on icon at bounding box center [910, 93] width 20 height 20
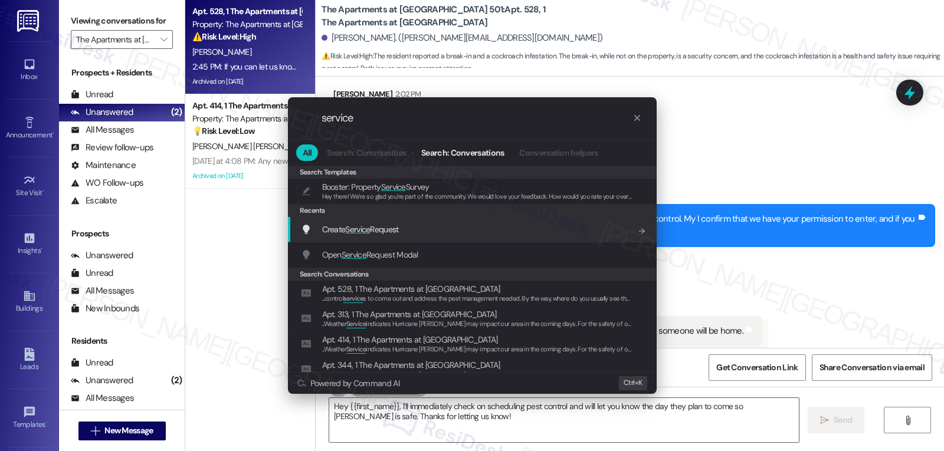
type input "service"
click at [386, 236] on span "Create Service Request" at bounding box center [360, 229] width 77 height 13
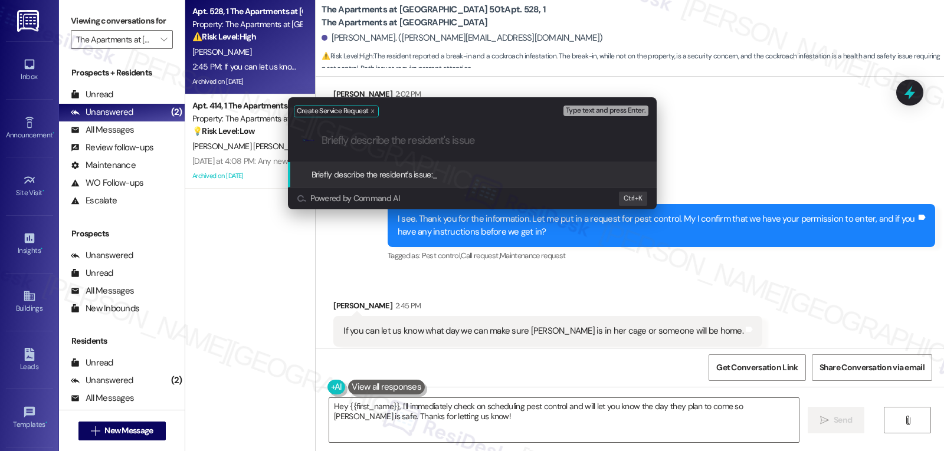
paste input "Work Order 16087554 filed by ResiDesk - Pest Control request"
type input "Work Order 16087554 filed by ResiDesk - Pest Control request"
click at [927, 92] on div "Create Service Request Type text and press Enter. .cls-1{fill:#0a055f;}.cls-2{f…" at bounding box center [472, 225] width 944 height 451
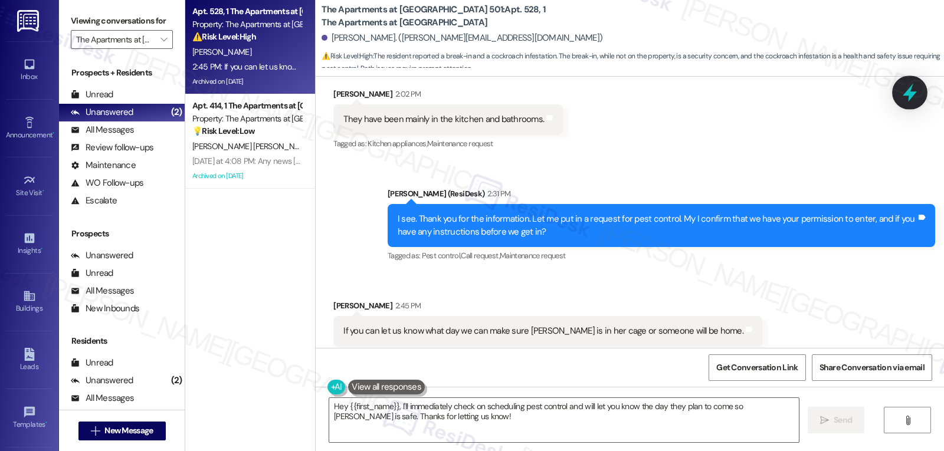
click at [911, 92] on icon at bounding box center [910, 93] width 14 height 18
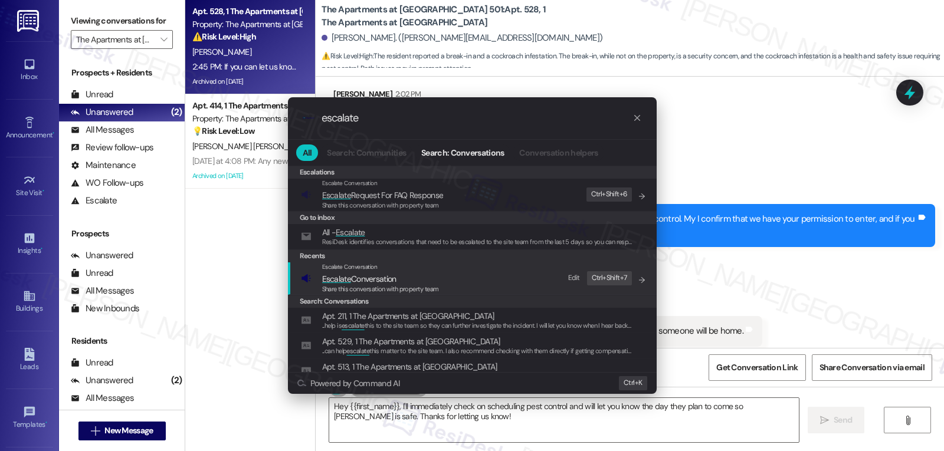
type input "escalate"
click at [399, 285] on span "Share this conversation with property team" at bounding box center [380, 289] width 117 height 8
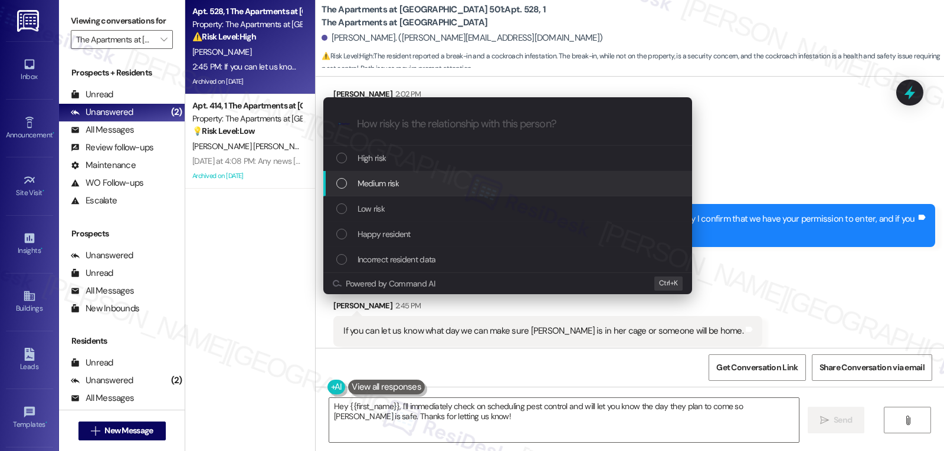
click at [415, 186] on div "Medium risk" at bounding box center [508, 183] width 345 height 13
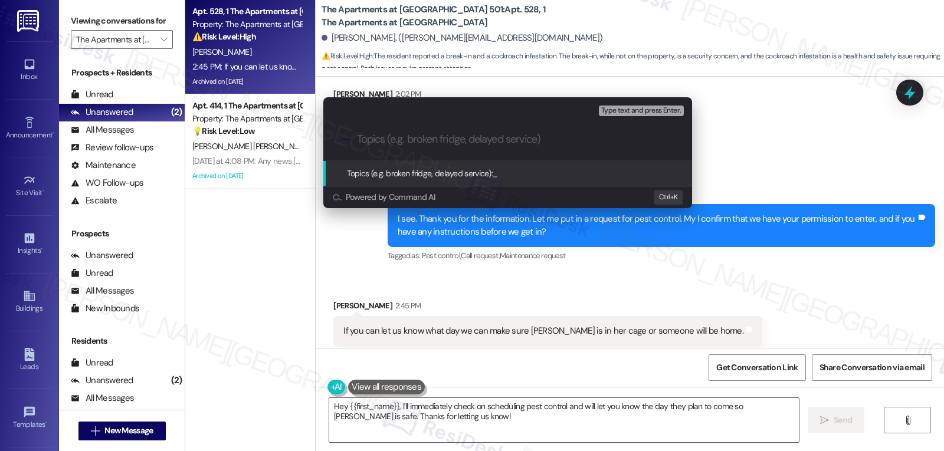
paste input "Work Order 16087554 filed by ResiDesk - Pest Control request"
type input "Work Order 16087554 filed by ResiDesk - Pest Control request"
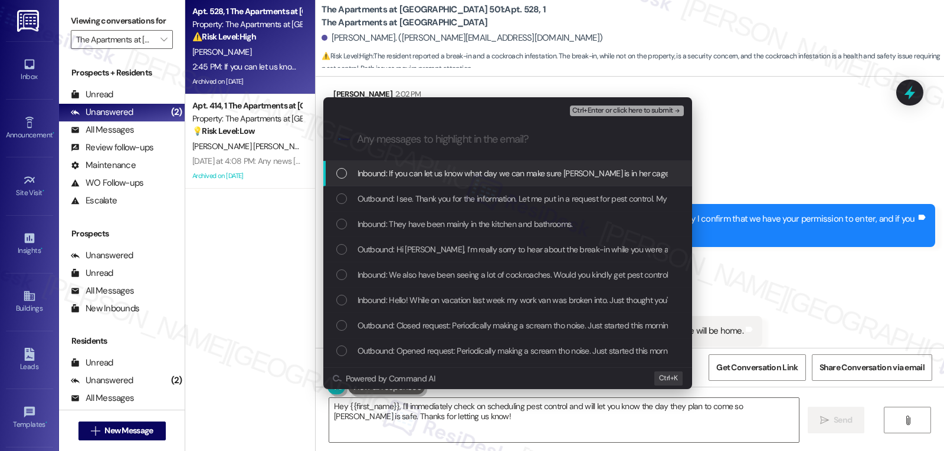
click at [422, 165] on div "Inbound: If you can let us know what day we can make sure Lucy is in her cage o…" at bounding box center [507, 173] width 369 height 25
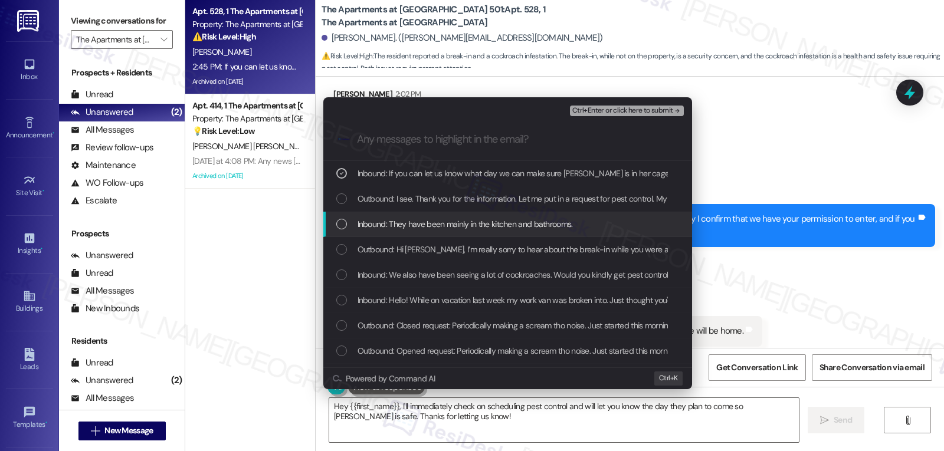
click at [372, 228] on span "Inbound: They have been mainly in the kitchen and bathrooms." at bounding box center [465, 224] width 215 height 13
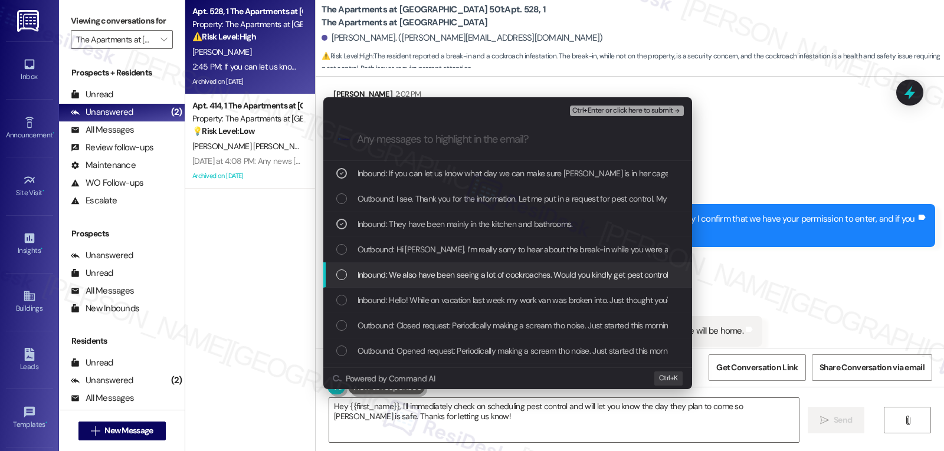
click at [385, 271] on span "Inbound: We also have been seeing a lot of cockroaches. Would you kindly get pe…" at bounding box center [549, 274] width 383 height 13
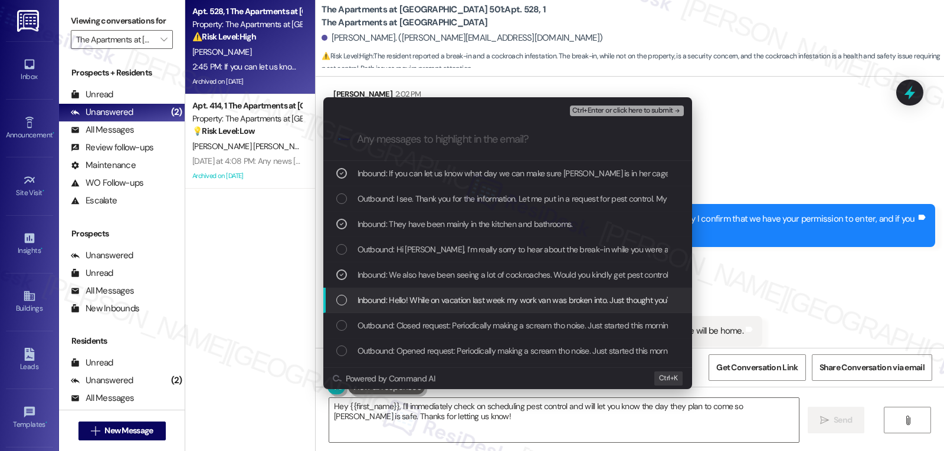
click at [535, 308] on div "Inbound: Hello! While on vacation last week my work van was broken into. Just t…" at bounding box center [507, 300] width 369 height 25
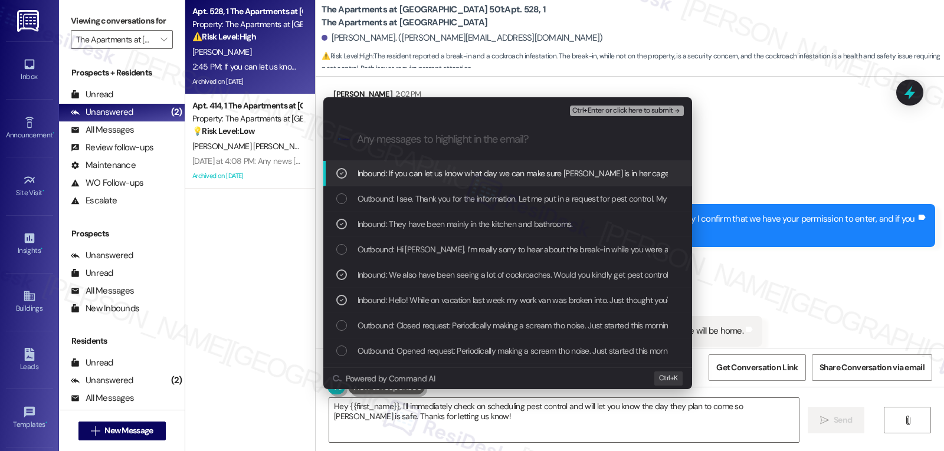
click at [652, 109] on span "Ctrl+Enter or click here to submit" at bounding box center [622, 111] width 101 height 8
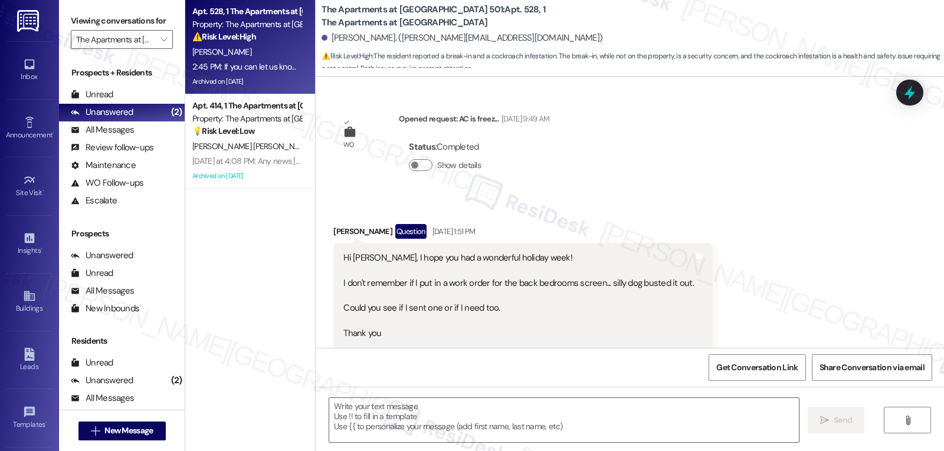
scroll to position [3320, 0]
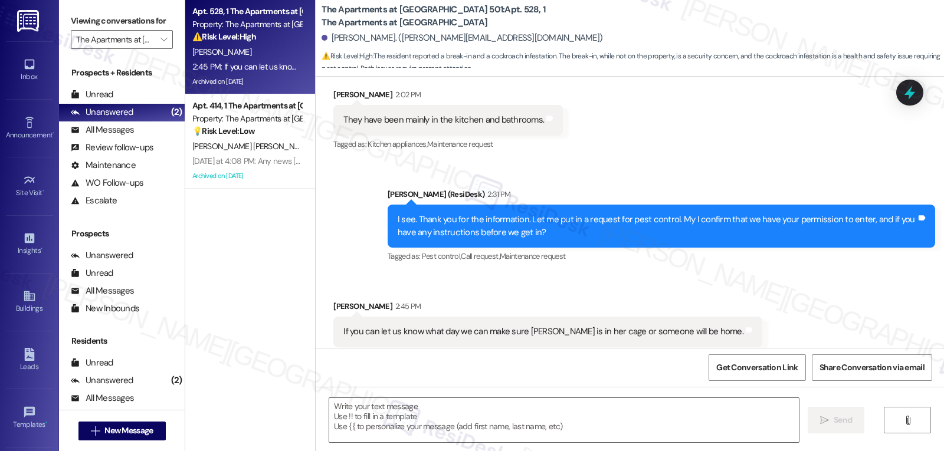
type textarea "Fetching suggested responses. Please feel free to read through the conversation…"
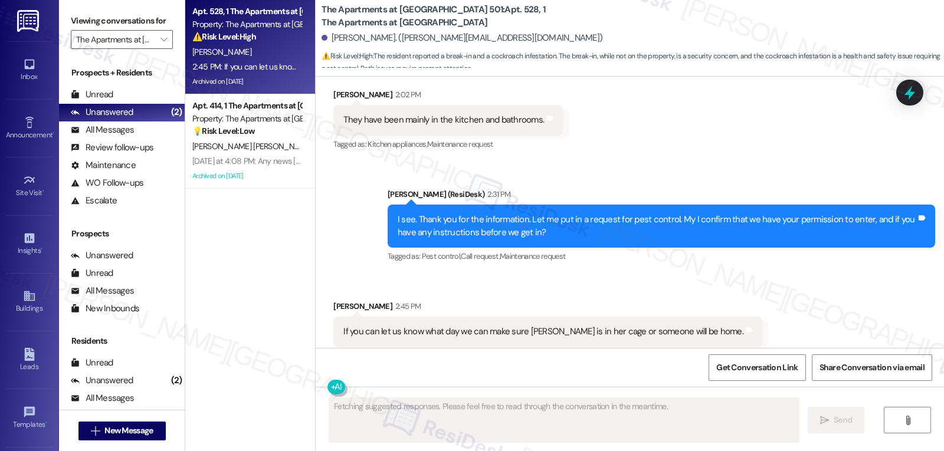
scroll to position [3320, 0]
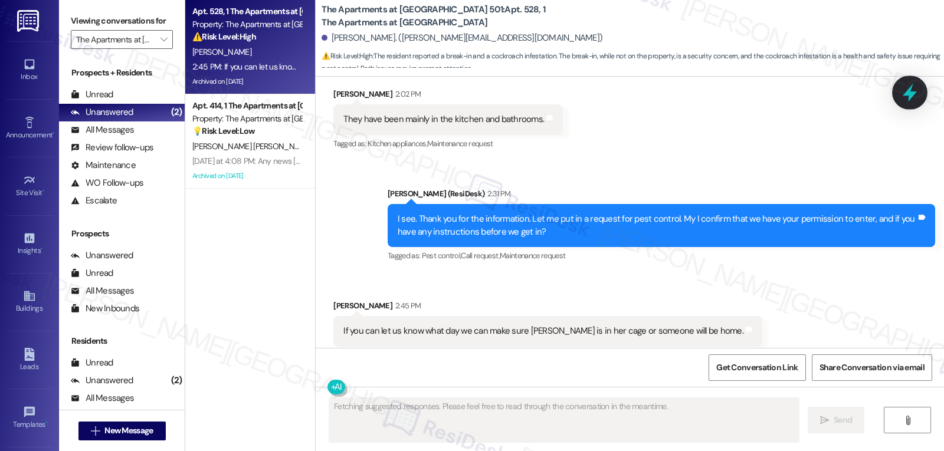
click at [907, 87] on icon at bounding box center [910, 93] width 20 height 20
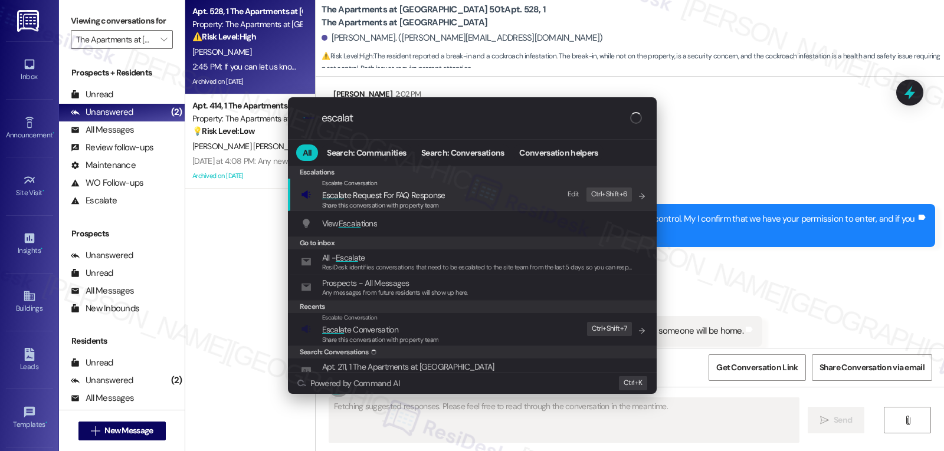
type input "escalate"
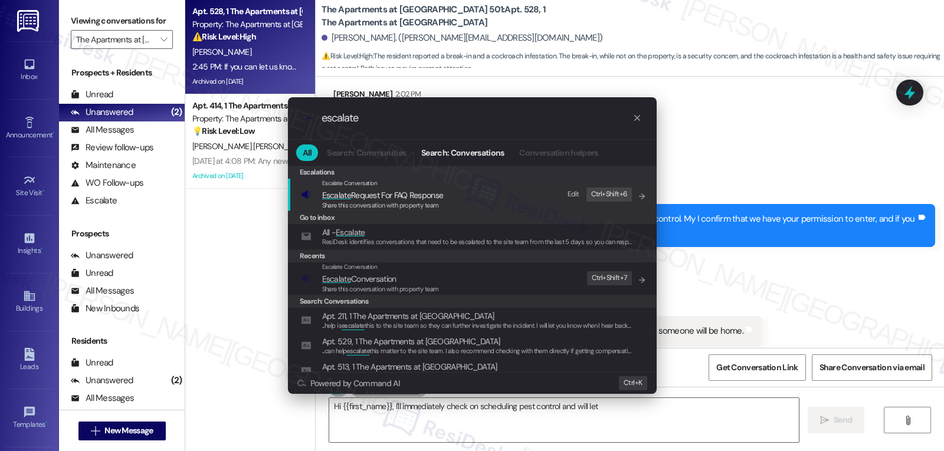
type textarea "Hi {{first_name}}, I'll immediately check on scheduling pest control and will l…"
type input "escalate"
type textarea "Hi {{first_name}}, I'll immediately check on scheduling pest control and will l…"
click at [392, 285] on span "Share this conversation with property team" at bounding box center [380, 289] width 117 height 8
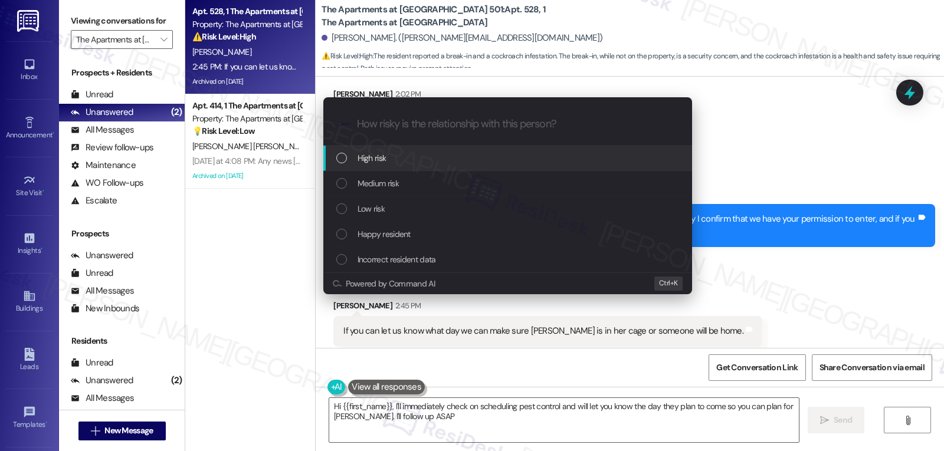
type textarea "Hi {{first_name}}, I'll immediately check on scheduling pest control and will l…"
click at [412, 186] on div "Medium risk" at bounding box center [508, 183] width 345 height 13
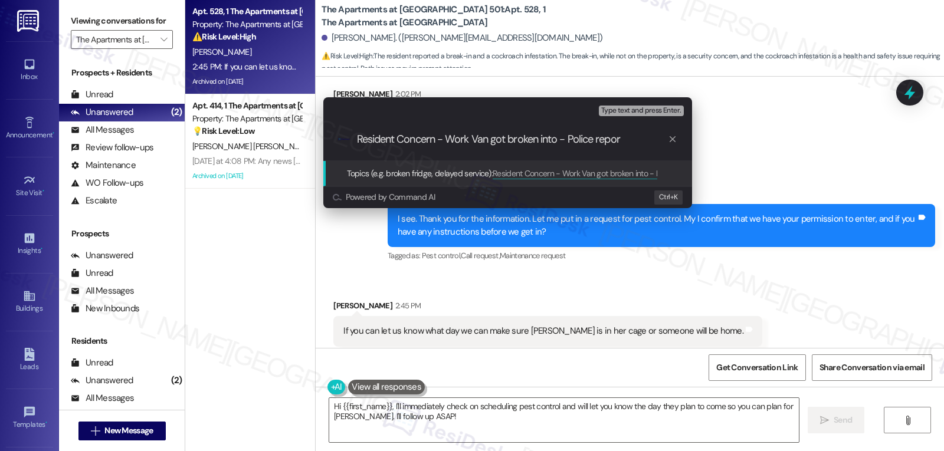
type input "Resident Concern - Work Van got broken into - Police report"
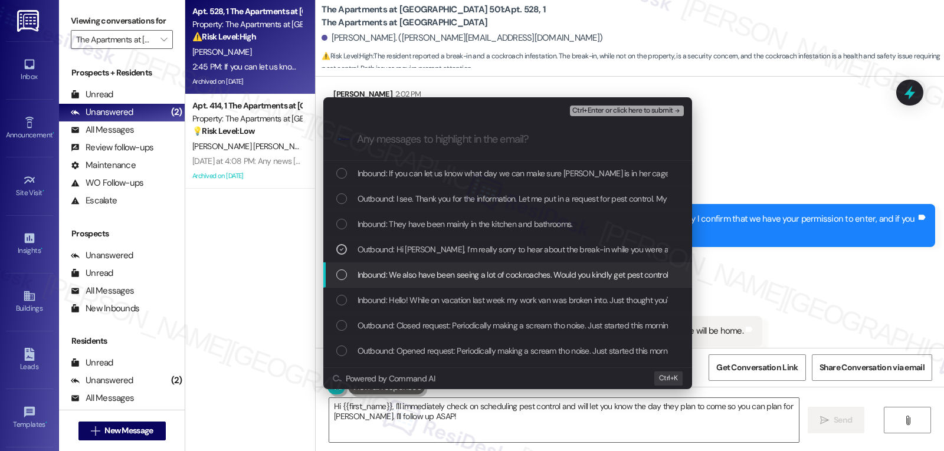
click at [342, 274] on div "List of options" at bounding box center [341, 275] width 11 height 11
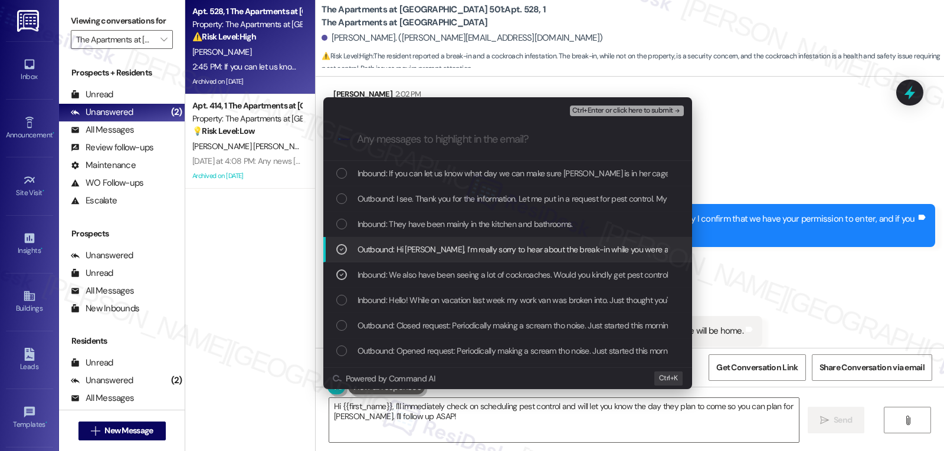
click at [342, 251] on icon "List of options" at bounding box center [341, 249] width 8 height 8
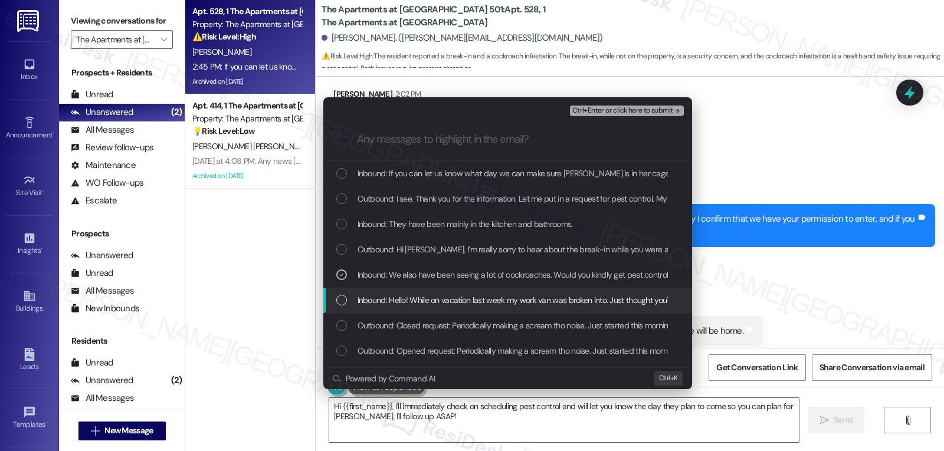
click at [344, 297] on div "List of options" at bounding box center [341, 300] width 11 height 11
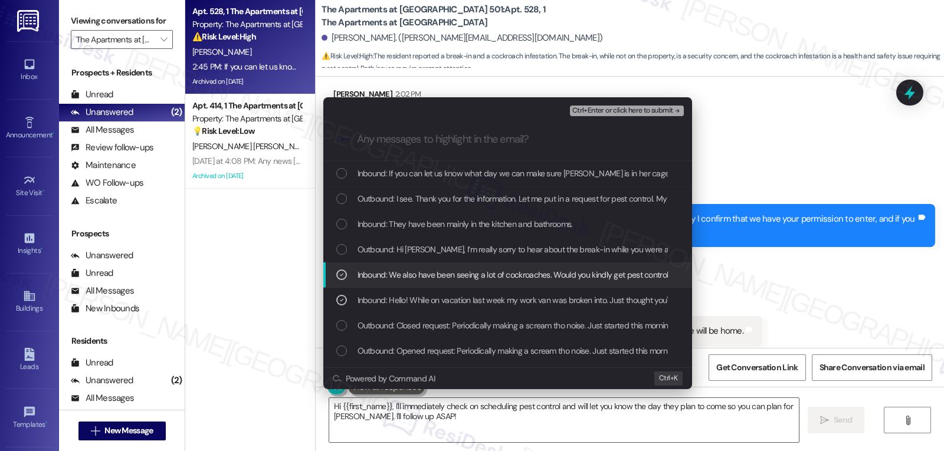
click at [344, 274] on icon "List of options" at bounding box center [341, 275] width 8 height 8
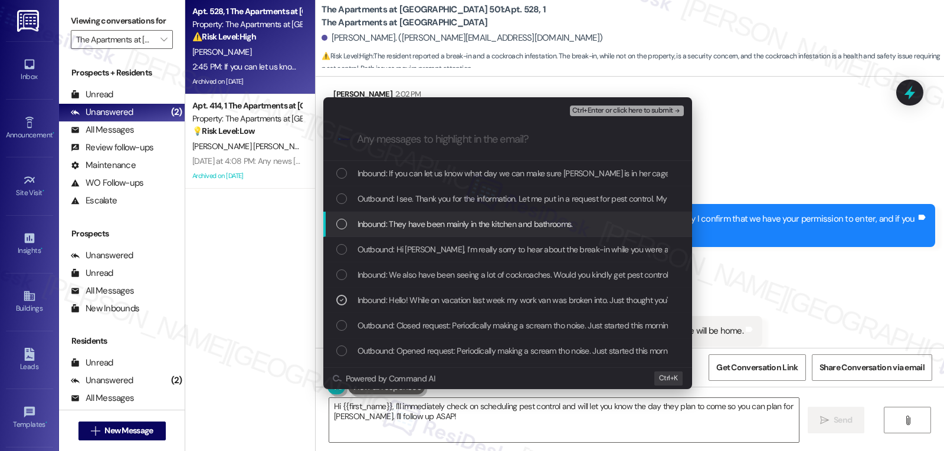
click at [345, 227] on div "List of options" at bounding box center [341, 224] width 11 height 11
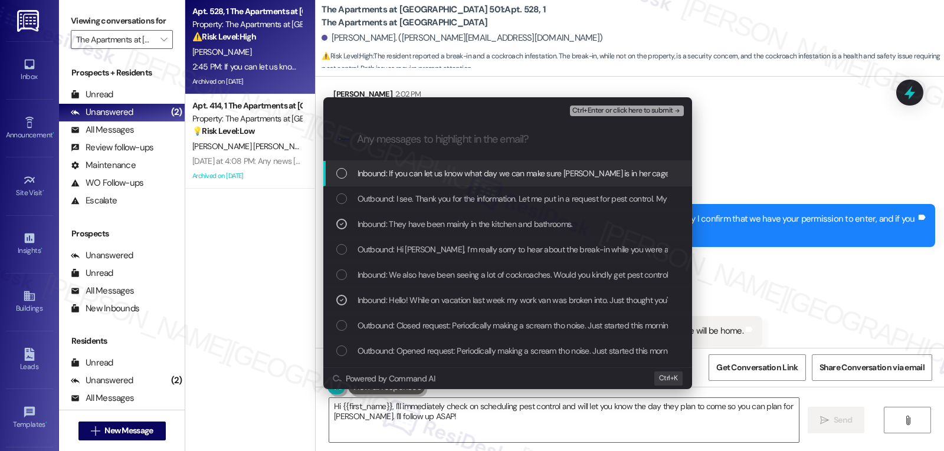
click at [345, 227] on icon "List of options" at bounding box center [341, 224] width 8 height 8
drag, startPoint x: 623, startPoint y: 111, endPoint x: 671, endPoint y: 142, distance: 57.6
click at [624, 110] on span "Ctrl+Enter or click here to submit" at bounding box center [622, 111] width 101 height 8
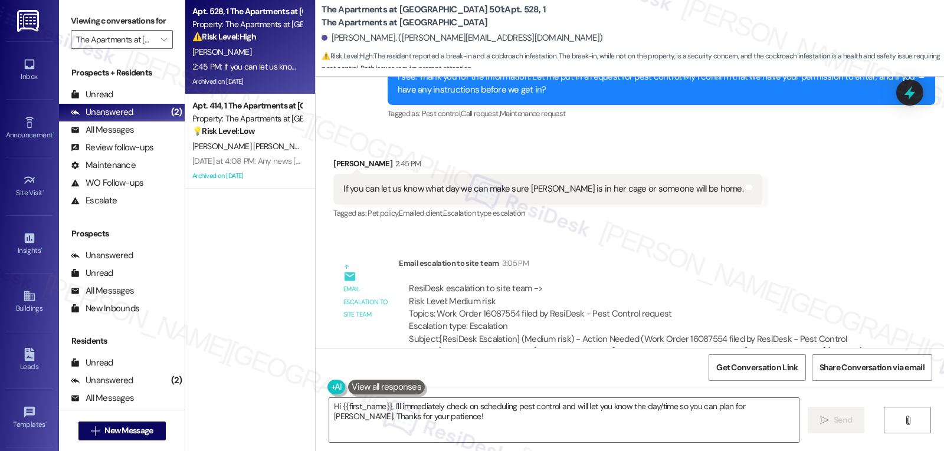
scroll to position [3466, 0]
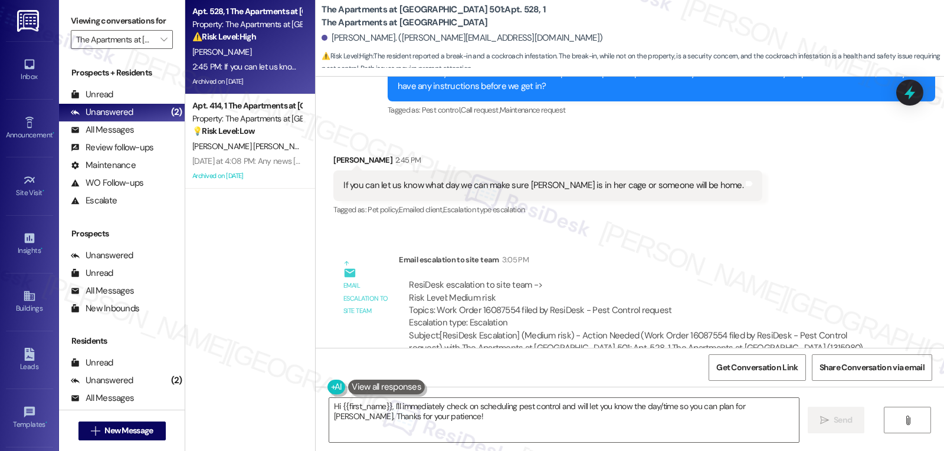
click at [333, 154] on div "[PERSON_NAME] 2:45 PM" at bounding box center [547, 162] width 429 height 17
click at [324, 145] on div "Received via SMS [PERSON_NAME] 2:45 PM If you can let us know what day we can m…" at bounding box center [547, 186] width 447 height 82
copy div "[PERSON_NAME]"
click at [399, 421] on textarea "Hi {{first_name}}, I'll immediately check on scheduling pest control and will l…" at bounding box center [564, 420] width 470 height 44
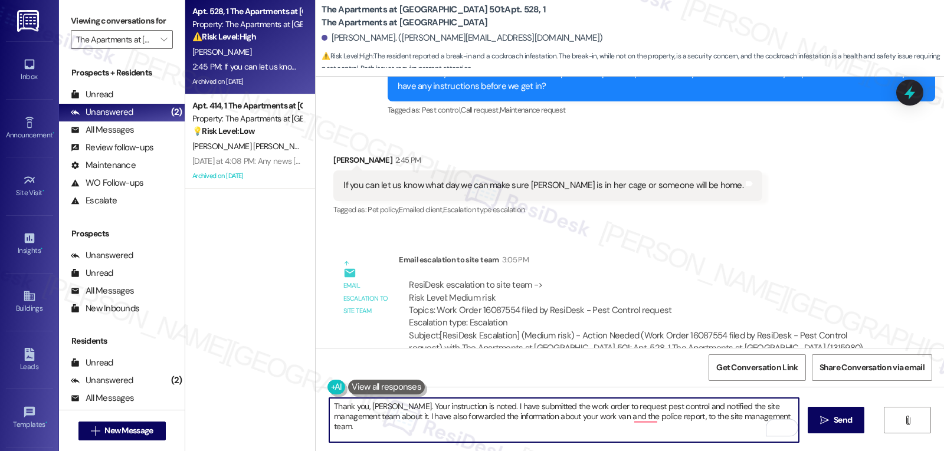
click at [575, 417] on textarea "Thank you, [PERSON_NAME]. Your instruction is noted. I have submitted the work …" at bounding box center [564, 420] width 470 height 44
click at [790, 416] on textarea "Thank you, [PERSON_NAME]. Your instruction is noted. I have submitted the work …" at bounding box center [564, 420] width 470 height 44
click at [429, 438] on textarea "Thank you, [PERSON_NAME]. Your instruction is noted. I have submitted the work …" at bounding box center [564, 420] width 470 height 44
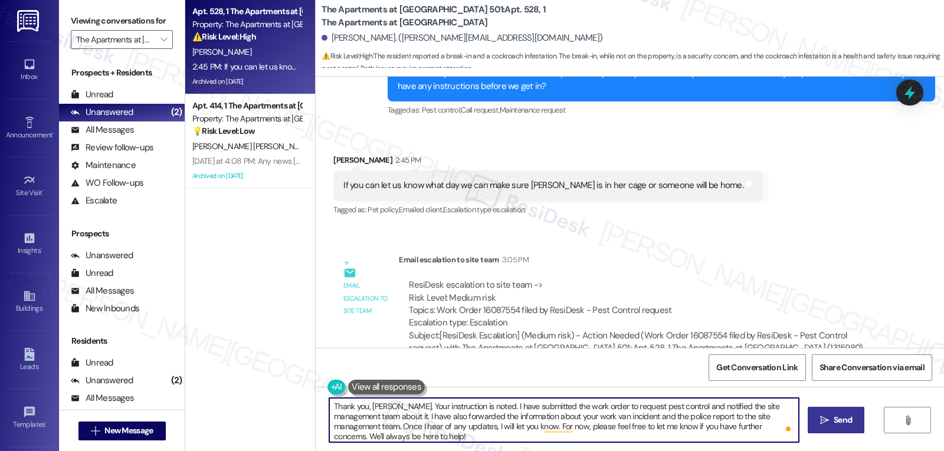
type textarea "Thank you, [PERSON_NAME]. Your instruction is noted. I have submitted the work …"
click at [821, 418] on icon "" at bounding box center [824, 420] width 9 height 9
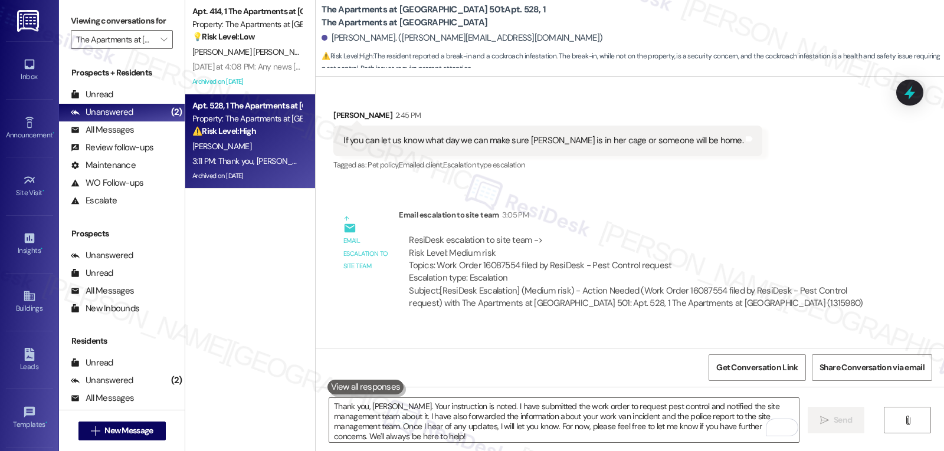
scroll to position [3573, 0]
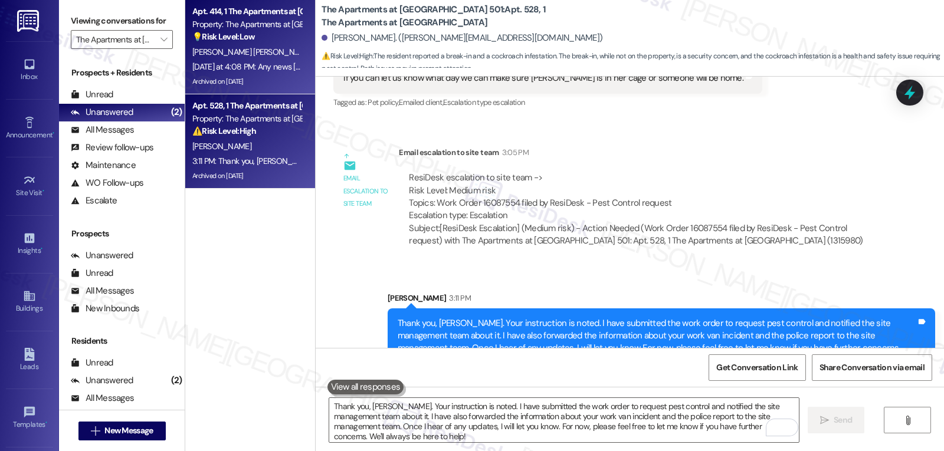
click at [250, 63] on div "[DATE] at 4:08 PM: Any news [PERSON_NAME] it's been so long without a update [D…" at bounding box center [330, 66] width 277 height 11
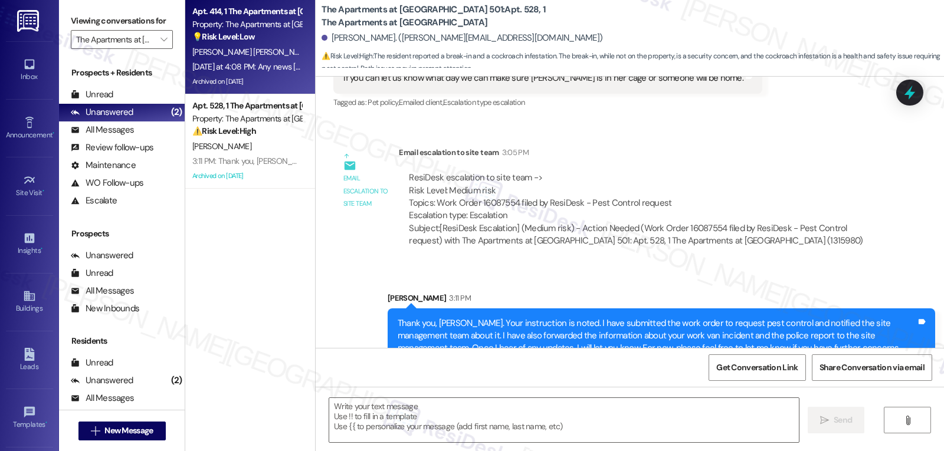
type textarea "Fetching suggested responses. Please feel free to read through the conversation…"
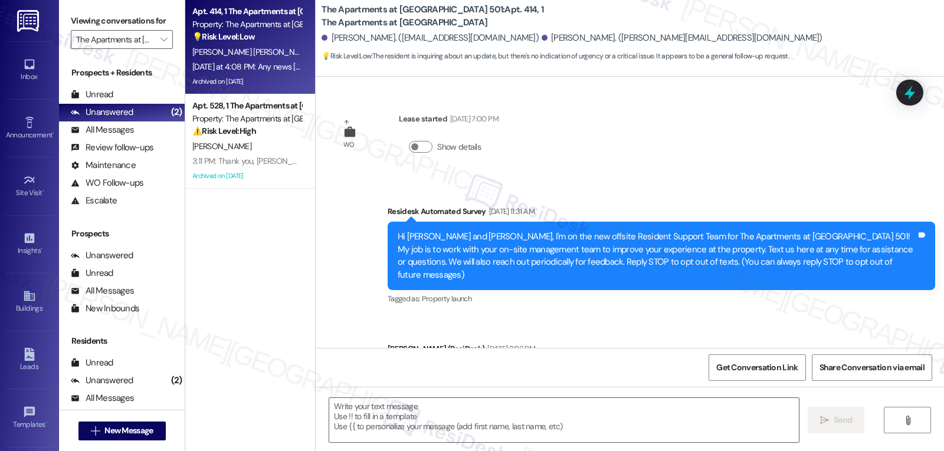
scroll to position [12059, 0]
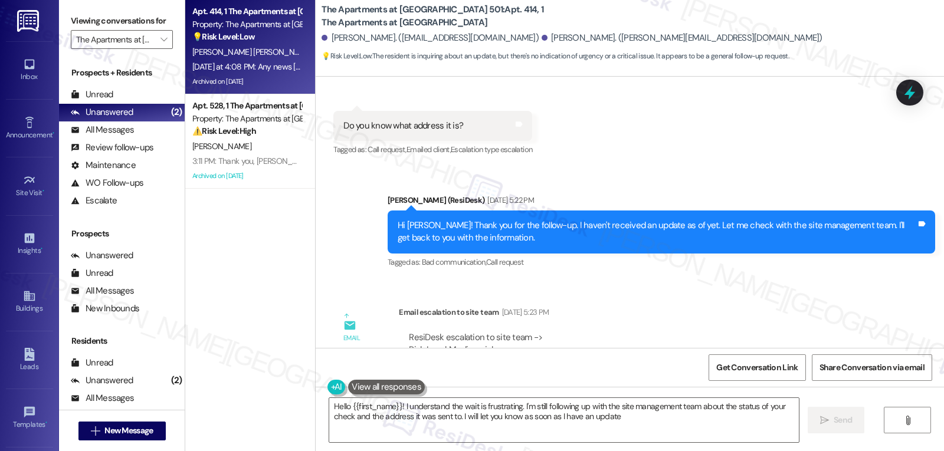
type textarea "Hello {{first_name}}! I understand the wait is frustrating. I'm still following…"
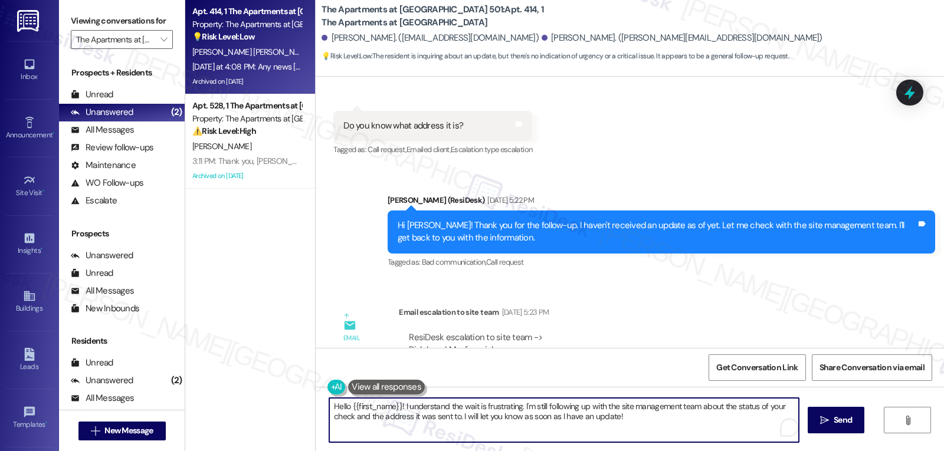
click at [657, 425] on textarea "Hello {{first_name}}! I understand the wait is frustrating. I'm still following…" at bounding box center [564, 420] width 470 height 44
click at [837, 428] on button " Send" at bounding box center [836, 420] width 57 height 27
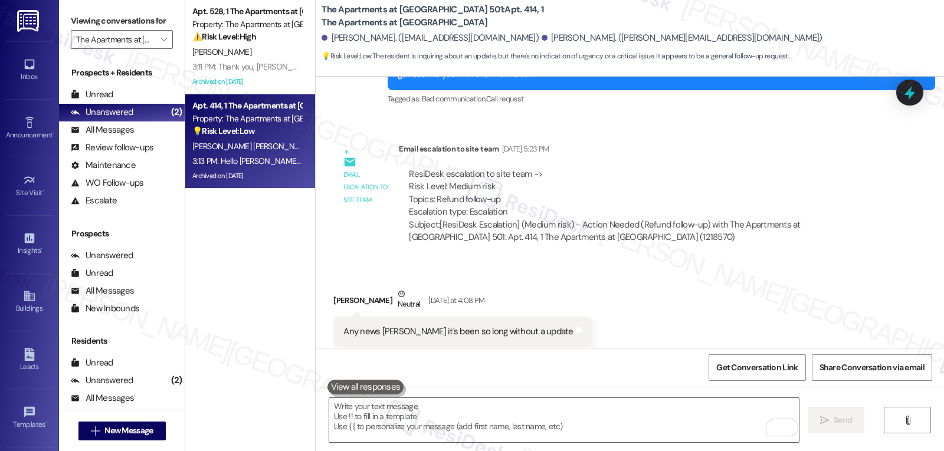
scroll to position [12235, 0]
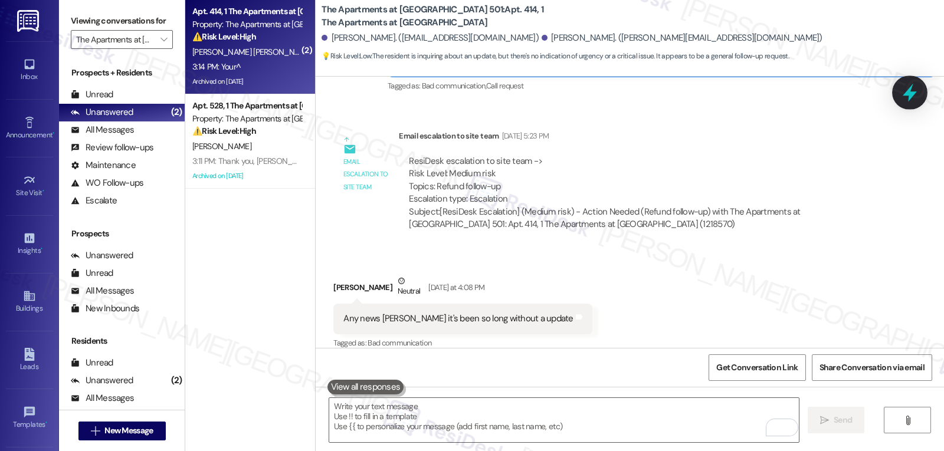
click at [913, 95] on icon at bounding box center [910, 93] width 14 height 18
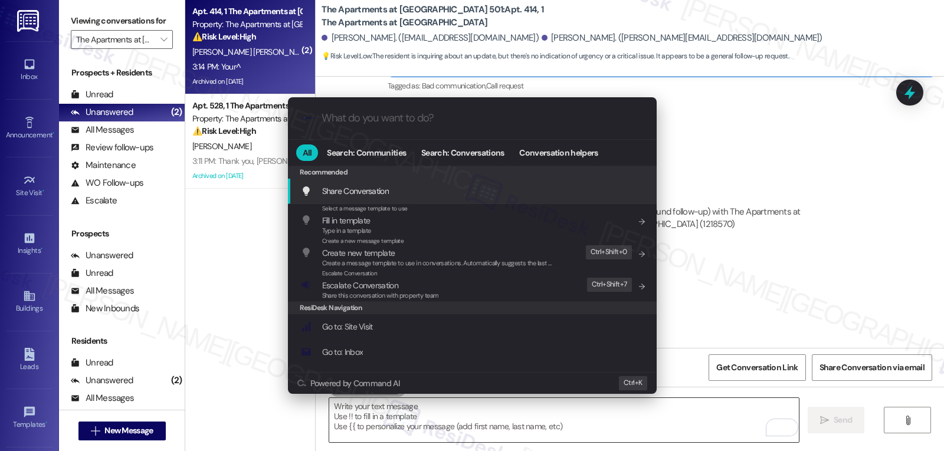
drag, startPoint x: 524, startPoint y: 445, endPoint x: 531, endPoint y: 441, distance: 7.4
click at [524, 445] on div ".cls-1{fill:#0a055f;}.cls-2{fill:#0cc4c4;} resideskLogoBlueOrange All Search: C…" at bounding box center [472, 225] width 944 height 451
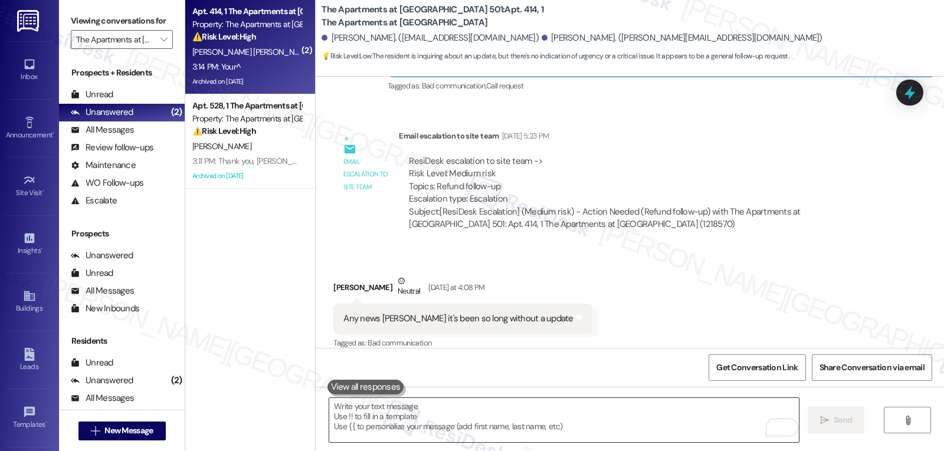
click at [445, 416] on textarea "To enrich screen reader interactions, please activate Accessibility in Grammarl…" at bounding box center [564, 420] width 470 height 44
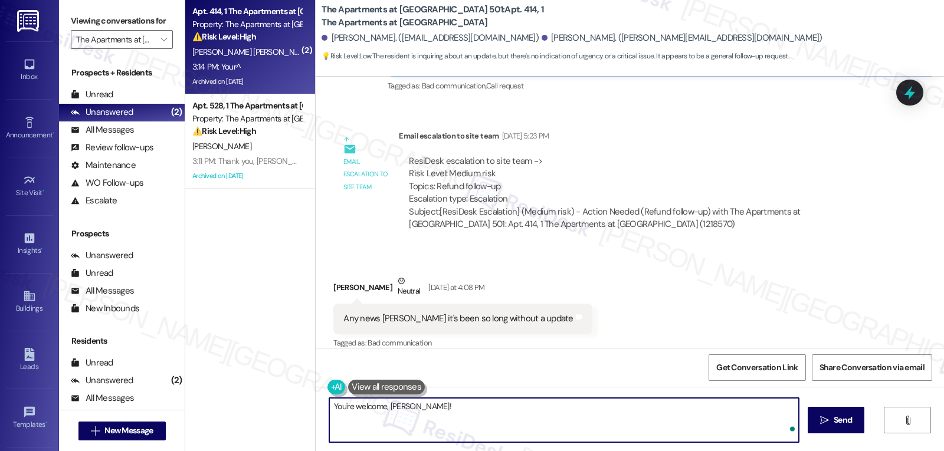
type textarea "You're welcome, Rodrigo!"
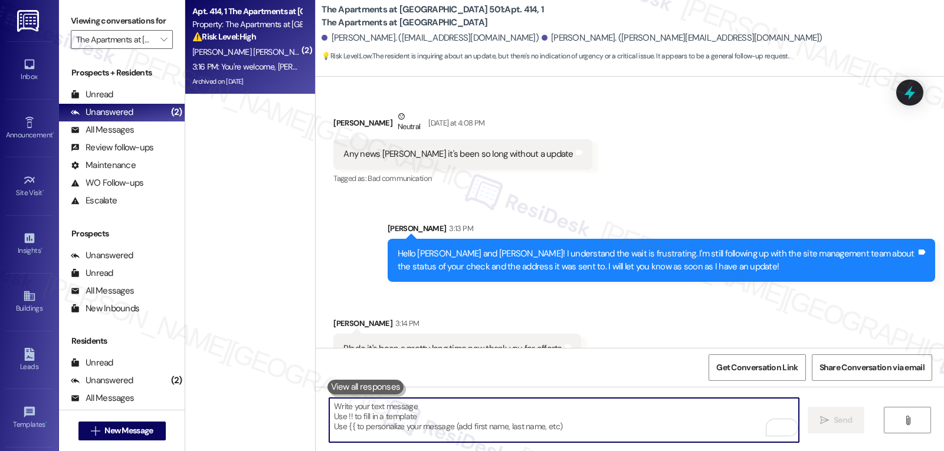
scroll to position [12401, 0]
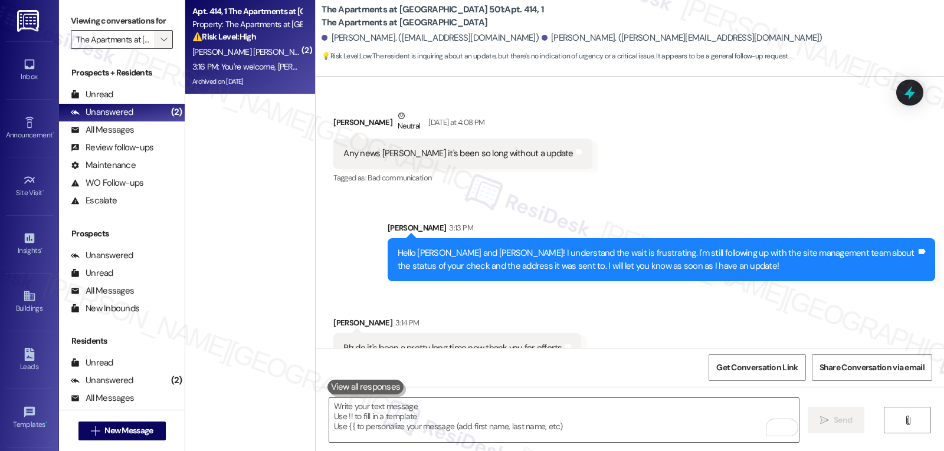
click at [164, 48] on div "Viewing conversations for The Apartments at Midtown 501 " at bounding box center [122, 30] width 126 height 61
click at [160, 44] on icon "" at bounding box center [163, 39] width 6 height 9
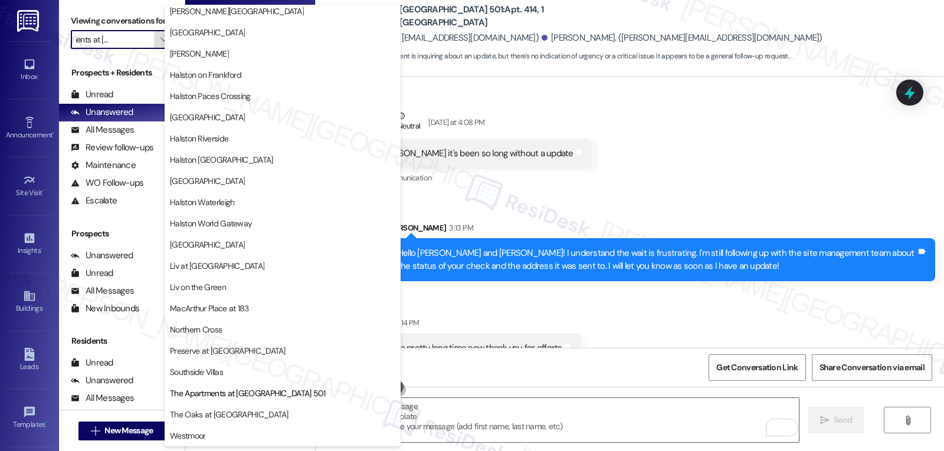
scroll to position [408, 0]
click at [219, 269] on span "Liv at Winter Park" at bounding box center [217, 266] width 94 height 12
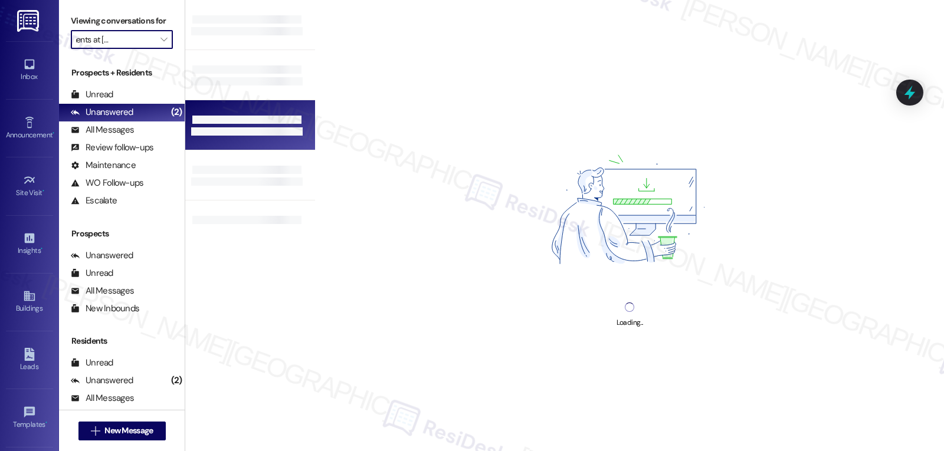
type input "Liv at Winter Park"
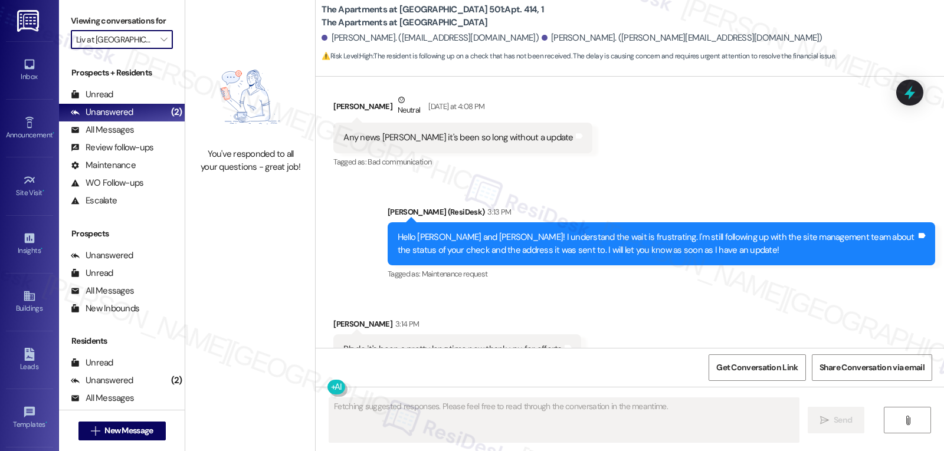
type textarea "Fetching suggested responses. Please feel free to read through the conversation…"
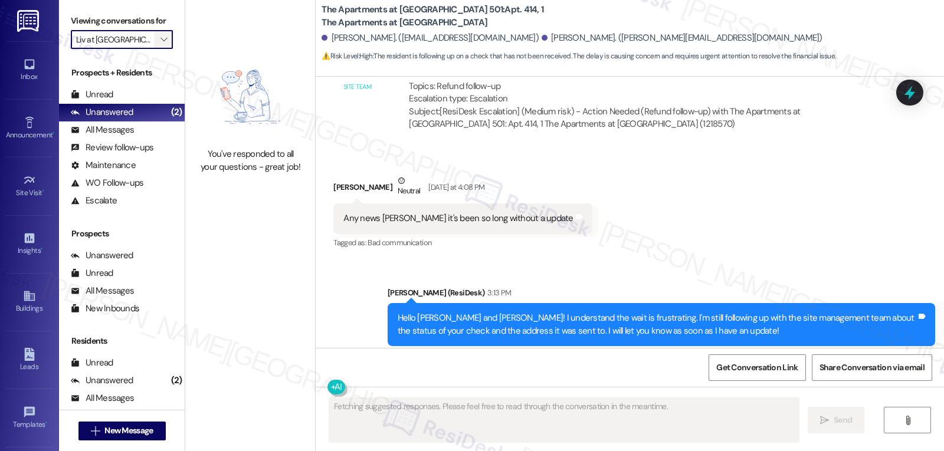
click at [158, 48] on span "" at bounding box center [163, 39] width 11 height 19
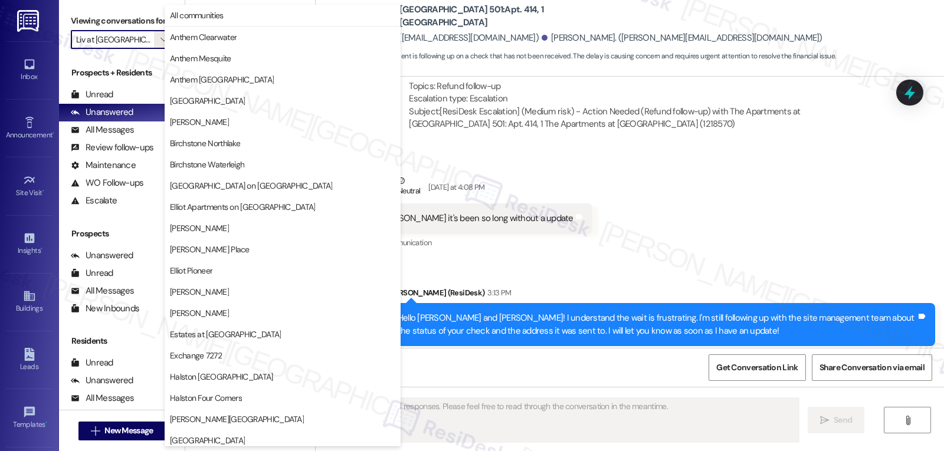
scroll to position [408, 0]
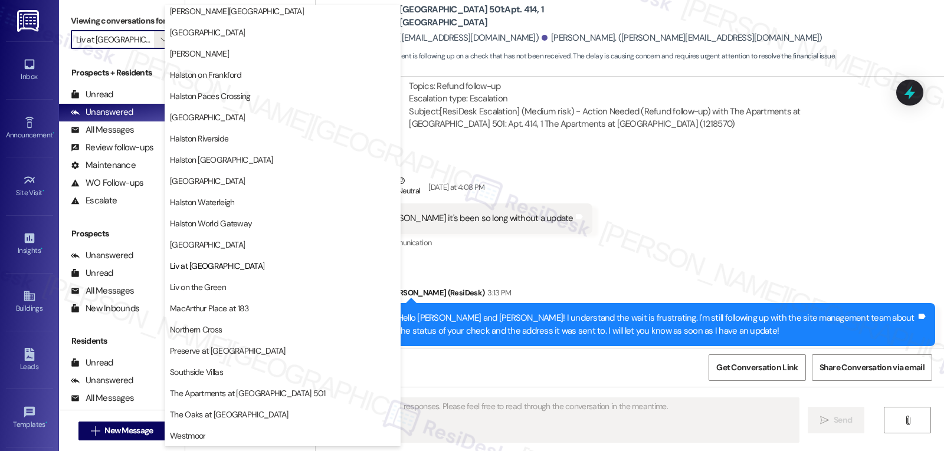
click at [207, 290] on span "Liv on the Green" at bounding box center [198, 287] width 56 height 12
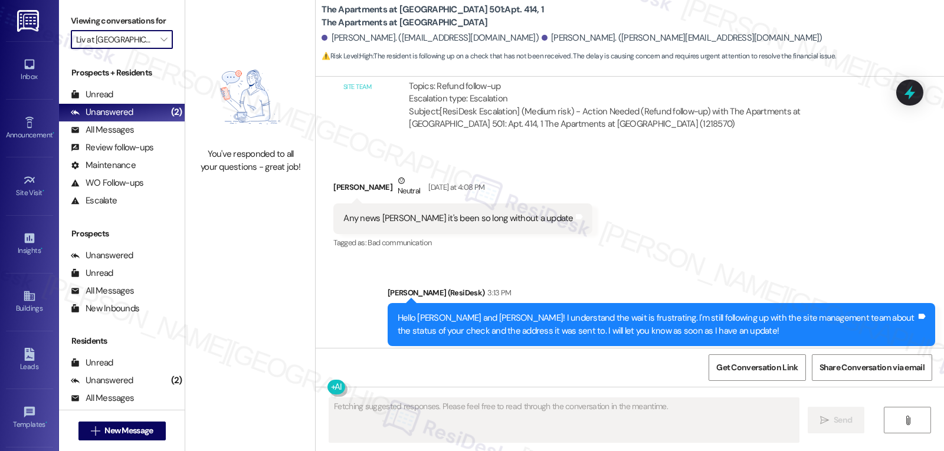
type input "Liv on the Green"
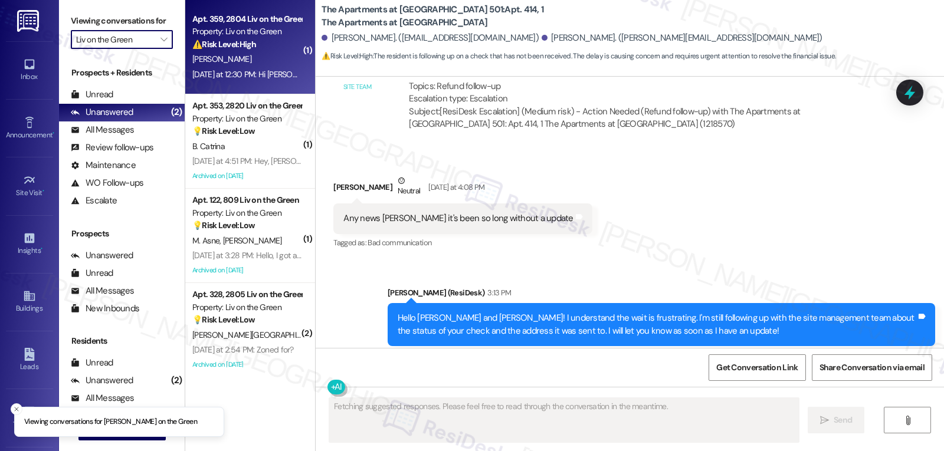
click at [248, 64] on div "J. Boyd" at bounding box center [246, 59] width 111 height 15
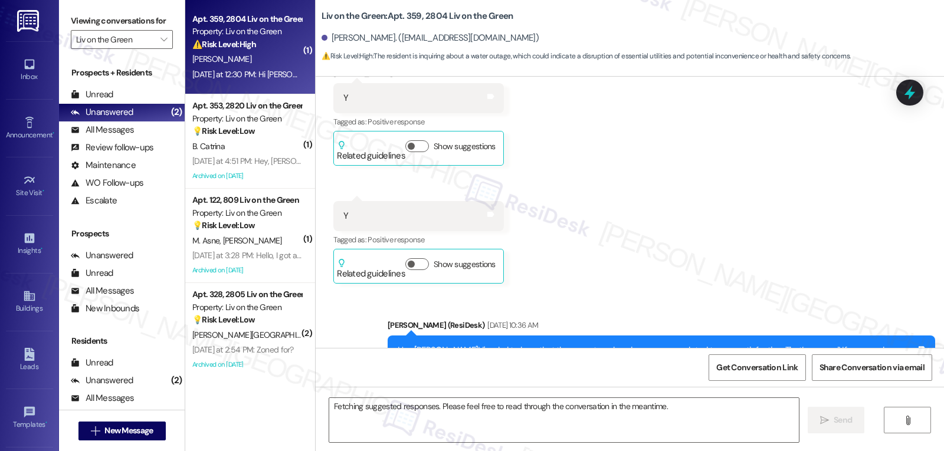
scroll to position [5555, 0]
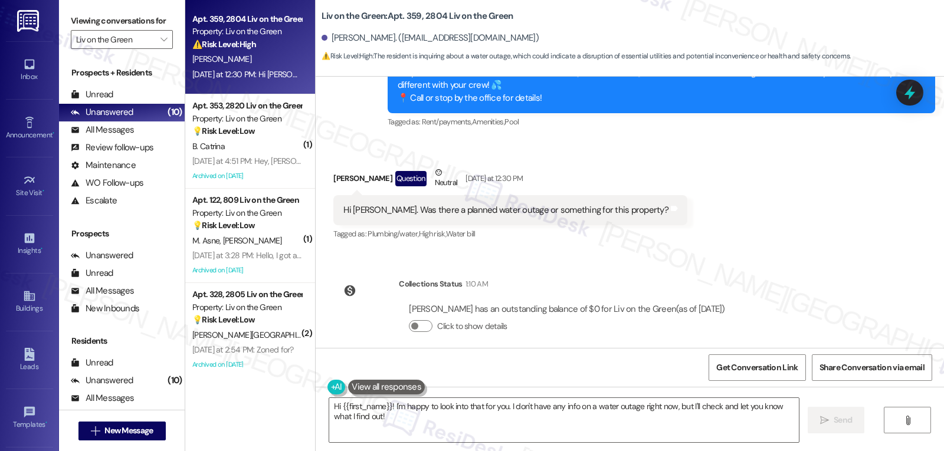
click at [338, 169] on div "Justyce Boyd Question Neutral Yesterday at 12:30 PM" at bounding box center [510, 180] width 354 height 29
copy div "Justyce"
drag, startPoint x: 389, startPoint y: 411, endPoint x: 429, endPoint y: 450, distance: 55.9
click at [423, 447] on div "Hi {{first_name}}! I'm happy to look into that for you. I don't have any info o…" at bounding box center [630, 431] width 628 height 88
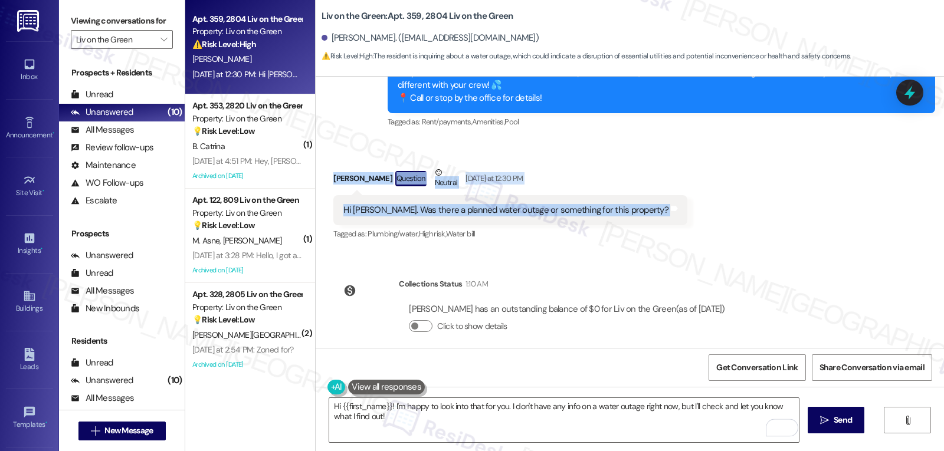
drag, startPoint x: 321, startPoint y: 165, endPoint x: 629, endPoint y: 188, distance: 309.4
click at [629, 188] on div "Received via SMS Justyce Boyd Question Neutral Yesterday at 12:30 PM Hi Sarah. …" at bounding box center [510, 205] width 372 height 94
copy div "Justyce Boyd Question Neutral Yesterday at 12:30 PM Hi Sarah. Was there a plann…"
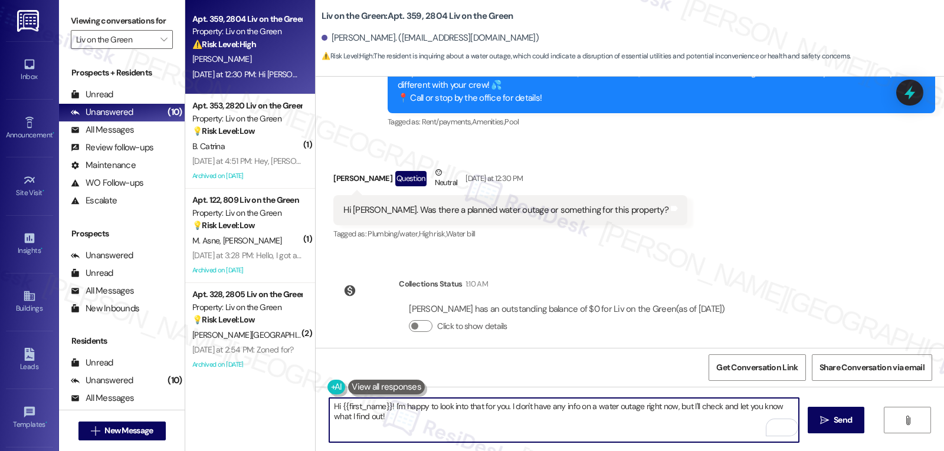
click at [419, 429] on textarea "Hi {{first_name}}! I'm happy to look into that for you. I don't have any info o…" at bounding box center [564, 420] width 470 height 44
paste textarea "Justyce — I’m sorry for the trouble with the water"
click at [357, 406] on textarea "Hi Justyce — I’m sorry for the trouble with the water" at bounding box center [564, 420] width 470 height 44
type textarea "Hi Justyce, I’m sorry for the trouble with the water yesterday. Were you able t…"
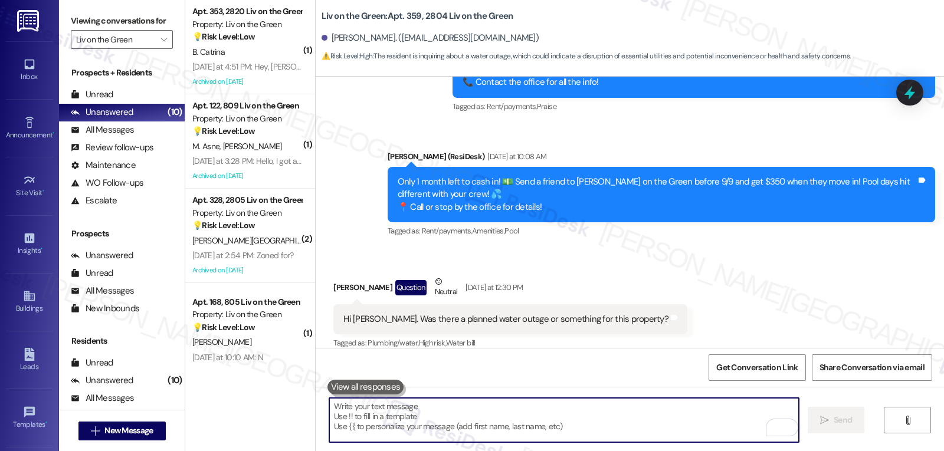
scroll to position [5637, 0]
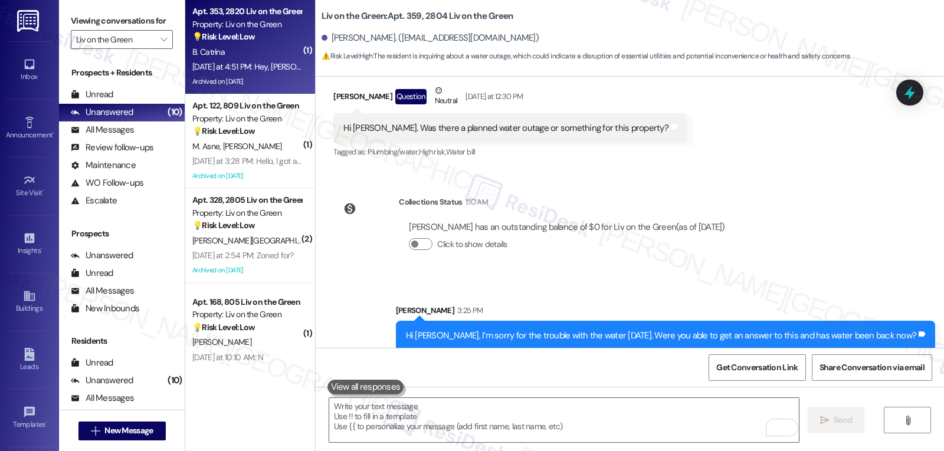
click at [240, 34] on strong "💡 Risk Level: Low" at bounding box center [223, 36] width 63 height 11
type textarea "Fetching suggested responses. Please feel free to read through the conversation…"
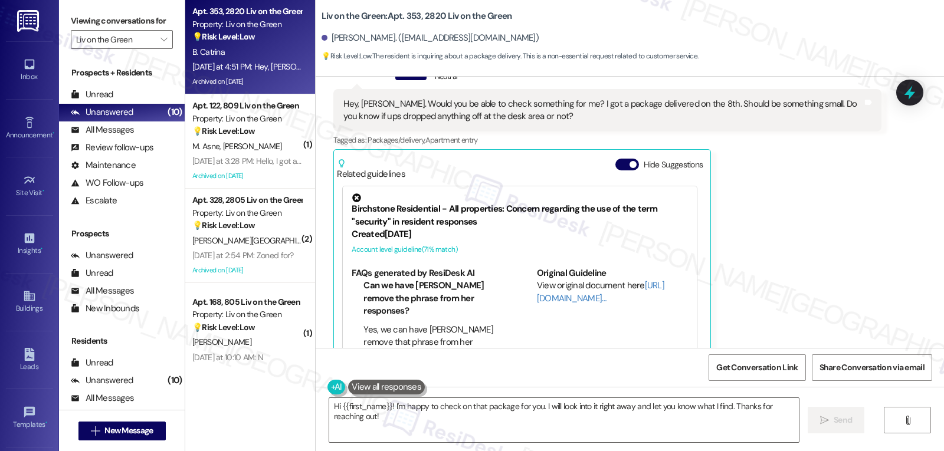
scroll to position [6213, 0]
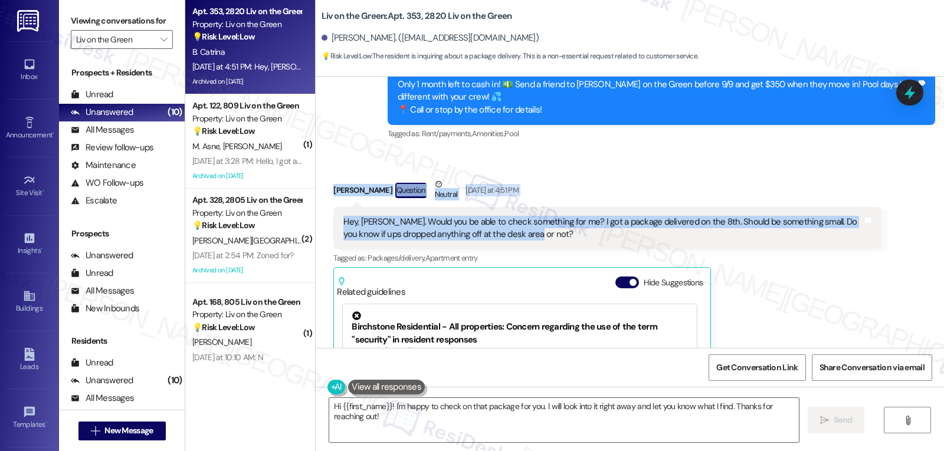
drag, startPoint x: 321, startPoint y: 160, endPoint x: 567, endPoint y: 209, distance: 250.7
click at [567, 209] on div "Received via SMS Bryan Catrina Question Neutral Yesterday at 4:51 PM Hey, Sarah…" at bounding box center [606, 330] width 565 height 323
copy div "Bryan Catrina Question Neutral Yesterday at 4:51 PM Hey, Sarah. Would you be ab…"
drag, startPoint x: 389, startPoint y: 408, endPoint x: 678, endPoint y: 449, distance: 291.9
click at [641, 444] on div "Hi {{first_name}}! I'm happy to check on that package for you. I will look into…" at bounding box center [630, 431] width 628 height 88
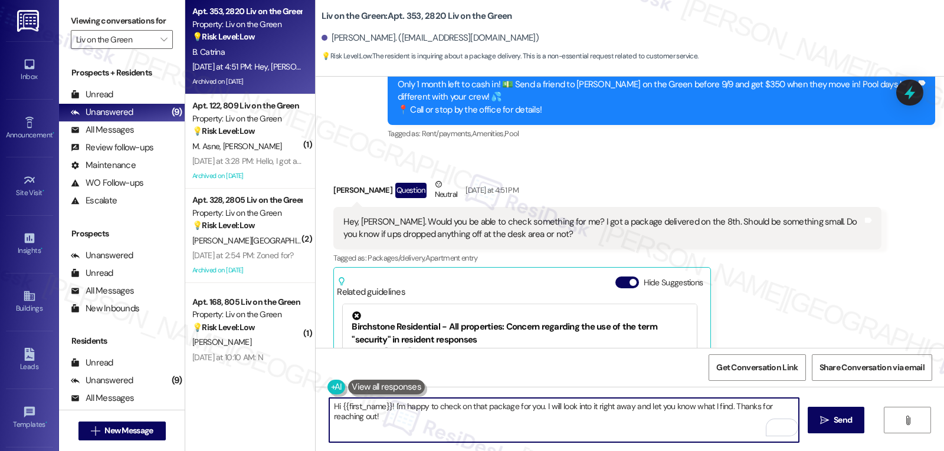
paste textarea "sure thing, I can check on that for you. I’ll see if anything from UPS was drop…"
click at [542, 428] on textarea "Hi {{first_name}}! sure thing, I can check on that for you. I’ll see if anythin…" at bounding box center [564, 420] width 470 height 44
type textarea "Hi {{first_name}}! sure thing, I can check on that for you. I’ll see if anythin…"
click at [837, 426] on span "Send" at bounding box center [843, 420] width 18 height 12
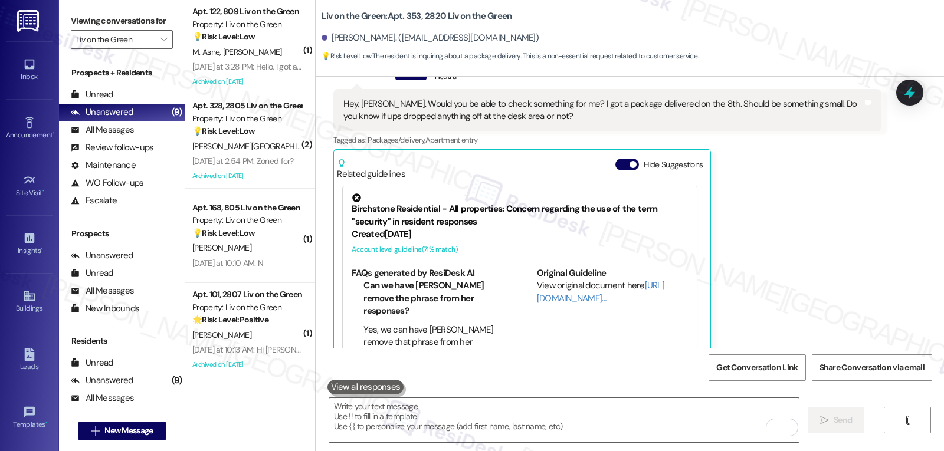
scroll to position [6427, 0]
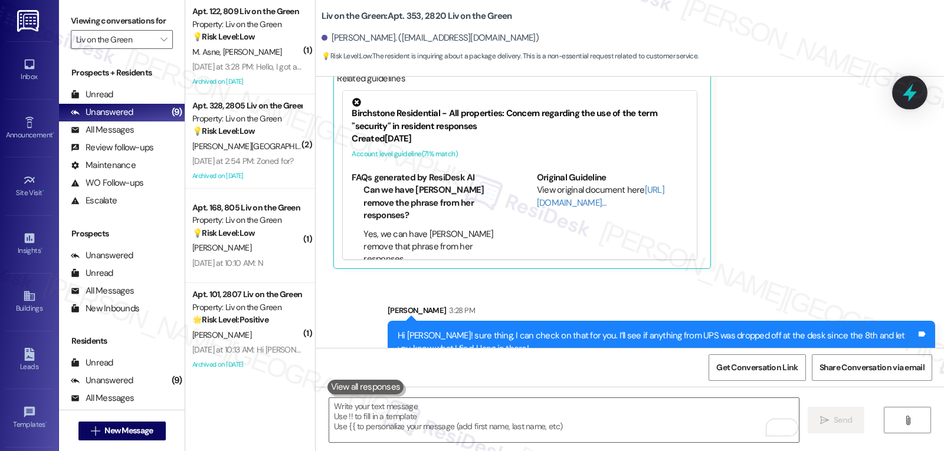
click at [903, 99] on icon at bounding box center [910, 93] width 20 height 20
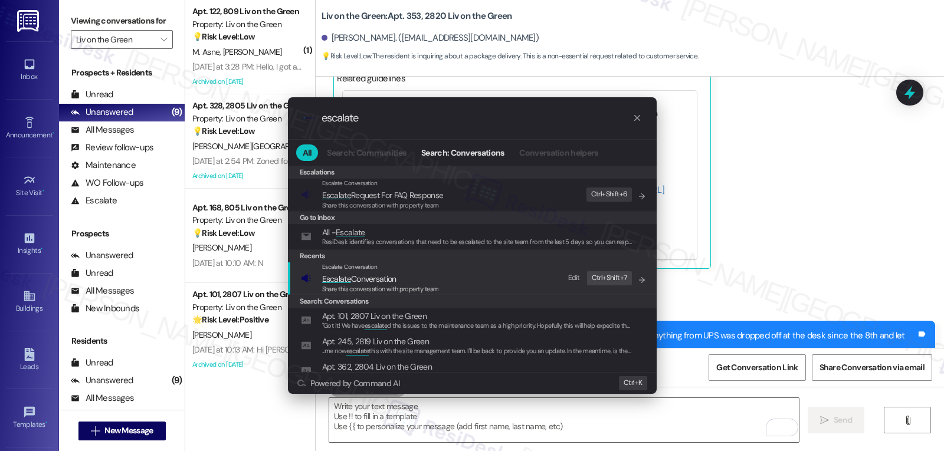
type input "escalate"
click at [365, 280] on span "Escalate Conversation" at bounding box center [359, 279] width 74 height 11
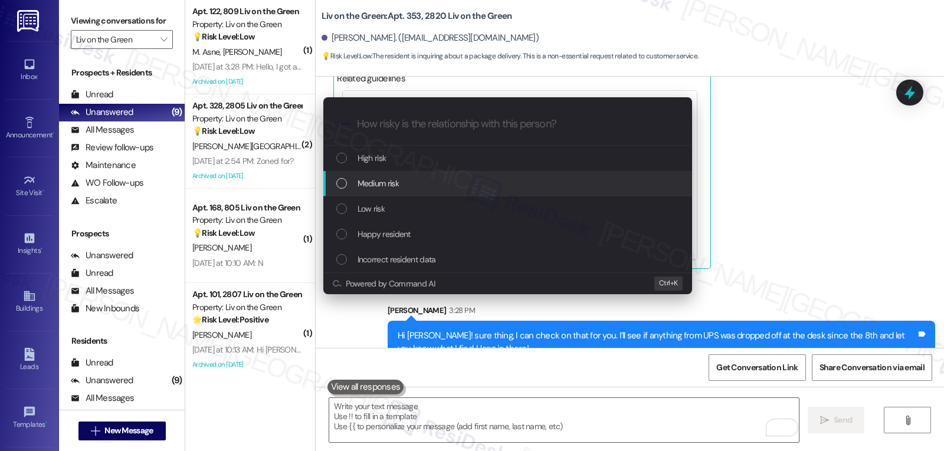
click at [397, 190] on span "Medium risk" at bounding box center [378, 183] width 41 height 13
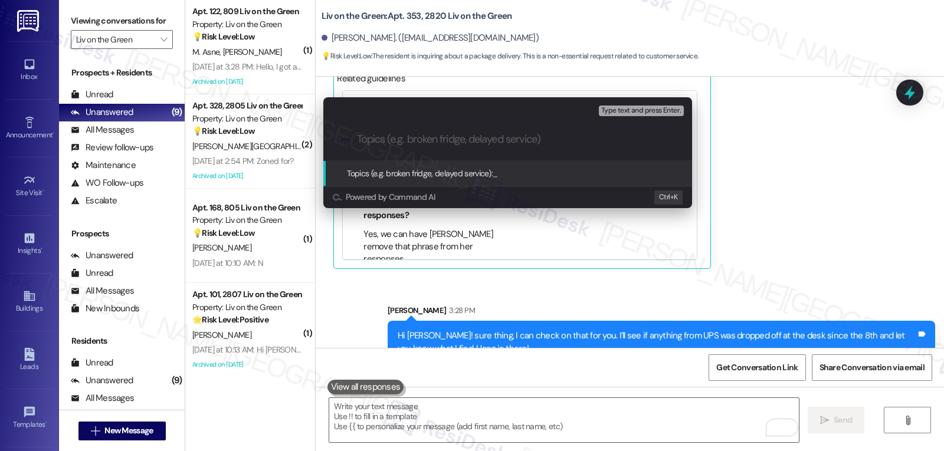
type input "r"
type input "Resident concern - UPS Package"
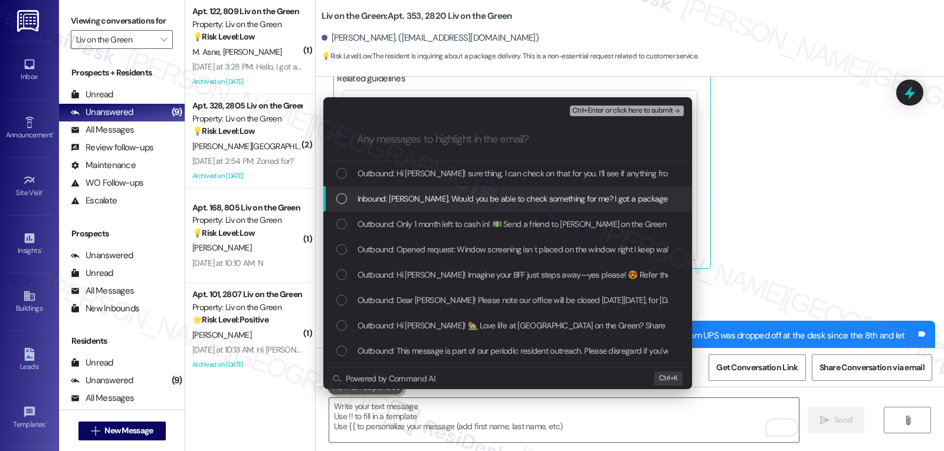
click at [471, 205] on span "Inbound: Hey, Sarah. Would you be able to check something for me? I got a packa…" at bounding box center [710, 198] width 704 height 13
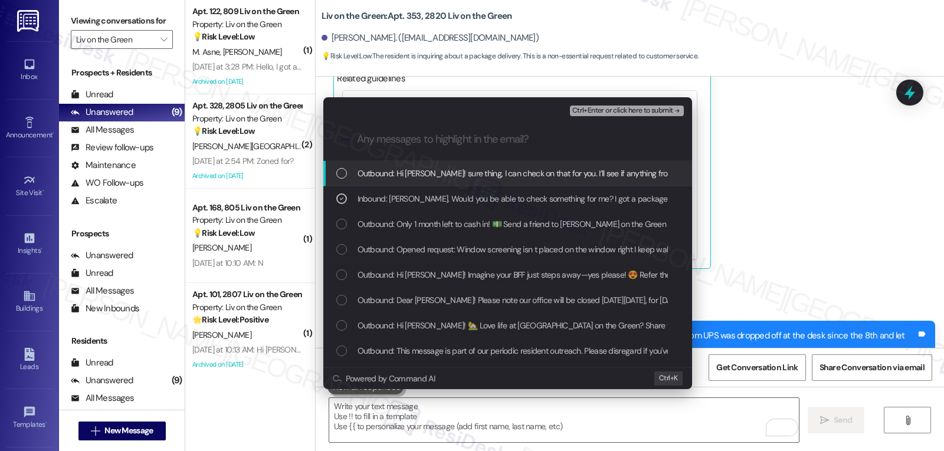
click at [635, 115] on button "Ctrl+Enter or click here to submit" at bounding box center [627, 111] width 114 height 11
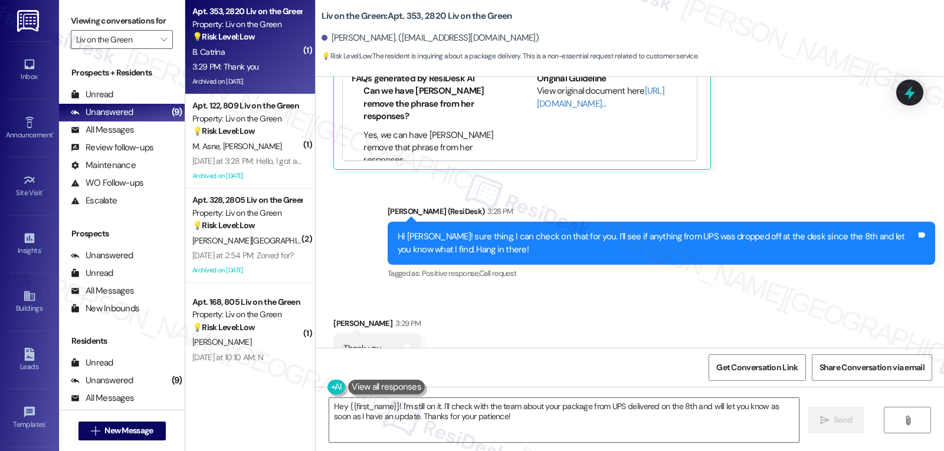
scroll to position [6527, 0]
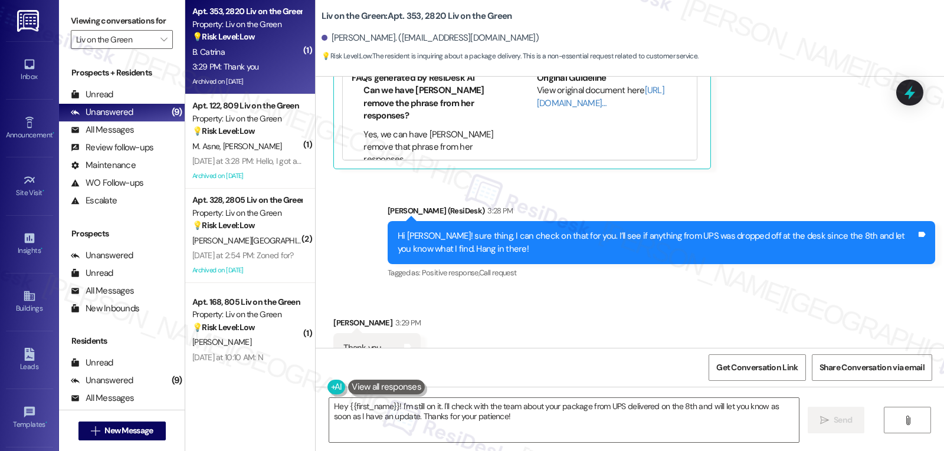
click at [333, 317] on div "Bryan Catrina 3:29 PM" at bounding box center [376, 325] width 87 height 17
copy div "Bryan"
click at [428, 427] on textarea "Hey {{first_name}}! I'm still on it. I'll check with the team about your packag…" at bounding box center [564, 420] width 470 height 44
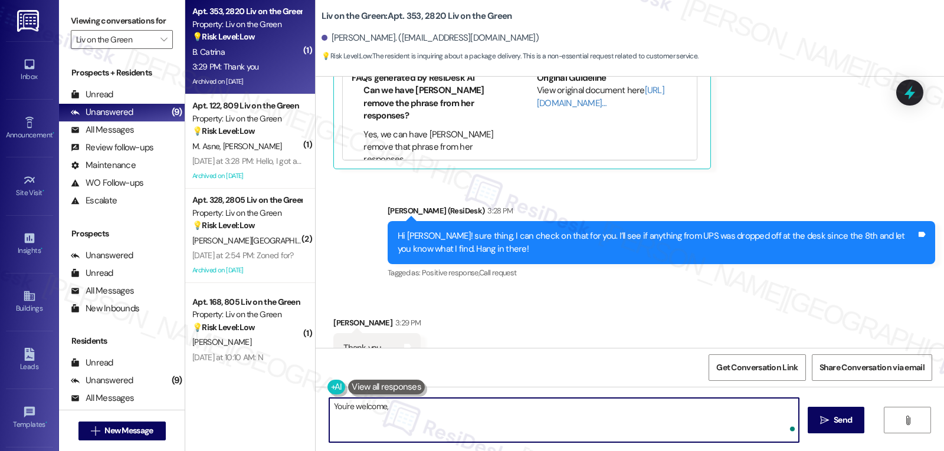
paste textarea "Bryan"
type textarea "You're welcome, Bryan!"
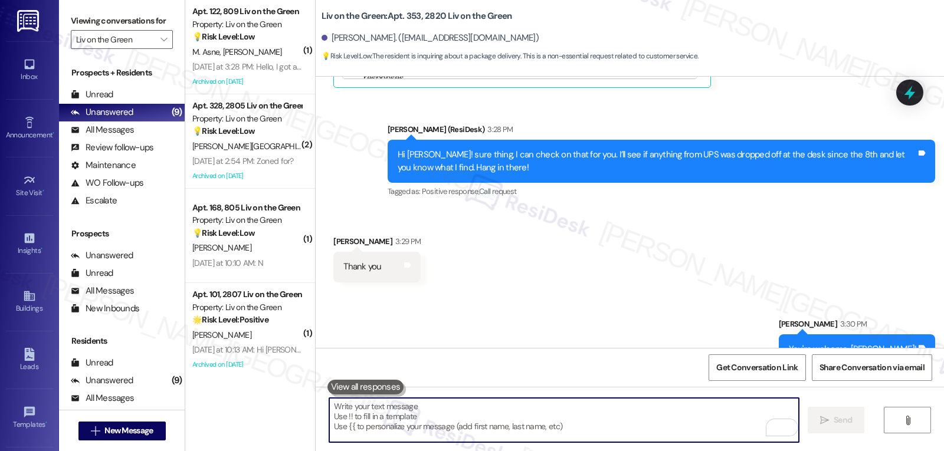
scroll to position [6609, 0]
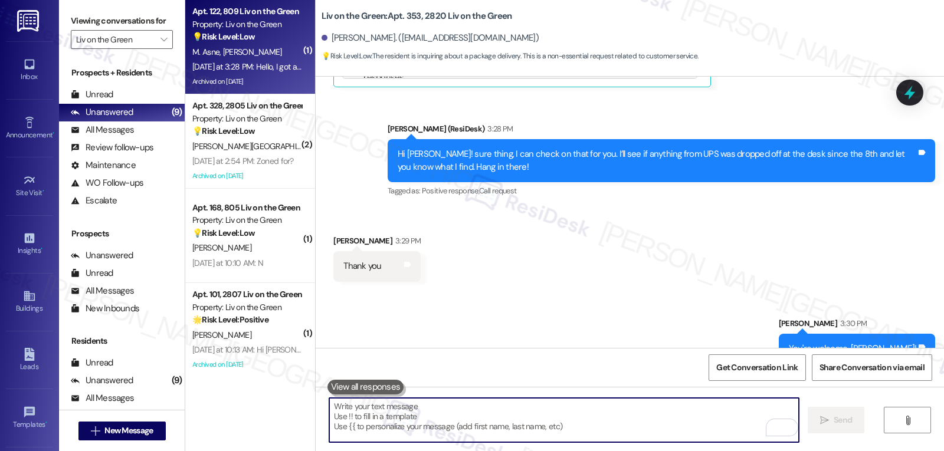
click at [241, 63] on div "Yesterday at 3:28 PM: Hello, I got an amazon package but no Luxor Code Yesterda…" at bounding box center [309, 66] width 235 height 11
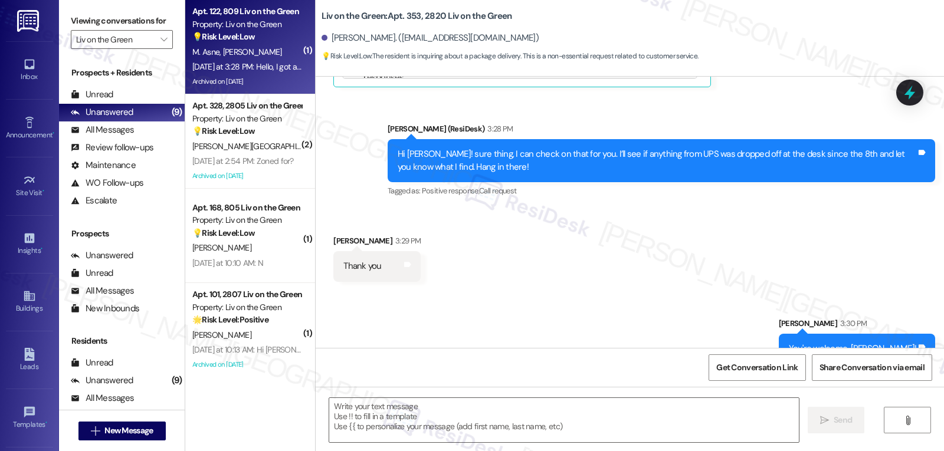
type textarea "Fetching suggested responses. Please feel free to read through the conversation…"
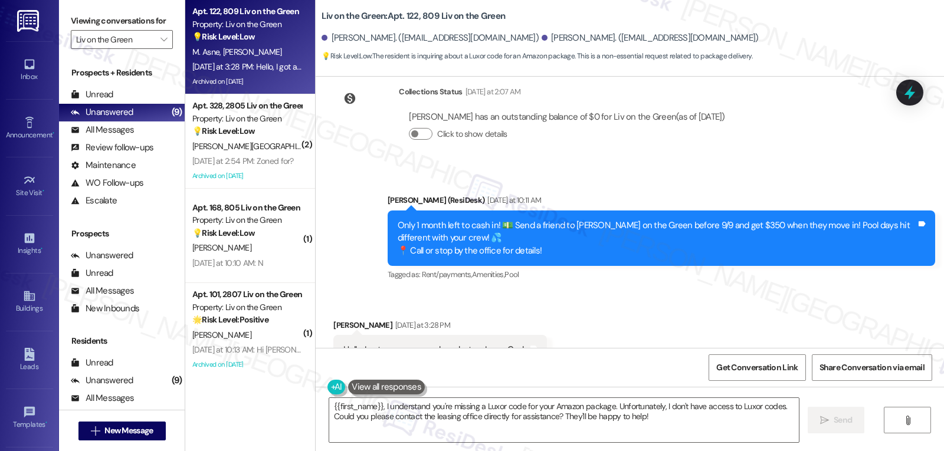
scroll to position [9761, 0]
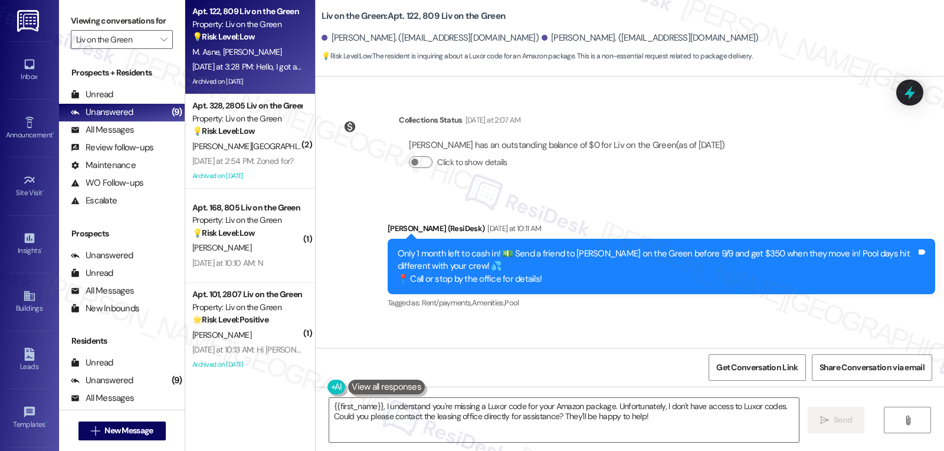
drag, startPoint x: 612, startPoint y: 407, endPoint x: 730, endPoint y: 479, distance: 137.7
click at [730, 451] on html "Inbox Go to Inbox Announcement • Send A Text Announcement Site Visit • Go to Si…" at bounding box center [472, 225] width 944 height 451
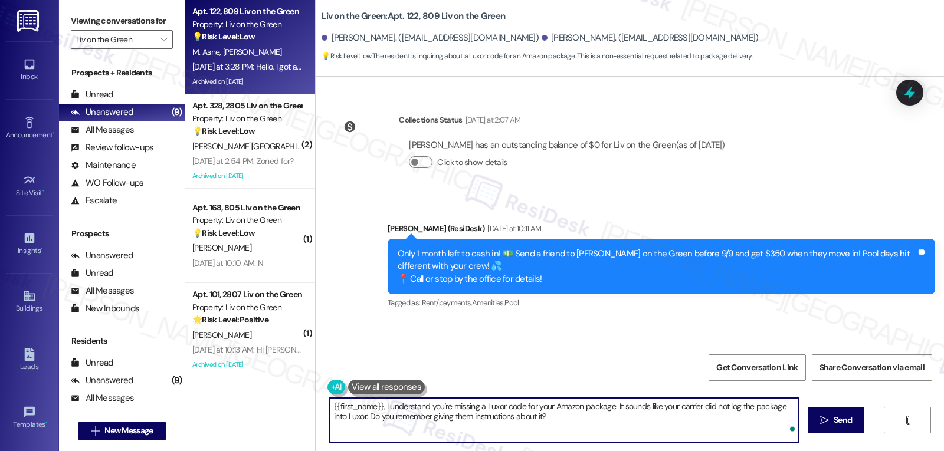
type textarea "{{first_name}}, I understand you're missing a Luxor code for your Amazon packag…"
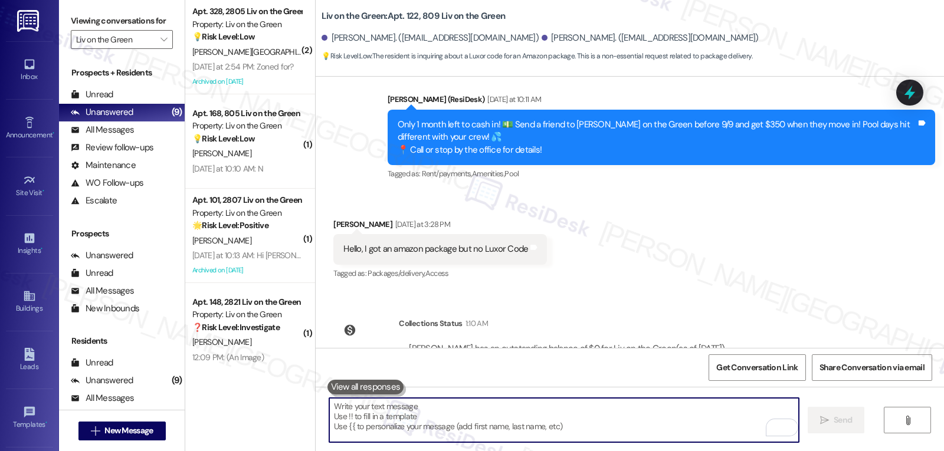
scroll to position [9974, 0]
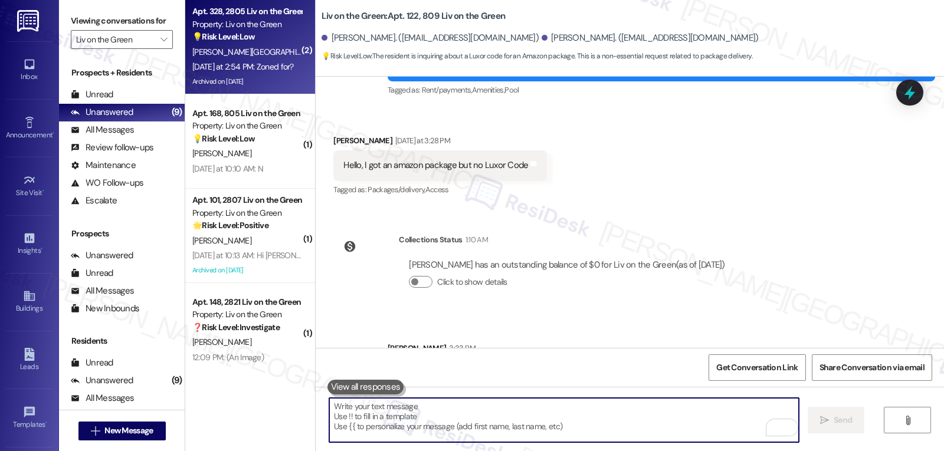
click at [244, 61] on div "Yesterday at 2:54 PM: Zoned for? Yesterday at 2:54 PM: Zoned for?" at bounding box center [242, 66] width 101 height 11
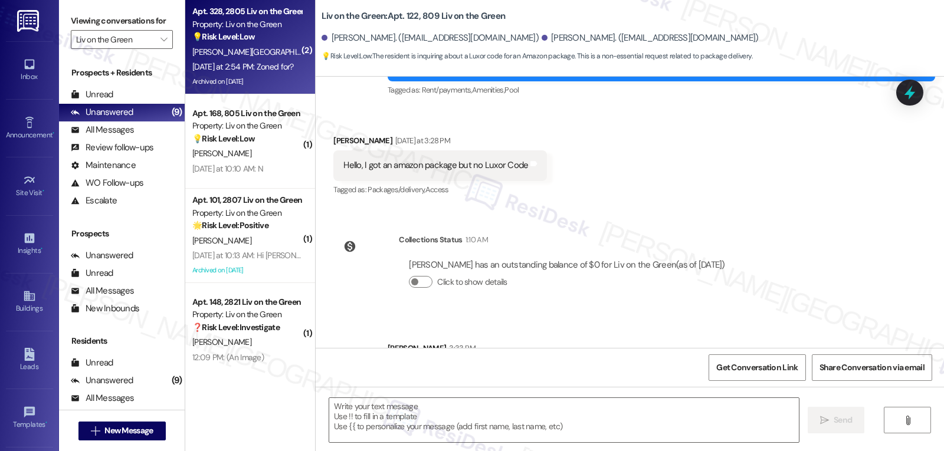
type textarea "Fetching suggested responses. Please feel free to read through the conversation…"
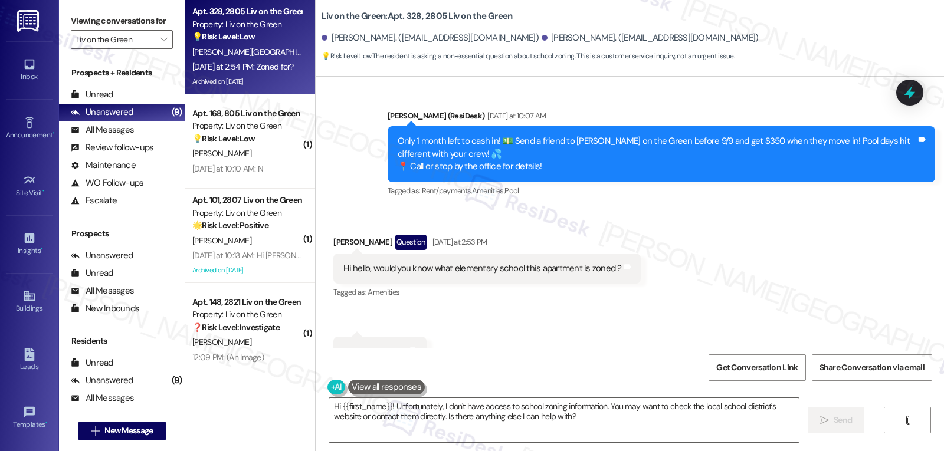
scroll to position [9795, 0]
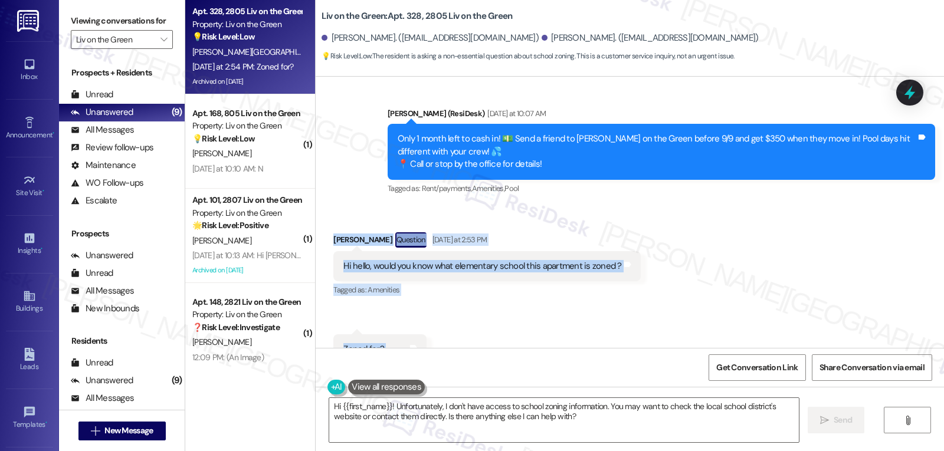
drag, startPoint x: 322, startPoint y: 88, endPoint x: 395, endPoint y: 196, distance: 130.6
click at [395, 206] on div "Received via SMS Jessica Lugo Question Yesterday at 2:53 PM Hi hello, would you…" at bounding box center [630, 298] width 628 height 185
copy div "Jessica Lugo Question Yesterday at 2:53 PM Hi hello, would you know what elemen…"
click at [454, 427] on textarea "Hi {{first_name}}! Unfortunately, I don't have access to school zoning informat…" at bounding box center [564, 420] width 470 height 44
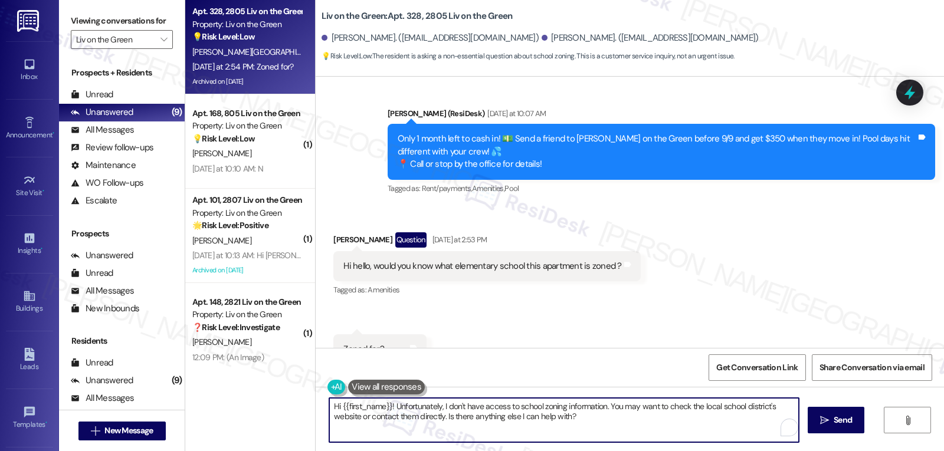
paste textarea "Jessica — I can help with that. Let me check which elementary school this apart…"
click at [365, 409] on textarea "Hi Jessica — I can help with that. Let me check which elementary school this ap…" at bounding box center [564, 420] width 470 height 44
type textarea "Hi Jessica, ThankI can help with that. Let me check which elementary school thi…"
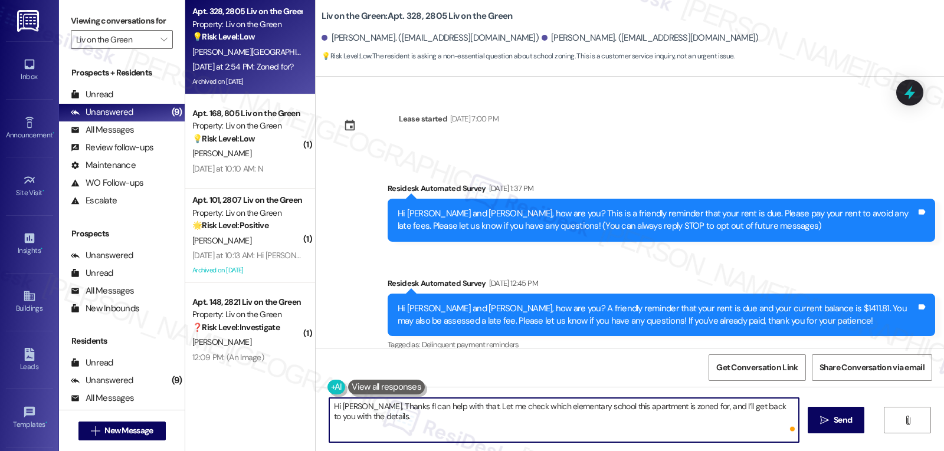
scroll to position [9795, 0]
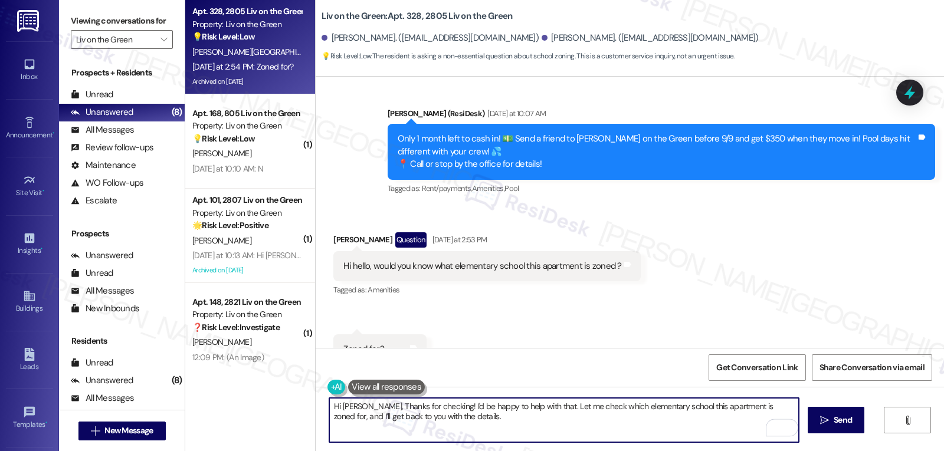
click at [479, 429] on textarea "Hi [PERSON_NAME], Thanks for checking! I'd be happy to help with that. Let me c…" at bounding box center [564, 420] width 470 height 44
type textarea "Hi [PERSON_NAME], Thanks for checking! I'd be happy to help with that. Let me c…"
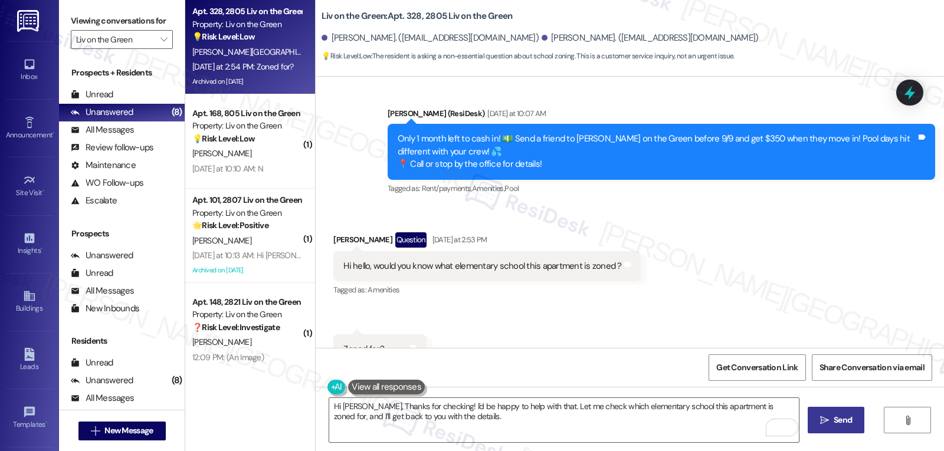
click at [837, 427] on span "Send" at bounding box center [843, 420] width 18 height 12
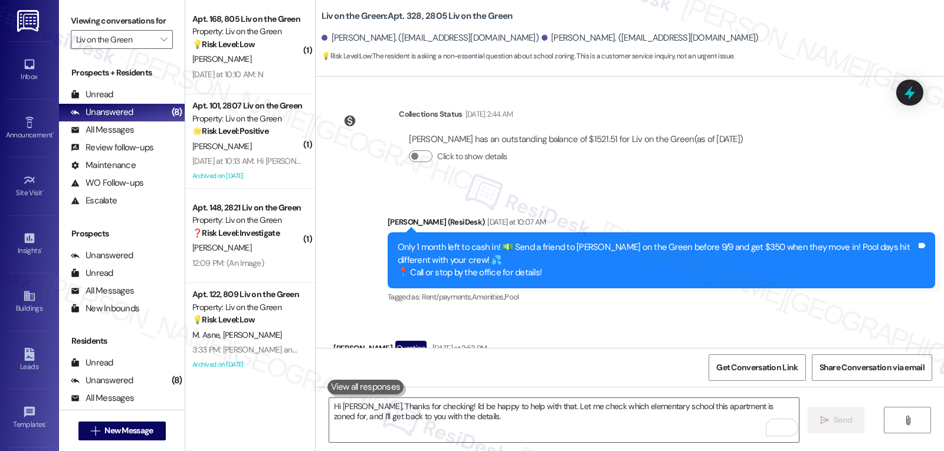
scroll to position [9890, 0]
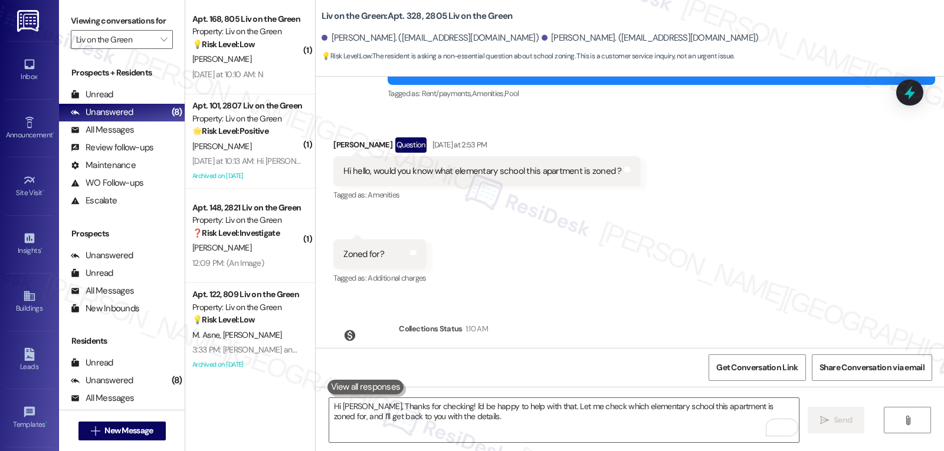
click at [910, 91] on icon at bounding box center [909, 93] width 11 height 14
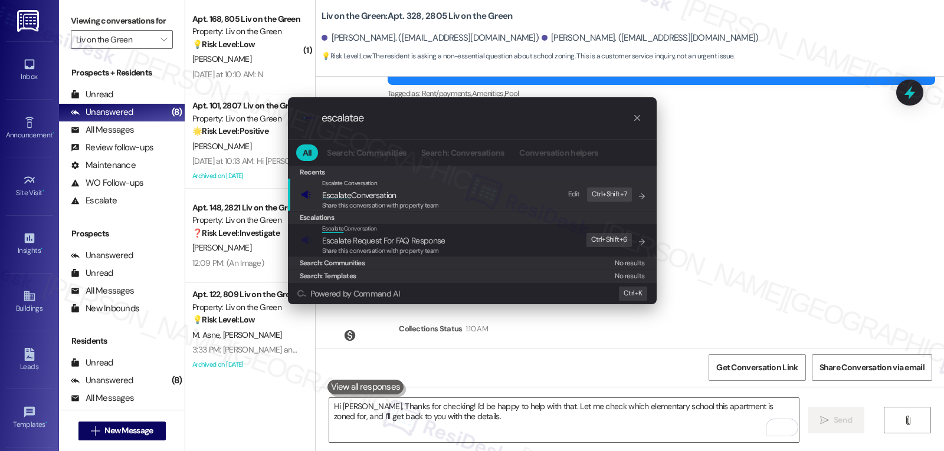
type input "escalatae"
click at [386, 201] on span "Share this conversation with property team" at bounding box center [380, 205] width 117 height 8
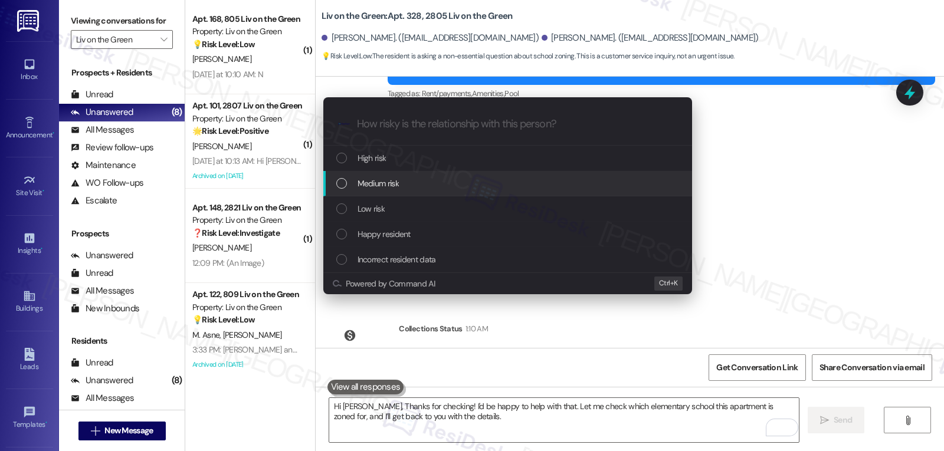
click at [398, 181] on span "Medium risk" at bounding box center [378, 183] width 41 height 13
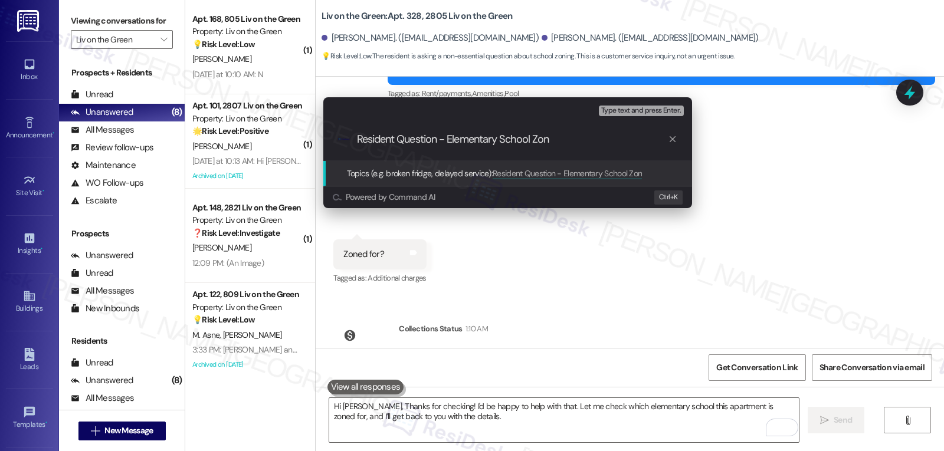
type input "Resident Question - Elementary School Zone"
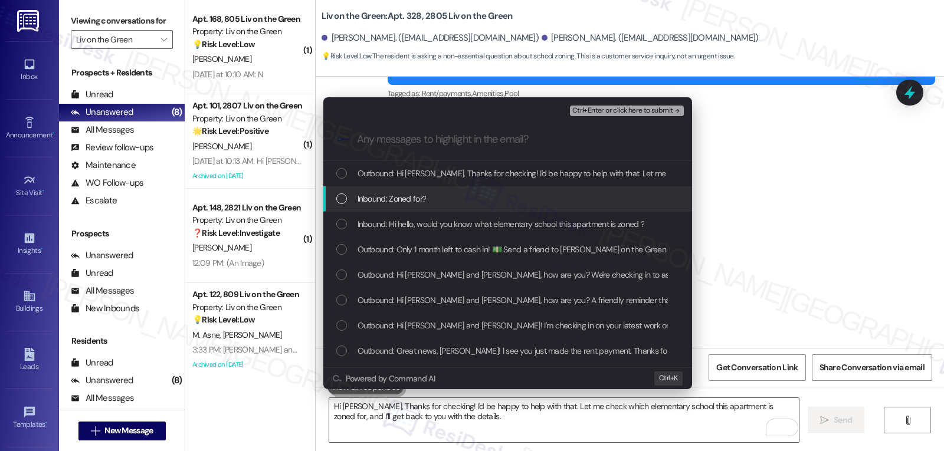
click at [375, 197] on span "Inbound: Zoned for?" at bounding box center [392, 198] width 69 height 13
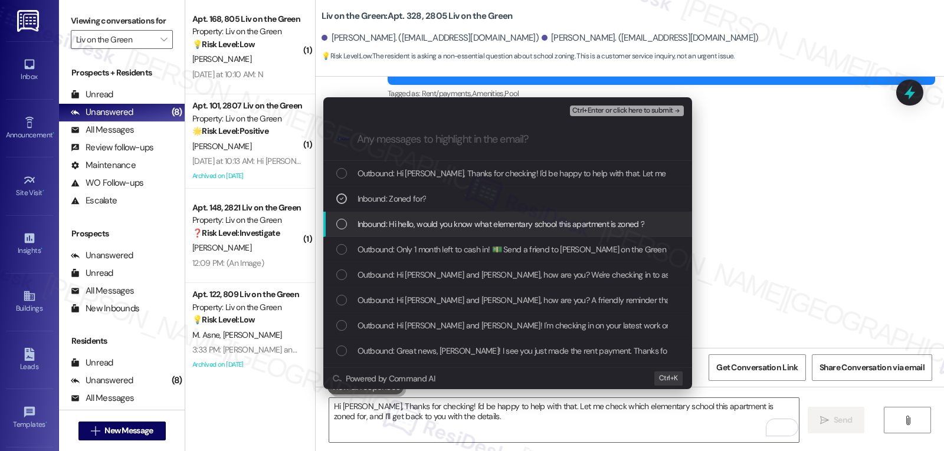
click at [373, 217] on div "Inbound: Hi hello, would you know what elementary school this apartment is zone…" at bounding box center [507, 224] width 369 height 25
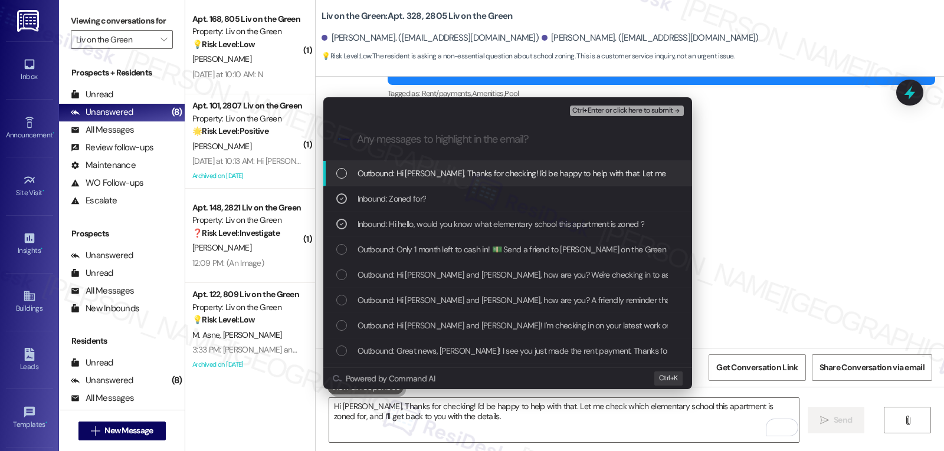
click at [657, 110] on span "Ctrl+Enter or click here to submit" at bounding box center [622, 111] width 101 height 8
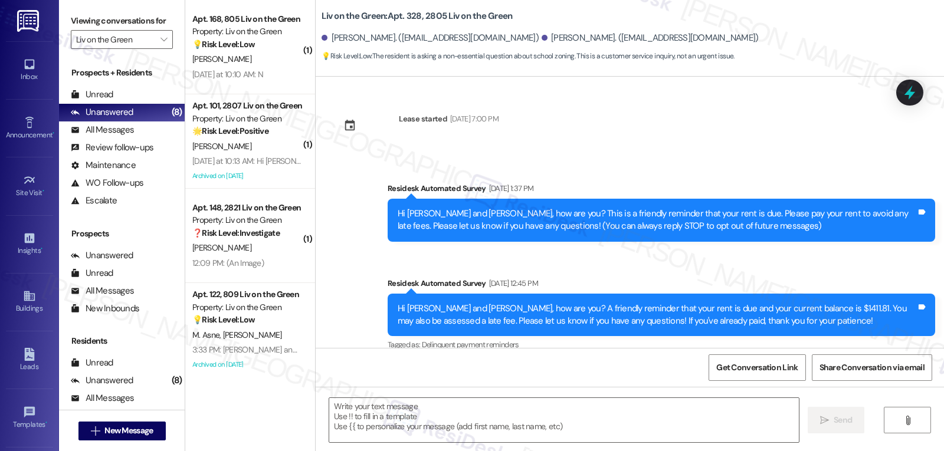
type textarea "Fetching suggested responses. Please feel free to read through the conversation…"
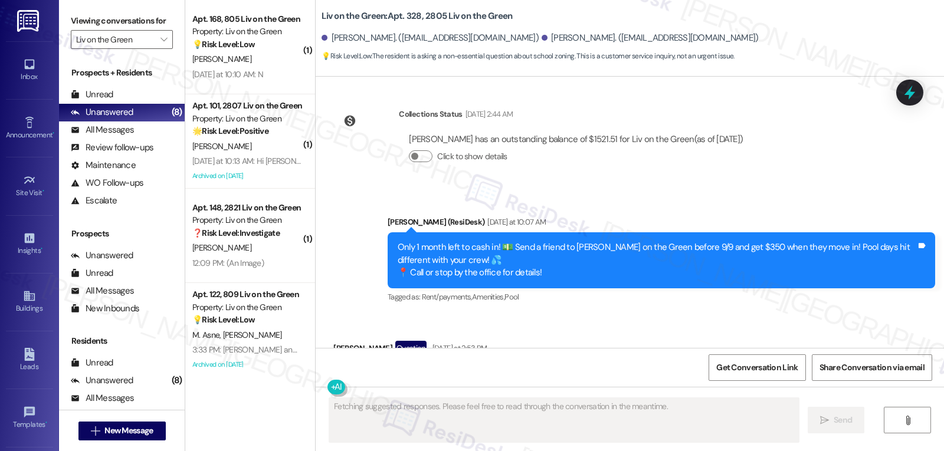
scroll to position [9907, 0]
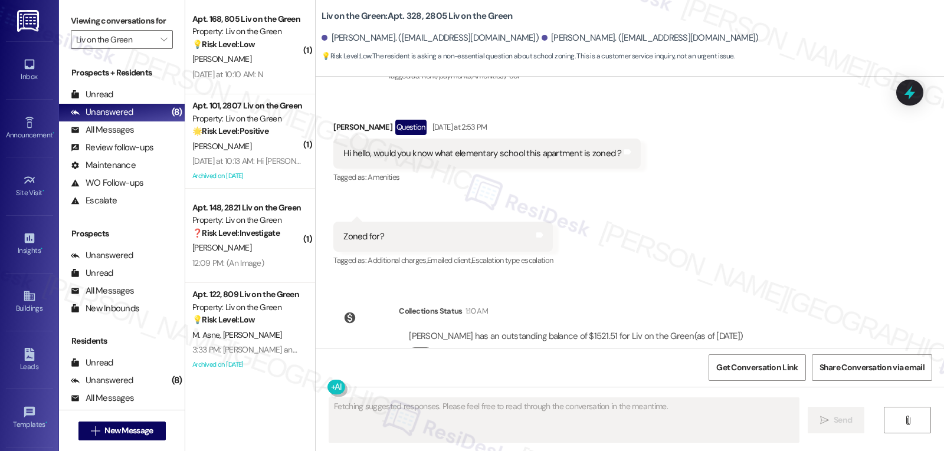
click at [255, 86] on div "Apt. 168, 805 Liv on the Green Property: Liv on the Green 💡 Risk Level: Low The…" at bounding box center [250, 47] width 130 height 94
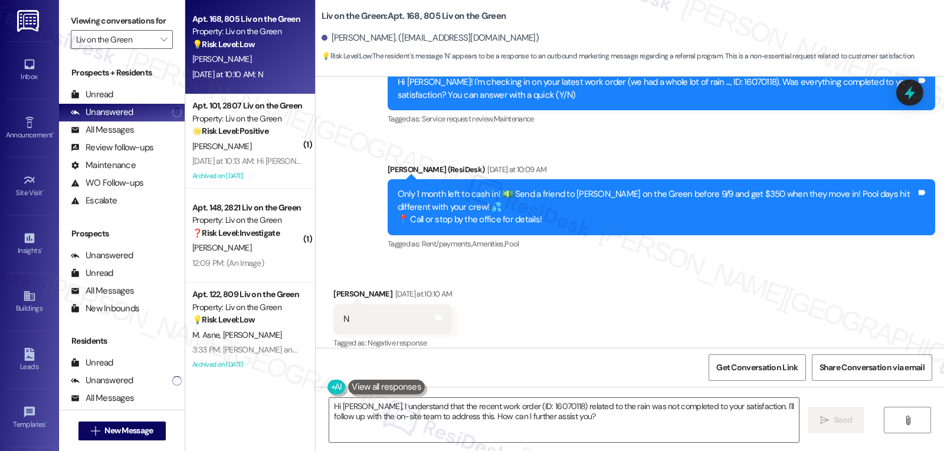
scroll to position [6017, 0]
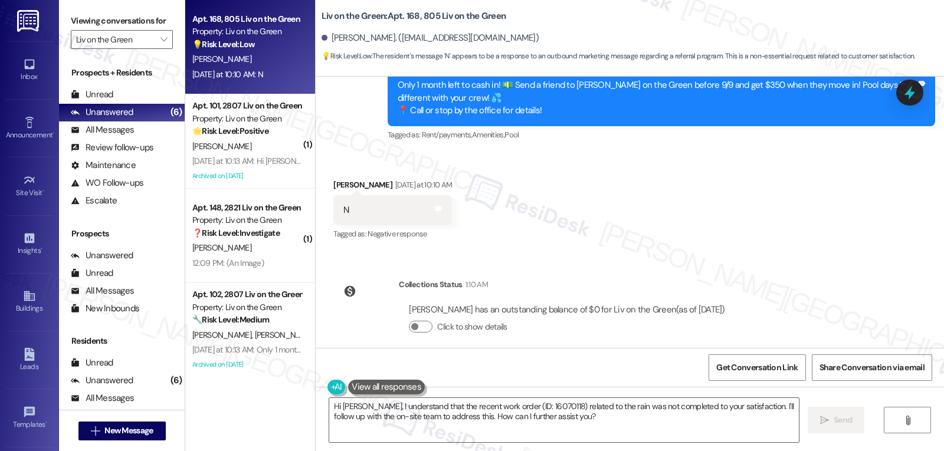
drag, startPoint x: 739, startPoint y: 406, endPoint x: 799, endPoint y: 455, distance: 78.4
click at [799, 451] on html "Inbox Go to Inbox Announcement • Send A Text Announcement Site Visit • Go to Si…" at bounding box center [472, 225] width 944 height 451
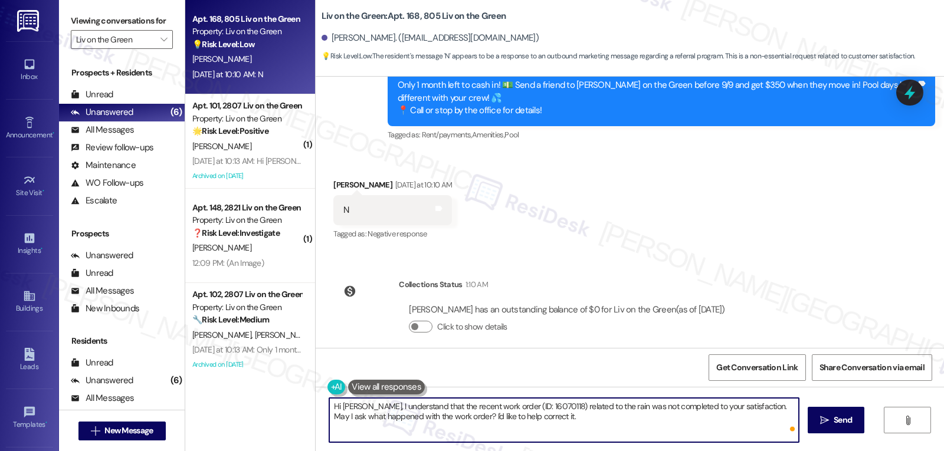
type textarea "Hi [PERSON_NAME], I understand that the recent work order (ID: 16070118) relate…"
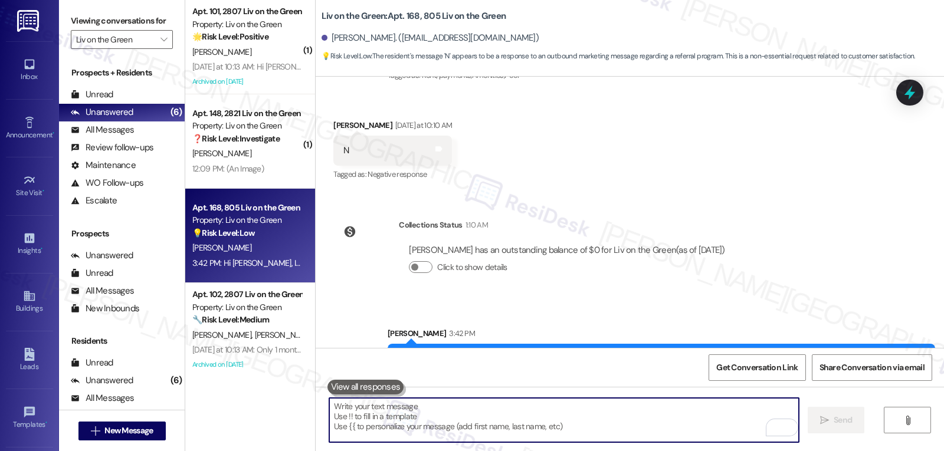
scroll to position [6112, 0]
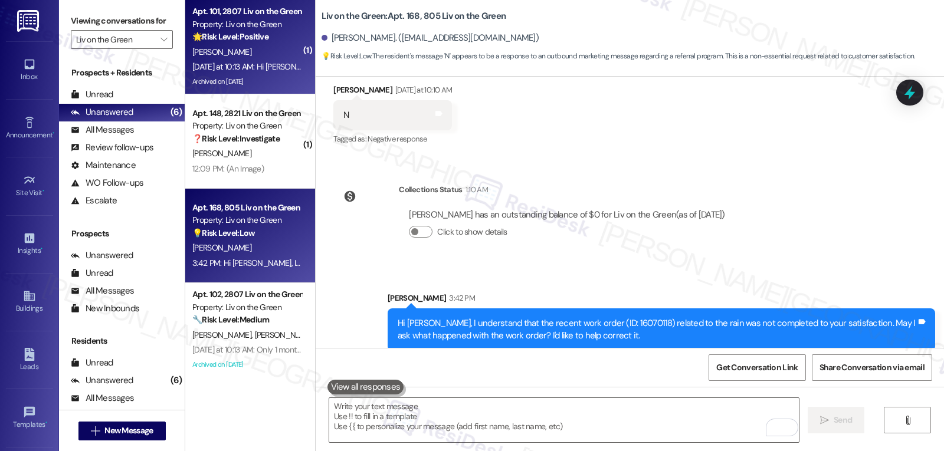
click at [264, 71] on div "[DATE] at 10:13 AM: Hi [PERSON_NAME] morning [DATE] at 10:13 AM: Hi [PERSON_NAM…" at bounding box center [273, 66] width 162 height 11
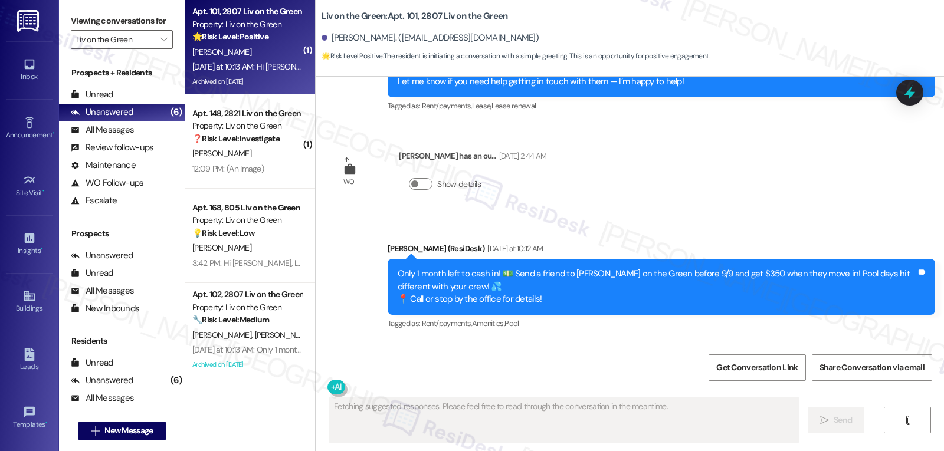
scroll to position [22853, 0]
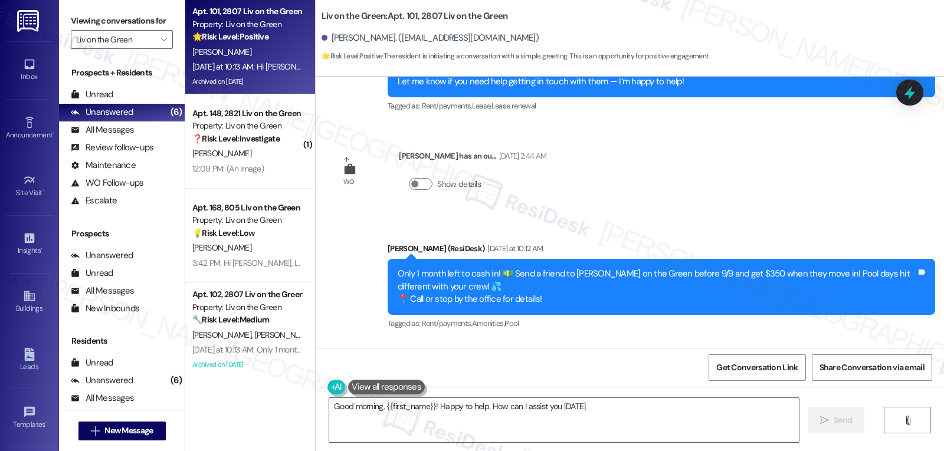
type textarea "Good morning, {{first_name}}! Happy to help. How can I assist you [DATE]?"
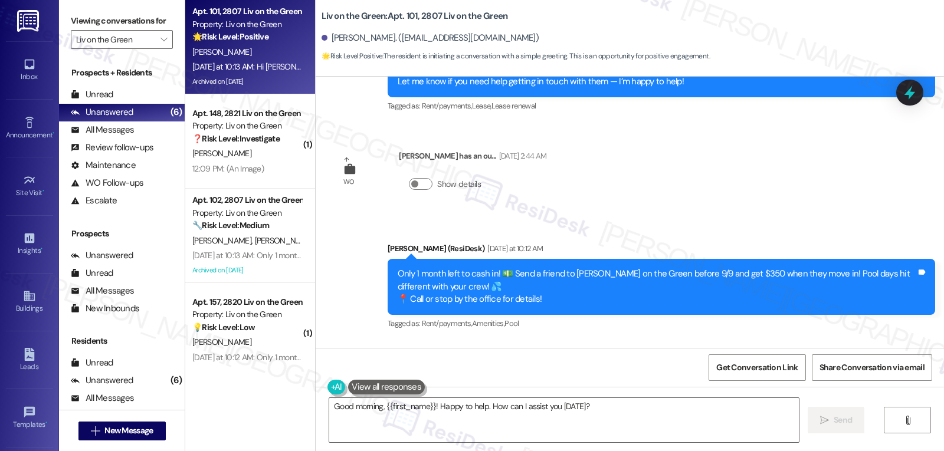
drag, startPoint x: 324, startPoint y: 298, endPoint x: 135, endPoint y: 2, distance: 351.5
click at [478, 341] on div "Received via SMS [PERSON_NAME] [DATE] at 10:13 AM Hi [PERSON_NAME] morning Tags…" at bounding box center [630, 382] width 628 height 82
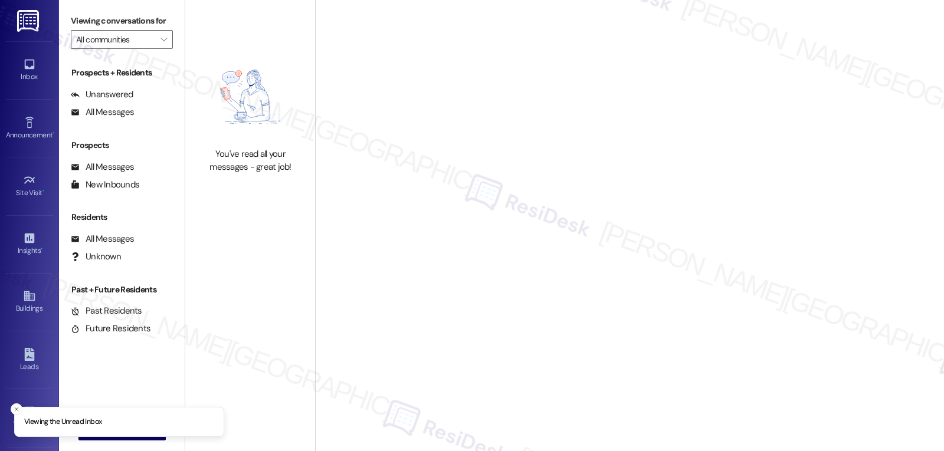
type input "Liv on the Green"
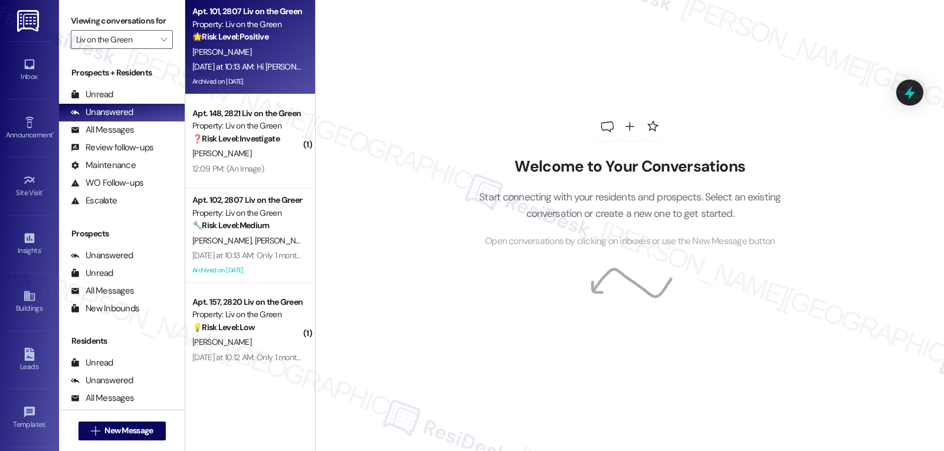
click at [229, 46] on div "[PERSON_NAME]" at bounding box center [246, 52] width 111 height 15
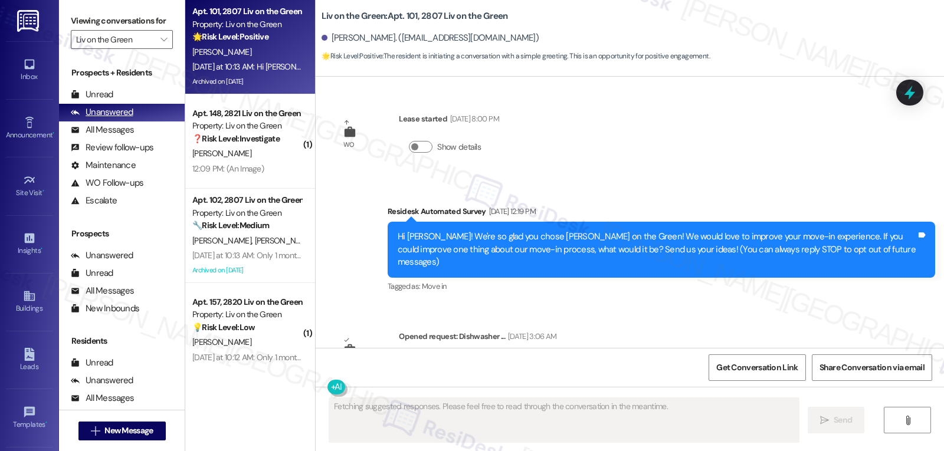
scroll to position [22853, 0]
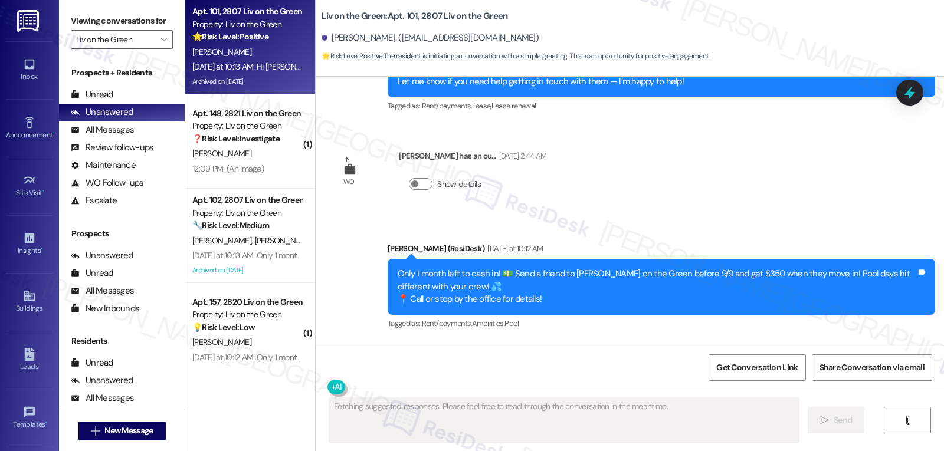
click at [337, 368] on div "[PERSON_NAME] [DATE] at 10:13 AM" at bounding box center [400, 376] width 135 height 17
copy div "[PERSON_NAME]"
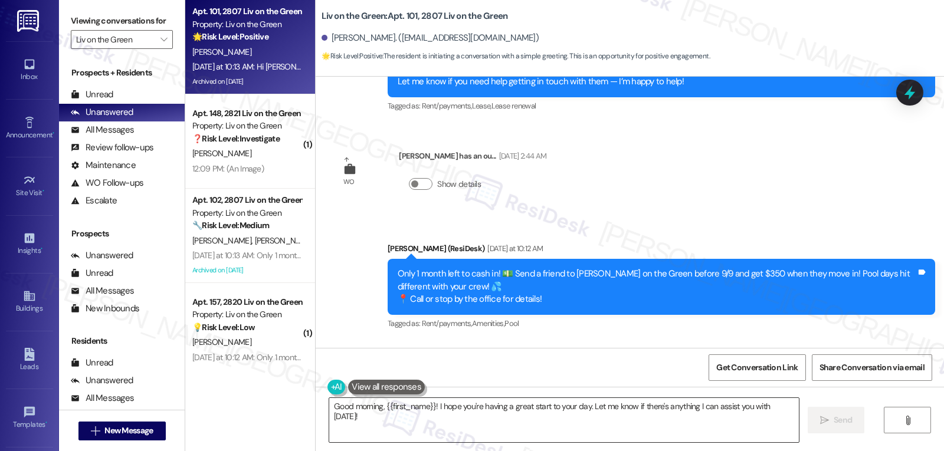
click at [462, 431] on textarea "Good morning, {{first_name}}! I hope you're having a great start to your day. L…" at bounding box center [564, 420] width 470 height 44
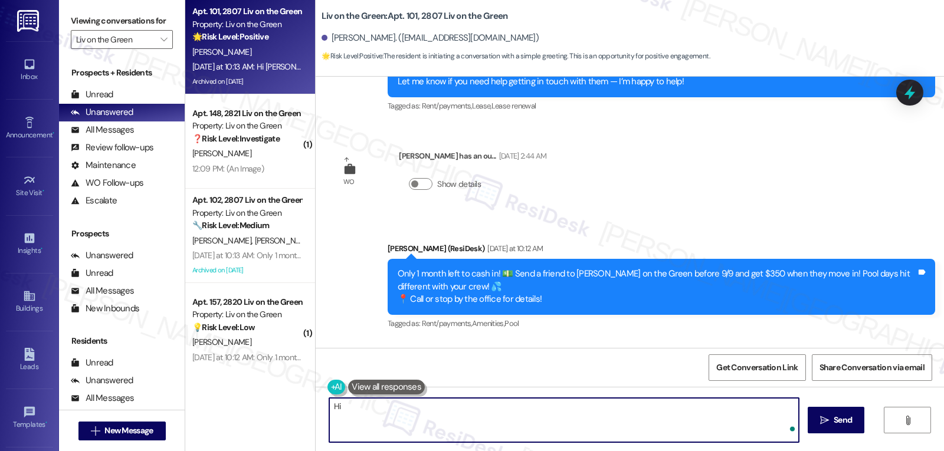
paste textarea "[PERSON_NAME]"
type textarea "Hi [PERSON_NAME], thank you for reaching out! I apologize for the delayed respo…"
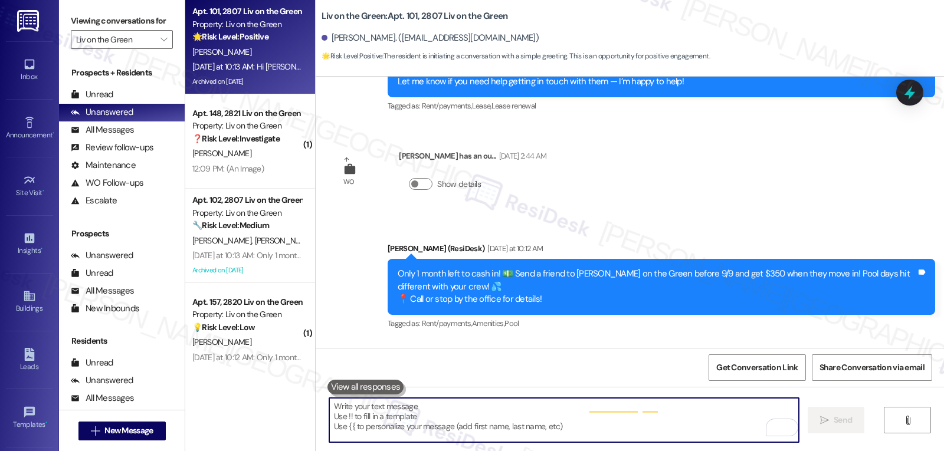
scroll to position [22853, 0]
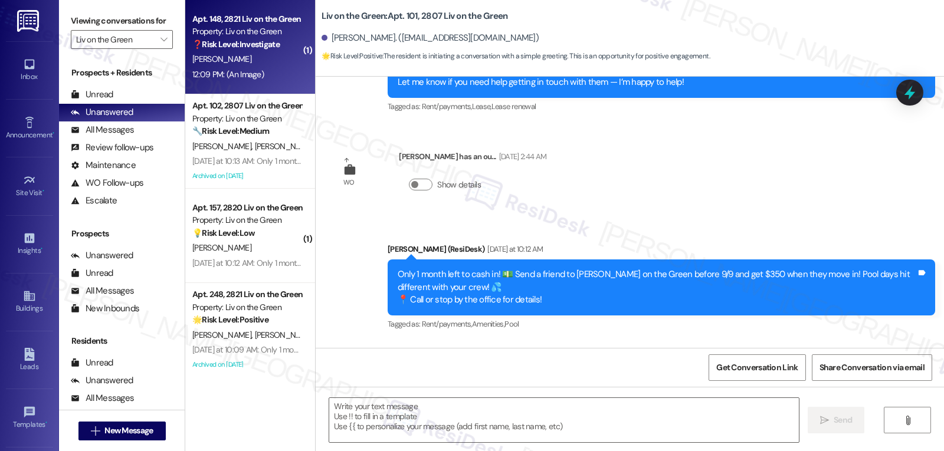
type textarea "Fetching suggested responses. Please feel free to read through the conversation…"
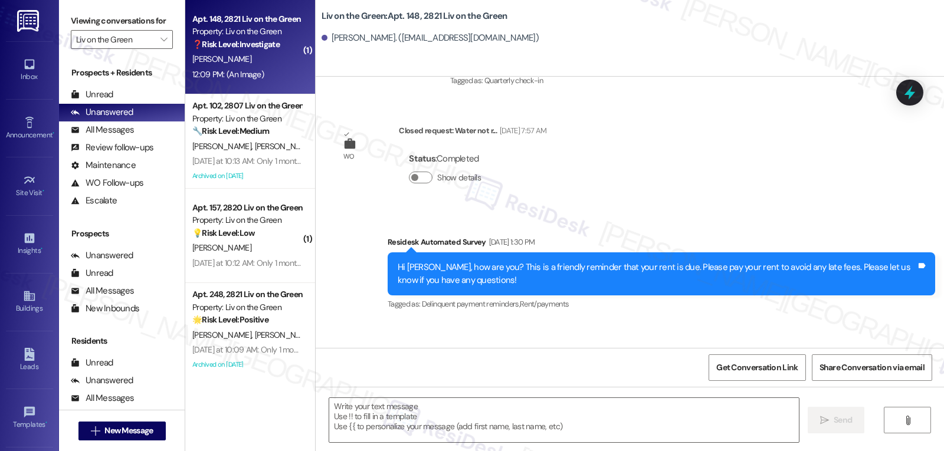
scroll to position [8244, 0]
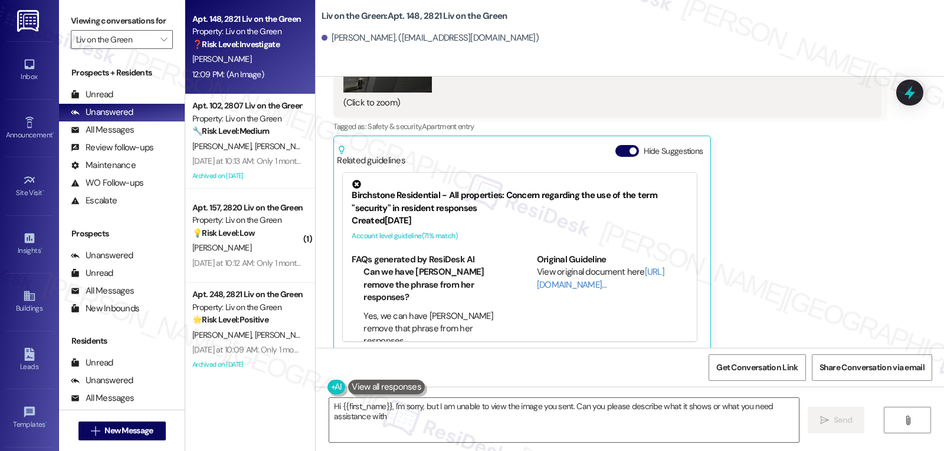
type textarea "Hi {{first_name}}, I'm sorry, but I am unable to view the image you sent. Can y…"
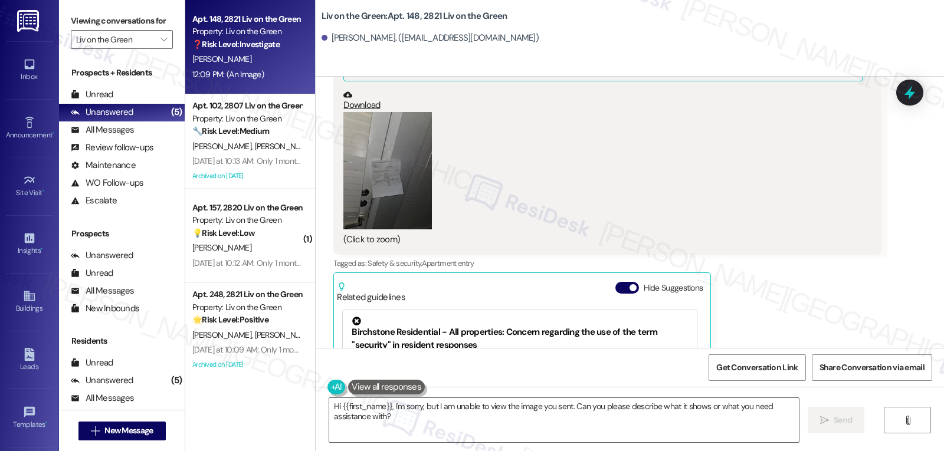
scroll to position [8008, 0]
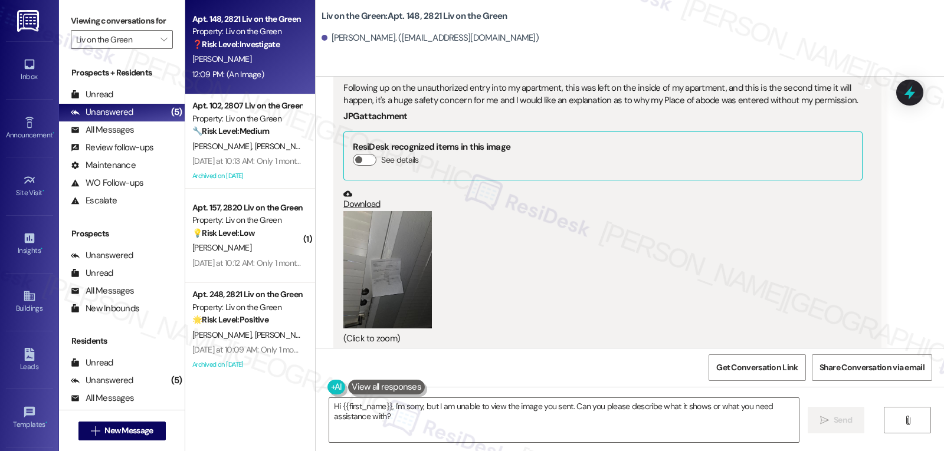
click at [391, 248] on button "Zoom image" at bounding box center [387, 270] width 88 height 118
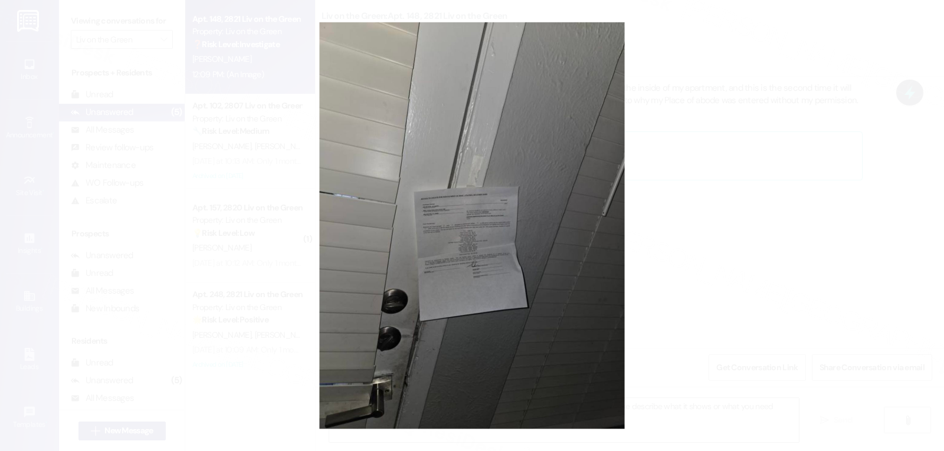
click at [700, 256] on button "Unzoom image" at bounding box center [472, 225] width 944 height 451
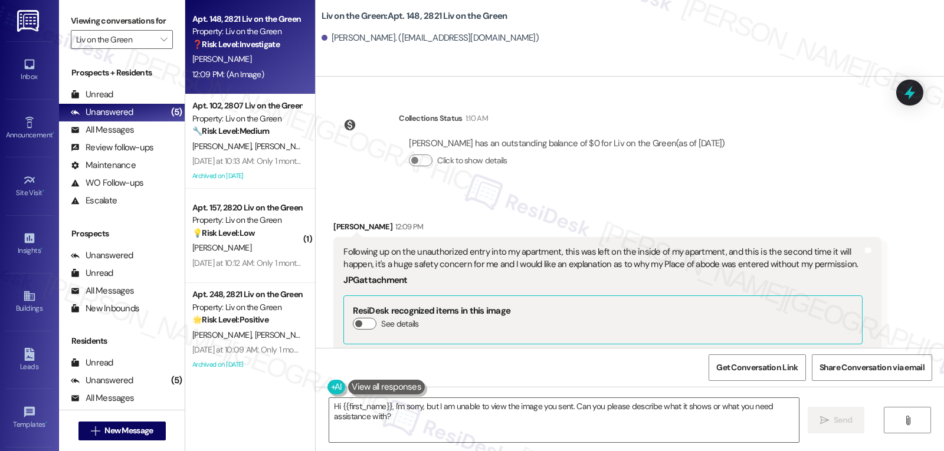
scroll to position [7890, 0]
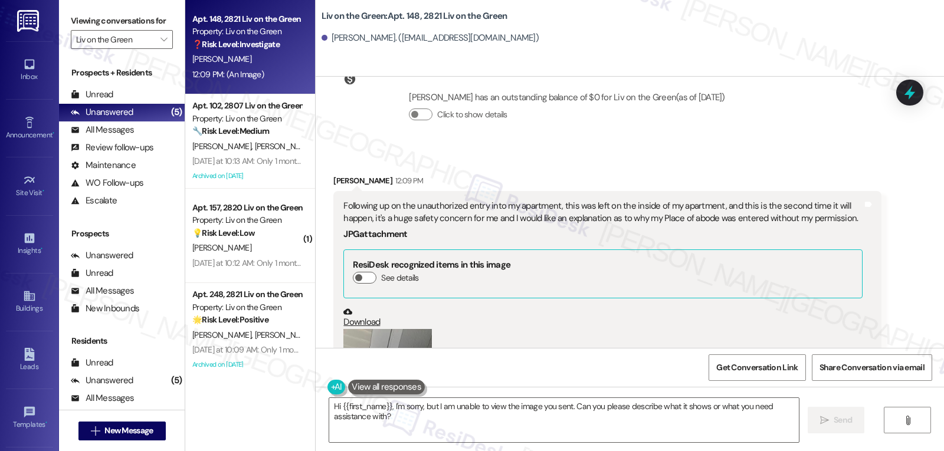
drag, startPoint x: 323, startPoint y: 171, endPoint x: 848, endPoint y: 212, distance: 527.3
click at [848, 212] on div "Received via SMS [PERSON_NAME] 12:09 PM Following up on the unauthorized entry …" at bounding box center [606, 440] width 565 height 548
copy div "[PERSON_NAME] 12:09 PM Following up on the unauthorized entry into my apartment…"
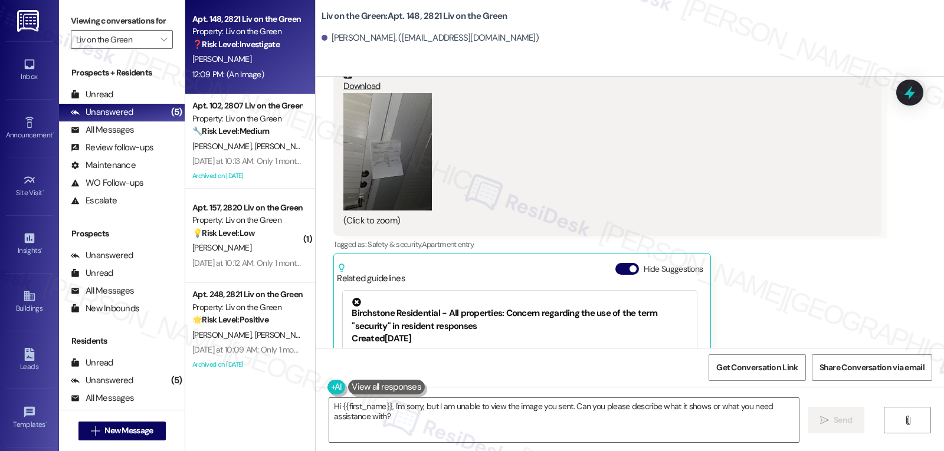
click at [378, 169] on button "Zoom image" at bounding box center [387, 152] width 88 height 118
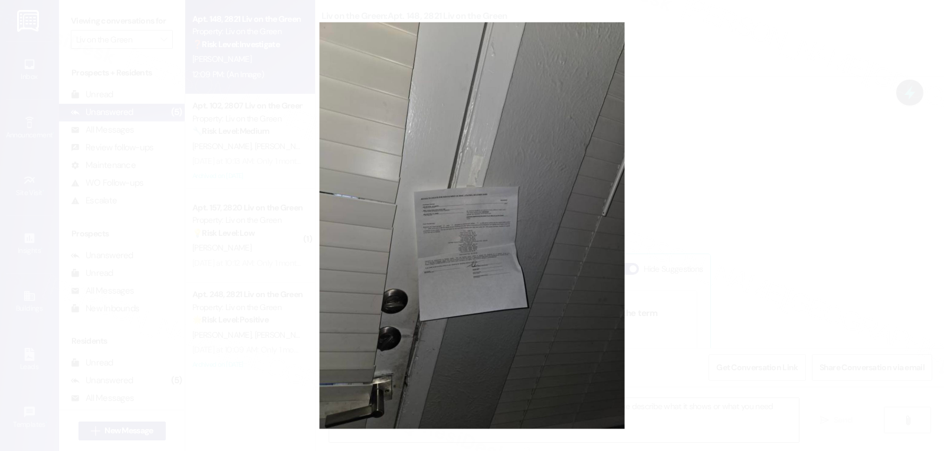
click at [499, 267] on button "Unzoom image" at bounding box center [472, 225] width 944 height 451
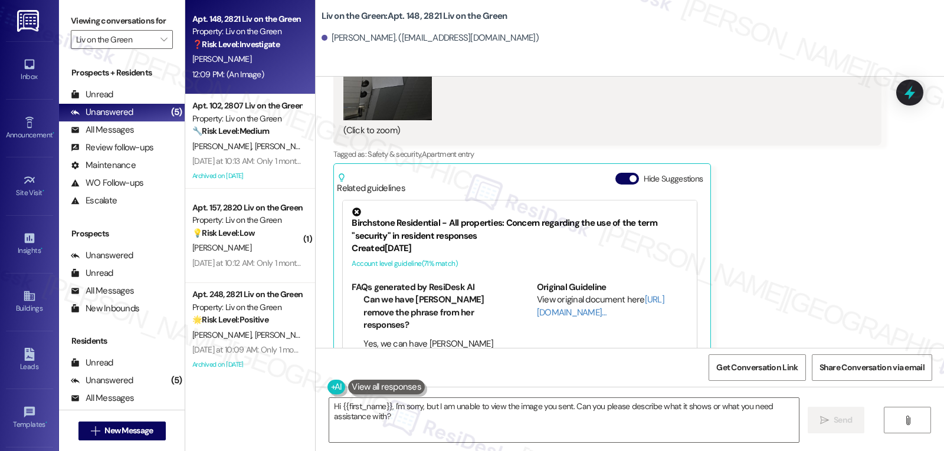
scroll to position [8244, 0]
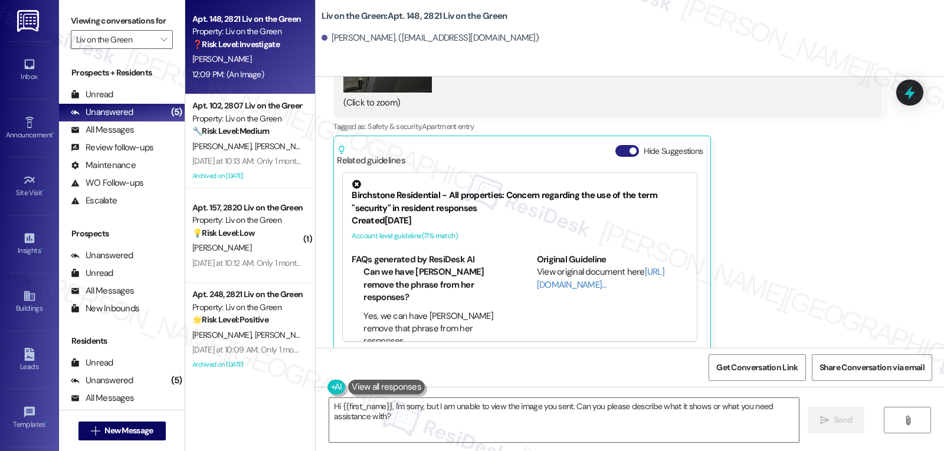
click at [615, 145] on button "Hide Suggestions" at bounding box center [627, 151] width 24 height 12
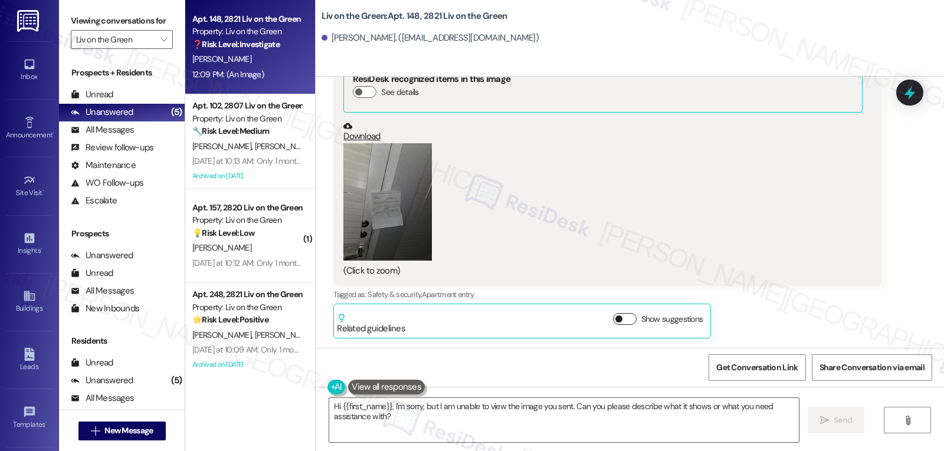
scroll to position [8064, 0]
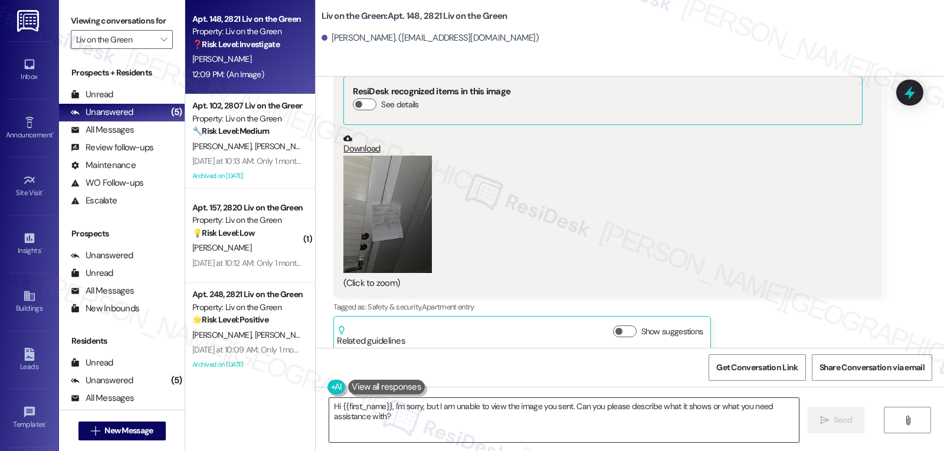
click at [472, 428] on textarea "Hi {{first_name}}, I'm sorry, but I am unable to view the image you sent. Can y…" at bounding box center [564, 420] width 470 height 44
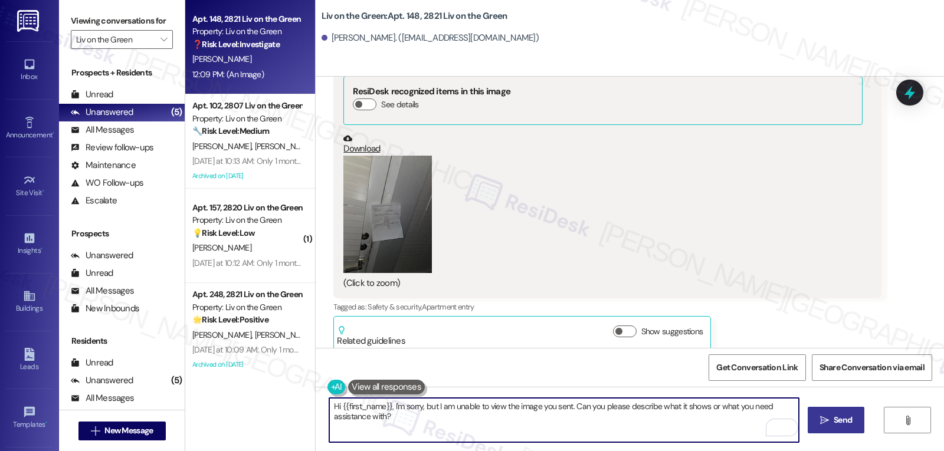
click at [821, 426] on span " Send" at bounding box center [836, 420] width 37 height 12
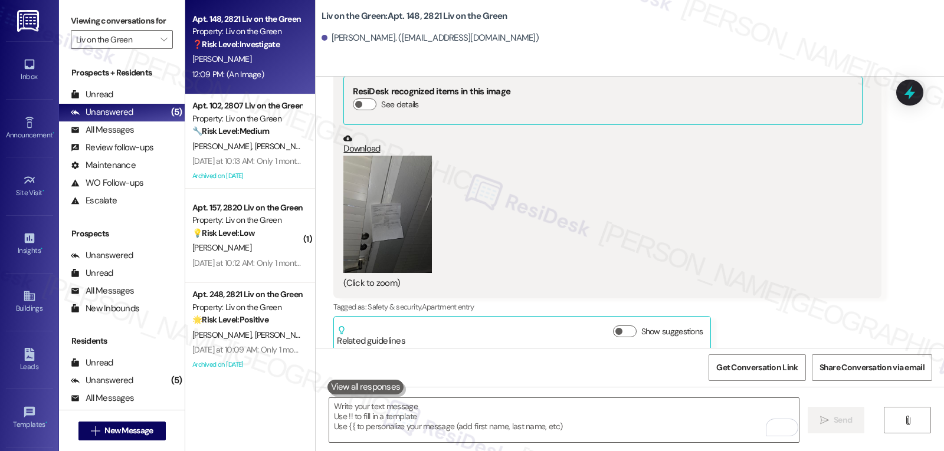
scroll to position [8063, 0]
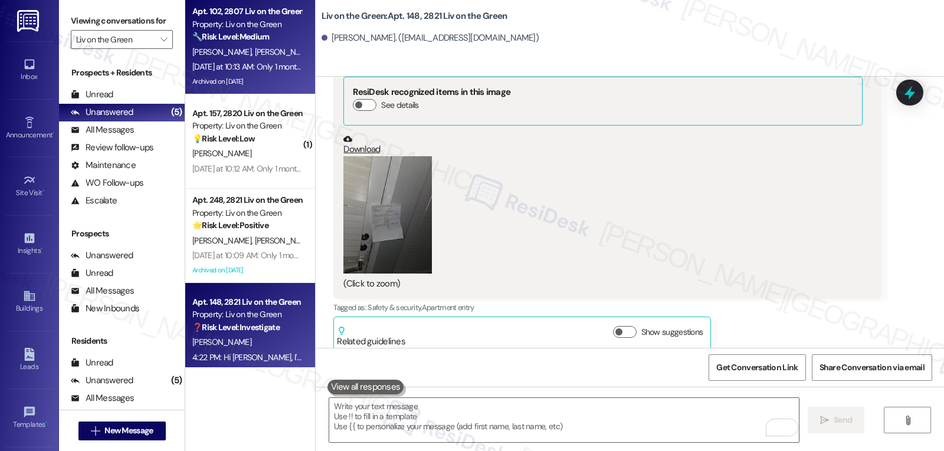
click at [223, 15] on div "Apt. 102, 2807 Liv on the Green" at bounding box center [246, 11] width 109 height 12
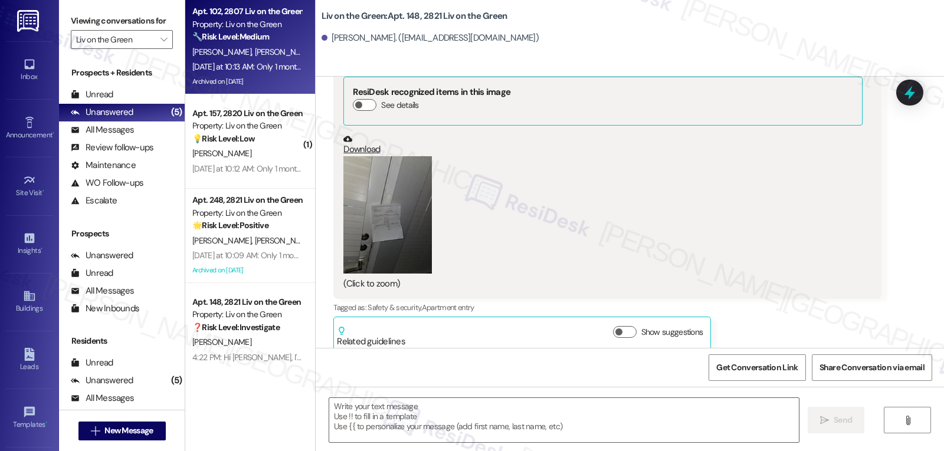
type textarea "Fetching suggested responses. Please feel free to read through the conversation…"
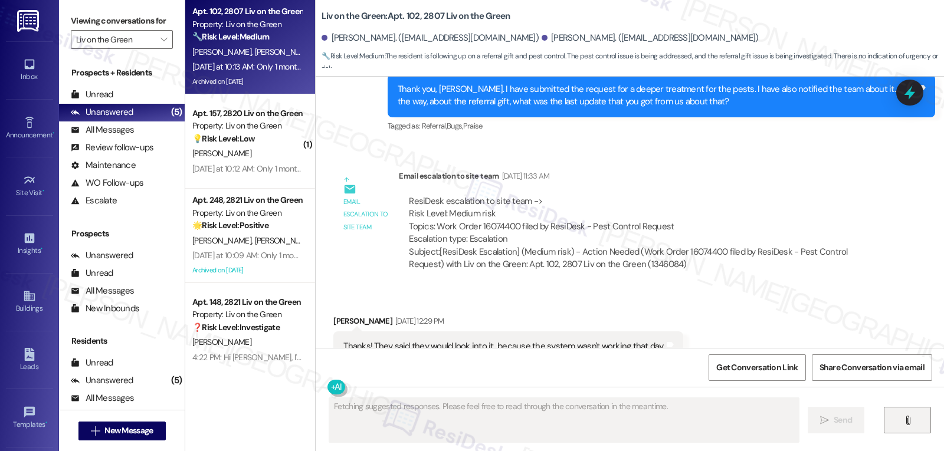
scroll to position [2362, 0]
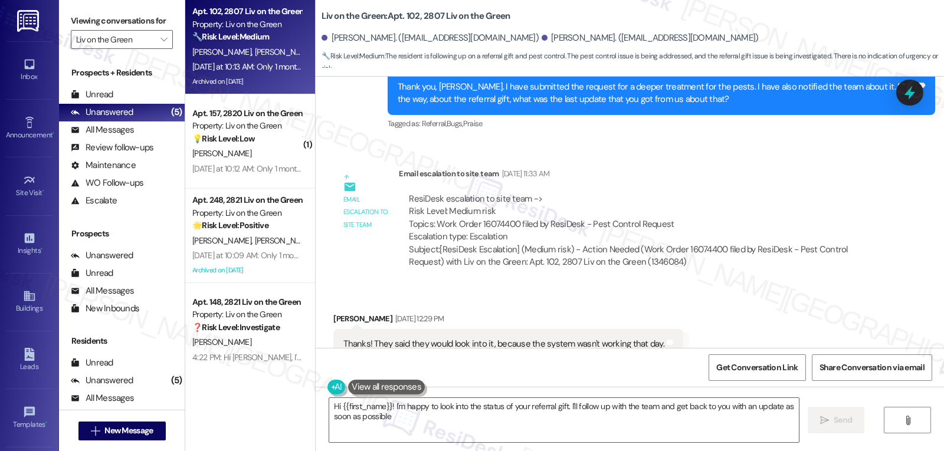
type textarea "Hi {{first_name}}! I'm happy to look into the status of your referral gift. I'l…"
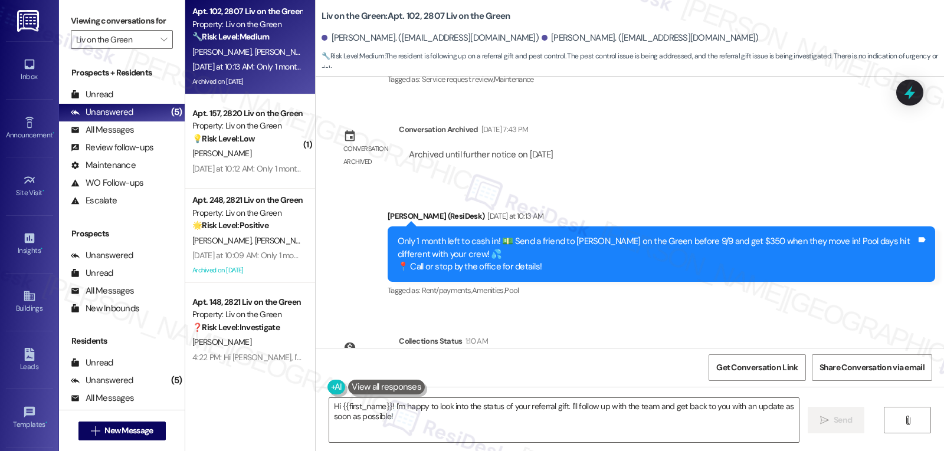
scroll to position [2794, 0]
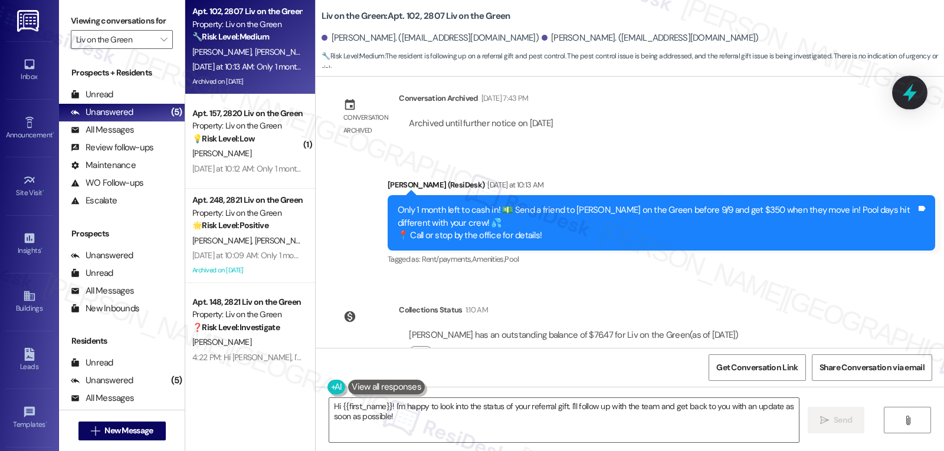
click at [903, 98] on icon at bounding box center [910, 93] width 20 height 20
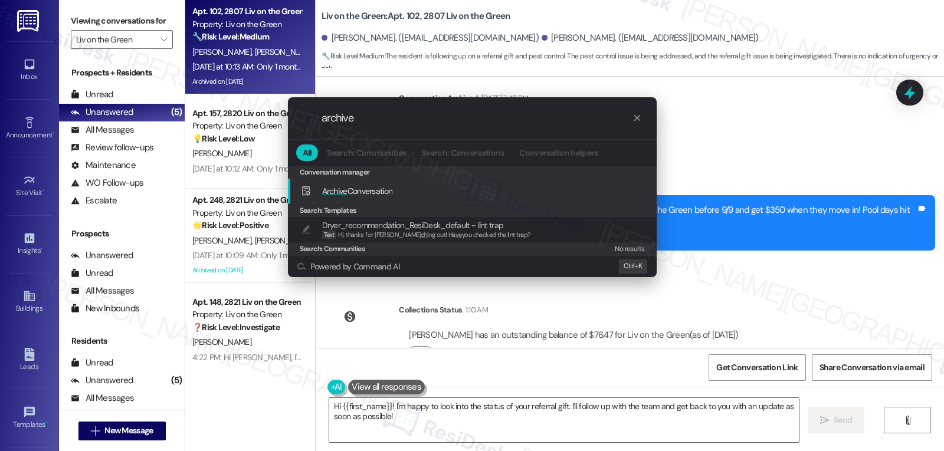
type input "archive"
click at [376, 194] on span "Archive Conversation" at bounding box center [357, 191] width 71 height 11
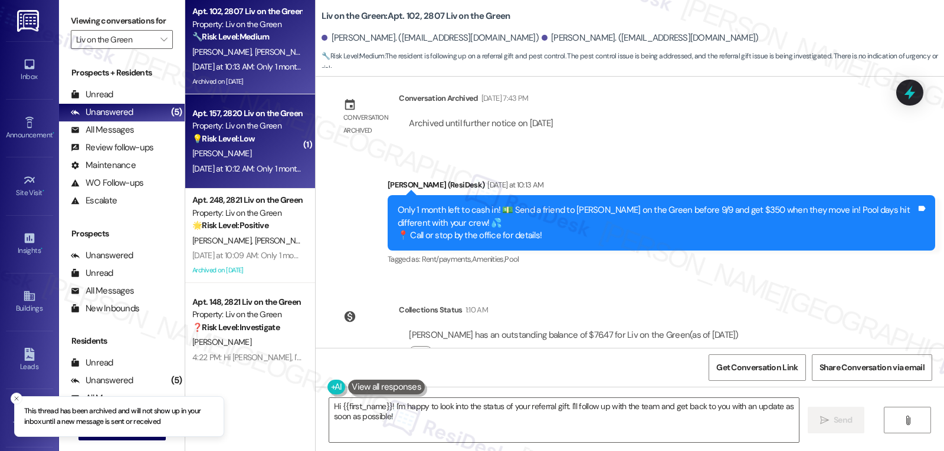
click at [284, 170] on div "[DATE] at 10:12 AM: Only 1 month left to cash in! 💵 Send a friend to [PERSON_NA…" at bounding box center [576, 168] width 768 height 11
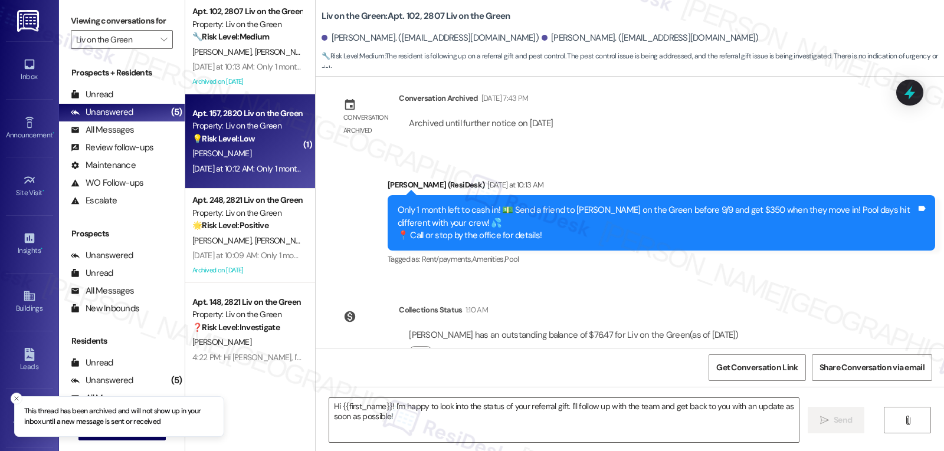
type textarea "Fetching suggested responses. Please feel free to read through the conversation…"
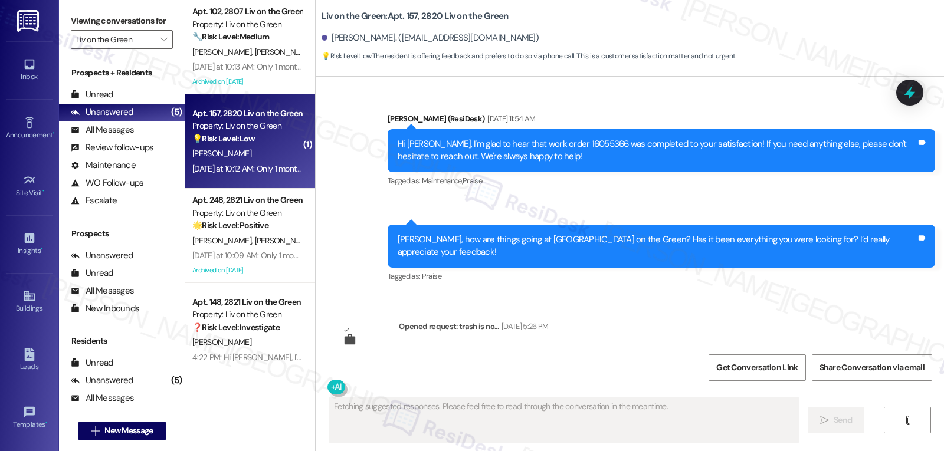
scroll to position [10050, 0]
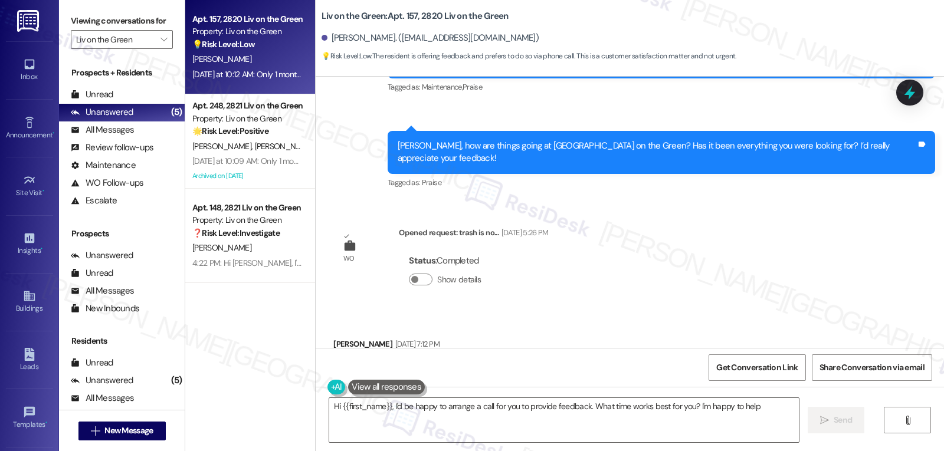
type textarea "Hi {{first_name}}, I'd be happy to arrange a call for you to provide feedback. …"
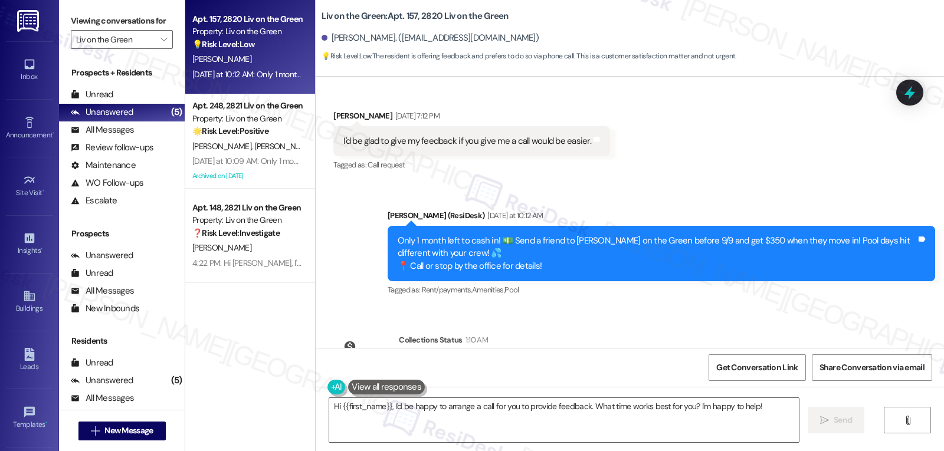
scroll to position [10283, 0]
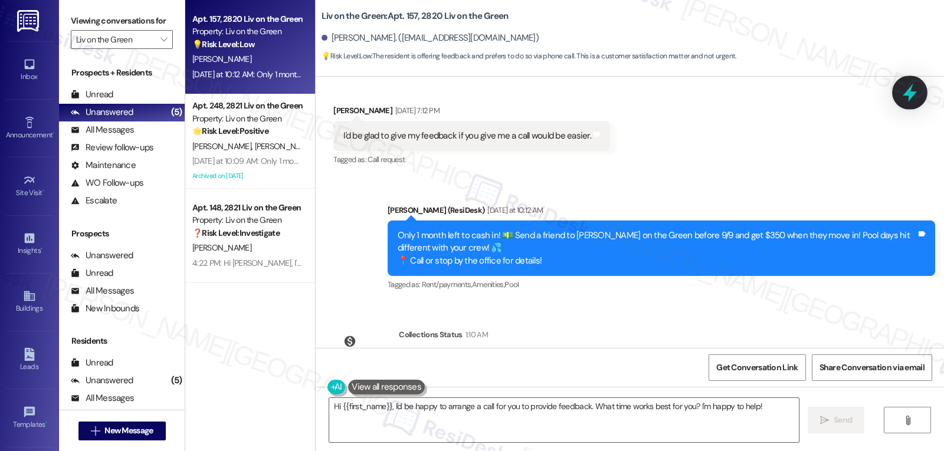
click at [910, 96] on icon at bounding box center [910, 93] width 14 height 18
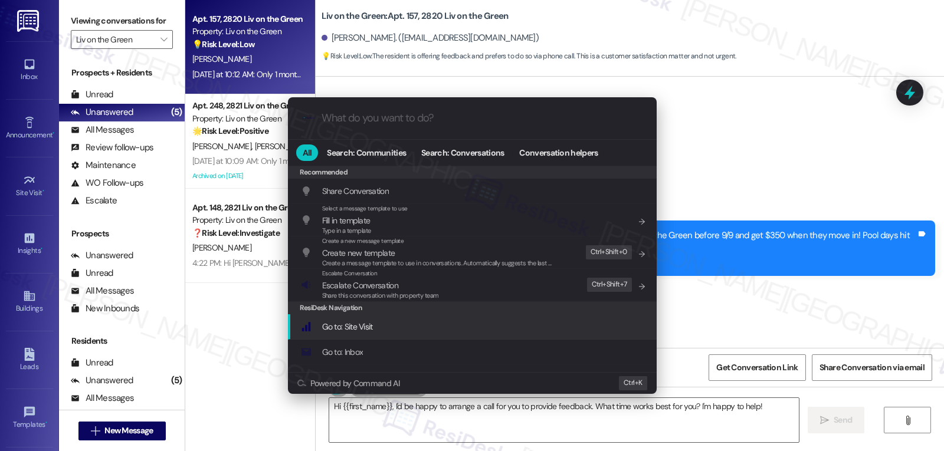
click at [887, 263] on div ".cls-1{fill:#0a055f;}.cls-2{fill:#0cc4c4;} resideskLogoBlueOrange All Search: C…" at bounding box center [472, 225] width 944 height 451
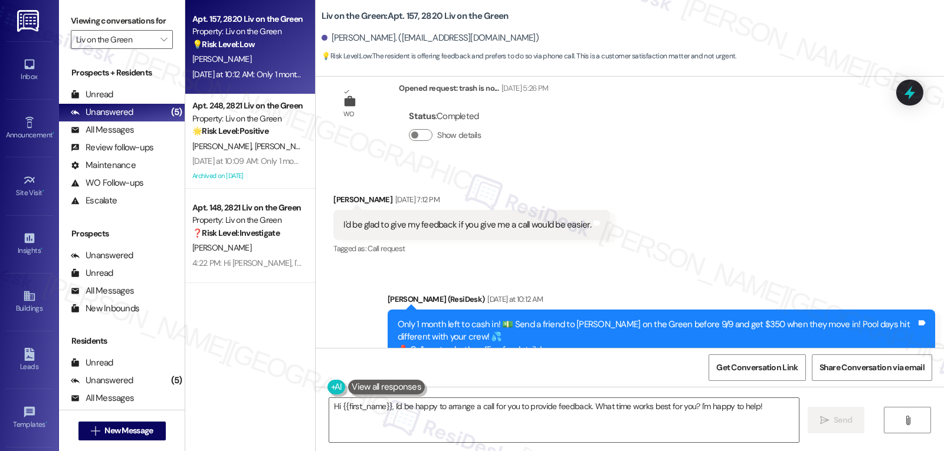
scroll to position [10165, 0]
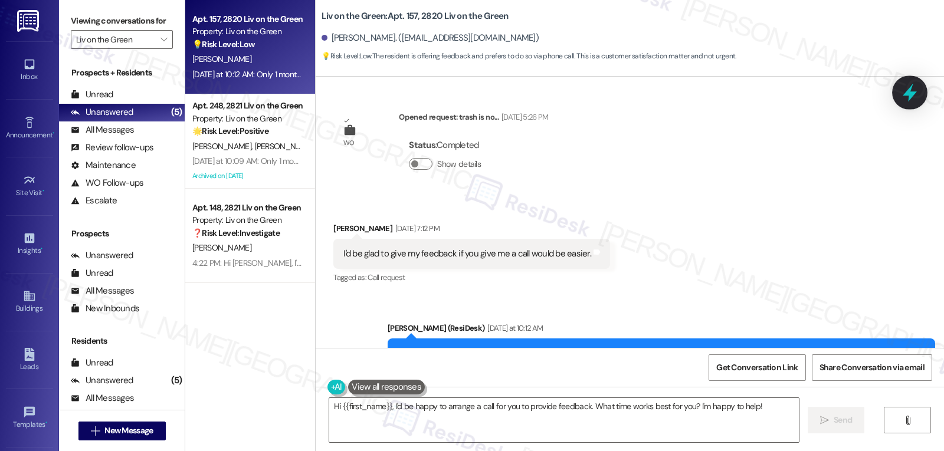
click at [916, 87] on icon at bounding box center [910, 93] width 20 height 20
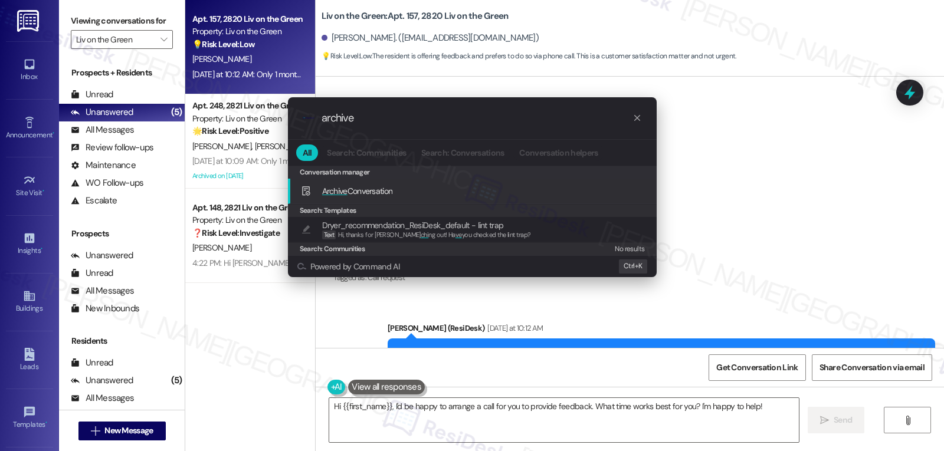
type input "archive"
click at [386, 195] on span "Archive Conversation" at bounding box center [357, 191] width 71 height 11
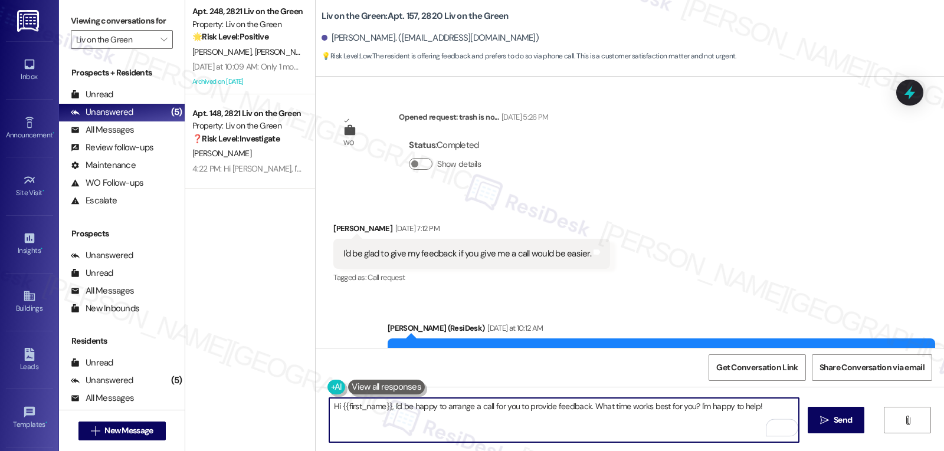
drag, startPoint x: 389, startPoint y: 403, endPoint x: 882, endPoint y: 429, distance: 493.9
click at [847, 429] on div "Hi {{first_name}}, I'd be happy to arrange a call for you to provide feedback. …" at bounding box center [630, 431] width 628 height 88
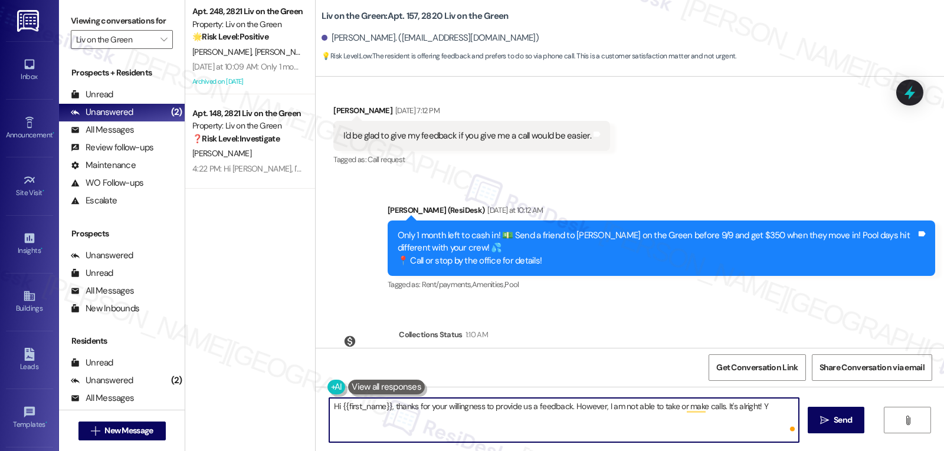
type textarea "Hi {{first_name}}, thanks for your willingness to provide us a feedback. Howeve…"
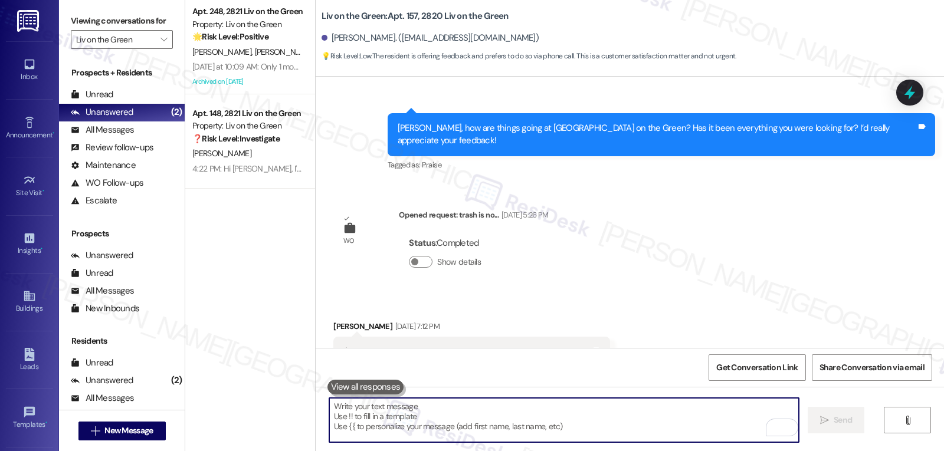
scroll to position [10050, 0]
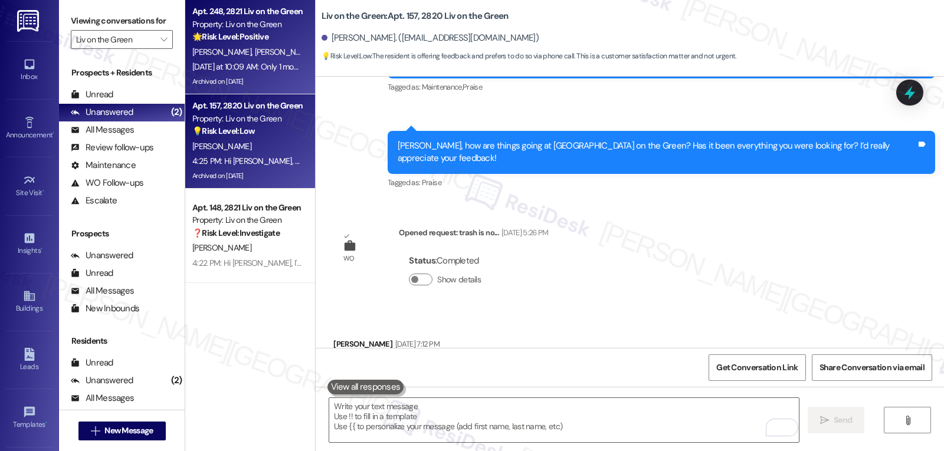
click at [245, 74] on div "[DATE] at 10:09 AM: Only 1 month left to cash in! 💵 Send a friend to [PERSON_NA…" at bounding box center [246, 67] width 111 height 15
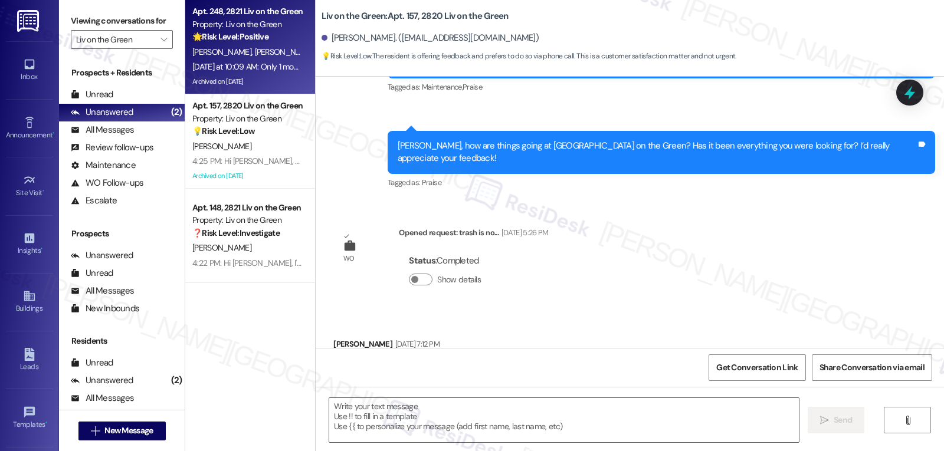
type textarea "Fetching suggested responses. Please feel free to read through the conversation…"
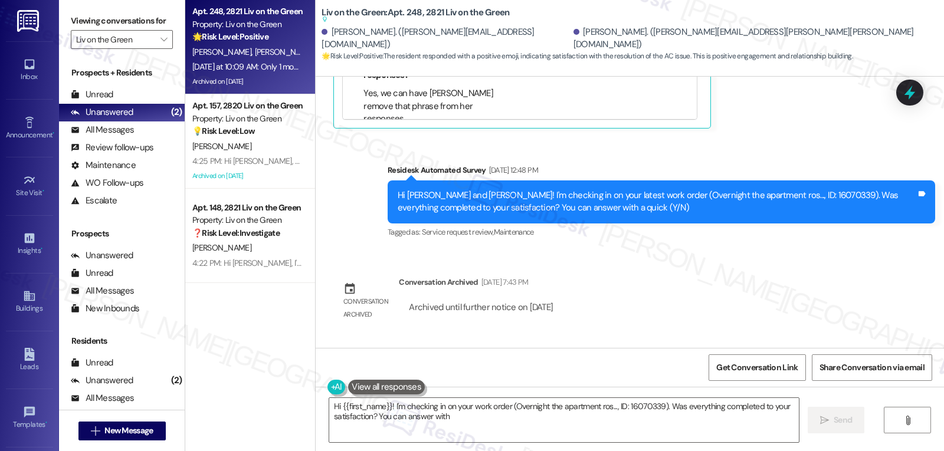
scroll to position [1912, 0]
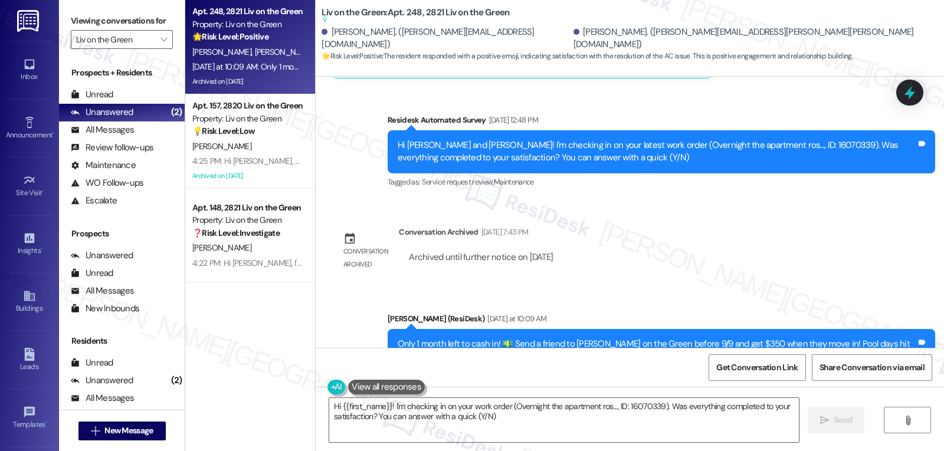
type textarea "Hi {{first_name}}! I'm checking in on your work order (Overnight the apartment …"
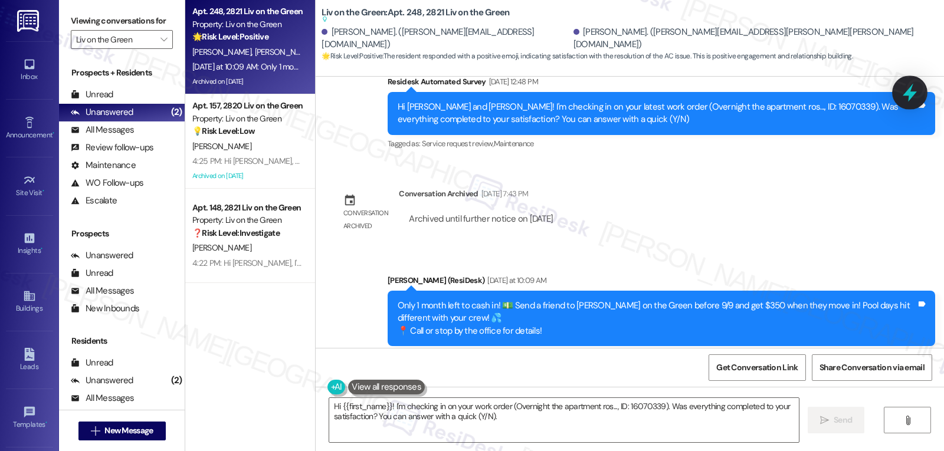
click at [915, 90] on icon at bounding box center [910, 93] width 20 height 20
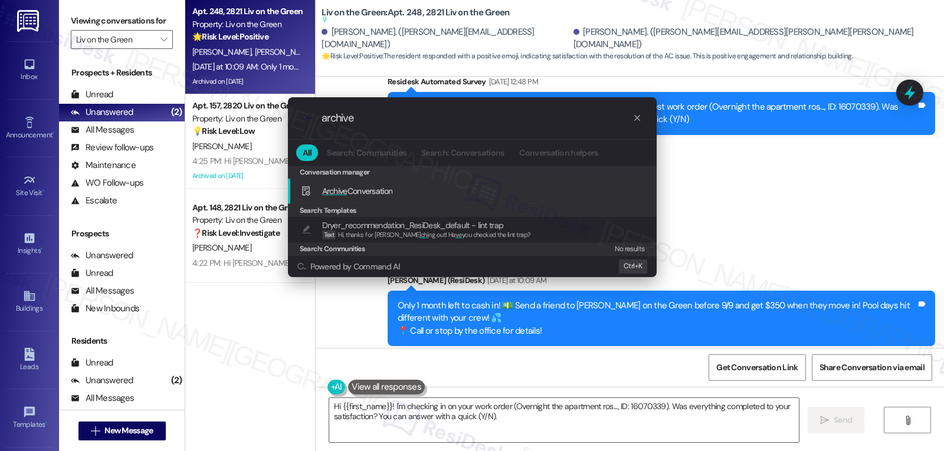
type input "archive"
click at [403, 196] on div "Archive Conversation Add shortcut" at bounding box center [473, 191] width 345 height 13
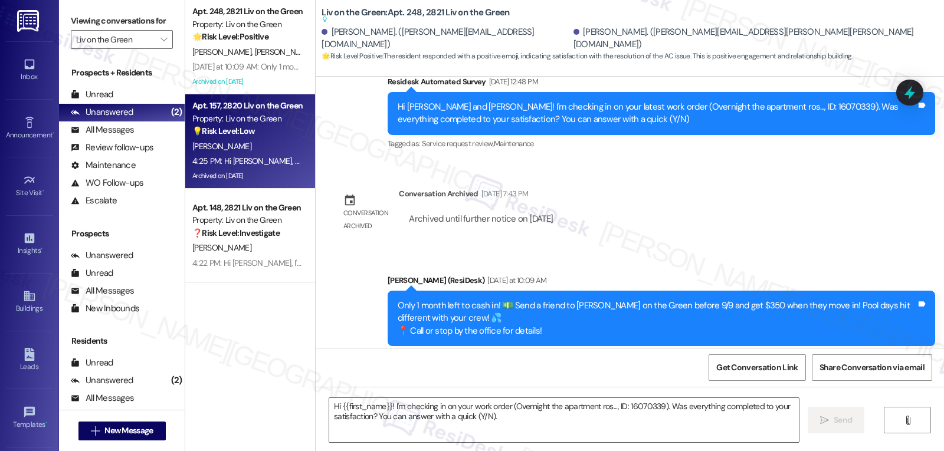
type textarea "Fetching suggested responses. Please feel free to read through the conversation…"
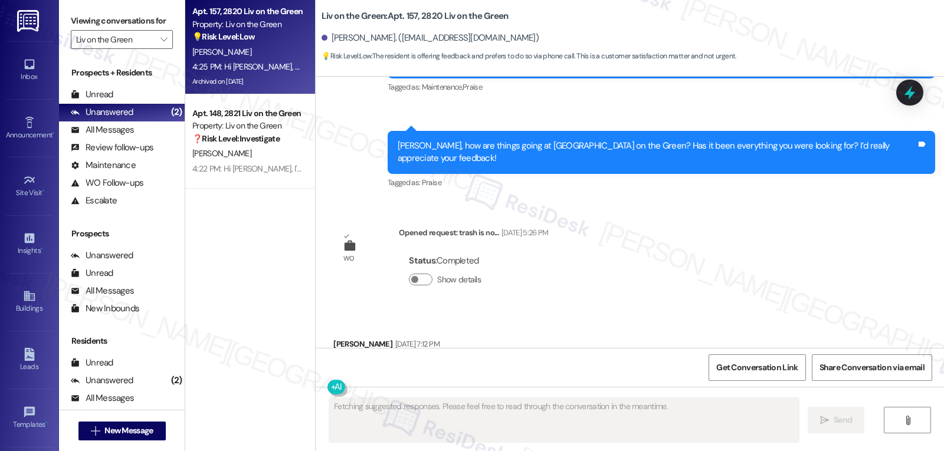
scroll to position [10356, 0]
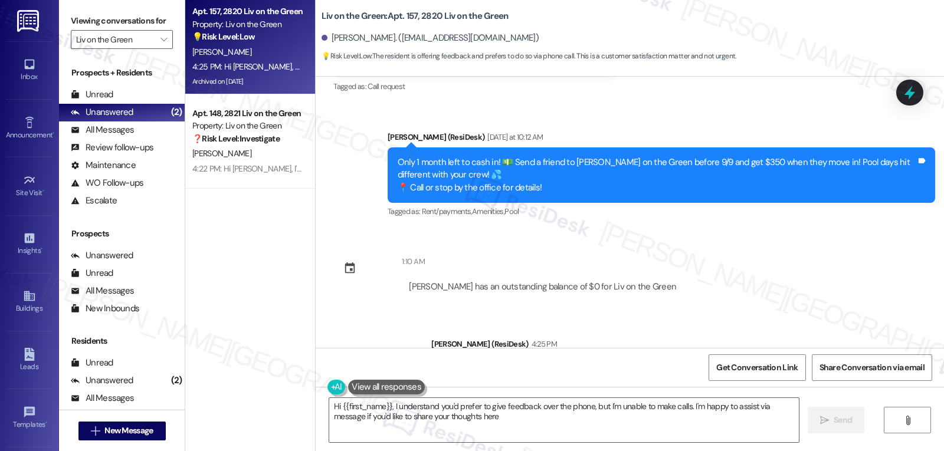
type textarea "Hi {{first_name}}, I understand you'd prefer to give feedback over the phone, b…"
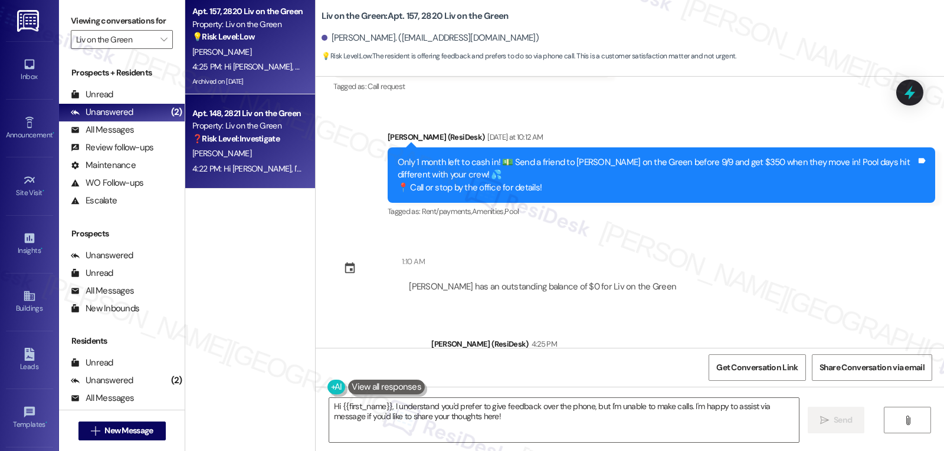
click at [243, 135] on strong "❓ Risk Level: Investigate" at bounding box center [235, 138] width 87 height 11
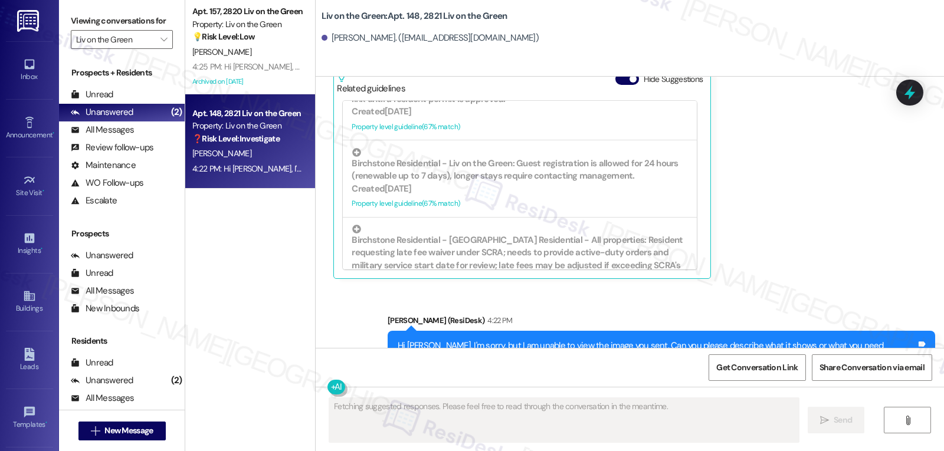
scroll to position [8344, 0]
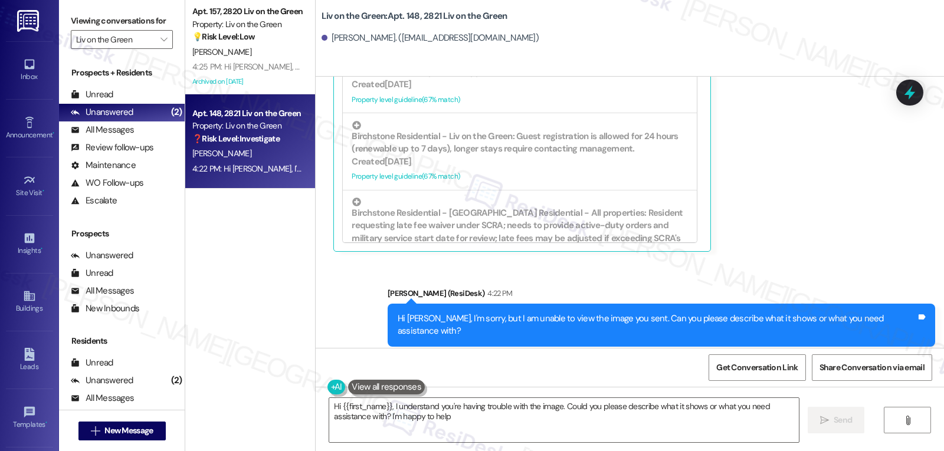
type textarea "Hi {{first_name}}, I understand you're having trouble with the image. Could you…"
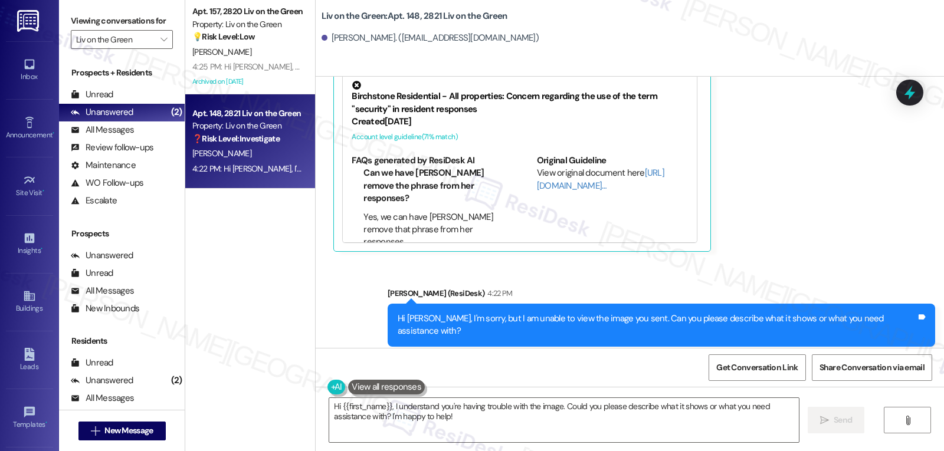
click at [151, 30] on label "Viewing conversations for" at bounding box center [122, 21] width 102 height 18
click at [160, 49] on span "" at bounding box center [163, 39] width 11 height 19
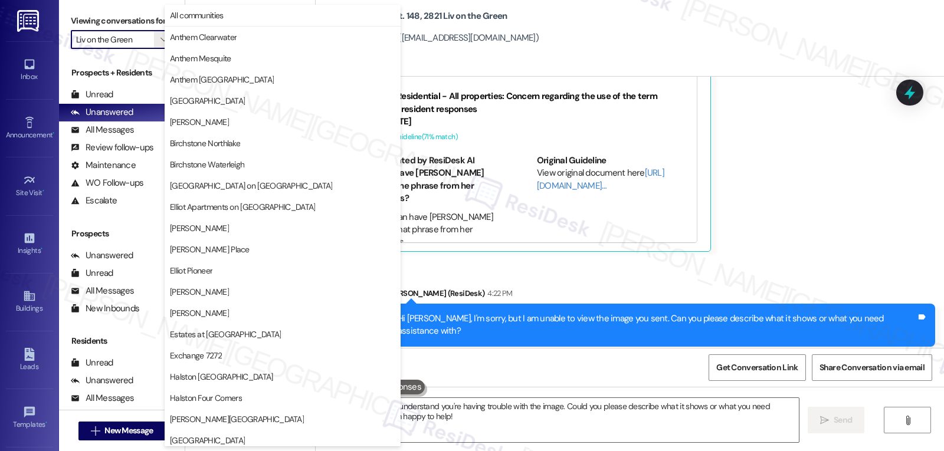
scroll to position [408, 0]
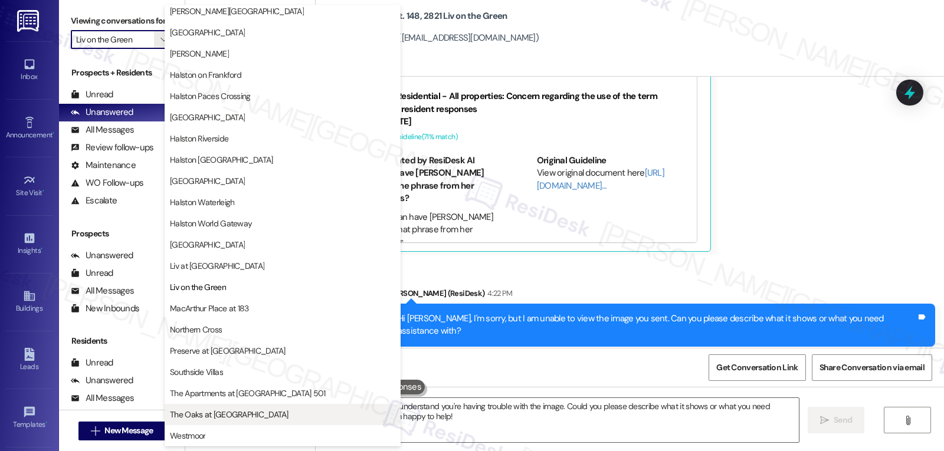
click at [234, 413] on span "The Oaks at [GEOGRAPHIC_DATA]" at bounding box center [229, 415] width 119 height 12
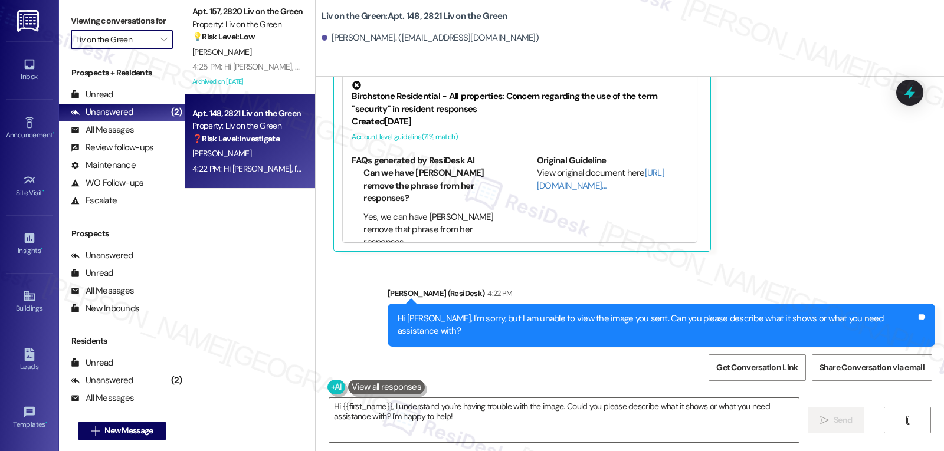
type input "The Oaks at [GEOGRAPHIC_DATA]"
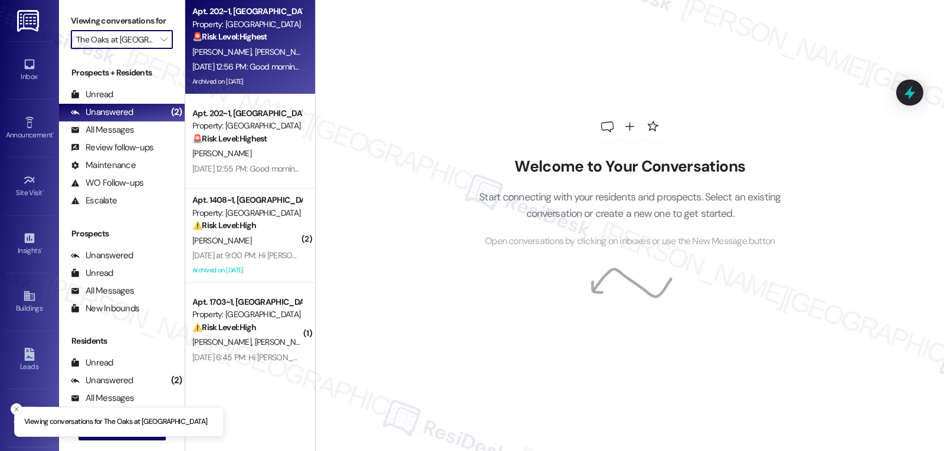
click at [230, 35] on strong "🚨 Risk Level: Highest" at bounding box center [229, 36] width 75 height 11
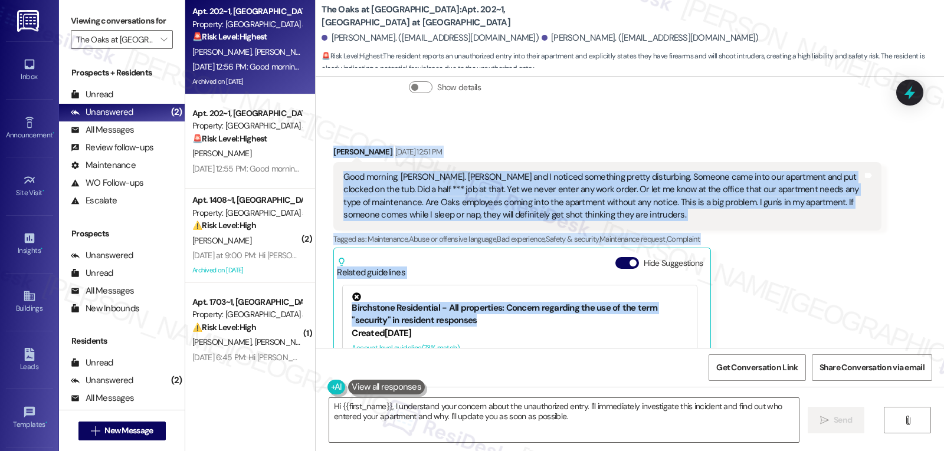
scroll to position [1622, 0]
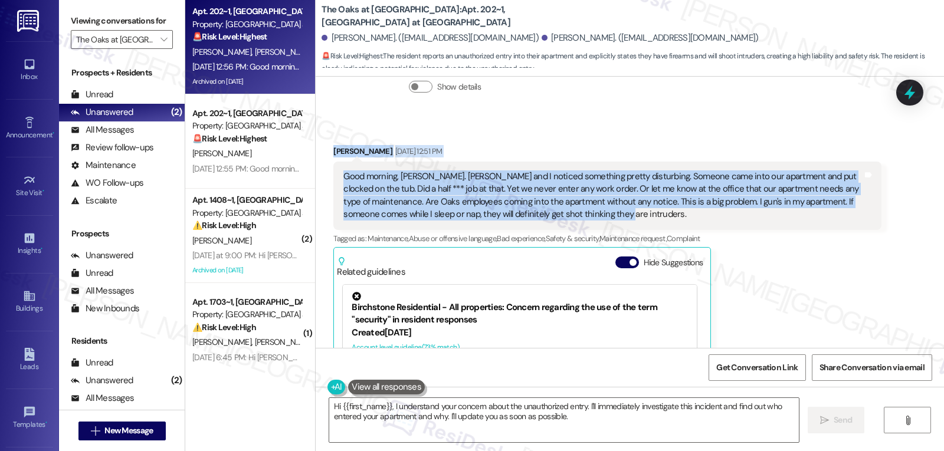
drag, startPoint x: 326, startPoint y: 257, endPoint x: 649, endPoint y: 209, distance: 326.7
click at [649, 209] on div "[PERSON_NAME] [DATE] 12:51 PM Good morning, [PERSON_NAME]. [PERSON_NAME] and I …" at bounding box center [606, 303] width 547 height 317
copy div "[PERSON_NAME] [DATE] 12:51 PM Good morning, [PERSON_NAME]. [PERSON_NAME] and I …"
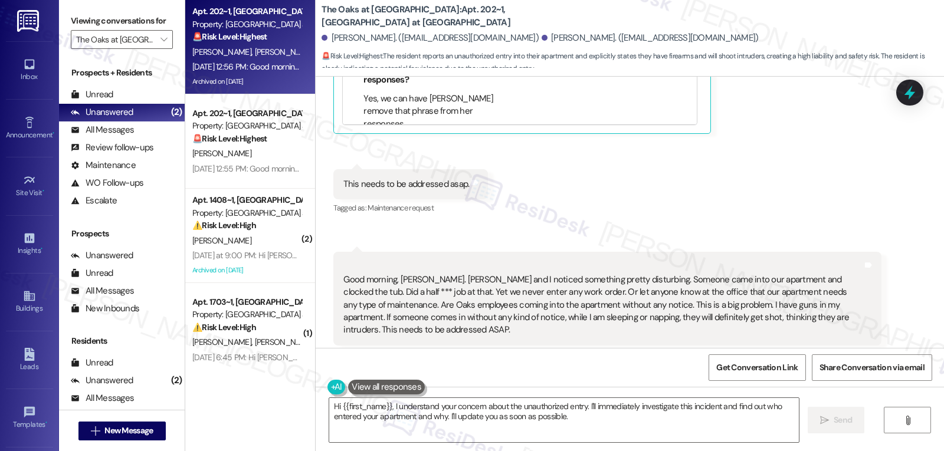
scroll to position [1976, 0]
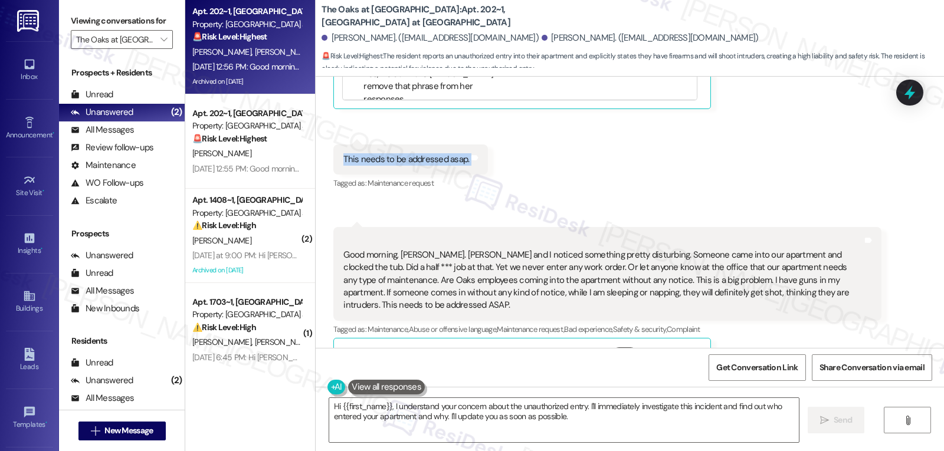
drag, startPoint x: 332, startPoint y: 147, endPoint x: 487, endPoint y: 155, distance: 155.3
click at [487, 155] on div "Received via SMS [PERSON_NAME] [DATE] 12:51 PM Good morning, [PERSON_NAME]. [PE…" at bounding box center [630, 74] width 628 height 618
copy div "This needs to be addressed asap. Tags and notes"
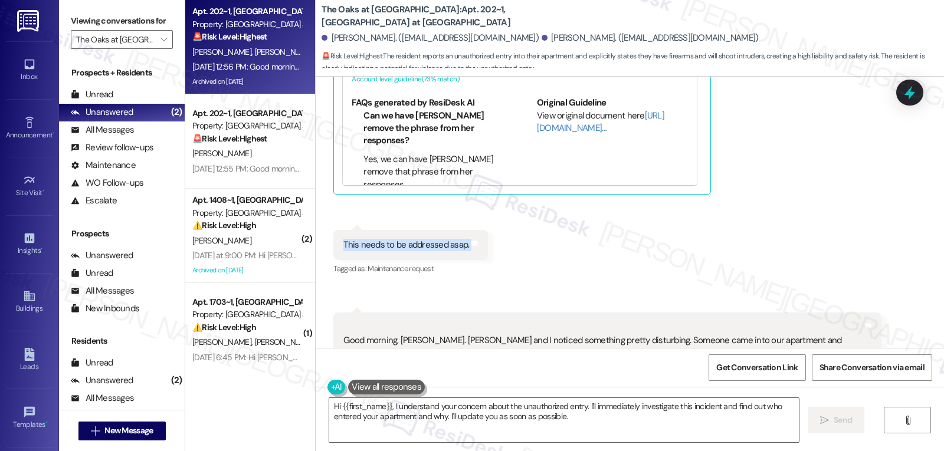
scroll to position [2094, 0]
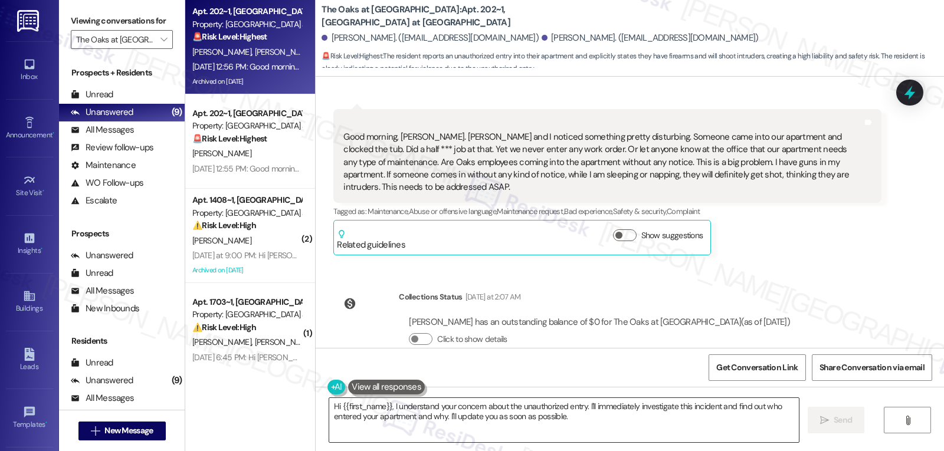
click at [497, 434] on textarea "Hi {{first_name}}, I understand your concern about the unauthorized entry. I'll…" at bounding box center [564, 420] width 470 height 44
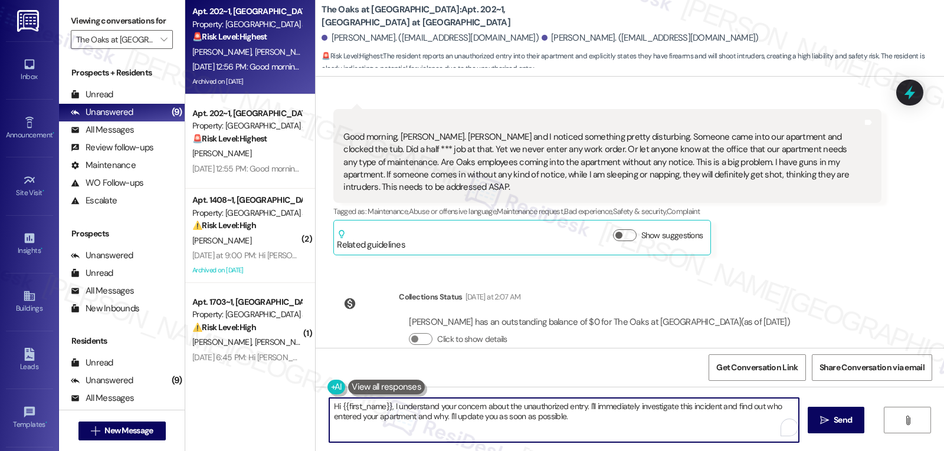
paste textarea "[PERSON_NAME] — I’m really sorry to hear about this, and I completely understan…"
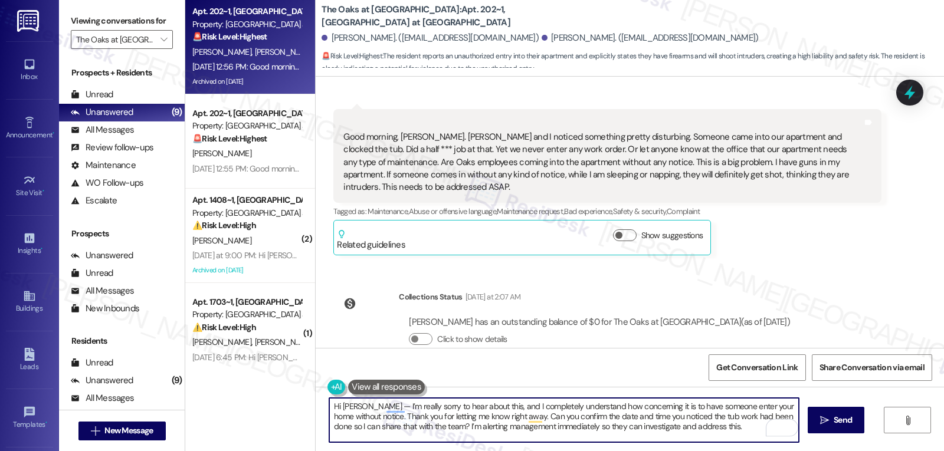
click at [360, 408] on textarea "Hi [PERSON_NAME] — I’m really sorry to hear about this, and I completely unders…" at bounding box center [564, 420] width 470 height 44
click at [456, 427] on textarea "Hi [PERSON_NAME], I’m really sorry to hear about this, and I completely underst…" at bounding box center [564, 420] width 470 height 44
type textarea "Hi [PERSON_NAME], I’m really sorry to hear about this, and I completely underst…"
click at [821, 427] on span " Send" at bounding box center [836, 420] width 37 height 12
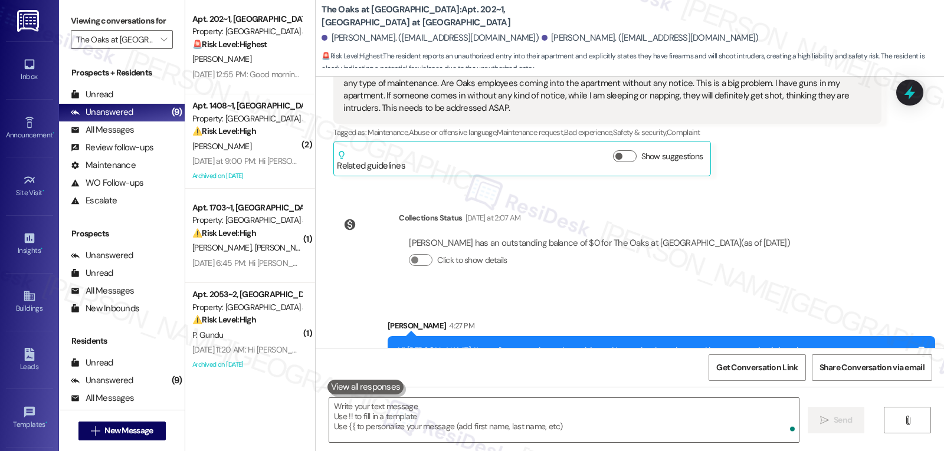
scroll to position [2201, 0]
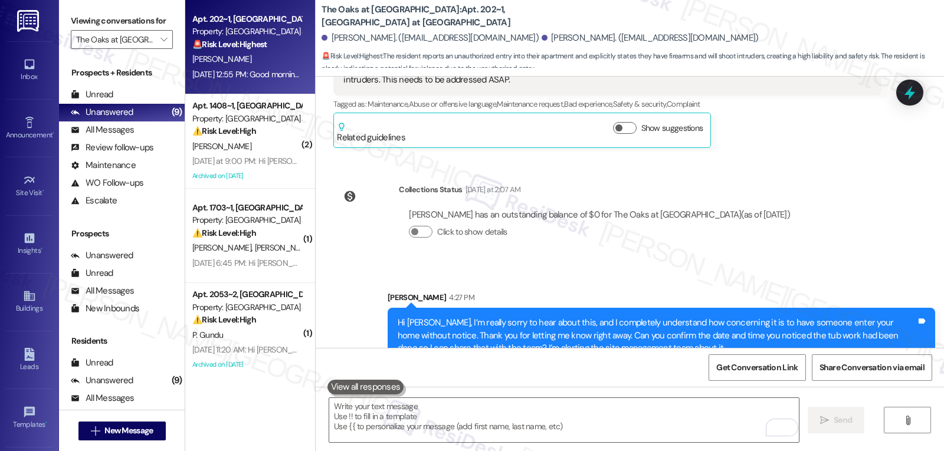
click at [211, 51] on div "🚨 Risk Level: Highest The resident reports an unauthorized entry into their apa…" at bounding box center [246, 44] width 109 height 12
type textarea "Fetching suggested responses. Please feel free to read through the conversation…"
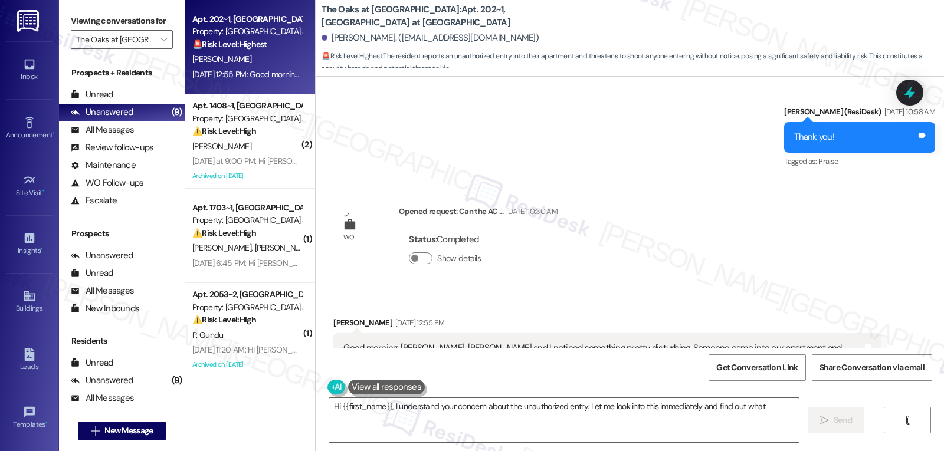
scroll to position [10080, 0]
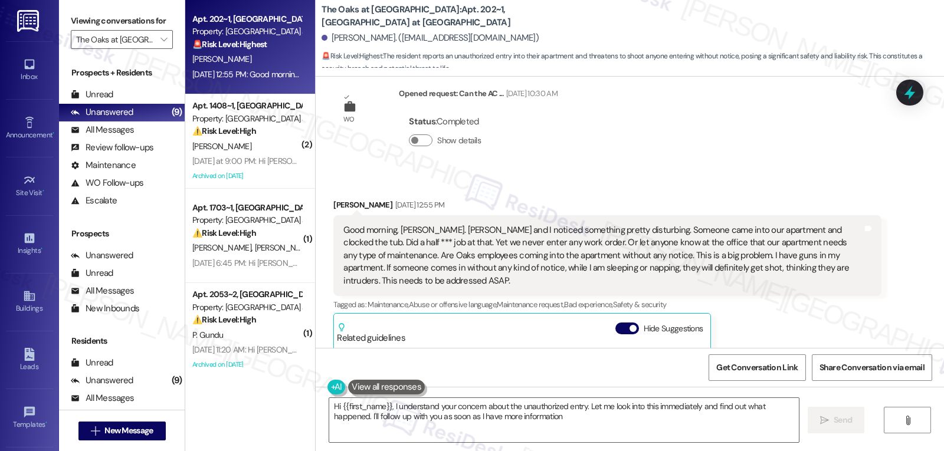
type textarea "Hi {{first_name}}, I understand your concern about the unauthorized entry. Let …"
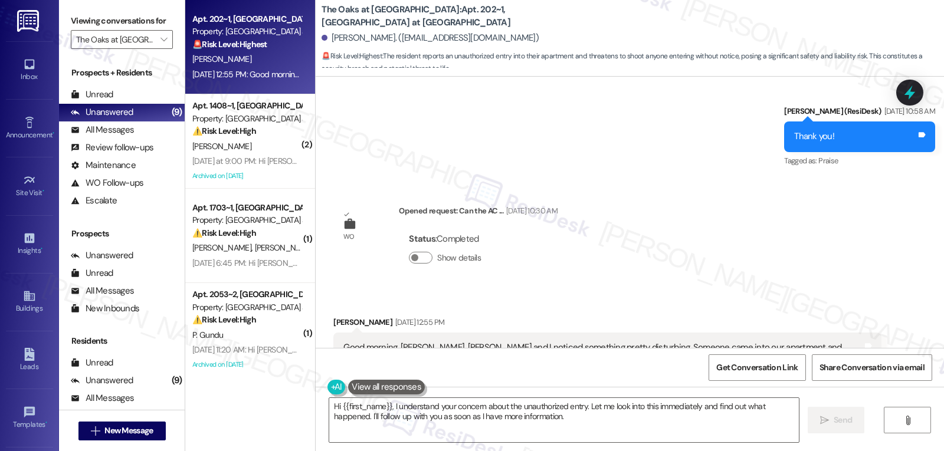
scroll to position [9962, 0]
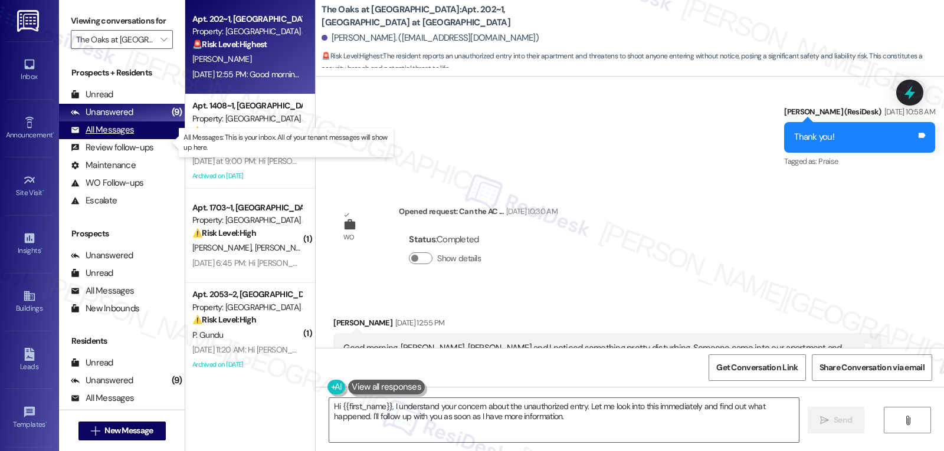
click at [110, 136] on div "All Messages" at bounding box center [102, 130] width 63 height 12
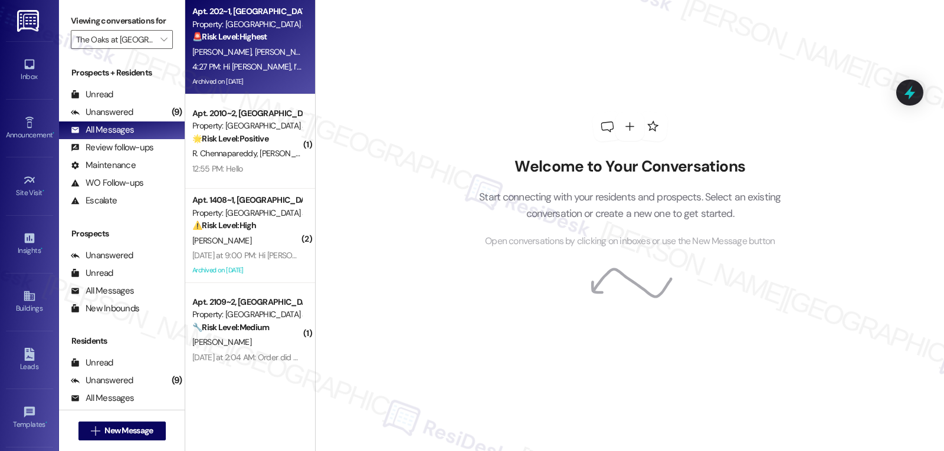
click at [263, 55] on div "M. Patlan R. Martinez" at bounding box center [246, 52] width 111 height 15
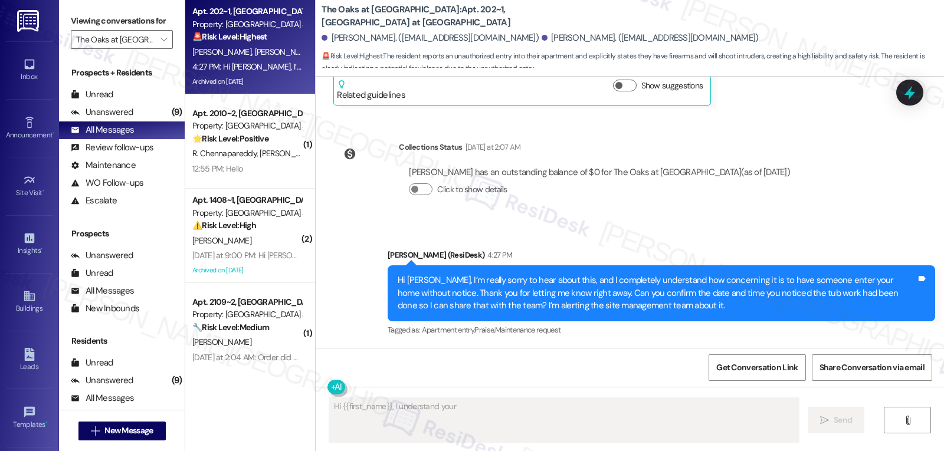
scroll to position [2218, 0]
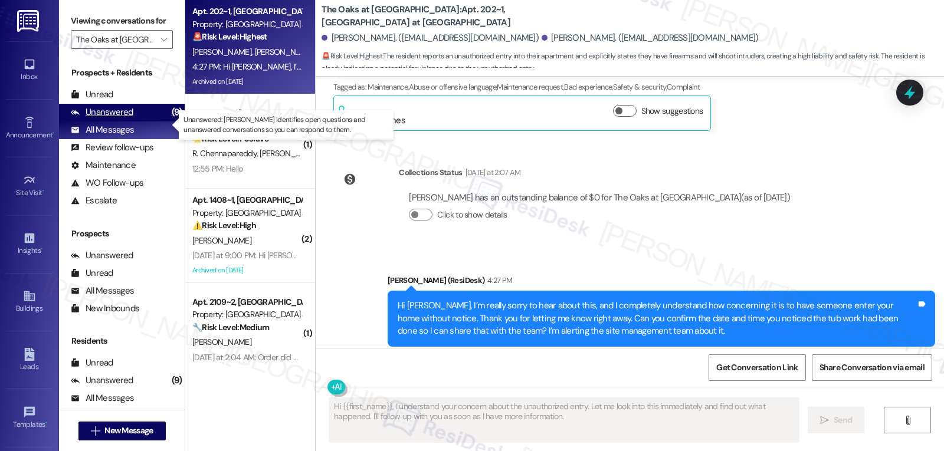
click at [96, 119] on div "Unanswered" at bounding box center [102, 112] width 63 height 12
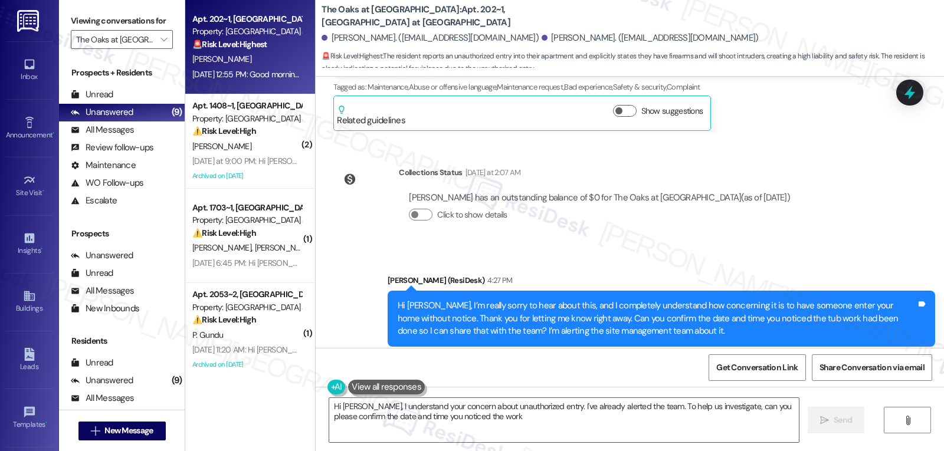
type textarea "Hi Ruben, I understand your concern about unauthorized entry. I've already aler…"
click at [228, 58] on div "[PERSON_NAME]" at bounding box center [246, 59] width 111 height 15
type textarea "Fetching suggested responses. Please feel free to read through the conversation…"
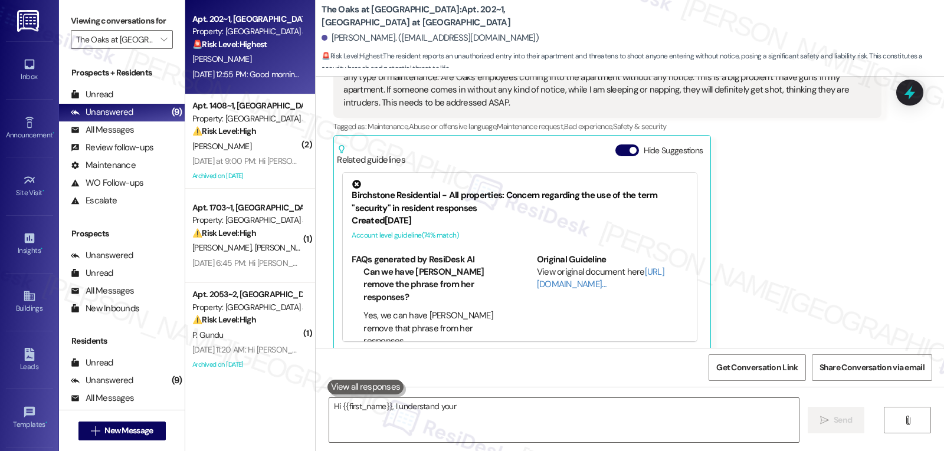
scroll to position [10207, 0]
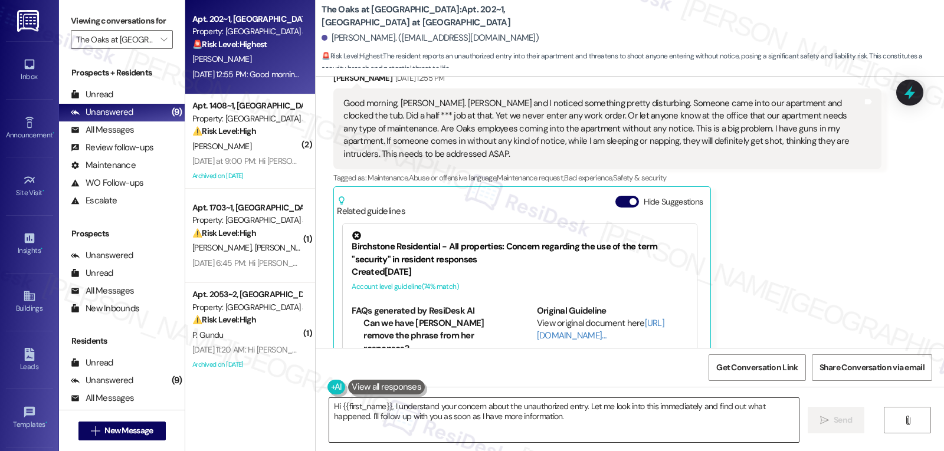
click at [470, 414] on textarea "Hi {{first_name}}, I understand your concern about the unauthorized entry. Let …" at bounding box center [564, 420] width 470 height 44
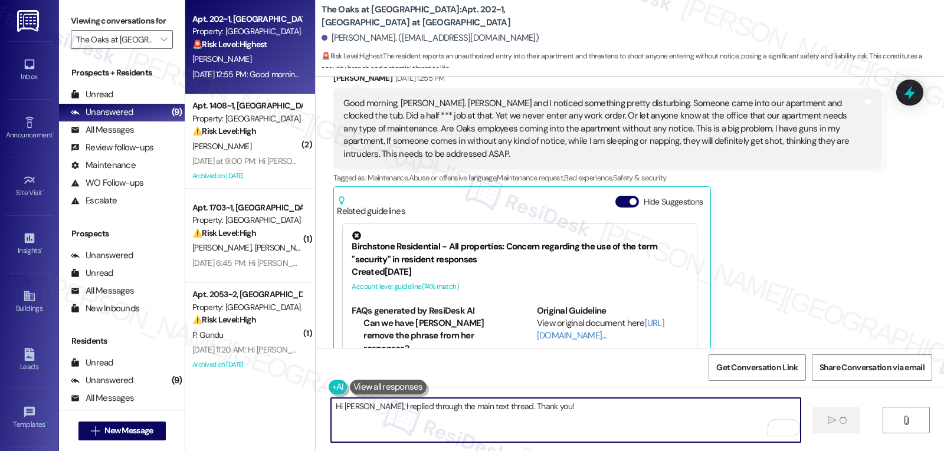
type textarea "Fetching suggested responses. Please feel free to read through the conversation…"
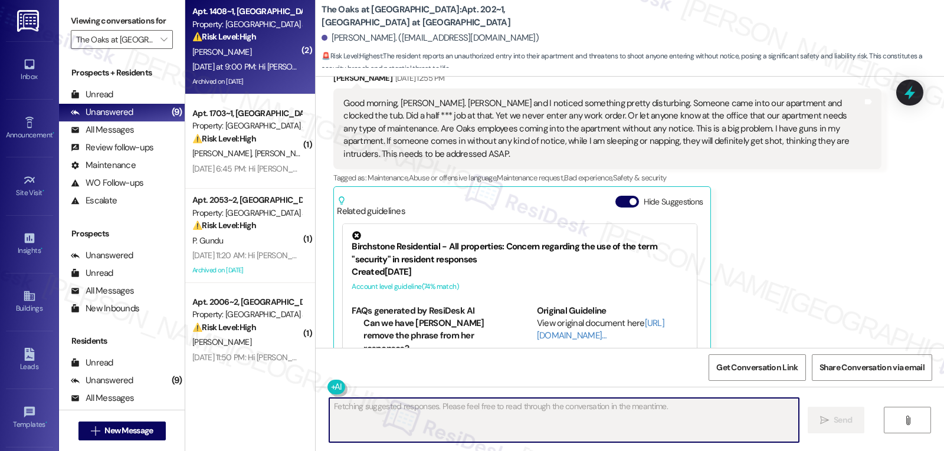
click at [247, 79] on div "Archived on 02/24/2025" at bounding box center [246, 81] width 111 height 15
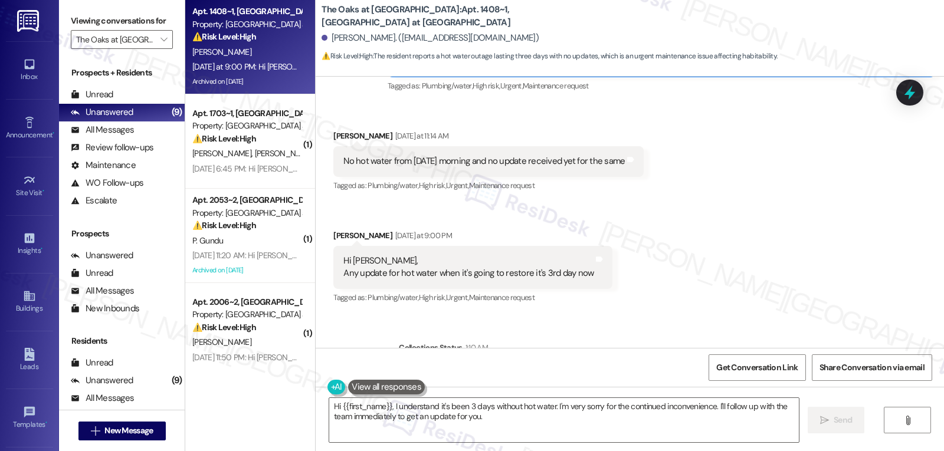
scroll to position [6341, 0]
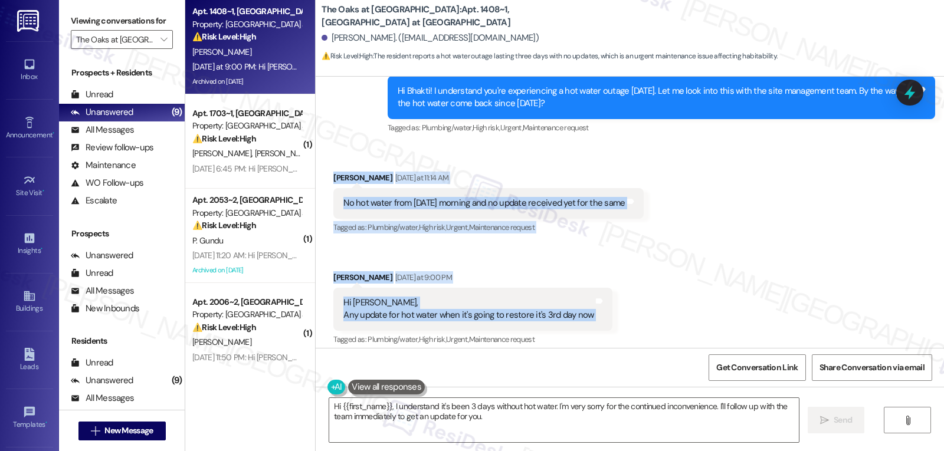
drag, startPoint x: 324, startPoint y: 176, endPoint x: 601, endPoint y: 330, distance: 316.4
click at [601, 330] on div "Received via SMS Bhakti Desai Yesterday at 11:14 AM No hot water from Saturday …" at bounding box center [630, 251] width 628 height 212
copy div "Bhakti Desai Yesterday at 11:14 AM No hot water from Saturday morning and no up…"
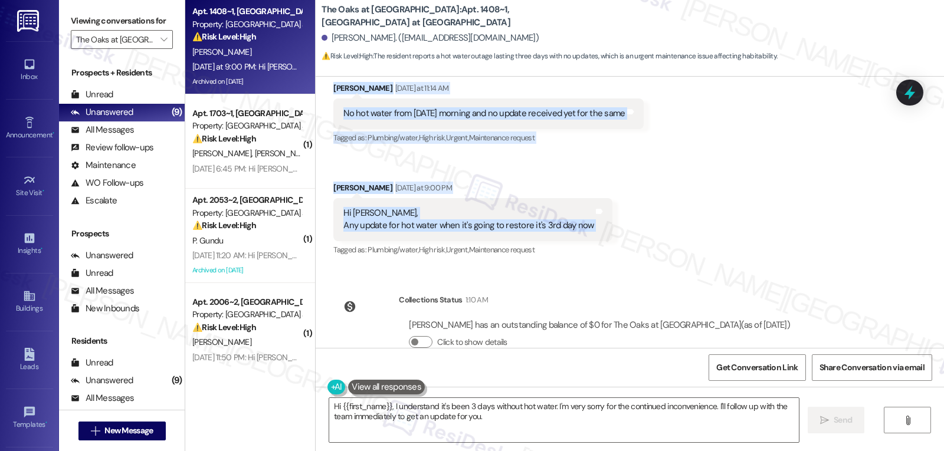
scroll to position [6459, 0]
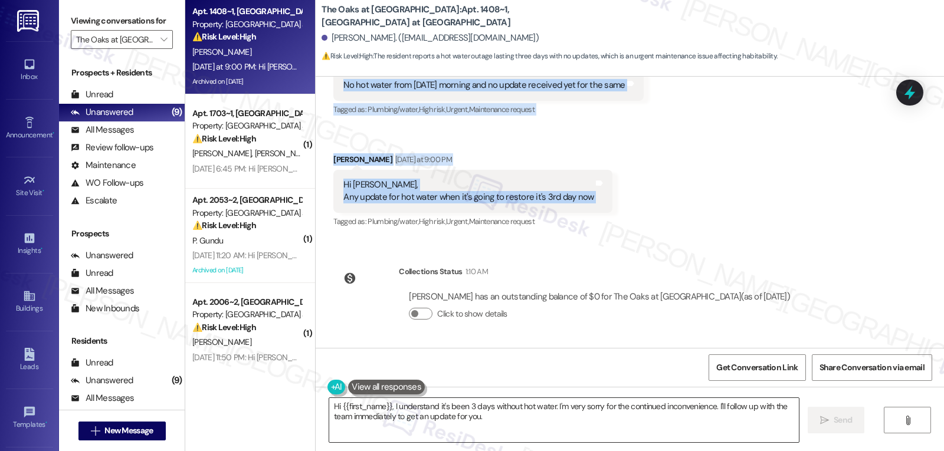
click at [575, 418] on textarea "Hi {{first_name}}, I understand it's been 3 days without hot water. I'm very so…" at bounding box center [564, 420] width 470 height 44
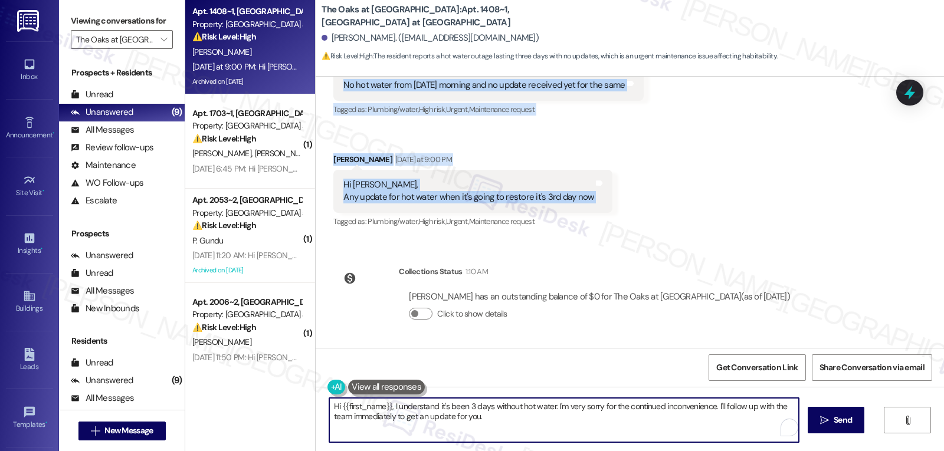
paste textarea "Bhakti — I’m so sorry you’ve been without hot water for this long. I completely…"
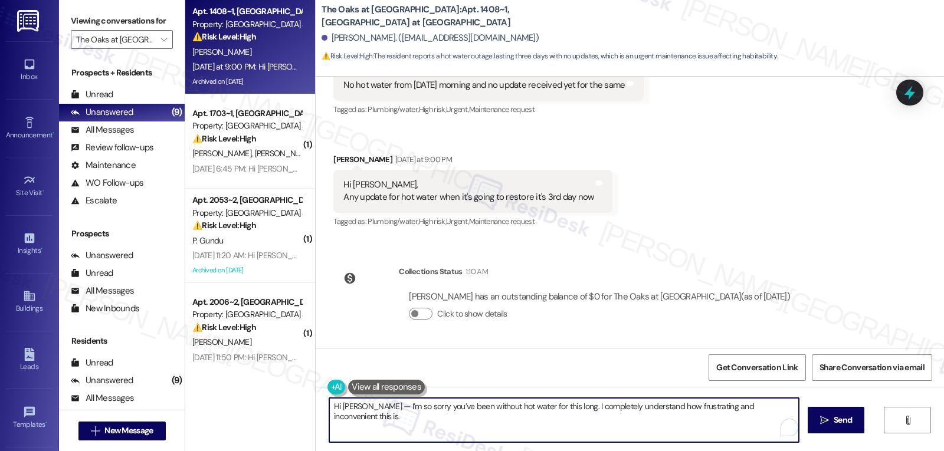
click at [365, 408] on textarea "Hi Bhakti — I’m so sorry you’ve been without hot water for this long. I complet…" at bounding box center [564, 420] width 470 height 44
type textarea "Hi Bhakti, I’m so sorry you’ve been without hot water for this long. I complete…"
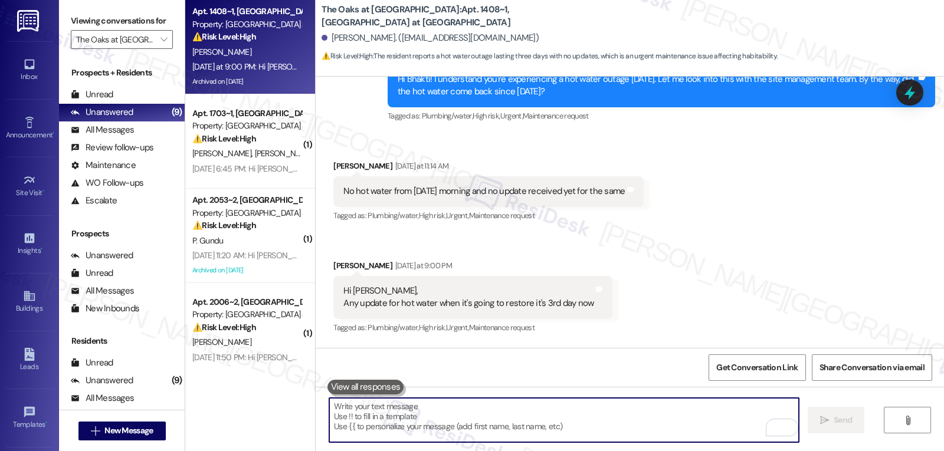
scroll to position [6350, 0]
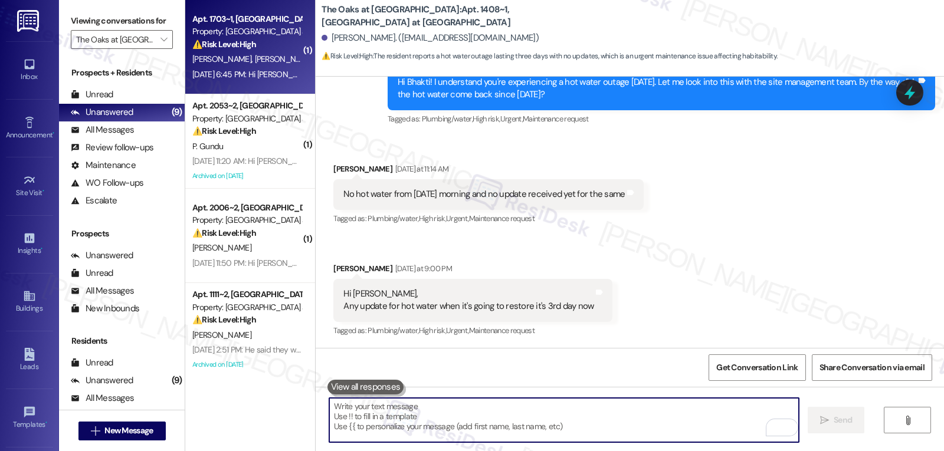
click at [225, 81] on div "Aug 10, 2025 at 6:45 PM: Hi Sarah, so we were told yesterday that our hot water…" at bounding box center [246, 74] width 111 height 15
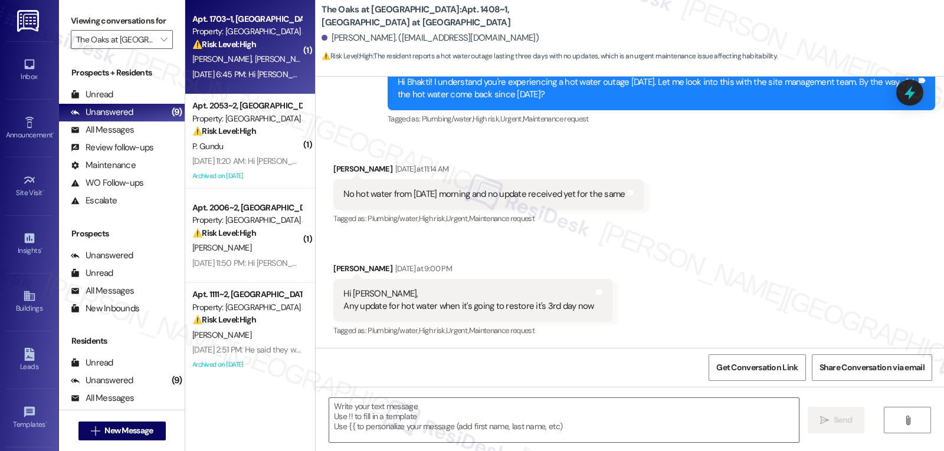
type textarea "Fetching suggested responses. Please feel free to read through the conversation…"
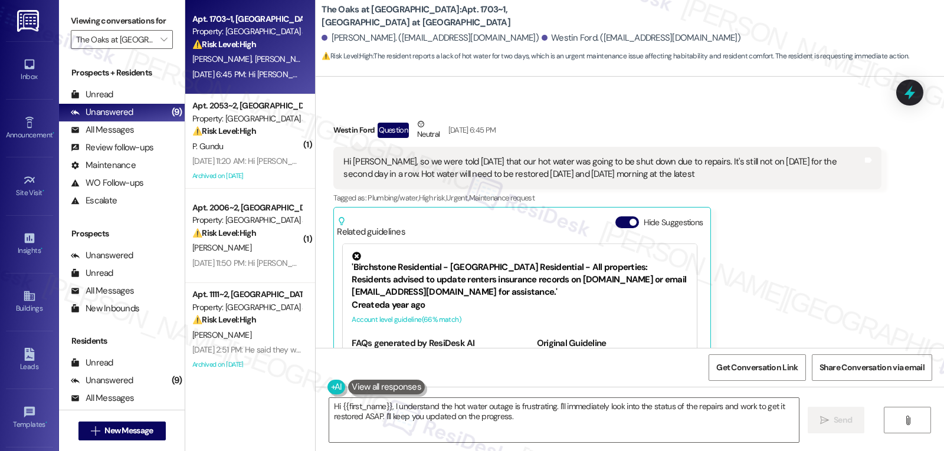
scroll to position [6637, 0]
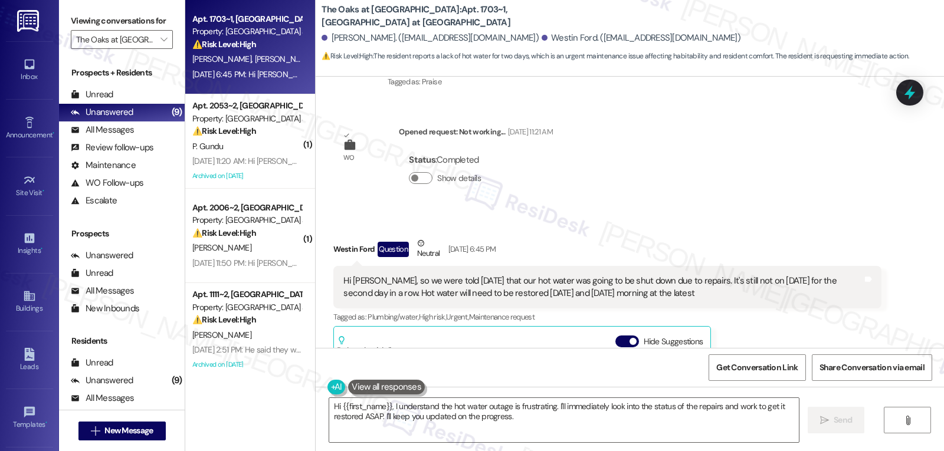
click at [337, 237] on div "Westin Ford Question Neutral Aug 10, 2025 at 6:45 PM" at bounding box center [606, 251] width 547 height 29
copy div "Westin"
click at [508, 425] on textarea "Hi {{first_name}}, I understand the hot water outage is frustrating. I'll immed…" at bounding box center [564, 420] width 470 height 44
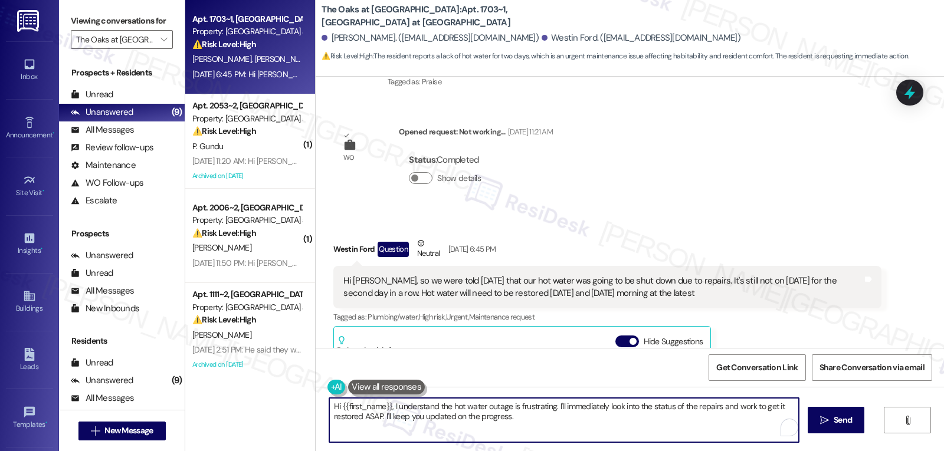
paste textarea "Westin"
drag, startPoint x: 395, startPoint y: 418, endPoint x: 372, endPoint y: 419, distance: 23.0
click at [395, 419] on textarea "Hi {{first_name}}, I understand the hot water outage is frustrating. I'll immed…" at bounding box center [564, 420] width 470 height 44
click at [351, 410] on textarea "Hi {{first_name}}, I understand the hot water outage is frustrating. I'll immed…" at bounding box center [564, 420] width 470 height 44
drag, startPoint x: 336, startPoint y: 411, endPoint x: 762, endPoint y: 479, distance: 431.9
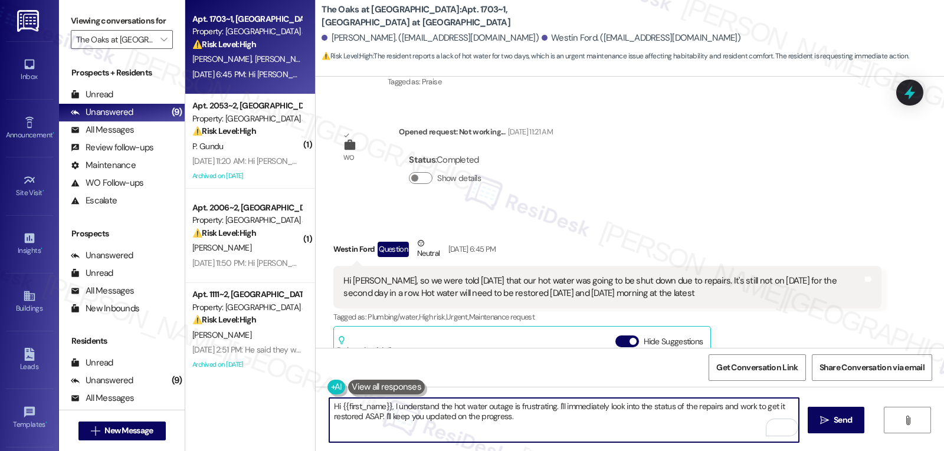
click at [762, 451] on html "Inbox Go to Inbox Announcement • Send A Text Announcement Site Visit • Go to Si…" at bounding box center [472, 225] width 944 height 451
paste textarea "Westin"
type textarea "Hi Westin, I apologize for the delayed response. Has the how water been restore…"
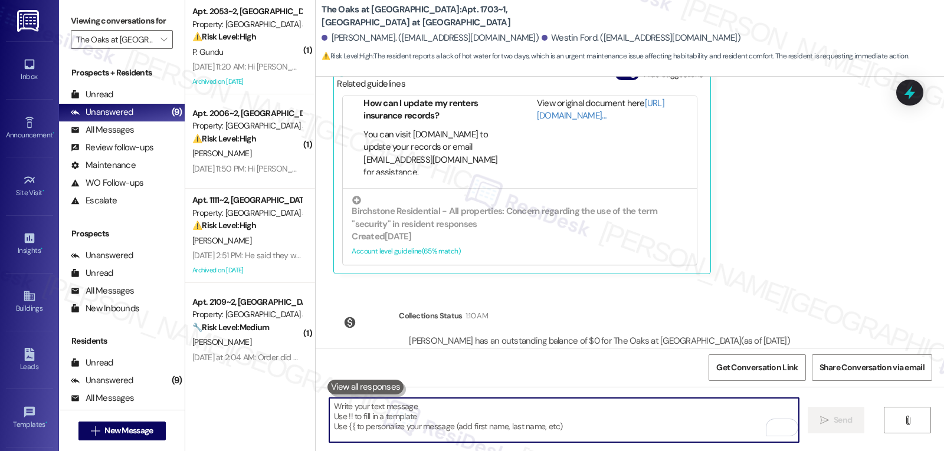
scroll to position [6955, 0]
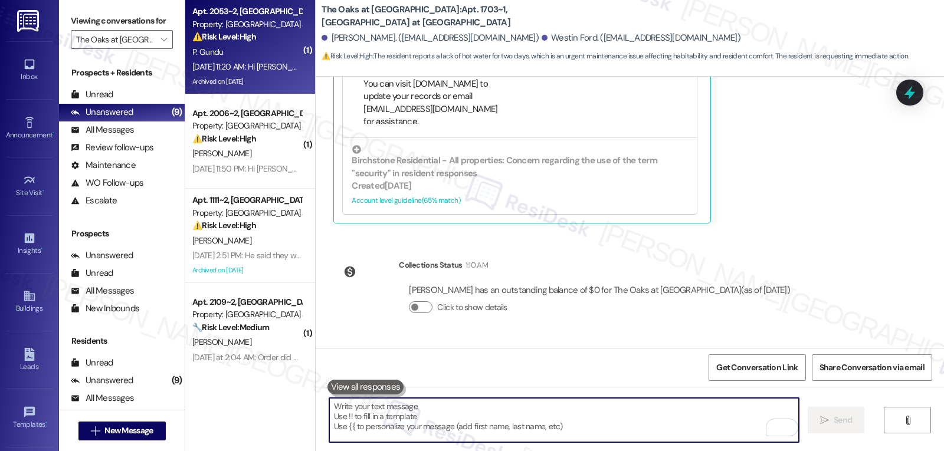
click at [269, 72] on div "Aug 10, 2025 at 11:20 AM: Hi Sarah, Good morning Can you please send maintenanc…" at bounding box center [246, 67] width 111 height 15
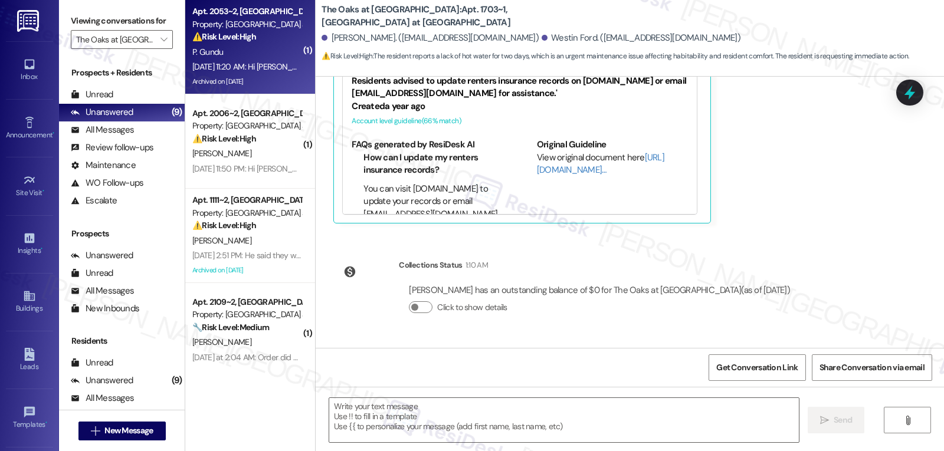
type textarea "Fetching suggested responses. Please feel free to read through the conversation…"
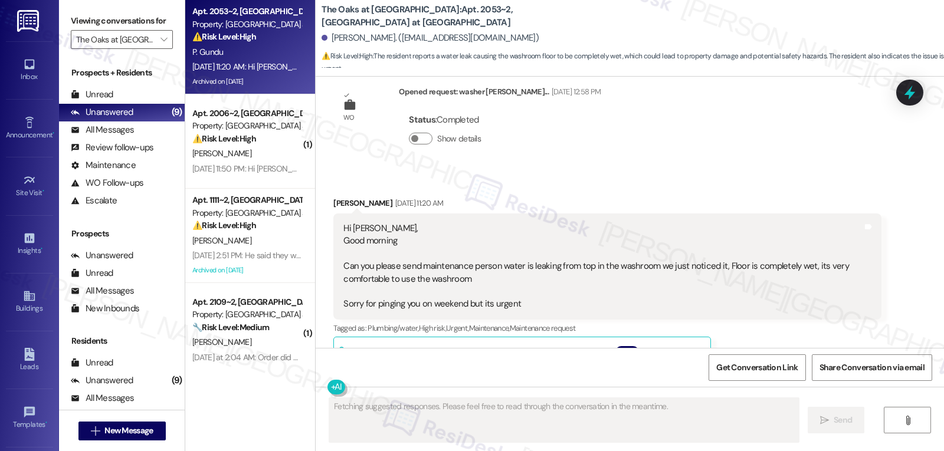
scroll to position [20113, 0]
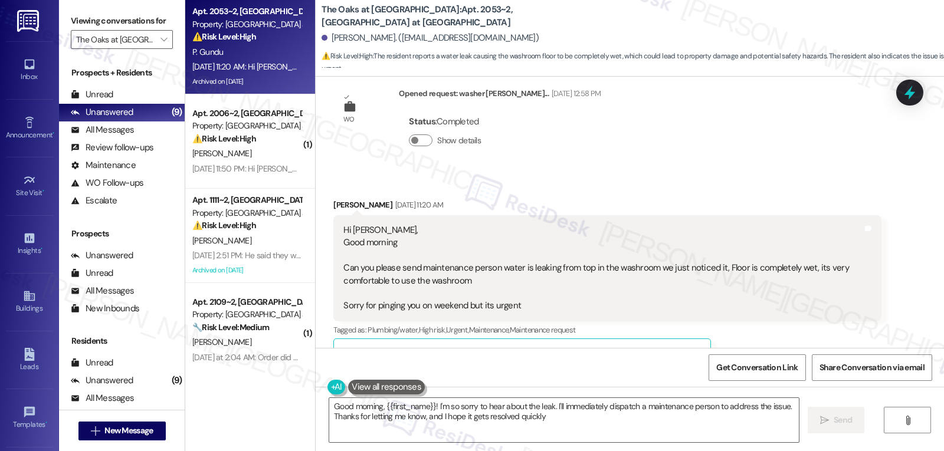
type textarea "Good morning, {{first_name}}! I'm so sorry to hear about the leak. I'll immedia…"
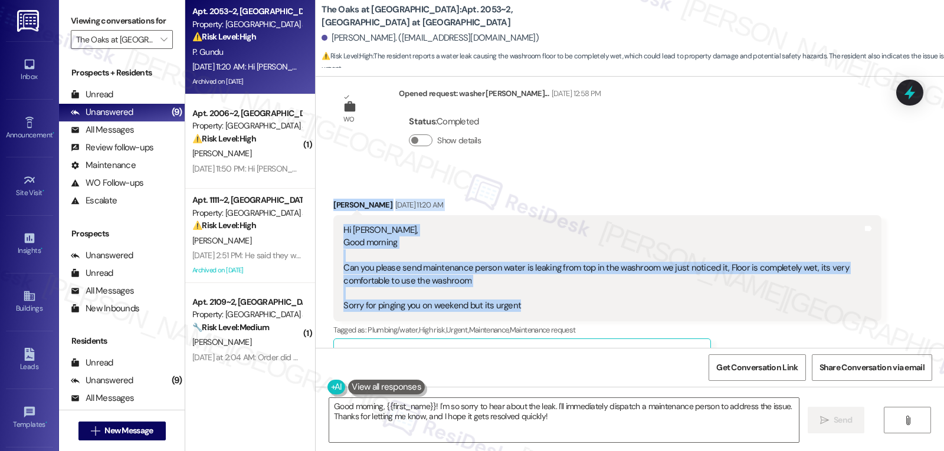
drag, startPoint x: 324, startPoint y: 115, endPoint x: 579, endPoint y: 224, distance: 276.5
click at [579, 224] on div "Received via SMS Pooja Gundu Aug 10, 2025 at 11:20 AM Hi Sarah, Good morning Ca…" at bounding box center [606, 376] width 565 height 373
copy div "Pooja Gundu Aug 10, 2025 at 11:20 AM Hi Sarah, Good morning Can you please send…"
click at [917, 92] on icon at bounding box center [910, 93] width 20 height 20
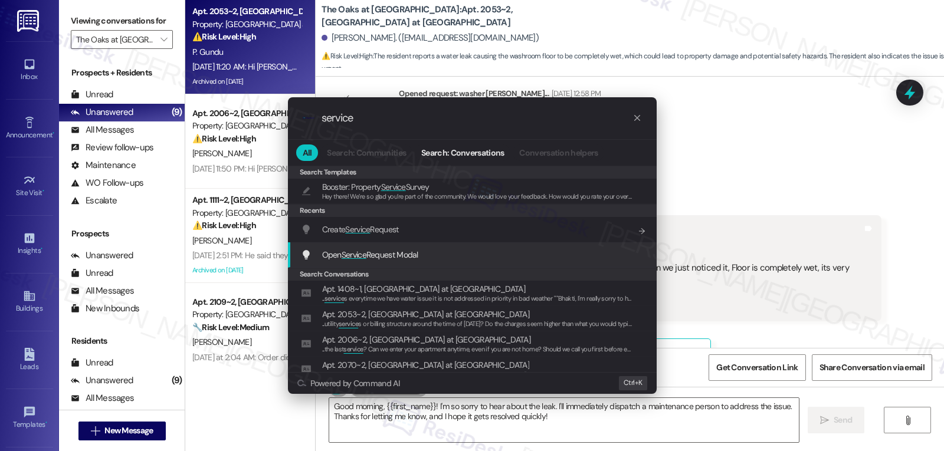
type input "service"
click at [389, 256] on span "Open Service Request Modal" at bounding box center [370, 255] width 96 height 11
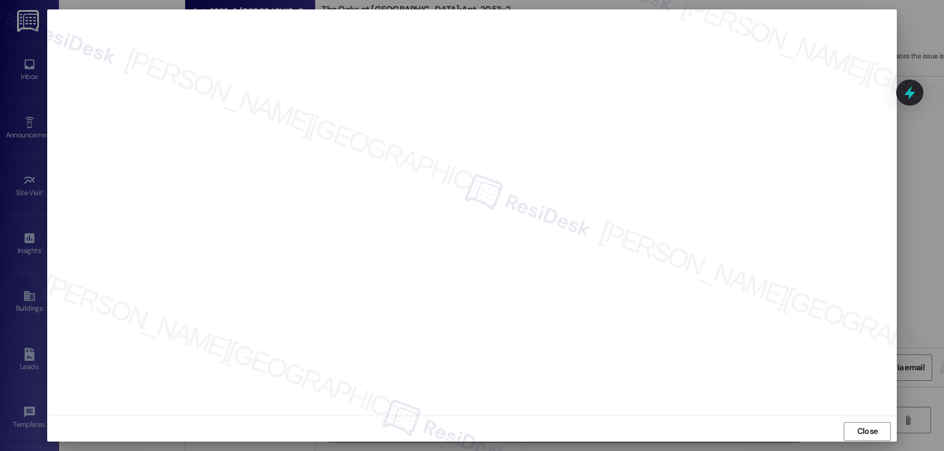
click at [875, 431] on span "Close" at bounding box center [867, 431] width 25 height 12
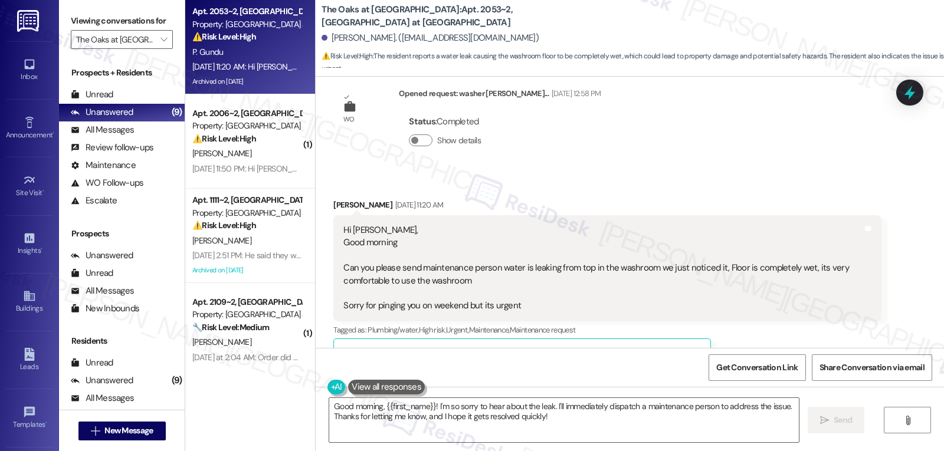
click at [333, 199] on div "Pooja Gundu Aug 10, 2025 at 11:20 AM" at bounding box center [606, 207] width 547 height 17
copy div "Pooja"
click at [402, 428] on textarea "Good morning, {{first_name}}! I'm so sorry to hear about the leak. I'll immedia…" at bounding box center [564, 420] width 470 height 44
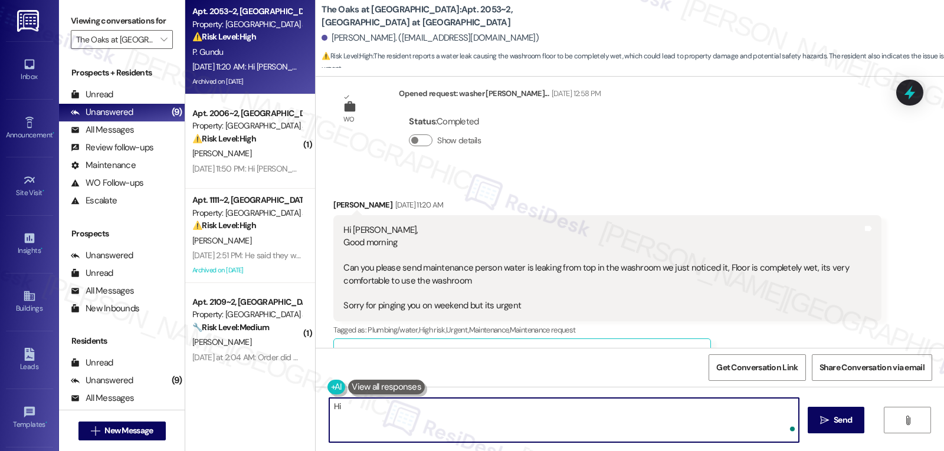
paste textarea "Pooja"
click at [442, 409] on textarea "Hi Pooja, hope you're doing great! Has the leak been fixed by now?" at bounding box center [564, 420] width 470 height 44
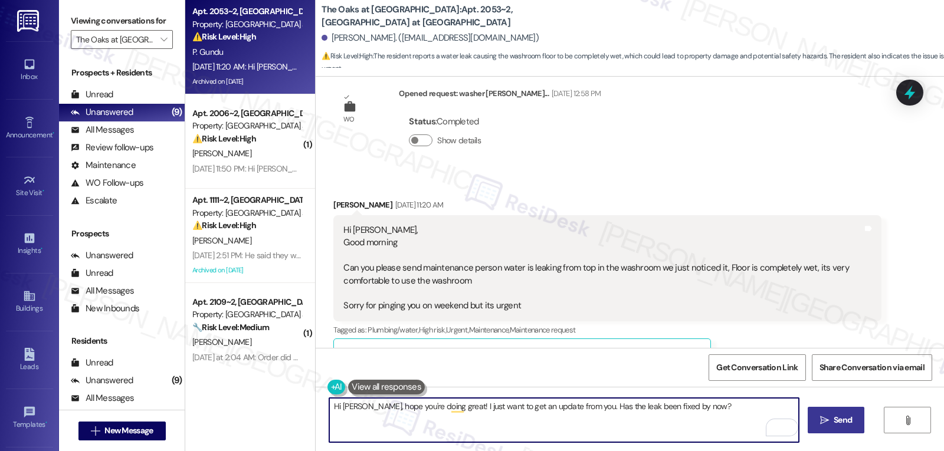
type textarea "Hi Pooja, hope you're doing great! I just want to get an update from you. Has t…"
click at [851, 424] on span "Send" at bounding box center [842, 420] width 23 height 12
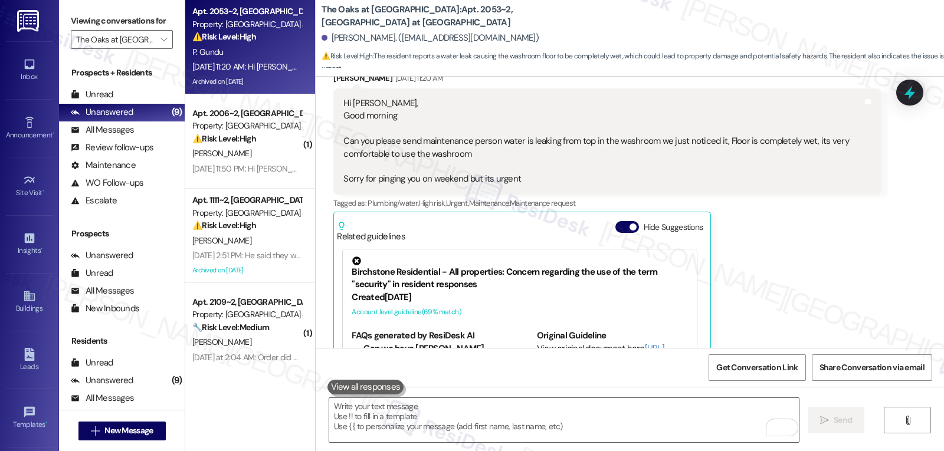
scroll to position [194, 0]
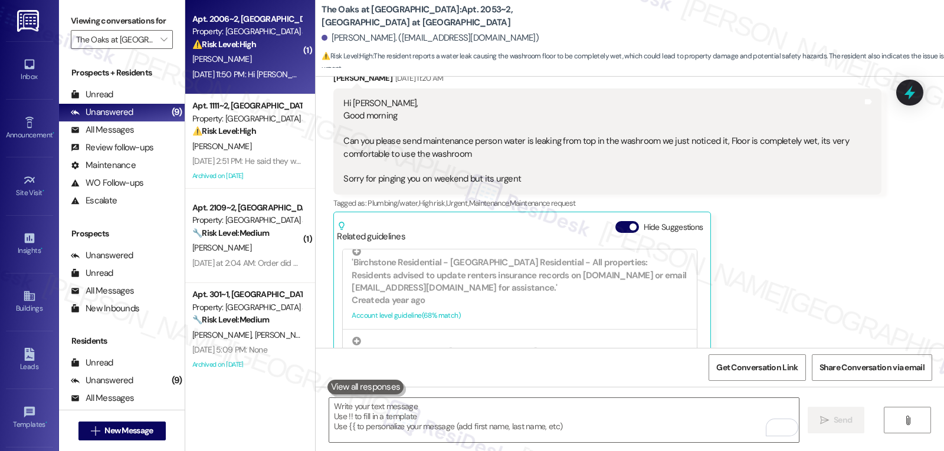
click at [251, 65] on div "[PERSON_NAME]" at bounding box center [246, 59] width 111 height 15
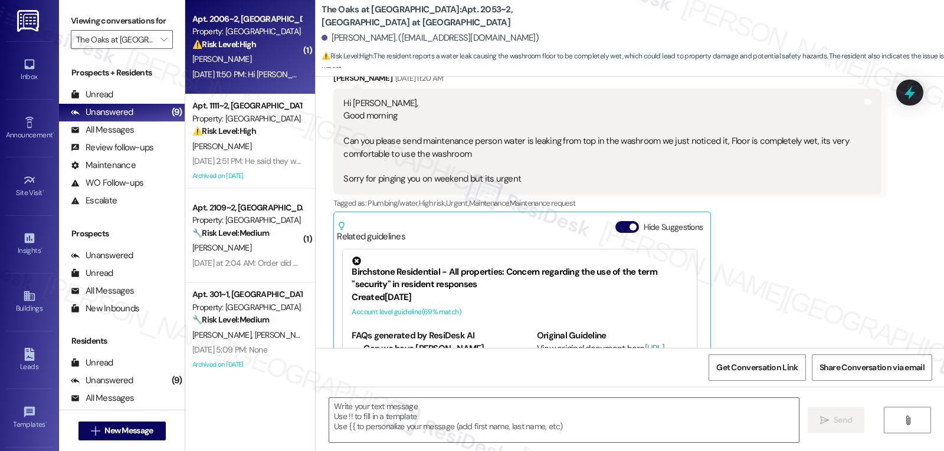
type textarea "Fetching suggested responses. Please feel free to read through the conversation…"
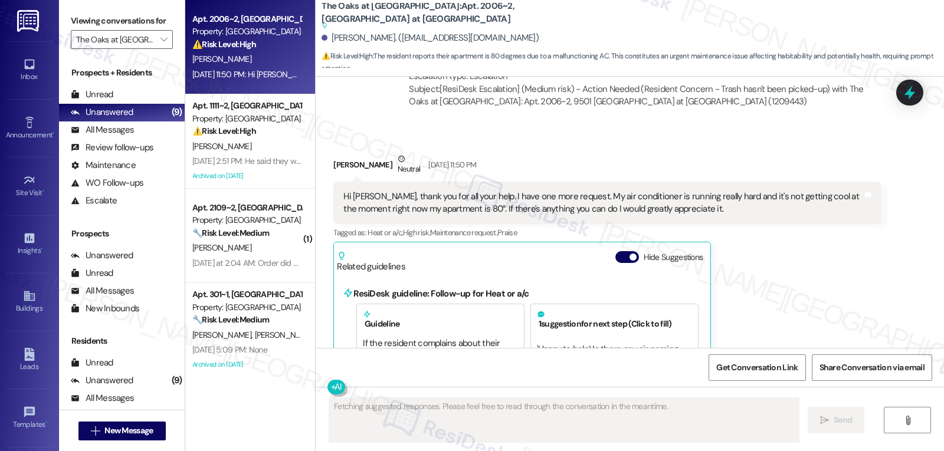
scroll to position [8580, 0]
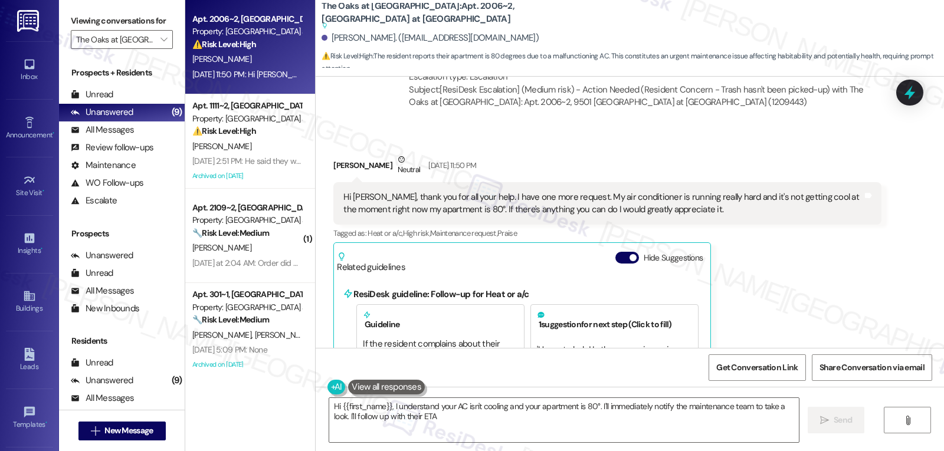
type textarea "Hi {{first_name}}, I understand your AC isn't cooling and your apartment is 80°…"
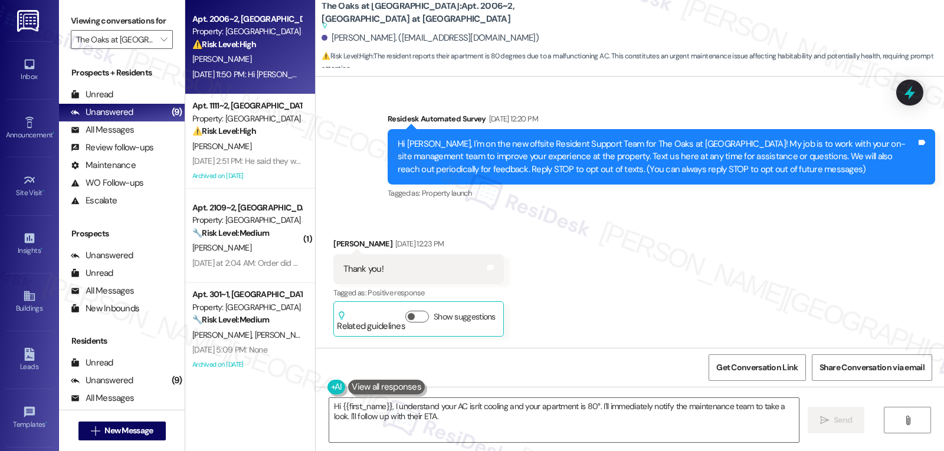
scroll to position [8580, 0]
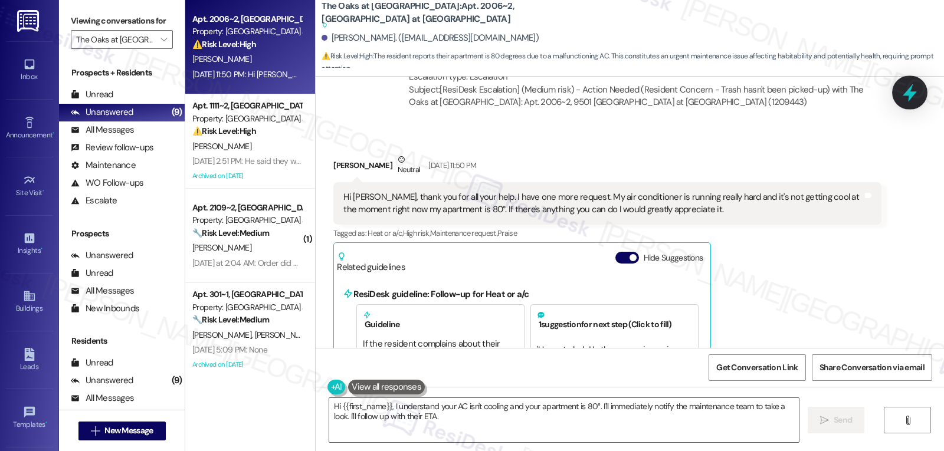
click at [911, 91] on icon at bounding box center [910, 93] width 20 height 20
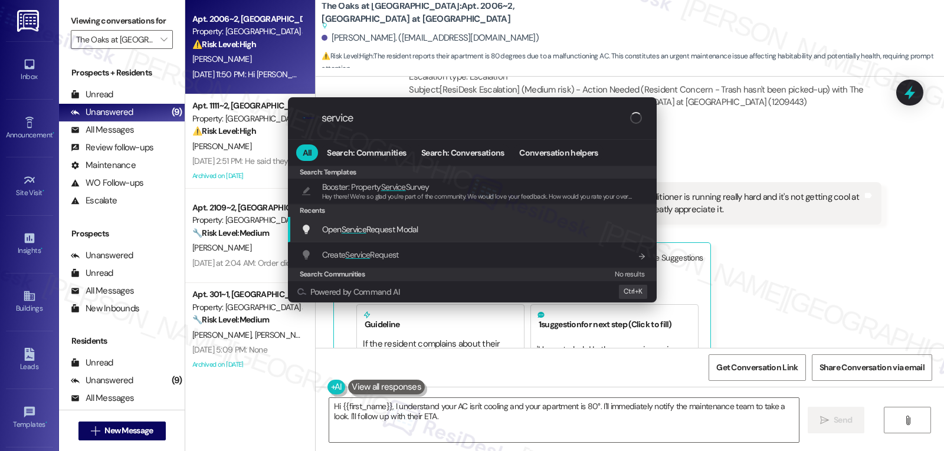
type input "service"
click at [408, 229] on span "Open Service Request Modal" at bounding box center [370, 229] width 96 height 11
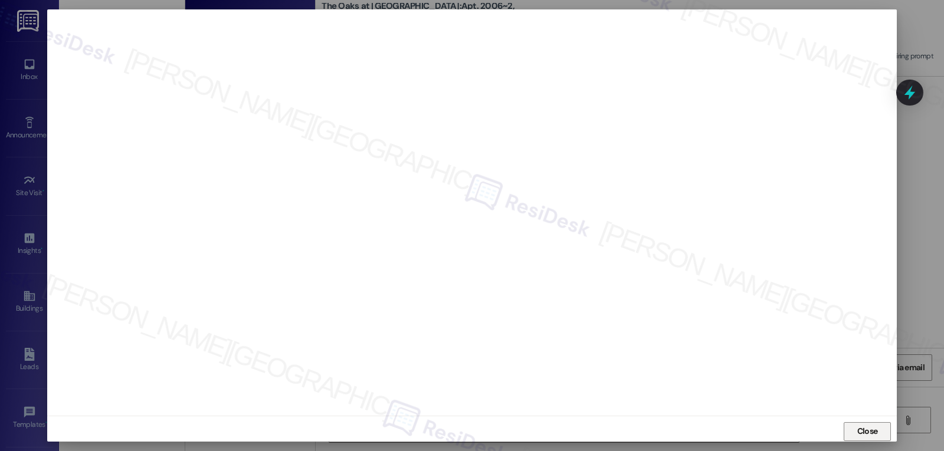
click at [870, 435] on span "Close" at bounding box center [867, 431] width 21 height 12
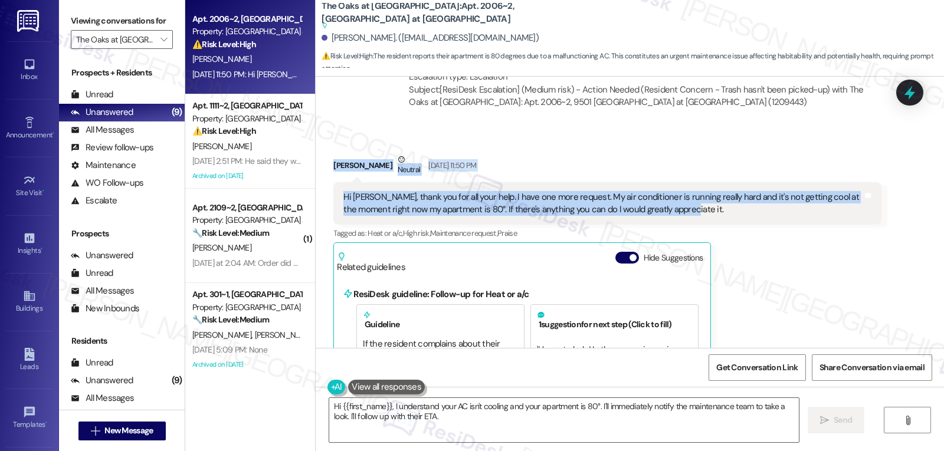
drag, startPoint x: 326, startPoint y: 138, endPoint x: 730, endPoint y: 189, distance: 406.8
click at [730, 189] on div "[PERSON_NAME] Neutral [DATE] 11:50 PM Hi [PERSON_NAME], thank you for all your …" at bounding box center [606, 387] width 547 height 469
copy div "[PERSON_NAME] Neutral [DATE] 11:50 PM Hi [PERSON_NAME], thank you for all your …"
drag, startPoint x: 593, startPoint y: 181, endPoint x: 587, endPoint y: 177, distance: 6.9
click at [593, 191] on div "Hi [PERSON_NAME], thank you for all your help. I have one more request. My air …" at bounding box center [602, 203] width 519 height 25
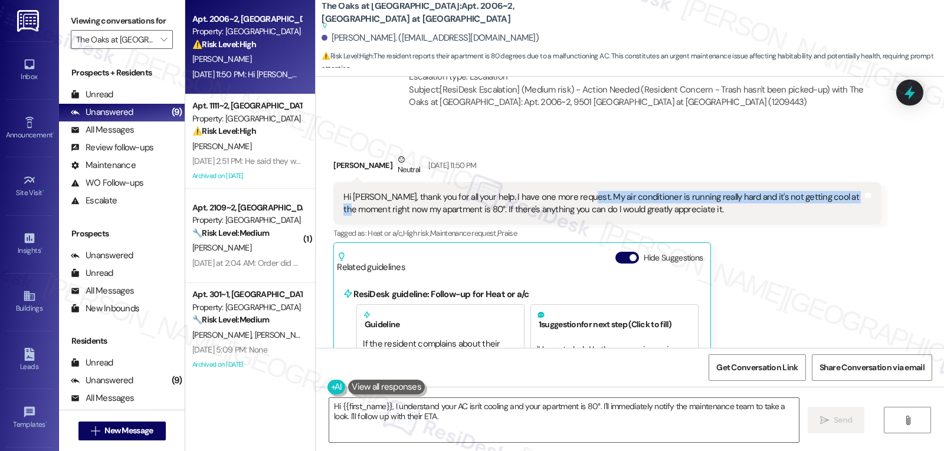
drag, startPoint x: 570, startPoint y: 170, endPoint x: 851, endPoint y: 170, distance: 280.2
click at [851, 191] on div "Hi [PERSON_NAME], thank you for all your help. I have one more request. My air …" at bounding box center [602, 203] width 519 height 25
copy div "air conditioner is running really hard and it's not getting cool at the moment"
click at [461, 425] on textarea "Hi {{first_name}}, I understand your AC isn't cooling and your apartment is 80°…" at bounding box center [564, 420] width 470 height 44
paste textarea "[PERSON_NAME] — I’m sorry your AC isn’t cooling properly, especially with it al…"
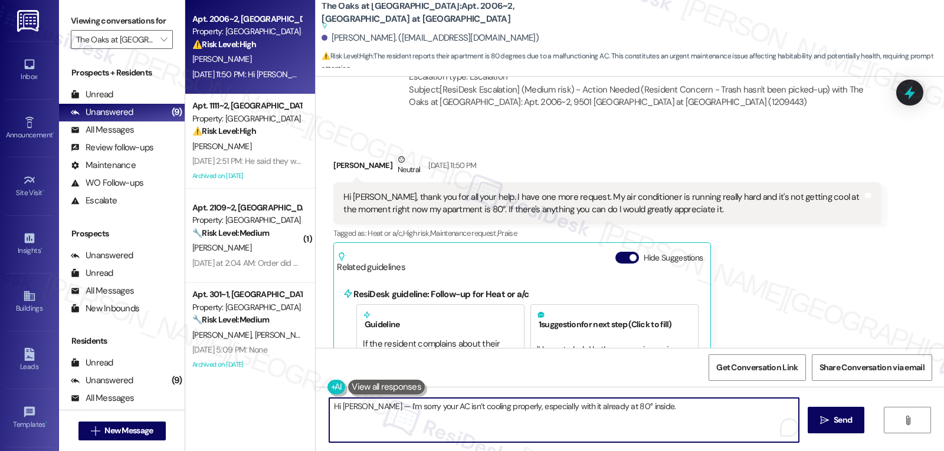
click at [372, 409] on textarea "Hi [PERSON_NAME] — I’m sorry your AC isn’t cooling properly, especially with it…" at bounding box center [564, 420] width 470 height 44
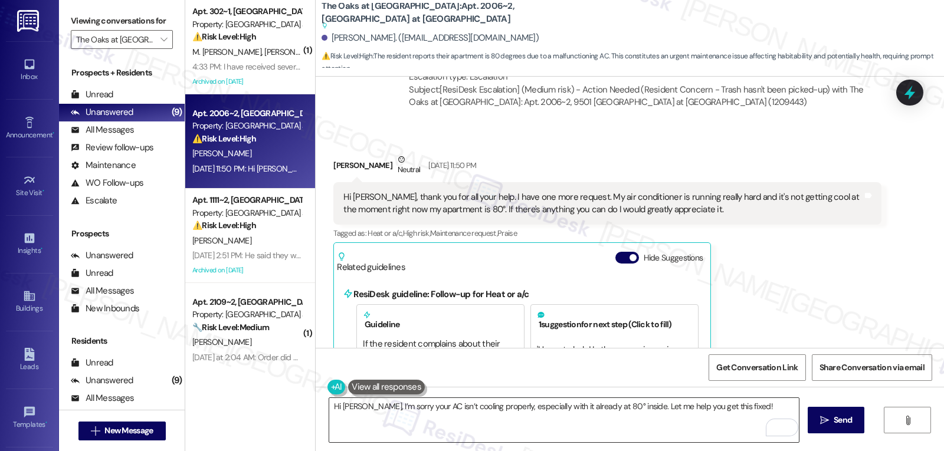
click at [755, 411] on textarea "Hi [PERSON_NAME], I’m sorry your AC isn’t cooling properly, especially with it …" at bounding box center [564, 420] width 470 height 44
paste textarea "How long has the air conditioner been running without cooling properly? Is air …"
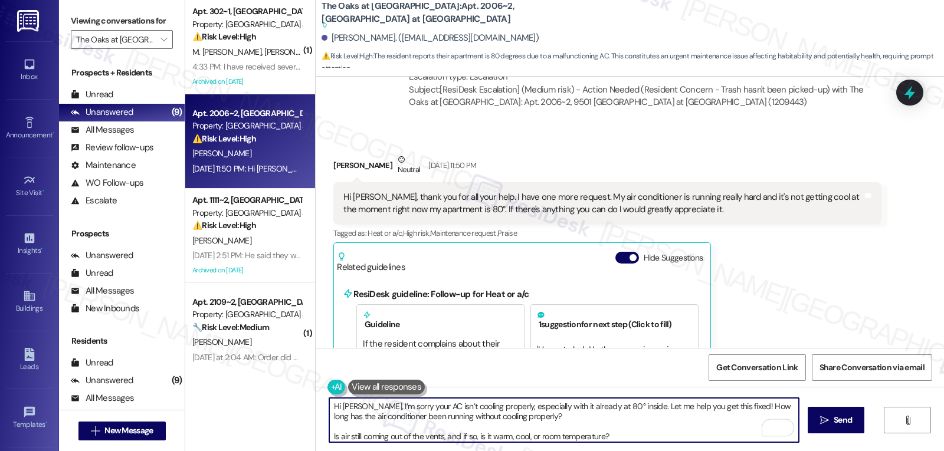
click at [615, 418] on textarea "Hi [PERSON_NAME], I’m sorry your AC isn’t cooling properly, especially with it …" at bounding box center [564, 420] width 470 height 44
click at [457, 431] on textarea "Hi [PERSON_NAME], I’m sorry your AC isn’t cooling properly, especially with it …" at bounding box center [564, 420] width 470 height 44
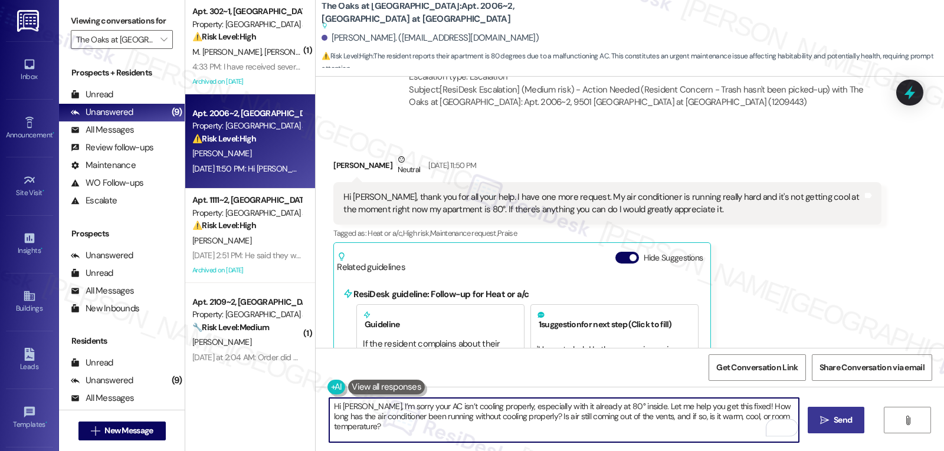
type textarea "Hi [PERSON_NAME], I’m sorry your AC isn’t cooling properly, especially with it …"
click at [843, 427] on button " Send" at bounding box center [836, 420] width 57 height 27
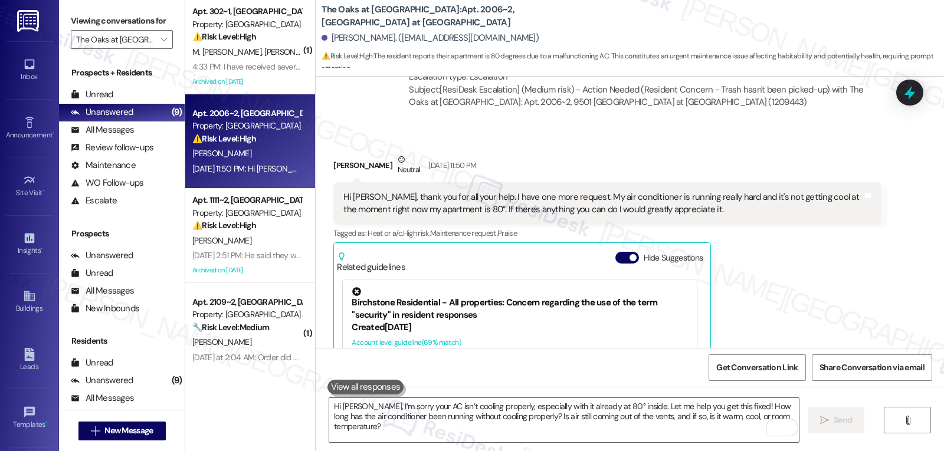
scroll to position [8673, 0]
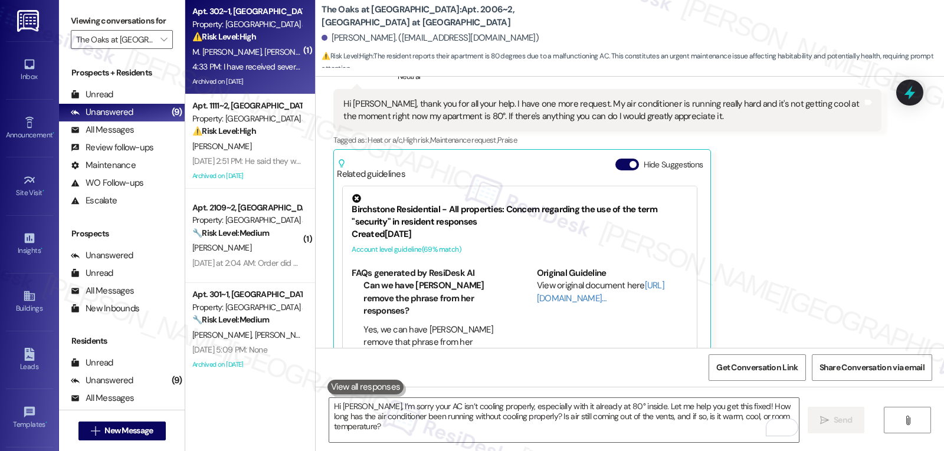
click at [265, 51] on span "[PERSON_NAME]" at bounding box center [294, 52] width 59 height 11
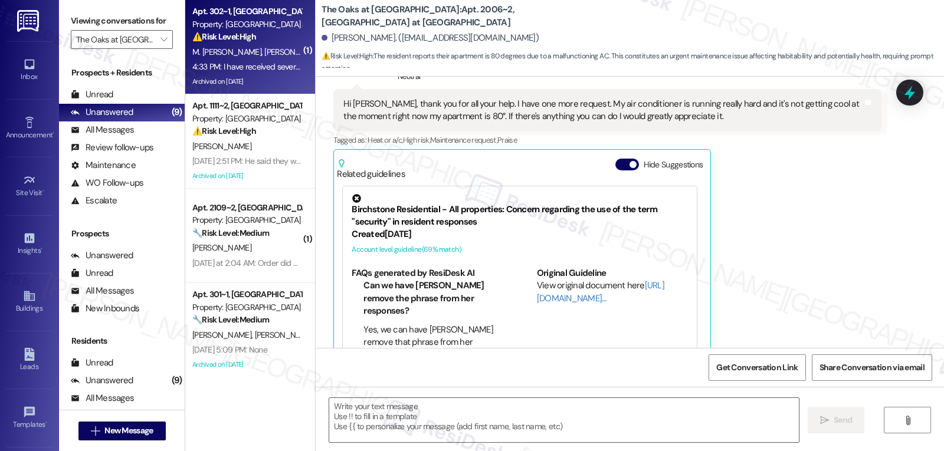
type textarea "Fetching suggested responses. Please feel free to read through the conversation…"
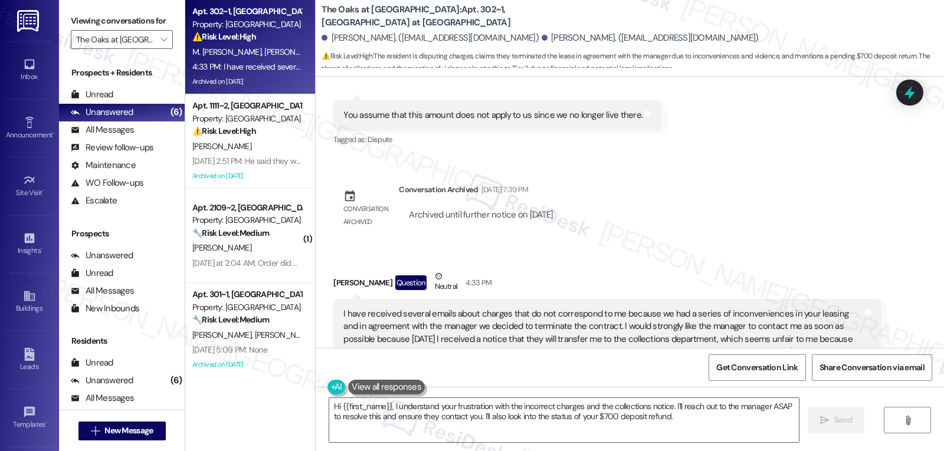
scroll to position [1146, 0]
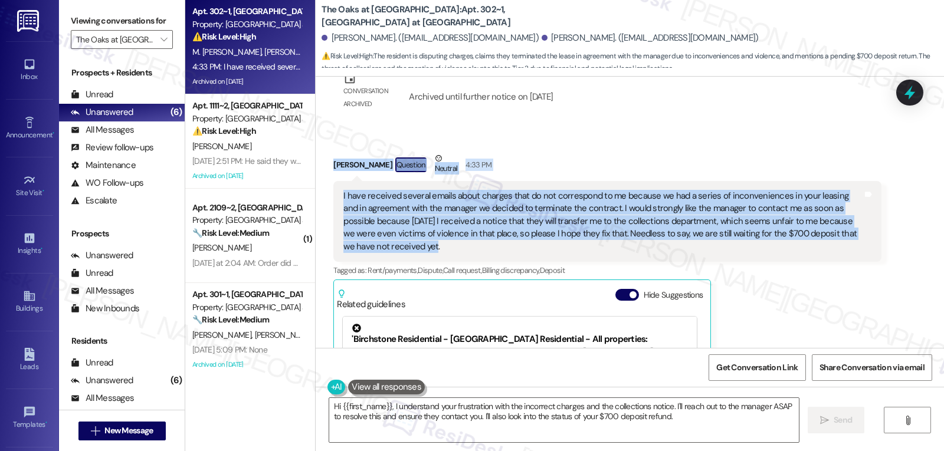
drag, startPoint x: 325, startPoint y: 128, endPoint x: 476, endPoint y: 220, distance: 176.9
click at [476, 220] on div "[PERSON_NAME] Question Neutral 4:33 PM I have received several emails about cha…" at bounding box center [606, 323] width 547 height 343
copy div "[PERSON_NAME] Question Neutral 4:33 PM I have received several emails about cha…"
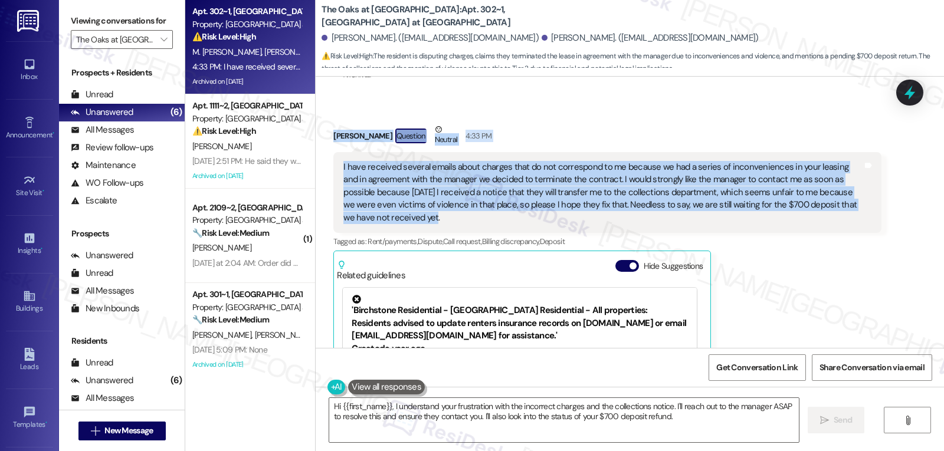
scroll to position [1028, 0]
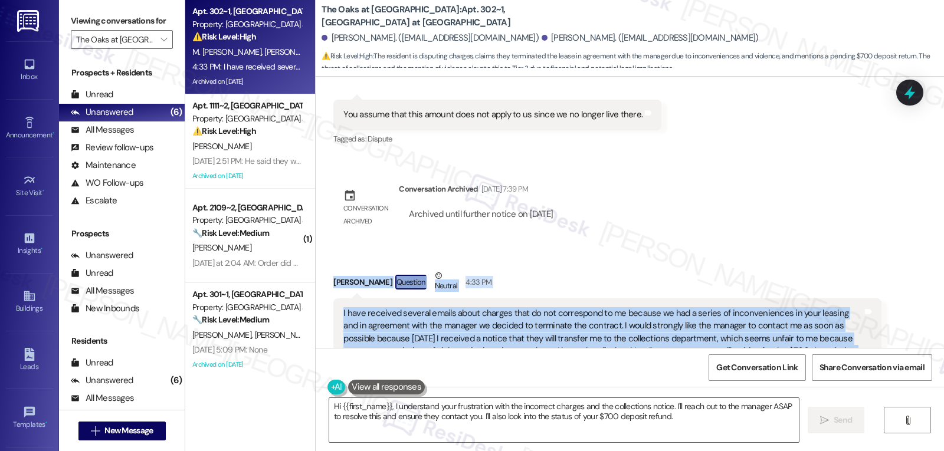
copy div "[PERSON_NAME] Question Neutral 4:33 PM I have received several emails about cha…"
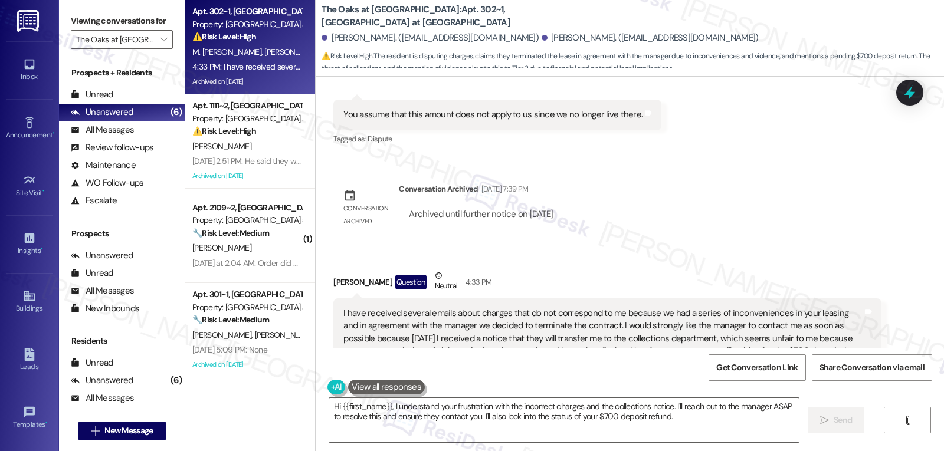
click at [903, 106] on div "Received via SMS [PERSON_NAME] [DATE] 6:16 PM Thank you for your help Tags and …" at bounding box center [630, 65] width 628 height 183
click at [664, 419] on textarea "Hi {{first_name}}, I understand your frustration with the incorrect charges and…" at bounding box center [564, 420] width 470 height 44
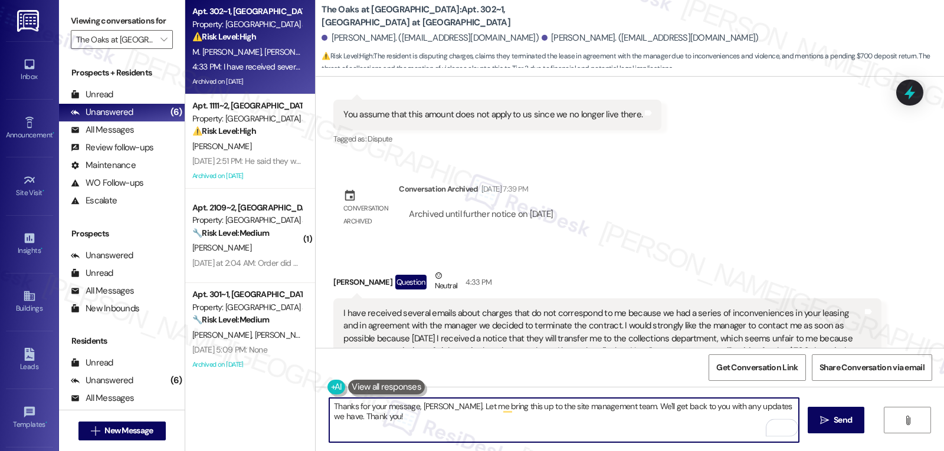
click at [450, 430] on textarea "Thanks for your message, [PERSON_NAME]. Let me bring this up to the site manage…" at bounding box center [564, 420] width 470 height 44
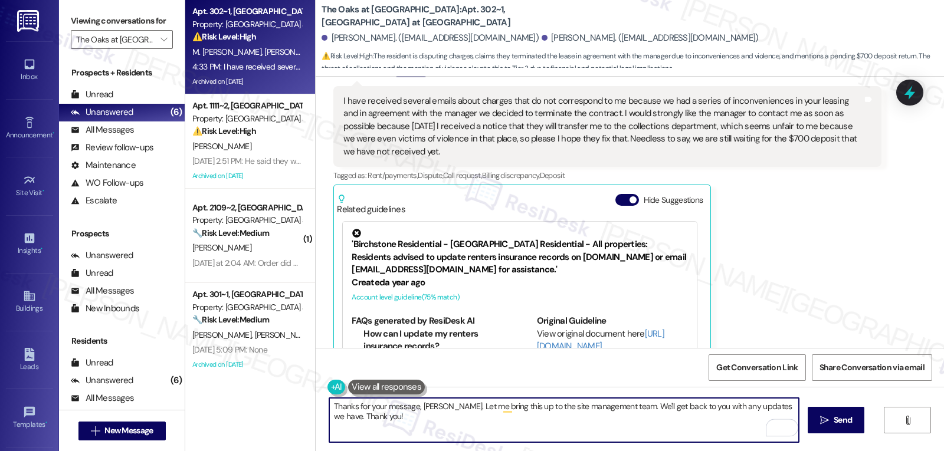
scroll to position [1264, 0]
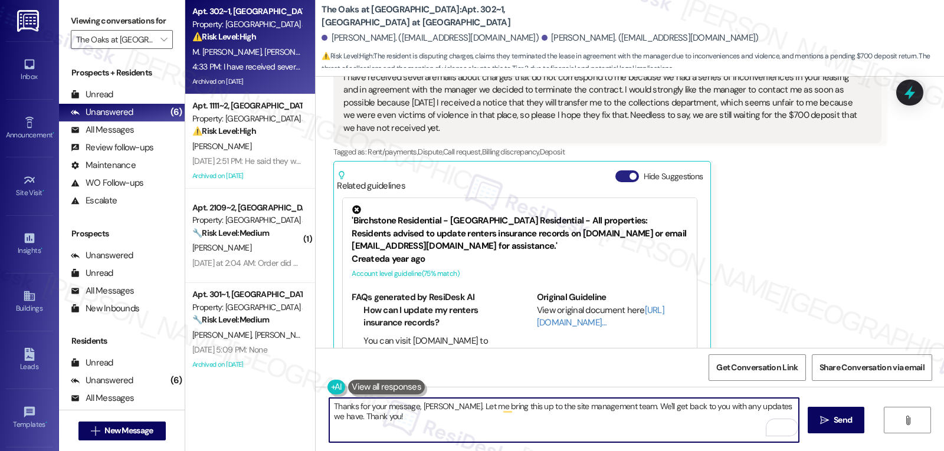
type textarea "Thanks for your message, [PERSON_NAME]. Let me bring this up to the site manage…"
click at [619, 170] on button "Hide Suggestions" at bounding box center [627, 176] width 24 height 12
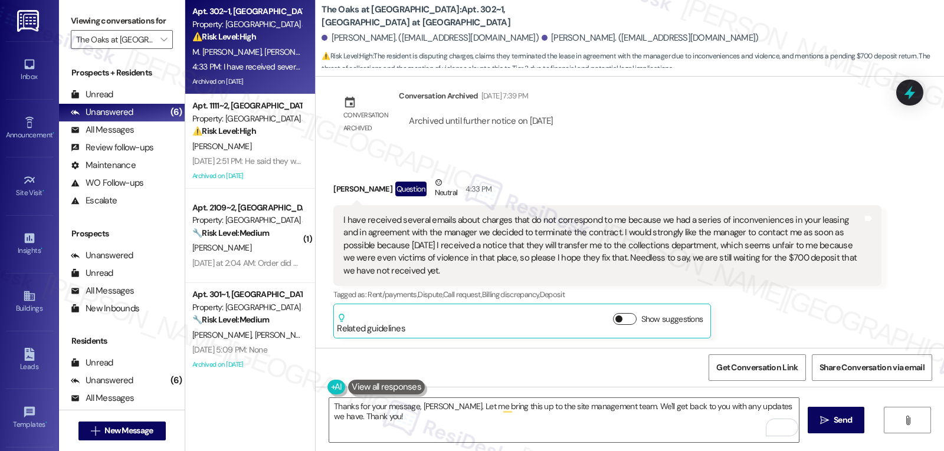
scroll to position [1084, 0]
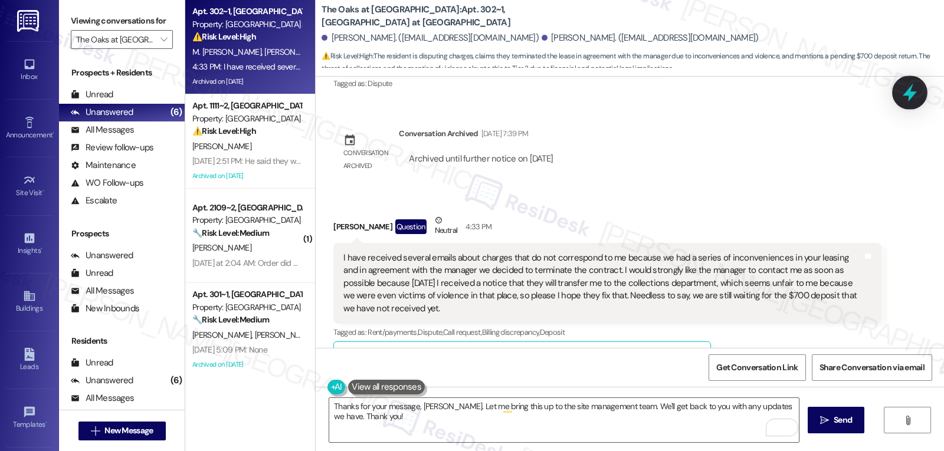
click at [904, 101] on div at bounding box center [909, 93] width 35 height 34
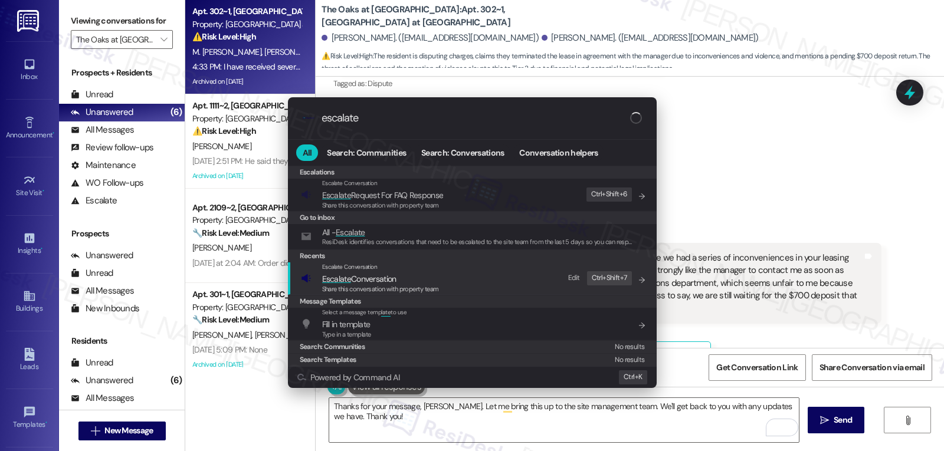
type input "escalate"
click at [386, 289] on span "Share this conversation with property team" at bounding box center [380, 289] width 117 height 8
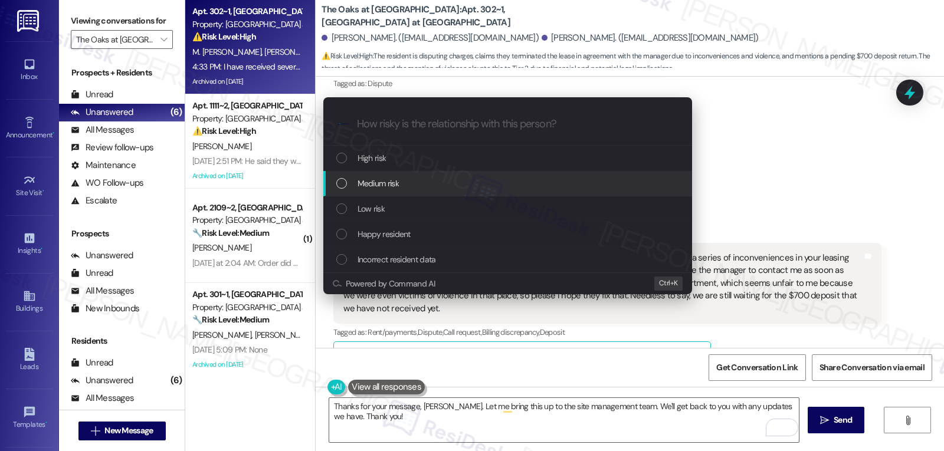
click at [409, 185] on div "Medium risk" at bounding box center [508, 183] width 345 height 13
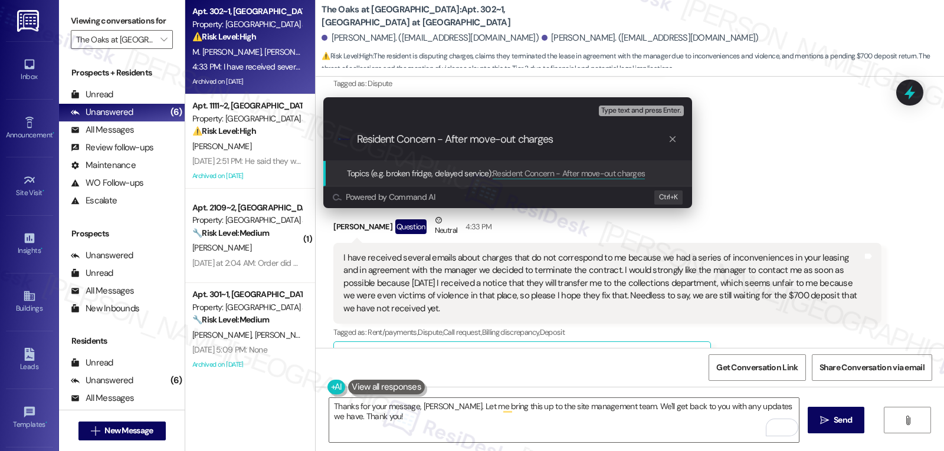
drag, startPoint x: 472, startPoint y: 140, endPoint x: 449, endPoint y: 140, distance: 23.0
click at [449, 140] on input "Resident Concern - After move-out charges" at bounding box center [512, 139] width 311 height 12
type input "Resident Concern - Move-out; Charges upon moving out"
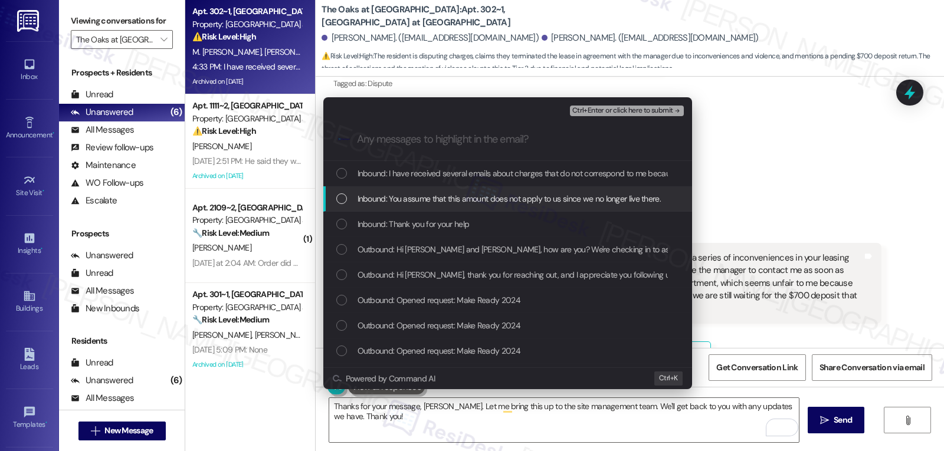
click at [388, 207] on div "Inbound: You assume that this amount does not apply to us since we no longer li…" at bounding box center [507, 198] width 369 height 25
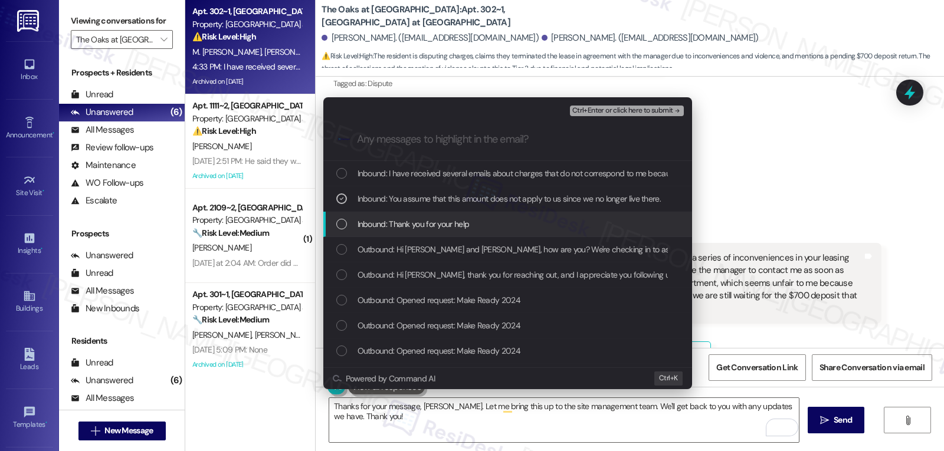
click at [386, 226] on span "Inbound: Thank you for your help" at bounding box center [414, 224] width 112 height 13
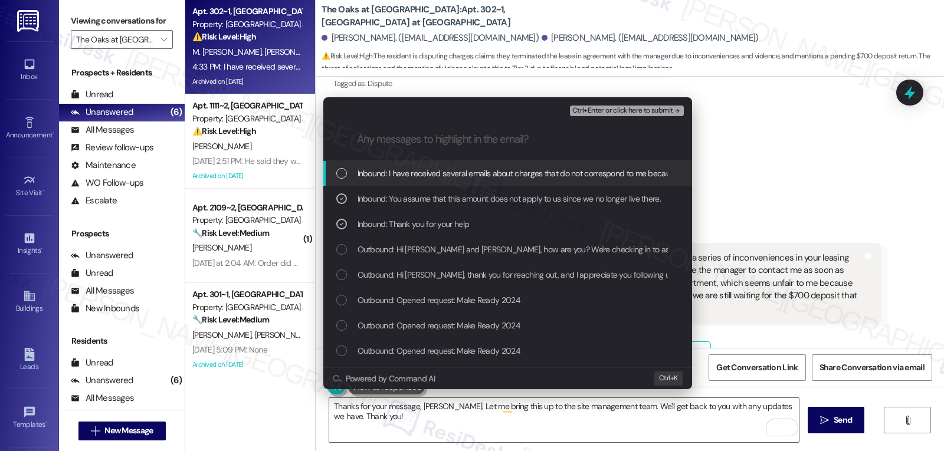
click at [660, 110] on span "Ctrl+Enter or click here to submit" at bounding box center [622, 111] width 101 height 8
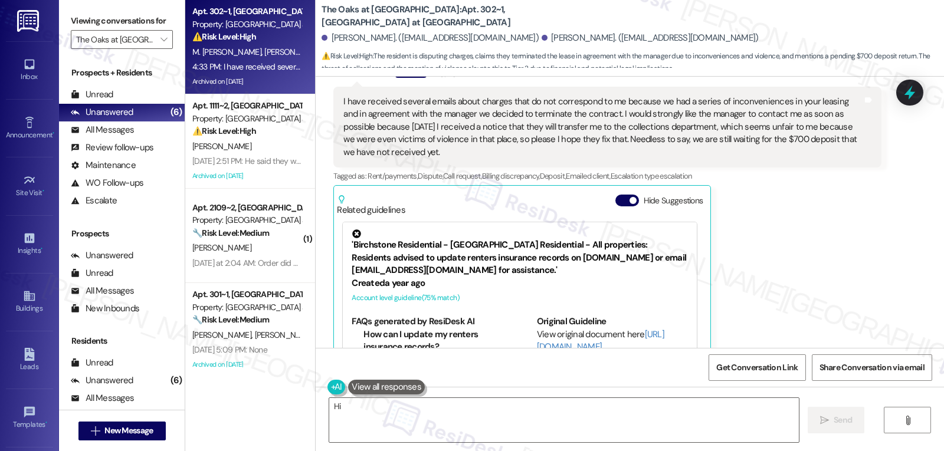
scroll to position [1264, 0]
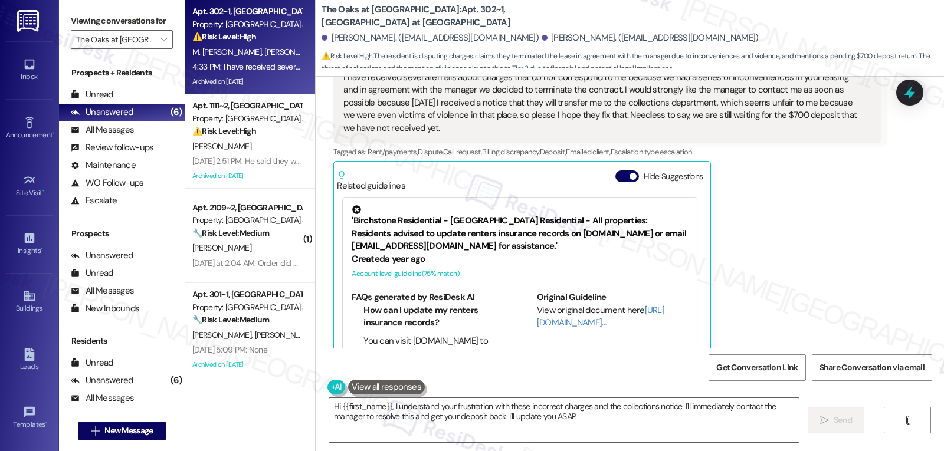
type textarea "Hi {{first_name}}, I understand your frustration with these incorrect charges a…"
click at [253, 142] on p "All Messages: This is your inbox. All of your tenant messages will show up here." at bounding box center [285, 143] width 205 height 20
drag, startPoint x: 288, startPoint y: 145, endPoint x: 370, endPoint y: 139, distance: 82.8
click at [288, 145] on div "[PERSON_NAME]" at bounding box center [246, 146] width 111 height 15
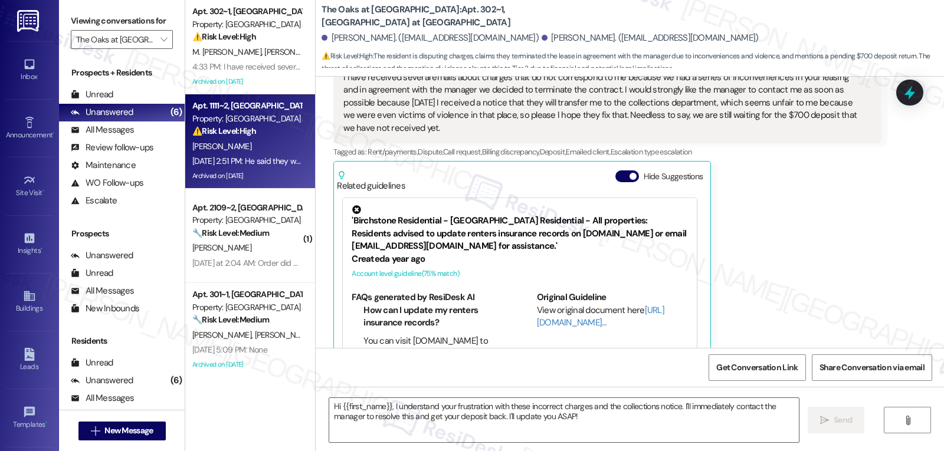
type textarea "Fetching suggested responses. Please feel free to read through the conversation…"
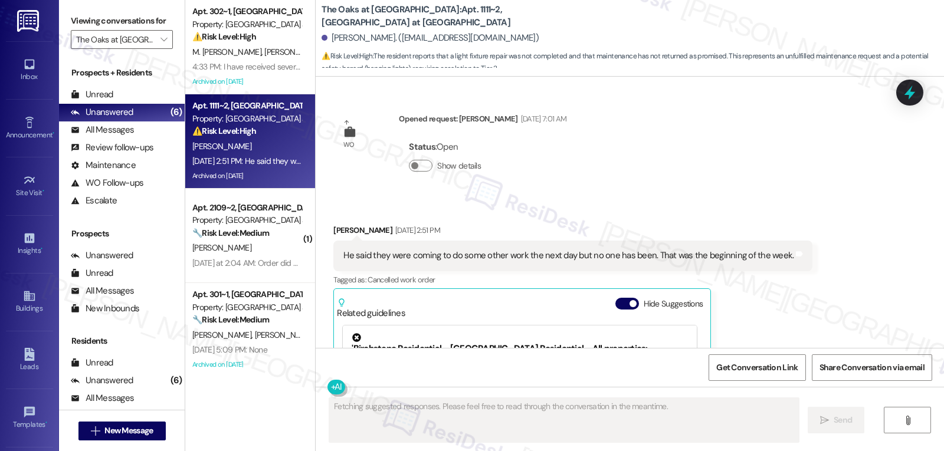
scroll to position [21876, 0]
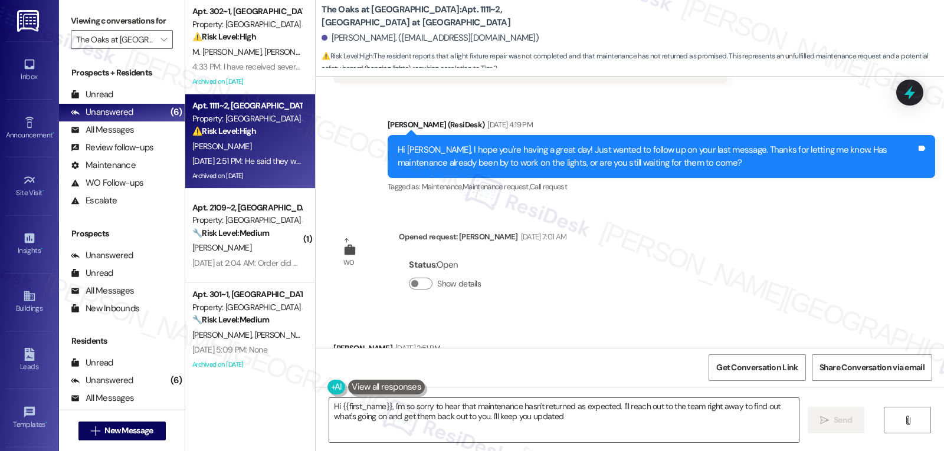
type textarea "Hi {{first_name}}, I'm so sorry to hear that maintenance hasn't returned as exp…"
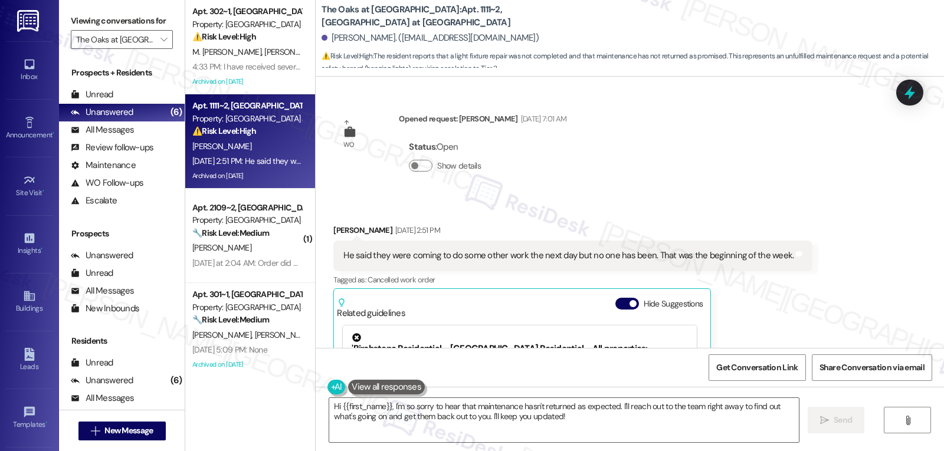
click at [418, 157] on div "Show details" at bounding box center [447, 168] width 77 height 23
click at [411, 160] on button "Show details" at bounding box center [421, 166] width 24 height 12
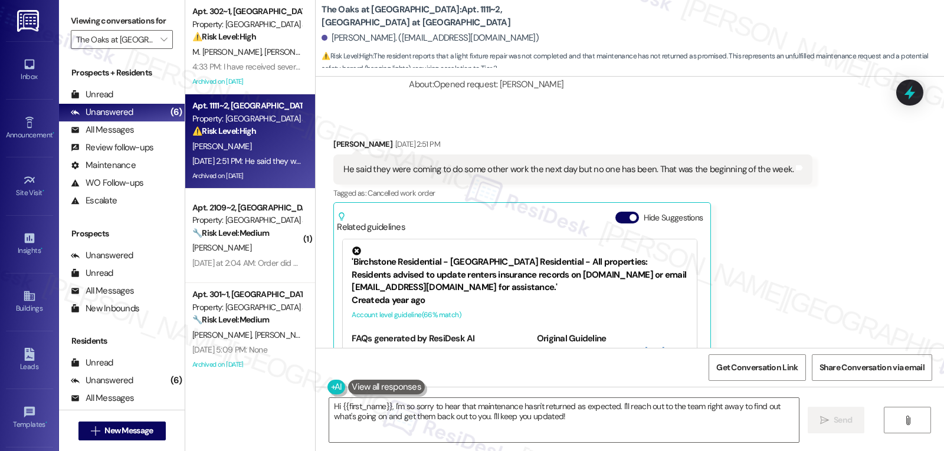
scroll to position [22020, 0]
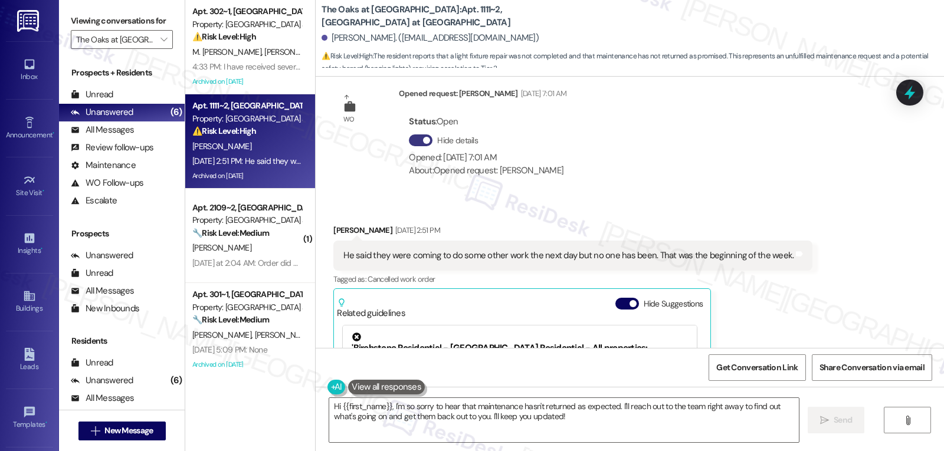
click at [909, 92] on icon at bounding box center [909, 93] width 11 height 14
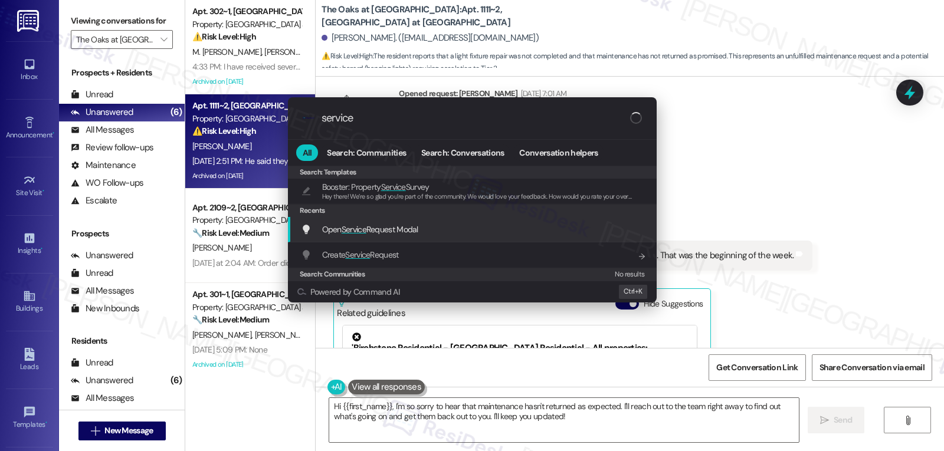
type input "service"
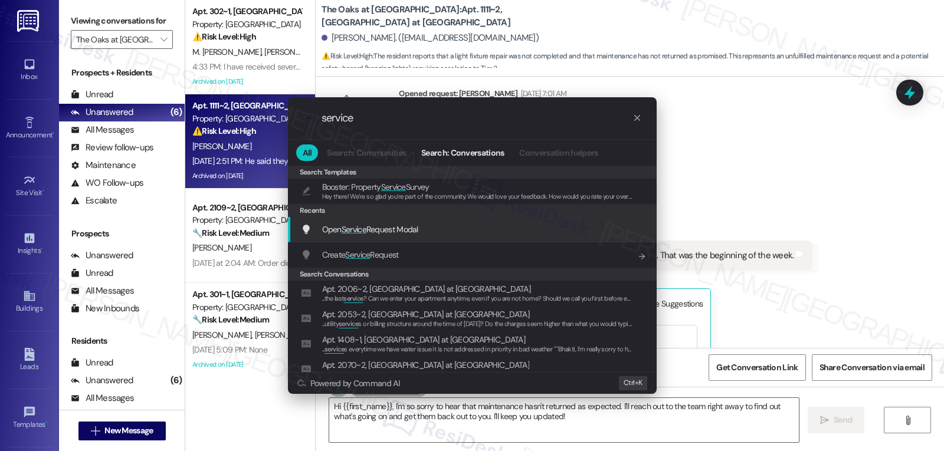
click at [391, 225] on span "Open Service Request Modal" at bounding box center [370, 229] width 96 height 11
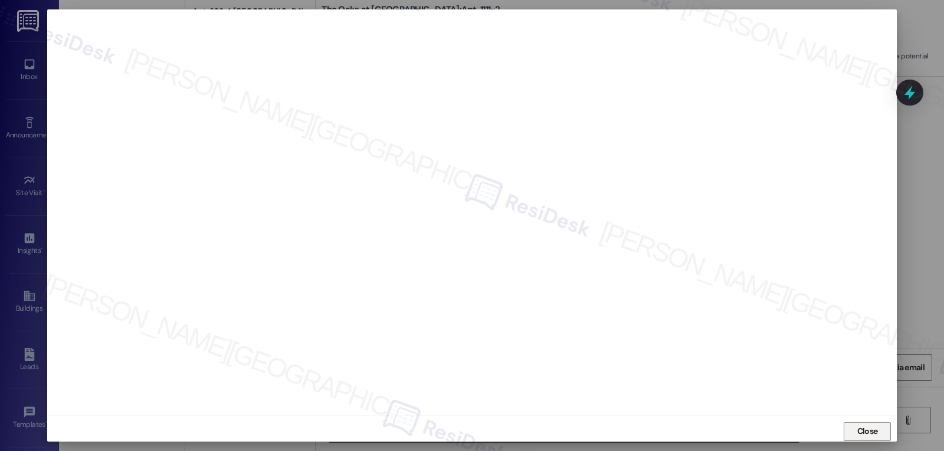
click at [883, 426] on button "Close" at bounding box center [867, 431] width 47 height 19
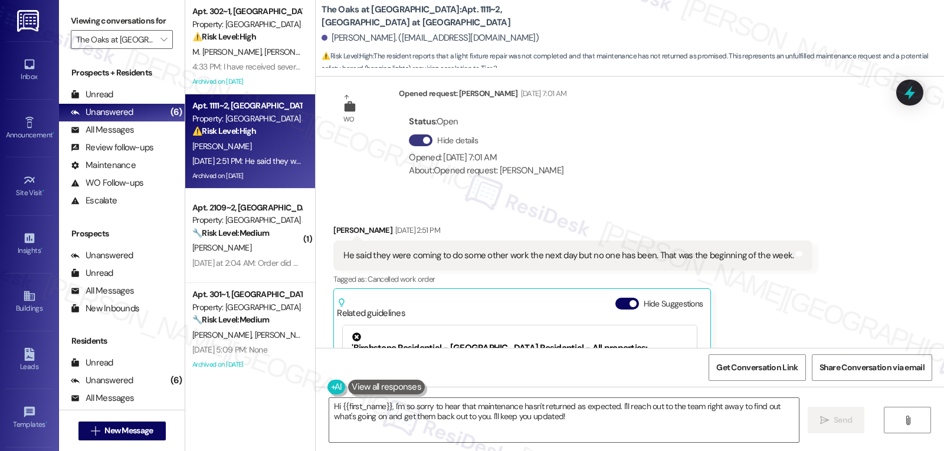
click at [342, 224] on div "Marcia Howard Aug 09, 2025 at 2:51 PM" at bounding box center [572, 232] width 479 height 17
copy div "[PERSON_NAME]"
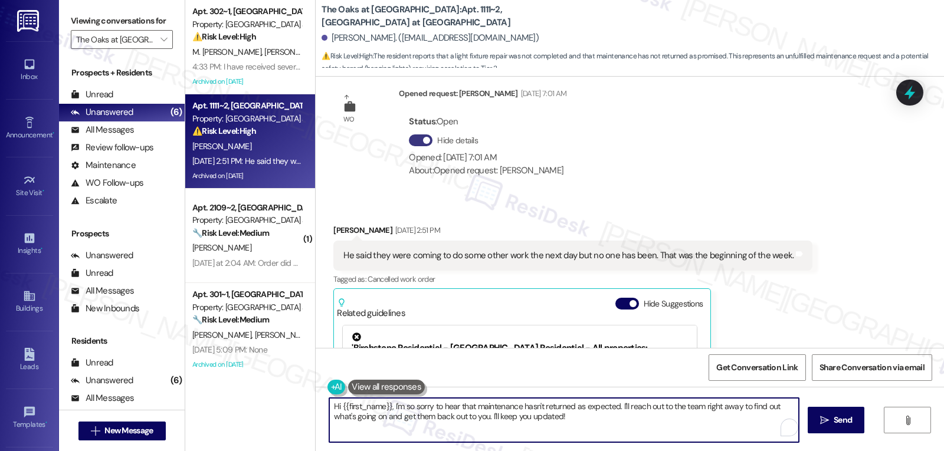
drag, startPoint x: 388, startPoint y: 408, endPoint x: 679, endPoint y: 466, distance: 296.5
click at [679, 451] on html "Inbox Go to Inbox Announcement • Send A Text Announcement Site Visit • Go to Si…" at bounding box center [472, 225] width 944 height 451
click at [775, 408] on textarea "Hi {{first_name}}, I hope you're doing well! I just wanted to get an update fro…" at bounding box center [564, 420] width 470 height 44
click at [502, 419] on textarea "Hi {{first_name}}, I hope you're doing well! I just wanted to get an update fro…" at bounding box center [564, 420] width 470 height 44
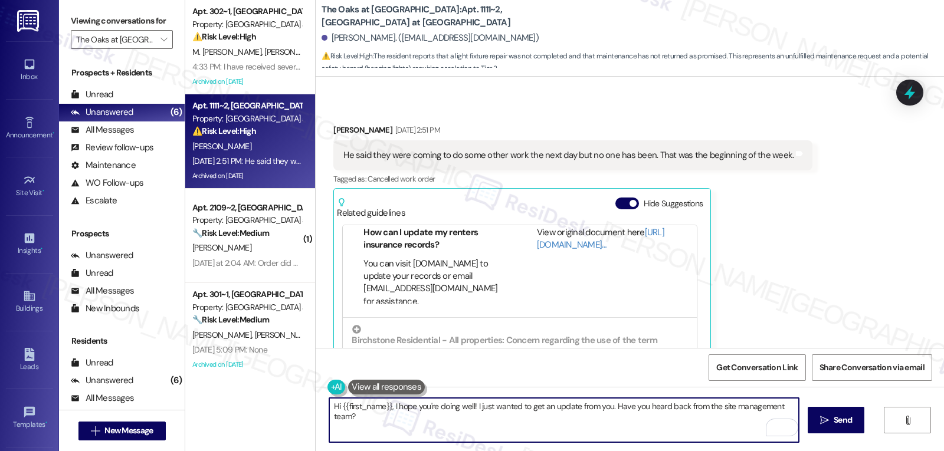
scroll to position [22256, 0]
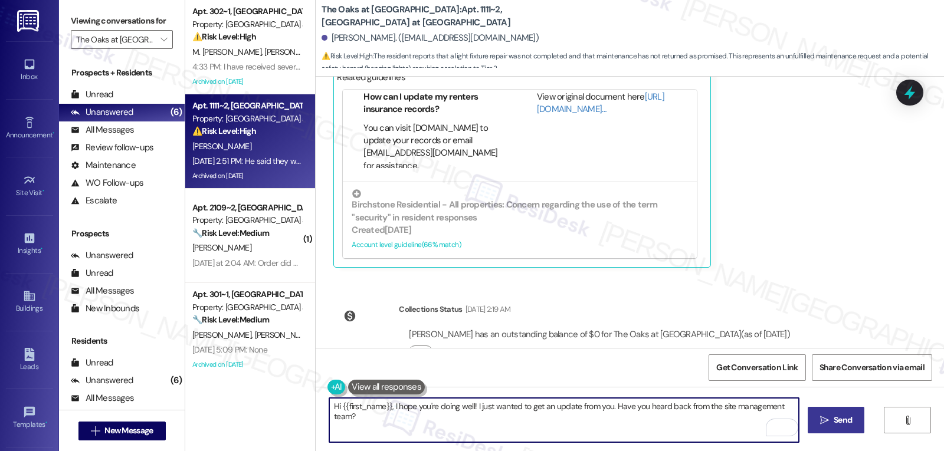
type textarea "Hi {{first_name}}, I hope you're doing well! I just wanted to get an update fro…"
click at [841, 416] on span "Send" at bounding box center [843, 420] width 18 height 12
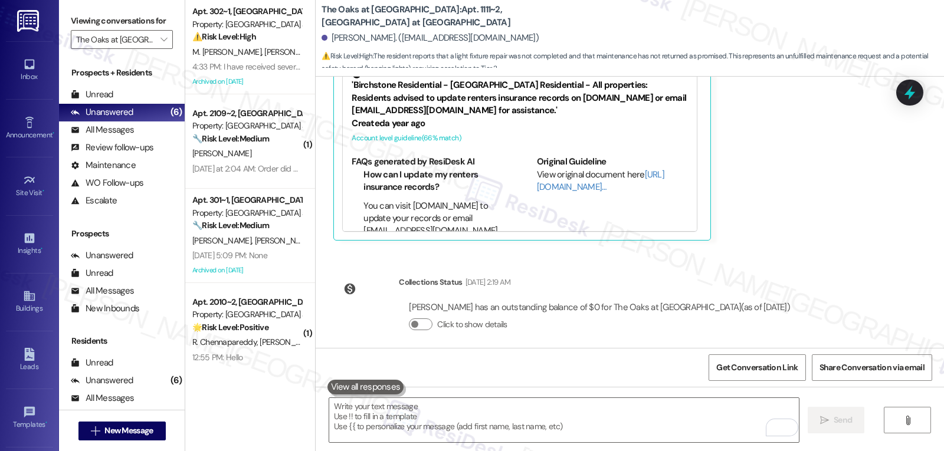
scroll to position [22338, 0]
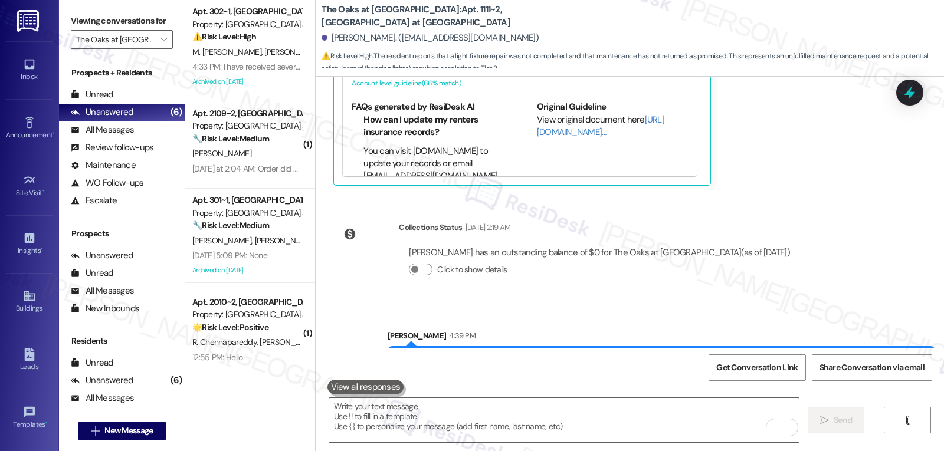
drag, startPoint x: 215, startPoint y: 47, endPoint x: 708, endPoint y: 148, distance: 503.5
click at [215, 47] on span "M. Maita Blanco" at bounding box center [228, 52] width 72 height 11
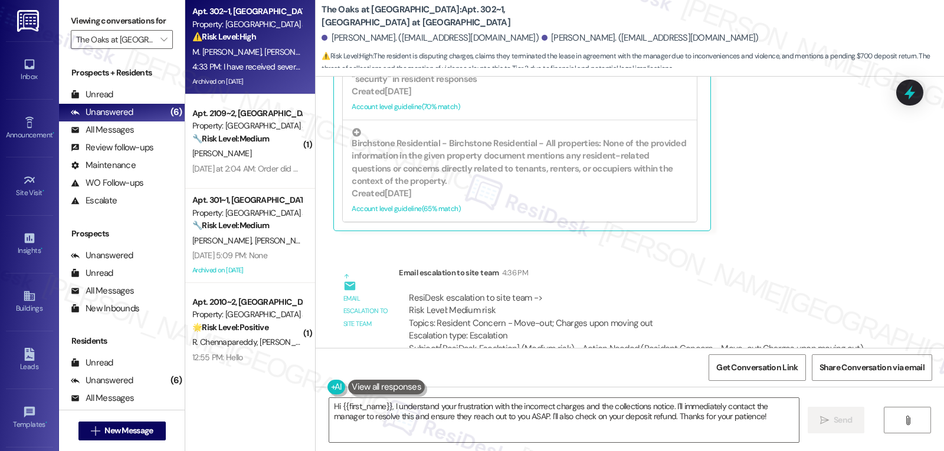
scroll to position [1173, 0]
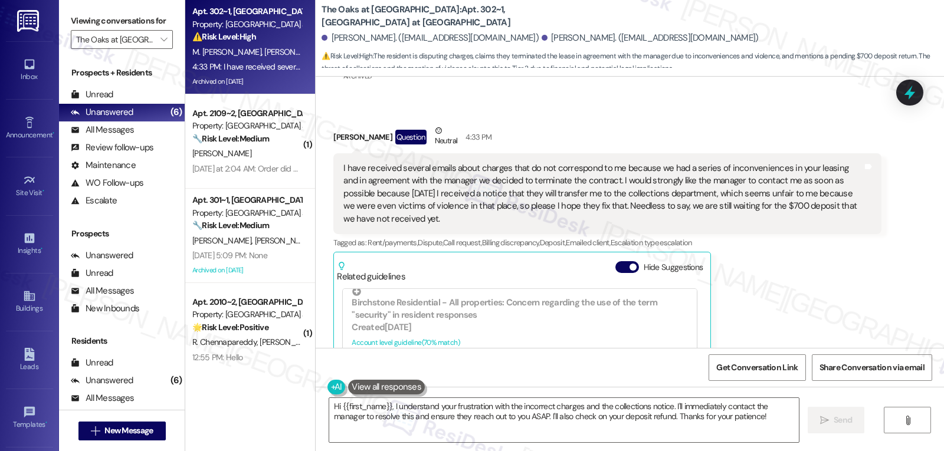
click at [333, 124] on div "Maria Maita Blanco Question Neutral 4:33 PM" at bounding box center [606, 138] width 547 height 29
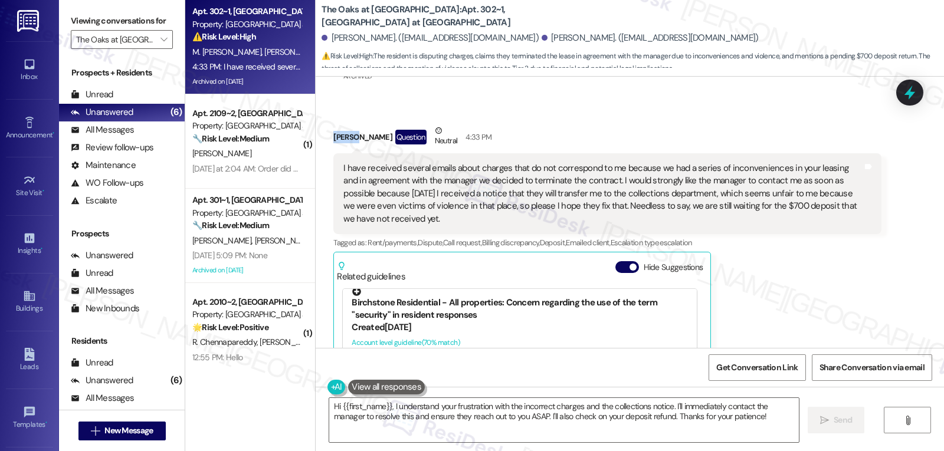
copy div "Maria"
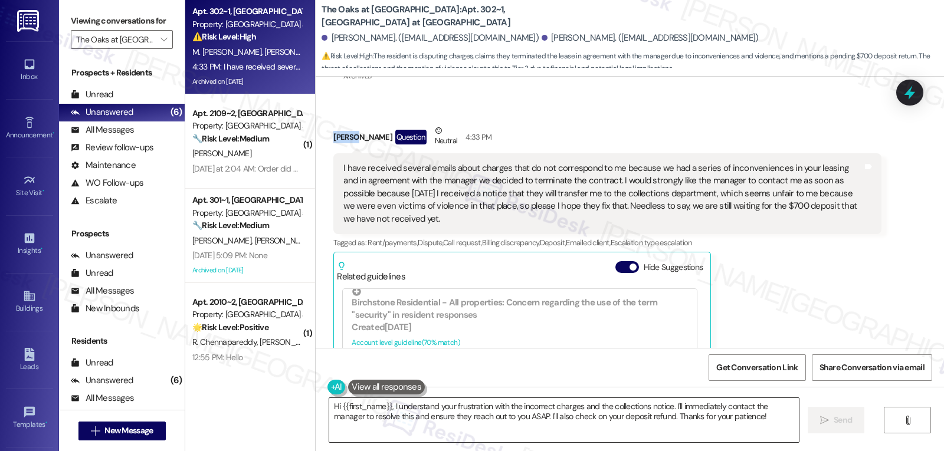
click at [385, 406] on textarea "Hi {{first_name}}, I understand your frustration with the incorrect charges and…" at bounding box center [564, 420] width 470 height 44
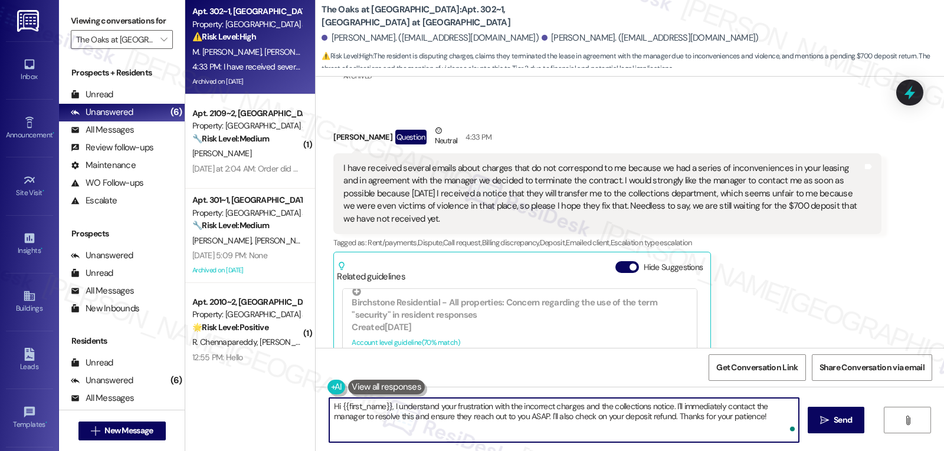
paste textarea "Maria"
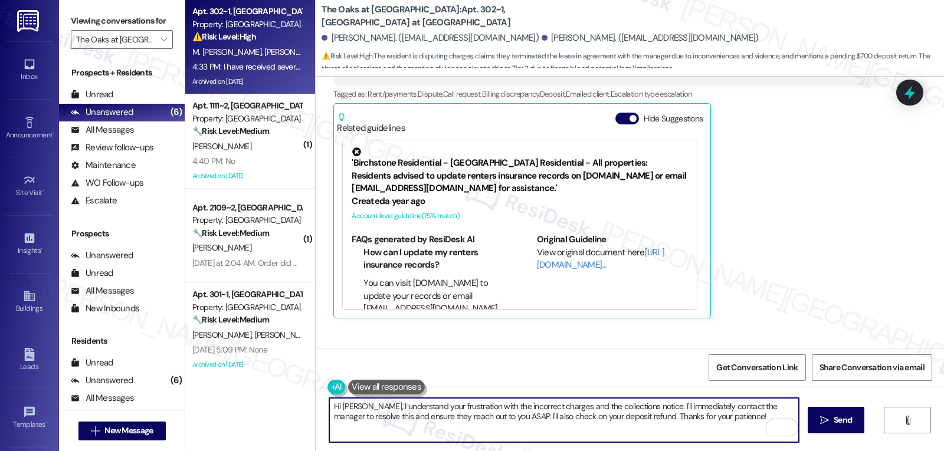
scroll to position [1409, 0]
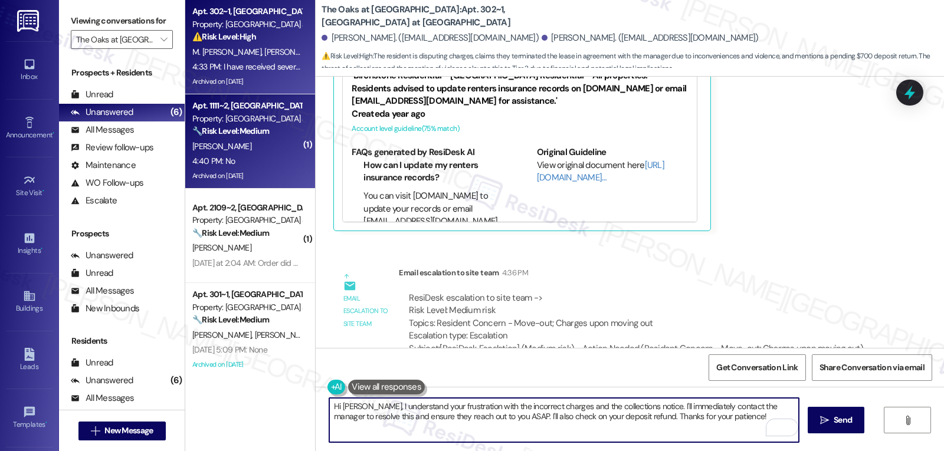
type textarea "Hi Maria, I understand your frustration with the incorrect charges and the coll…"
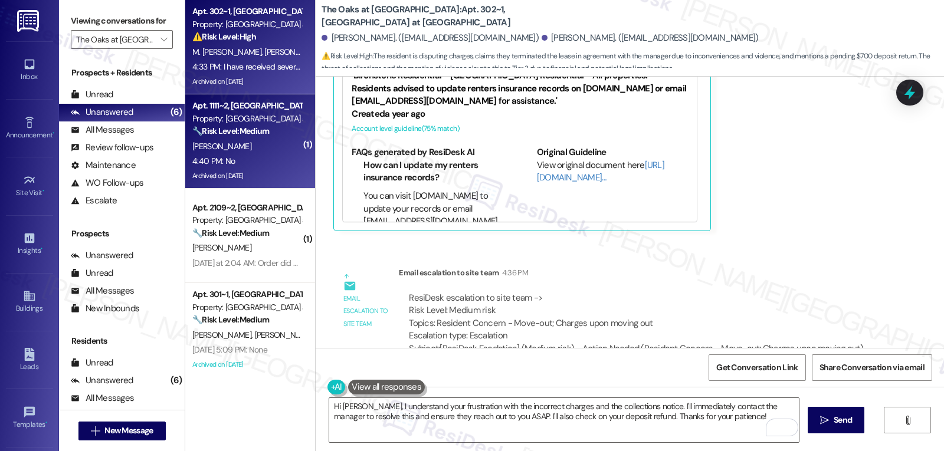
click at [227, 160] on div "4:40 PM: No 4:40 PM: No" at bounding box center [246, 161] width 111 height 15
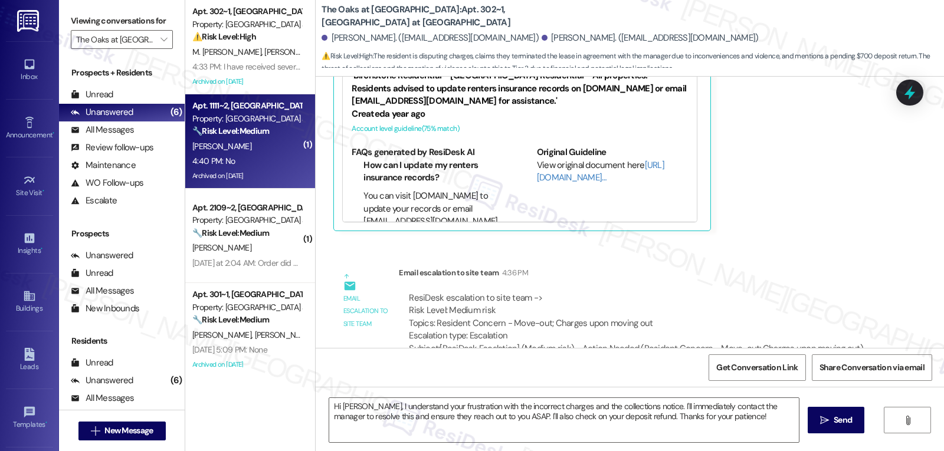
type textarea "Fetching suggested responses. Please feel free to read through the conversation…"
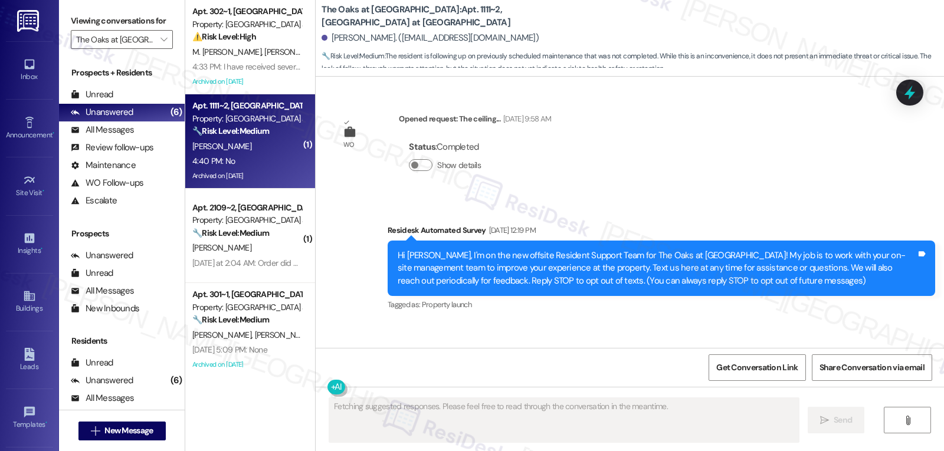
scroll to position [22248, 0]
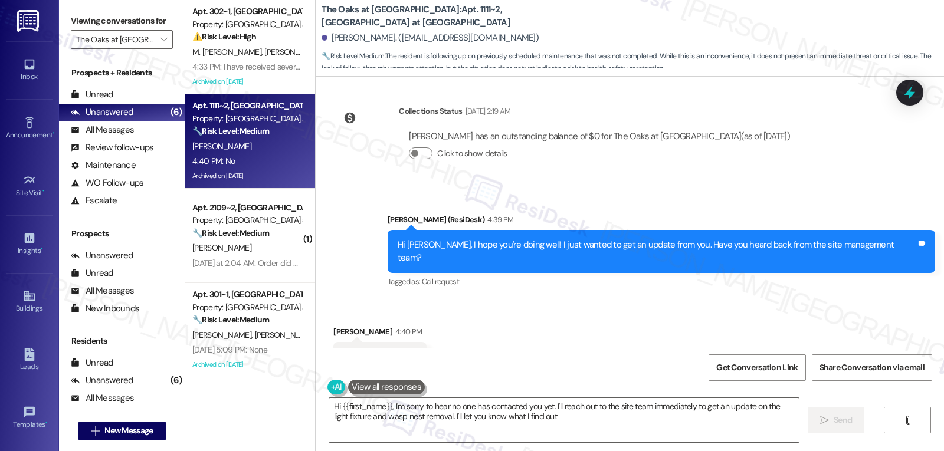
type textarea "Hi {{first_name}}, I'm sorry to hear no one has contacted you yet. I'll reach o…"
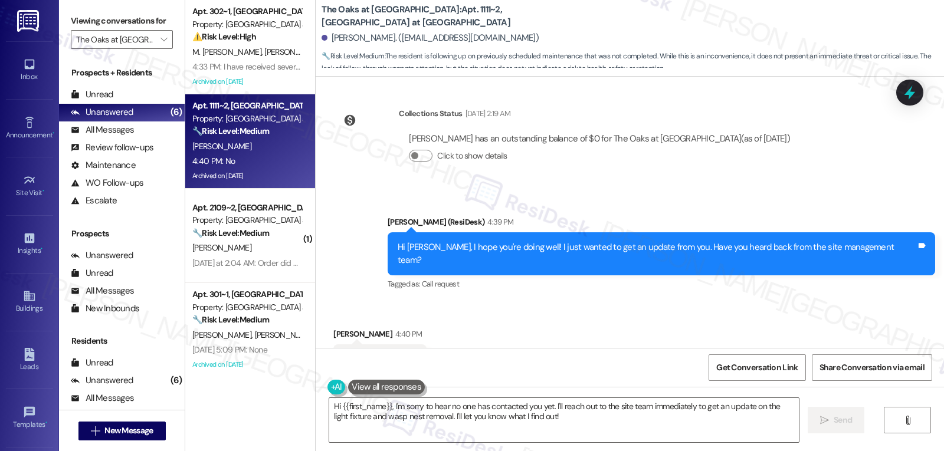
scroll to position [22249, 0]
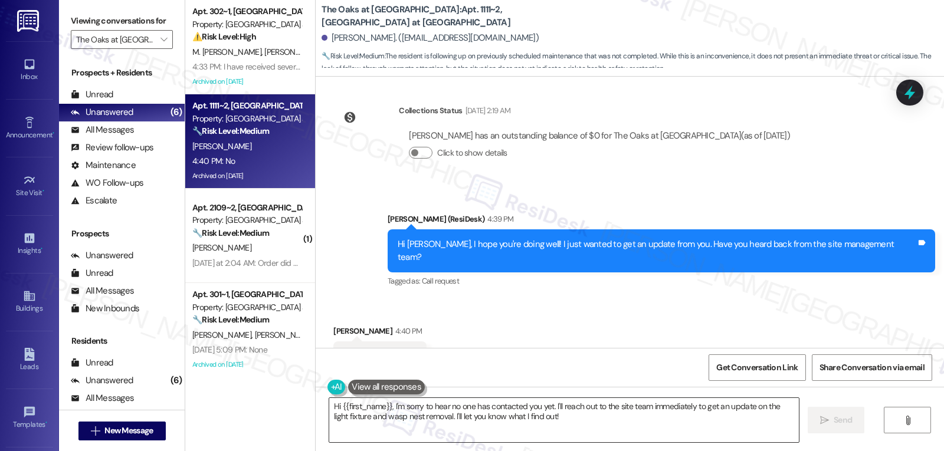
click at [546, 426] on textarea "Hi {{first_name}}, I'm sorry to hear no one has contacted you yet. I'll reach o…" at bounding box center [564, 420] width 470 height 44
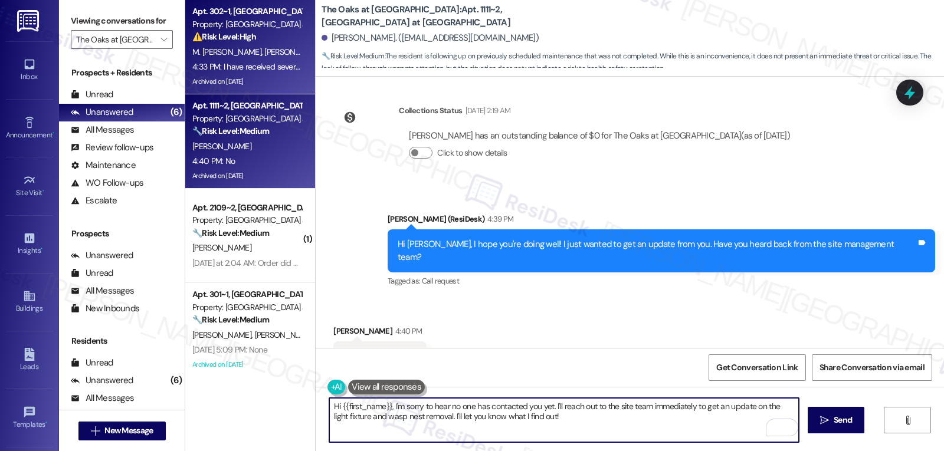
click at [195, 51] on span "M. Maita Blanco" at bounding box center [228, 52] width 72 height 11
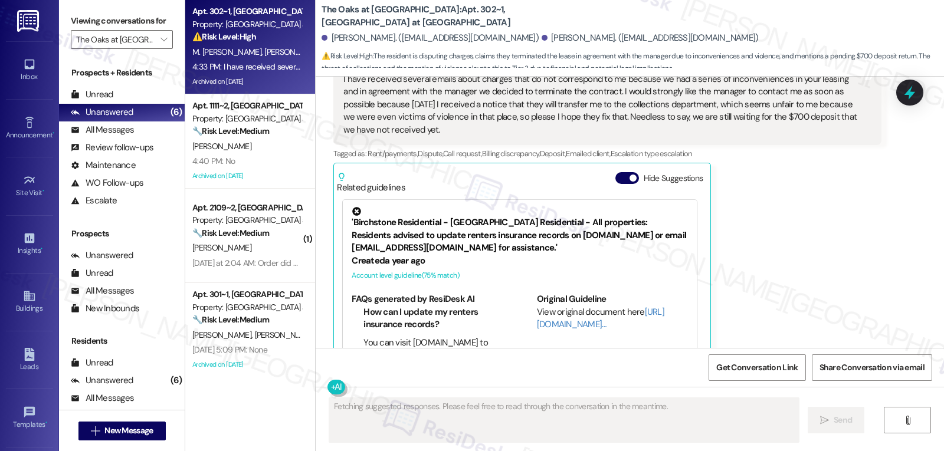
scroll to position [1264, 0]
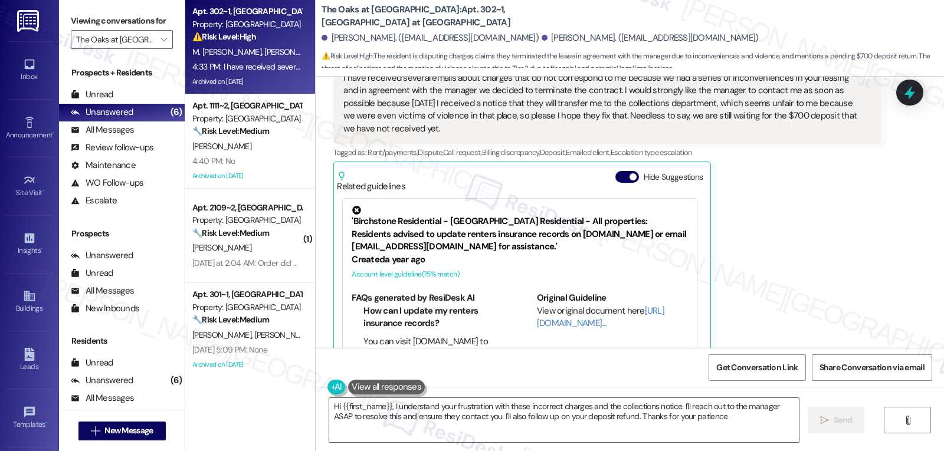
type textarea "Hi {{first_name}}, I understand your frustration with these incorrect charges a…"
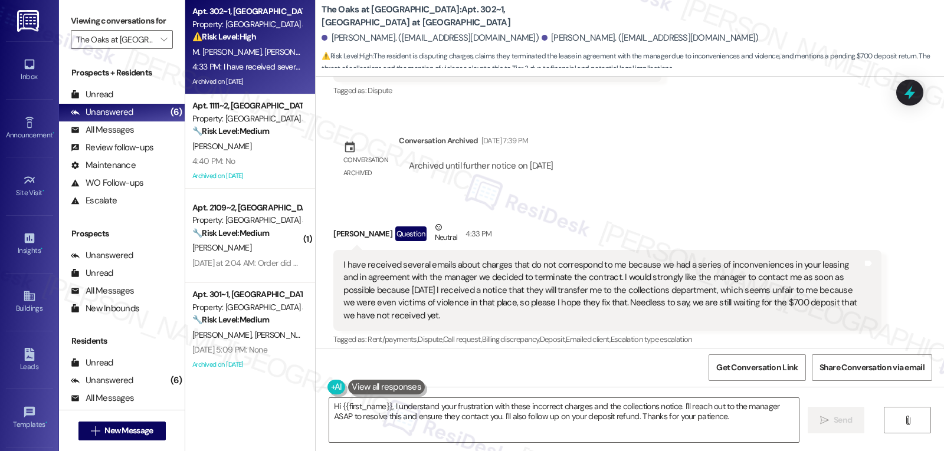
scroll to position [1055, 0]
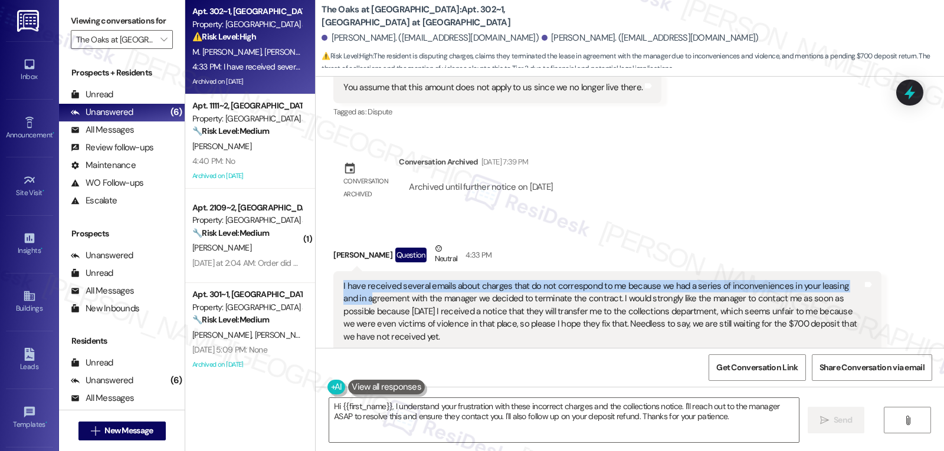
drag, startPoint x: 330, startPoint y: 247, endPoint x: 339, endPoint y: 256, distance: 13.3
click at [339, 271] on div "I have received several emails about charges that do not correspond to me becau…" at bounding box center [606, 311] width 547 height 81
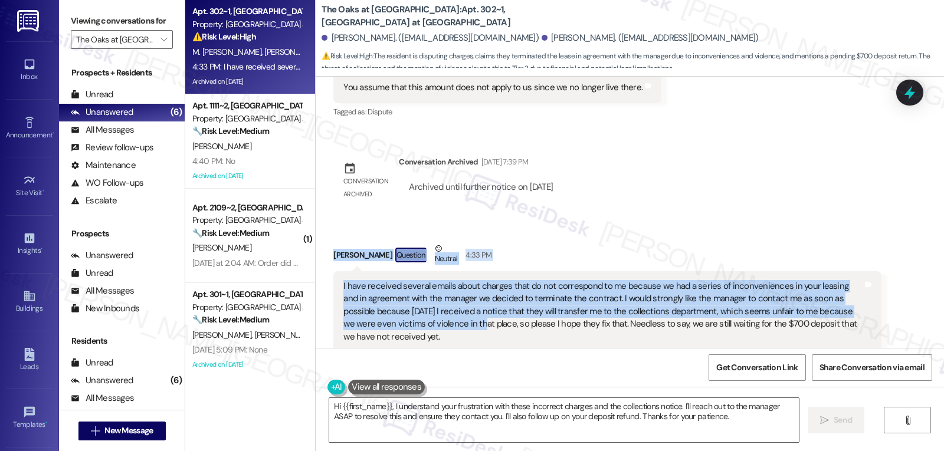
drag, startPoint x: 326, startPoint y: 214, endPoint x: 424, endPoint y: 288, distance: 122.9
click at [424, 288] on div "Maria Maita Blanco Question Neutral 4:33 PM I have received several emails abou…" at bounding box center [606, 413] width 547 height 343
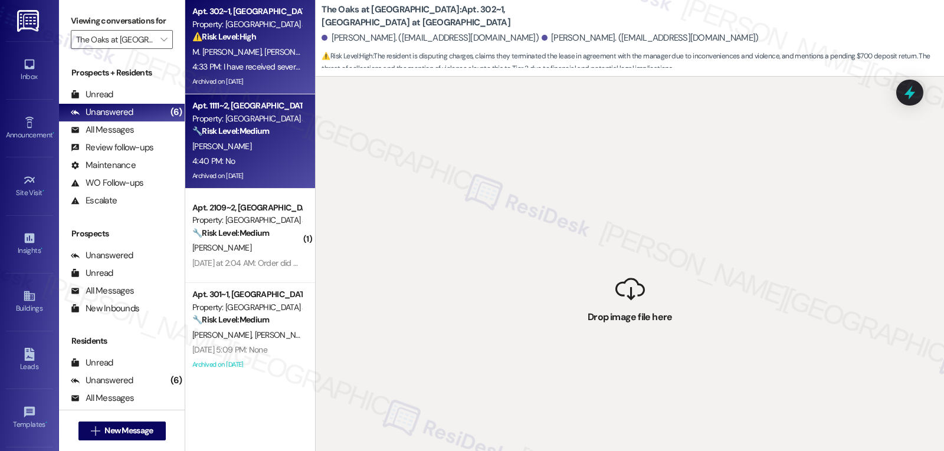
click at [286, 166] on div "4:40 PM: No 4:40 PM: No" at bounding box center [246, 161] width 111 height 15
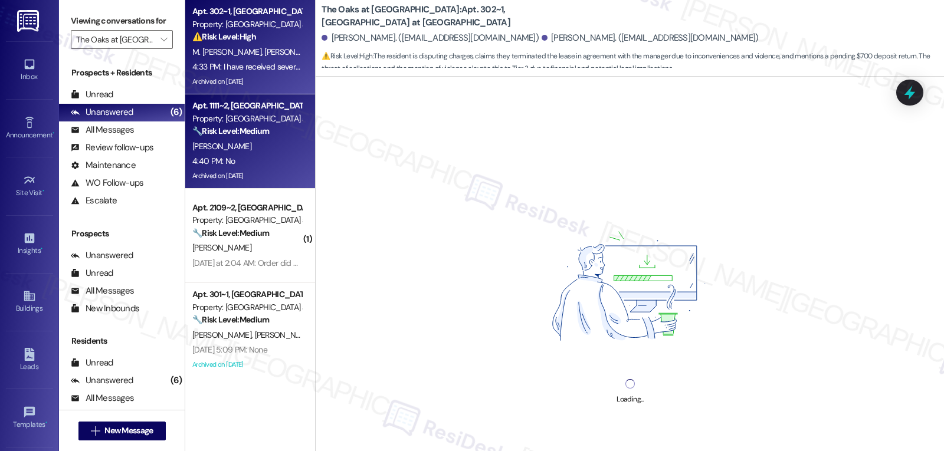
click at [226, 48] on span "M. Maita Blanco" at bounding box center [228, 52] width 72 height 11
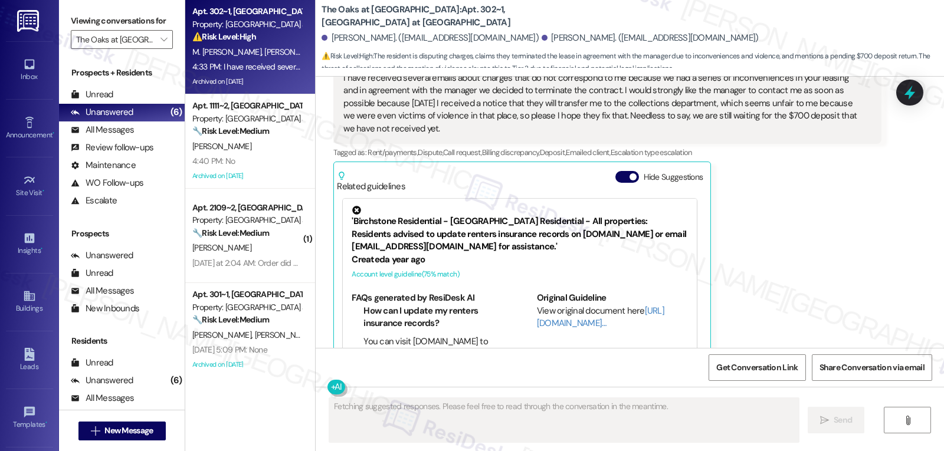
scroll to position [1409, 0]
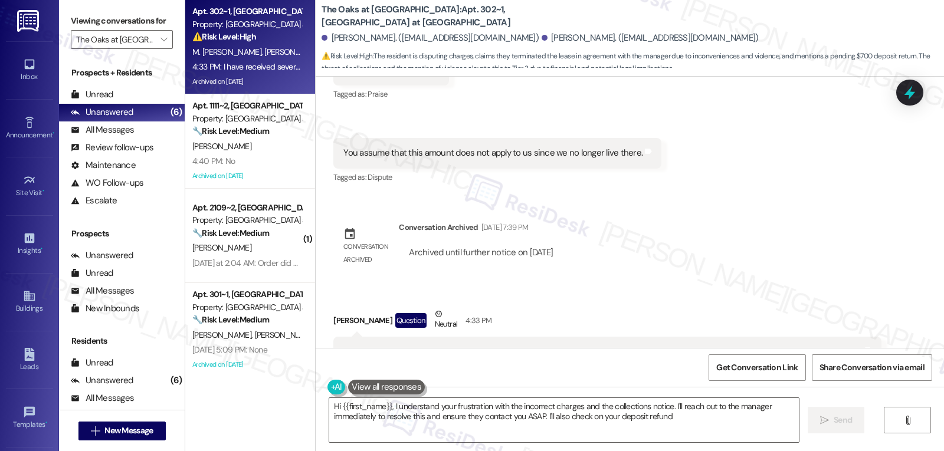
type textarea "Hi {{first_name}}, I understand your frustration with the incorrect charges and…"
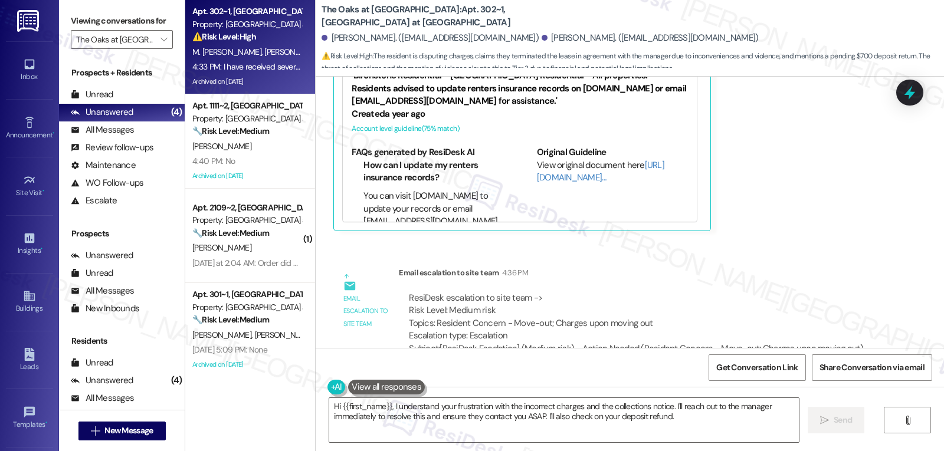
scroll to position [1173, 0]
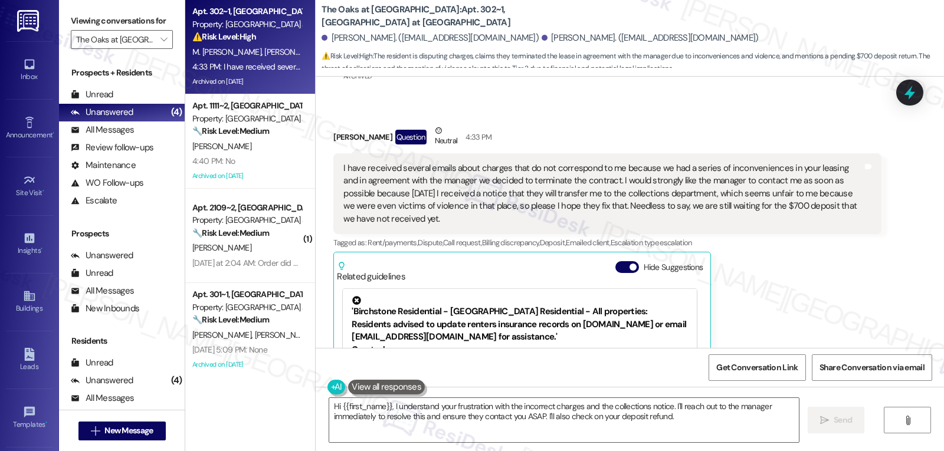
click at [917, 99] on icon at bounding box center [909, 92] width 15 height 15
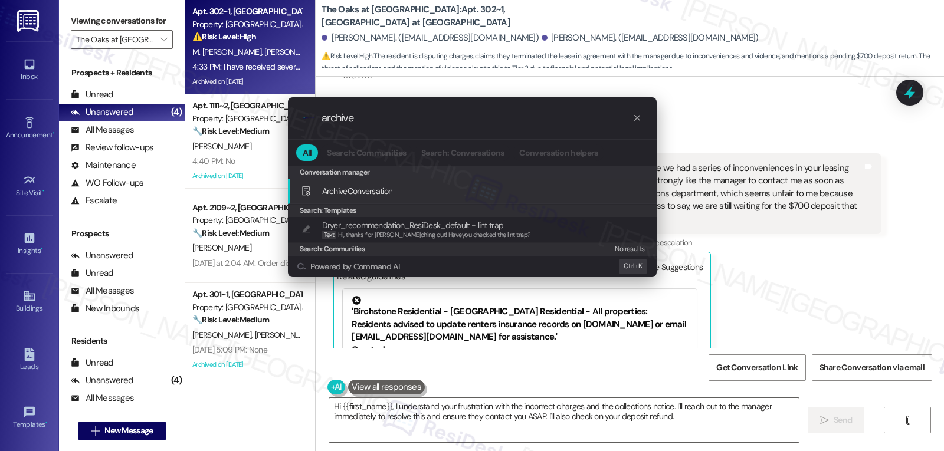
type input "archive"
click at [334, 195] on span "Archive" at bounding box center [334, 191] width 25 height 11
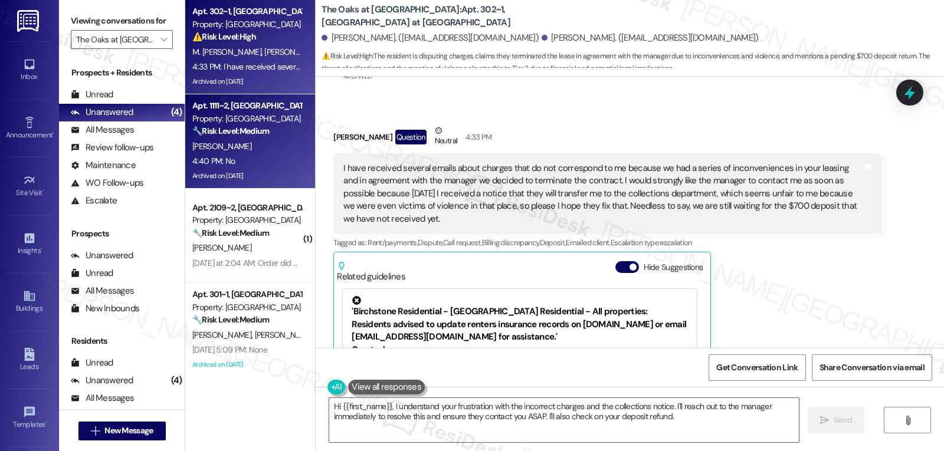
click at [236, 120] on div "Property: [GEOGRAPHIC_DATA] at [GEOGRAPHIC_DATA]" at bounding box center [246, 119] width 109 height 12
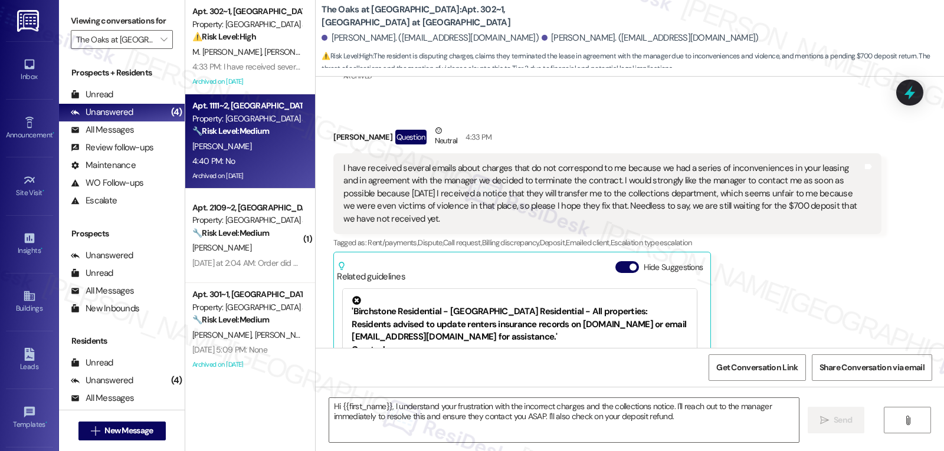
type textarea "Fetching suggested responses. Please feel free to read through the conversation…"
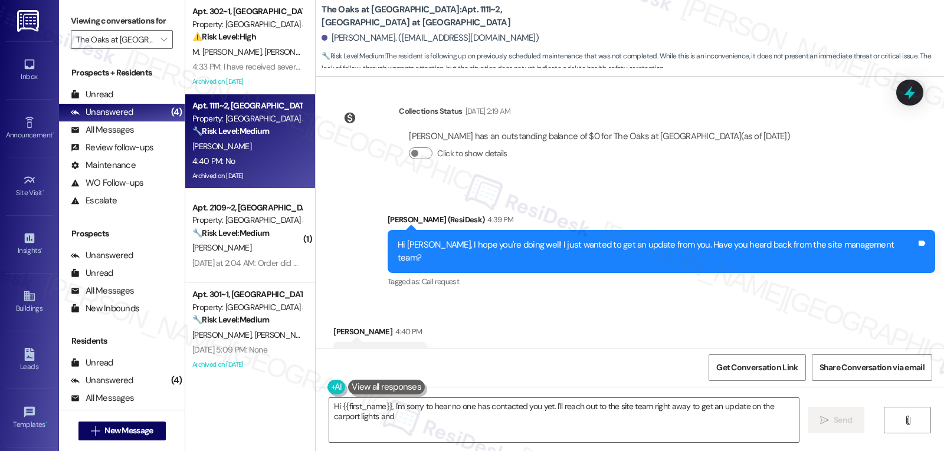
scroll to position [22249, 0]
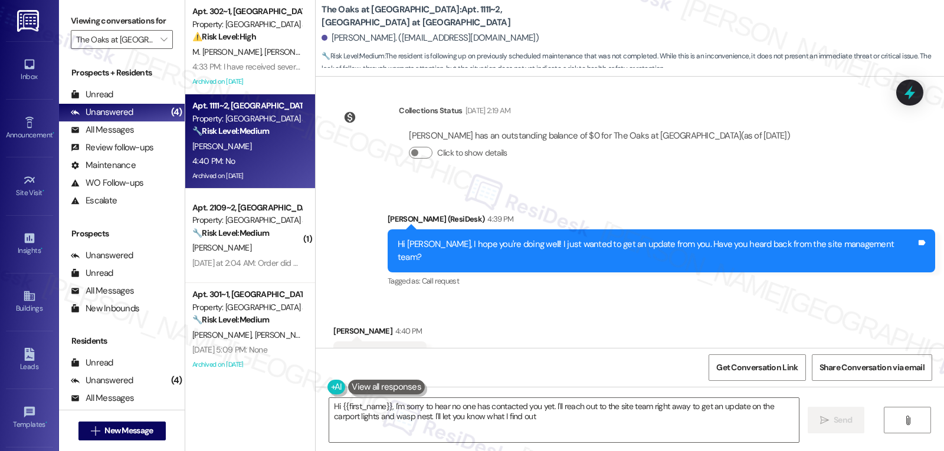
type textarea "Hi {{first_name}}, I'm sorry to hear no one has contacted you yet. I'll reach o…"
click at [559, 416] on textarea "Hi {{first_name}}, I'm sorry to hear no one has contacted you yet. I'll reach o…" at bounding box center [564, 420] width 470 height 44
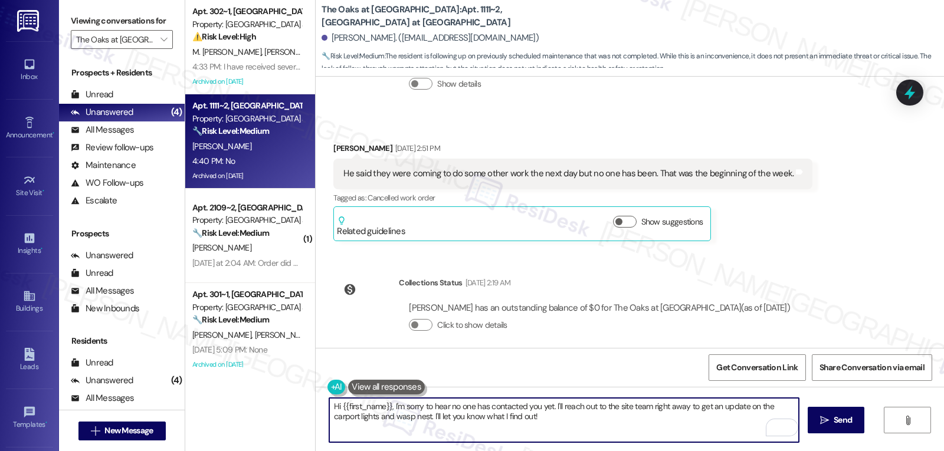
scroll to position [22013, 0]
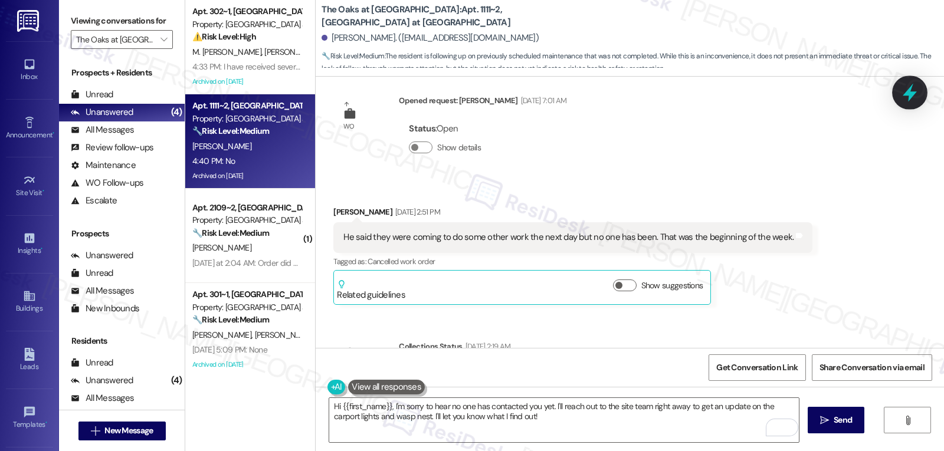
click at [909, 96] on icon at bounding box center [910, 93] width 20 height 20
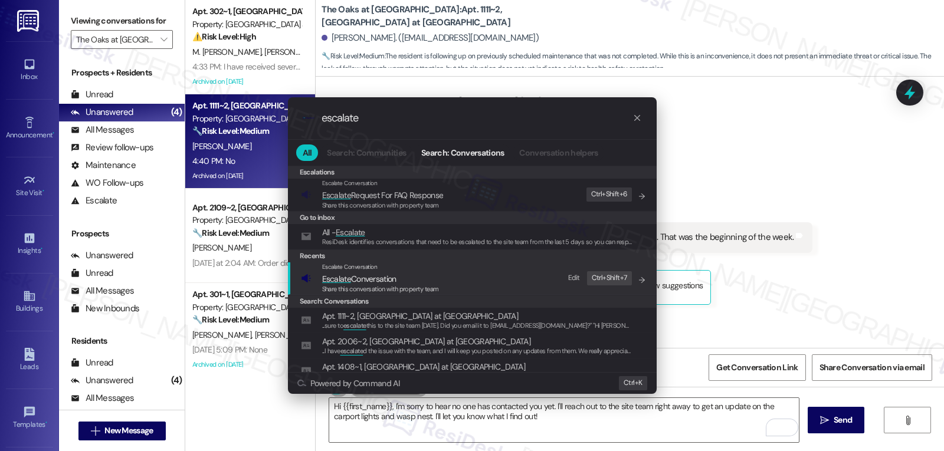
type input "escalate"
click at [387, 295] on div "Search: Conversations" at bounding box center [472, 301] width 369 height 13
click at [503, 276] on div "Escalate Conversation Escalate Conversation Share this conversation with proper…" at bounding box center [473, 279] width 345 height 32
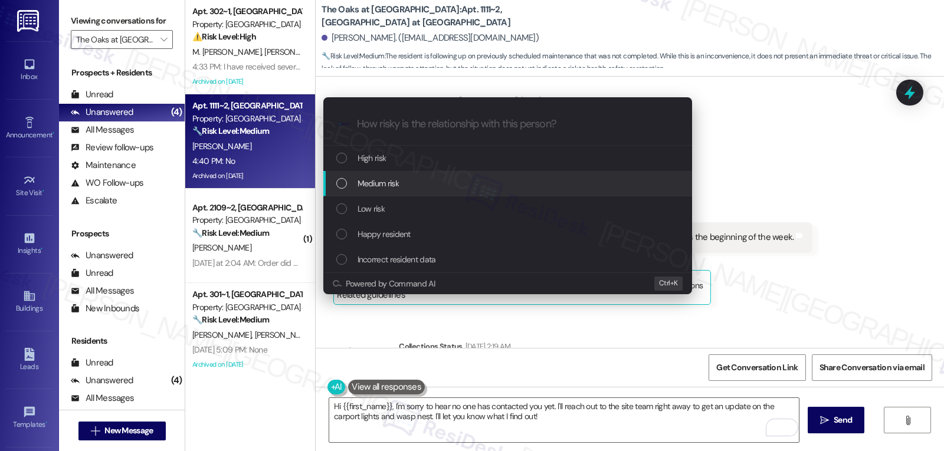
click at [418, 186] on div "Medium risk" at bounding box center [508, 183] width 345 height 13
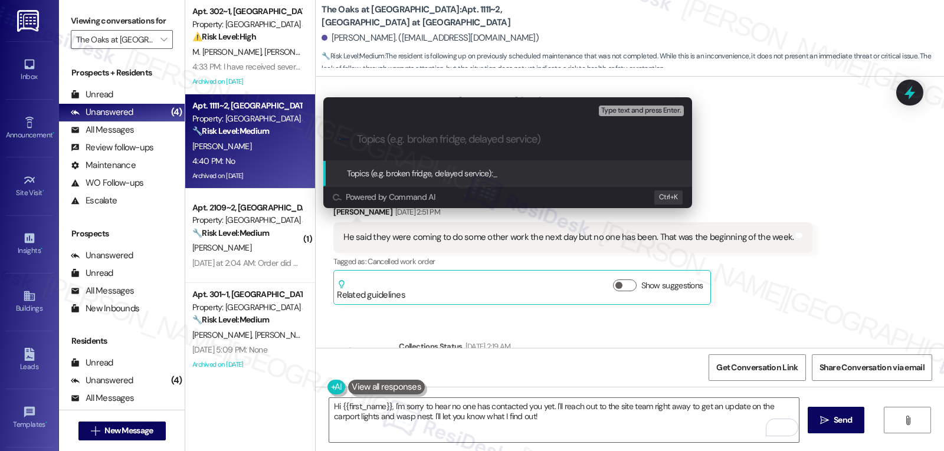
paste input "Maria"
type input "Maria"
type input "Previous repair not completed"
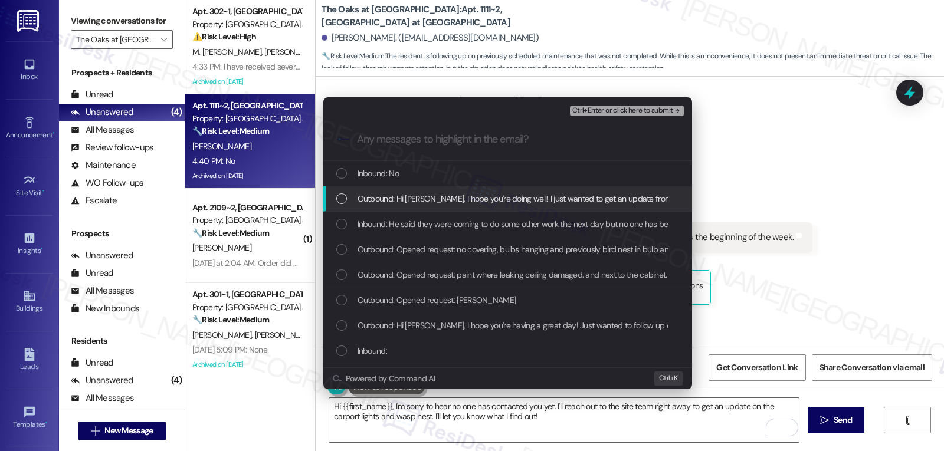
click at [450, 192] on span "Outbound: Hi Marcia, I hope you're doing well! I just wanted to get an update f…" at bounding box center [619, 198] width 522 height 13
click at [447, 178] on div "Inbound: No" at bounding box center [508, 173] width 345 height 13
click at [330, 199] on div "Outbound: Hi Marcia, I hope you're doing well! I just wanted to get an update f…" at bounding box center [507, 198] width 369 height 25
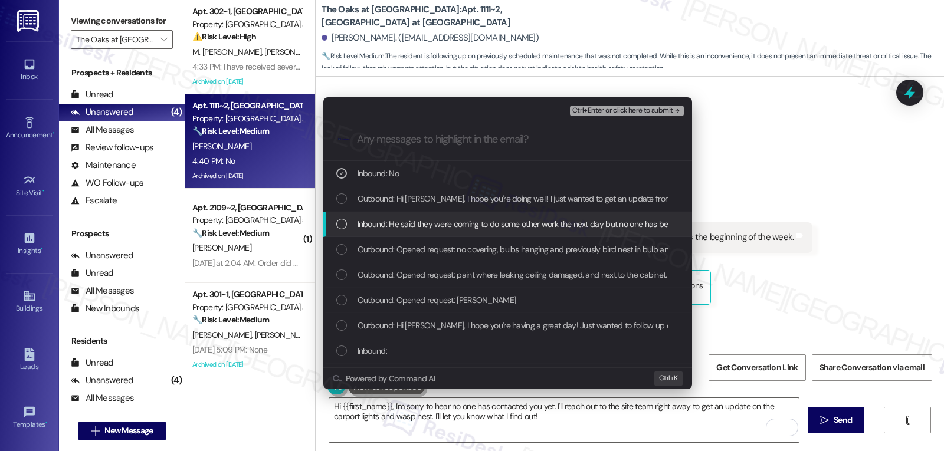
click at [342, 218] on div "Inbound: He said they were coming to do some other work the next day but no one…" at bounding box center [508, 224] width 345 height 13
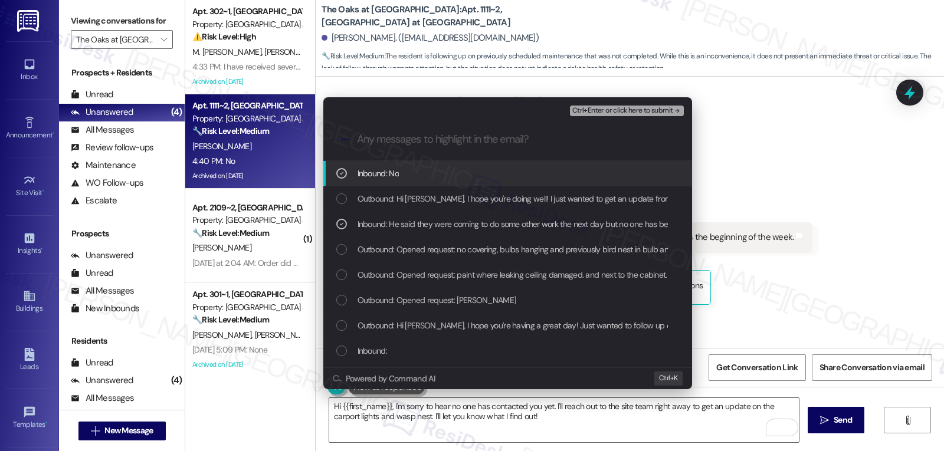
click at [633, 113] on span "Ctrl+Enter or click here to submit" at bounding box center [622, 111] width 101 height 8
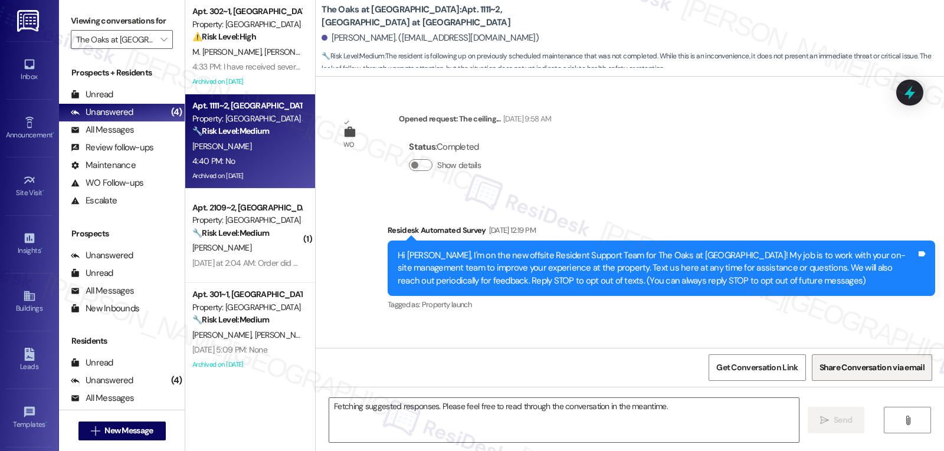
scroll to position [22248, 0]
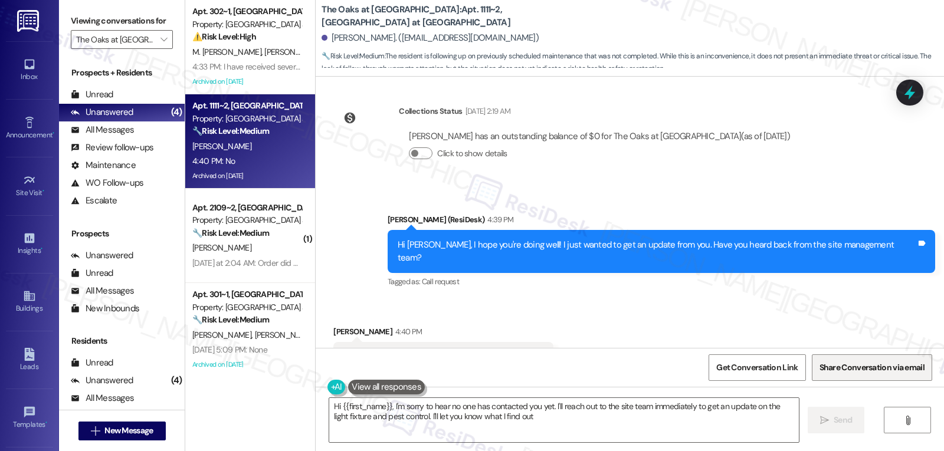
type textarea "Hi {{first_name}}, I'm sorry to hear no one has contacted you yet. I'll reach o…"
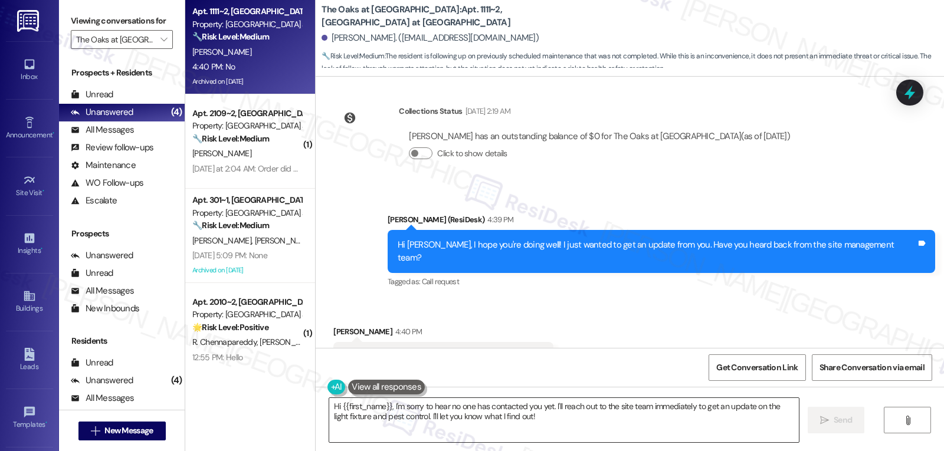
drag, startPoint x: 808, startPoint y: 383, endPoint x: 789, endPoint y: 399, distance: 25.5
drag, startPoint x: 789, startPoint y: 399, endPoint x: 486, endPoint y: 267, distance: 331.0
click at [486, 317] on div "Received via SMS Marcia Howard 4:40 PM No Tags and notes Tagged as: Negative re…" at bounding box center [443, 358] width 238 height 82
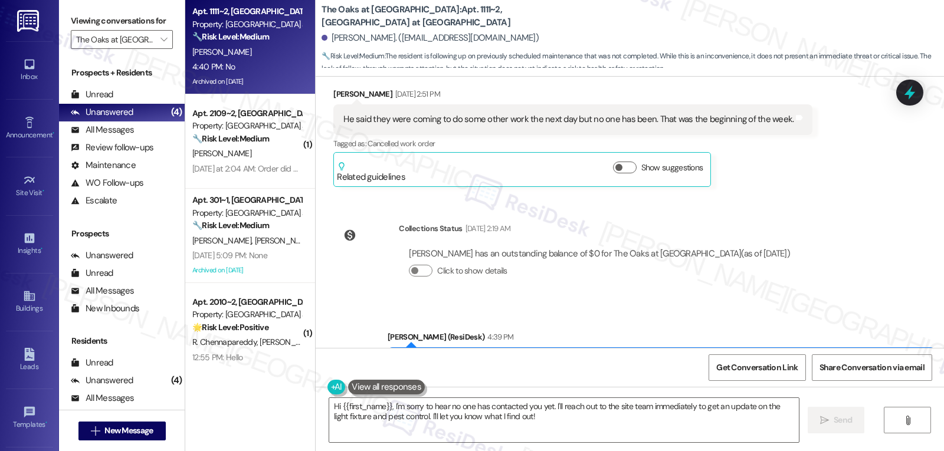
scroll to position [22013, 0]
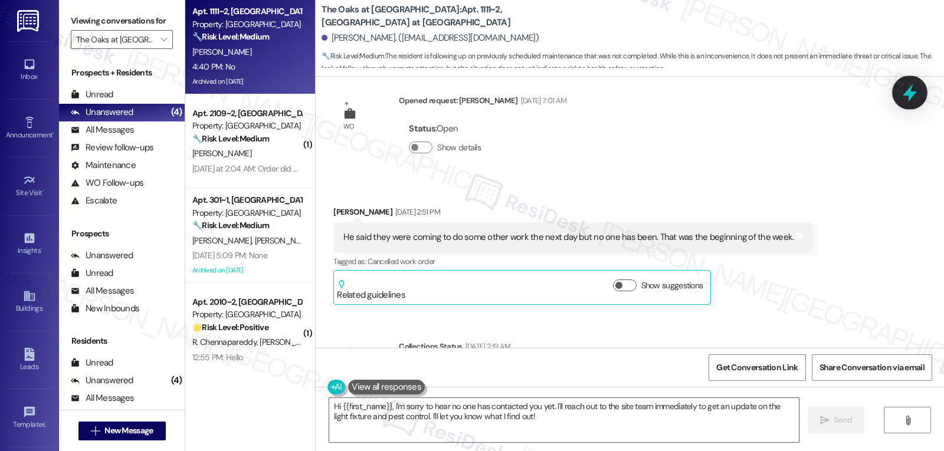
click at [916, 95] on icon at bounding box center [910, 93] width 20 height 20
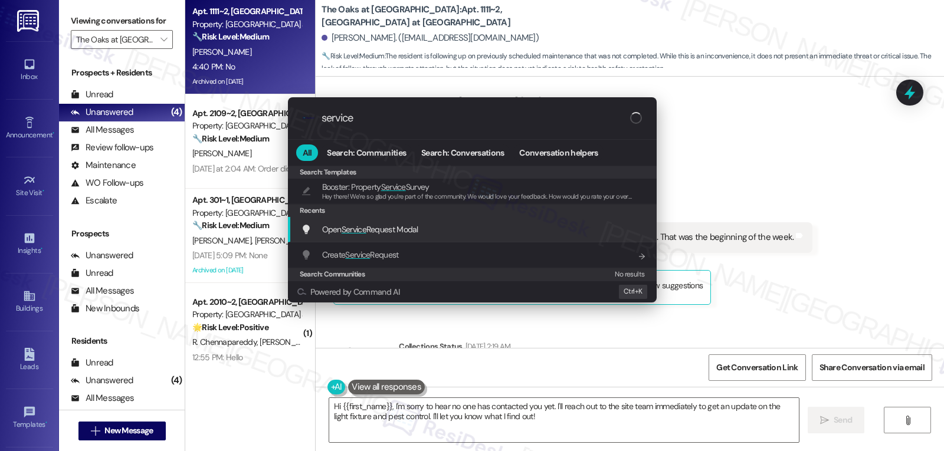
type input "service"
click at [413, 233] on span "Open Service Request Modal" at bounding box center [370, 229] width 96 height 11
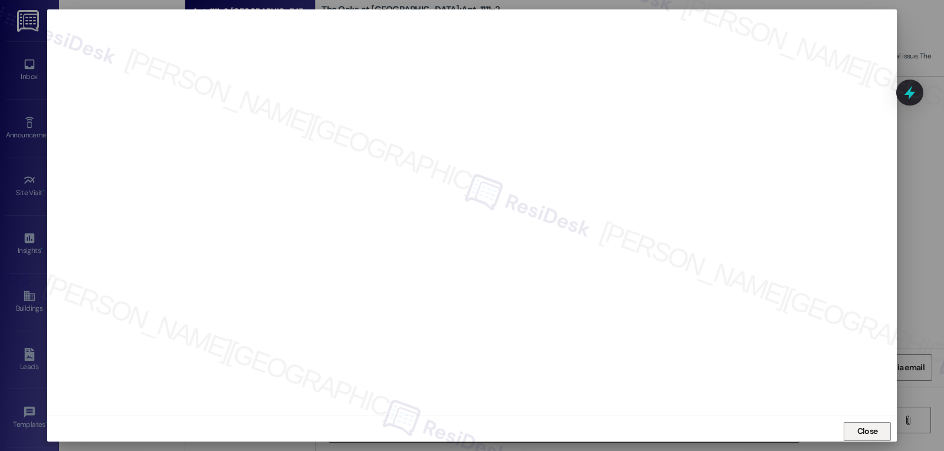
click at [881, 438] on button "Close" at bounding box center [867, 431] width 47 height 19
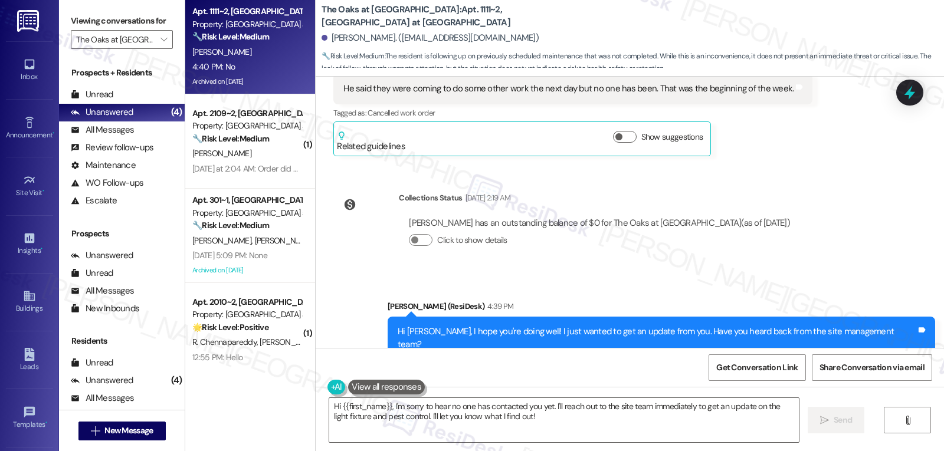
scroll to position [22249, 0]
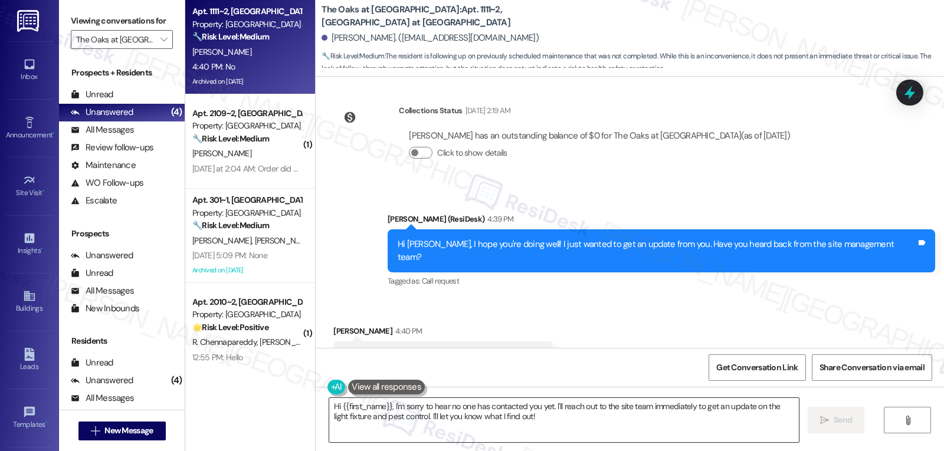
click at [546, 421] on textarea "Hi {{first_name}}, I'm sorry to hear no one has contacted you yet. I'll reach o…" at bounding box center [564, 420] width 470 height 44
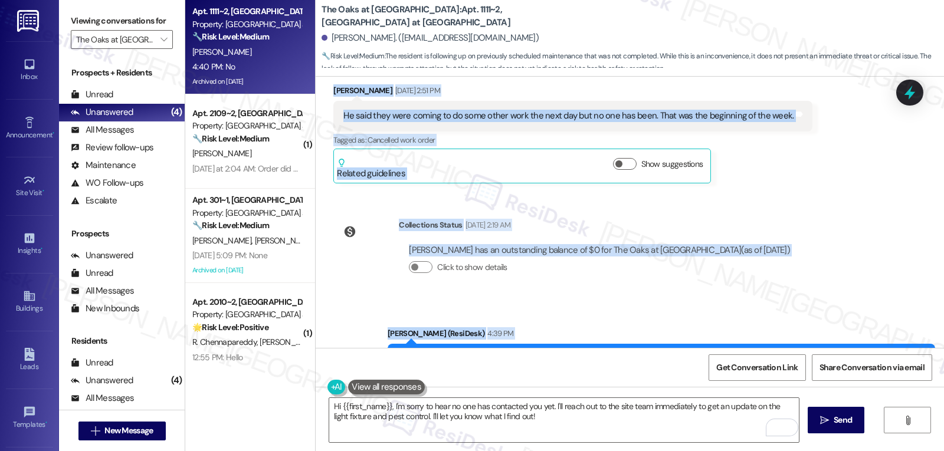
scroll to position [22249, 0]
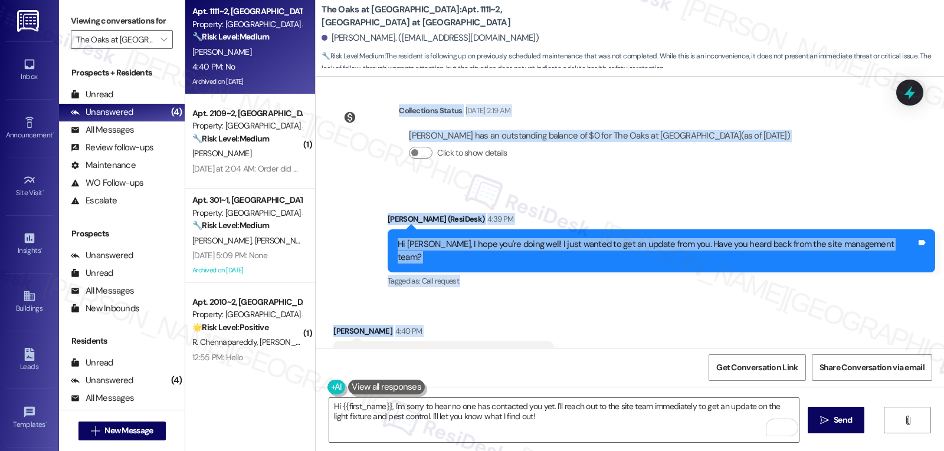
drag, startPoint x: 378, startPoint y: 187, endPoint x: 568, endPoint y: 324, distance: 234.5
click at [568, 324] on div "WO Opened request: The ceiling... [DATE] 9:58 AM Status : Completed Show detail…" at bounding box center [630, 212] width 628 height 271
copy div "[PERSON_NAME] (ResiDesk) [DATE] 4:19 PM Hi [PERSON_NAME], I hope you're having …"
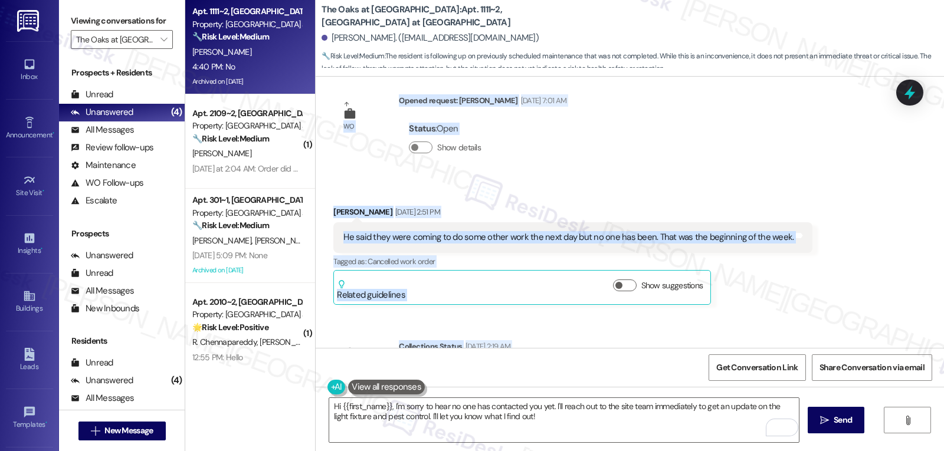
scroll to position [22131, 0]
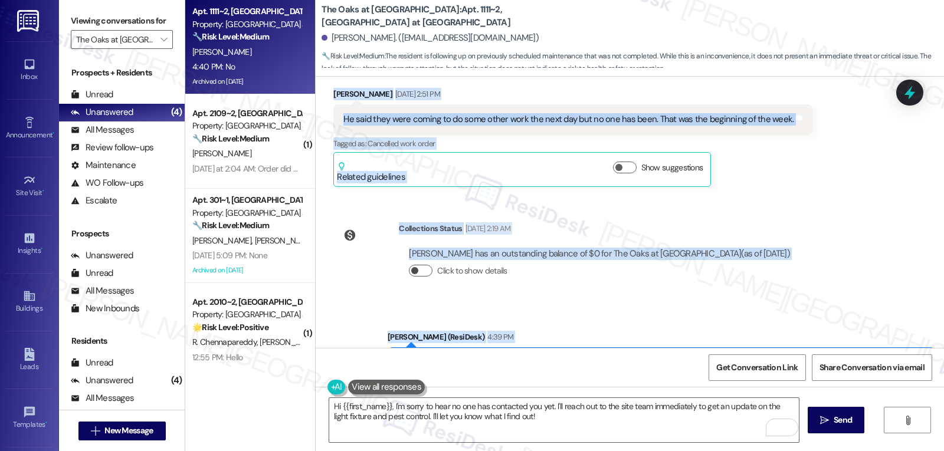
click at [418, 265] on button "Click to show details" at bounding box center [421, 271] width 24 height 12
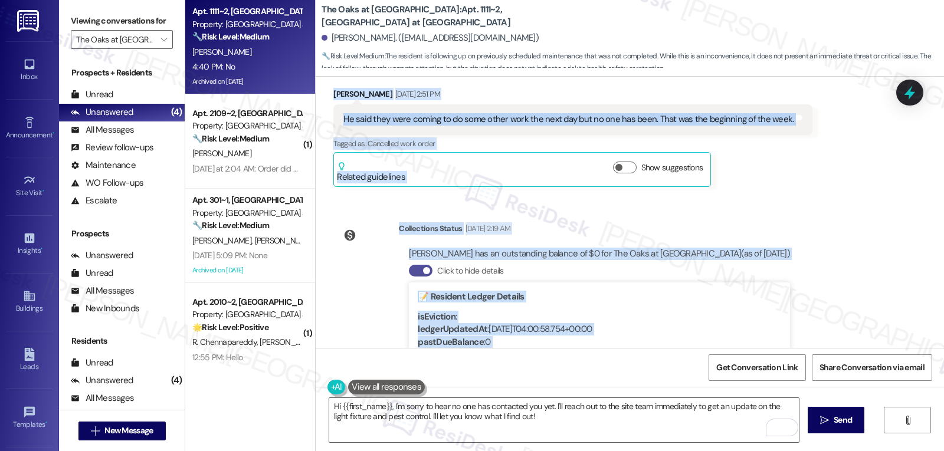
click at [409, 265] on button "Click to hide details" at bounding box center [421, 271] width 24 height 12
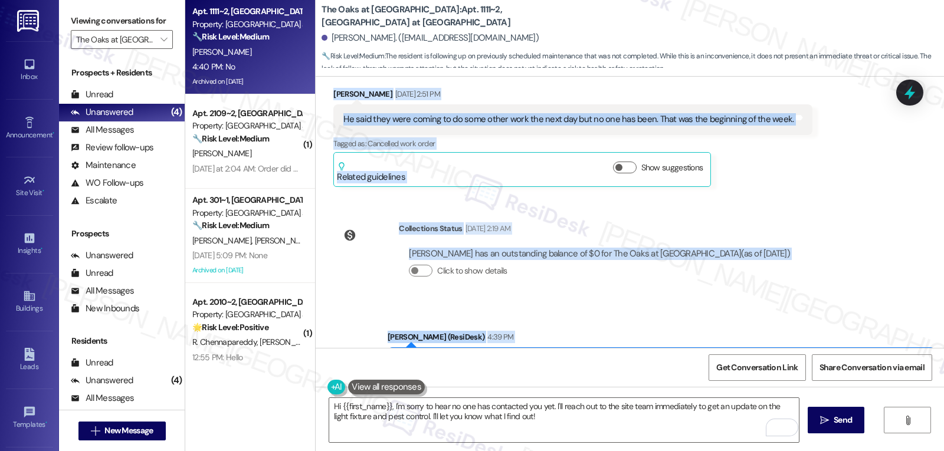
click at [663, 160] on div "WO Opened request: The ceiling... [DATE] 9:58 AM Status : Completed Show detail…" at bounding box center [630, 212] width 628 height 271
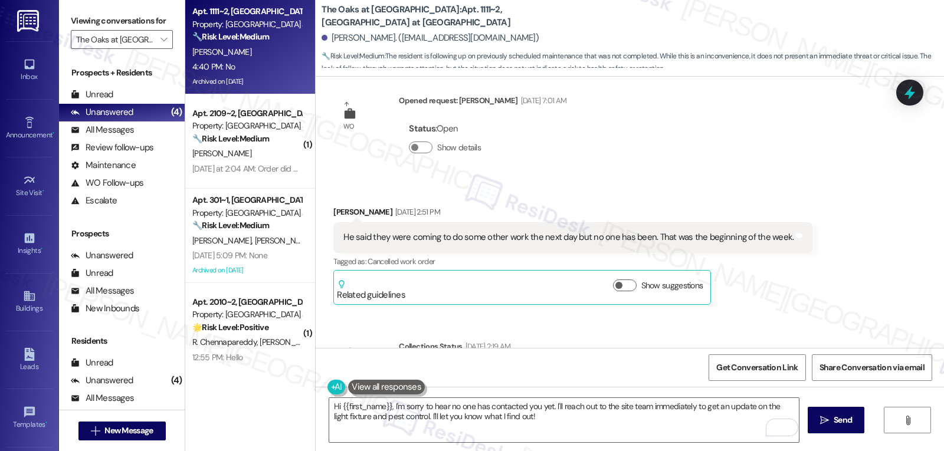
scroll to position [21895, 0]
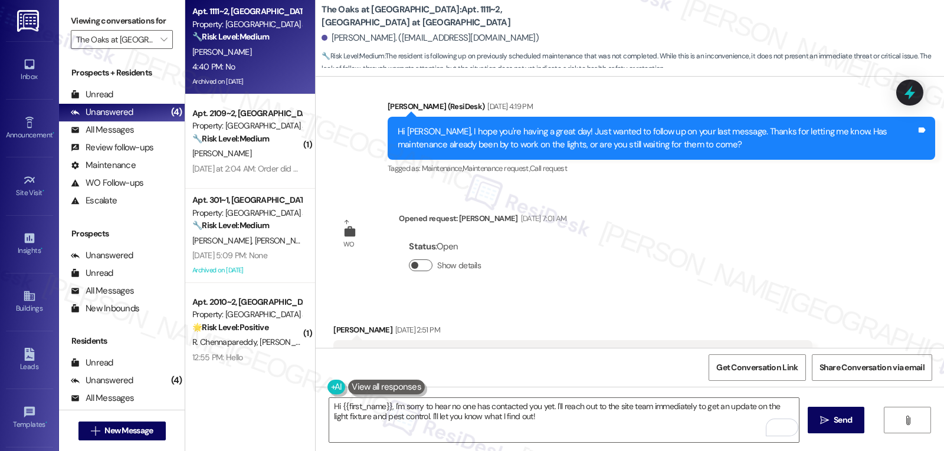
click at [414, 260] on button "Show details" at bounding box center [421, 266] width 24 height 12
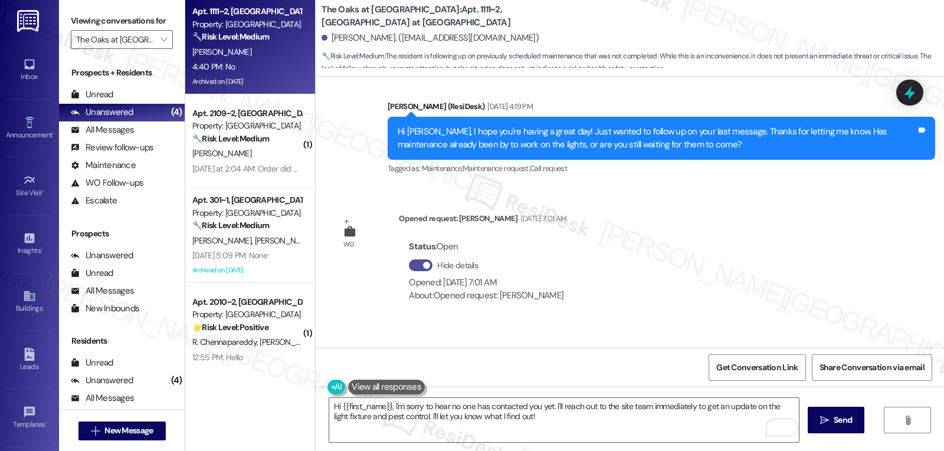
click at [423, 262] on span "button" at bounding box center [426, 265] width 7 height 7
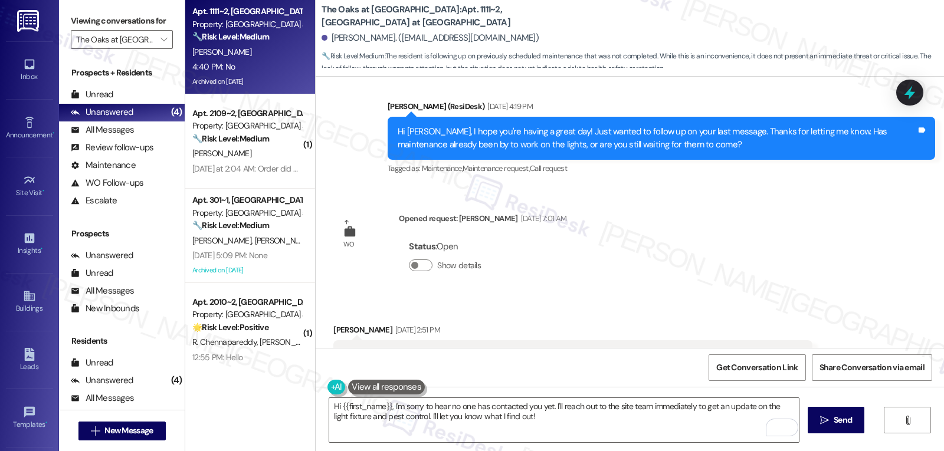
click at [651, 218] on div "WO Opened request: The ceiling... [DATE] 9:58 AM Status : Completed Show detail…" at bounding box center [630, 212] width 628 height 271
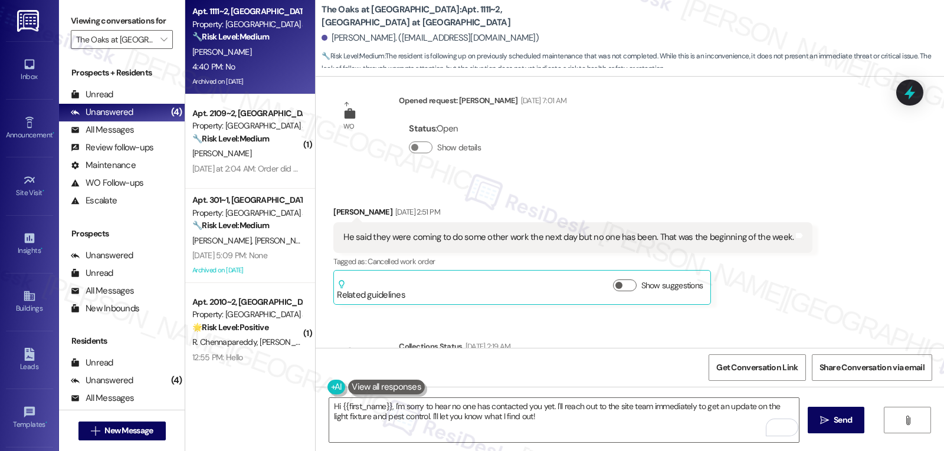
scroll to position [22249, 0]
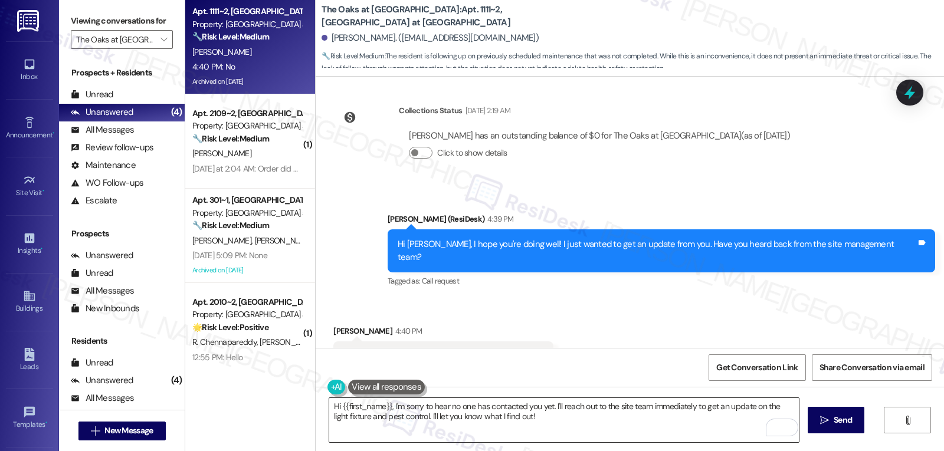
click at [437, 428] on textarea "Hi {{first_name}}, I'm sorry to hear no one has contacted you yet. I'll reach o…" at bounding box center [564, 420] width 470 height 44
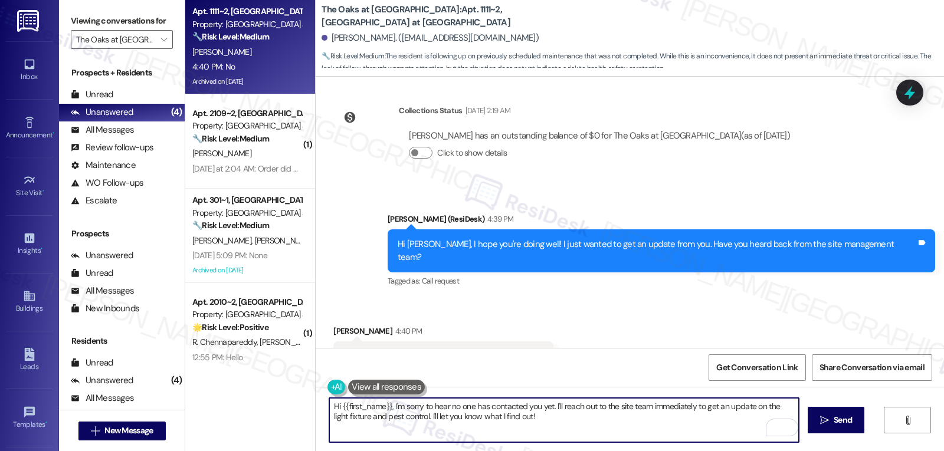
paste textarea "I’m sorry you’ve been waiting this long without anyone coming by or hearing bac…"
drag, startPoint x: 664, startPoint y: 407, endPoint x: 716, endPoint y: 408, distance: 51.9
click at [716, 408] on textarea "I’m sorry you’ve been waiting this long without anyone coming by or hearing bac…" at bounding box center [564, 420] width 470 height 44
drag, startPoint x: 374, startPoint y: 419, endPoint x: 404, endPoint y: 419, distance: 29.5
click at [404, 419] on textarea "I’m sorry you’ve been waiting this long without anyone coming by or hearing bac…" at bounding box center [564, 420] width 470 height 44
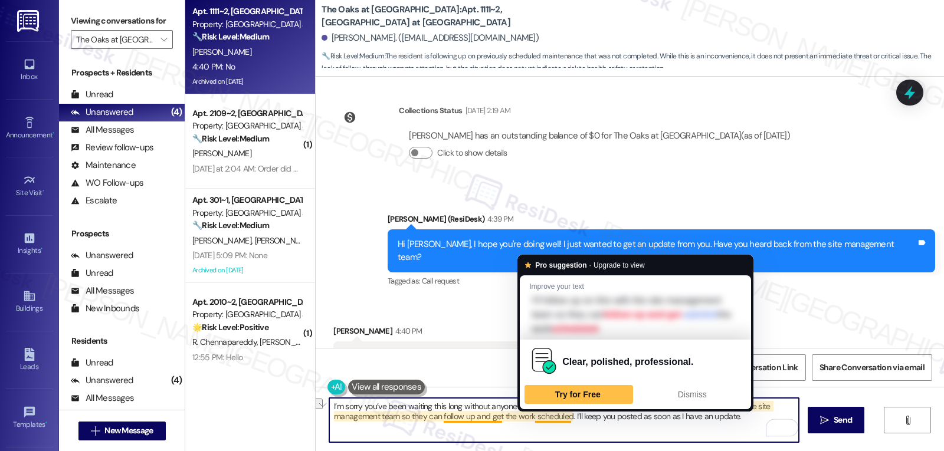
drag, startPoint x: 395, startPoint y: 417, endPoint x: 561, endPoint y: 419, distance: 165.8
click at [561, 419] on textarea "I’m sorry you’ve been waiting this long without anyone coming by or hearing bac…" at bounding box center [564, 420] width 470 height 44
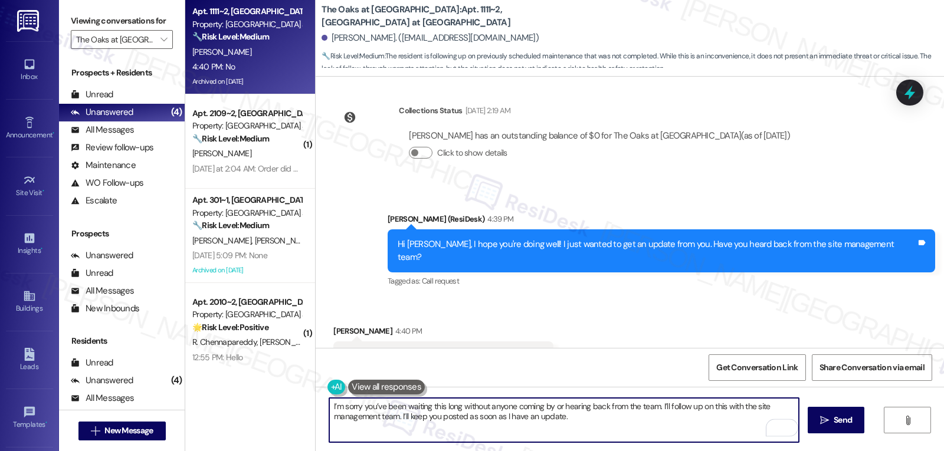
click at [624, 427] on textarea "I’m sorry you’ve been waiting this long without anyone coming by or hearing bac…" at bounding box center [564, 420] width 470 height 44
click at [654, 409] on textarea "I’m sorry you’ve been waiting this long without anyone coming by or hearing bac…" at bounding box center [564, 420] width 470 height 44
type textarea "I’m sorry you’ve been waiting this long without anyone coming by or hearing bac…"
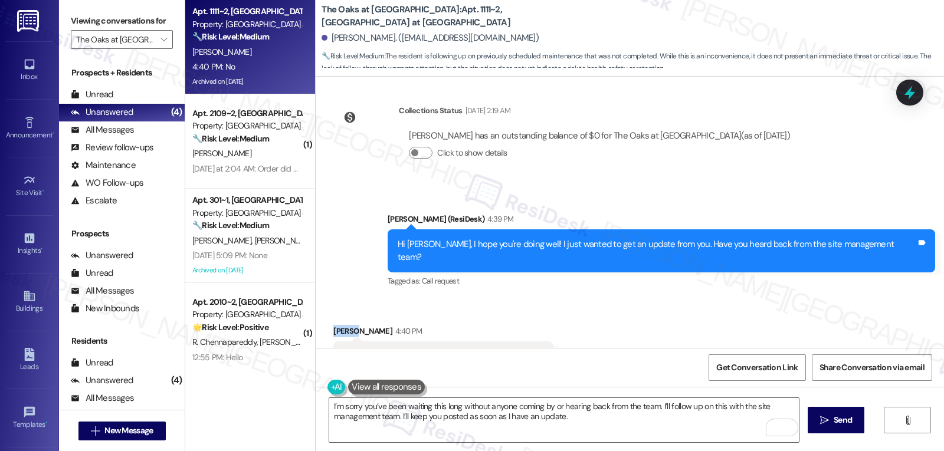
drag, startPoint x: 348, startPoint y: 282, endPoint x: 323, endPoint y: 282, distance: 24.8
click at [324, 316] on div "Received via SMS [PERSON_NAME] 4:40 PM No Tags and notes Tagged as: Negative re…" at bounding box center [443, 357] width 238 height 82
copy div "[PERSON_NAME]"
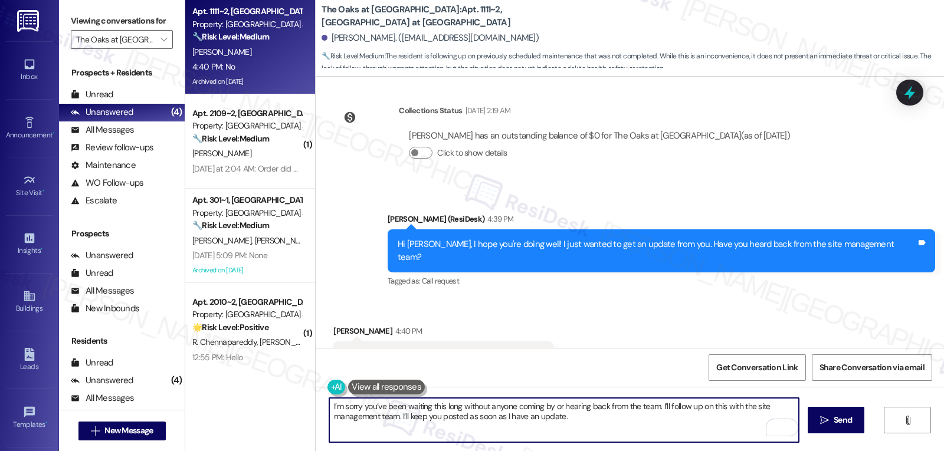
click at [329, 406] on textarea "I’m sorry you’ve been waiting this long without anyone coming by or hearing bac…" at bounding box center [564, 420] width 470 height 44
click at [847, 417] on span "Send" at bounding box center [843, 420] width 18 height 12
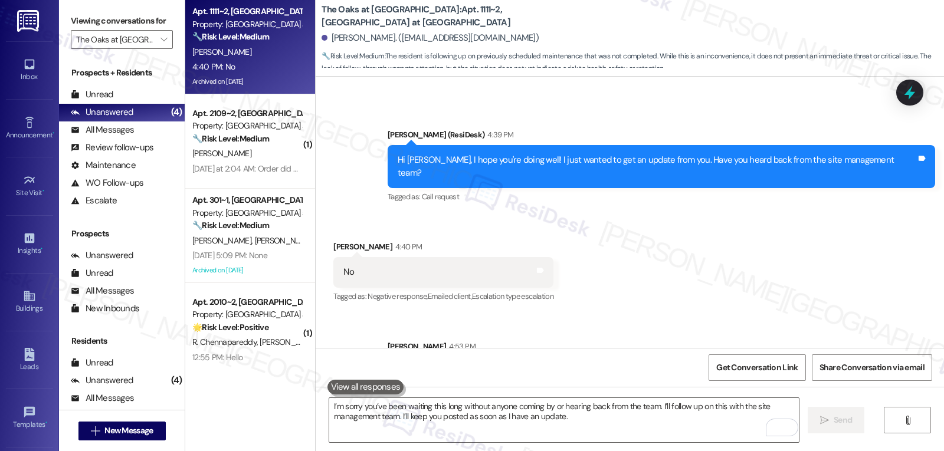
scroll to position [22343, 0]
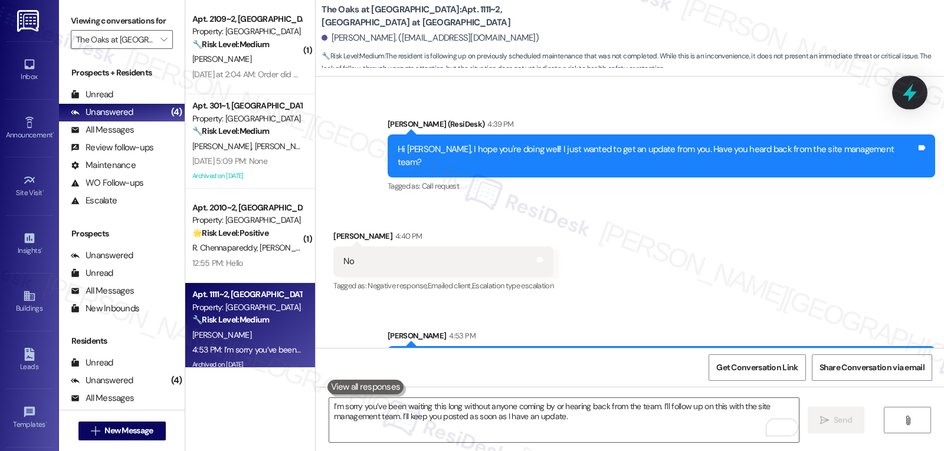
click at [911, 80] on div at bounding box center [909, 93] width 35 height 34
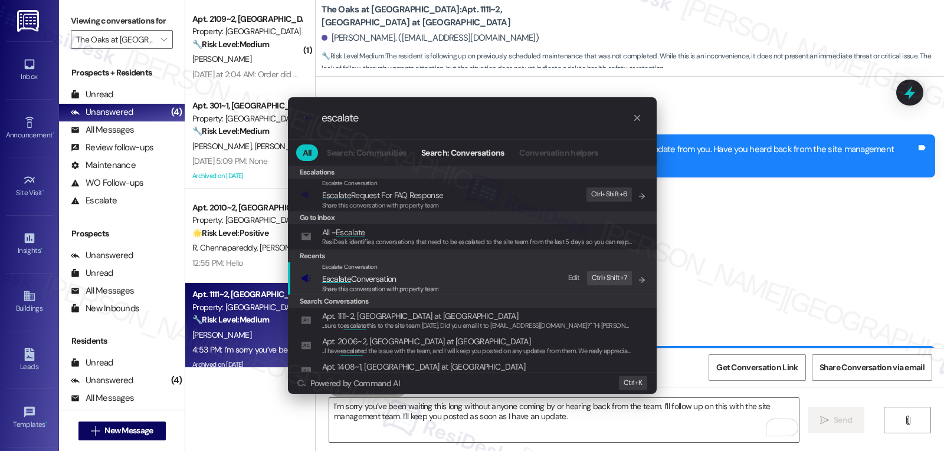
type input "escalate"
click at [373, 287] on span "Share this conversation with property team" at bounding box center [380, 289] width 117 height 8
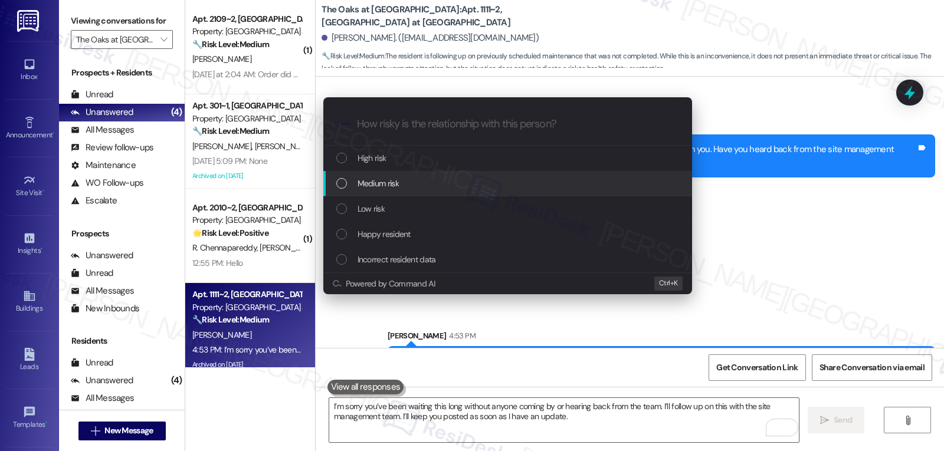
click at [418, 179] on div "Medium risk" at bounding box center [508, 183] width 345 height 13
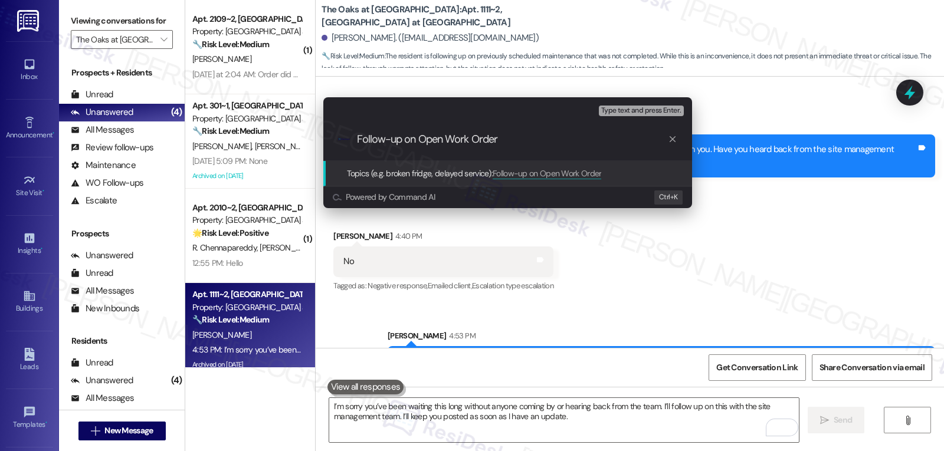
type input "Follow-up on Open Work Orders"
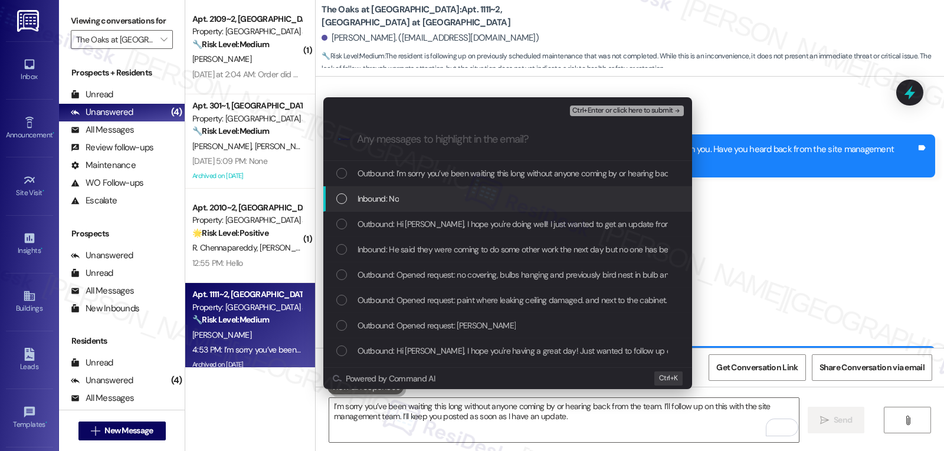
click at [410, 196] on div "Inbound: No" at bounding box center [508, 198] width 345 height 13
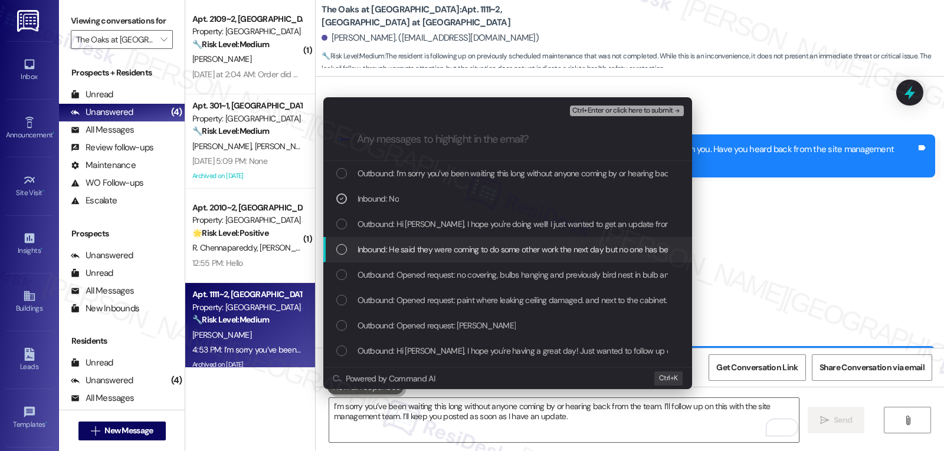
click at [408, 261] on div "Inbound: He said they were coming to do some other work the next day but no one…" at bounding box center [507, 249] width 369 height 25
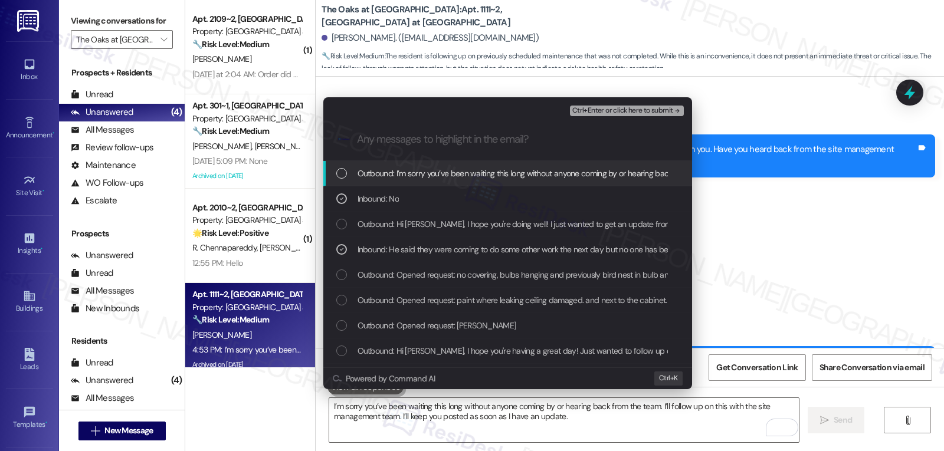
click at [637, 113] on span "Ctrl+Enter or click here to submit" at bounding box center [622, 111] width 101 height 8
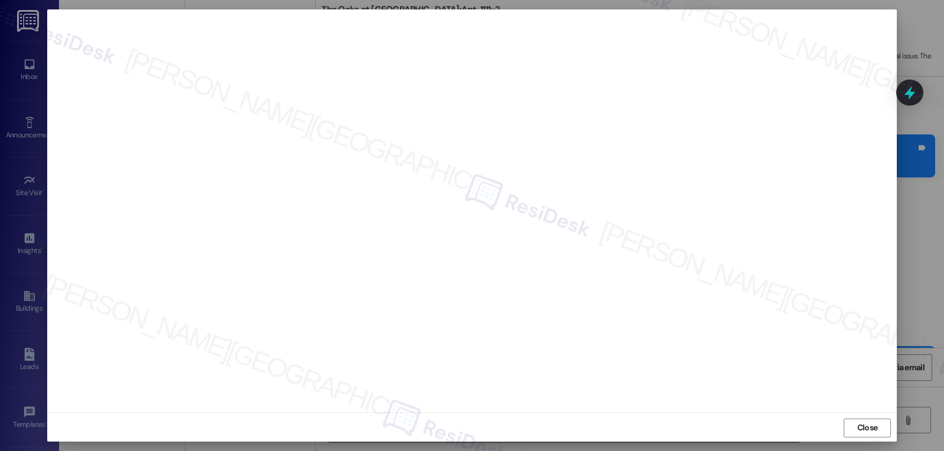
scroll to position [5, 0]
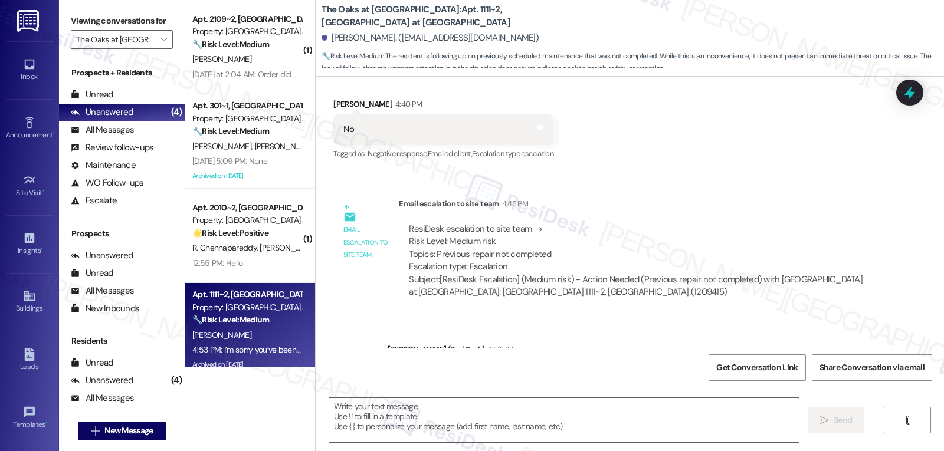
type textarea "Fetching suggested responses. Please feel free to read through the conversation…"
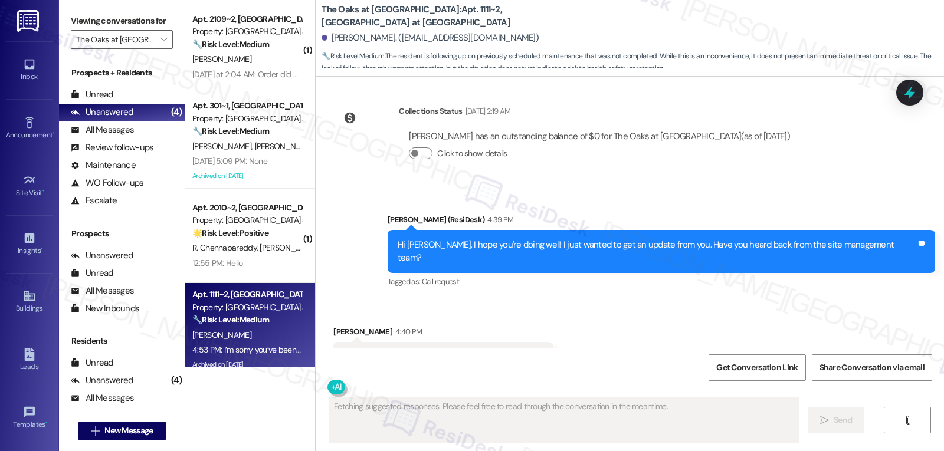
scroll to position [22506, 0]
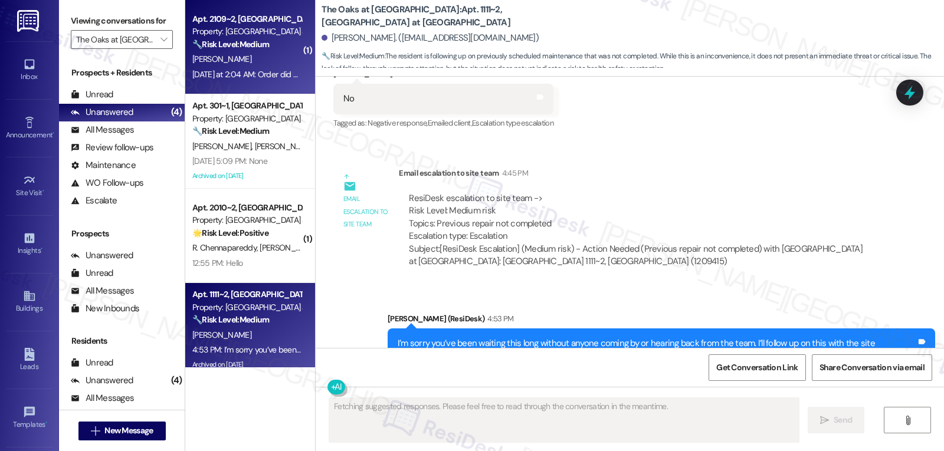
click at [267, 48] on div "🔧 Risk Level: Medium The resident is reporting that a previously scheduled pest…" at bounding box center [246, 44] width 109 height 12
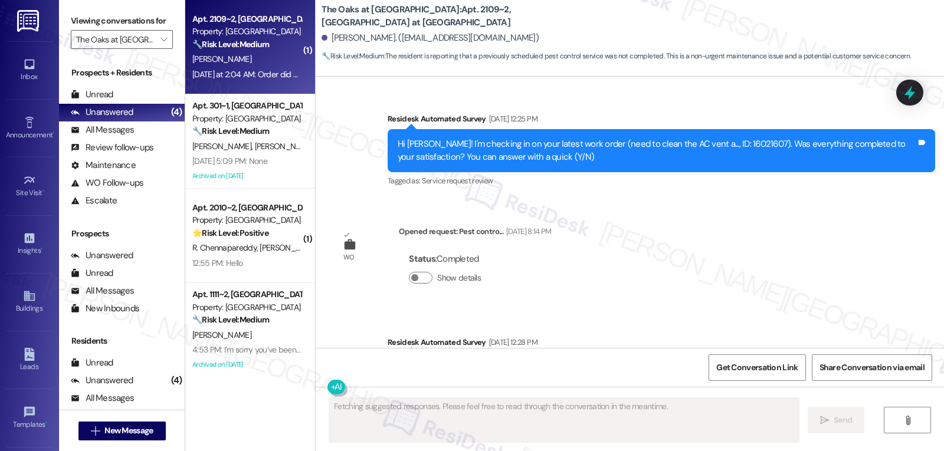
scroll to position [4662, 0]
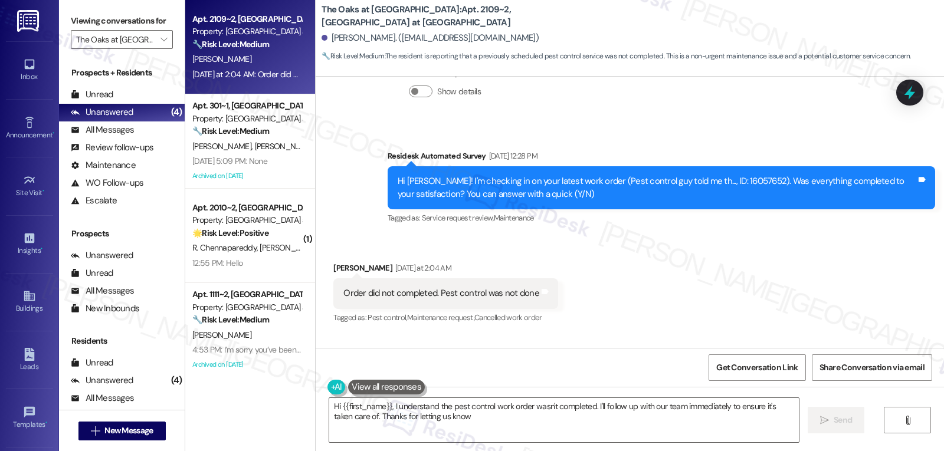
type textarea "Hi {{first_name}}, I understand the pest control work order wasn't completed. I…"
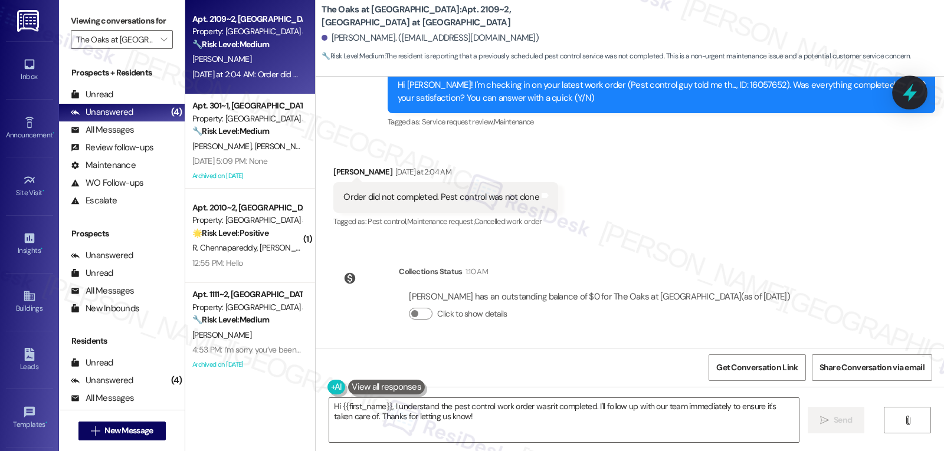
click at [914, 96] on icon at bounding box center [910, 93] width 20 height 20
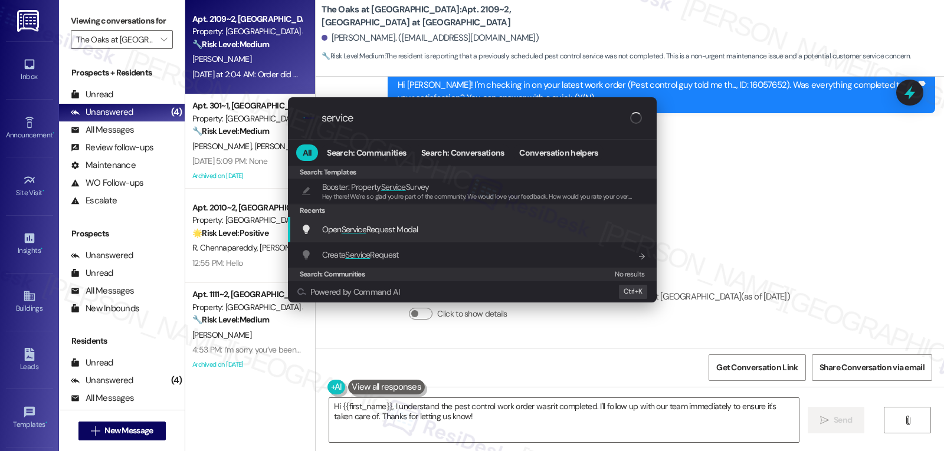
click at [402, 233] on span "Open Service Request Modal" at bounding box center [370, 229] width 96 height 11
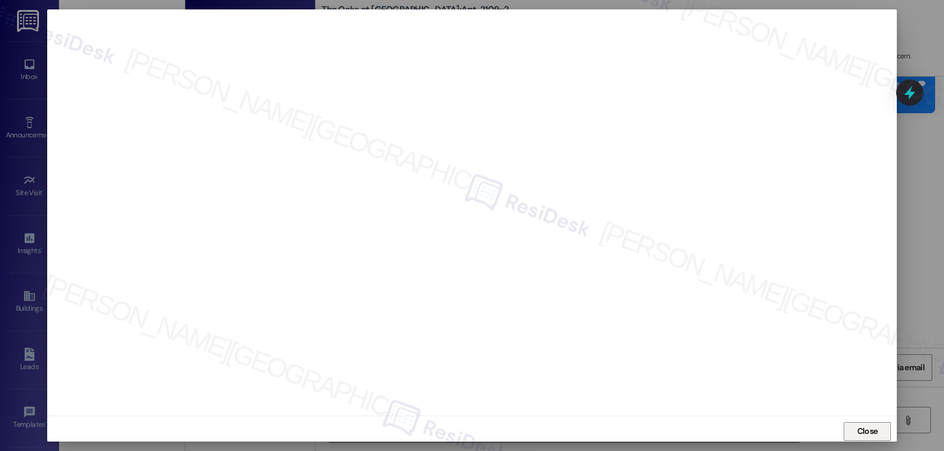
click at [869, 432] on span "Close" at bounding box center [867, 431] width 21 height 12
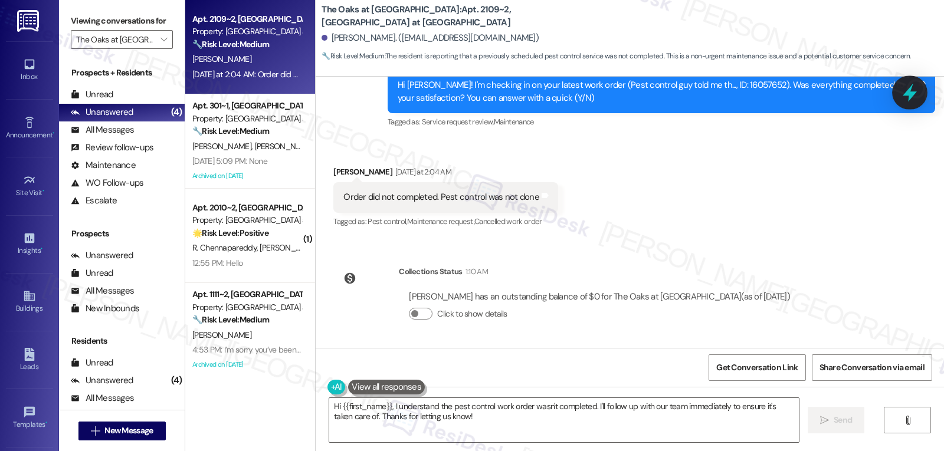
click at [920, 87] on div at bounding box center [909, 93] width 35 height 34
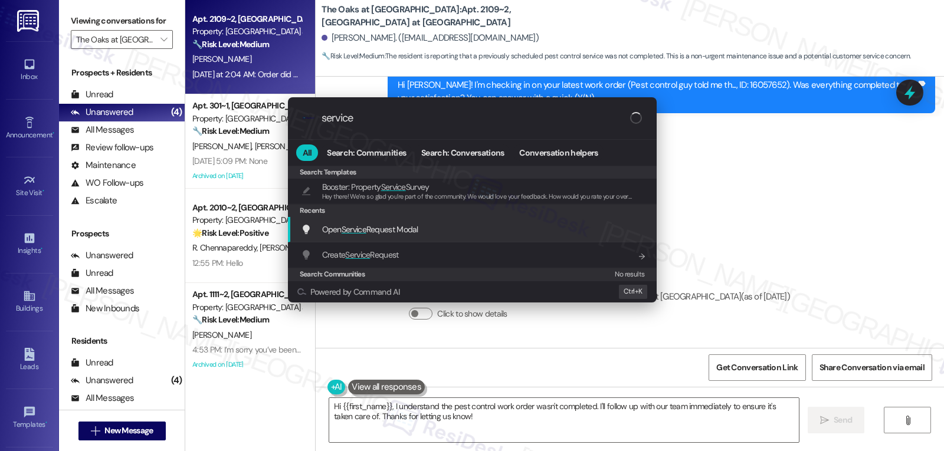
type input "service"
click at [400, 229] on span "Open Service Request Modal" at bounding box center [370, 229] width 96 height 11
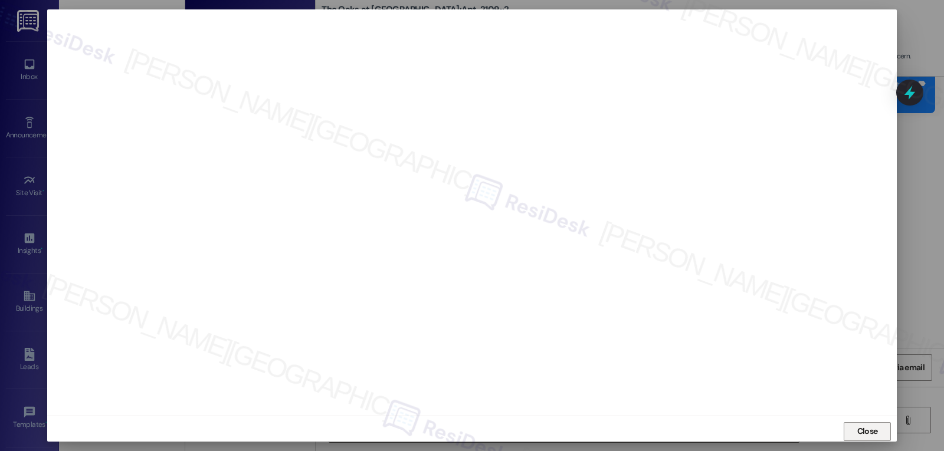
click at [875, 429] on span "Close" at bounding box center [867, 431] width 21 height 12
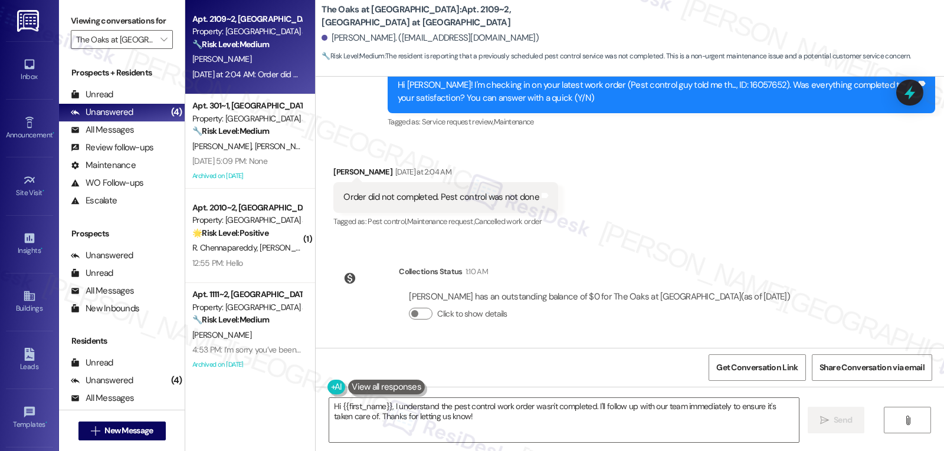
scroll to position [4652, 0]
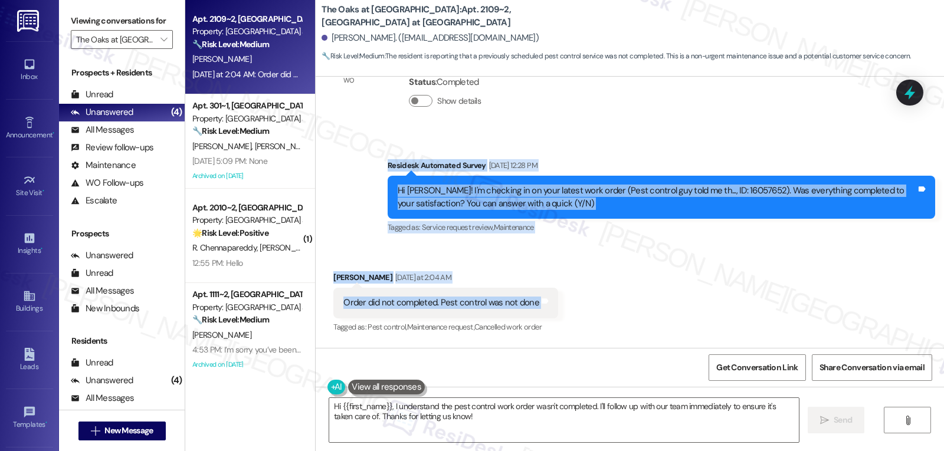
drag, startPoint x: 373, startPoint y: 178, endPoint x: 593, endPoint y: 324, distance: 263.8
click at [593, 324] on div "WO Opened request: -In living ... May 22, 2024 at 7:10 PM Status : Completed Sh…" at bounding box center [630, 212] width 628 height 271
copy div "Residesk Automated Survey Aug 04, 2025 at 12:28 PM Hi Sathishkumar! I'm checkin…"
click at [492, 409] on textarea "Hi {{first_name}}, I understand the pest control work order wasn't completed. I…" at bounding box center [564, 420] width 470 height 44
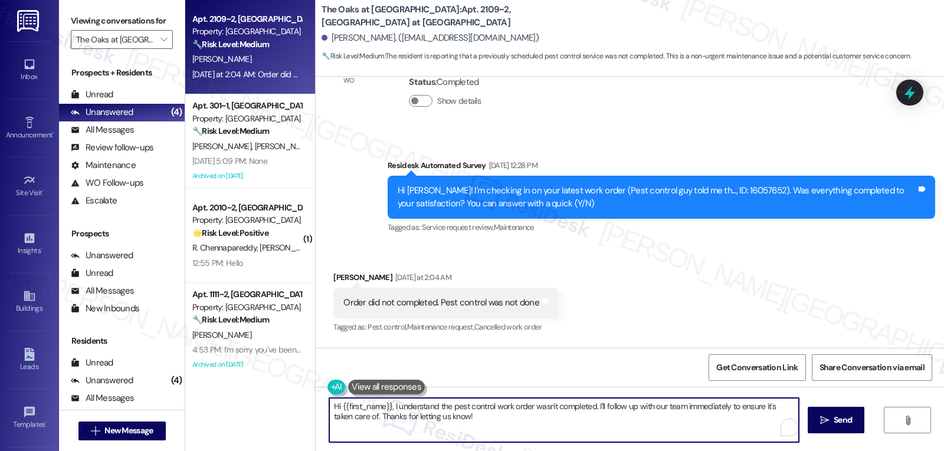
paste textarea "Sathishkumar — I’m sorry to hear the pest control work wasn’t completed. I’ll f…"
drag, startPoint x: 603, startPoint y: 419, endPoint x: 943, endPoint y: 479, distance: 345.1
click at [943, 451] on html "Inbox Go to Inbox Announcement • Send A Text Announcement Site Visit • Go to Si…" at bounding box center [472, 225] width 944 height 451
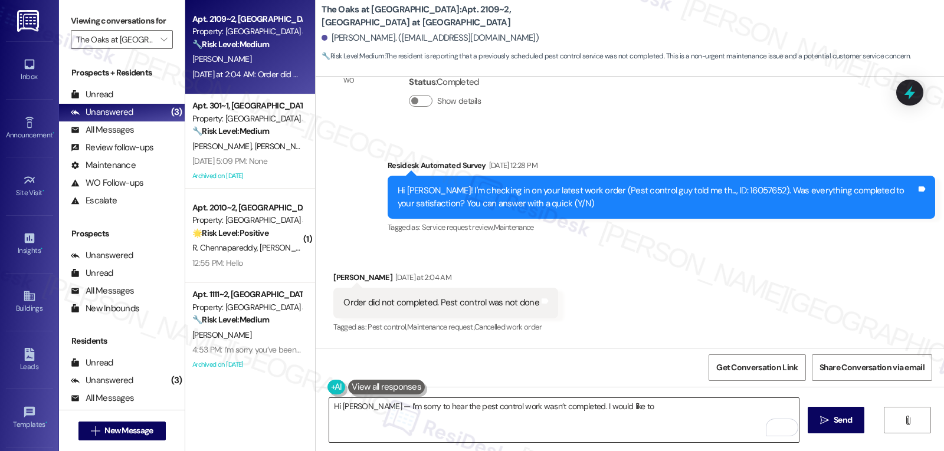
click at [667, 408] on textarea "Hi Sathishkumar — I’m sorry to hear the pest control work wasn’t completed. I w…" at bounding box center [564, 420] width 470 height 44
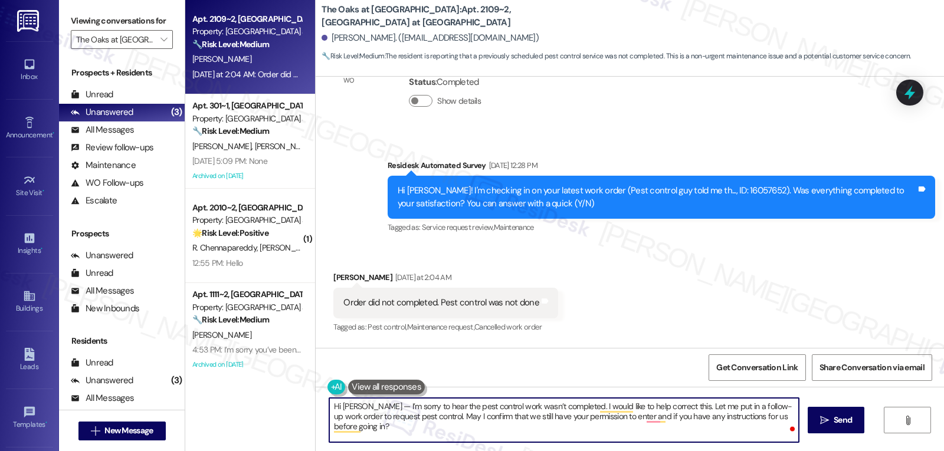
click at [414, 432] on textarea "Hi Sathishkumar — I’m sorry to hear the pest control work wasn’t completed. I w…" at bounding box center [564, 420] width 470 height 44
click at [683, 434] on textarea "Hi Sathishkumar — I’m sorry to hear the pest control work wasn’t completed. I w…" at bounding box center [564, 420] width 470 height 44
drag, startPoint x: 392, startPoint y: 404, endPoint x: 383, endPoint y: 407, distance: 8.8
click at [383, 407] on textarea "Hi Sathishkumar — I’m sorry to hear the pest control work wasn’t completed. I w…" at bounding box center [564, 420] width 470 height 44
click at [615, 438] on textarea "Hi [PERSON_NAME], I’m sorry to hear the pest control work wasn’t completed. I w…" at bounding box center [564, 420] width 470 height 44
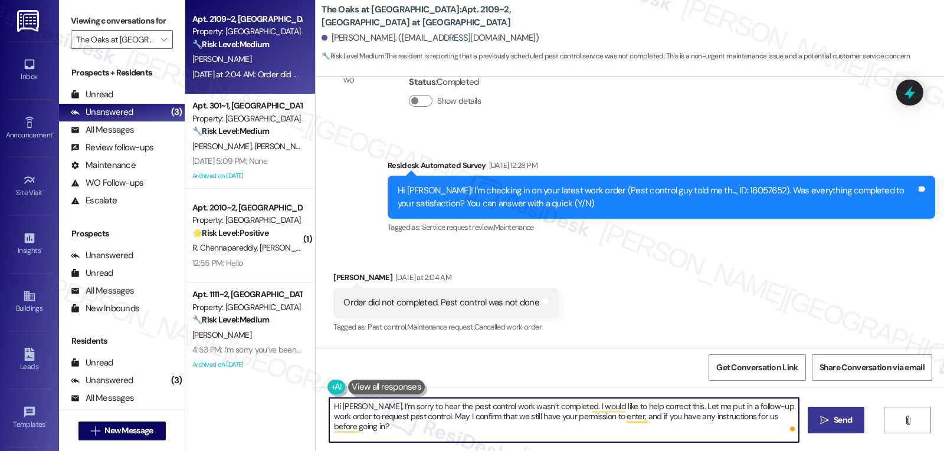
type textarea "Hi [PERSON_NAME], I’m sorry to hear the pest control work wasn’t completed. I w…"
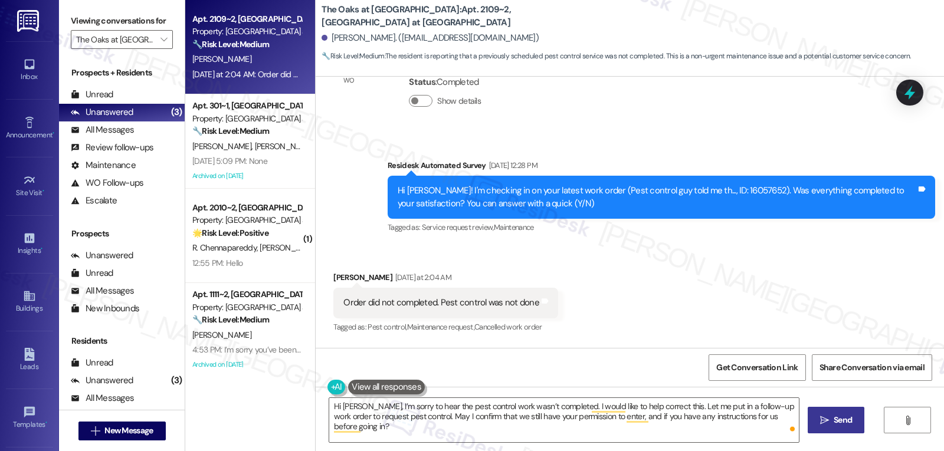
click at [836, 414] on button " Send" at bounding box center [836, 420] width 57 height 27
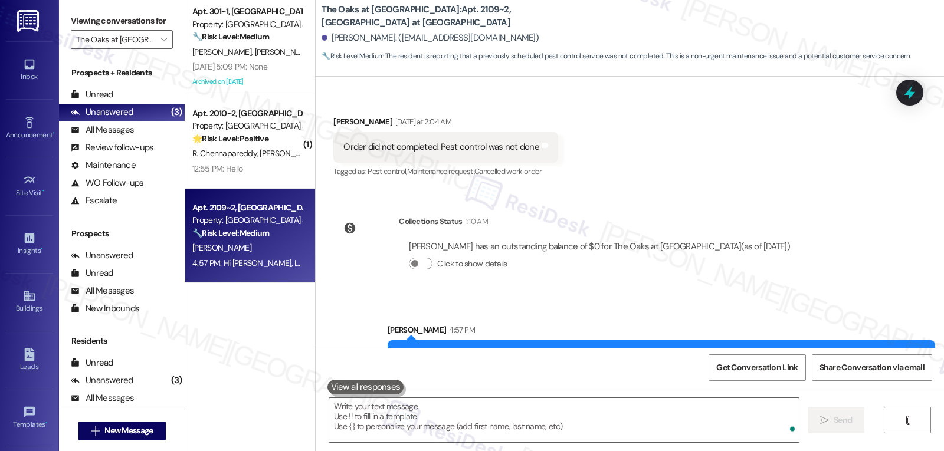
scroll to position [4865, 0]
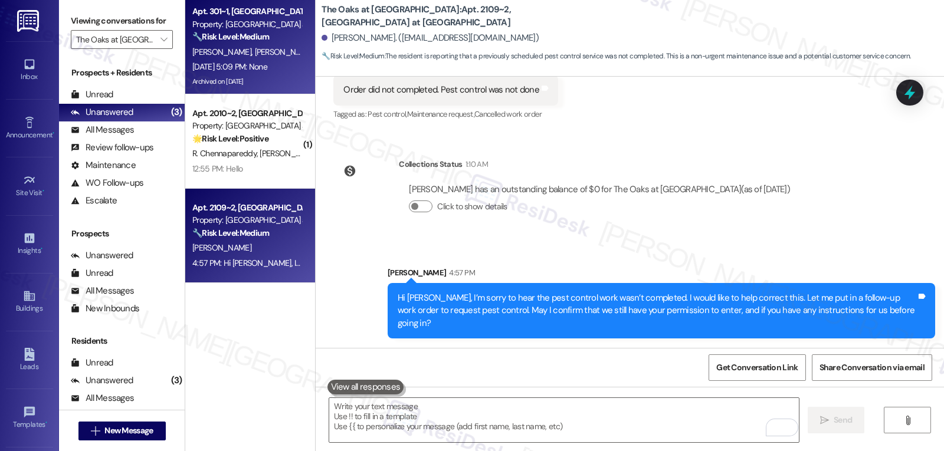
click at [255, 50] on span "[PERSON_NAME]" at bounding box center [284, 52] width 59 height 11
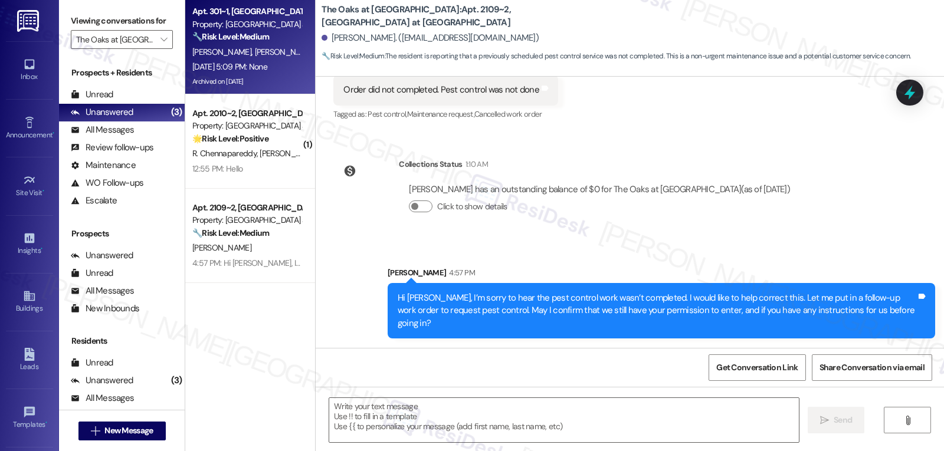
type textarea "Fetching suggested responses. Please feel free to read through the conversation…"
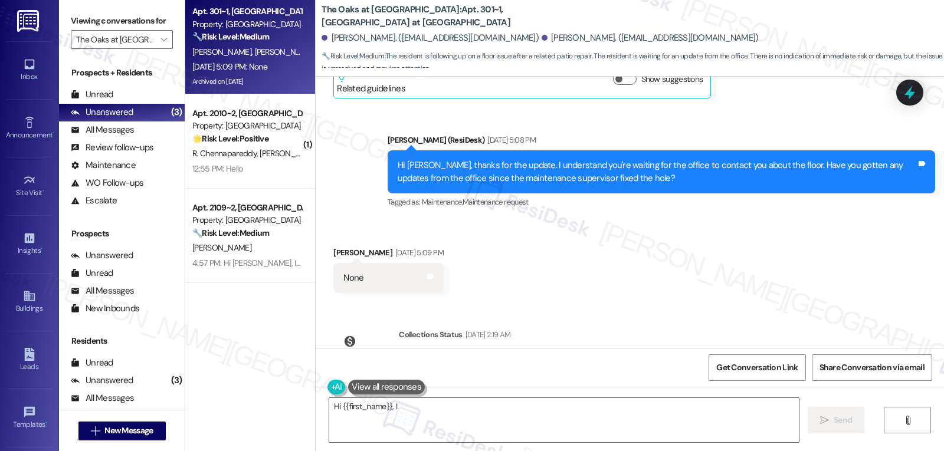
scroll to position [9605, 0]
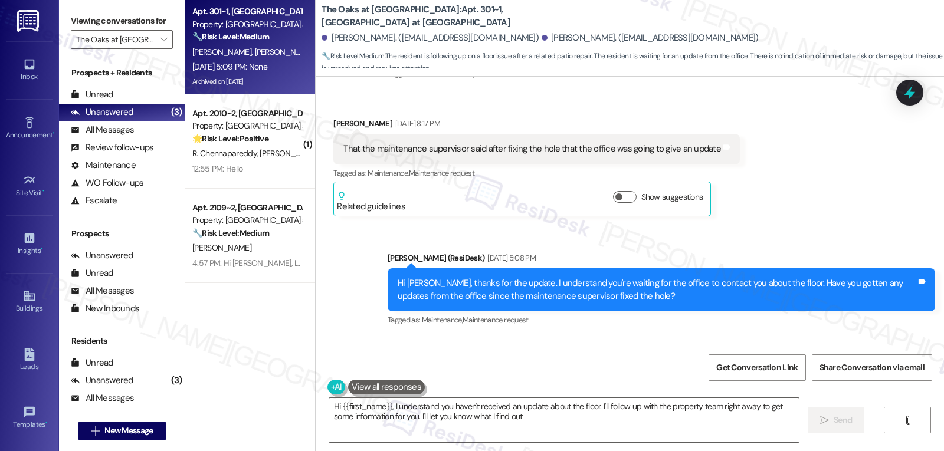
type textarea "Hi {{first_name}}, I understand you haven't received an update about the floor.…"
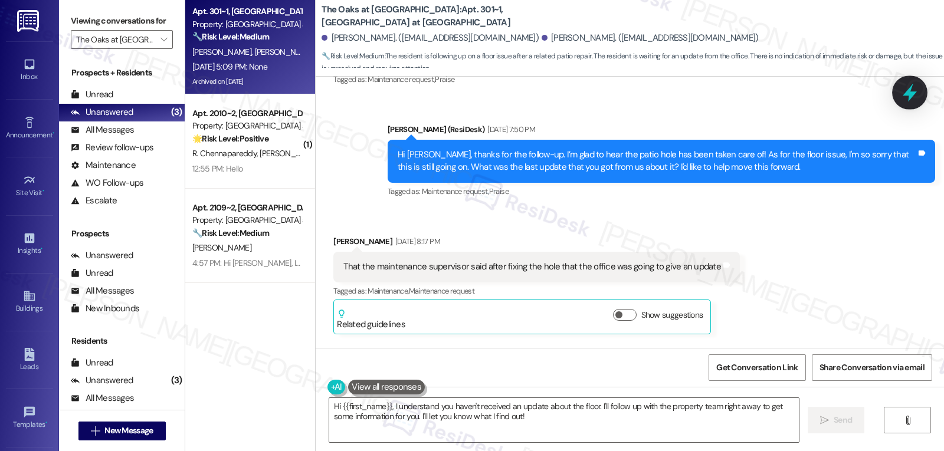
click at [905, 91] on icon at bounding box center [910, 93] width 20 height 20
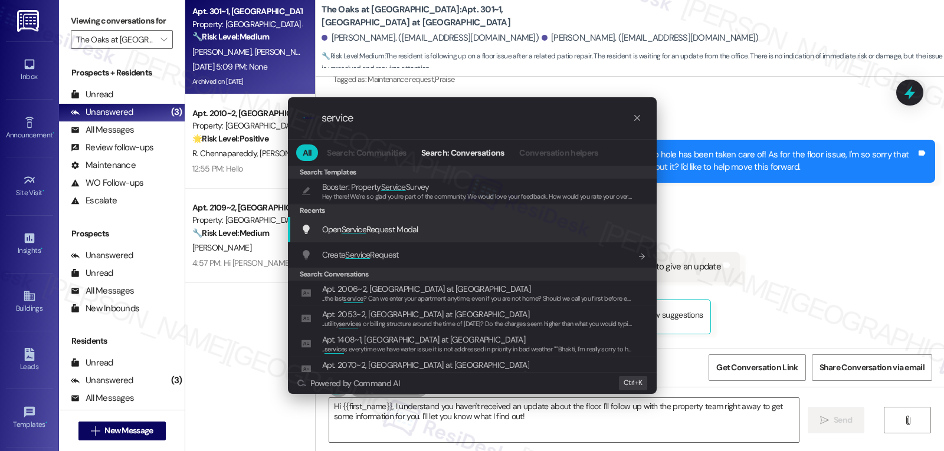
type input "service"
click at [405, 237] on div "Open Service Request Modal Add shortcut" at bounding box center [472, 229] width 369 height 25
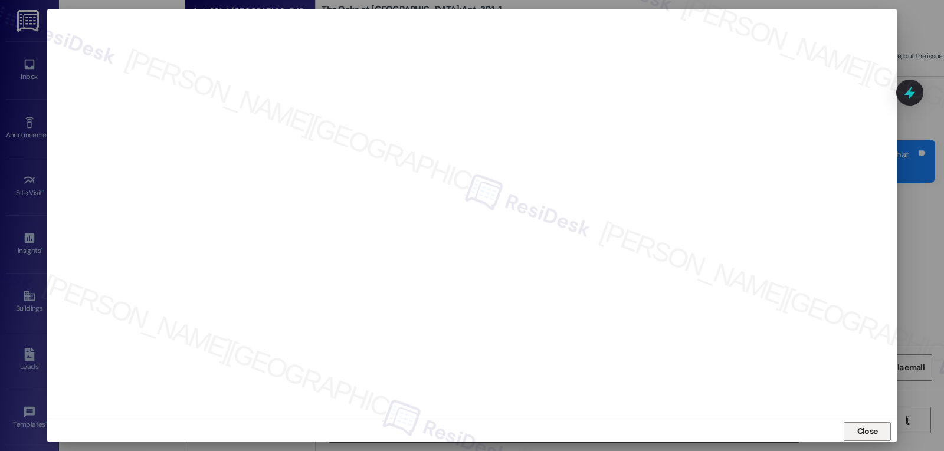
click at [855, 433] on span "Close" at bounding box center [867, 431] width 25 height 12
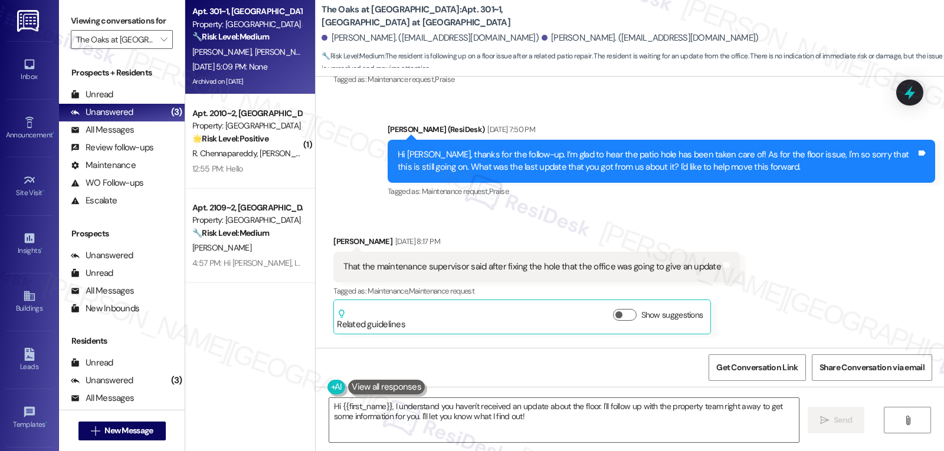
scroll to position [9723, 0]
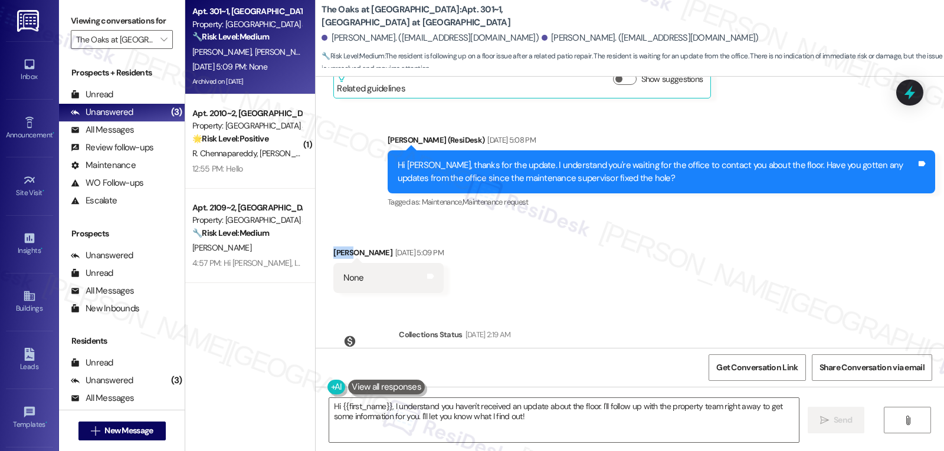
drag, startPoint x: 340, startPoint y: 194, endPoint x: 320, endPoint y: 194, distance: 19.5
click at [324, 238] on div "Received via SMS Luis Cardona Aug 08, 2025 at 5:09 PM None Tags and notes" at bounding box center [387, 270] width 127 height 64
copy div "Luis"
click at [435, 414] on textarea "Hi {{first_name}}, I understand you haven't received an update about the floor.…" at bounding box center [564, 420] width 470 height 44
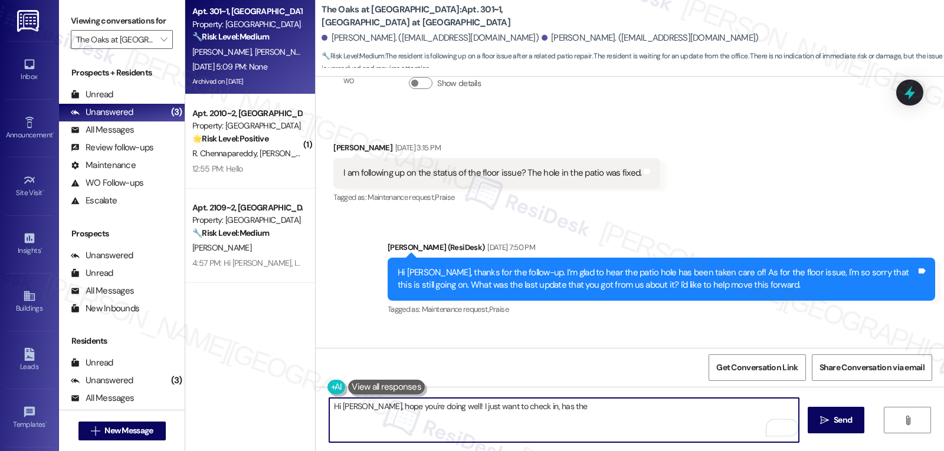
scroll to position [9487, 0]
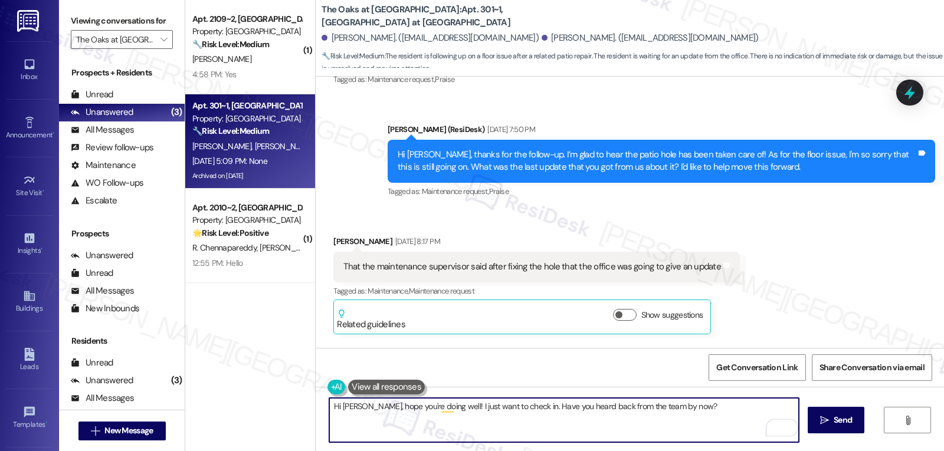
click at [727, 412] on textarea "Hi [PERSON_NAME], hope you're doing well! I just want to check in. Have you hea…" at bounding box center [564, 420] width 470 height 44
type textarea "Hi [PERSON_NAME], hope you're doing well! I just want to check in. Have you hea…"
click at [857, 427] on button " Send" at bounding box center [836, 420] width 57 height 27
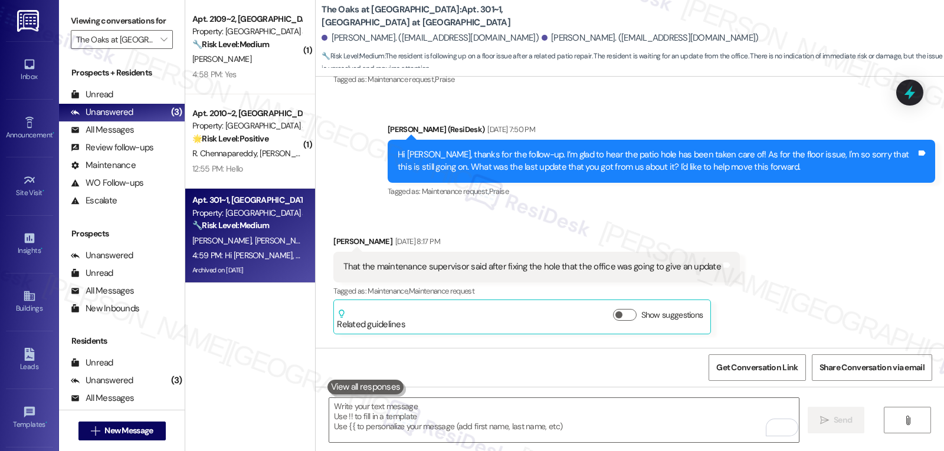
scroll to position [9614, 0]
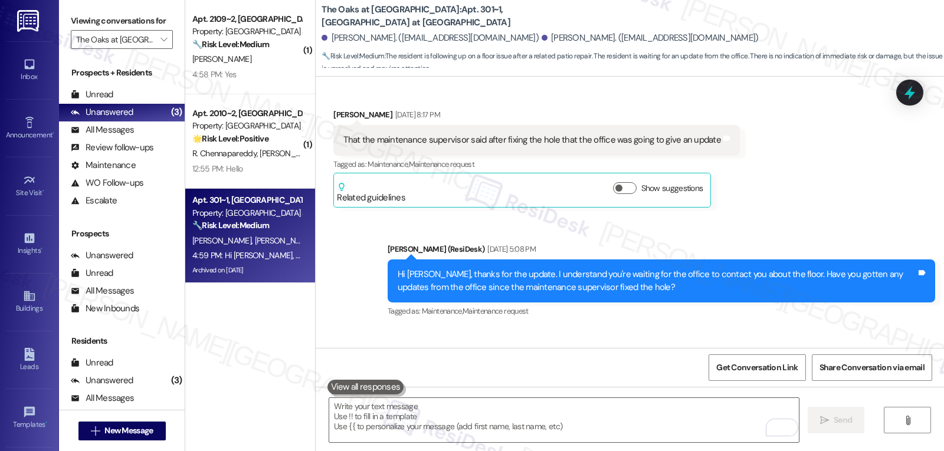
click at [267, 76] on div "4:58 PM: Yes 4:58 PM: Yes" at bounding box center [246, 74] width 111 height 15
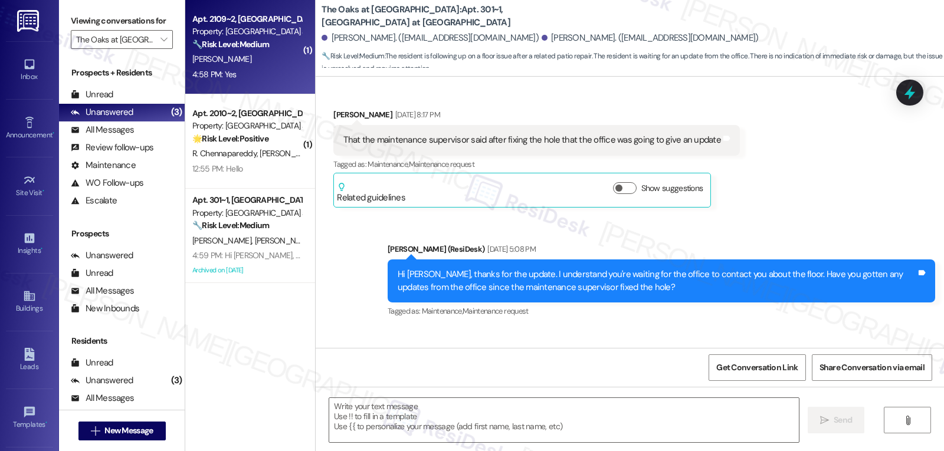
type textarea "Fetching suggested responses. Please feel free to read through the conversation…"
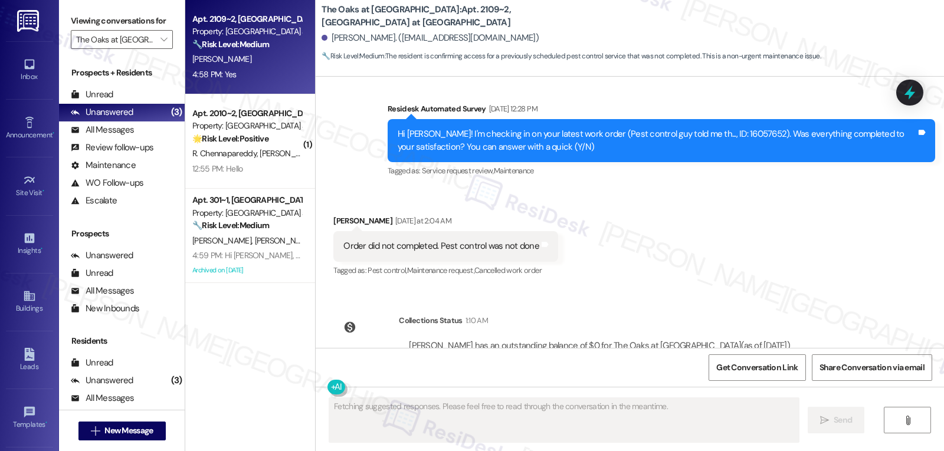
scroll to position [4981, 0]
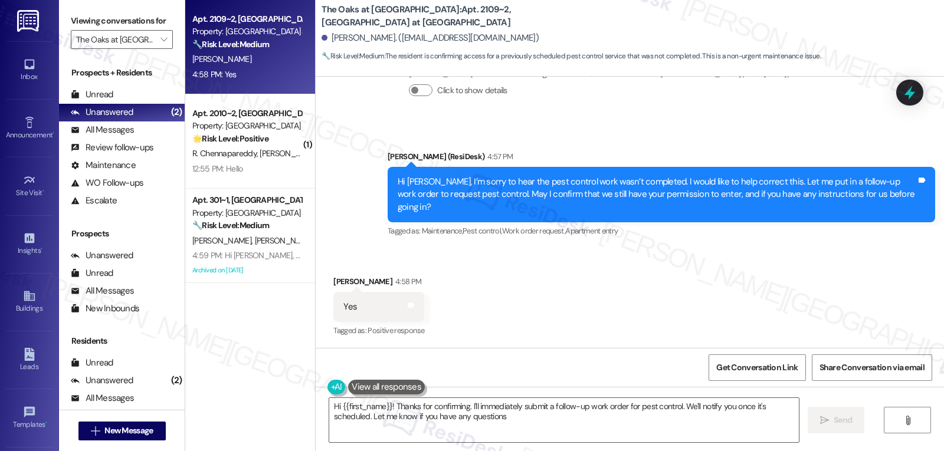
type textarea "Hi {{first_name}}! Thanks for confirming. I'll immediately submit a follow-up w…"
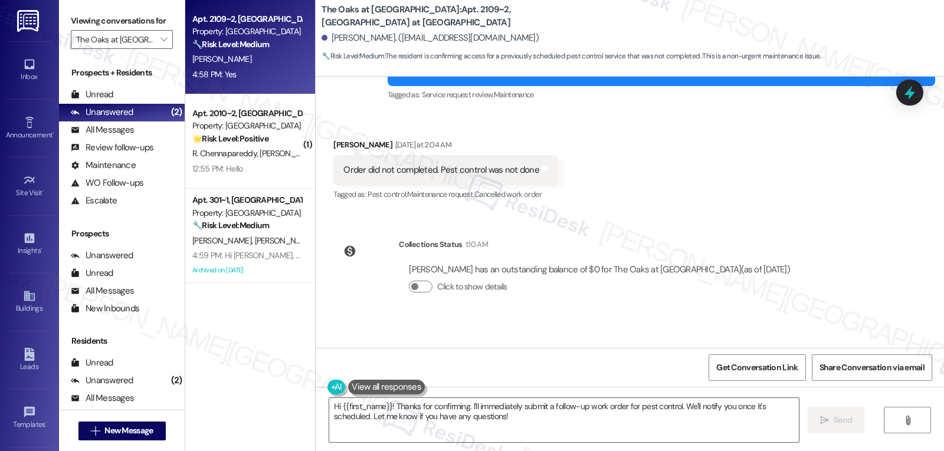
scroll to position [4745, 0]
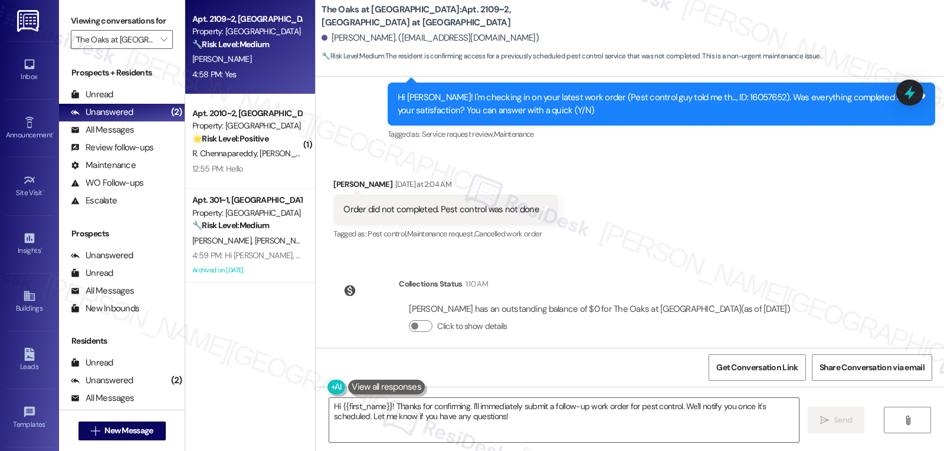
click at [913, 95] on icon at bounding box center [909, 92] width 15 height 15
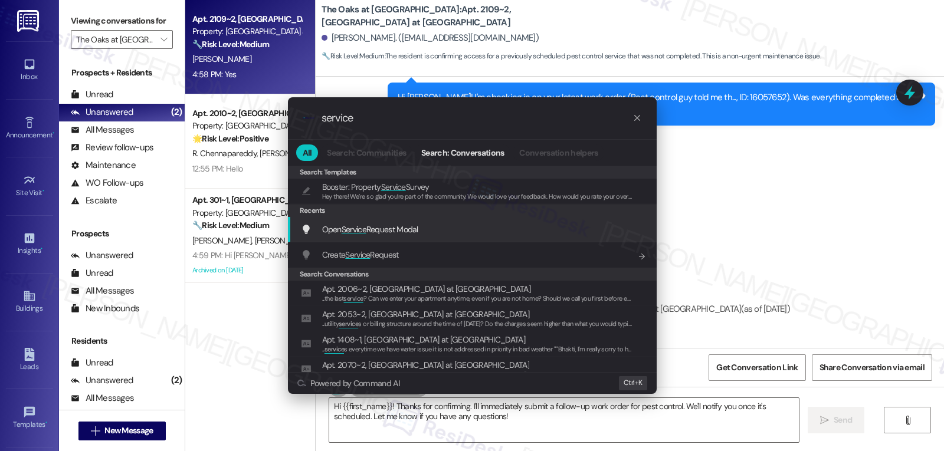
click at [370, 231] on span "Open Service Request Modal" at bounding box center [370, 229] width 96 height 11
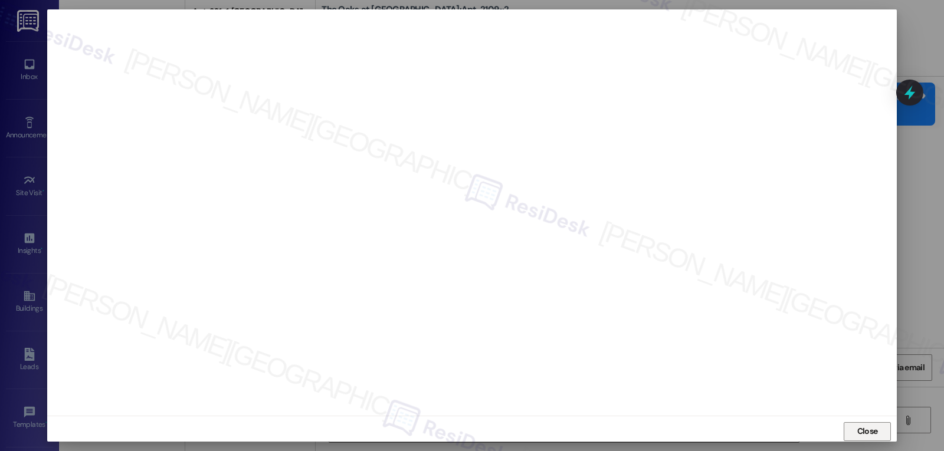
click at [877, 435] on span "Close" at bounding box center [867, 431] width 25 height 12
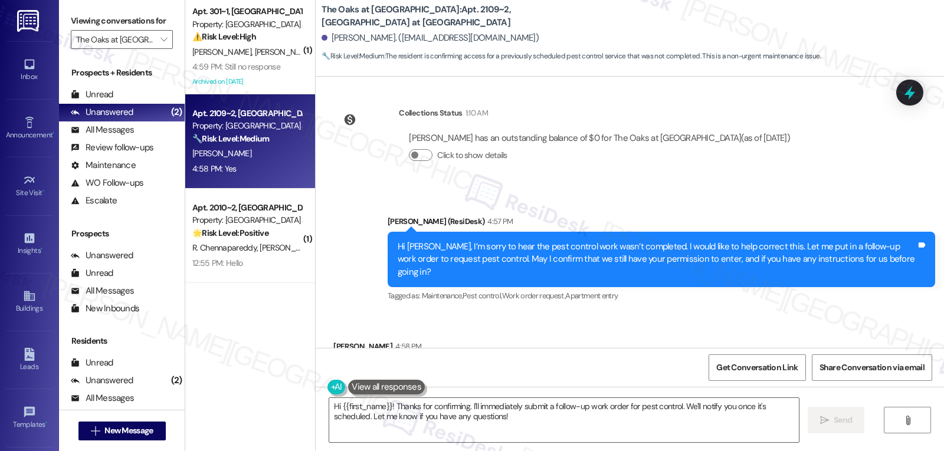
scroll to position [4982, 0]
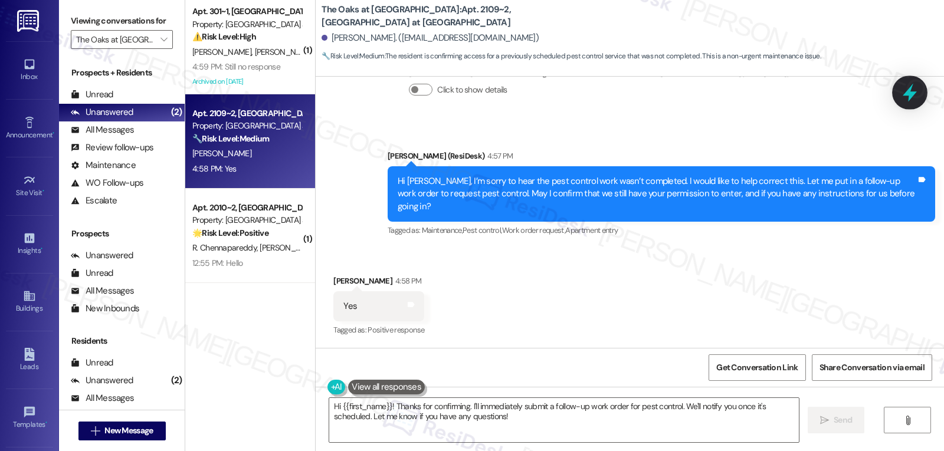
click at [915, 103] on div at bounding box center [909, 93] width 35 height 34
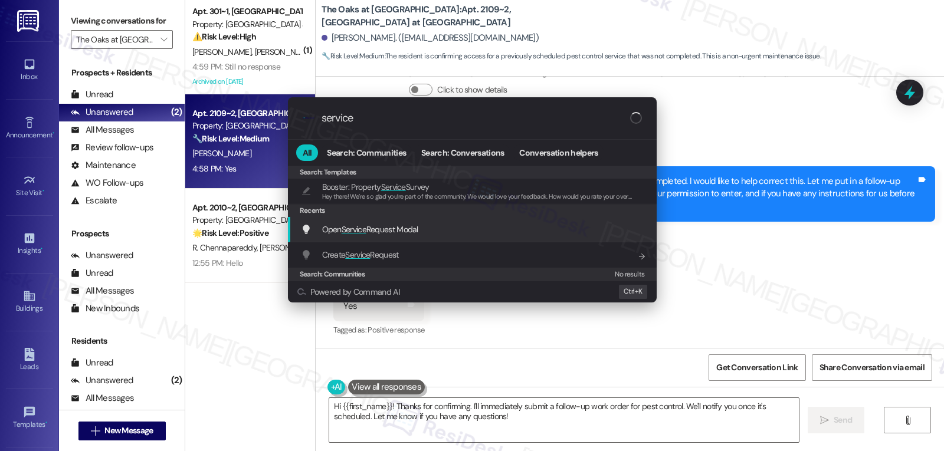
click at [417, 229] on span "Open Service Request Modal" at bounding box center [370, 229] width 96 height 11
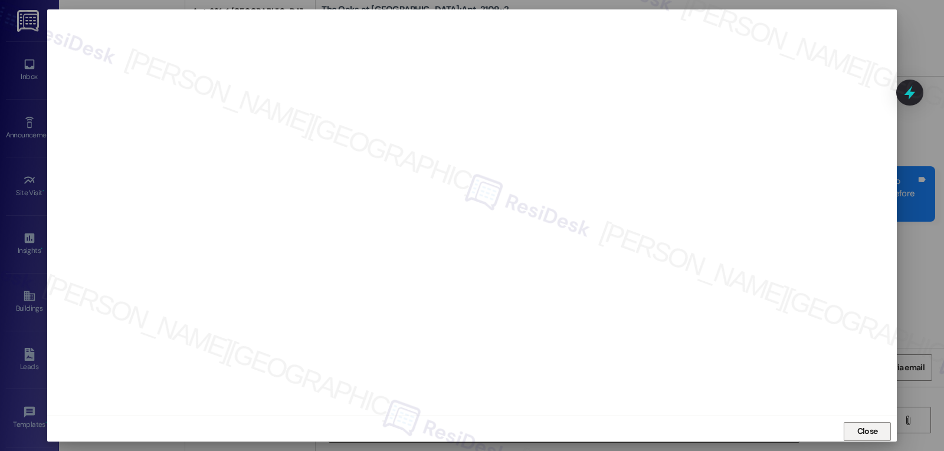
click at [887, 432] on button "Close" at bounding box center [867, 431] width 47 height 19
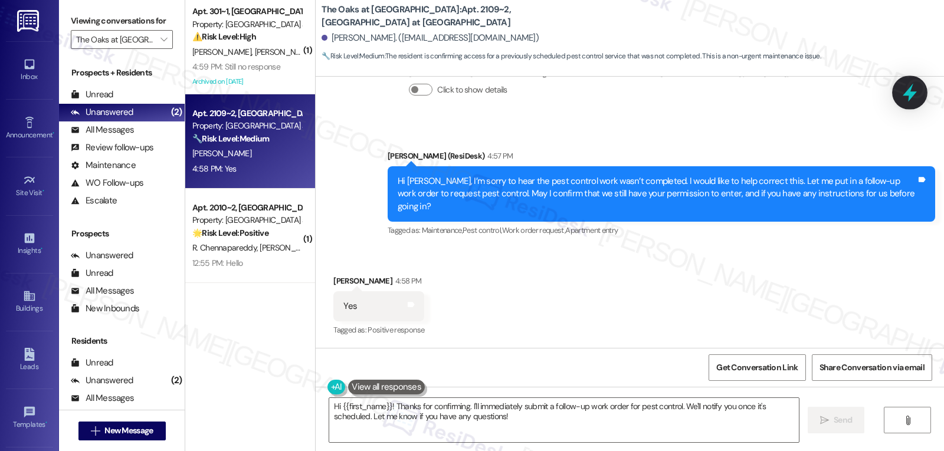
click at [916, 97] on icon at bounding box center [910, 93] width 20 height 20
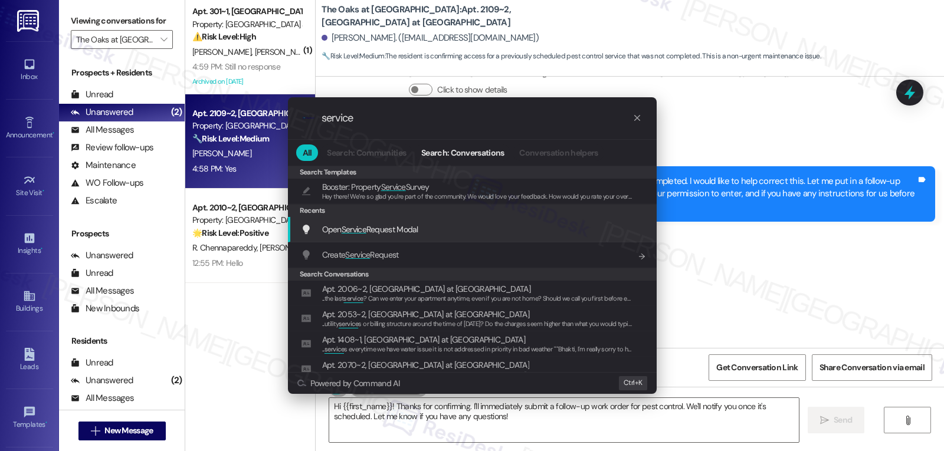
click at [438, 219] on div "Open Service Request Modal Add shortcut" at bounding box center [472, 229] width 369 height 25
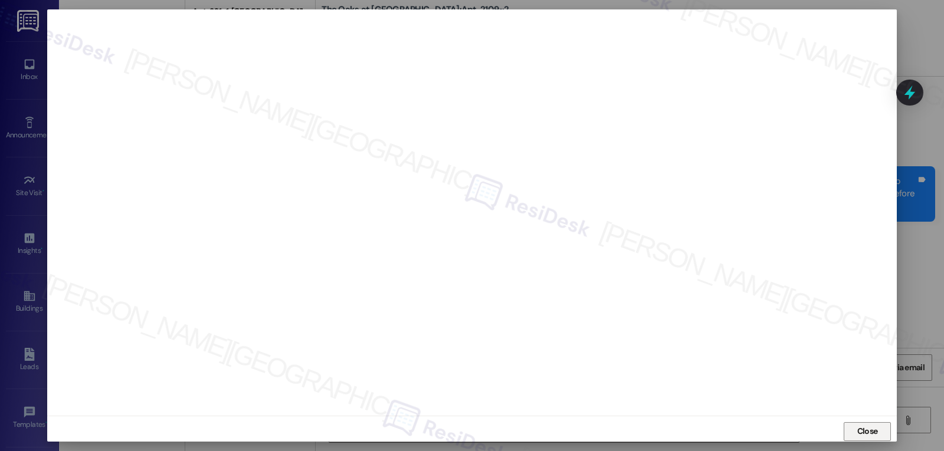
click at [858, 427] on span "Close" at bounding box center [867, 431] width 21 height 12
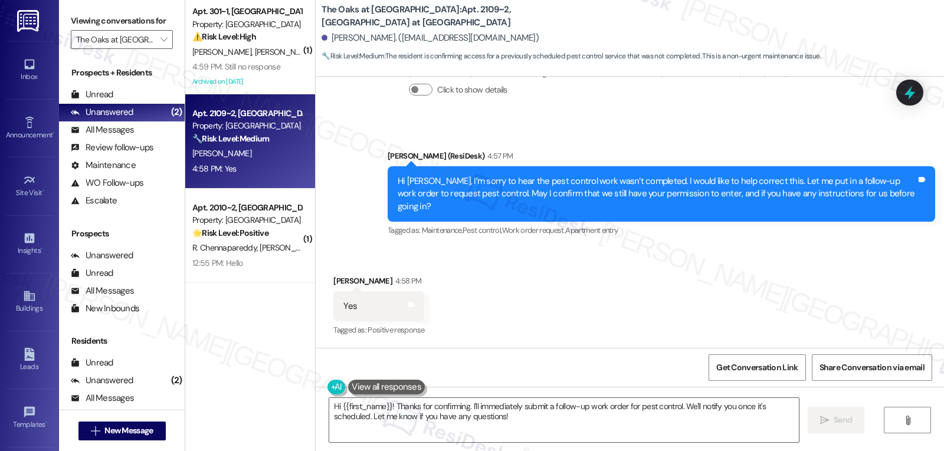
click at [906, 107] on div "WO Opened request: -In living ... May 22, 2024 at 7:10 PM Status : Completed Sh…" at bounding box center [630, 212] width 628 height 271
click at [911, 93] on icon at bounding box center [909, 93] width 11 height 14
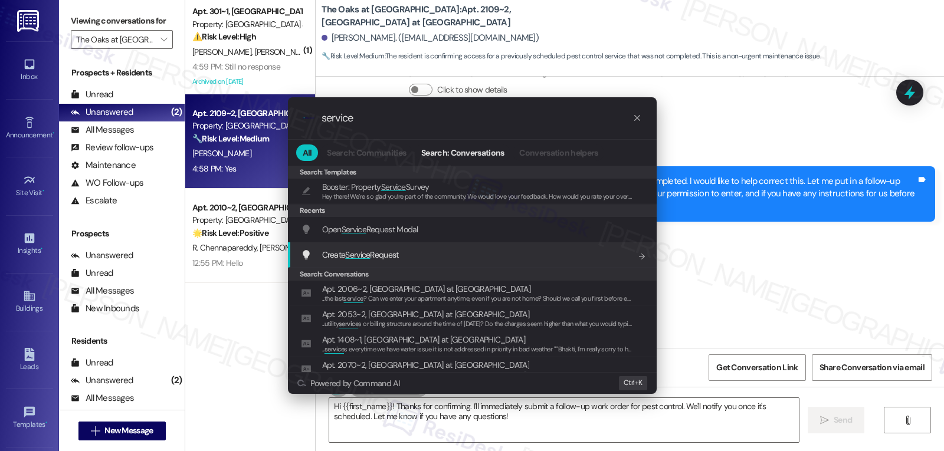
type input "service"
click at [361, 260] on span "Service" at bounding box center [357, 255] width 25 height 11
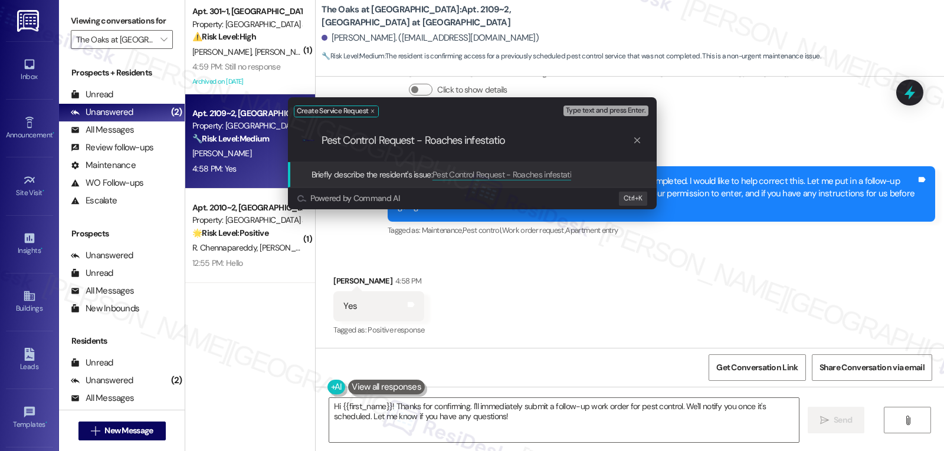
type input "Pest Control Request - Roaches infestation"
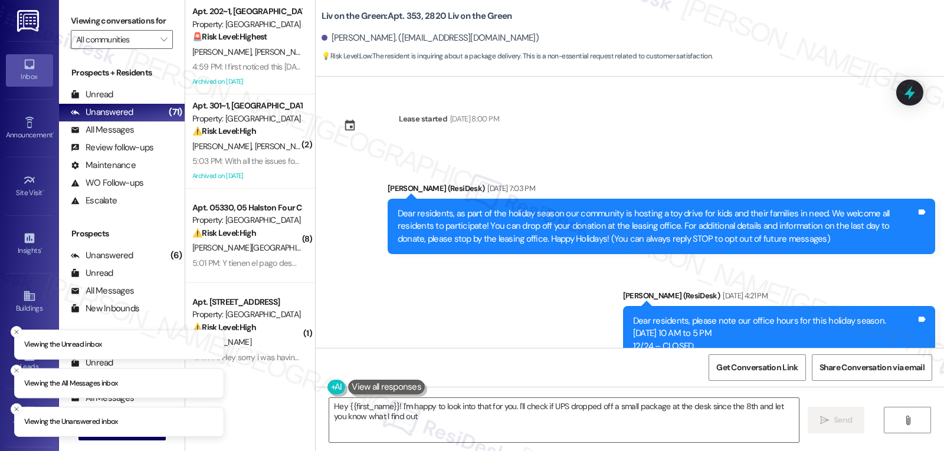
type textarea "Hey {{first_name}}! I'm happy to look into that for you. I'll check if UPS drop…"
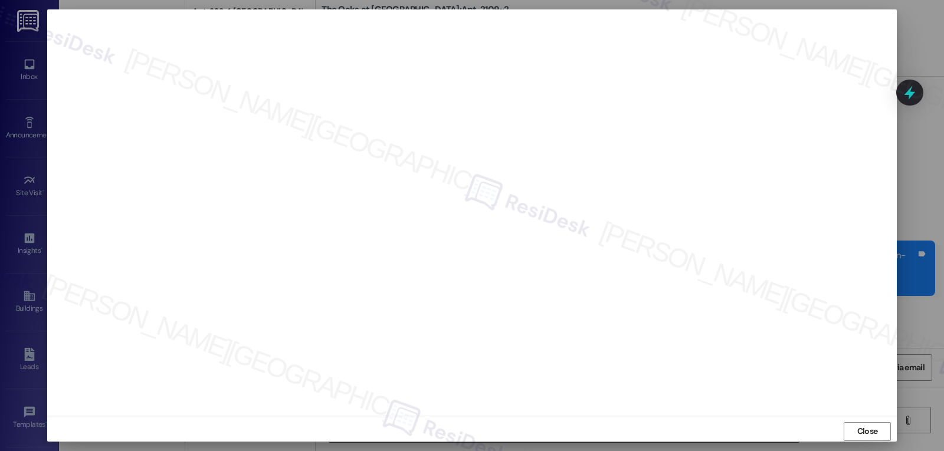
scroll to position [4982, 0]
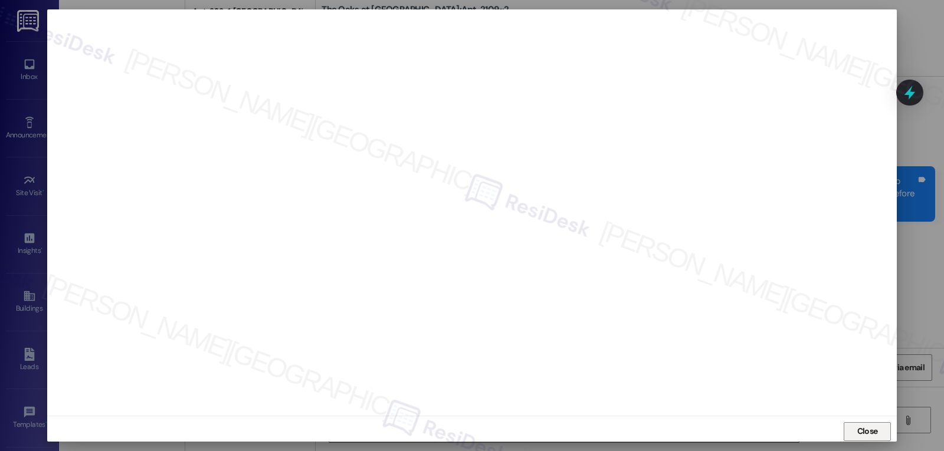
click at [861, 430] on span "Close" at bounding box center [867, 431] width 21 height 12
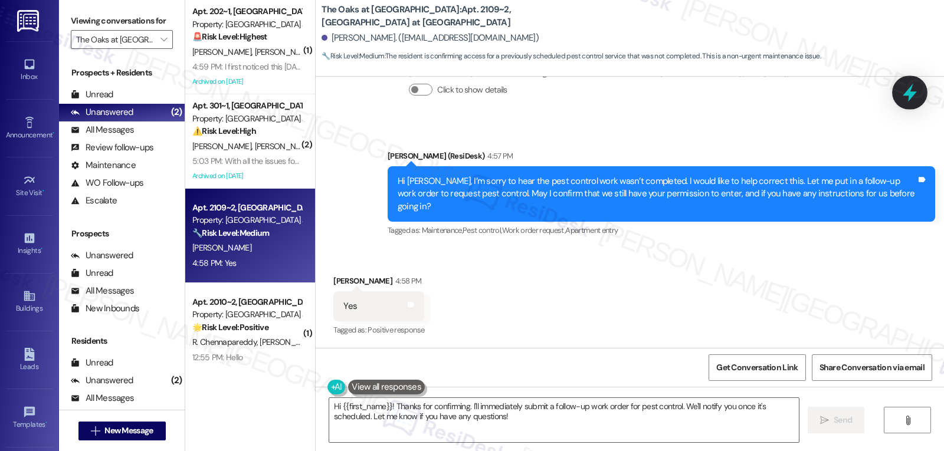
click at [905, 92] on icon at bounding box center [910, 93] width 20 height 20
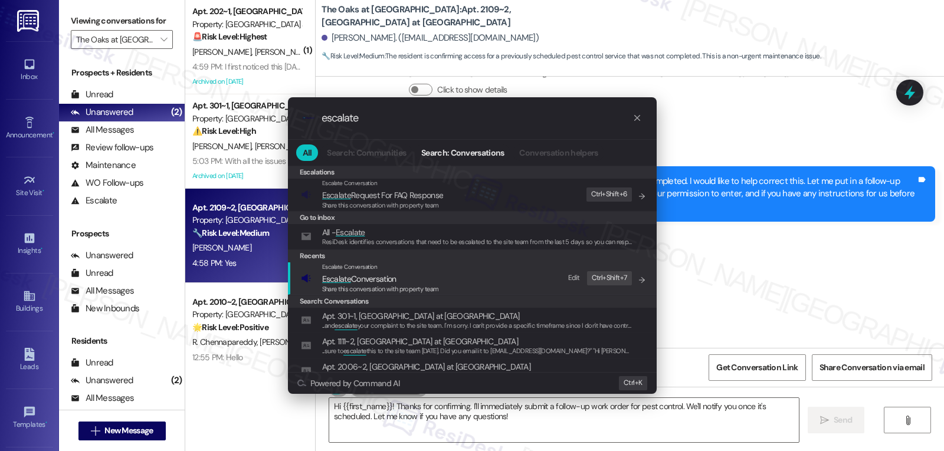
type input "escalate"
click at [367, 284] on div "Share this conversation with property team" at bounding box center [380, 289] width 117 height 11
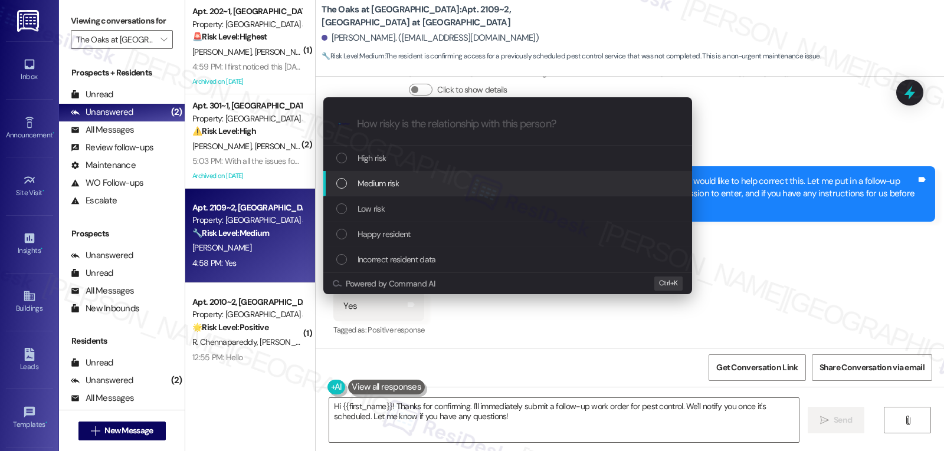
click at [408, 192] on div "Medium risk" at bounding box center [507, 183] width 369 height 25
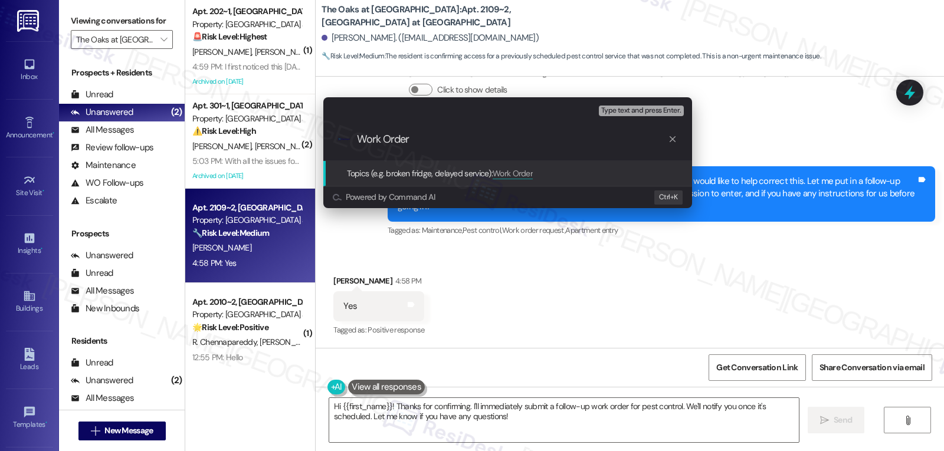
paste input "16088070"
type input "Work Order 16088070 filed by ResiDesk - Pest Control request"
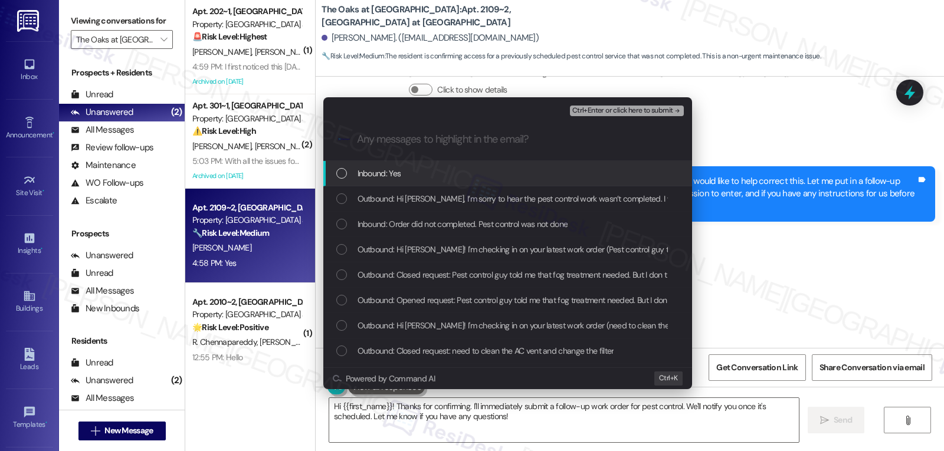
click at [496, 178] on div "Inbound: Yes" at bounding box center [508, 173] width 345 height 13
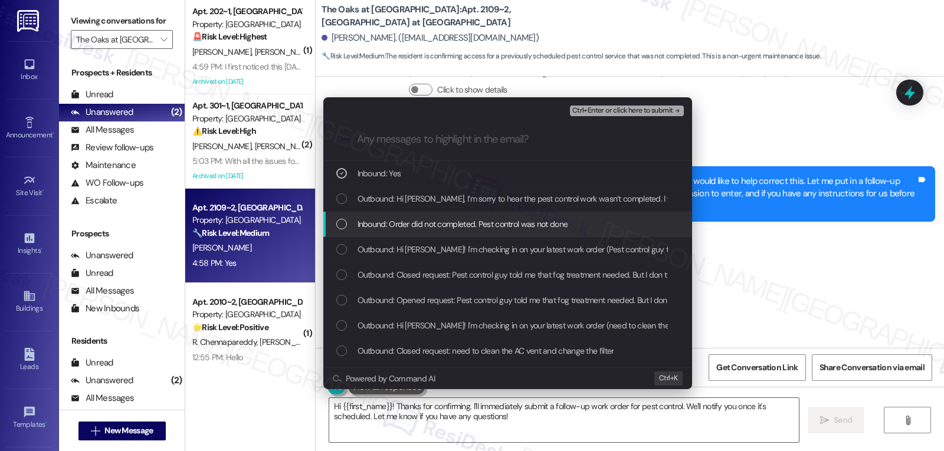
click at [428, 238] on div "Outbound: Hi [PERSON_NAME]! I'm checking in on your latest work order (Pest con…" at bounding box center [507, 249] width 369 height 25
click at [421, 231] on span "Inbound: Order did not completed. Pest control was not done" at bounding box center [463, 224] width 211 height 13
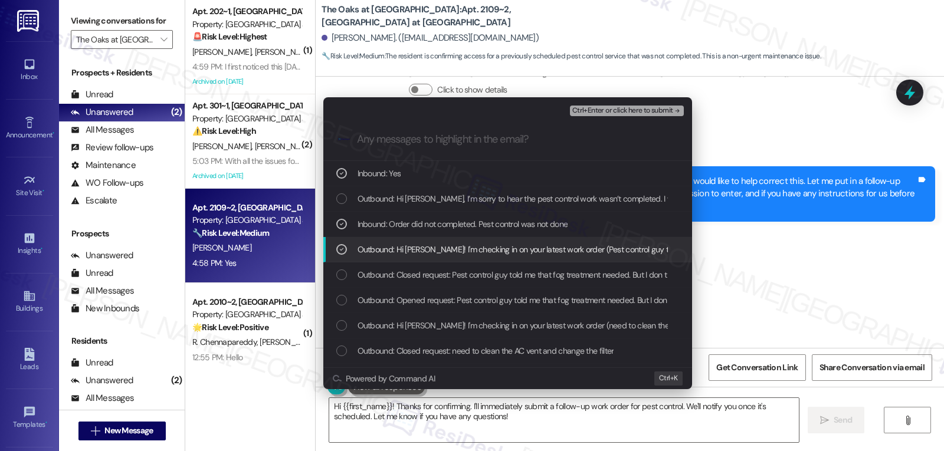
click at [360, 248] on span "Outbound: Hi [PERSON_NAME]! I'm checking in on your latest work order (Pest con…" at bounding box center [700, 249] width 684 height 13
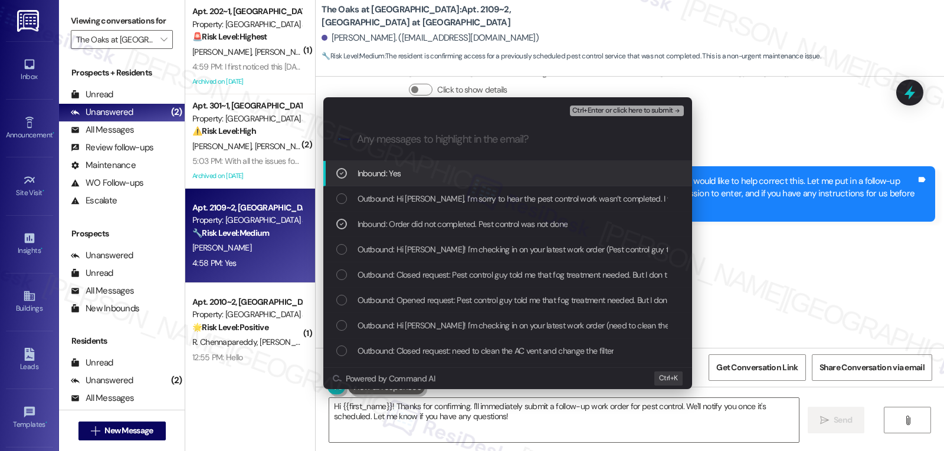
click at [631, 120] on div ".cls-1{fill:#0a055f;}.cls-2{fill:#0cc4c4;} resideskLogoBlueOrange" at bounding box center [507, 140] width 369 height 42
click at [634, 107] on span "Ctrl+Enter or click here to submit" at bounding box center [622, 111] width 101 height 8
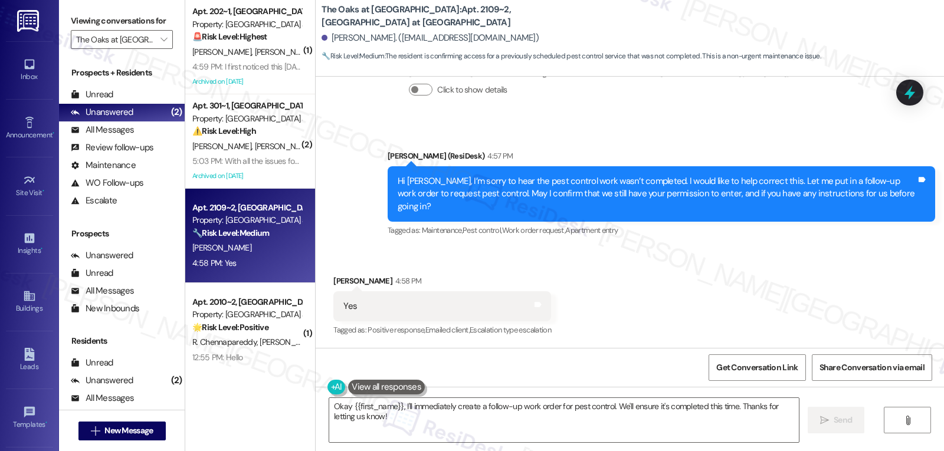
click at [356, 278] on div "[PERSON_NAME] 4:58 PM" at bounding box center [442, 283] width 218 height 17
copy div "[PERSON_NAME]"
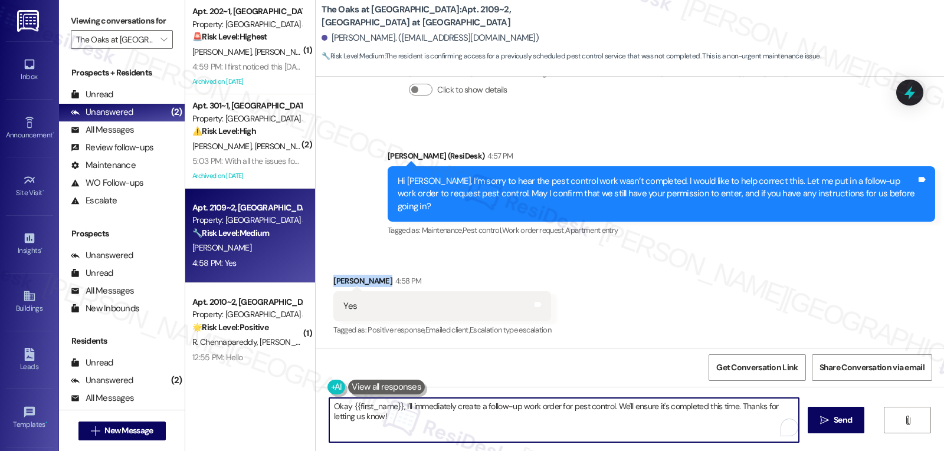
click at [386, 435] on textarea "Okay {{first_name}}, I'll immediately create a follow-up work order for pest co…" at bounding box center [564, 420] width 470 height 44
paste textarea "[PERSON_NAME]"
type textarea "Thanks, [PERSON_NAME]. I have submitted the work order and notified the site ma…"
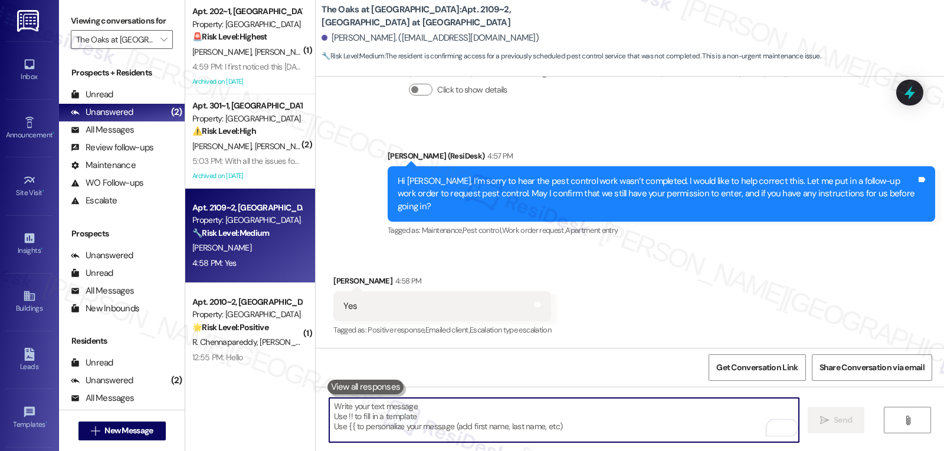
scroll to position [4981, 0]
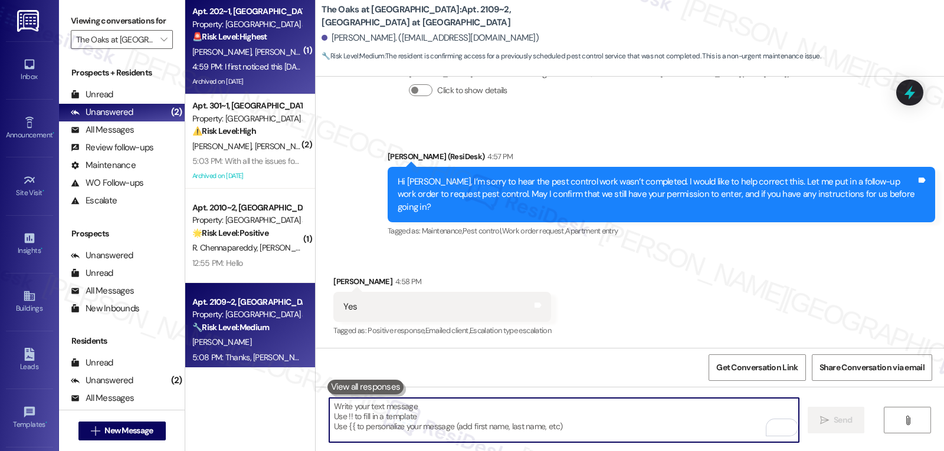
click at [255, 47] on span "[PERSON_NAME]" at bounding box center [284, 52] width 59 height 11
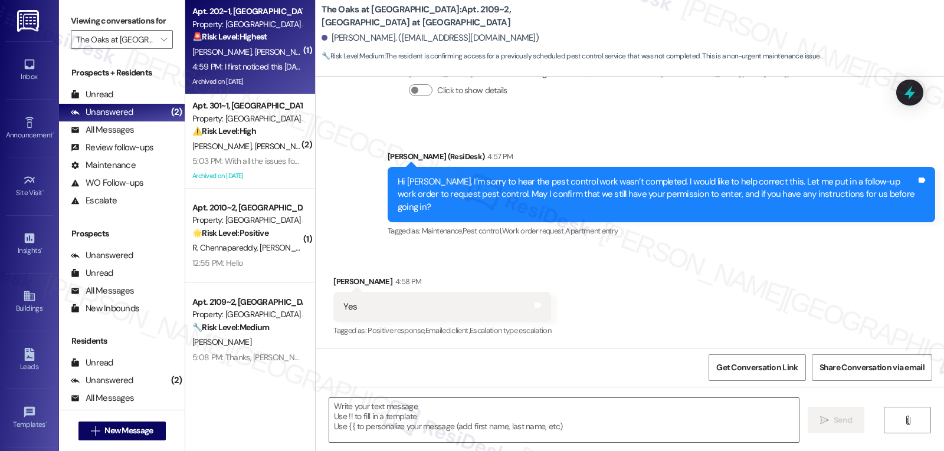
type textarea "Fetching suggested responses. Please feel free to read through the conversation…"
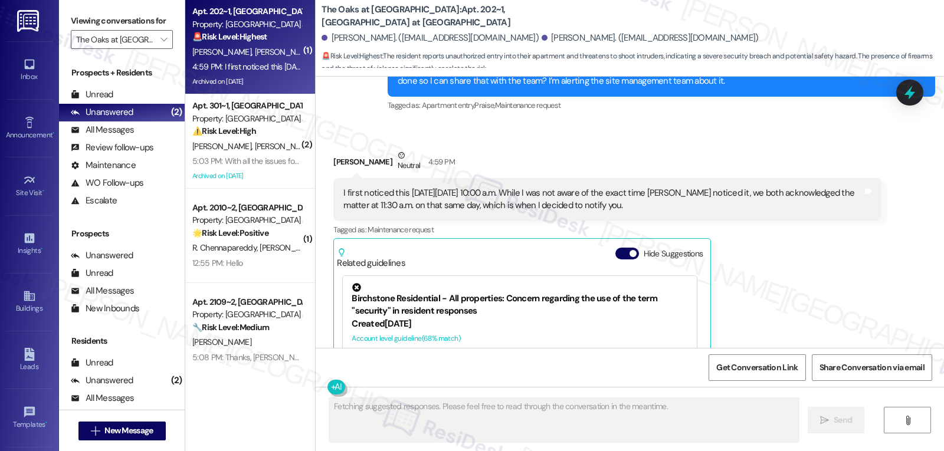
scroll to position [2259, 0]
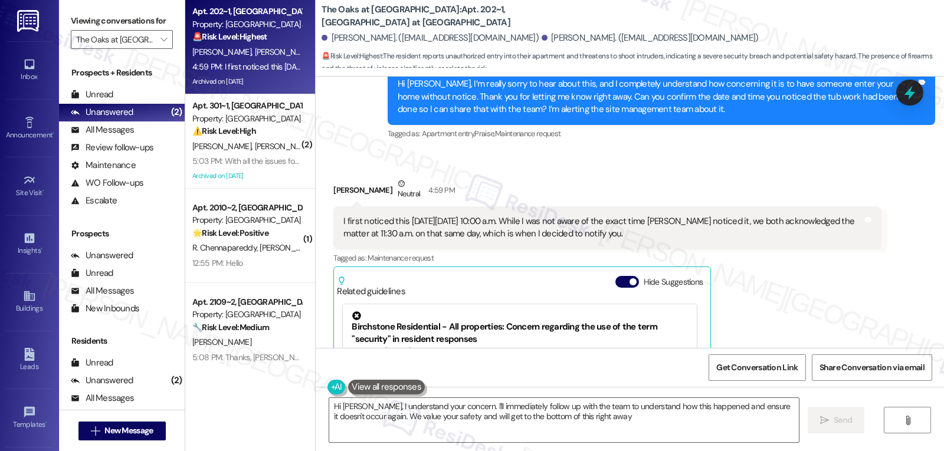
type textarea "Hi [PERSON_NAME], I understand your concern. I'll immediately follow up with th…"
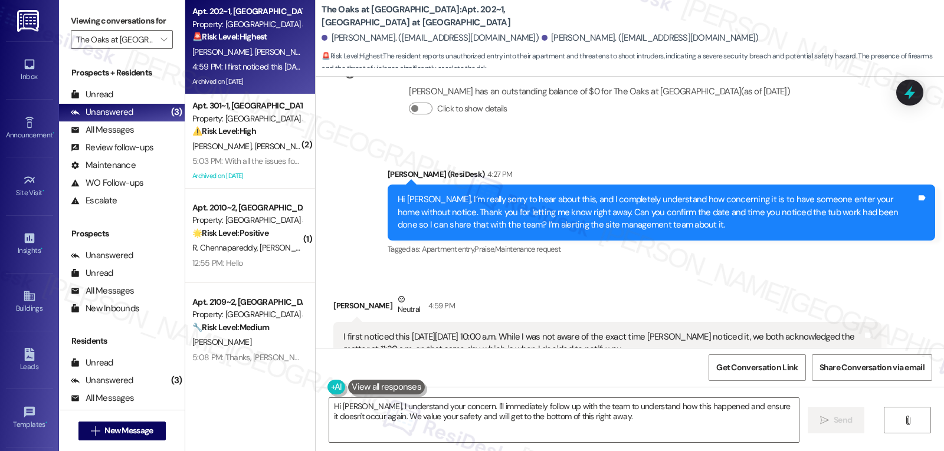
scroll to position [2142, 0]
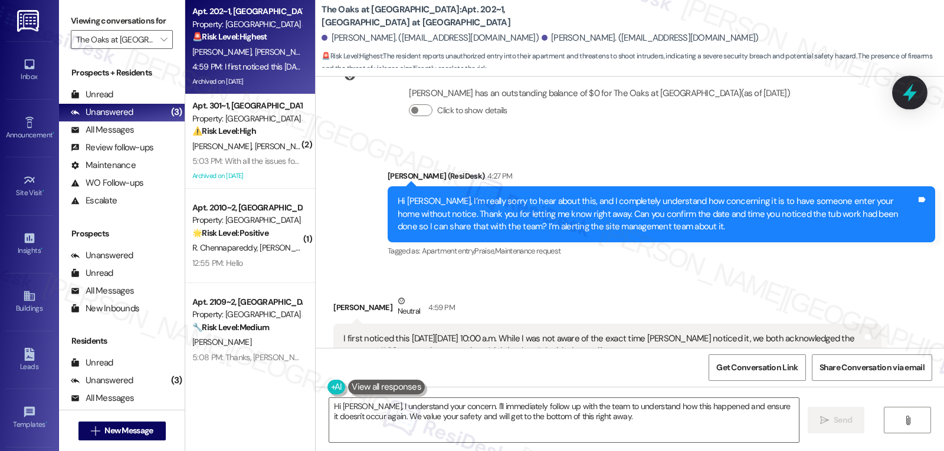
click at [907, 97] on icon at bounding box center [910, 93] width 20 height 20
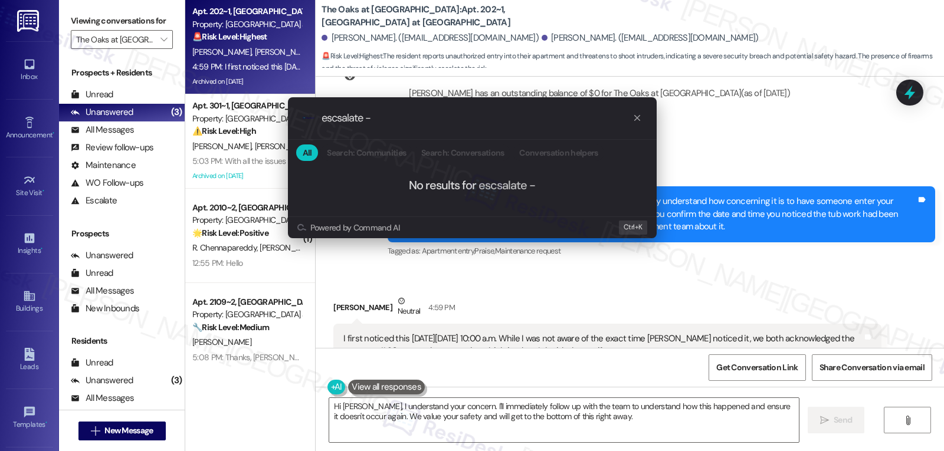
type input "escsalate"
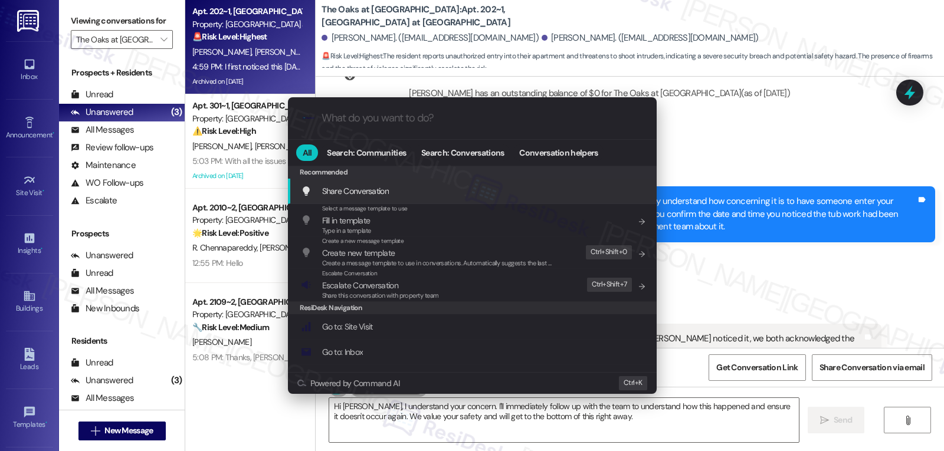
click at [906, 96] on div ".cls-1{fill:#0a055f;}.cls-2{fill:#0cc4c4;} resideskLogoBlueOrange All Search: C…" at bounding box center [472, 225] width 944 height 451
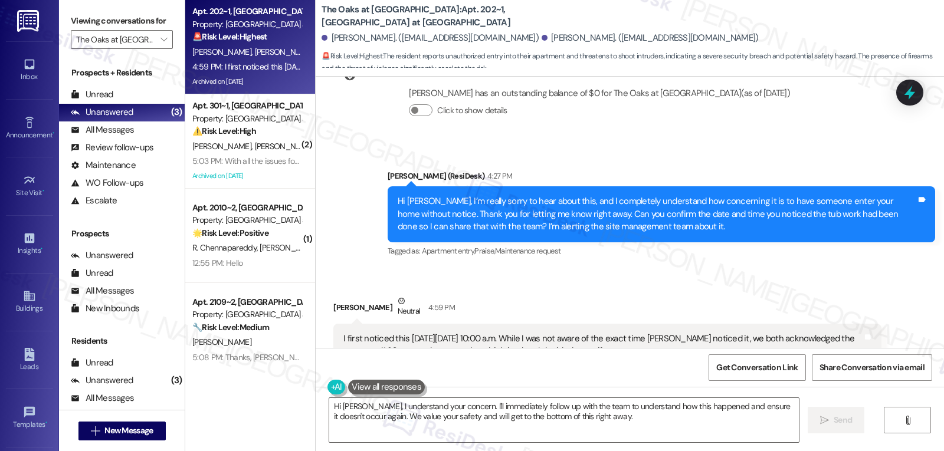
click at [905, 106] on div "WO Opened request: The AC stay... [DATE] 7:50 AM Status : Completed Show detail…" at bounding box center [630, 212] width 628 height 271
click at [913, 82] on div at bounding box center [909, 93] width 35 height 34
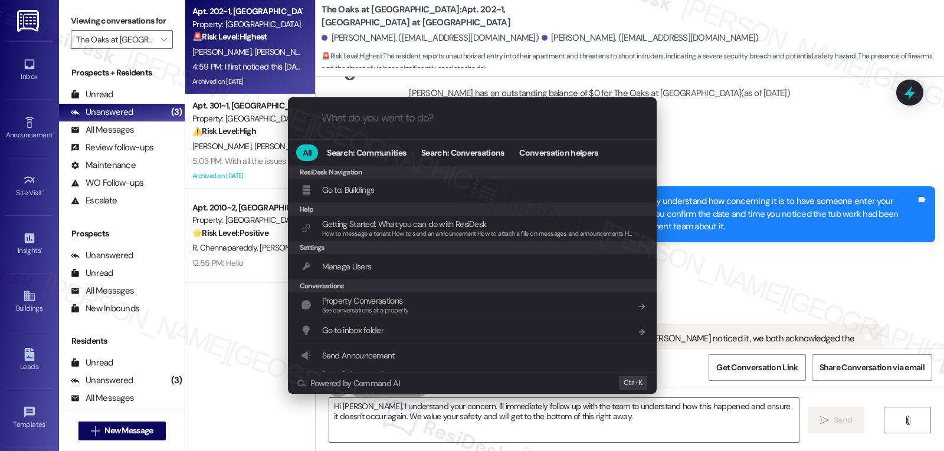
scroll to position [231, 0]
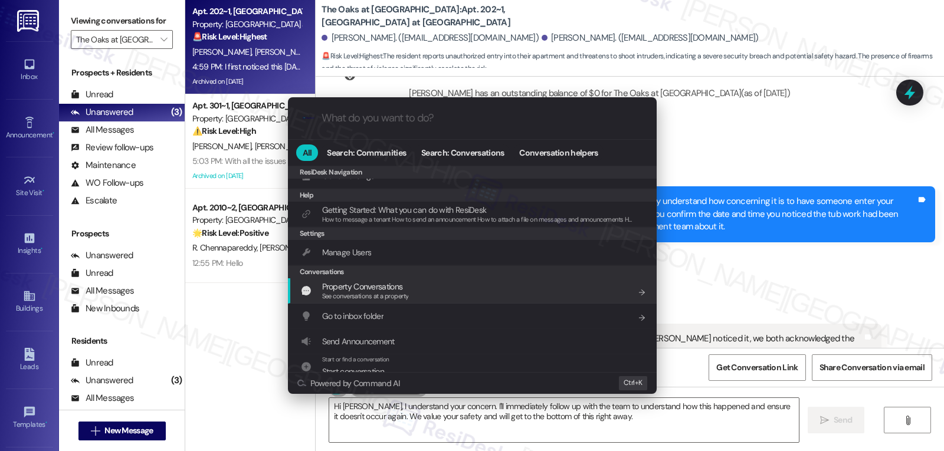
click at [815, 269] on div ".cls-1{fill:#0a055f;}.cls-2{fill:#0cc4c4;} resideskLogoBlueOrange All Search: C…" at bounding box center [472, 225] width 944 height 451
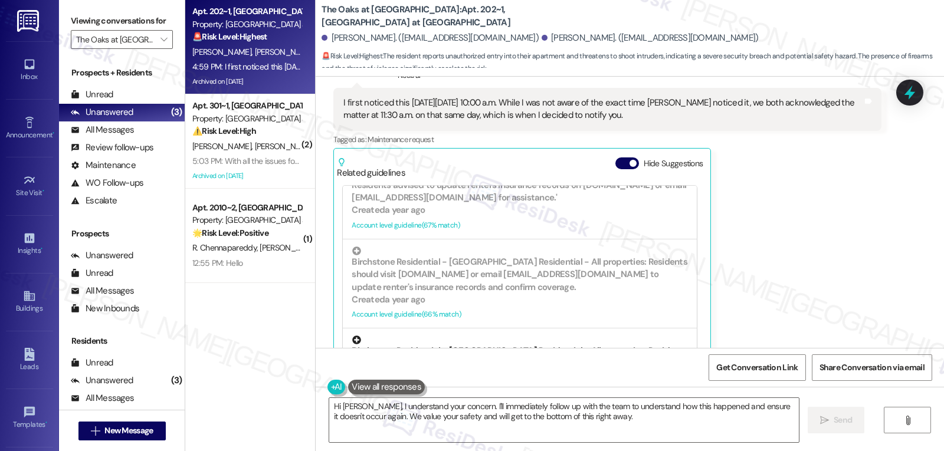
scroll to position [354, 0]
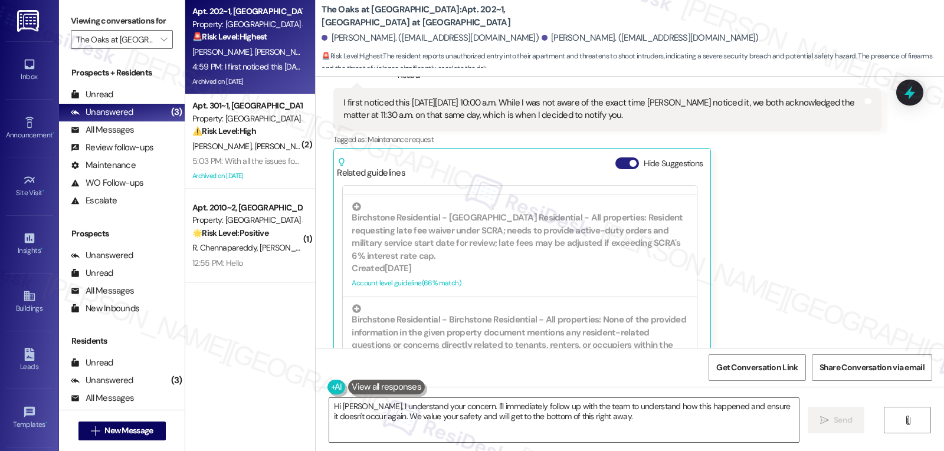
click at [619, 158] on button "Hide Suggestions" at bounding box center [627, 164] width 24 height 12
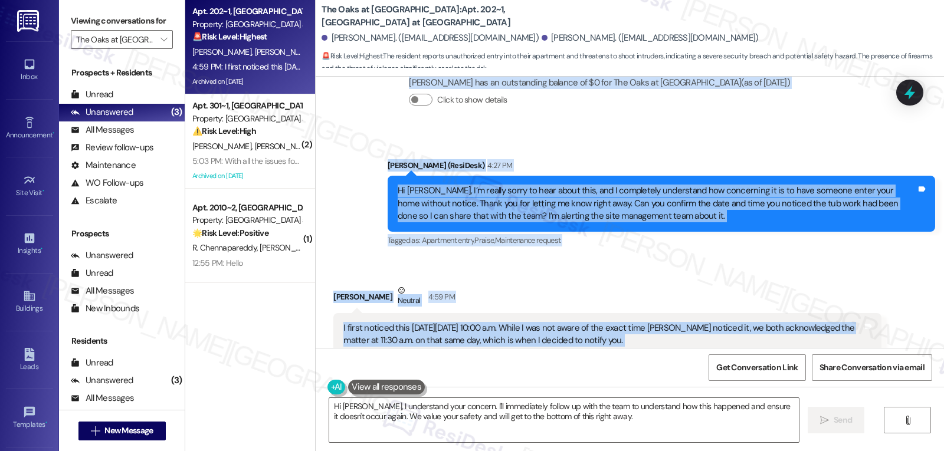
scroll to position [2198, 0]
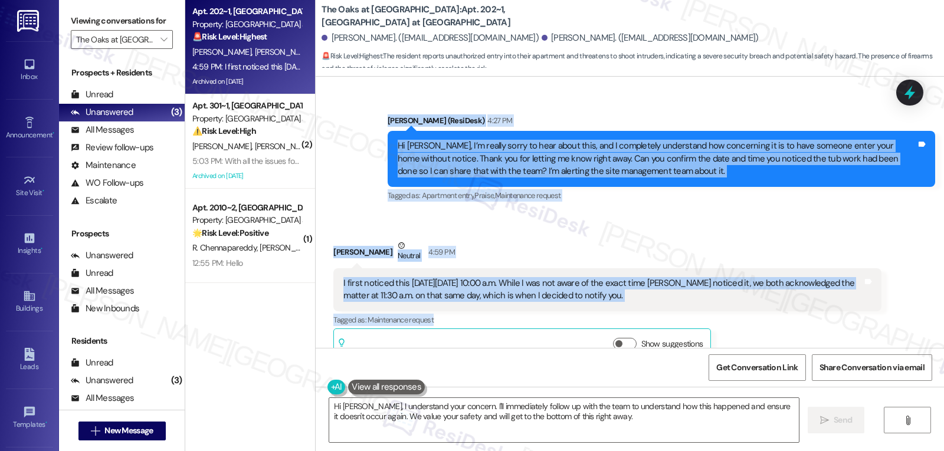
drag, startPoint x: 336, startPoint y: 196, endPoint x: 764, endPoint y: 303, distance: 441.3
click at [764, 303] on div "WO Opened request: The AC stay... [DATE] 7:50 AM Status : Completed Show detail…" at bounding box center [630, 212] width 628 height 271
copy div "Good morning, [PERSON_NAME]. [PERSON_NAME] and I noticed something pretty distu…"
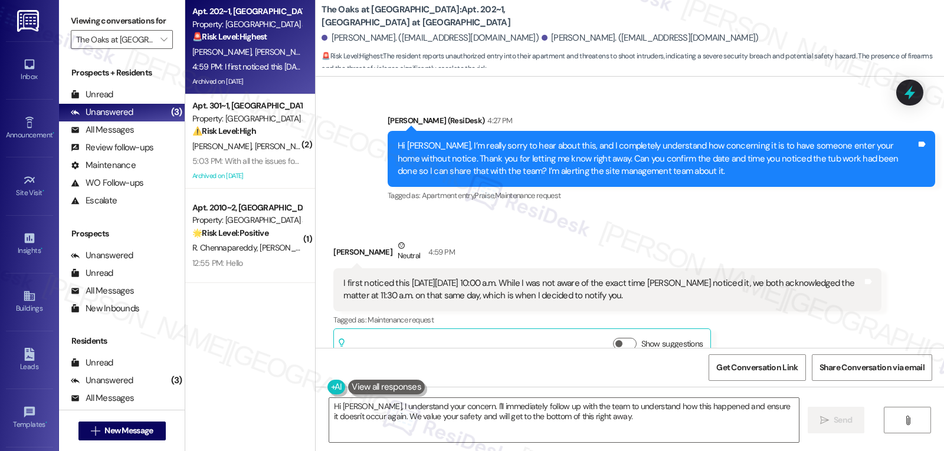
click at [457, 448] on div "Hi [PERSON_NAME], I understand your concern. I'll immediately follow up with th…" at bounding box center [630, 431] width 628 height 88
click at [461, 435] on textarea "Hi [PERSON_NAME], I understand your concern. I'll immediately follow up with th…" at bounding box center [564, 420] width 470 height 44
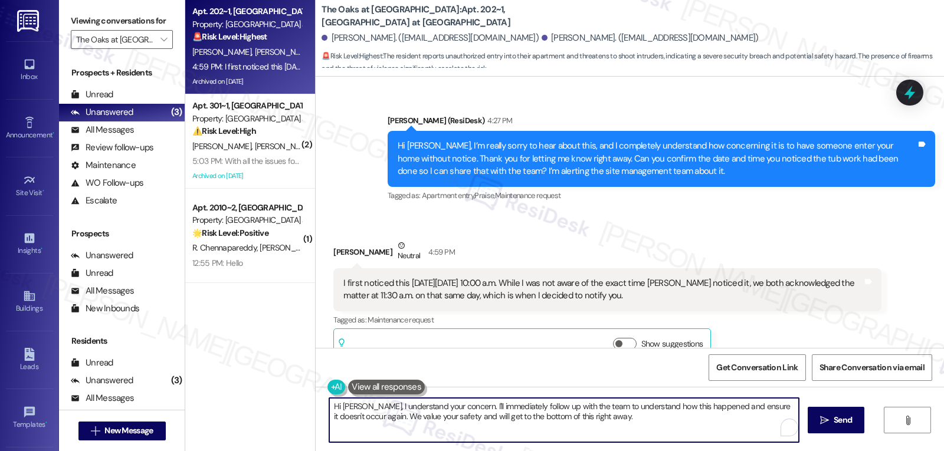
click at [390, 415] on textarea "Hi [PERSON_NAME], I understand your concern. I'll immediately follow up with th…" at bounding box center [564, 420] width 470 height 44
drag, startPoint x: 360, startPoint y: 406, endPoint x: 923, endPoint y: 435, distance: 563.0
click at [789, 451] on html "Inbox Go to Inbox Announcement • Send A Text Announcement Site Visit • Go to Si…" at bounding box center [472, 225] width 944 height 451
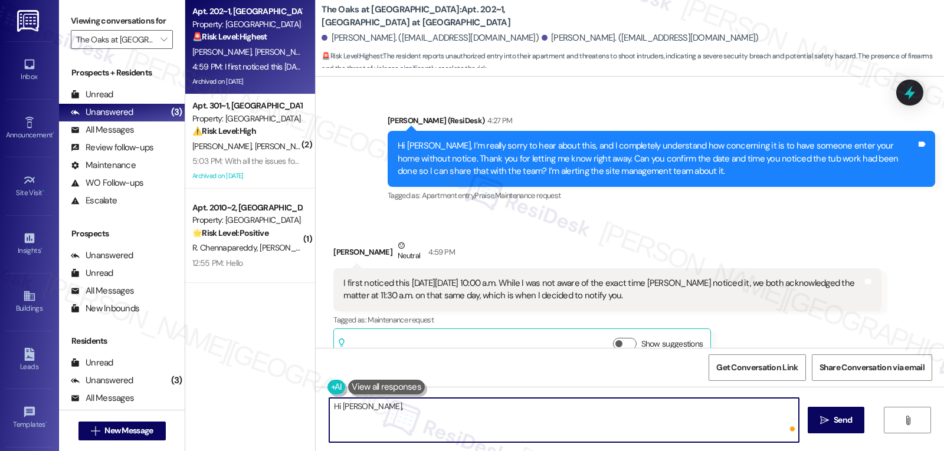
paste textarea "Thanks for confirming the date and time, [PERSON_NAME]. I’ve shared those detai…"
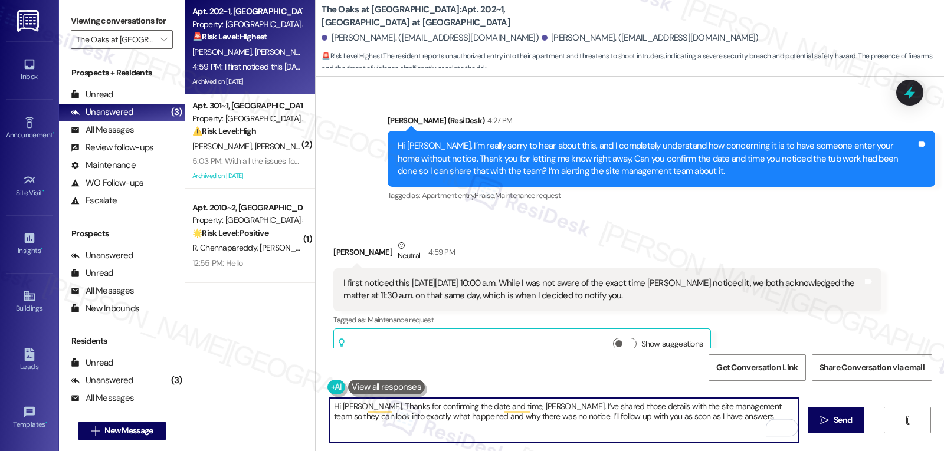
click at [359, 406] on textarea "Hi [PERSON_NAME], Thanks for confirming the date and time, [PERSON_NAME]. I’ve …" at bounding box center [564, 420] width 470 height 44
click at [660, 421] on textarea "Thanks for confirming the date and time, [PERSON_NAME]. I’ve shared those detai…" at bounding box center [564, 420] width 470 height 44
type textarea "Thanks for confirming the date and time, [PERSON_NAME]. I’ve shared those detai…"
click at [835, 428] on button " Send" at bounding box center [836, 420] width 57 height 27
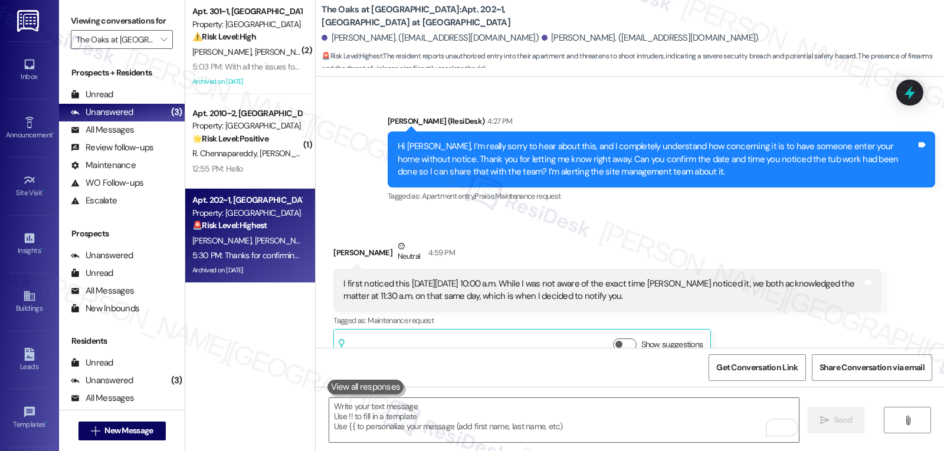
scroll to position [2293, 0]
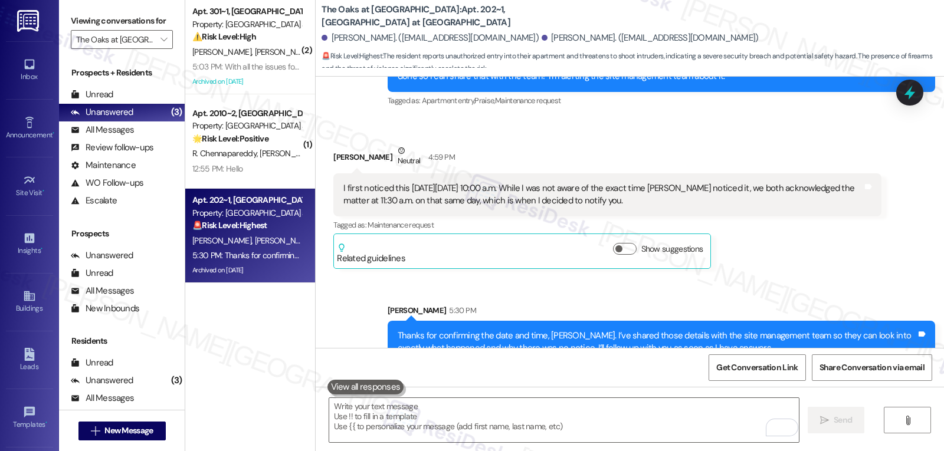
drag, startPoint x: 915, startPoint y: 87, endPoint x: 888, endPoint y: 107, distance: 33.6
click at [915, 87] on icon at bounding box center [909, 92] width 15 height 15
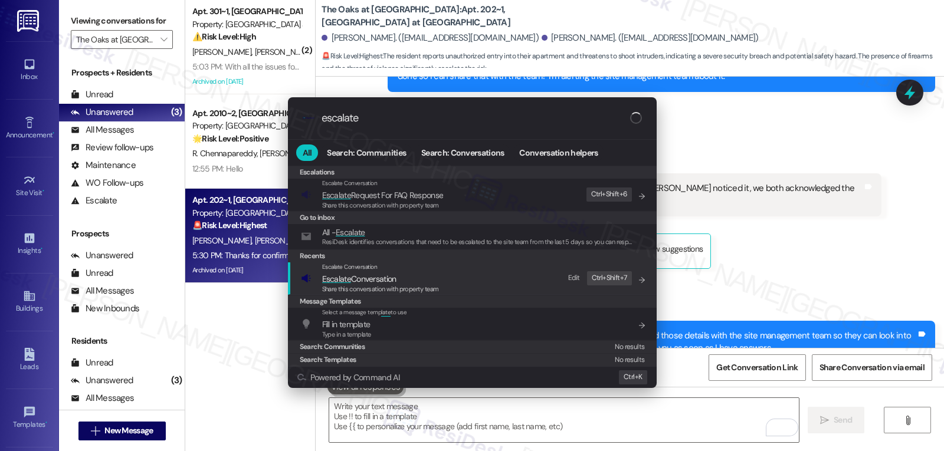
type input "escalate"
click at [388, 291] on span "Share this conversation with property team" at bounding box center [380, 289] width 117 height 8
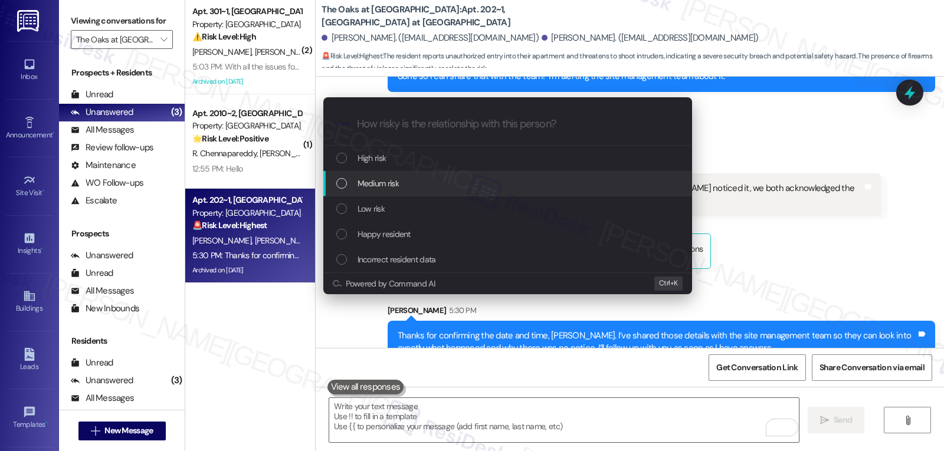
click at [442, 187] on div "Medium risk" at bounding box center [508, 183] width 345 height 13
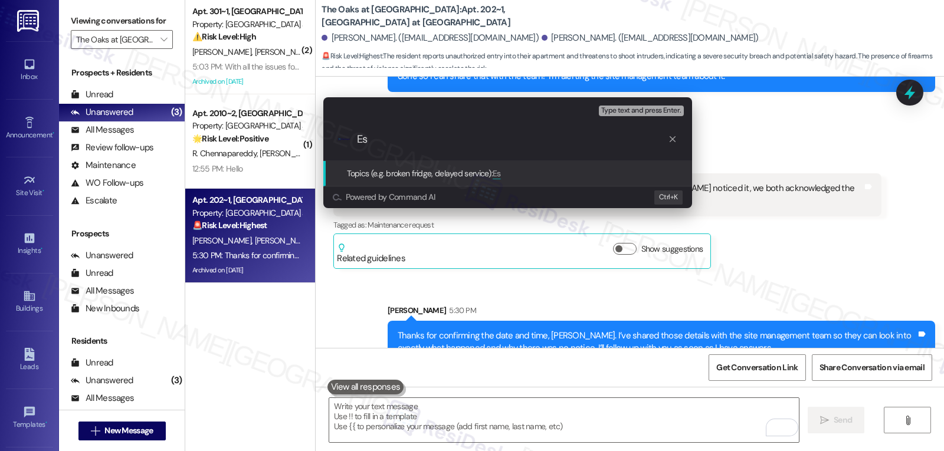
type input "E"
type input "Resident Concern - Unauthorized entry"
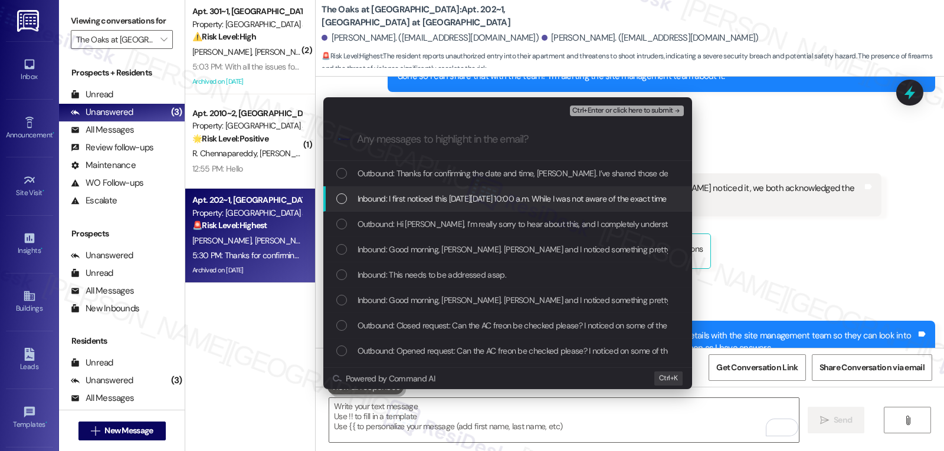
click at [440, 196] on span "Inbound: I first noticed this [DATE][DATE] 10:00 a.m. While I was not aware of …" at bounding box center [739, 198] width 762 height 13
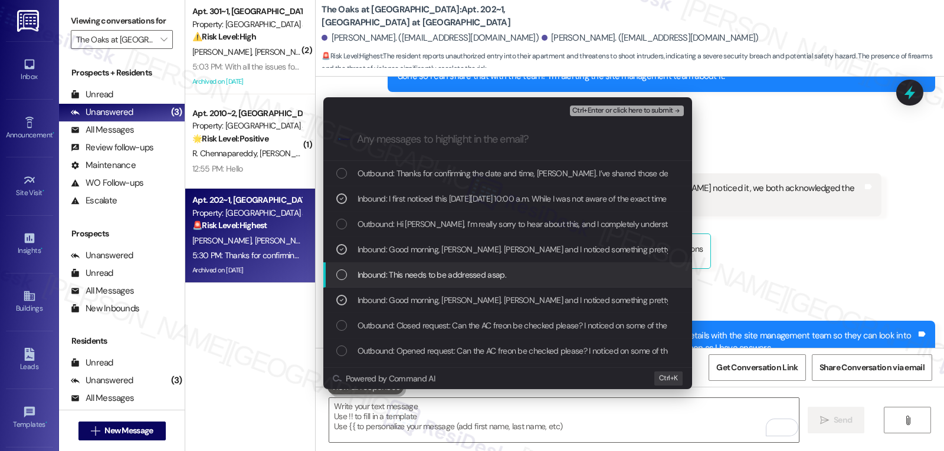
click at [457, 272] on span "Inbound: This needs to be addressed asap." at bounding box center [432, 274] width 149 height 13
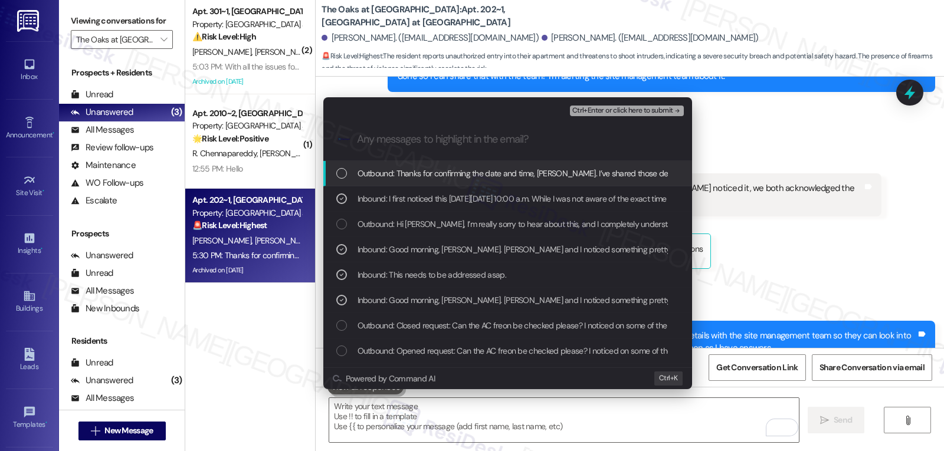
click at [621, 109] on span "Ctrl+Enter or click here to submit" at bounding box center [622, 111] width 101 height 8
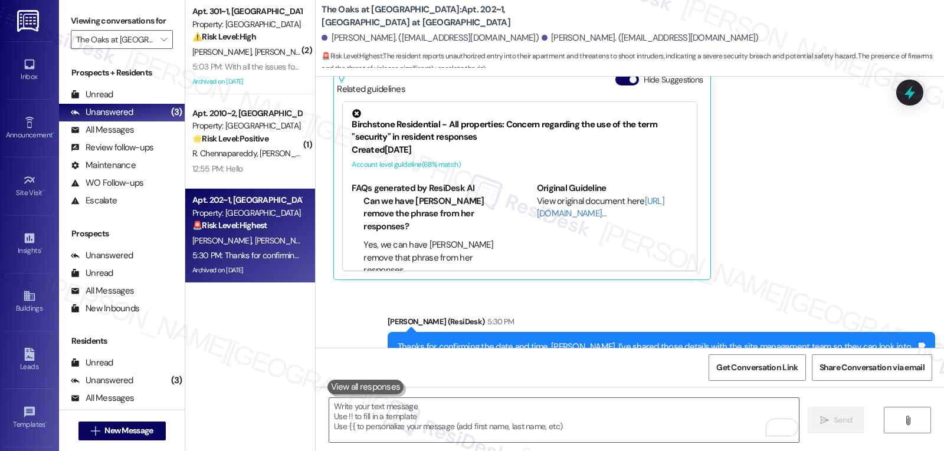
scroll to position [2490, 0]
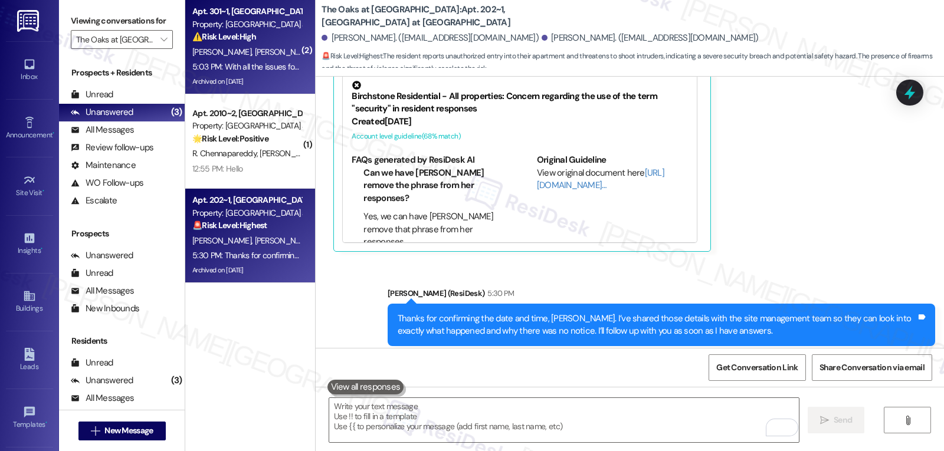
click at [266, 41] on div "⚠️ Risk Level: High The resident is now asking for a rent discount due to the u…" at bounding box center [246, 37] width 109 height 12
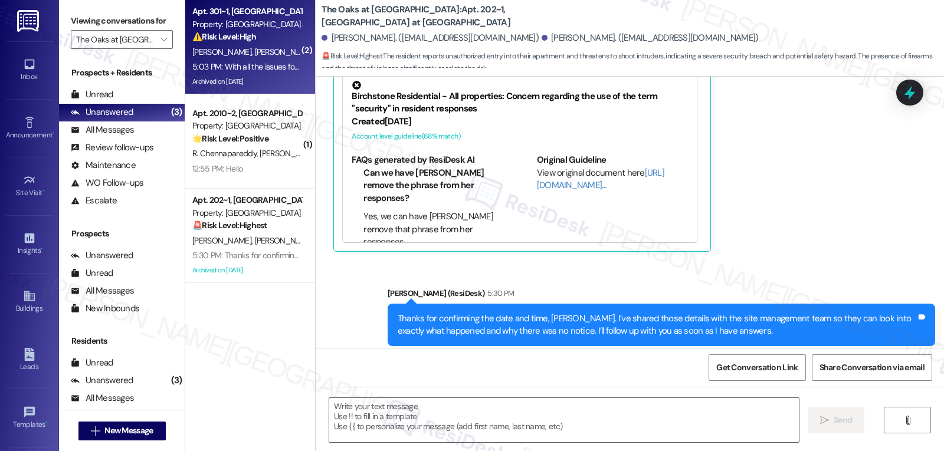
type textarea "Fetching suggested responses. Please feel free to read through the conversation…"
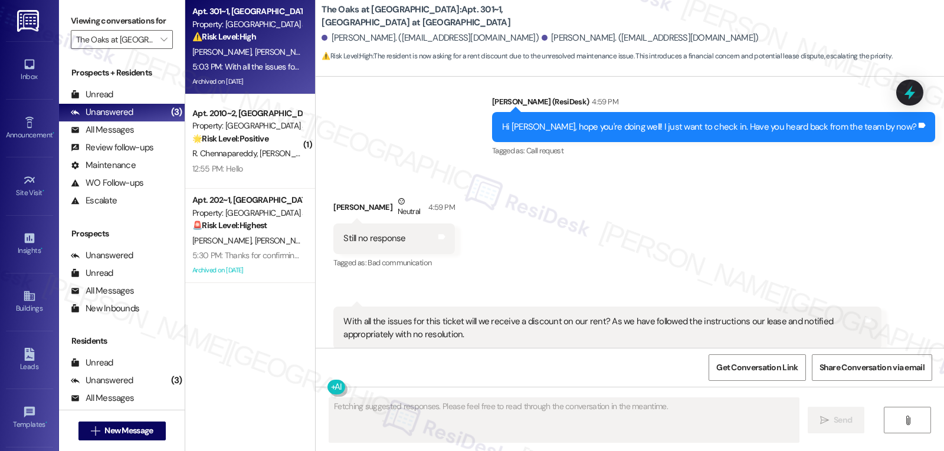
scroll to position [9947, 0]
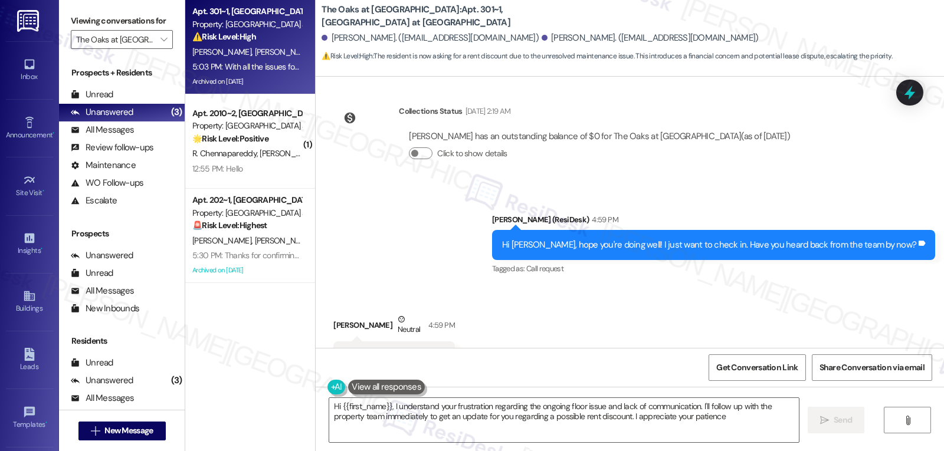
type textarea "Hi {{first_name}}, I understand your frustration regarding the ongoing floor is…"
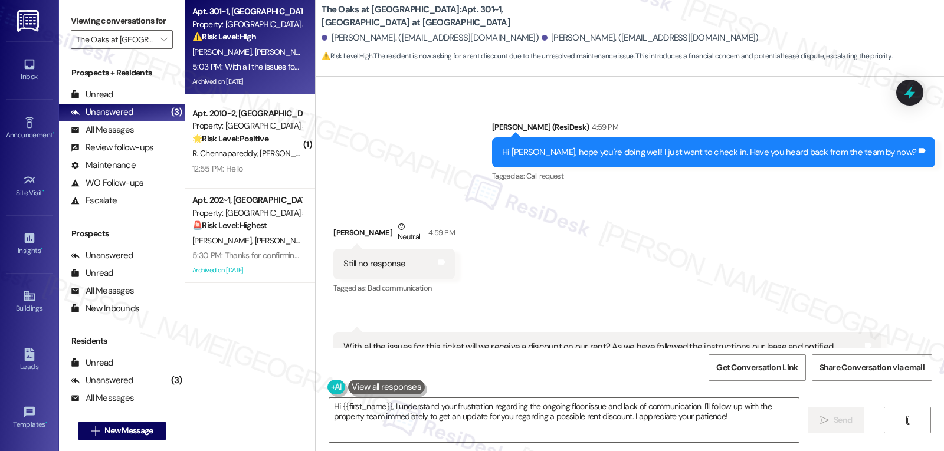
scroll to position [10066, 0]
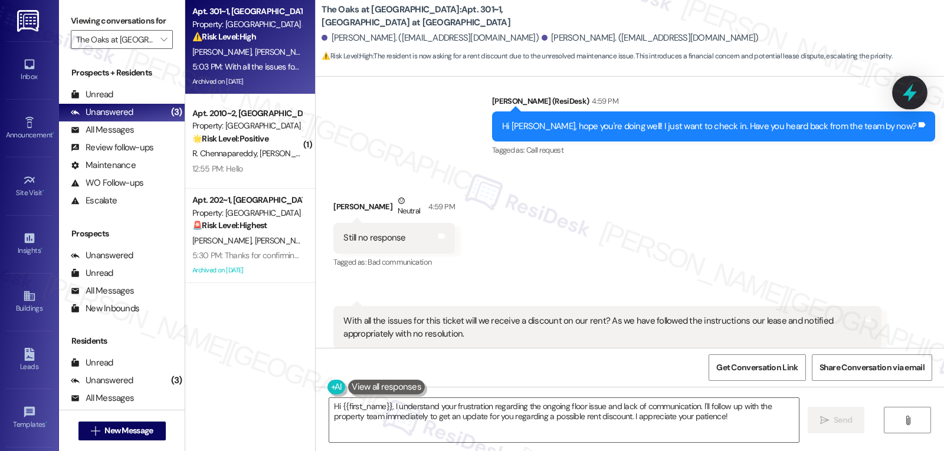
click at [910, 85] on icon at bounding box center [910, 93] width 20 height 20
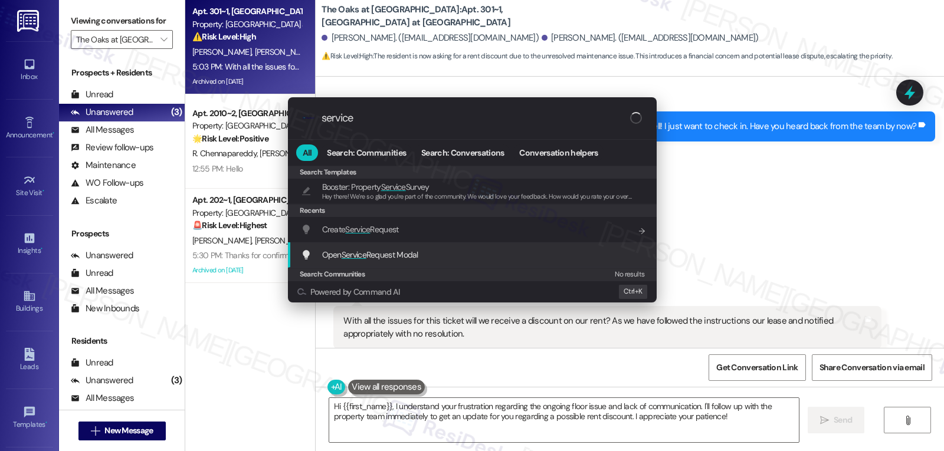
type input "service"
click at [362, 257] on span "Service" at bounding box center [354, 255] width 25 height 11
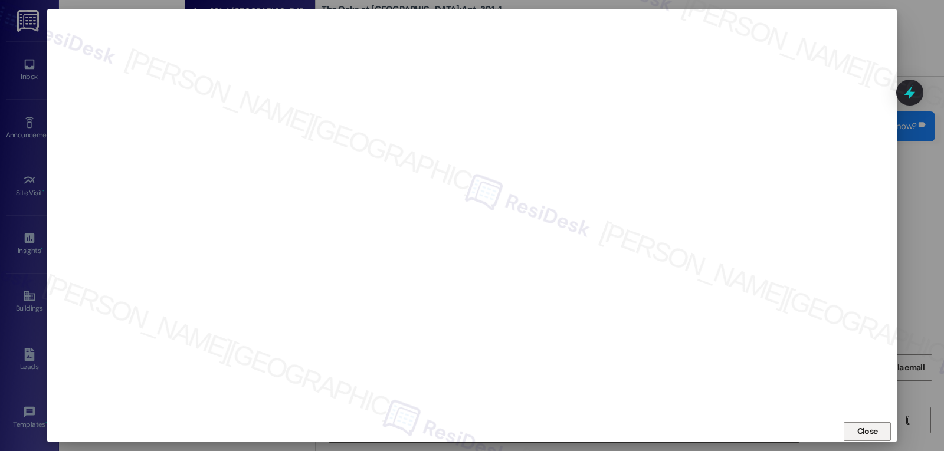
click at [868, 429] on span "Close" at bounding box center [867, 431] width 21 height 12
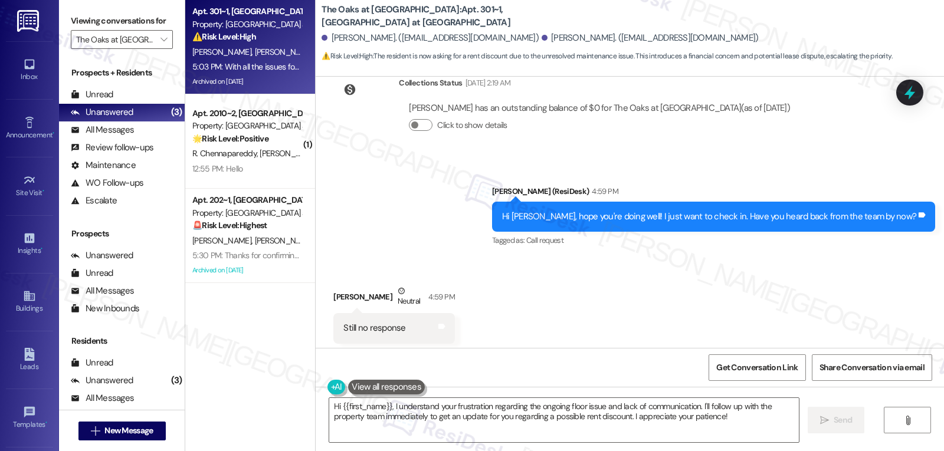
scroll to position [9948, 0]
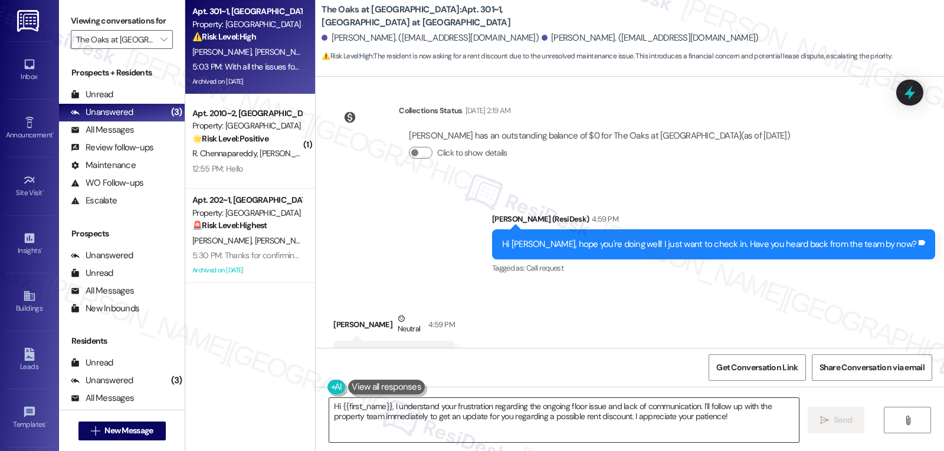
click at [333, 419] on textarea "Hi {{first_name}}, I understand your frustration regarding the ongoing floor is…" at bounding box center [564, 420] width 470 height 44
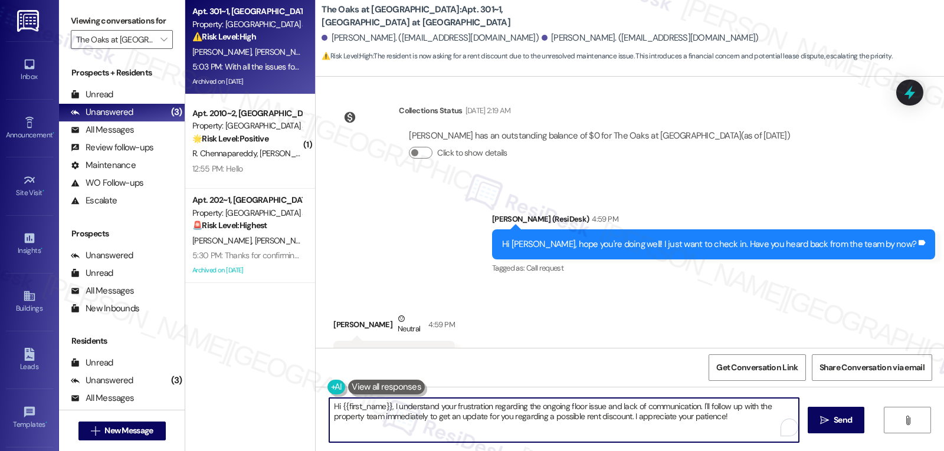
click at [333, 419] on textarea "Hi {{first_name}}, I understand your frustration regarding the ongoing floor is…" at bounding box center [564, 420] width 470 height 44
click at [412, 423] on textarea "Hi {{first_name}}, I understand your frustration regarding the ongoing floor is…" at bounding box center [564, 420] width 470 height 44
click at [728, 422] on textarea "Hi {{first_name}}, I understand your frustration regarding the ongoing floor is…" at bounding box center [564, 420] width 470 height 44
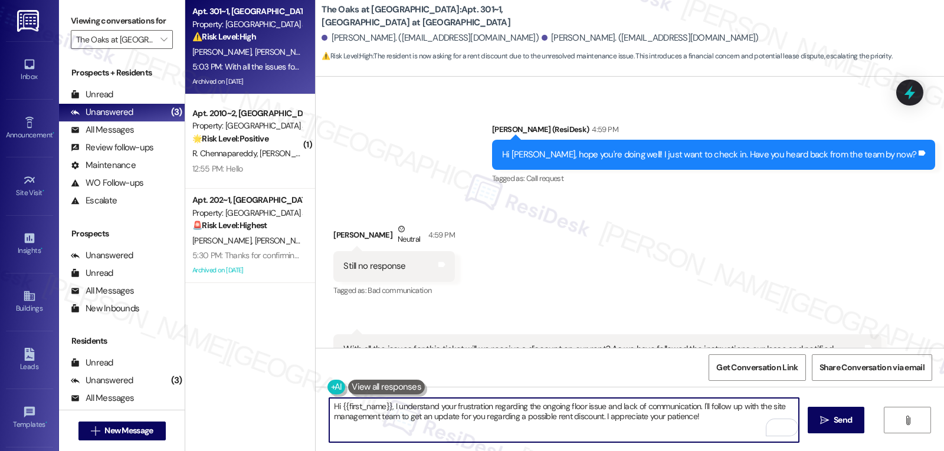
scroll to position [10066, 0]
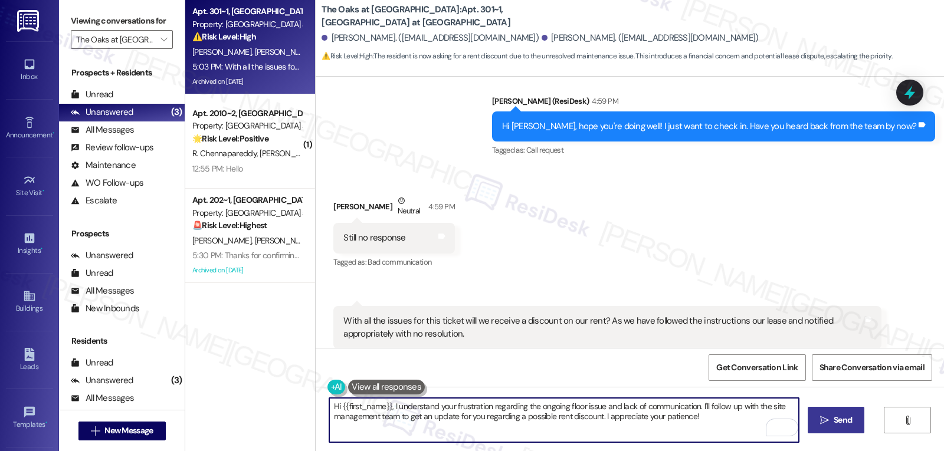
type textarea "Hi {{first_name}}, I understand your frustration regarding the ongoing floor is…"
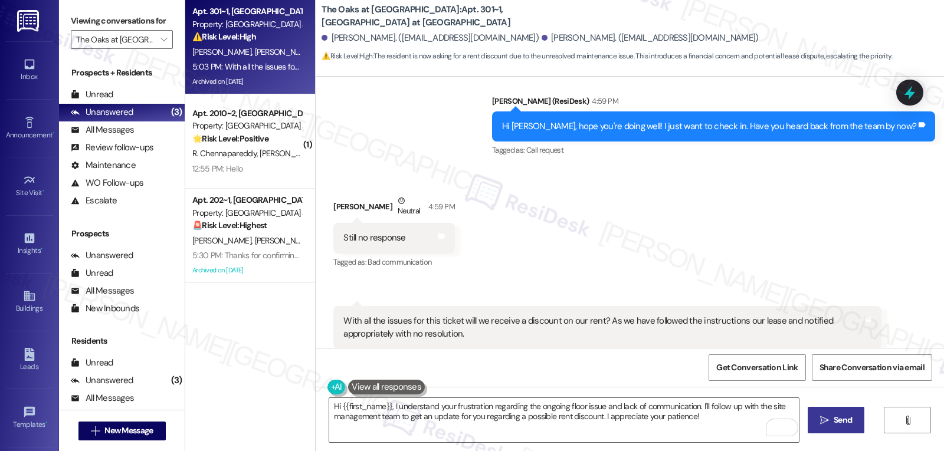
click at [845, 421] on span "Send" at bounding box center [843, 420] width 18 height 12
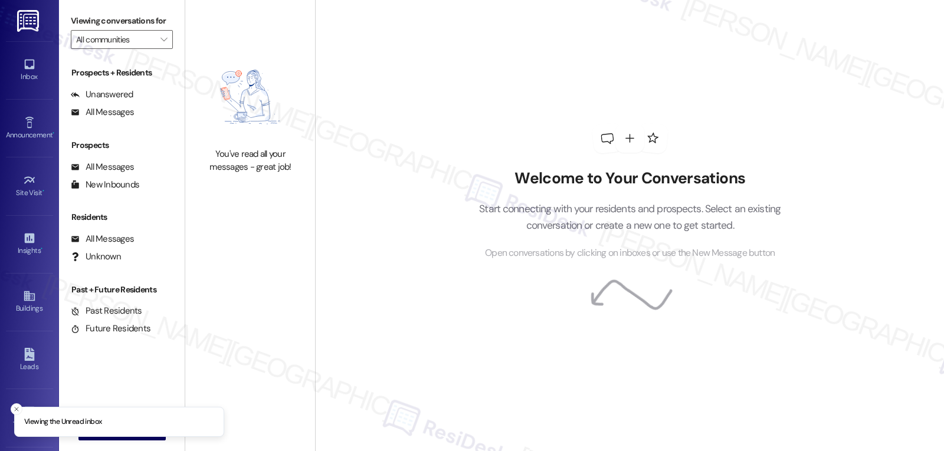
type input "The Oaks at [GEOGRAPHIC_DATA]"
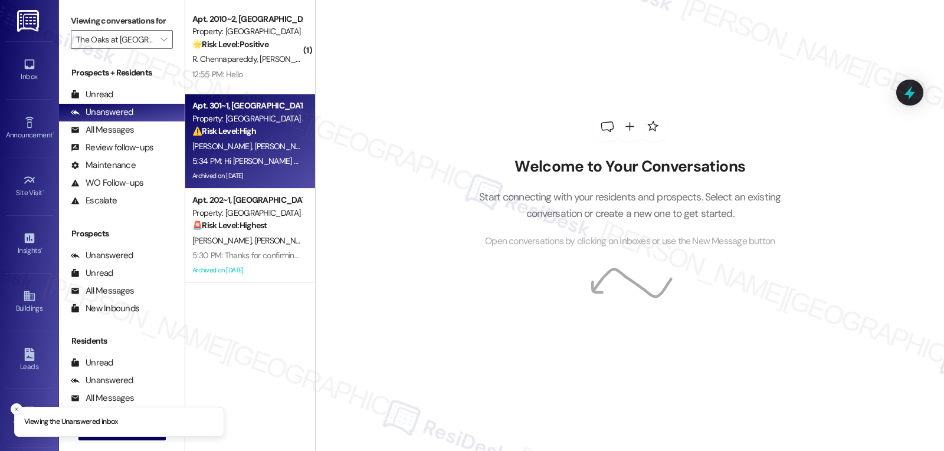
click at [265, 143] on div "[PERSON_NAME] [PERSON_NAME]" at bounding box center [246, 146] width 111 height 15
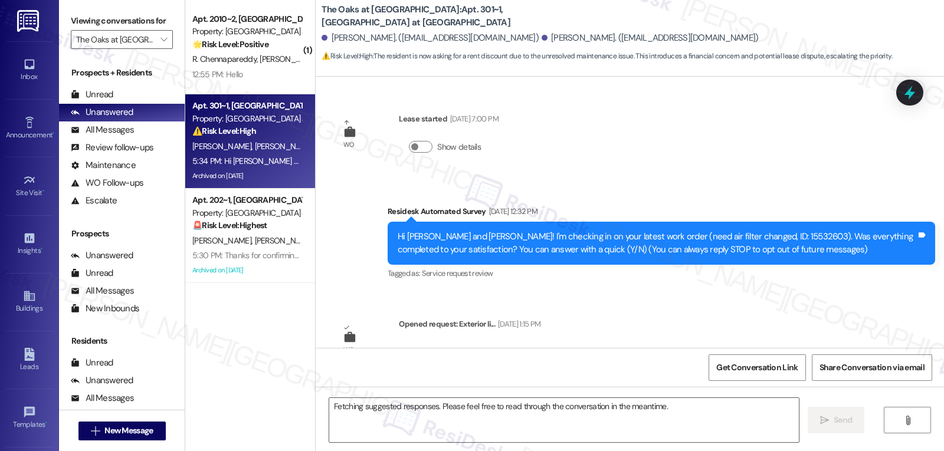
scroll to position [10161, 0]
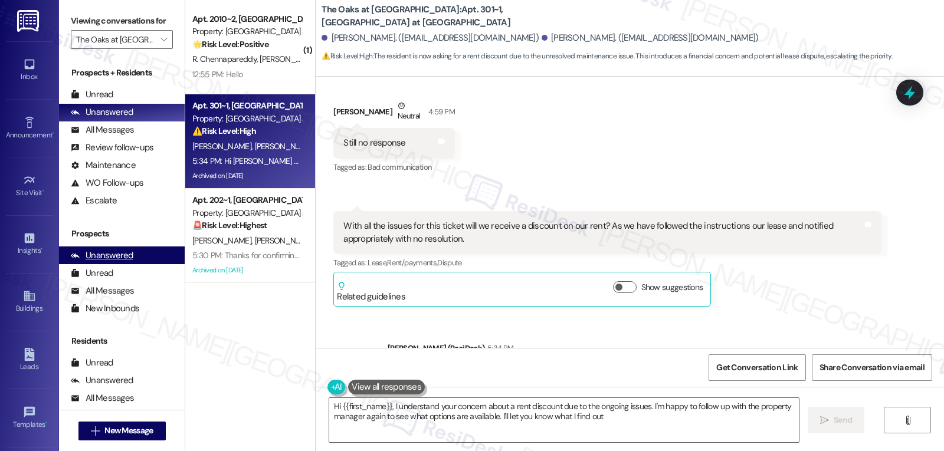
type textarea "Hi {{first_name}}, I understand your concern about a rent discount due to the o…"
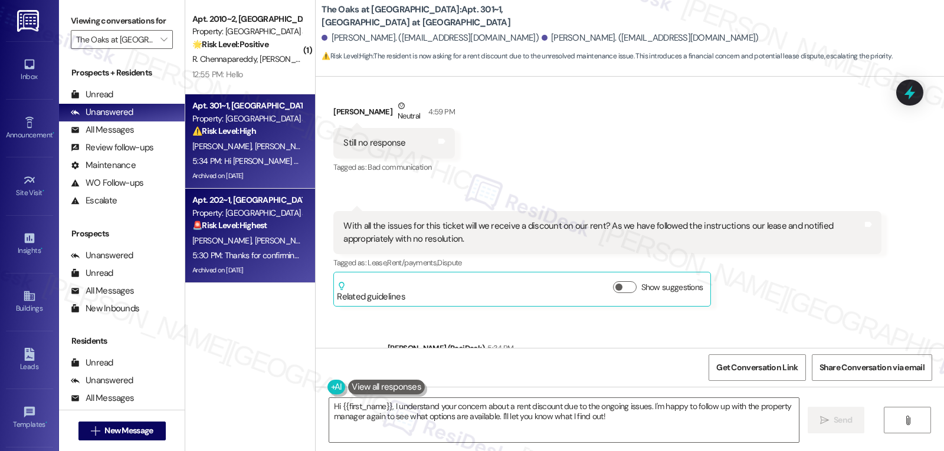
click at [295, 250] on div "Apt. 202~1, [GEOGRAPHIC_DATA] at [GEOGRAPHIC_DATA] Property: [GEOGRAPHIC_DATA] …" at bounding box center [250, 236] width 130 height 94
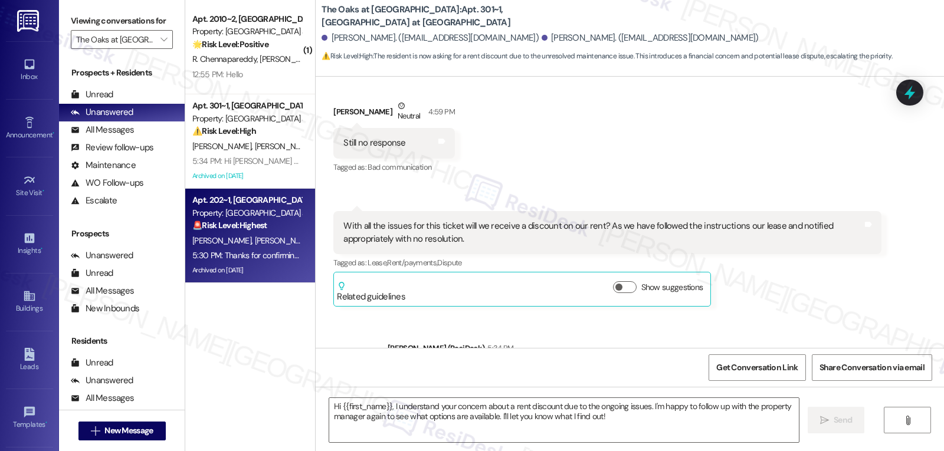
type textarea "Fetching suggested responses. Please feel free to read through the conversation…"
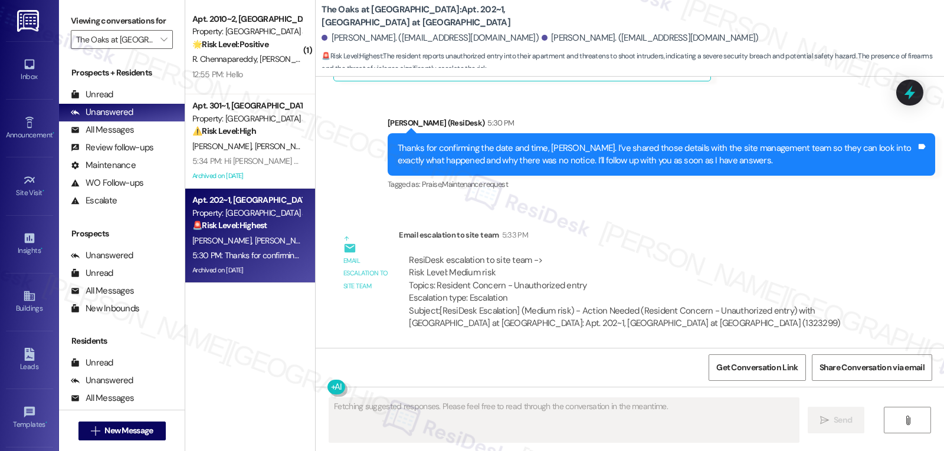
scroll to position [2636, 0]
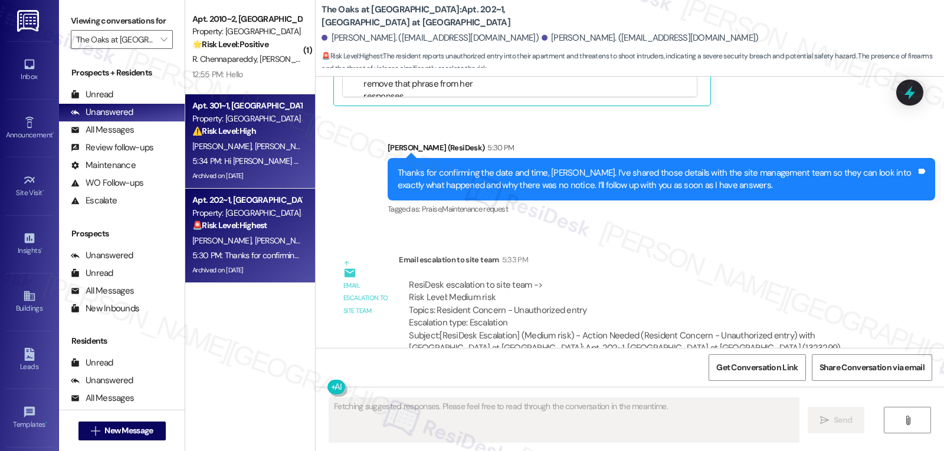
click at [261, 166] on div "5:34 PM: Hi [PERSON_NAME] and [PERSON_NAME], I understand your frustration rega…" at bounding box center [246, 161] width 111 height 15
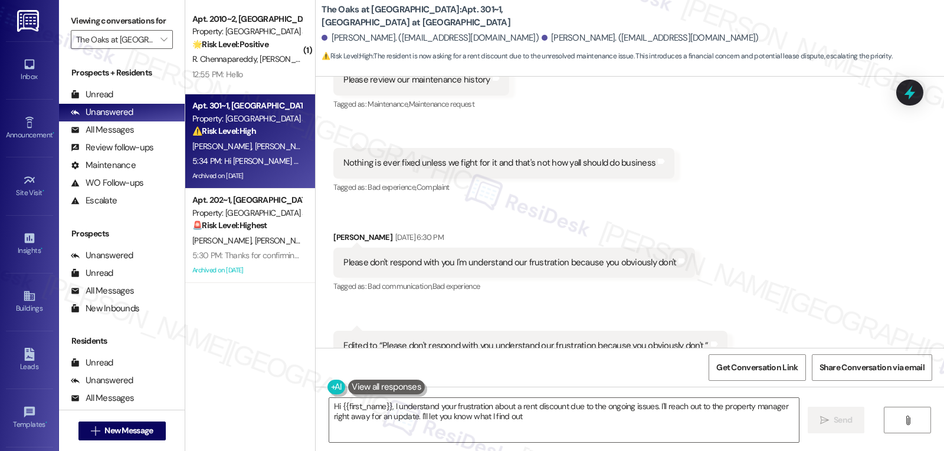
type textarea "Hi {{first_name}}, I understand your frustration about a rent discount due to t…"
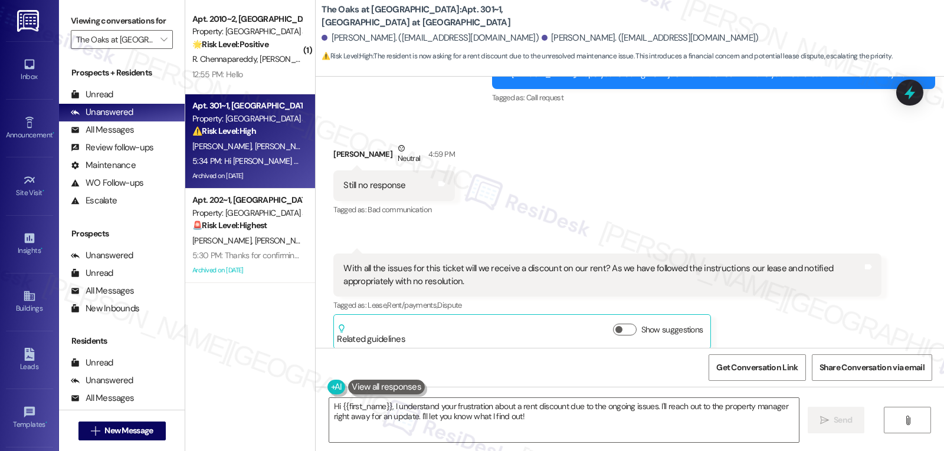
scroll to position [10161, 0]
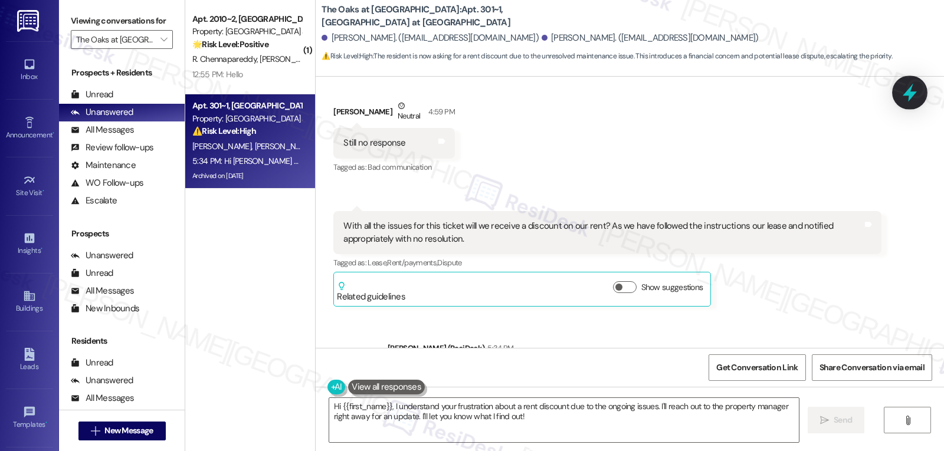
click at [907, 97] on icon at bounding box center [910, 93] width 20 height 20
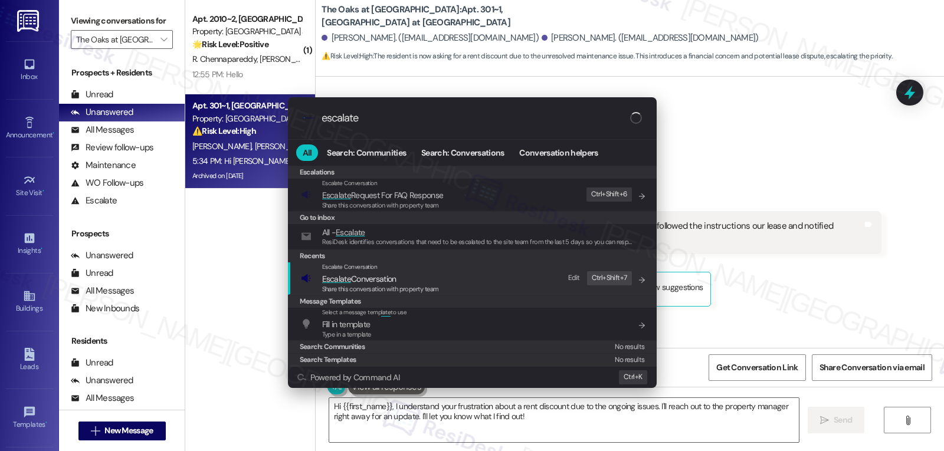
type input "escalate"
click at [419, 281] on span "Escalate Conversation" at bounding box center [380, 279] width 117 height 13
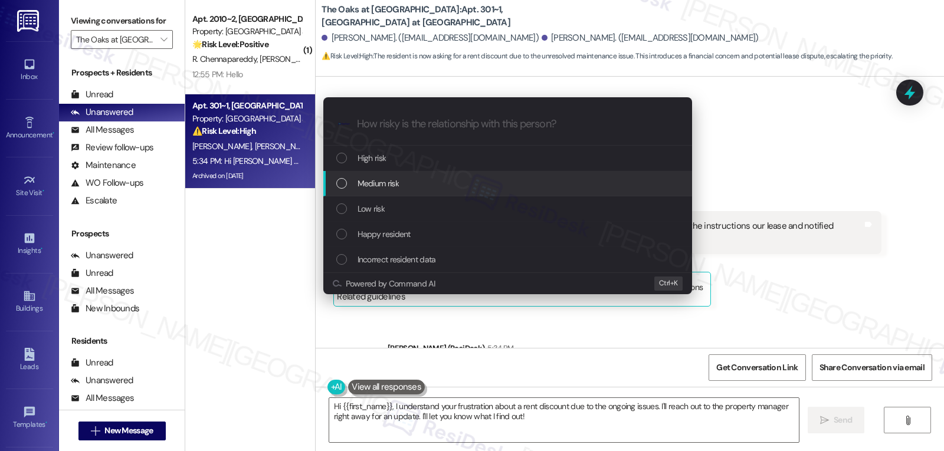
click at [391, 183] on span "Medium risk" at bounding box center [378, 183] width 41 height 13
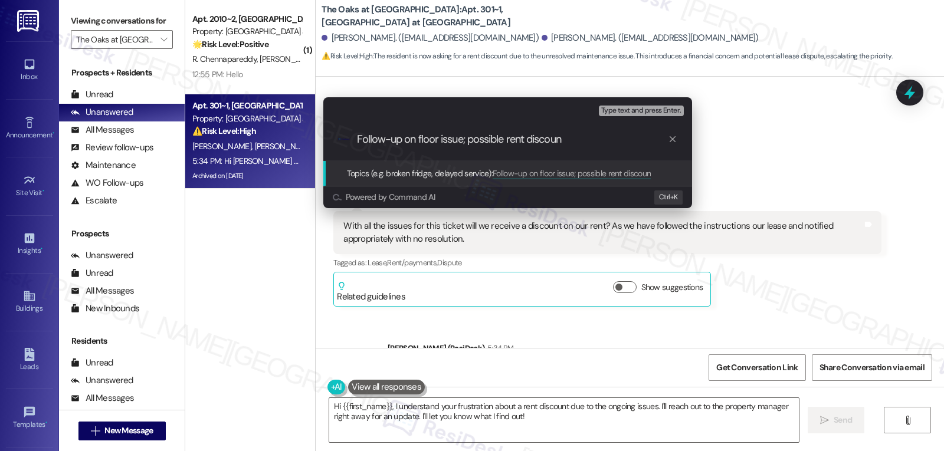
type input "Follow-up on floor issue; possible rent discount"
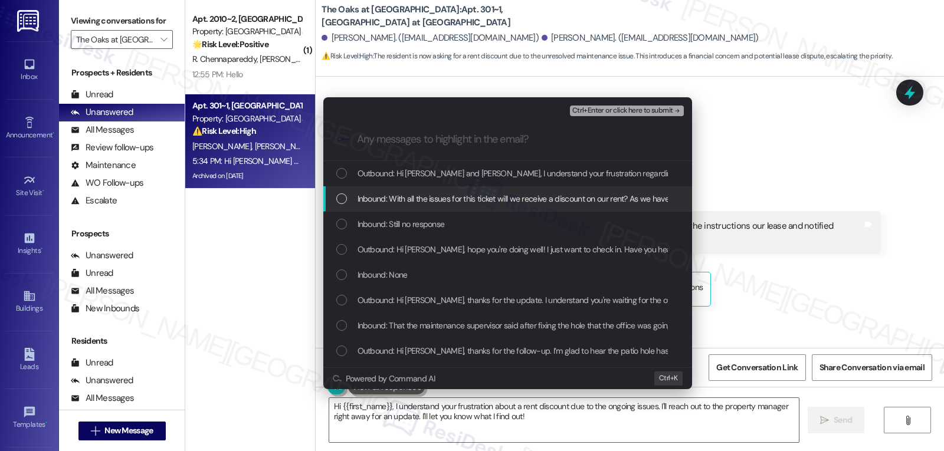
click at [368, 201] on span "Inbound: With all the issues for this ticket will we receive a discount on our …" at bounding box center [650, 198] width 585 height 13
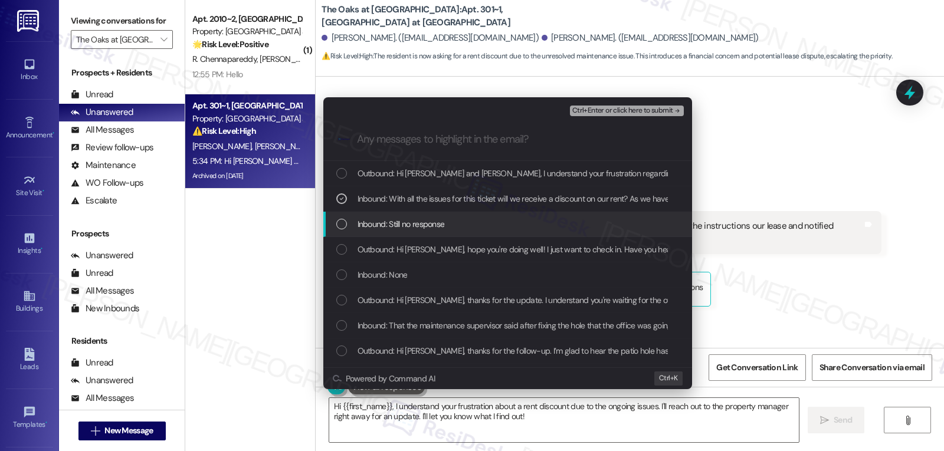
click at [365, 218] on span "Inbound: Still no response" at bounding box center [401, 224] width 87 height 13
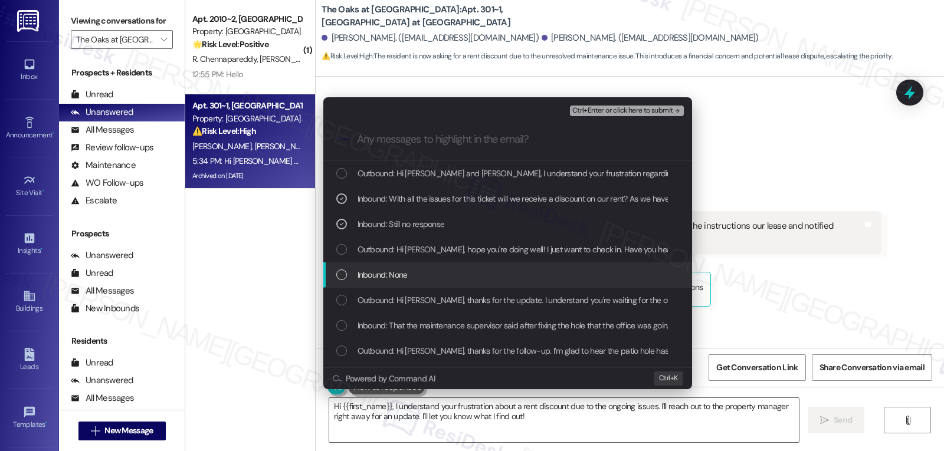
click at [387, 273] on span "Inbound: None" at bounding box center [383, 274] width 50 height 13
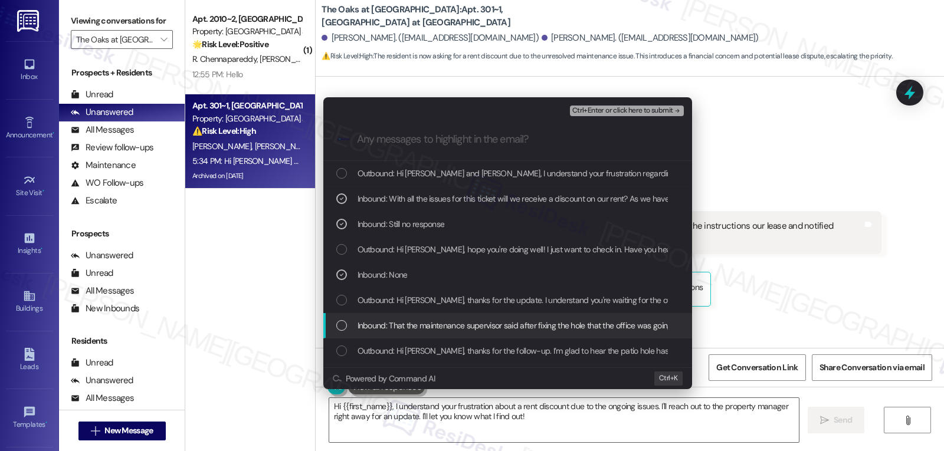
click at [395, 327] on span "Inbound: That the maintenance supervisor said after fixing the hole that the of…" at bounding box center [546, 325] width 376 height 13
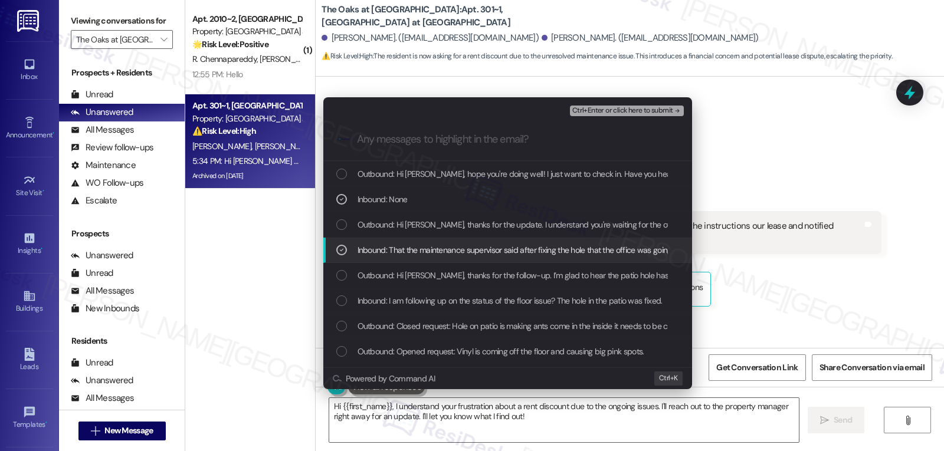
scroll to position [118, 0]
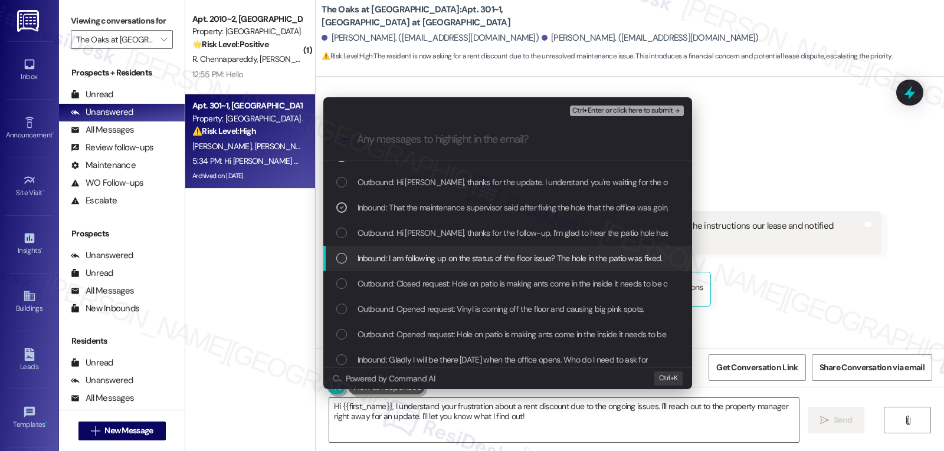
click at [345, 264] on div "List of options" at bounding box center [341, 258] width 11 height 11
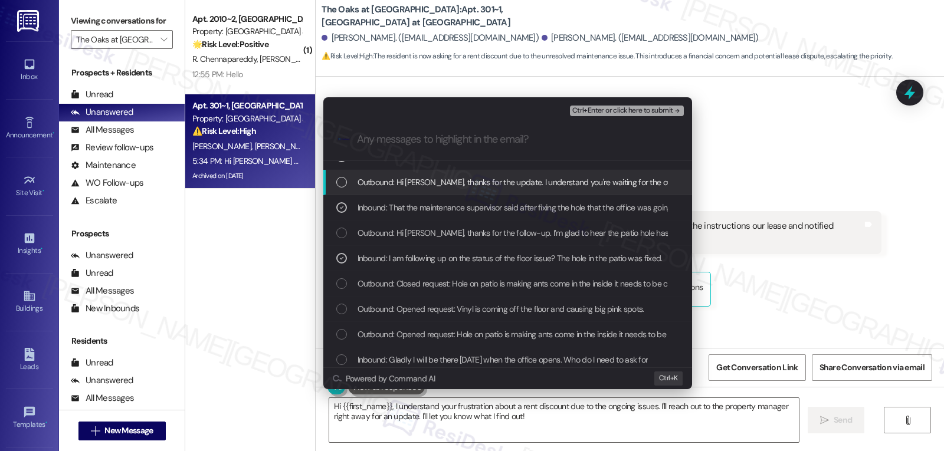
click at [624, 116] on div "Ctrl+Enter or click here to submit" at bounding box center [628, 110] width 116 height 15
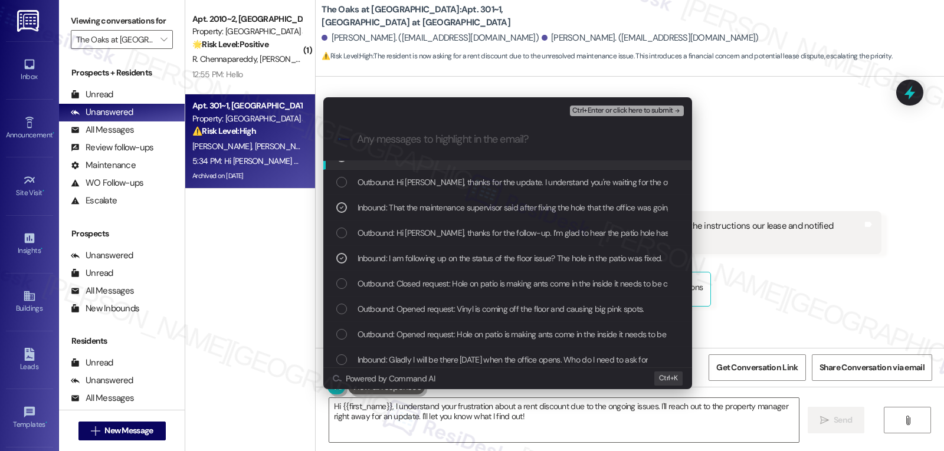
click at [613, 111] on span "Ctrl+Enter or click here to submit" at bounding box center [622, 111] width 101 height 8
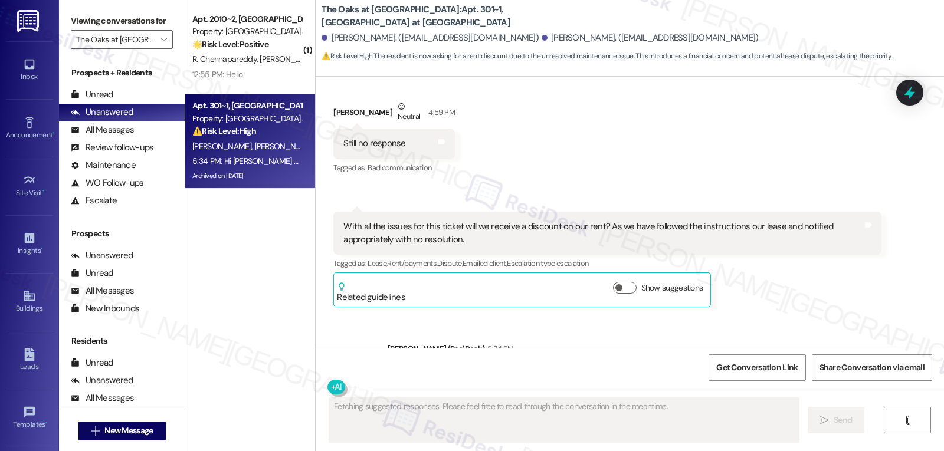
scroll to position [10161, 0]
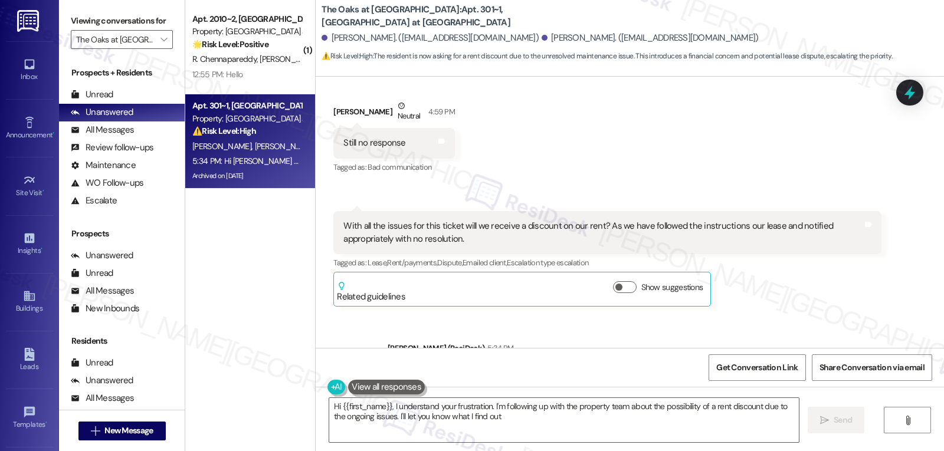
type textarea "Hi {{first_name}}, I understand your frustration. I'm following up with the pro…"
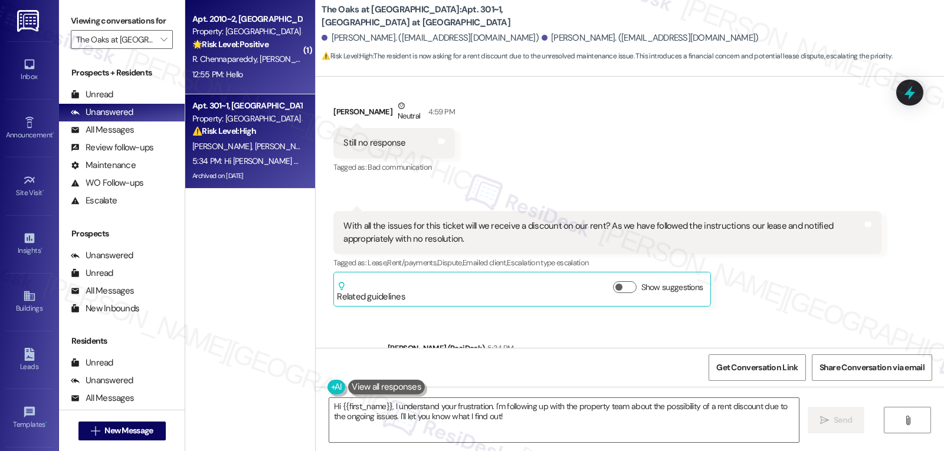
click at [252, 50] on div "🌟 Risk Level: Positive The message is a simple greeting with no specific reques…" at bounding box center [246, 44] width 109 height 12
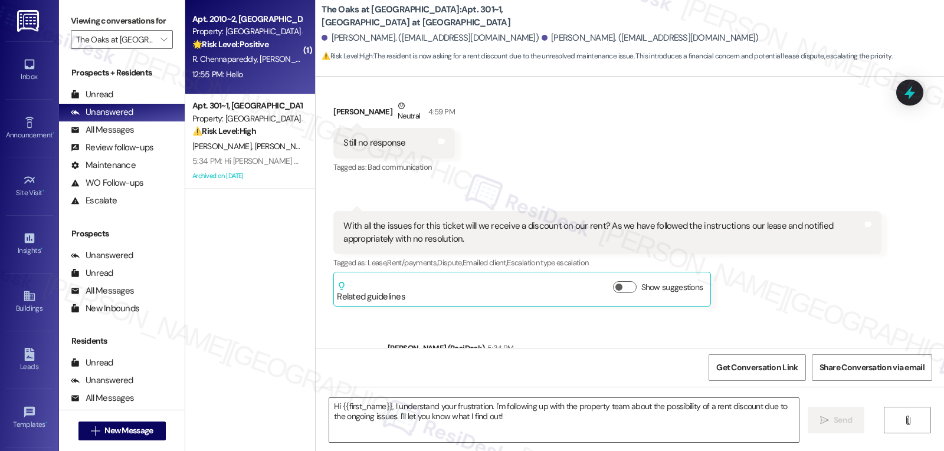
type textarea "Fetching suggested responses. Please feel free to read through the conversation…"
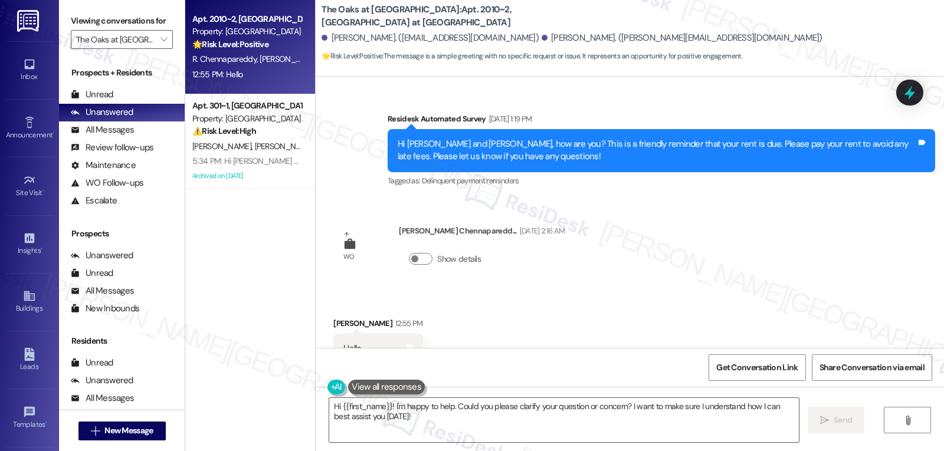
scroll to position [3580, 0]
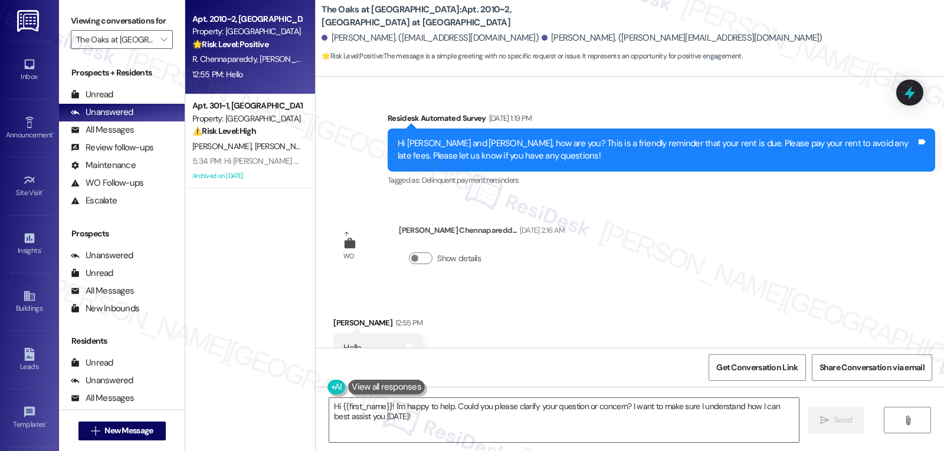
click at [339, 317] on div "[PERSON_NAME] 12:55 PM" at bounding box center [377, 325] width 89 height 17
copy div "Pranathi"
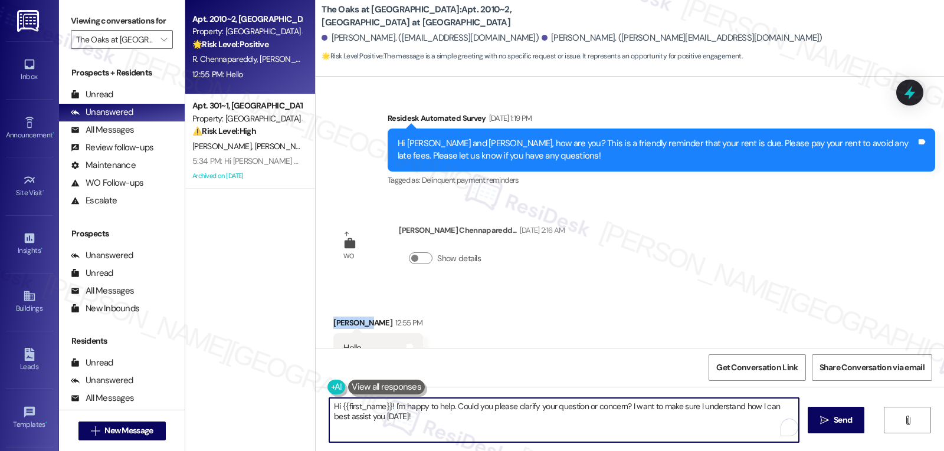
click at [436, 425] on textarea "Hi {{first_name}}! I'm happy to help. Could you please clarify your question or…" at bounding box center [564, 420] width 470 height 44
drag, startPoint x: 392, startPoint y: 414, endPoint x: 680, endPoint y: 479, distance: 295.2
click at [680, 451] on html "Inbox Go to Inbox Announcement • Send A Text Announcement Site Visit • Go to Si…" at bounding box center [472, 225] width 944 height 451
drag, startPoint x: 388, startPoint y: 409, endPoint x: 818, endPoint y: 479, distance: 435.7
click at [818, 451] on html "Inbox Go to Inbox Announcement • Send A Text Announcement Site Visit • Go to Si…" at bounding box center [472, 225] width 944 height 451
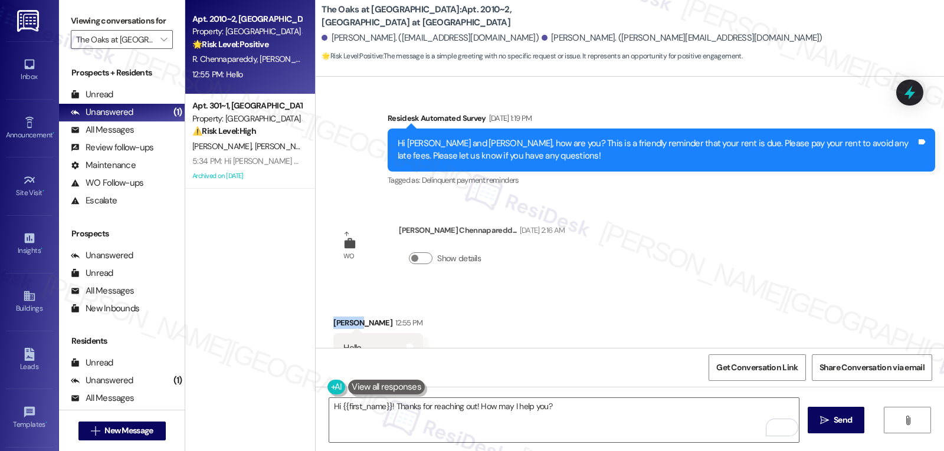
drag, startPoint x: 352, startPoint y: 297, endPoint x: 314, endPoint y: 297, distance: 37.8
click at [316, 297] on div "Received via SMS [PERSON_NAME] 12:55 PM Hello Tags and notes" at bounding box center [630, 331] width 628 height 82
click at [353, 317] on div "[PERSON_NAME] 12:55 PM" at bounding box center [377, 325] width 89 height 17
drag, startPoint x: 353, startPoint y: 299, endPoint x: 316, endPoint y: 298, distance: 37.8
click at [316, 298] on div "Received via SMS [PERSON_NAME] 12:55 PM Hello Tags and notes" at bounding box center [630, 331] width 628 height 82
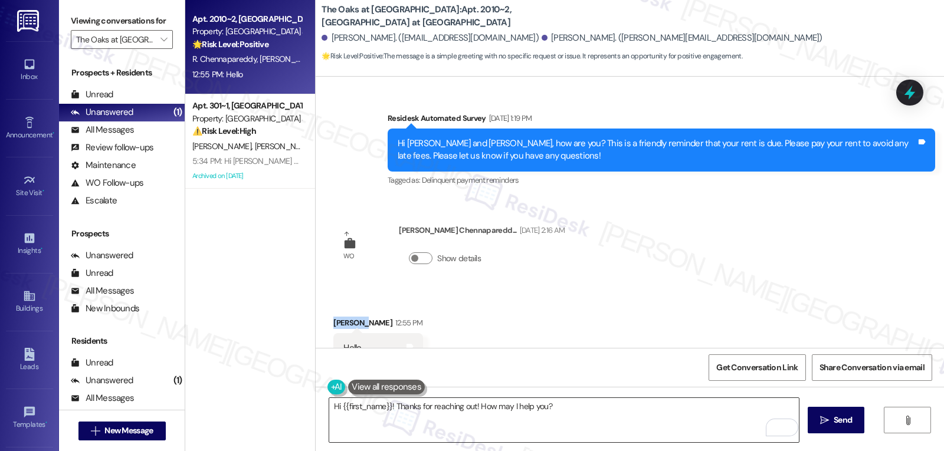
copy div "Pranathi"
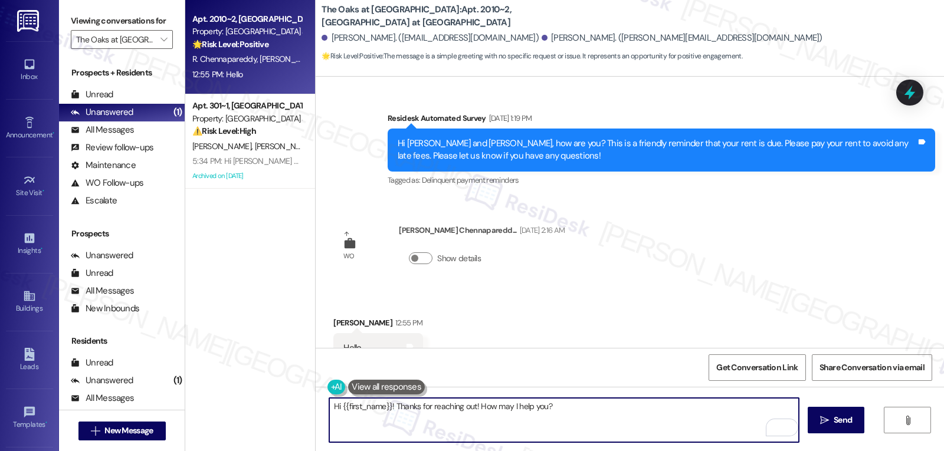
drag, startPoint x: 335, startPoint y: 409, endPoint x: 383, endPoint y: 406, distance: 48.4
click at [383, 406] on textarea "Hi {{first_name}}! Thanks for reaching out! How may I help you?" at bounding box center [564, 420] width 470 height 44
paste textarea "Pranathi"
click at [551, 419] on textarea "Hi [PERSON_NAME]! Thanks for reaching out! How may I help you?" at bounding box center [564, 420] width 470 height 44
type textarea "Hi [PERSON_NAME]! Thanks for reaching out! How may I help you?"
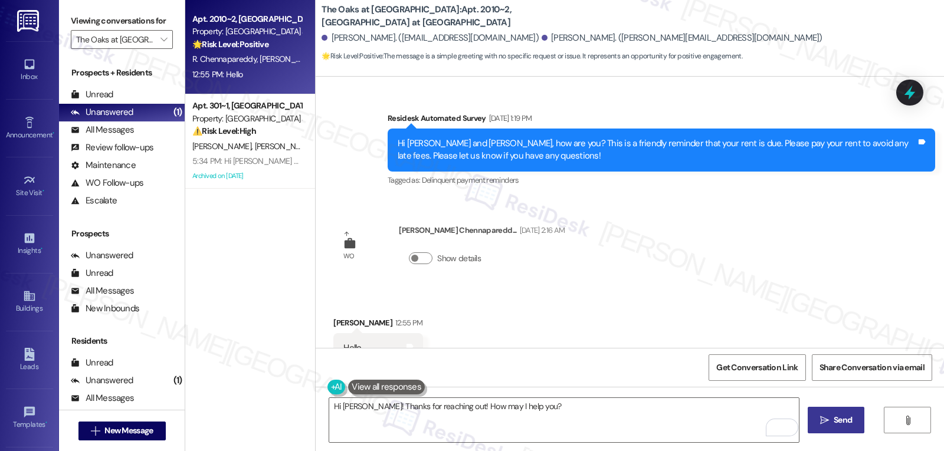
click at [831, 427] on button " Send" at bounding box center [836, 420] width 57 height 27
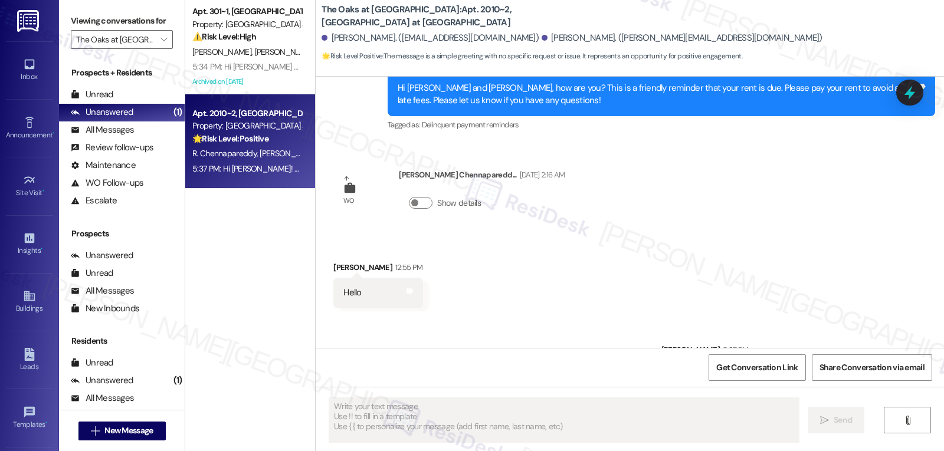
scroll to position [3662, 0]
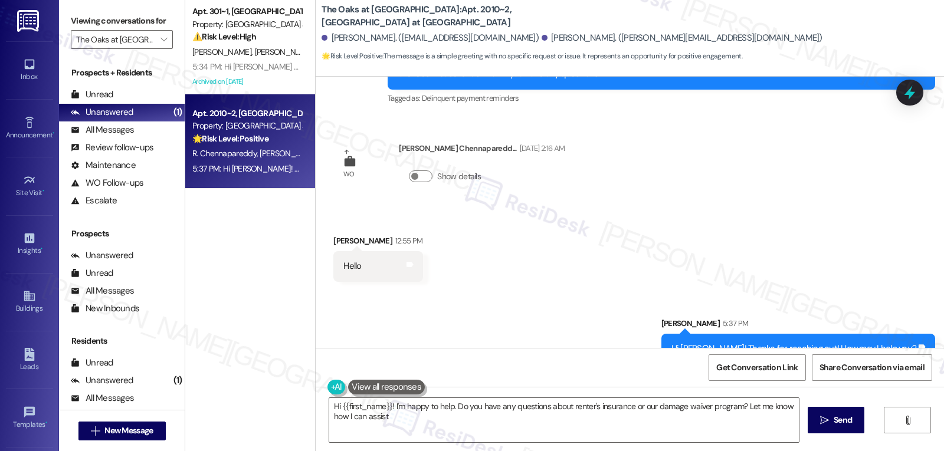
type textarea "Hi {{first_name}}! I'm happy to help. Do you have any questions about renter's …"
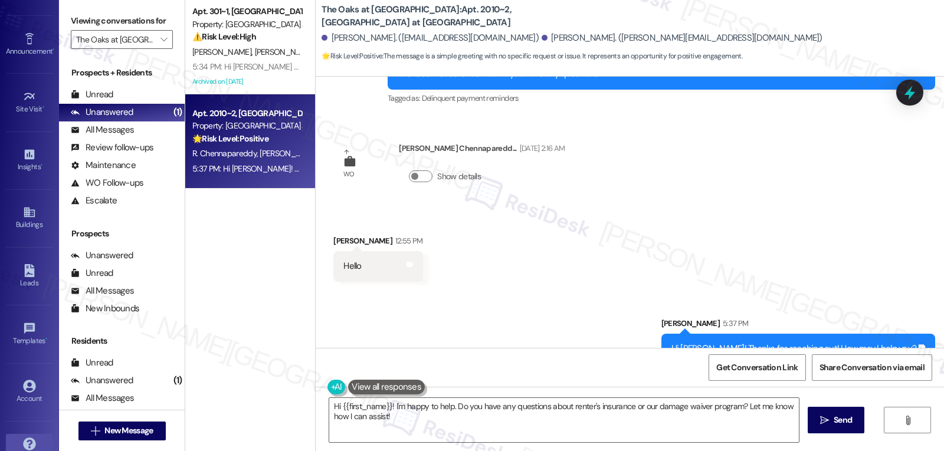
scroll to position [111, 0]
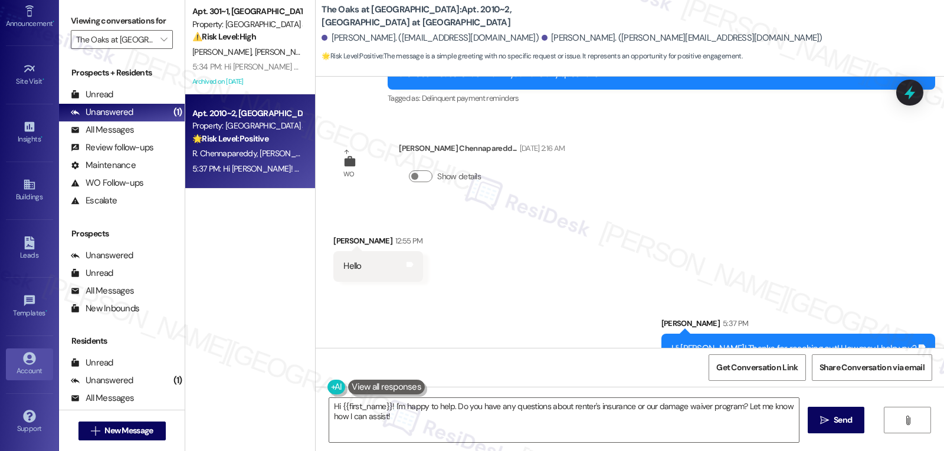
click at [30, 375] on div "Account" at bounding box center [29, 371] width 59 height 12
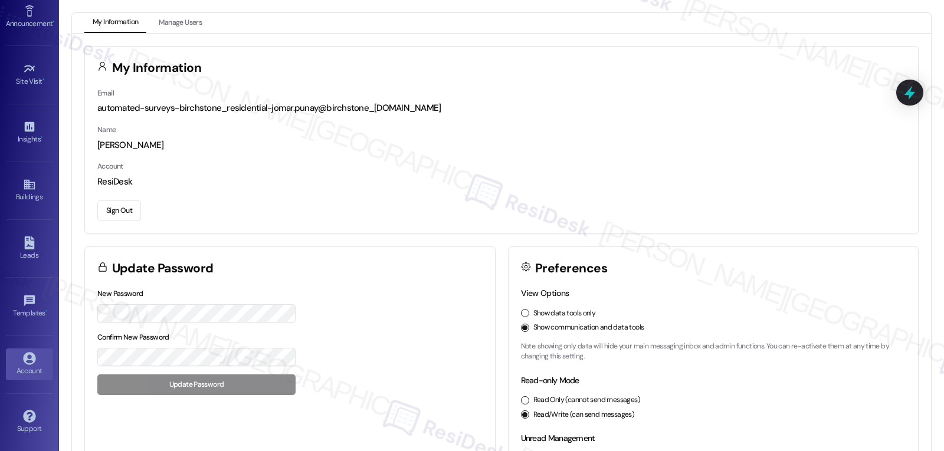
click at [127, 216] on button "Sign Out" at bounding box center [119, 211] width 44 height 21
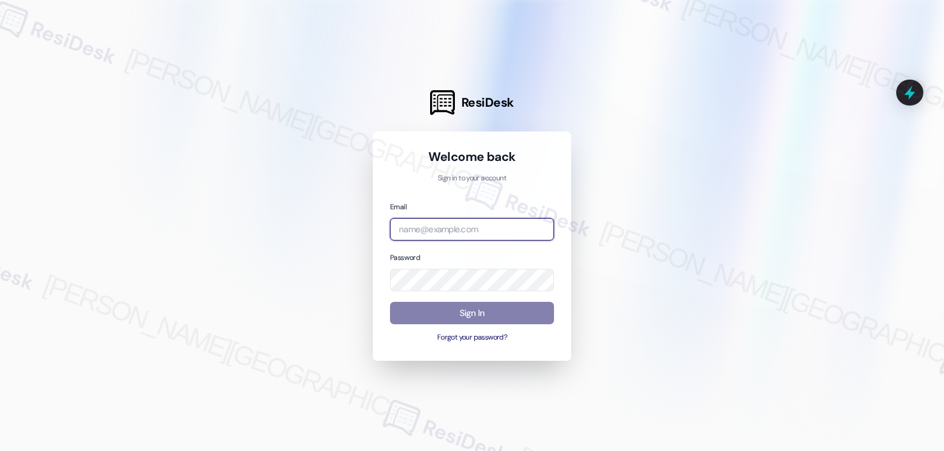
click at [481, 238] on input "email" at bounding box center [472, 229] width 164 height 23
click at [506, 227] on input "email" at bounding box center [472, 229] width 164 height 23
paste input "[EMAIL_ADDRESS][DOMAIN_NAME]"
type input "[EMAIL_ADDRESS][DOMAIN_NAME]"
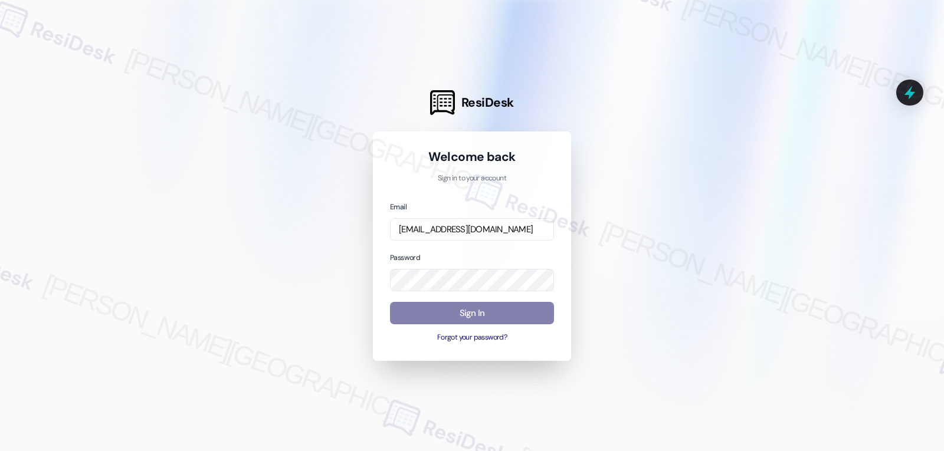
scroll to position [0, 0]
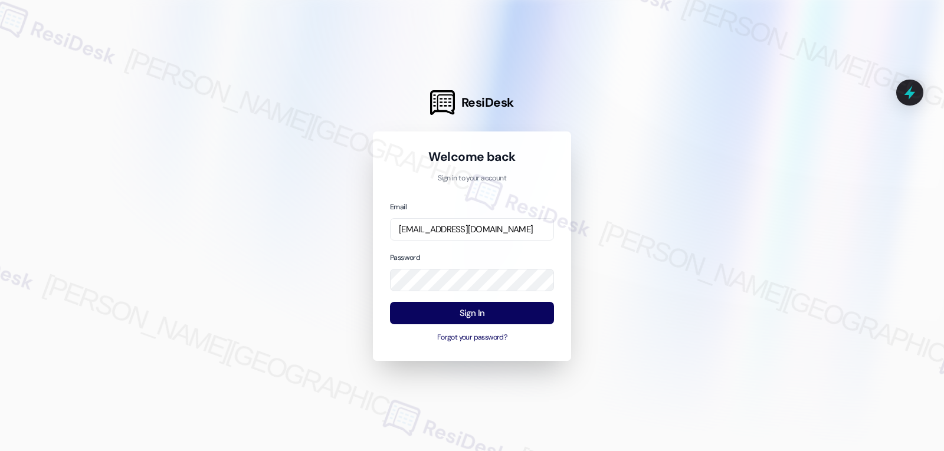
click at [469, 259] on div "Password" at bounding box center [472, 271] width 164 height 41
drag, startPoint x: 471, startPoint y: 310, endPoint x: 478, endPoint y: 309, distance: 7.3
click at [472, 311] on button "Sign In" at bounding box center [472, 313] width 164 height 23
